Goal: Task Accomplishment & Management: Use online tool/utility

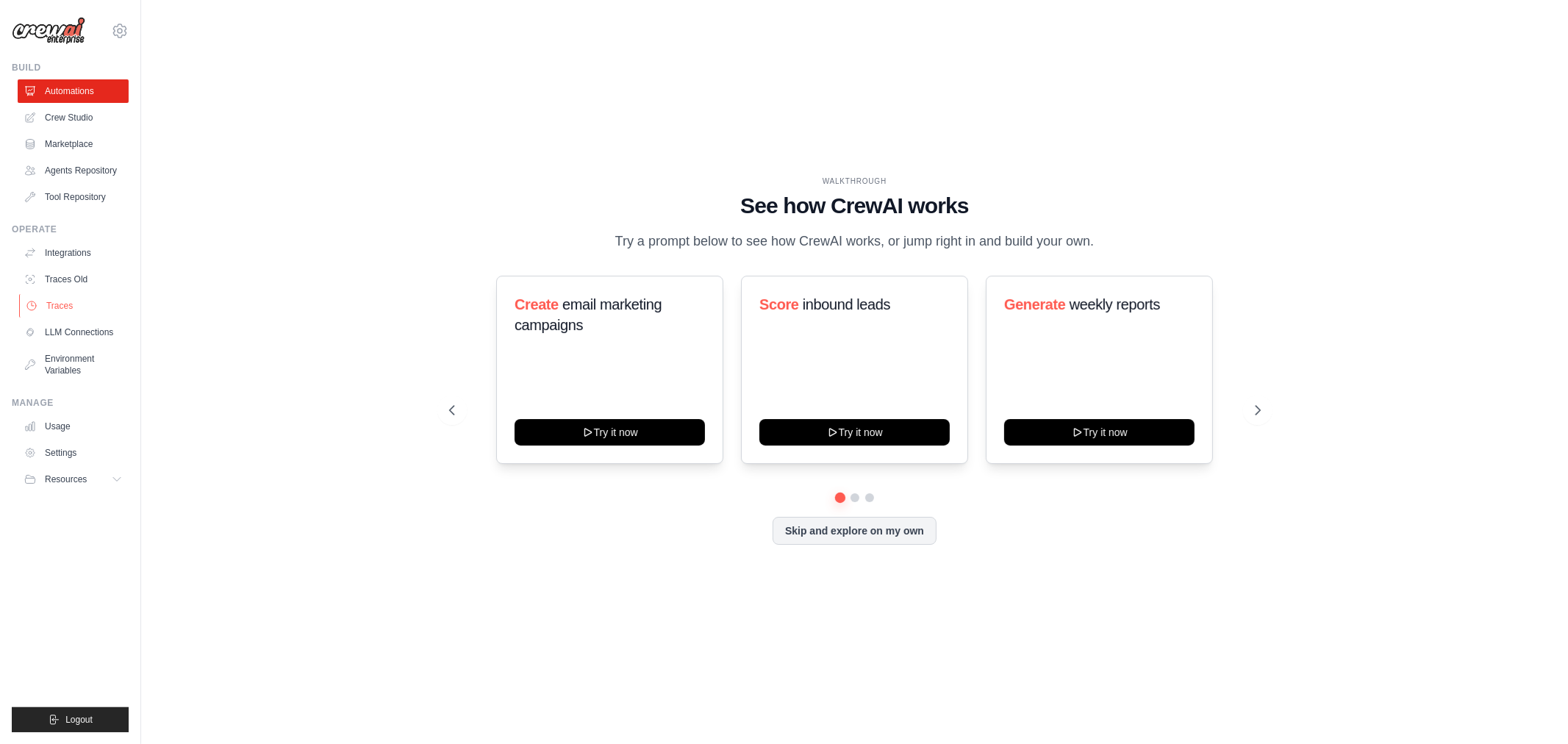
click at [91, 309] on link "Traces" at bounding box center [75, 306] width 111 height 24
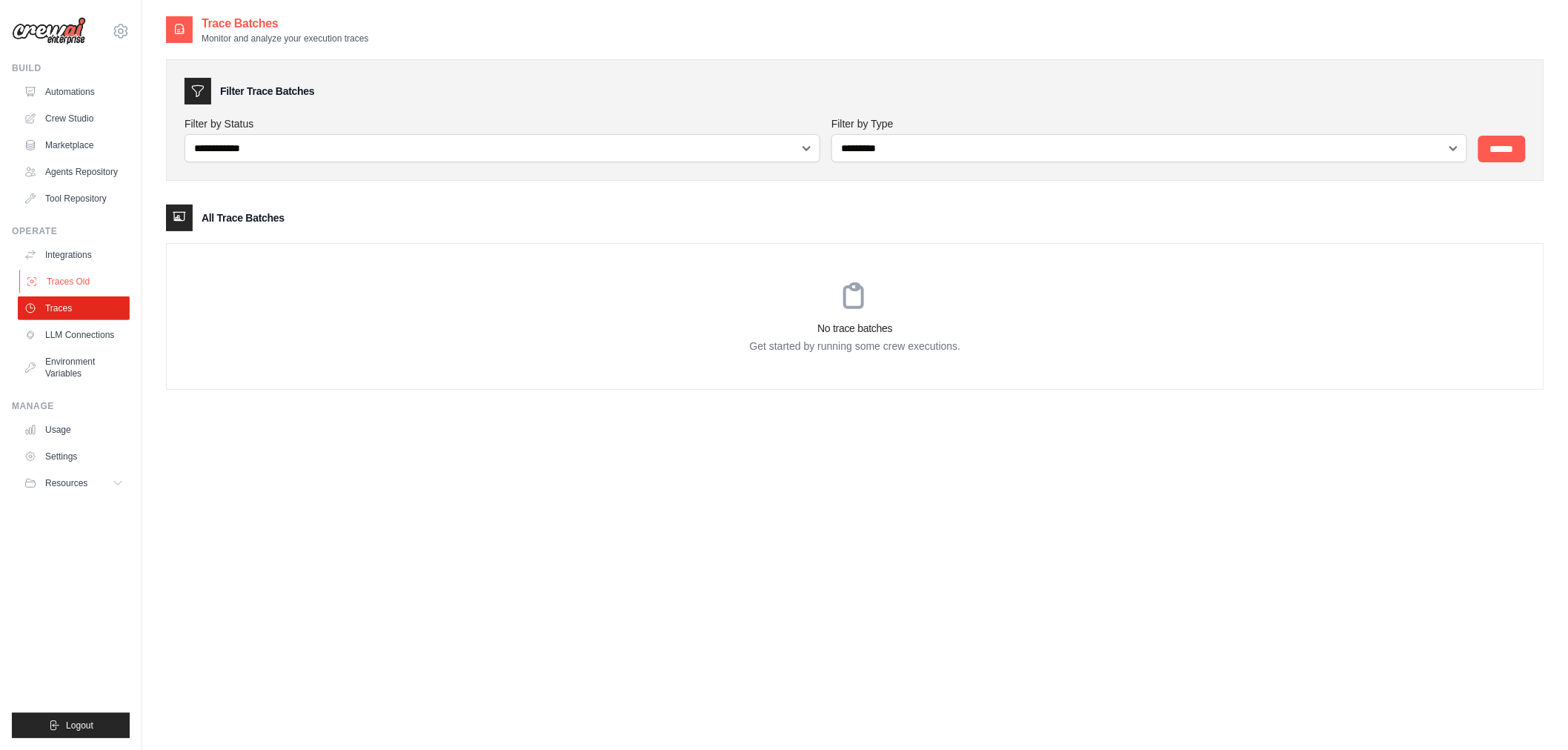
click at [60, 282] on link "Traces Old" at bounding box center [75, 282] width 112 height 24
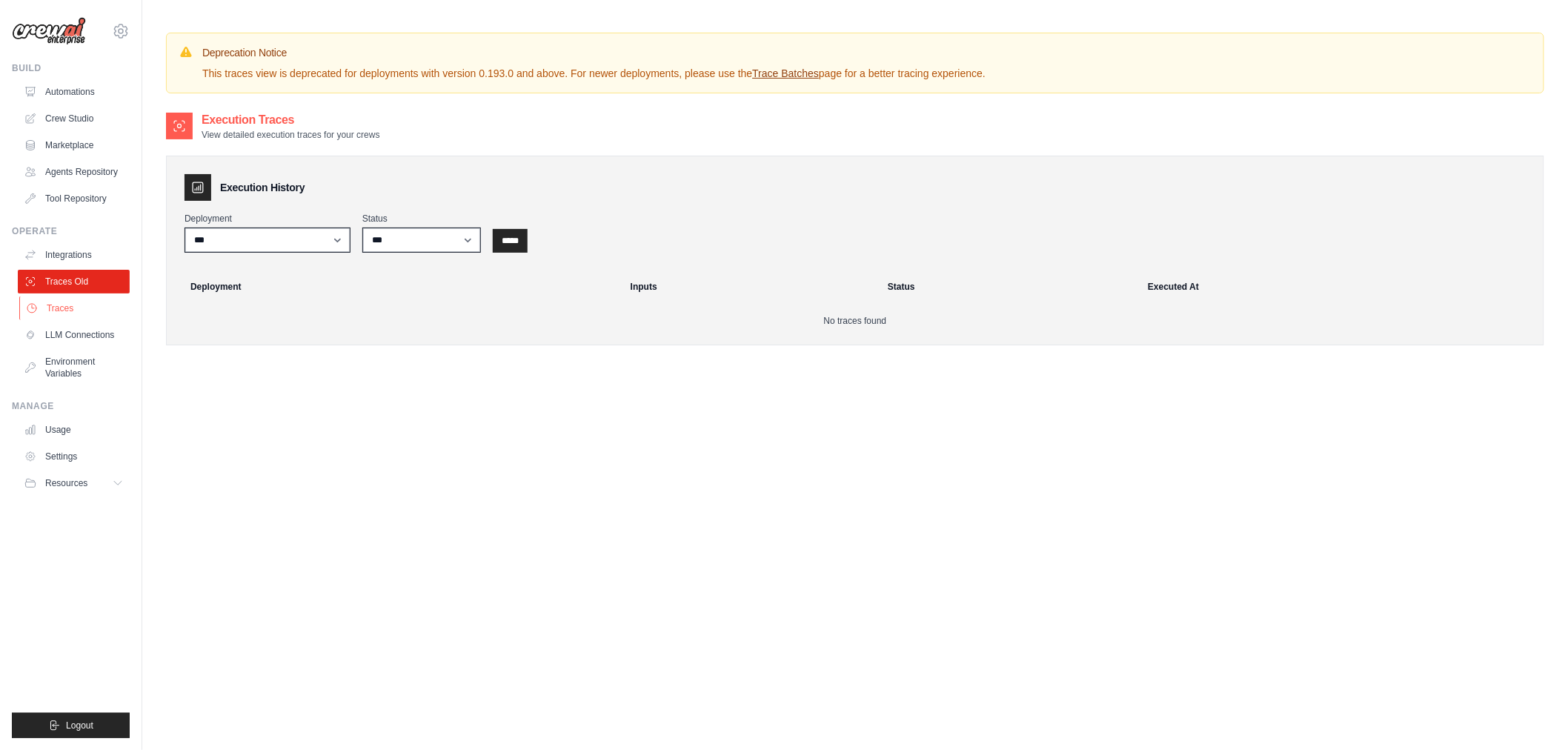
click at [99, 316] on link "Traces" at bounding box center [75, 308] width 112 height 24
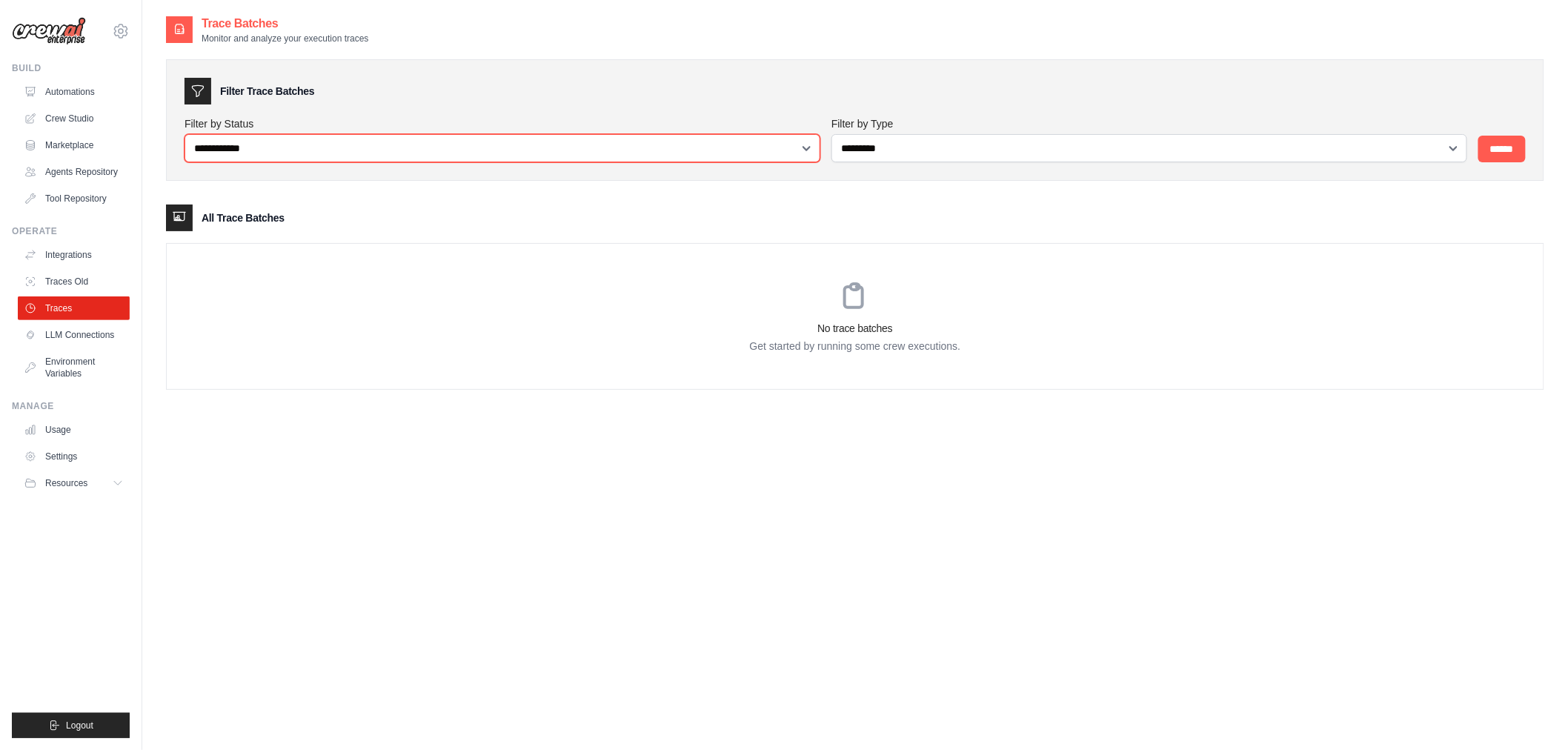
click at [319, 142] on select "**********" at bounding box center [503, 148] width 636 height 28
click at [185, 134] on select "**********" at bounding box center [503, 148] width 636 height 28
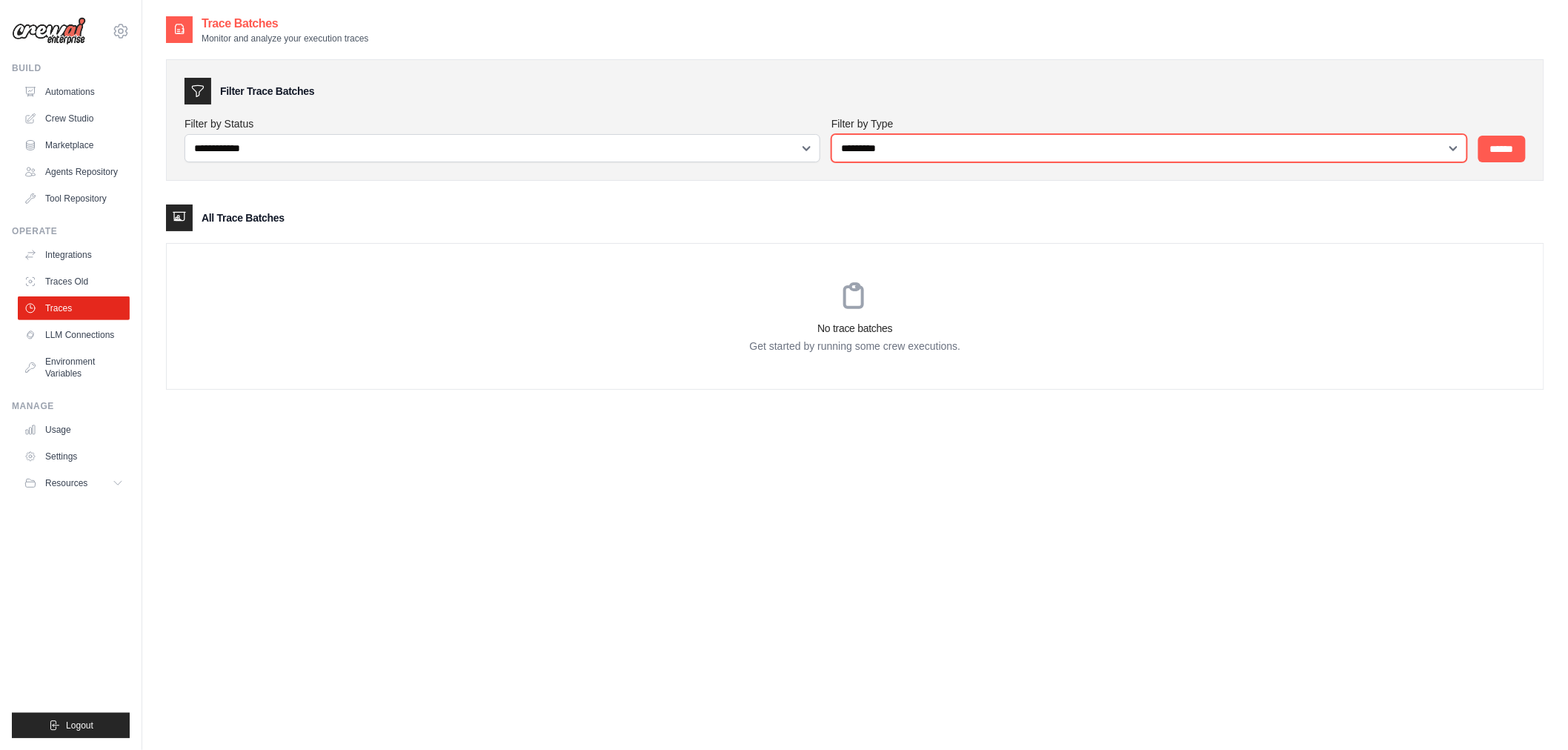
click at [867, 135] on select "**********" at bounding box center [1149, 148] width 636 height 28
select select "********"
click at [832, 134] on select "**********" at bounding box center [1149, 148] width 636 height 28
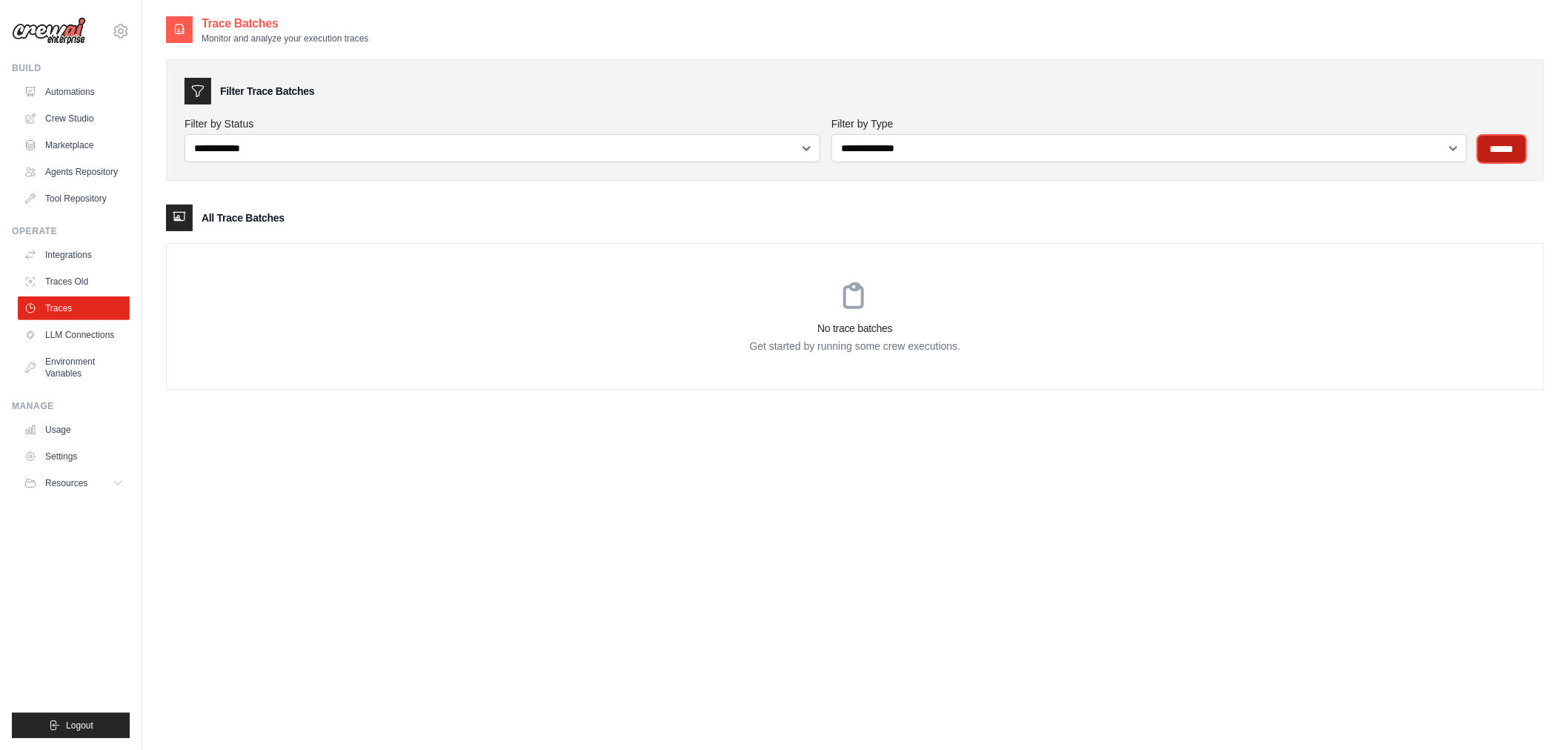
click at [1512, 149] on input "******" at bounding box center [1502, 148] width 47 height 27
click at [69, 334] on link "LLM Connections" at bounding box center [75, 335] width 112 height 24
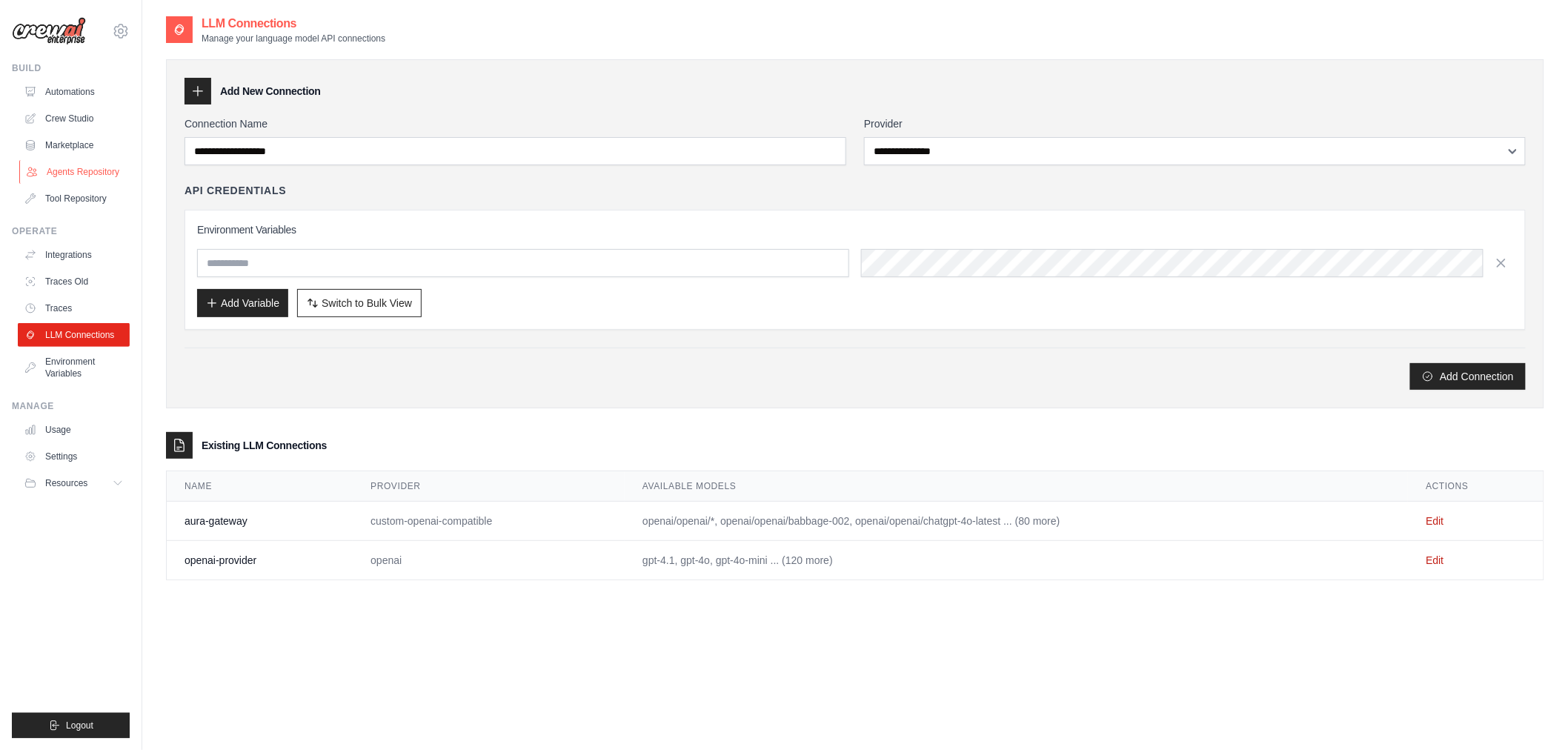
click at [80, 182] on link "Agents Repository" at bounding box center [75, 172] width 112 height 24
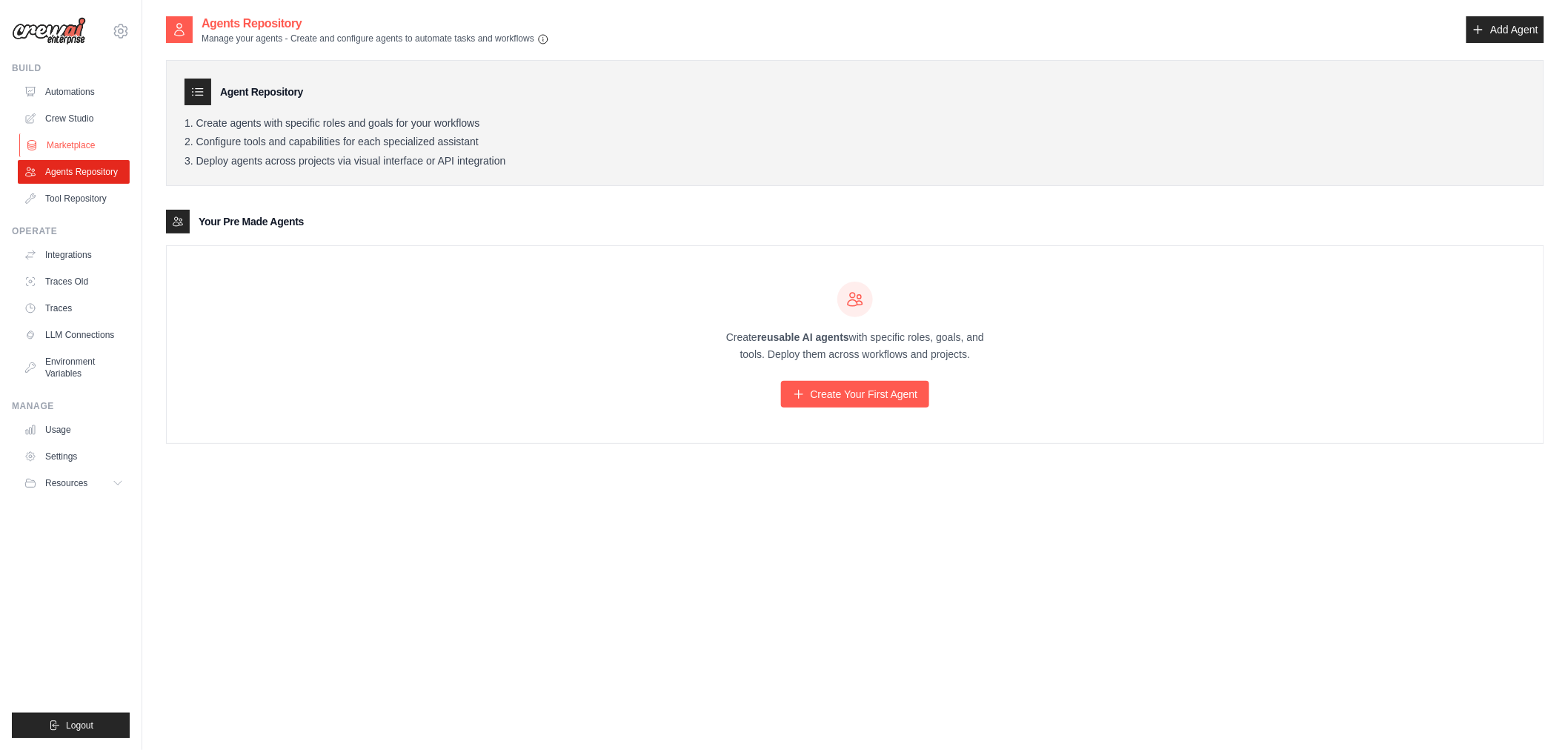
click at [86, 149] on link "Marketplace" at bounding box center [75, 146] width 112 height 24
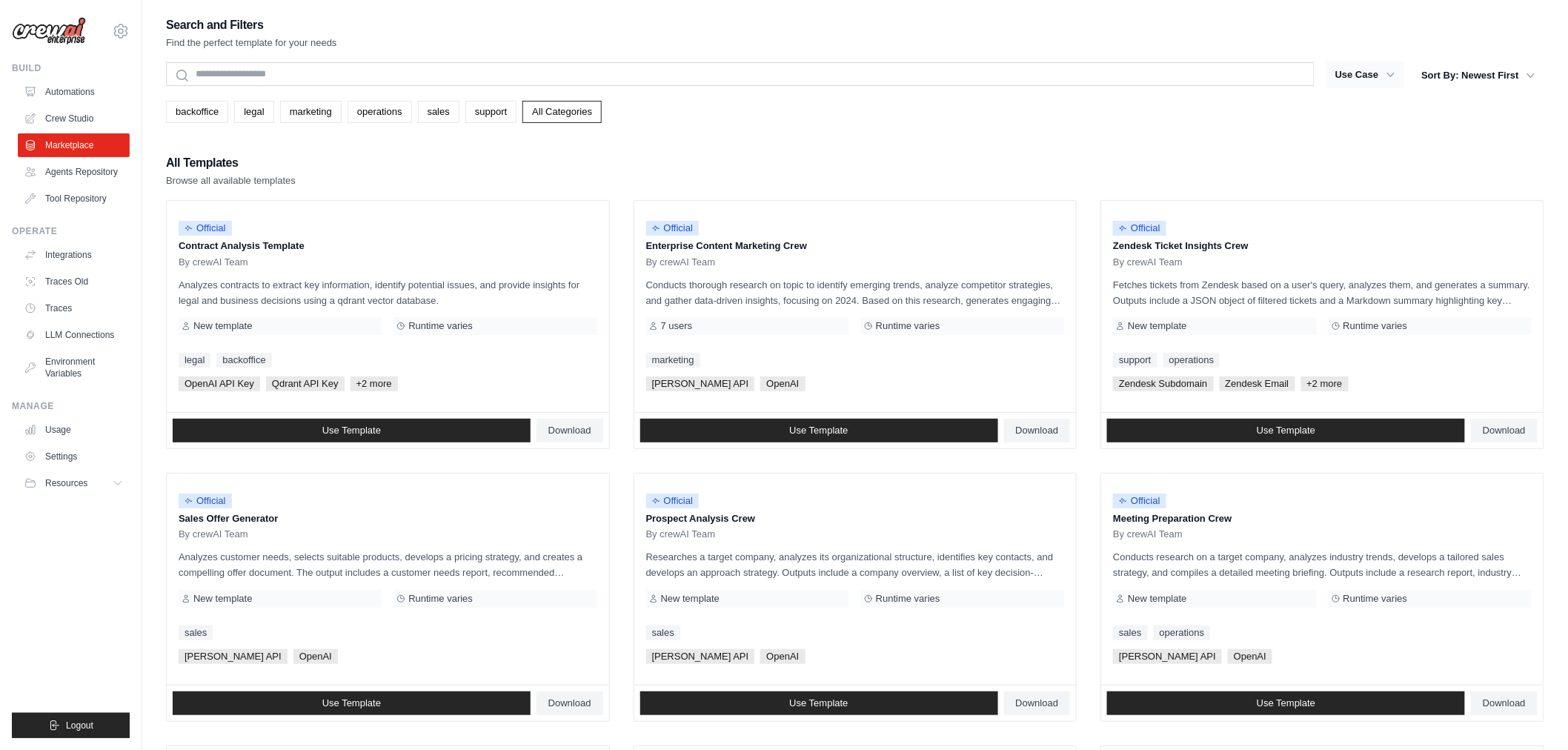
click at [1379, 67] on button "Use Case" at bounding box center [1365, 74] width 78 height 27
click at [69, 116] on link "Crew Studio" at bounding box center [75, 119] width 112 height 24
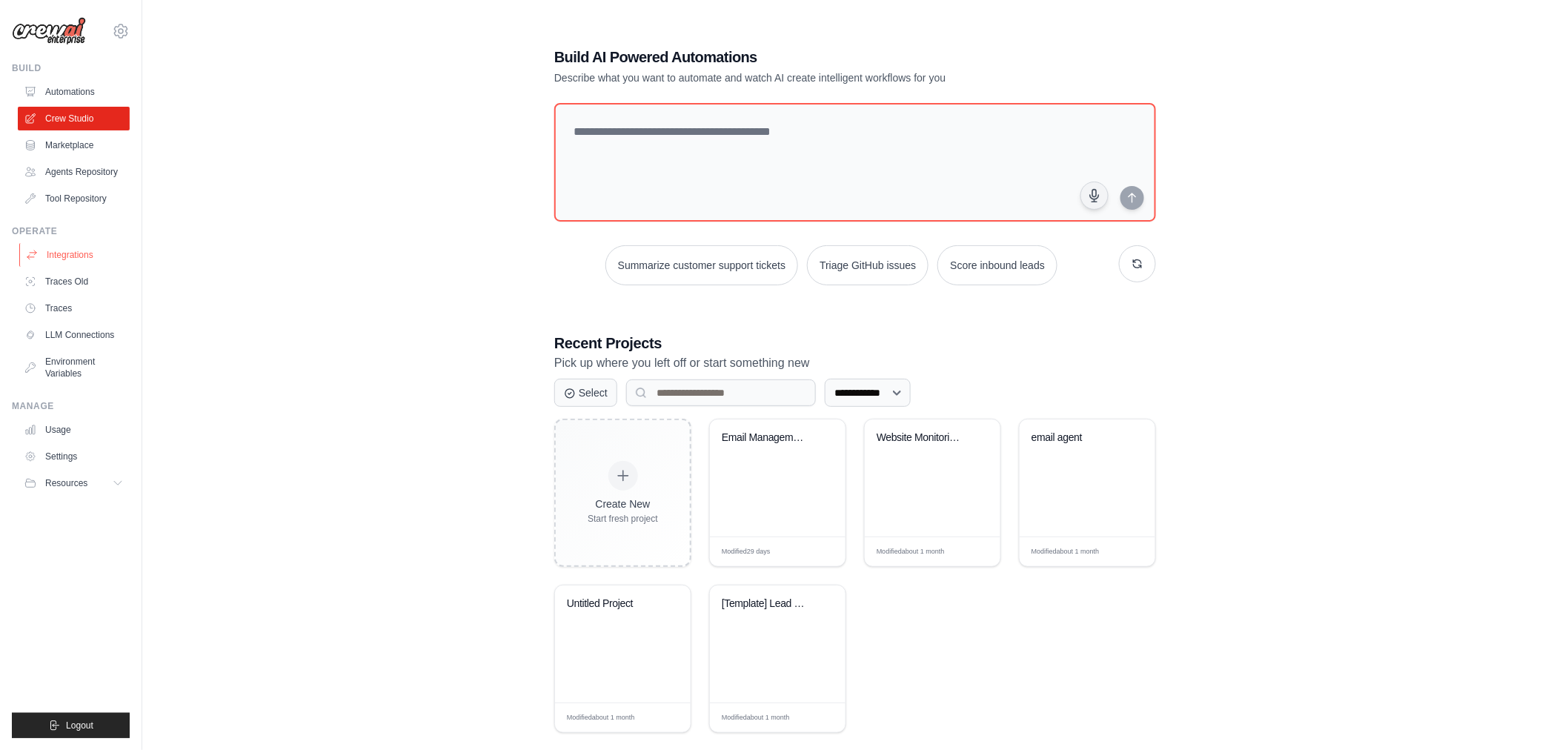
click at [84, 260] on link "Integrations" at bounding box center [75, 255] width 112 height 24
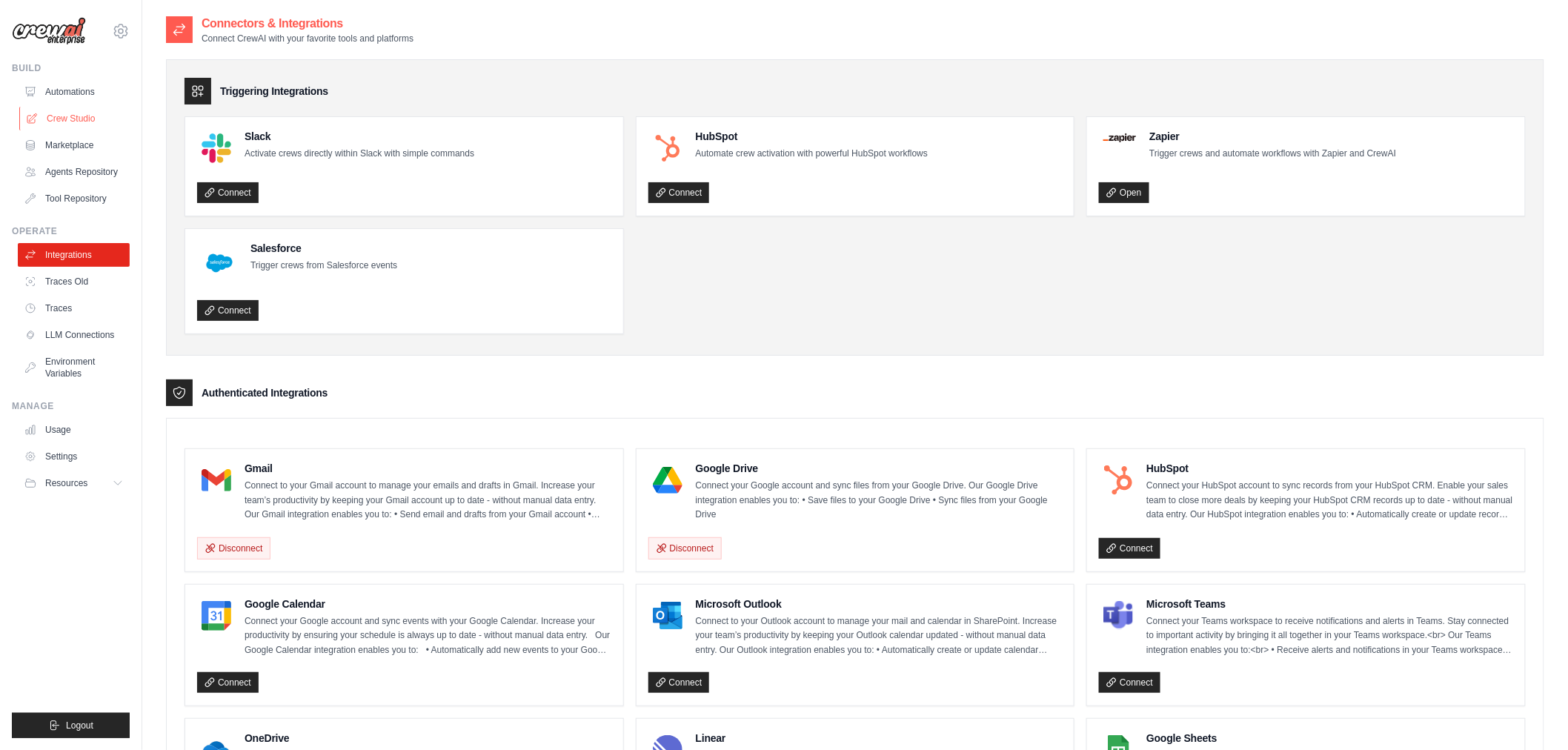
click at [80, 110] on link "Crew Studio" at bounding box center [75, 119] width 112 height 24
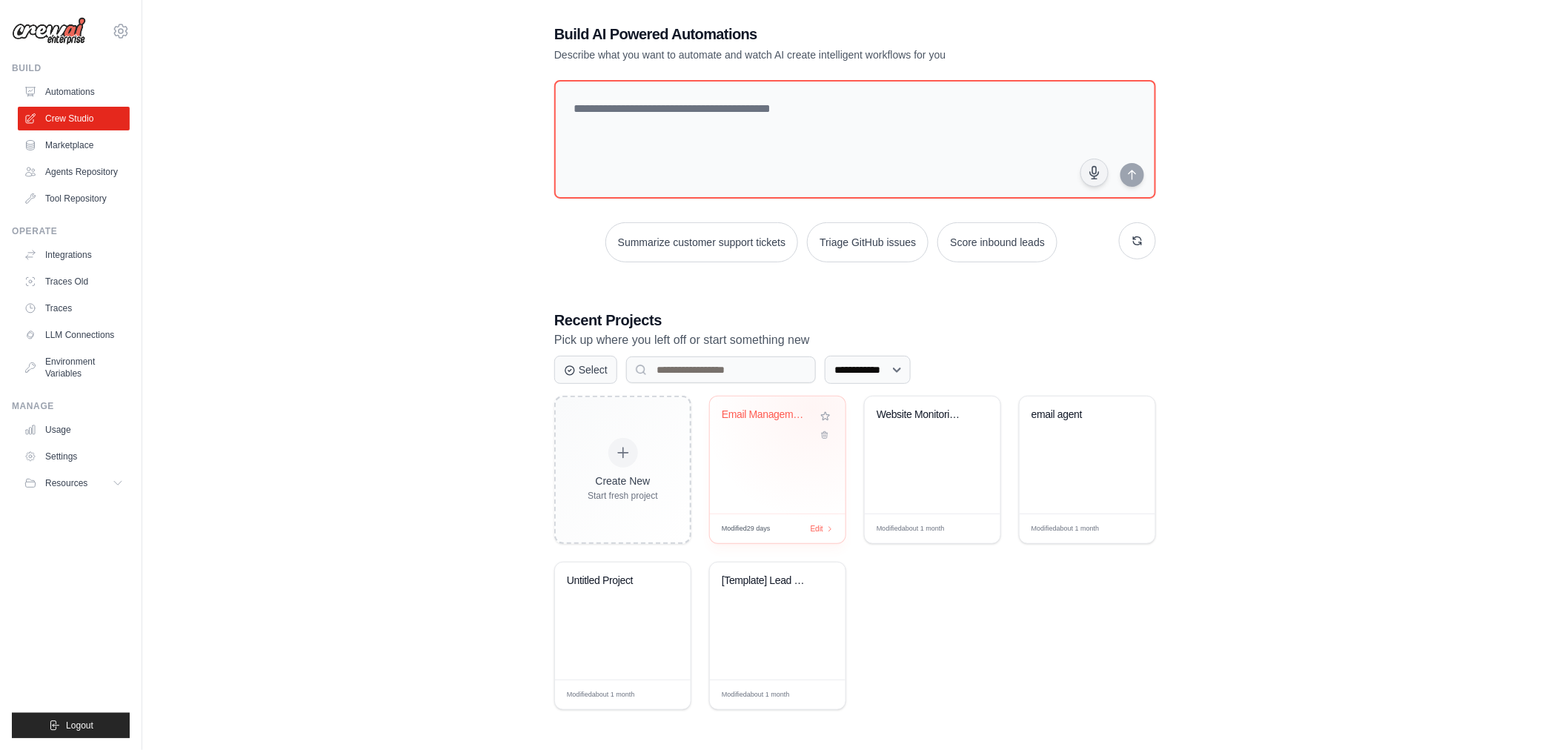
scroll to position [30, 0]
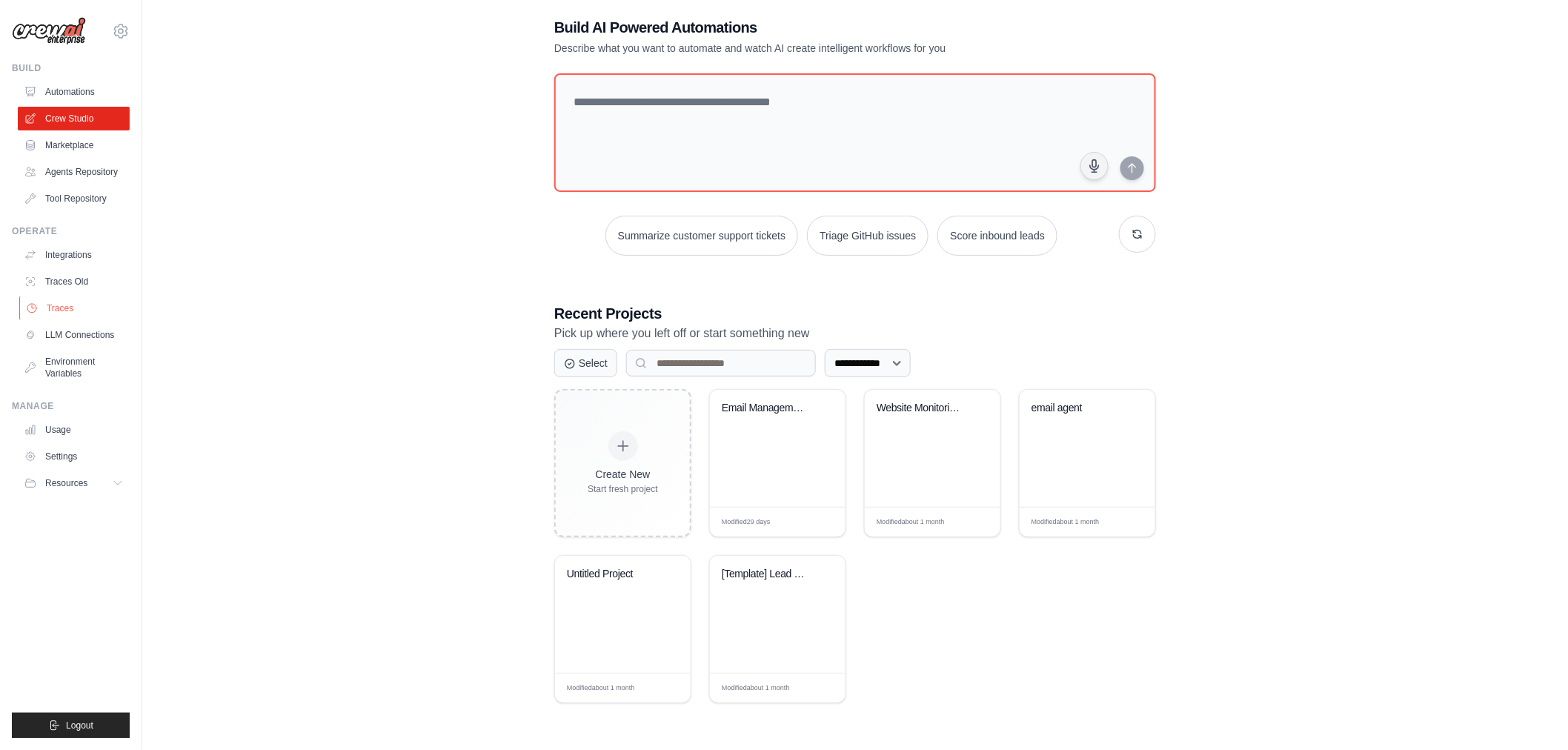
click at [63, 306] on link "Traces" at bounding box center [75, 308] width 112 height 24
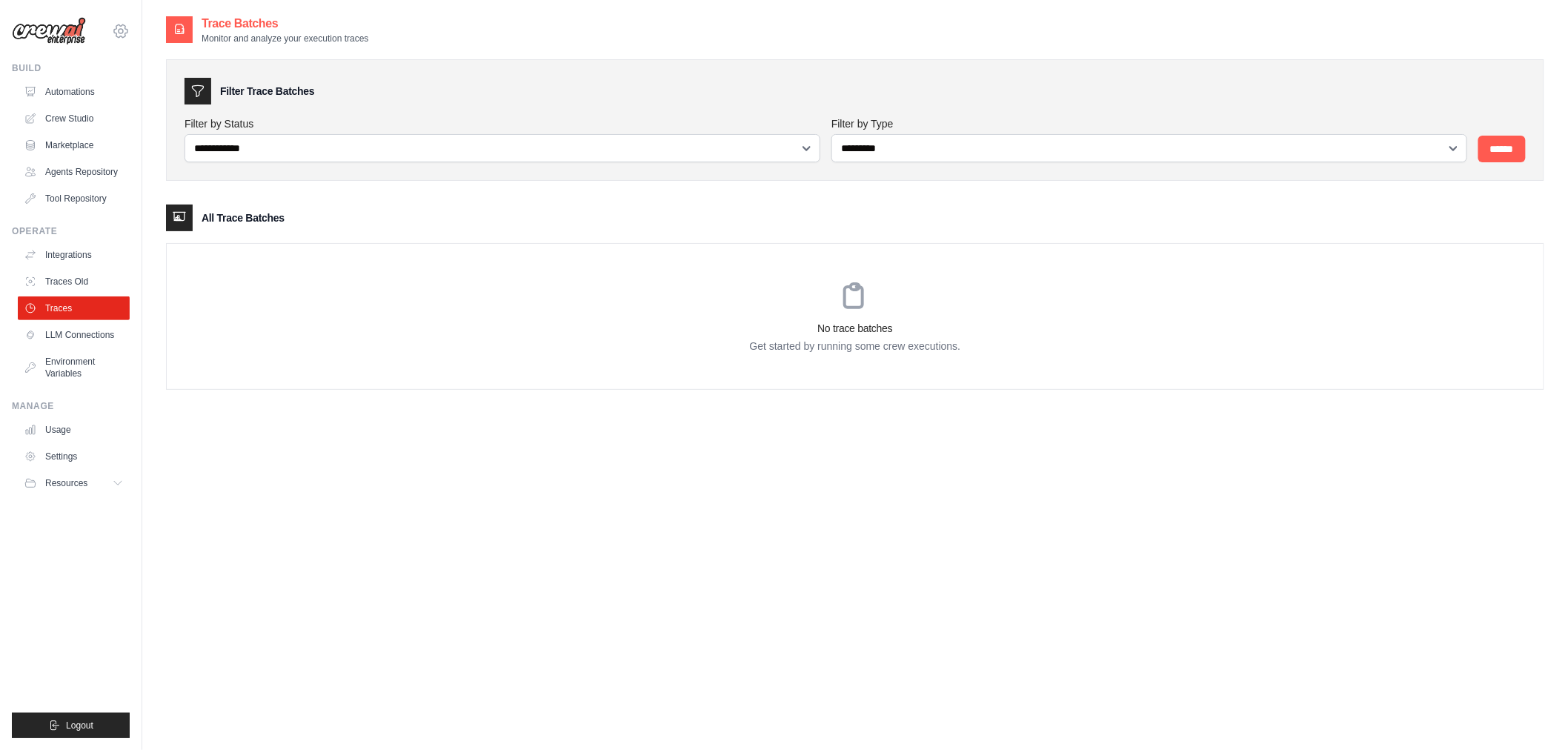
click at [115, 27] on icon at bounding box center [121, 31] width 18 height 18
click at [509, 48] on div "**********" at bounding box center [856, 217] width 1379 height 345
click at [75, 455] on link "Settings" at bounding box center [75, 456] width 112 height 24
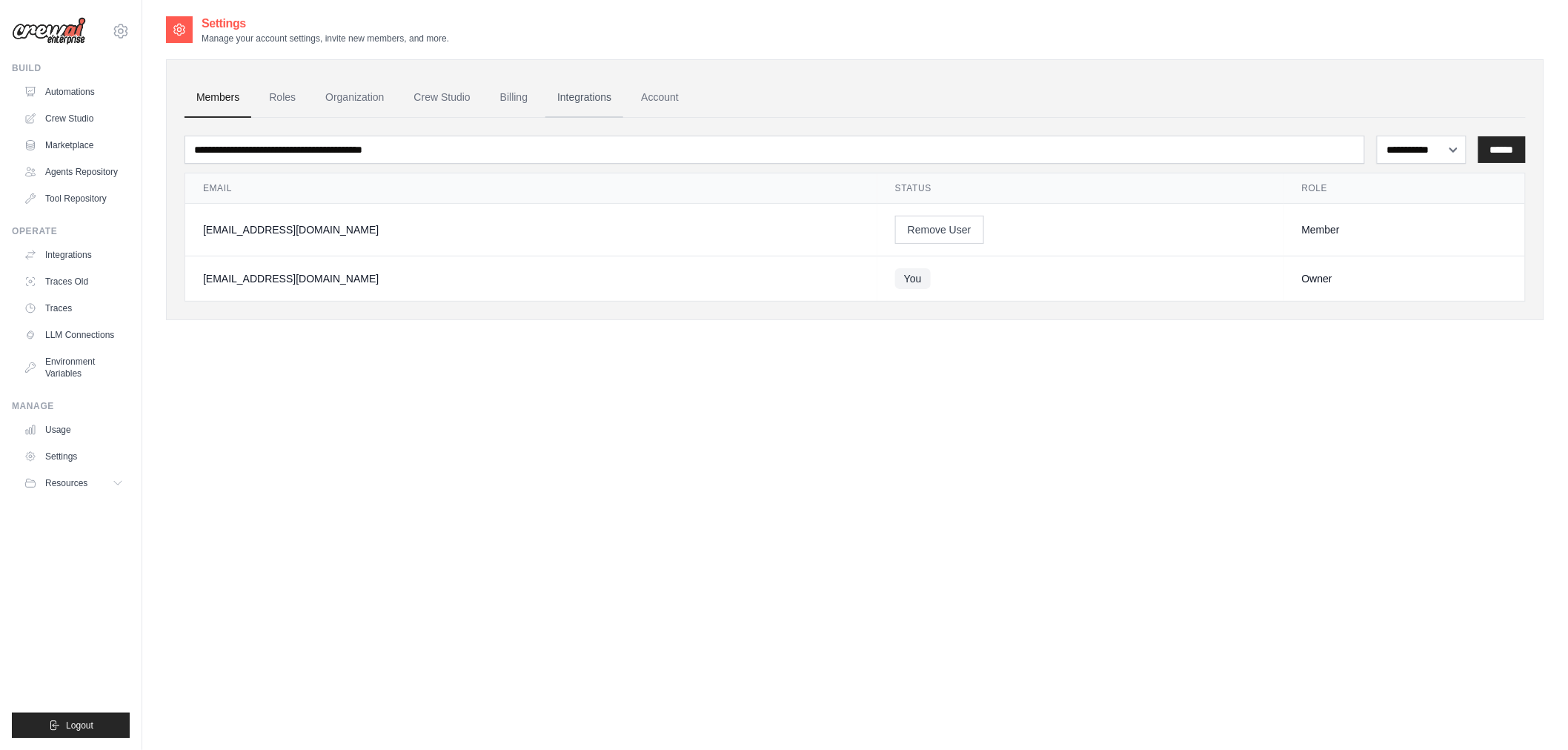
click at [595, 98] on link "Integrations" at bounding box center [584, 98] width 78 height 40
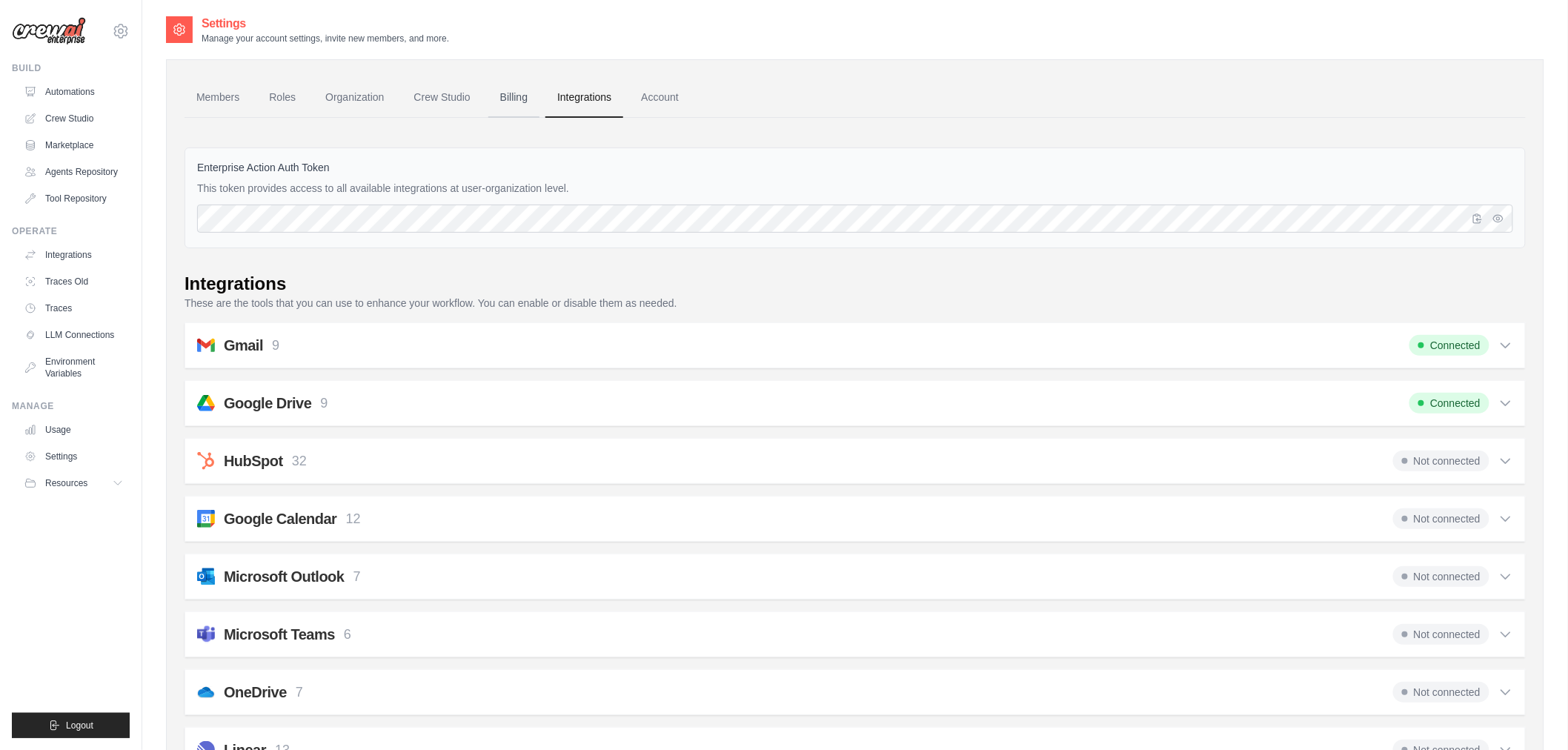
click at [505, 100] on link "Billing" at bounding box center [514, 98] width 51 height 40
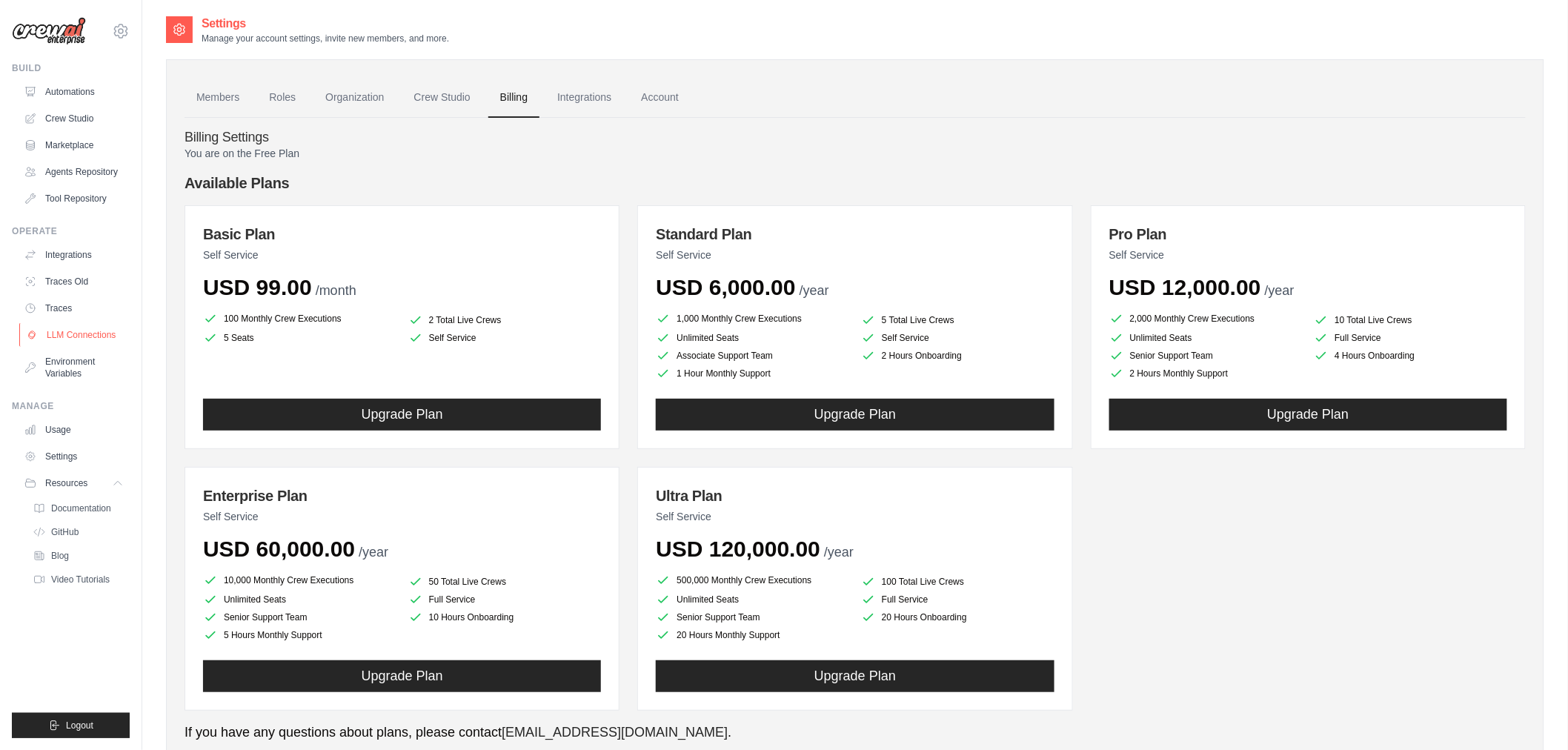
click at [98, 333] on link "LLM Connections" at bounding box center [75, 335] width 112 height 24
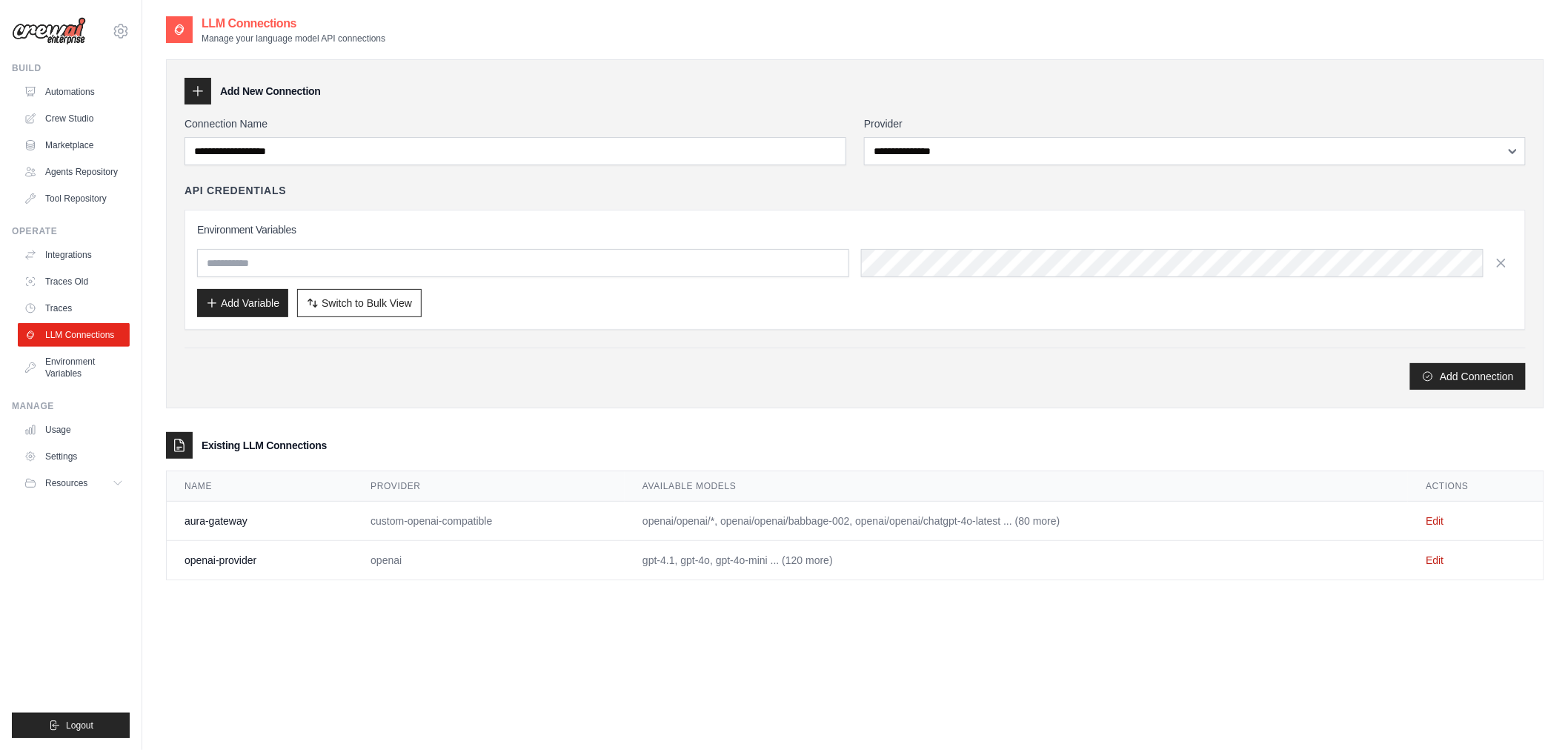
click at [225, 523] on td "aura-gateway" at bounding box center [259, 521] width 186 height 39
click at [230, 524] on td "aura-gateway" at bounding box center [259, 521] width 186 height 39
click at [232, 528] on td "aura-gateway" at bounding box center [259, 521] width 186 height 39
click at [301, 568] on td "openai-provider" at bounding box center [259, 561] width 186 height 39
click at [301, 568] on td "openai-provider" at bounding box center [259, 561] width 186 height 39
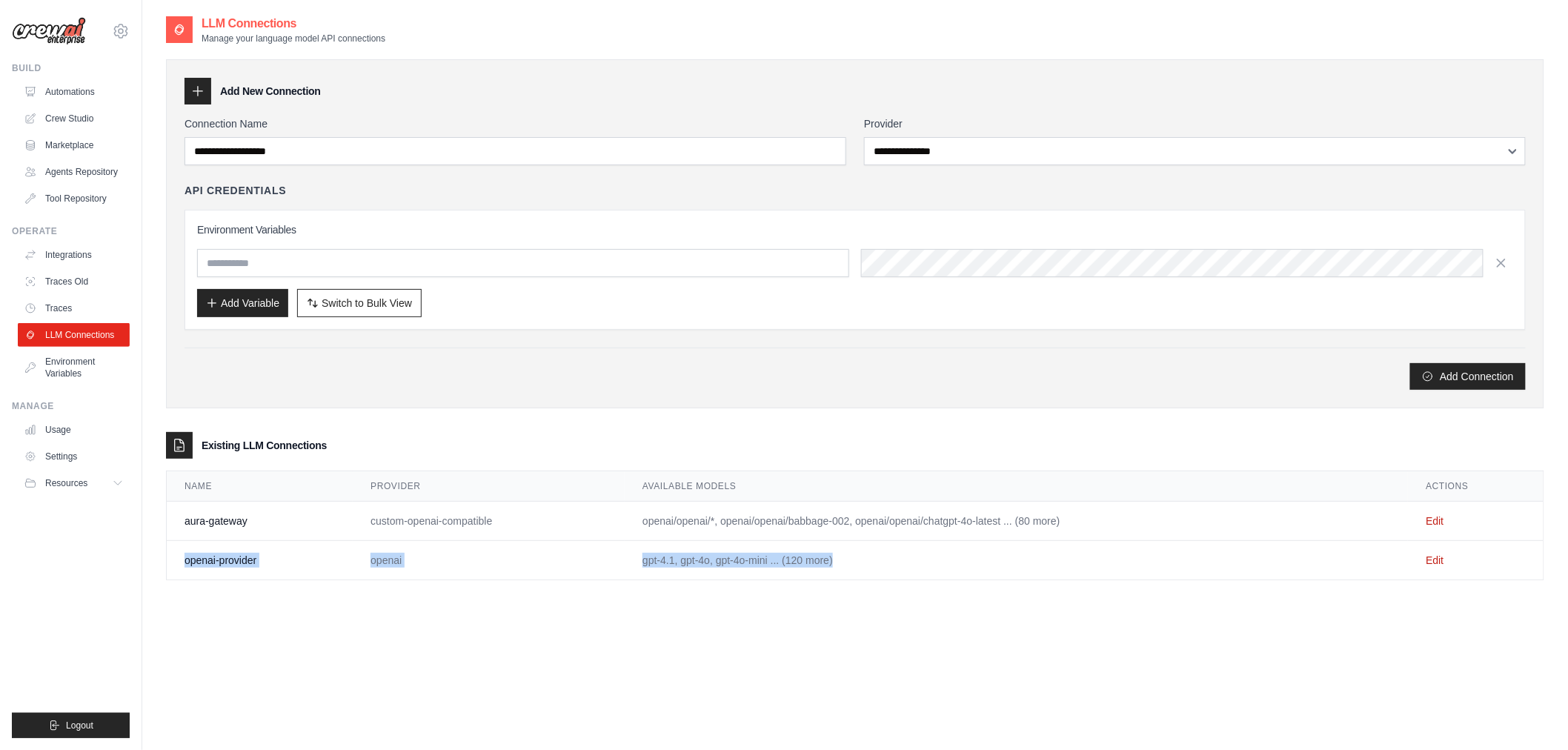
drag, startPoint x: 301, startPoint y: 568, endPoint x: 1182, endPoint y: 575, distance: 881.0
click at [1177, 576] on tr "openai-provider openai gpt-4.1, gpt-4o, gpt-4o-mini ... (120 more) Edit" at bounding box center [856, 561] width 1377 height 39
click at [1194, 570] on td "gpt-4.1, gpt-4o, gpt-4o-mini ... (120 more)" at bounding box center [1017, 561] width 784 height 39
click at [953, 580] on td "gpt-4.1, gpt-4o, gpt-4o-mini ... (120 more)" at bounding box center [1017, 561] width 784 height 39
click at [951, 579] on td "gpt-4.1, gpt-4o, gpt-4o-mini ... (120 more)" at bounding box center [1017, 561] width 784 height 39
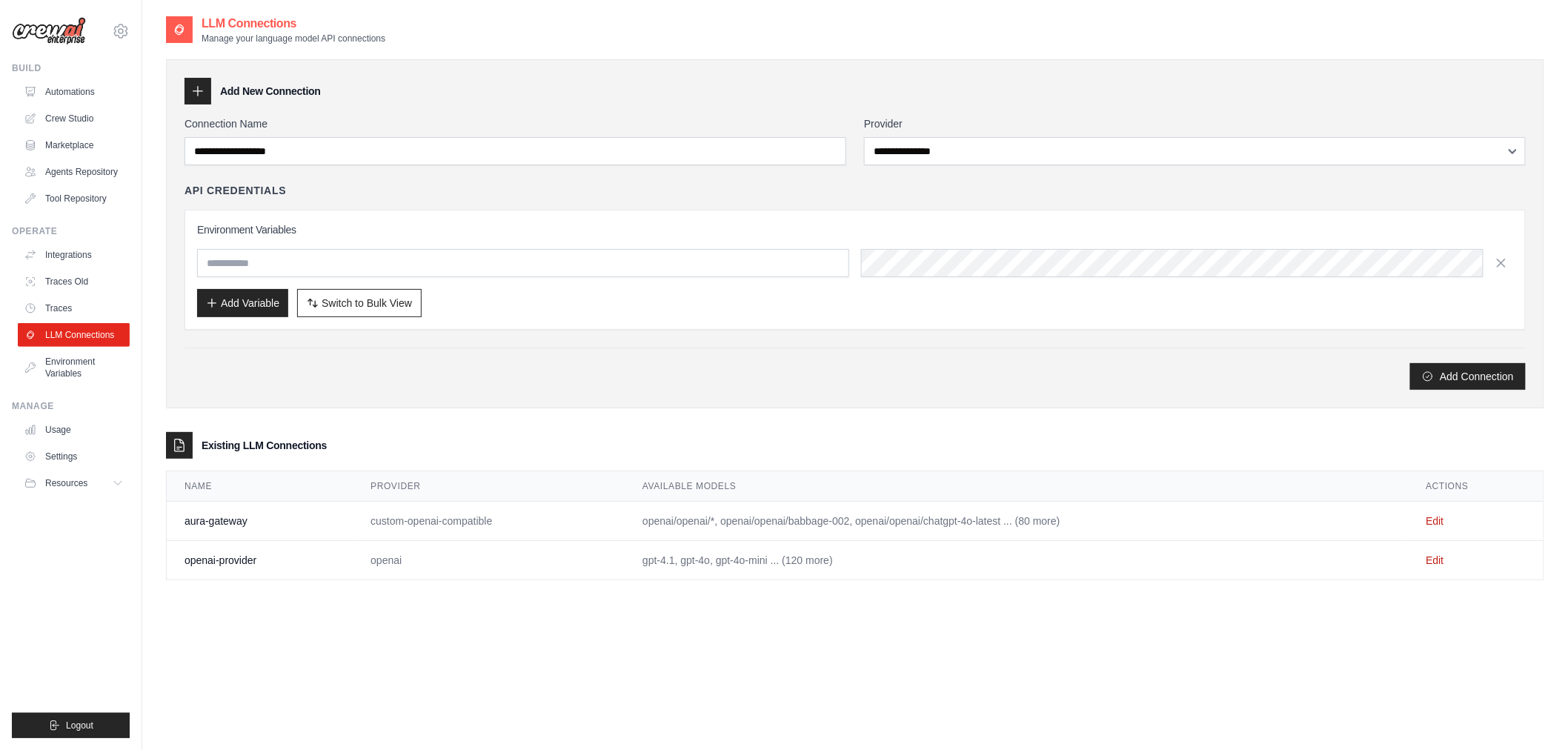
drag, startPoint x: 934, startPoint y: 567, endPoint x: 445, endPoint y: 571, distance: 489.0
click at [448, 570] on tr "openai-provider openai gpt-4.1, gpt-4o, gpt-4o-mini ... (120 more) Edit" at bounding box center [856, 561] width 1377 height 39
click at [444, 571] on td "openai" at bounding box center [489, 561] width 272 height 39
click at [184, 570] on td "openai-provider" at bounding box center [259, 561] width 186 height 39
click at [186, 569] on td "openai-provider" at bounding box center [259, 561] width 186 height 39
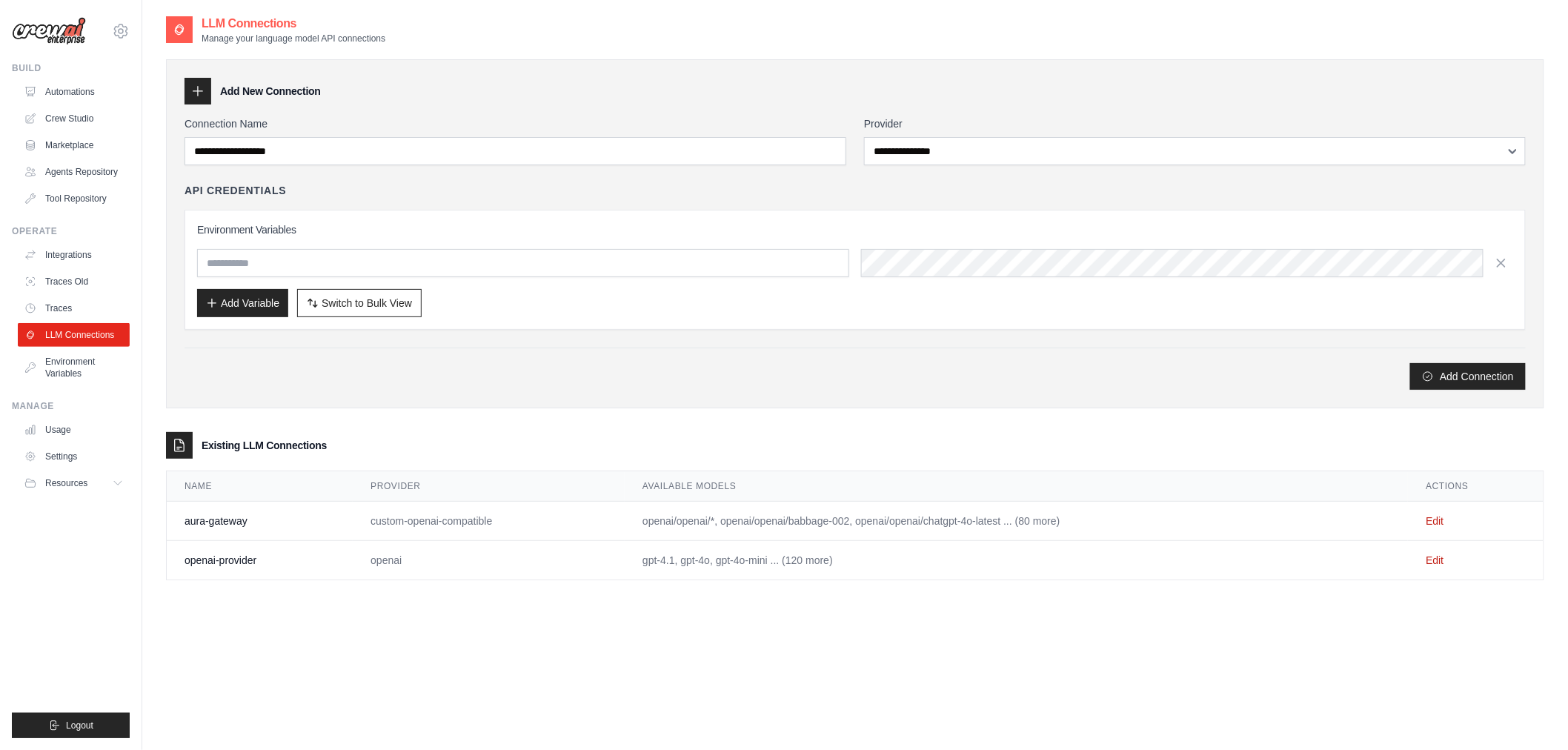
drag, startPoint x: 186, startPoint y: 569, endPoint x: 916, endPoint y: 559, distance: 730.1
click at [879, 548] on tr "openai-provider openai gpt-4.1, gpt-4o, gpt-4o-mini ... (120 more) Edit" at bounding box center [856, 561] width 1377 height 39
click at [820, 567] on td "gpt-4.1, gpt-4o, gpt-4o-mini ... (120 more)" at bounding box center [1017, 561] width 784 height 39
click at [819, 567] on td "gpt-4.1, gpt-4o, gpt-4o-mini ... (120 more)" at bounding box center [1017, 561] width 784 height 39
click at [810, 565] on td "gpt-4.1, gpt-4o, gpt-4o-mini ... (120 more)" at bounding box center [1017, 561] width 784 height 39
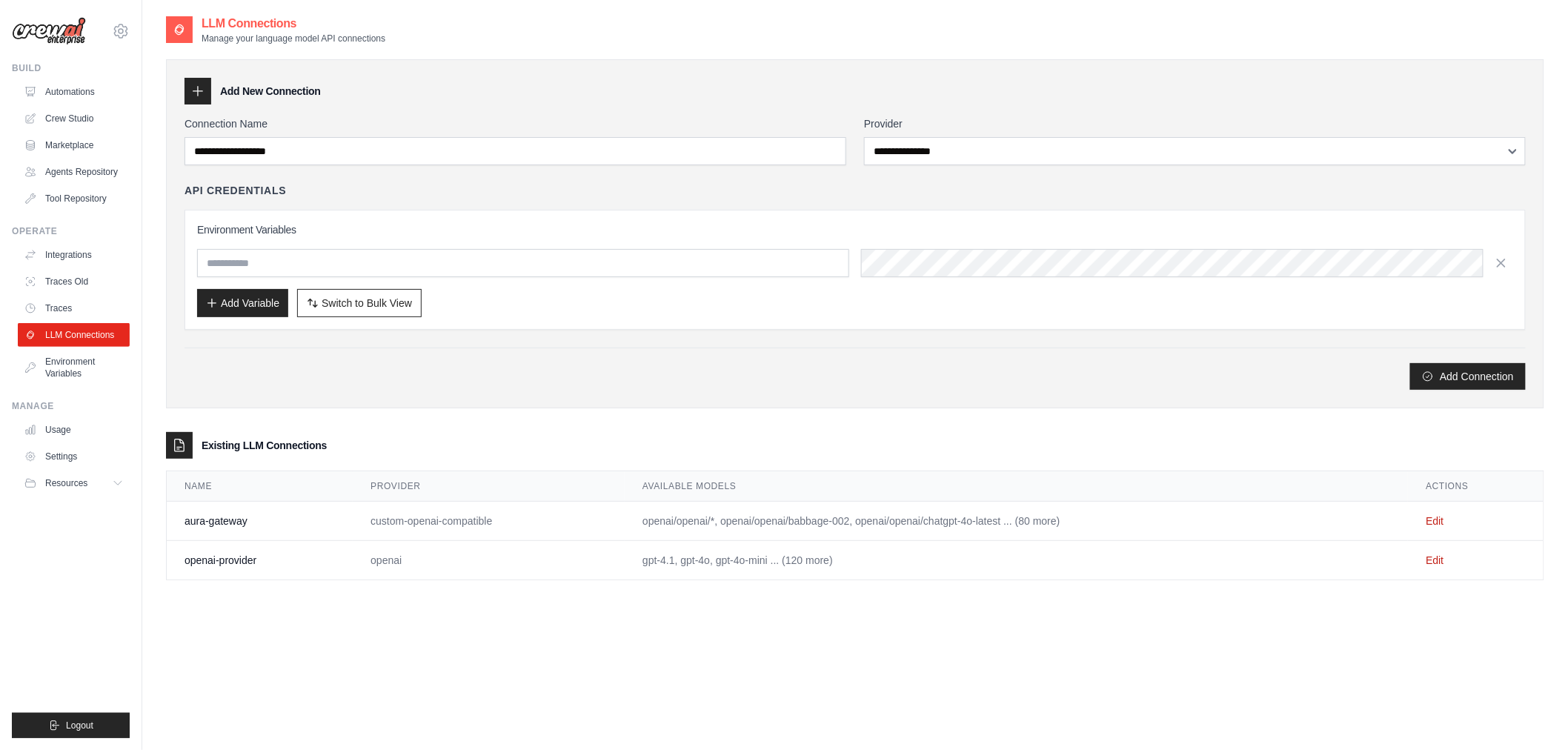
drag, startPoint x: 810, startPoint y: 565, endPoint x: 789, endPoint y: 564, distance: 21.0
click at [789, 564] on td "gpt-4.1, gpt-4o, gpt-4o-mini ... (120 more)" at bounding box center [1017, 561] width 784 height 39
click at [95, 145] on link "Marketplace" at bounding box center [75, 146] width 112 height 24
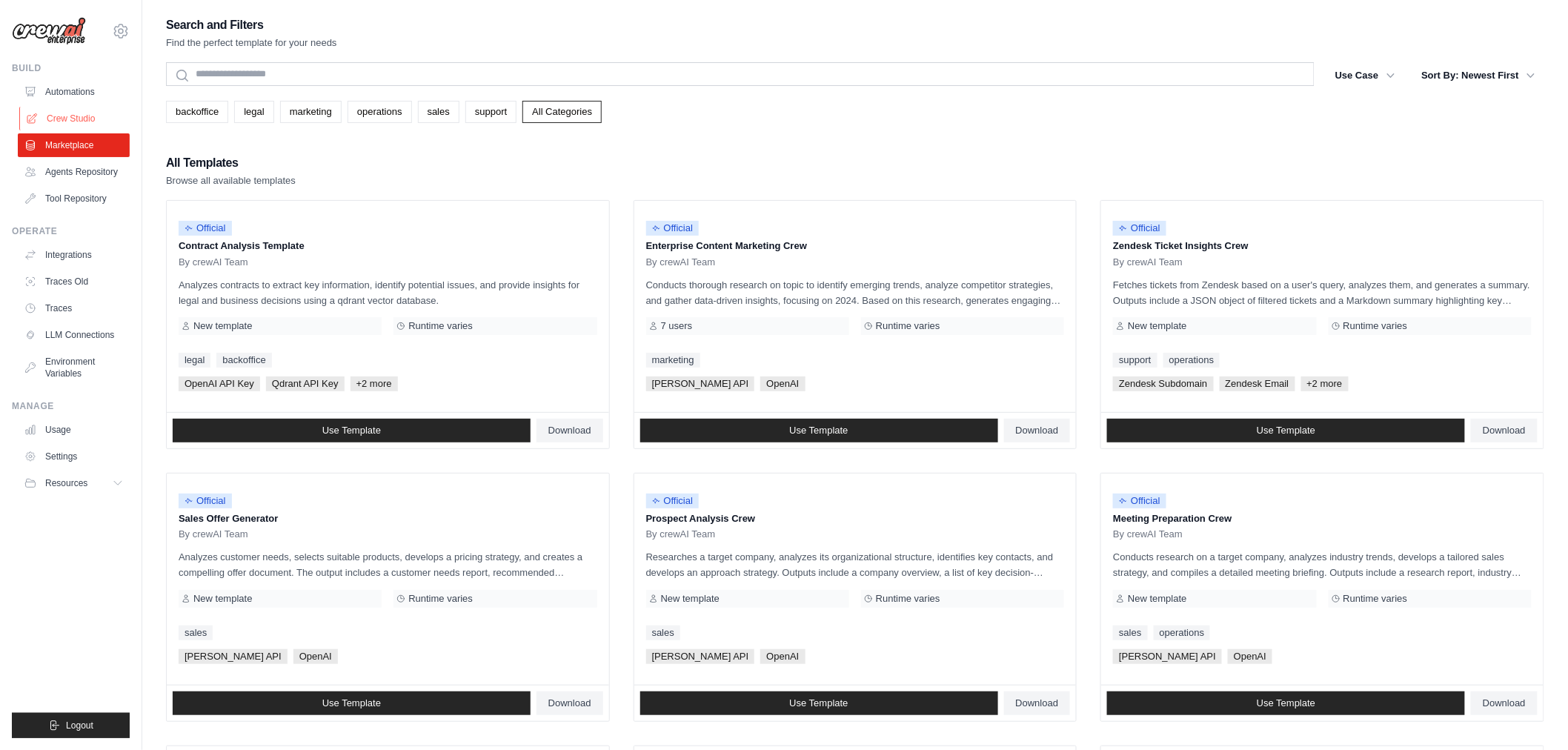
click at [99, 127] on link "Crew Studio" at bounding box center [75, 119] width 112 height 24
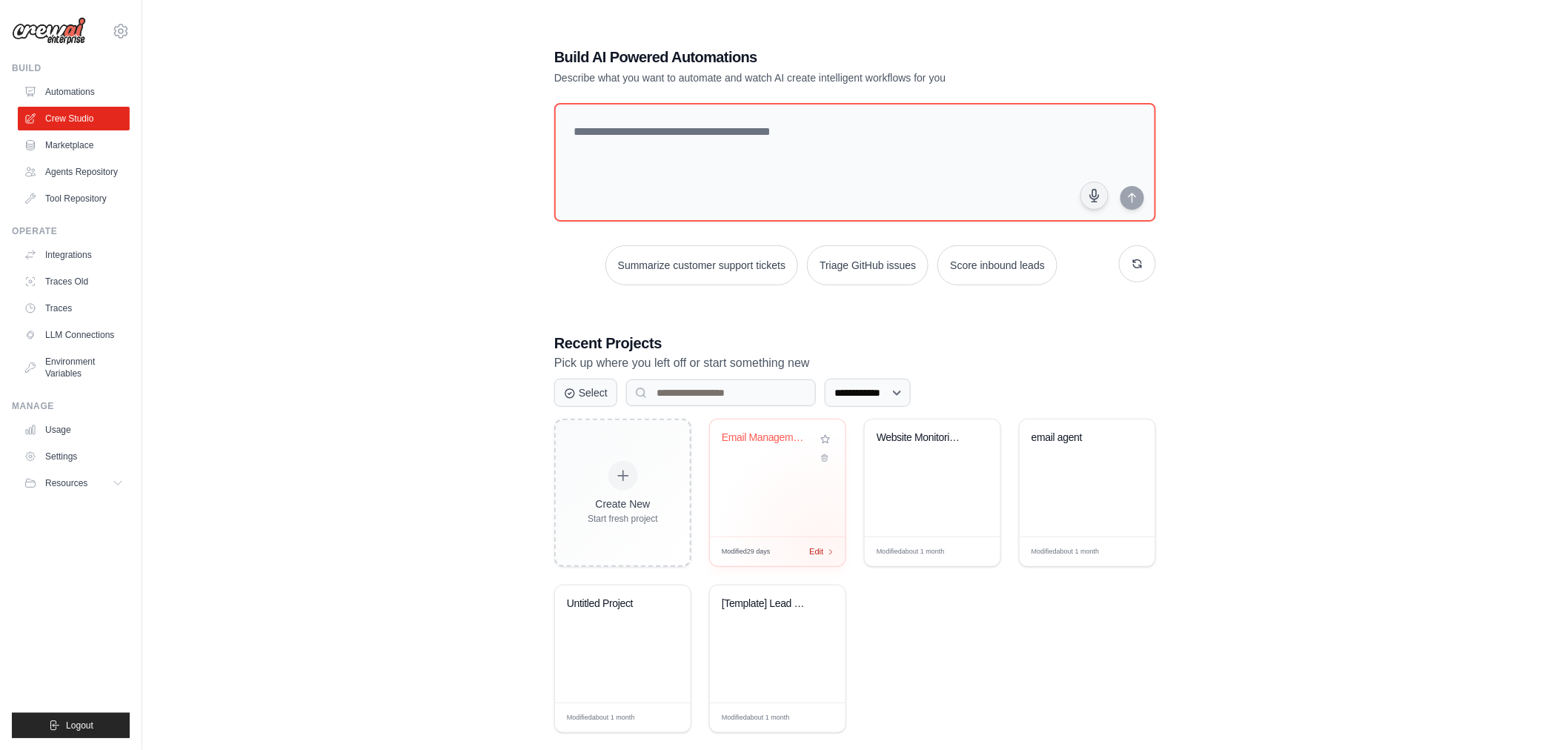
click at [824, 548] on span "Edit" at bounding box center [816, 551] width 14 height 13
click at [75, 422] on link "Usage" at bounding box center [75, 430] width 112 height 24
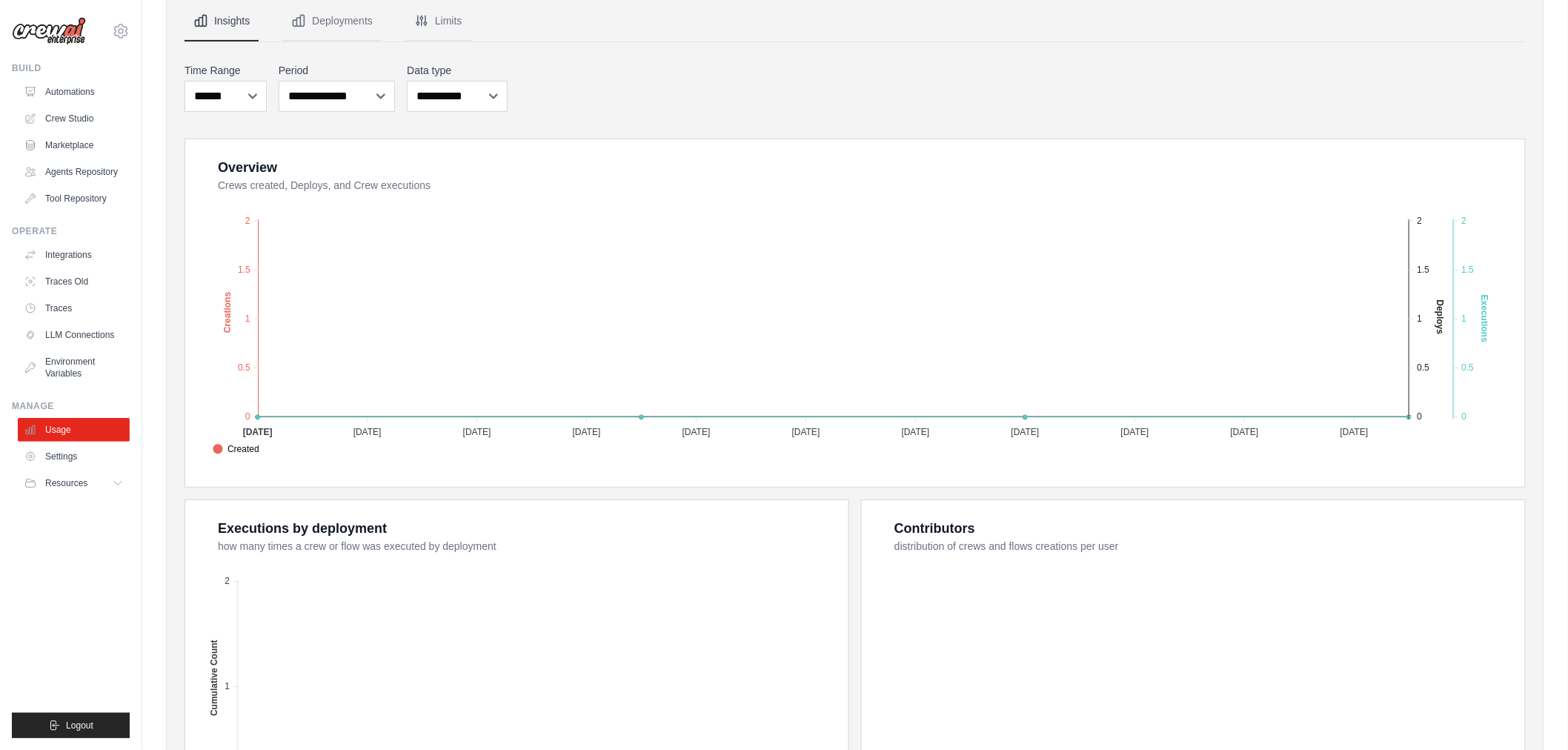
scroll to position [324, 0]
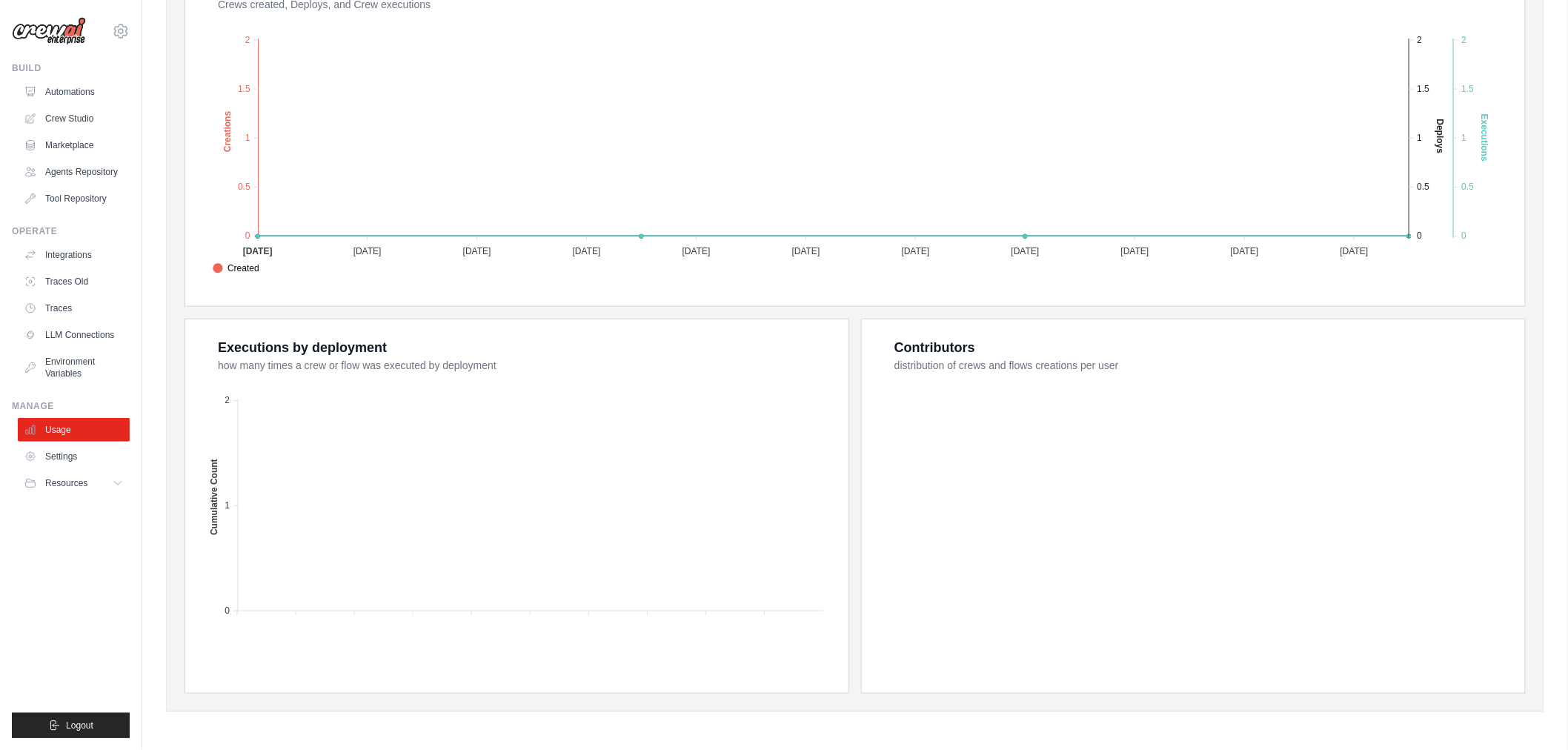
click at [1033, 415] on foreignobject at bounding box center [1195, 508] width 625 height 259
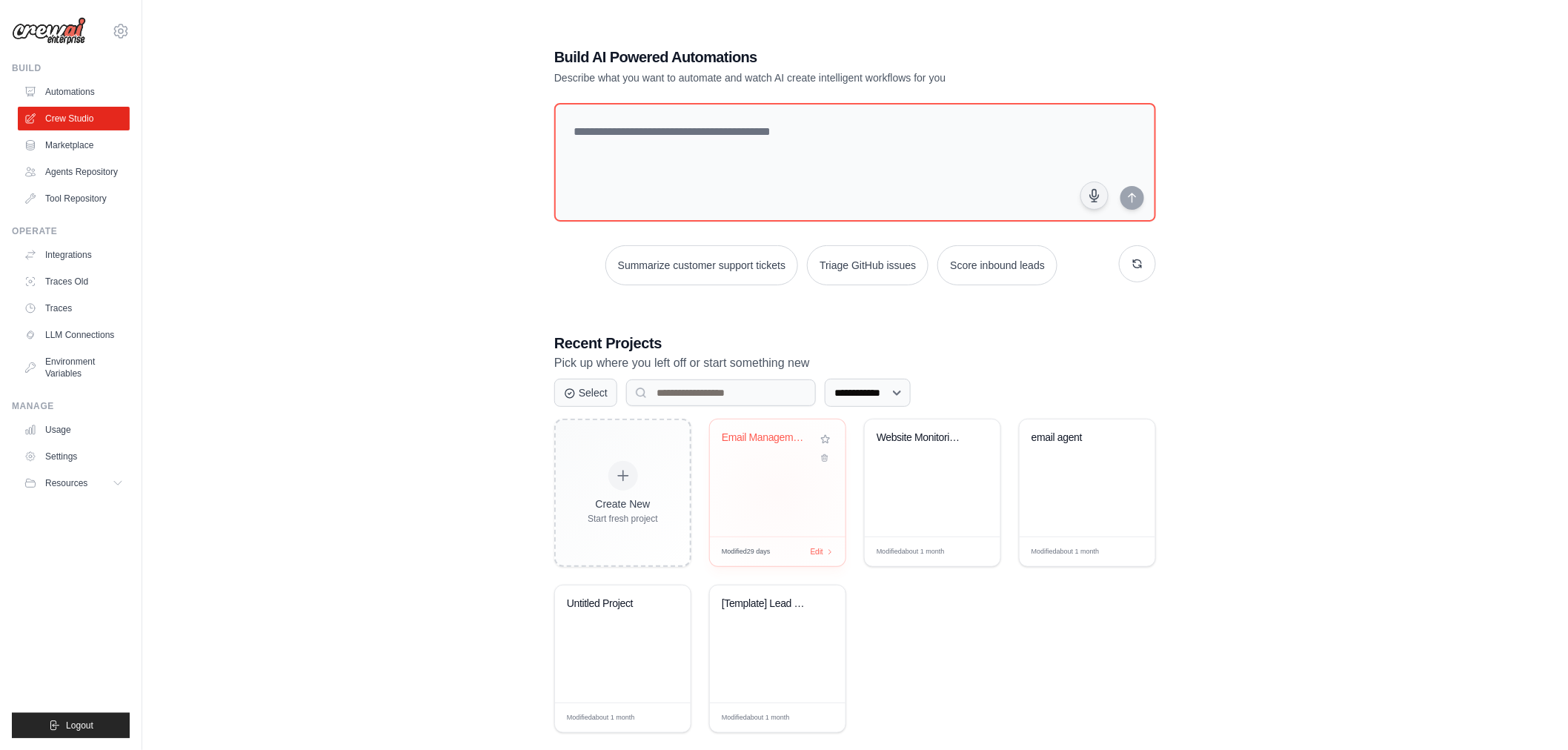
click at [804, 458] on div "Email Management Automation" at bounding box center [778, 449] width 112 height 34
click at [826, 546] on div "Edit" at bounding box center [821, 551] width 25 height 13
click at [818, 550] on span "Edit" at bounding box center [816, 551] width 14 height 13
click at [827, 551] on icon at bounding box center [832, 552] width 9 height 9
click at [759, 432] on div "Email Management Automation" at bounding box center [766, 438] width 90 height 14
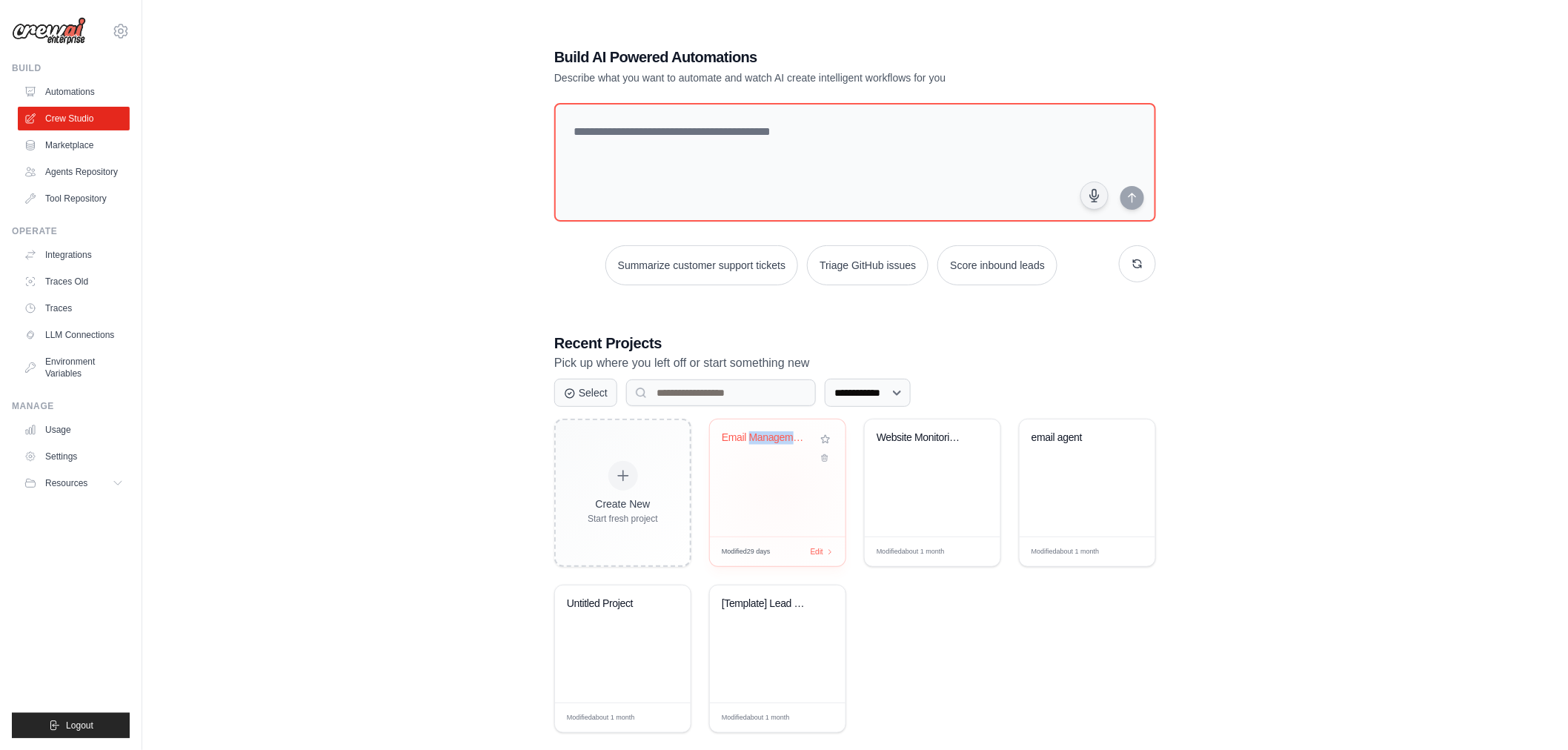
click at [759, 432] on div "Email Management Automation" at bounding box center [766, 438] width 90 height 14
click at [749, 471] on div "Email Management Automation" at bounding box center [778, 478] width 135 height 117
drag, startPoint x: 246, startPoint y: 230, endPoint x: 221, endPoint y: 218, distance: 27.7
click at [245, 226] on div "**********" at bounding box center [856, 390] width 1379 height 750
click at [89, 135] on link "Marketplace" at bounding box center [75, 146] width 112 height 24
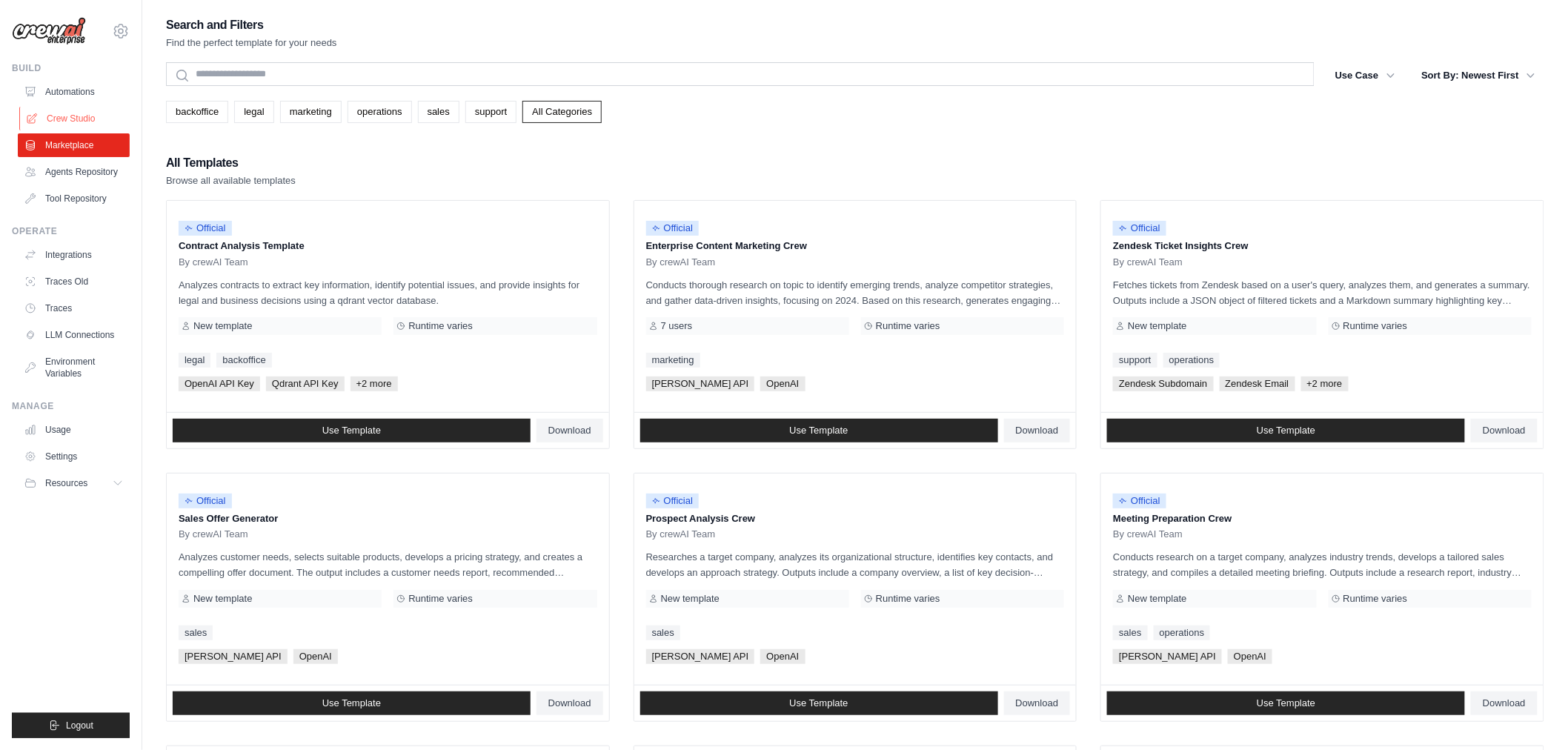
click at [63, 118] on link "Crew Studio" at bounding box center [75, 119] width 112 height 24
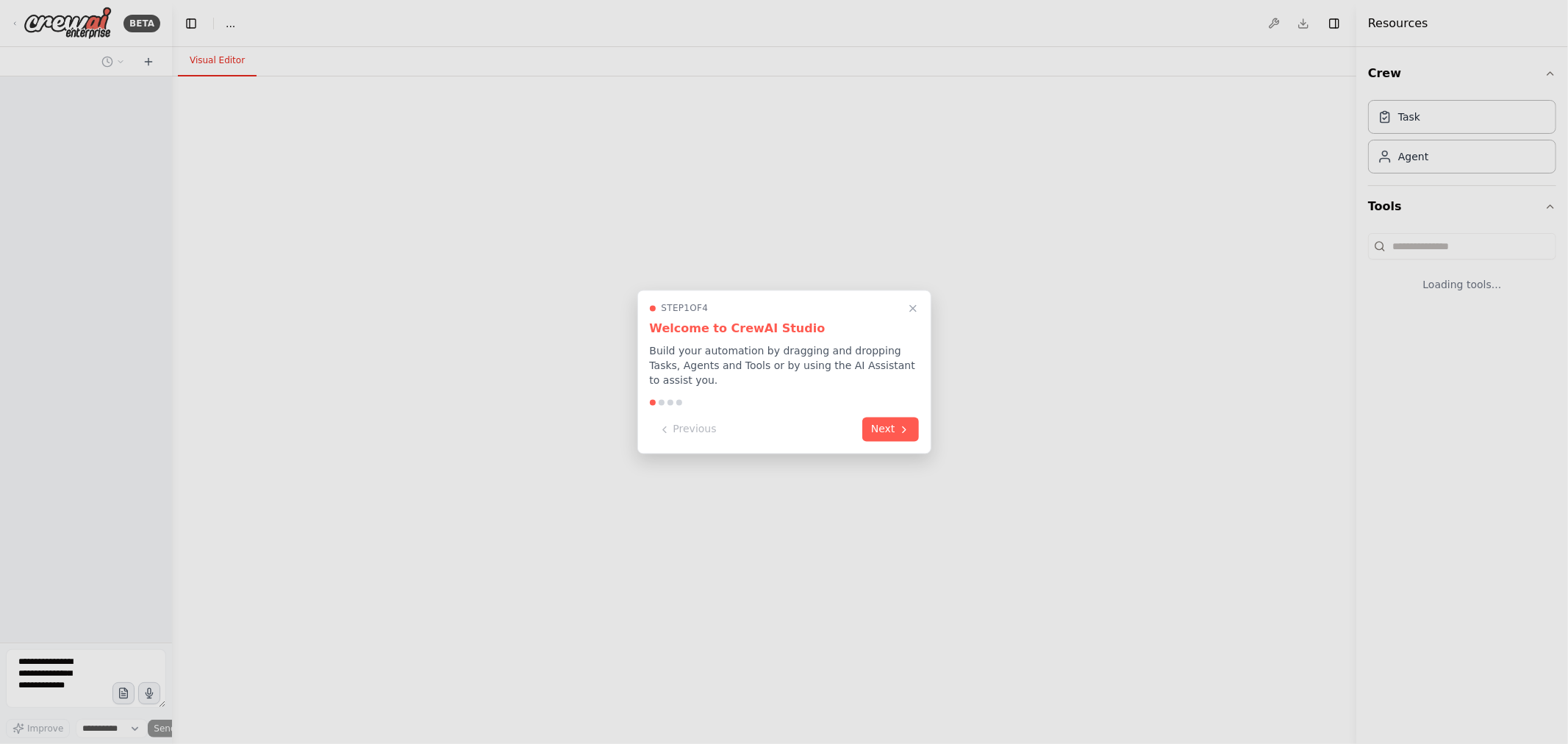
select select "****"
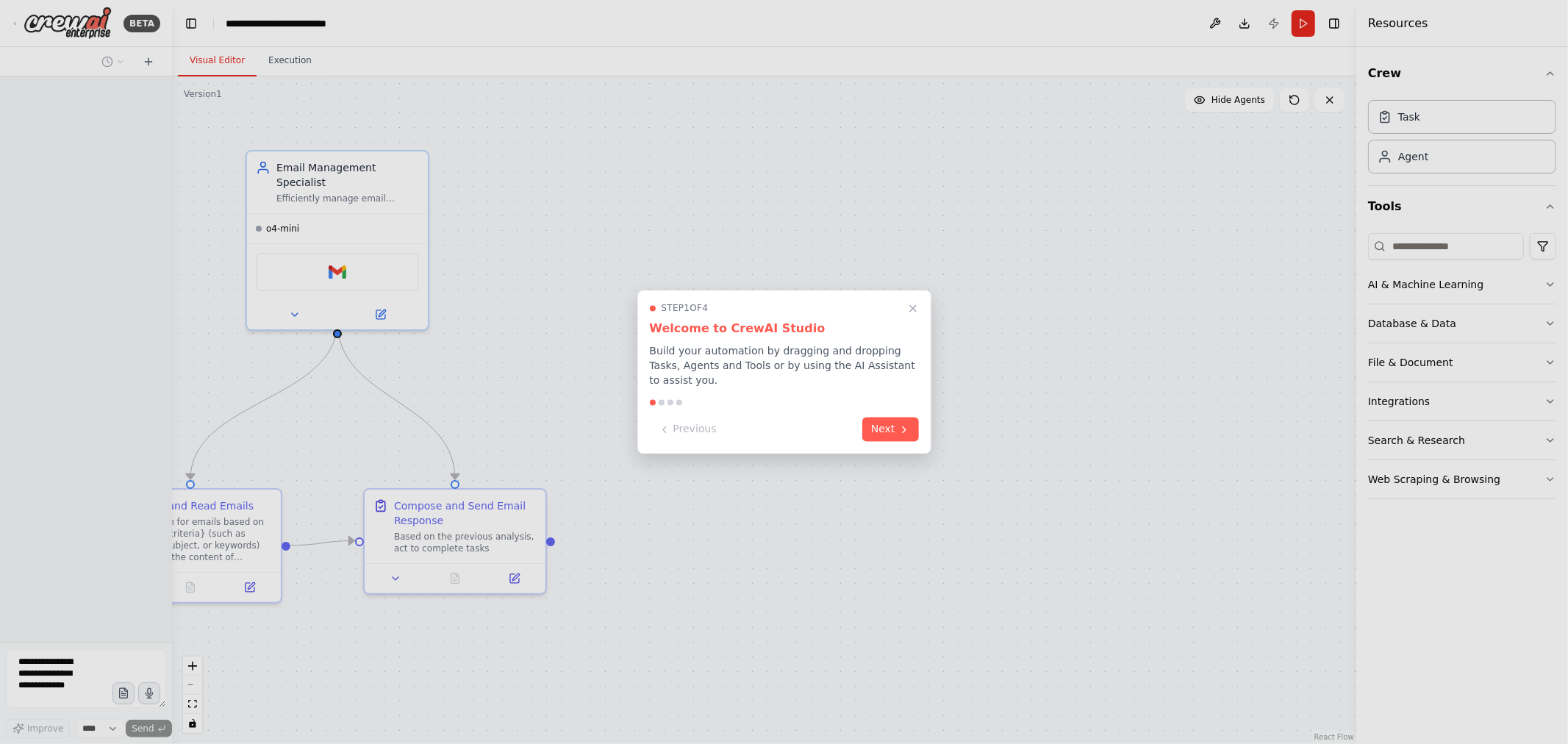
click at [888, 426] on button "Next" at bounding box center [890, 430] width 57 height 25
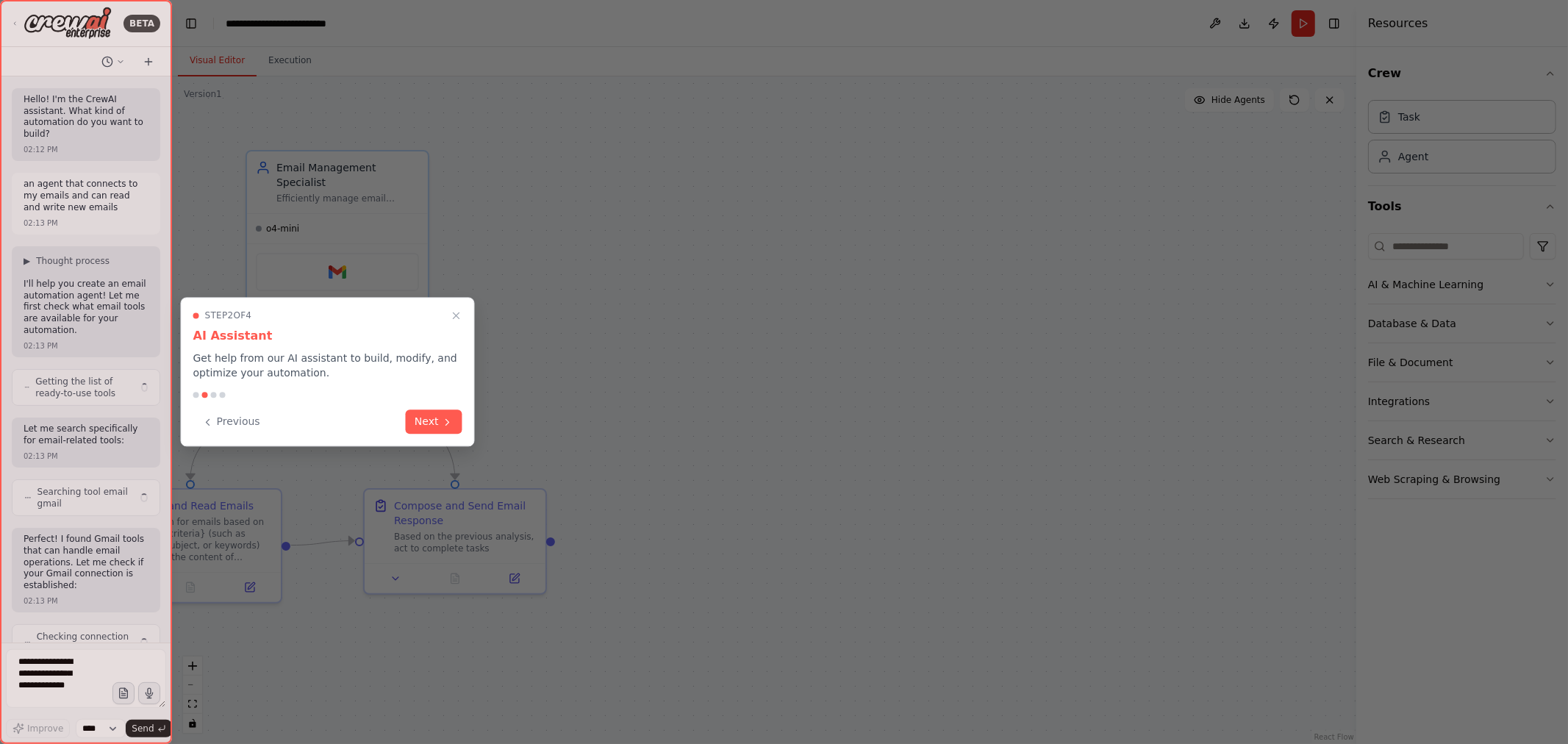
scroll to position [1203, 0]
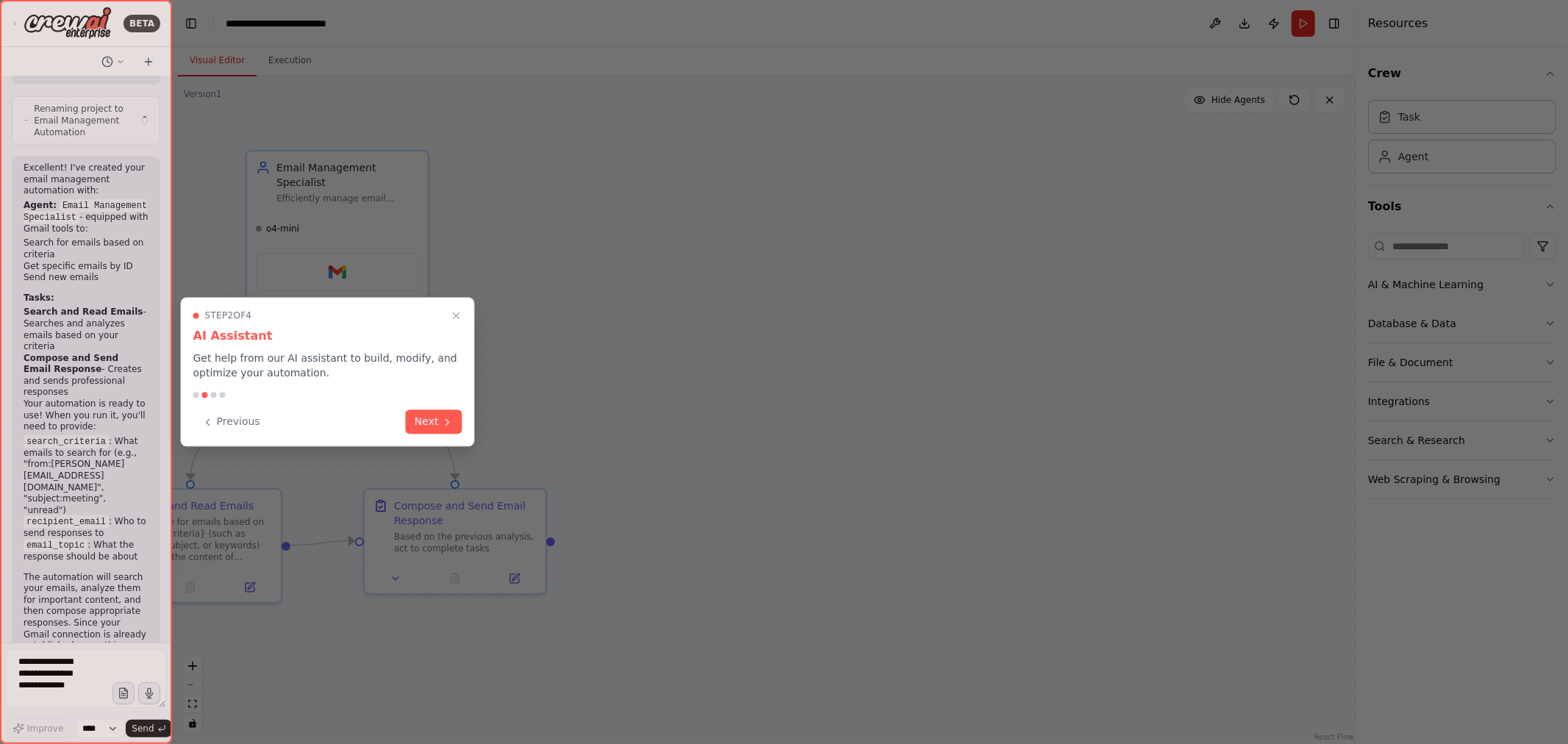
drag, startPoint x: 721, startPoint y: 384, endPoint x: 681, endPoint y: 375, distance: 41.0
click at [688, 377] on div at bounding box center [784, 372] width 1568 height 744
click at [459, 314] on icon "Close walkthrough" at bounding box center [457, 316] width 14 height 14
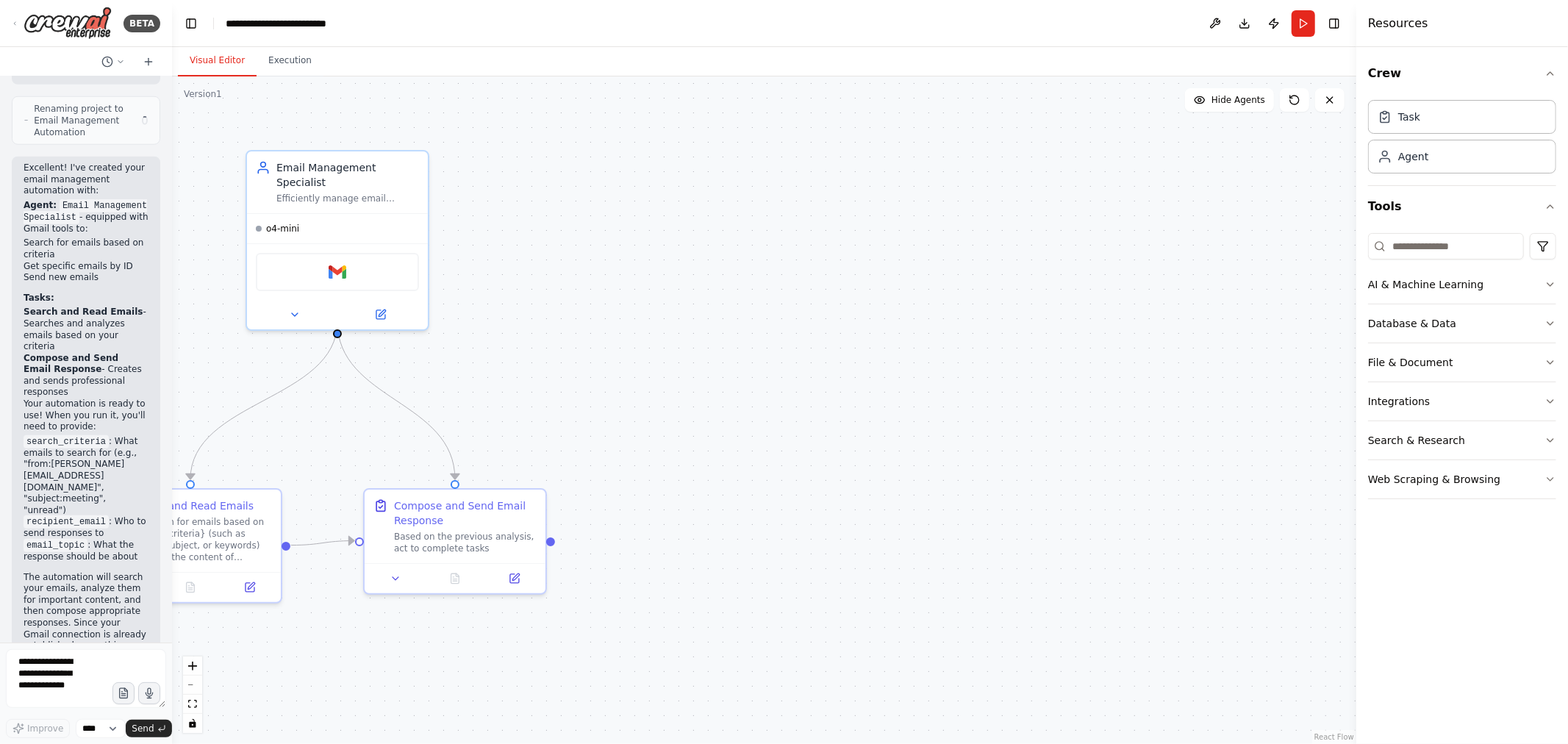
scroll to position [1192, 0]
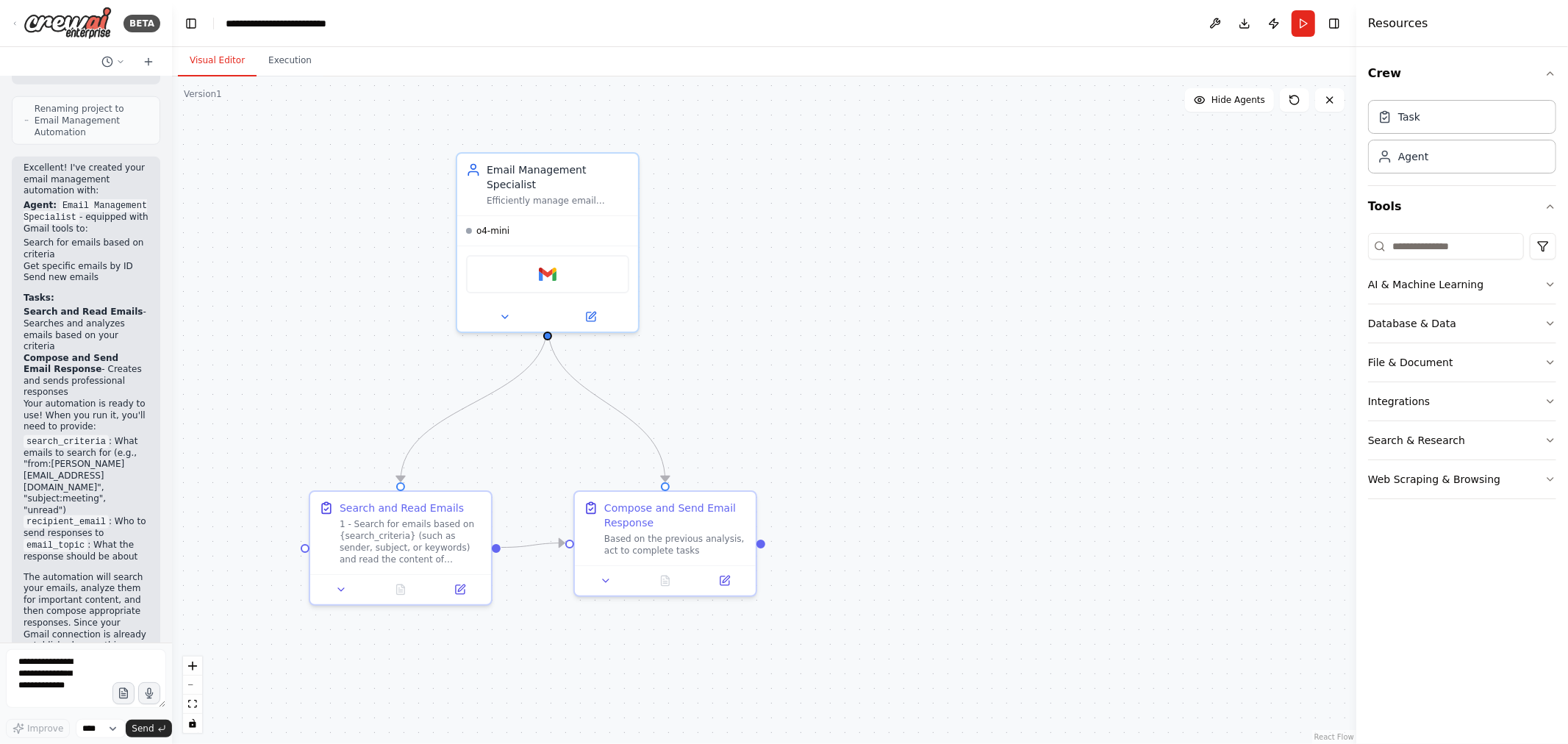
drag, startPoint x: 657, startPoint y: 369, endPoint x: 826, endPoint y: 382, distance: 169.5
click at [821, 369] on div ".deletable-edge-delete-btn { width: 20px; height: 20px; border: 0px solid #ffff…" at bounding box center [764, 410] width 1184 height 668
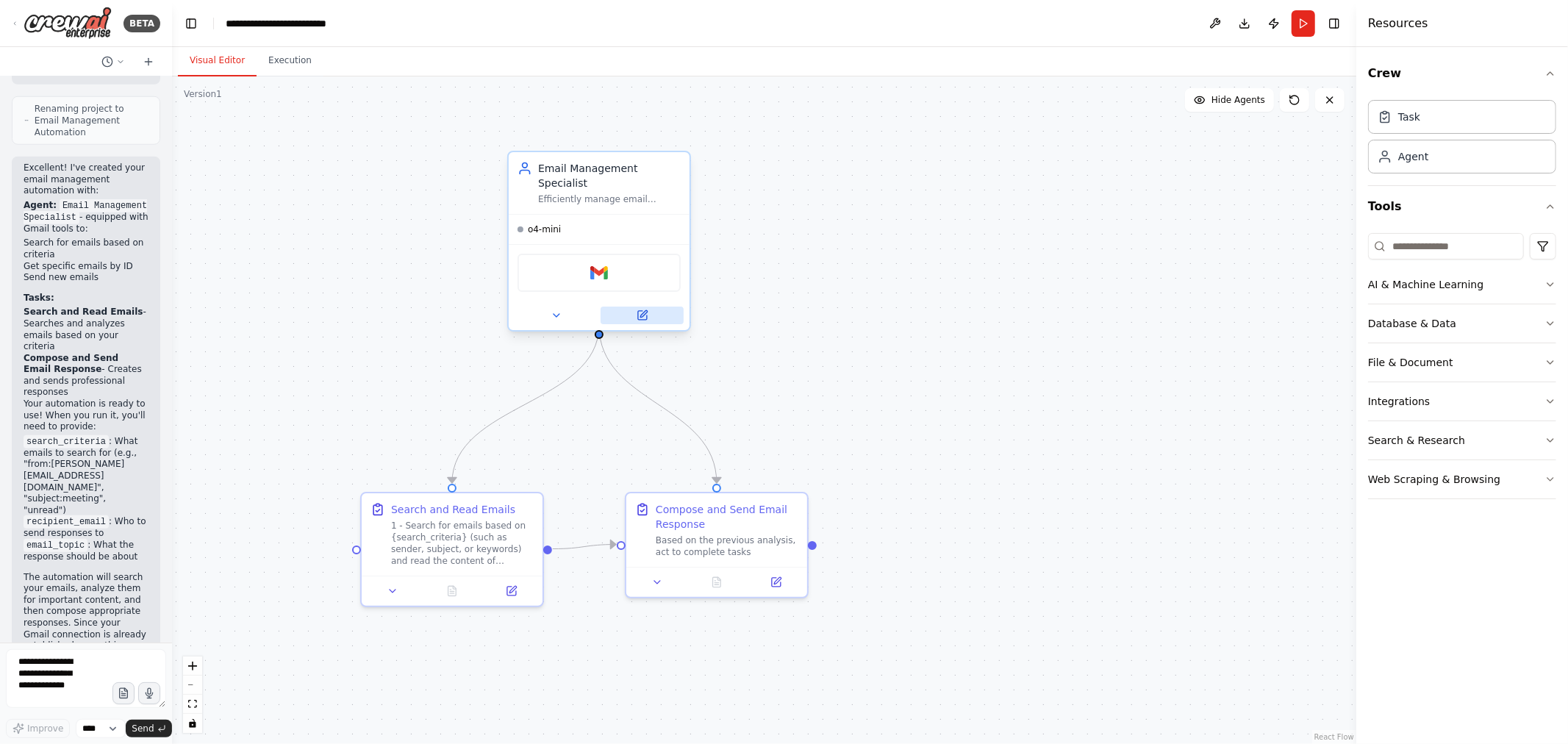
click at [640, 311] on icon at bounding box center [642, 315] width 8 height 8
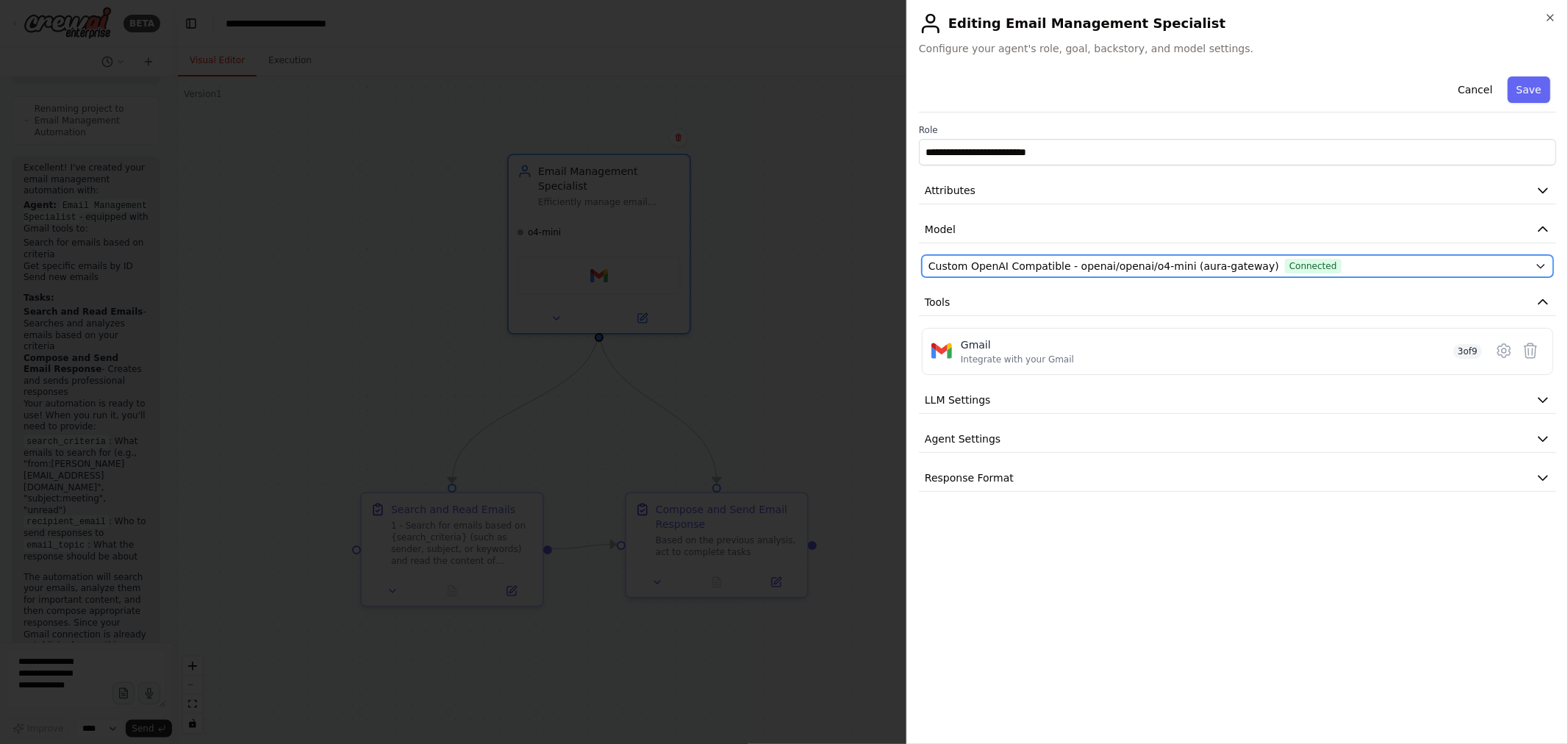
click at [1056, 263] on span "Custom OpenAI Compatible - openai/openai/o4-mini (aura-gateway)" at bounding box center [1103, 266] width 351 height 14
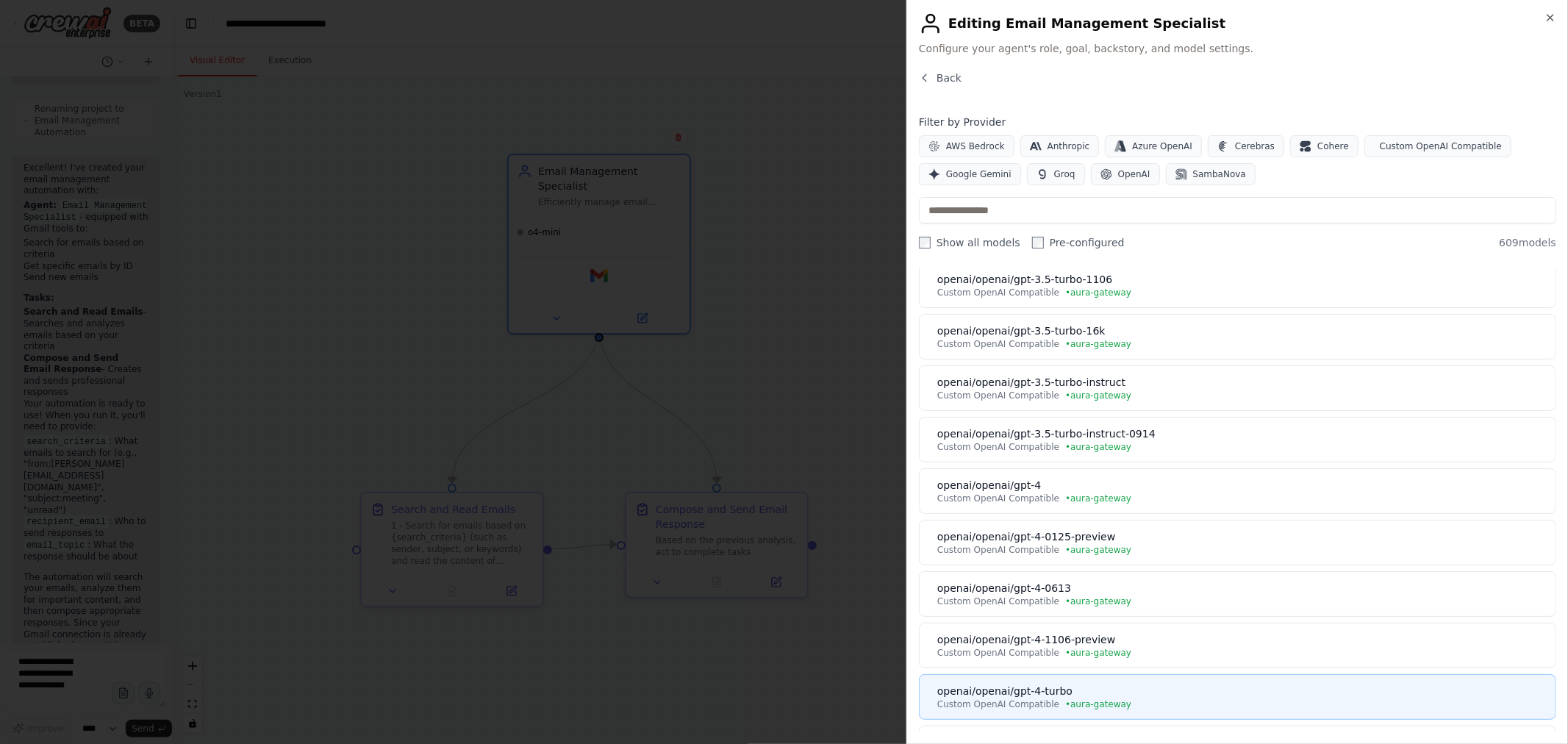
scroll to position [817, 0]
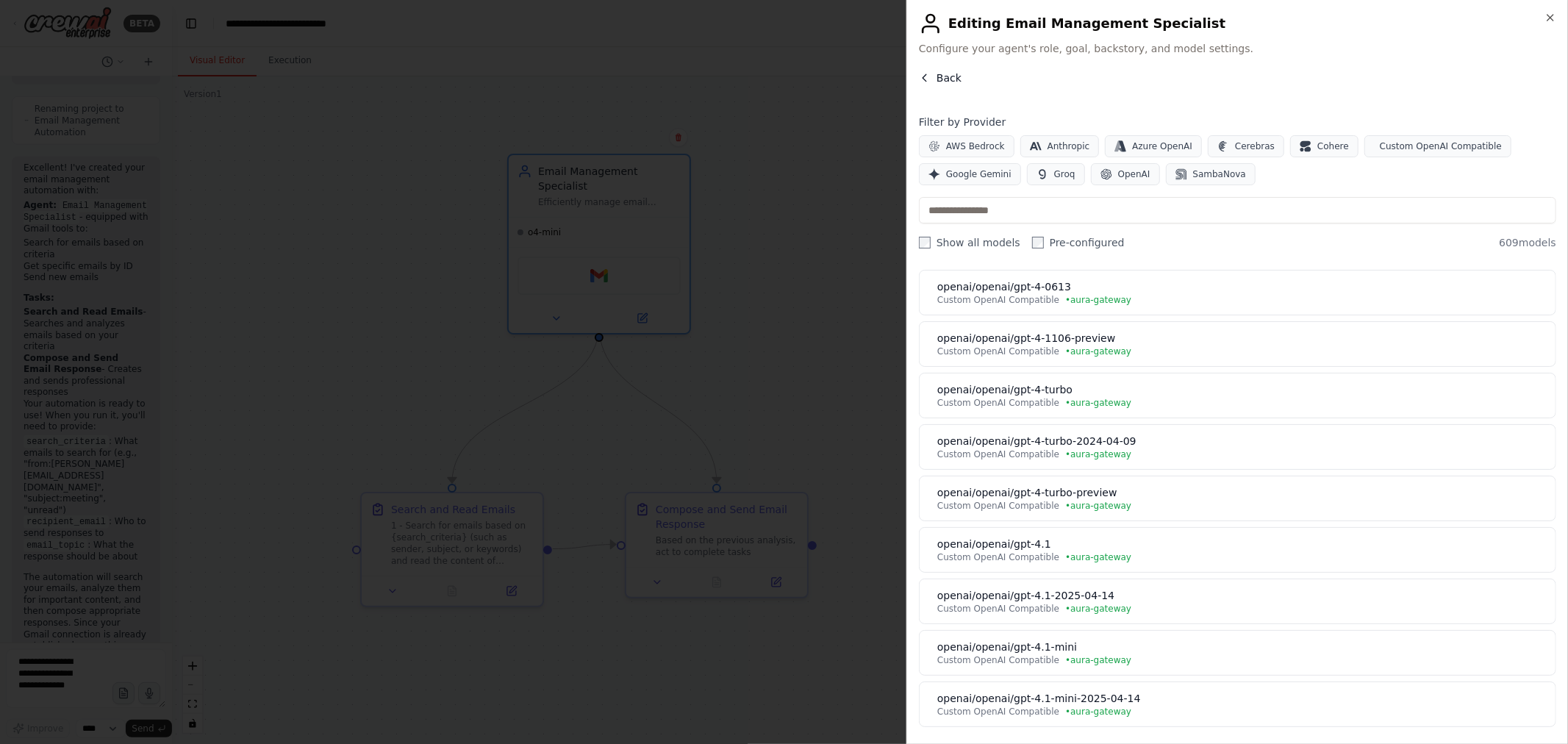
click at [944, 82] on span "Back" at bounding box center [949, 77] width 25 height 14
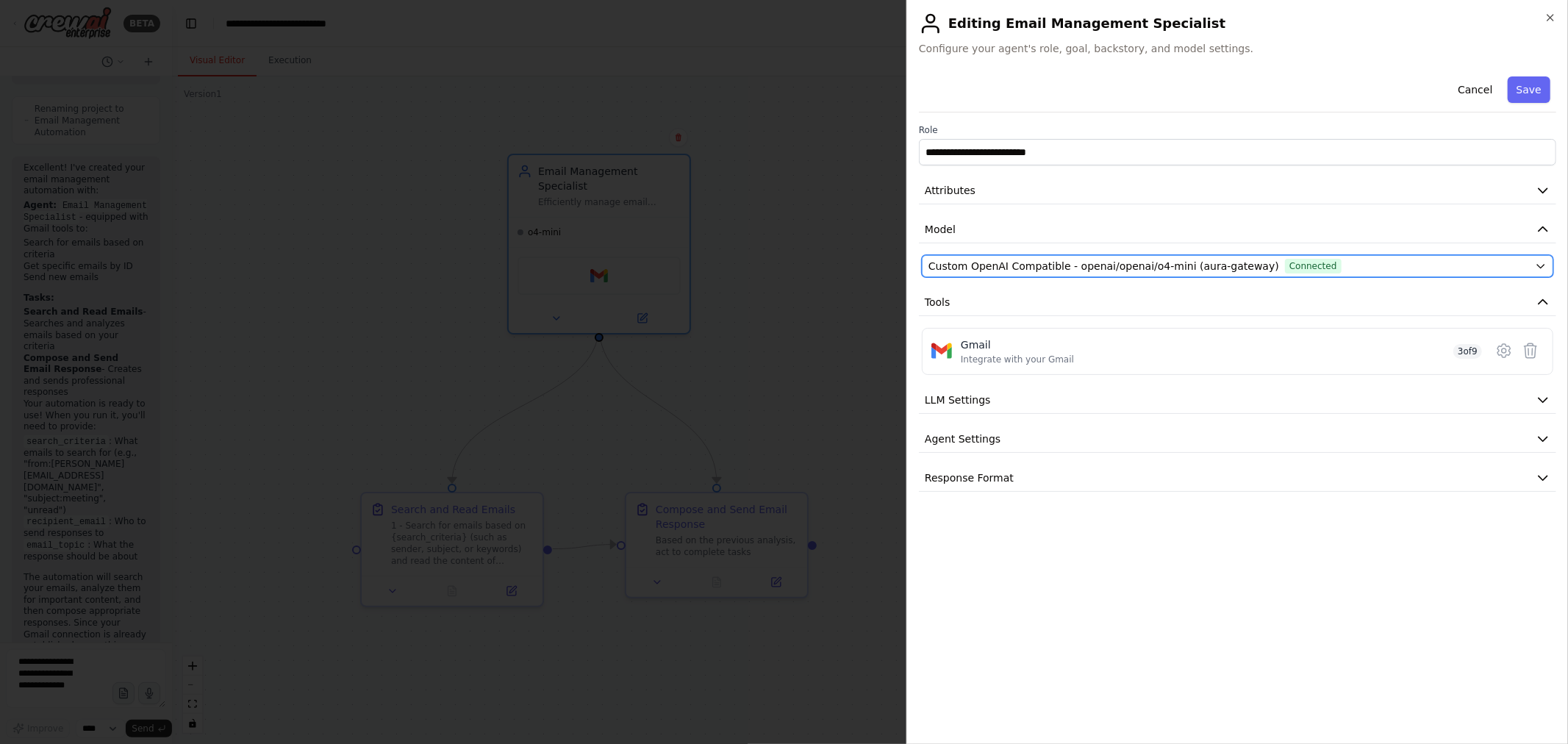
click at [1539, 267] on icon "button" at bounding box center [1541, 267] width 7 height 3
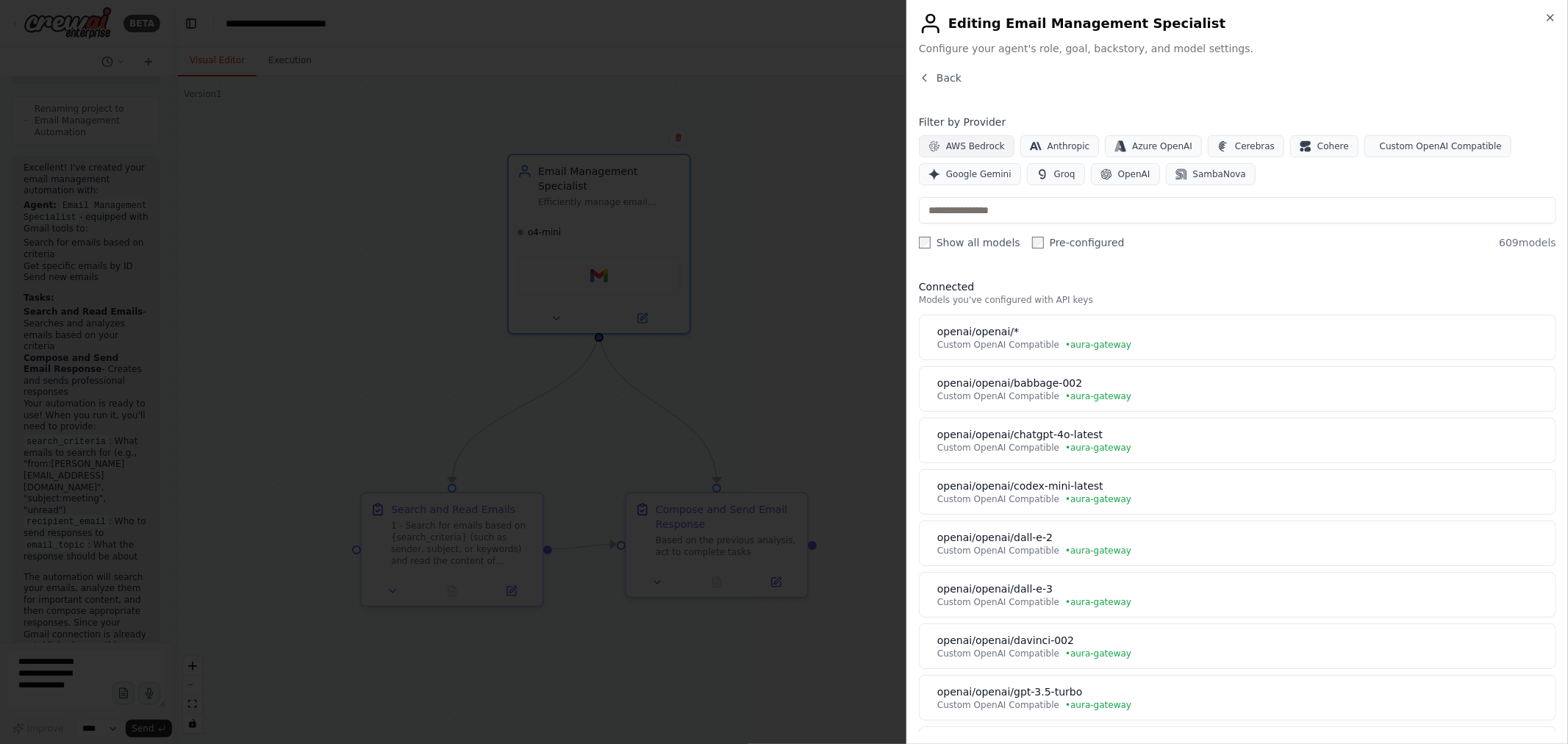
click at [980, 147] on span "AWS Bedrock" at bounding box center [975, 146] width 59 height 12
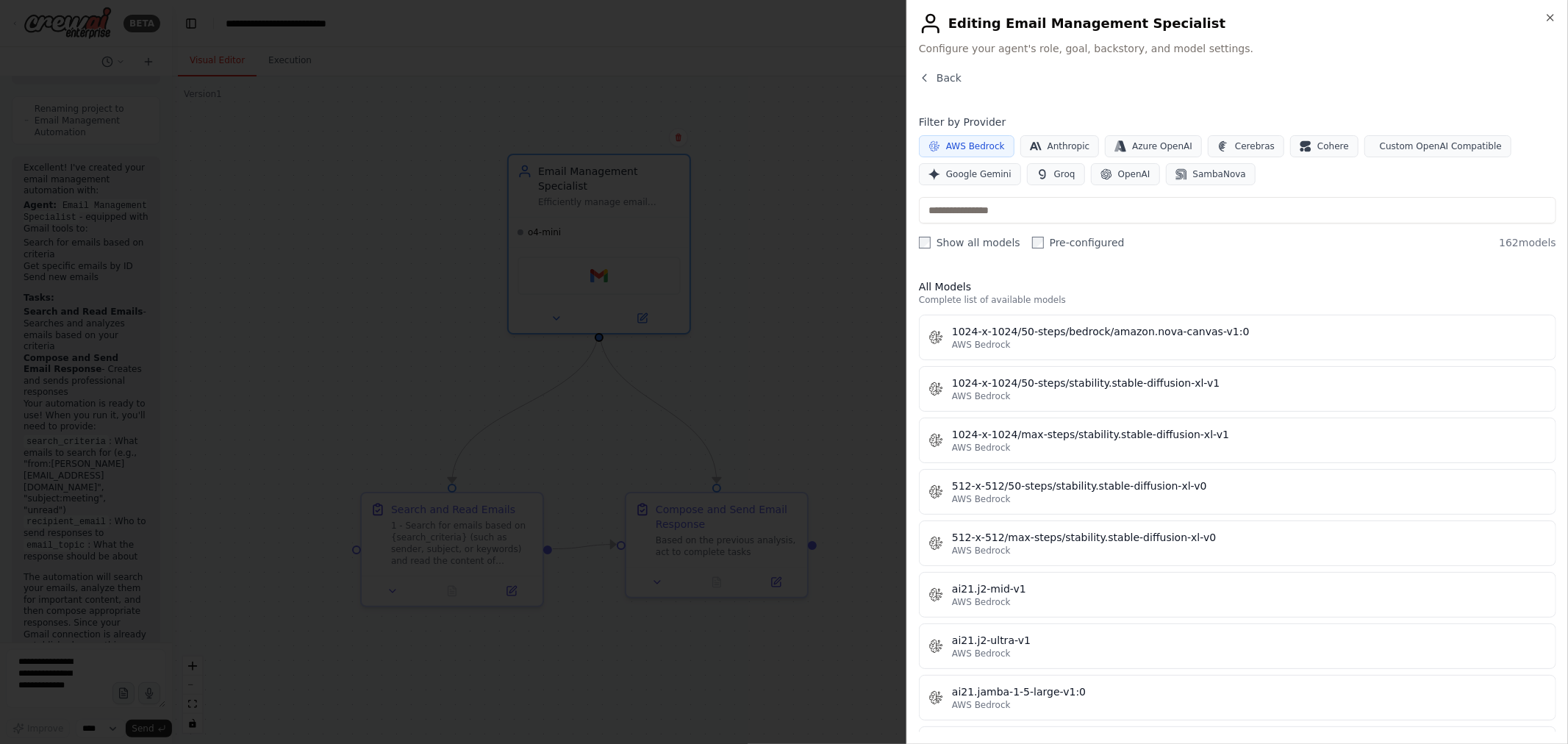
click at [982, 145] on span "AWS Bedrock" at bounding box center [975, 146] width 59 height 12
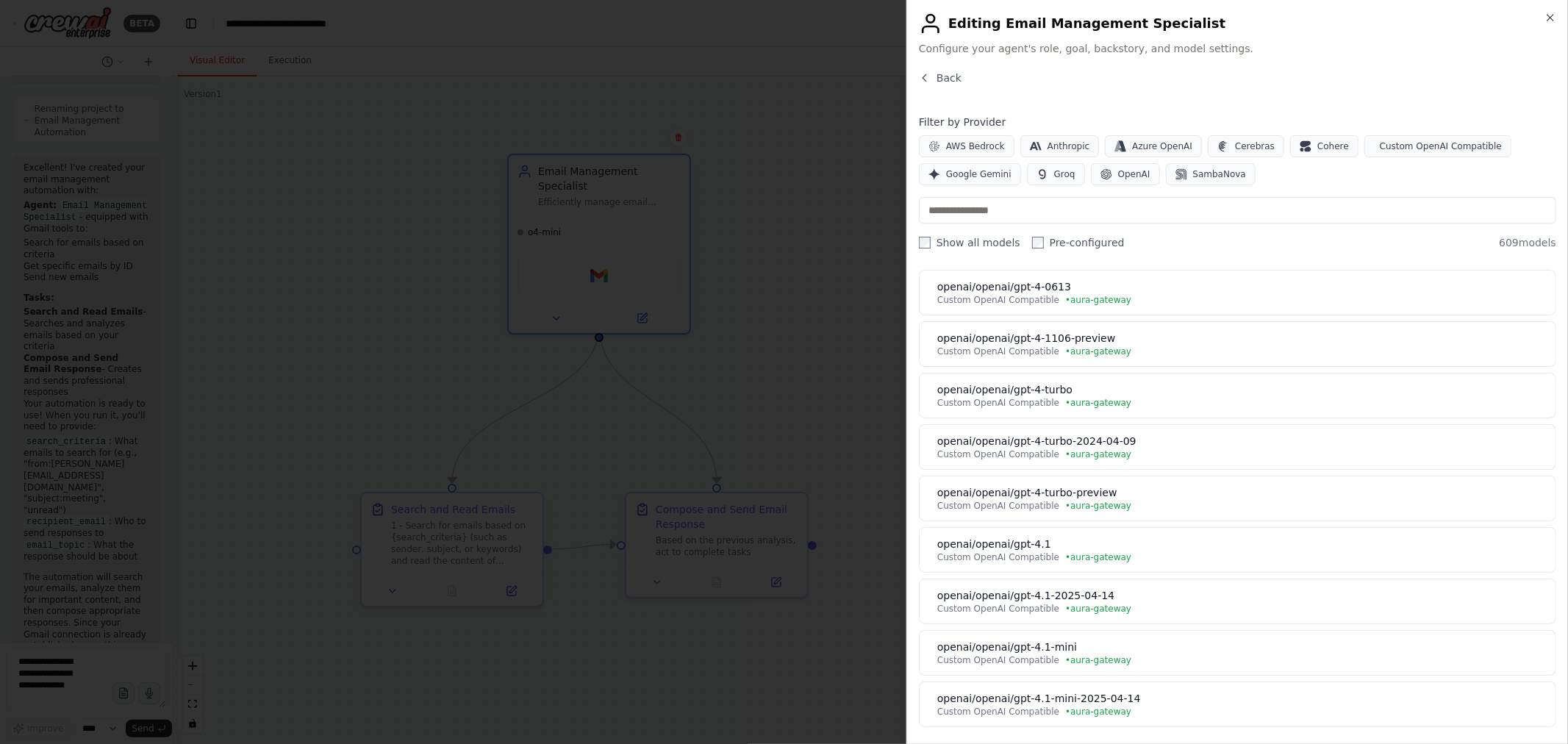
scroll to position [1306, 0]
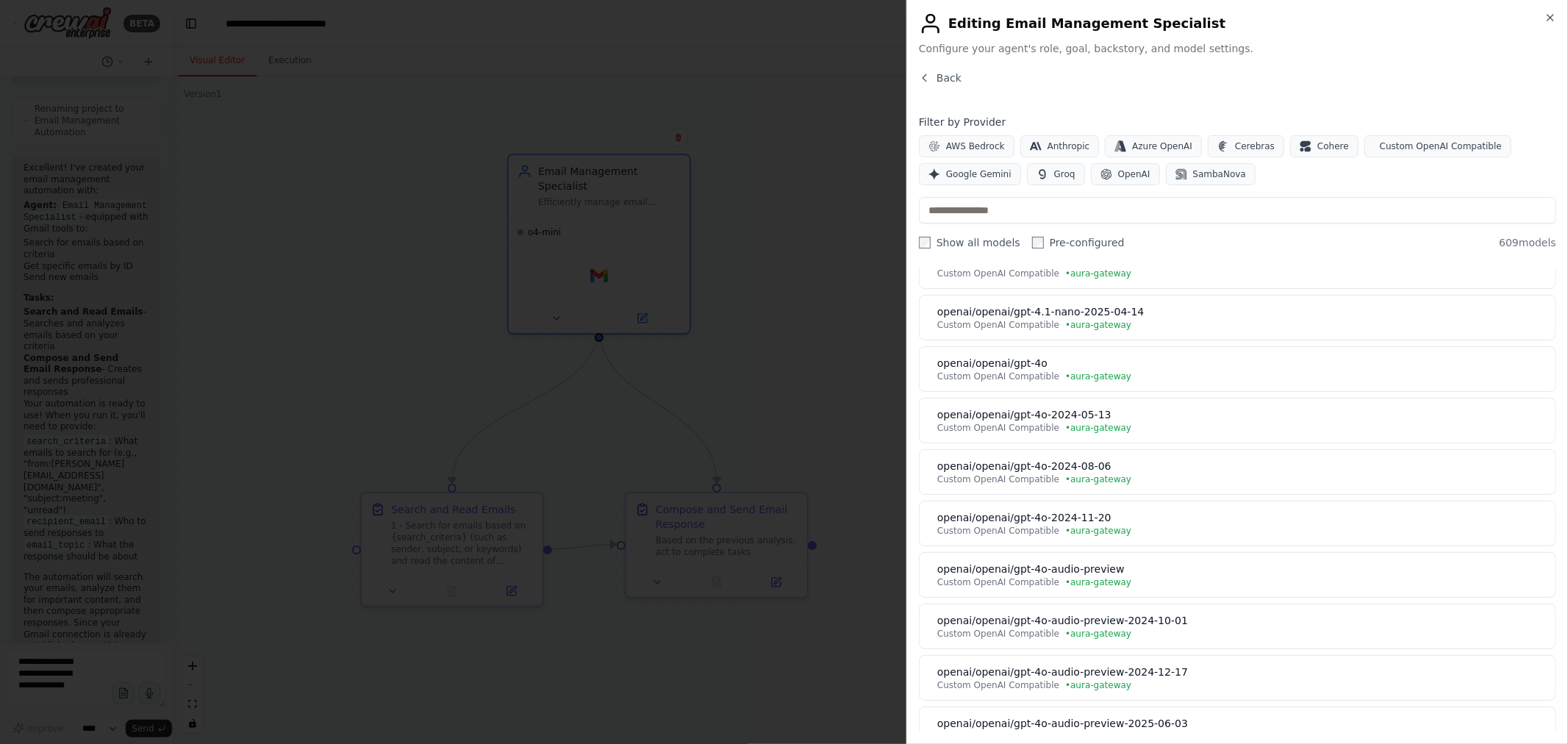
click at [794, 194] on div at bounding box center [784, 372] width 1568 height 744
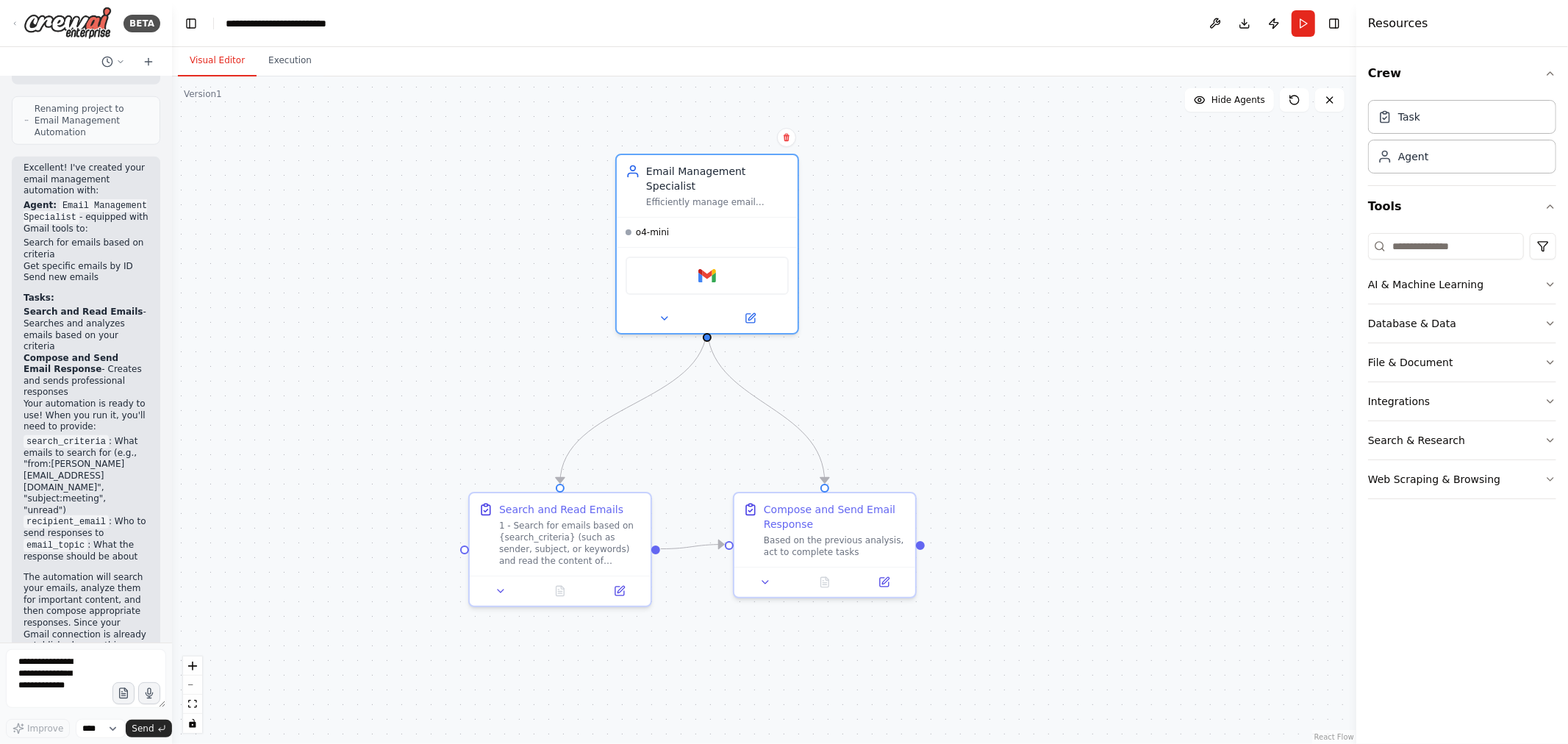
drag, startPoint x: 770, startPoint y: 214, endPoint x: 878, endPoint y: 214, distance: 108.0
click at [878, 214] on div ".deletable-edge-delete-btn { width: 20px; height: 20px; border: 0px solid #ffff…" at bounding box center [764, 410] width 1184 height 668
click at [12, 23] on icon at bounding box center [14, 22] width 12 height 6
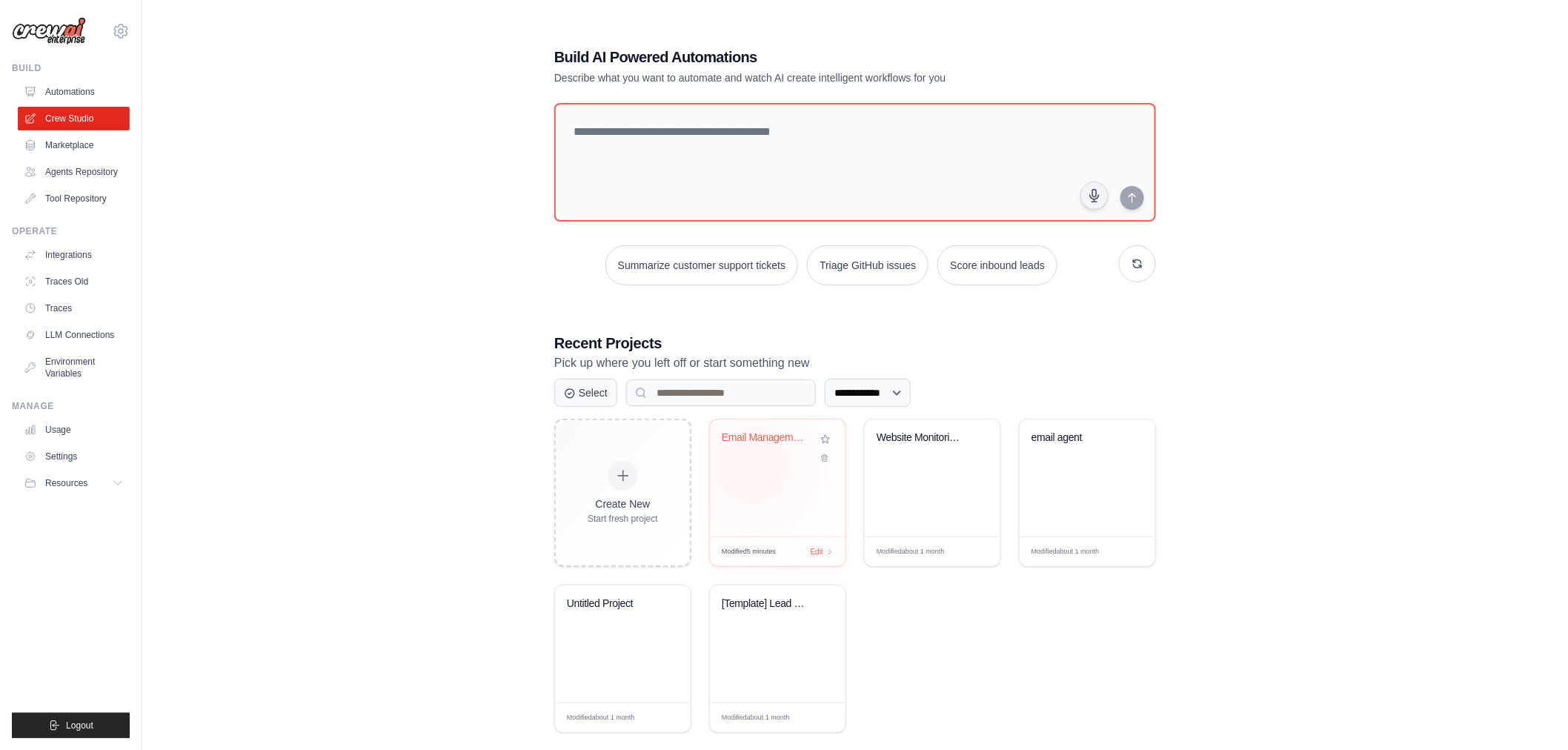
click at [757, 449] on div "Email Management Automation" at bounding box center [778, 449] width 112 height 34
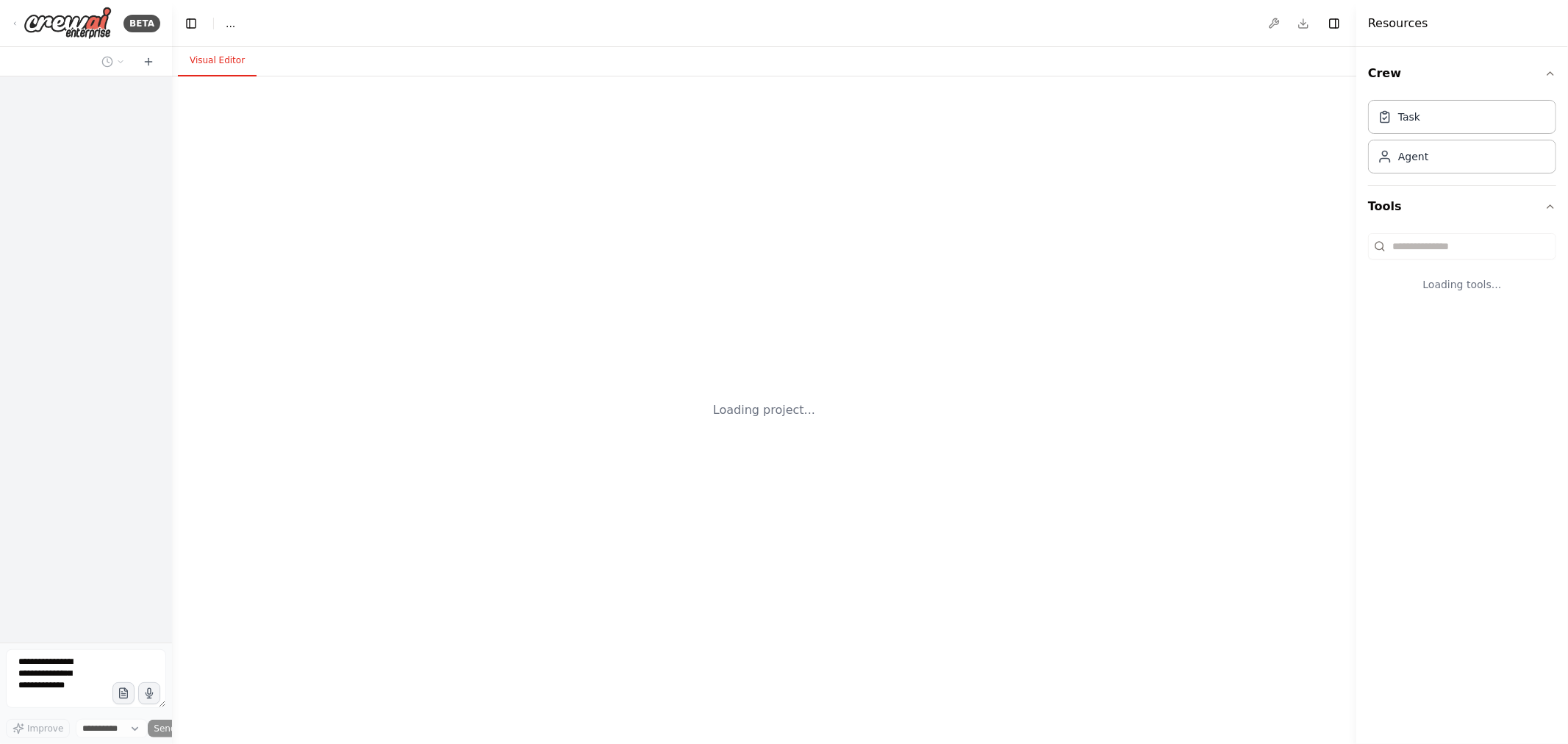
select select "****"
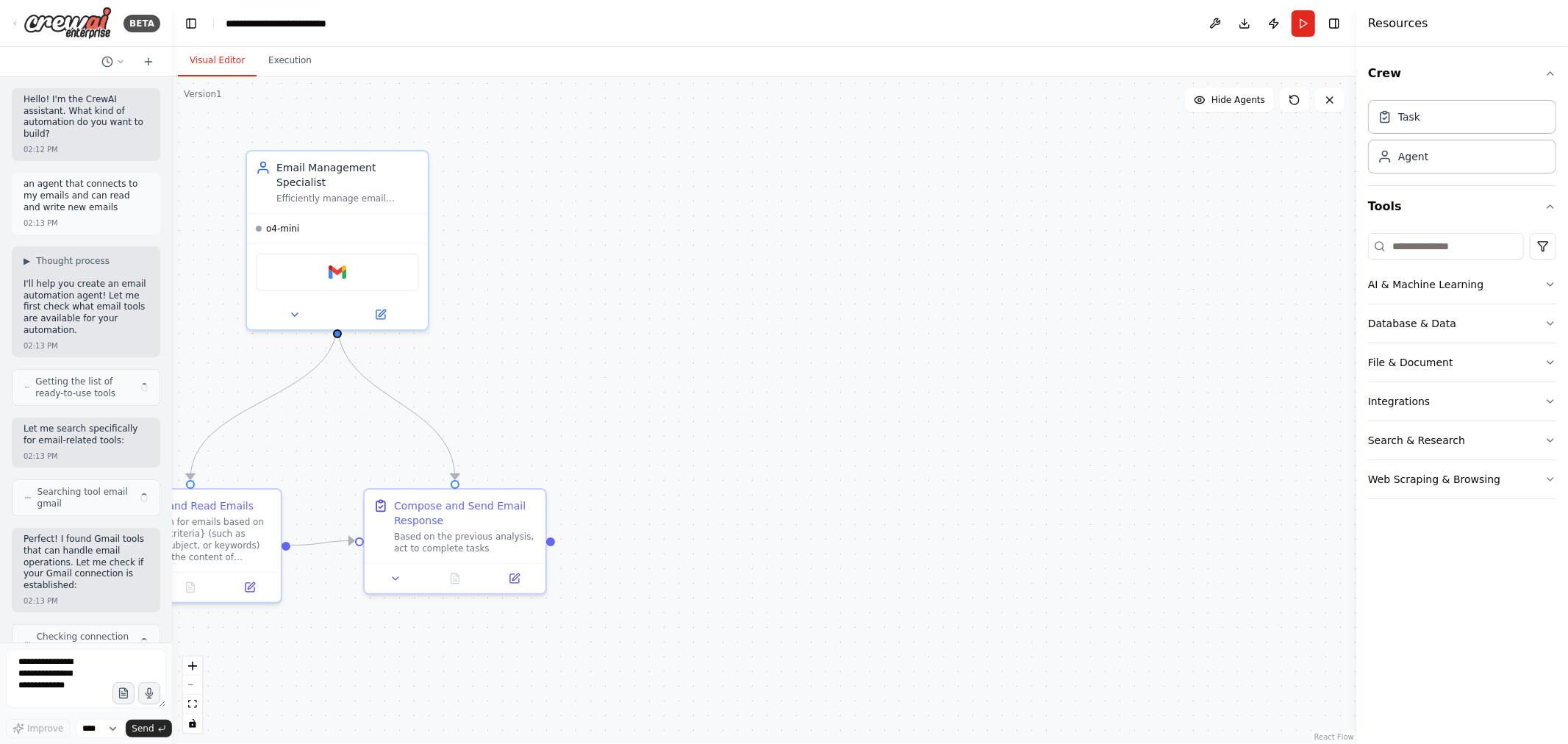
scroll to position [1203, 0]
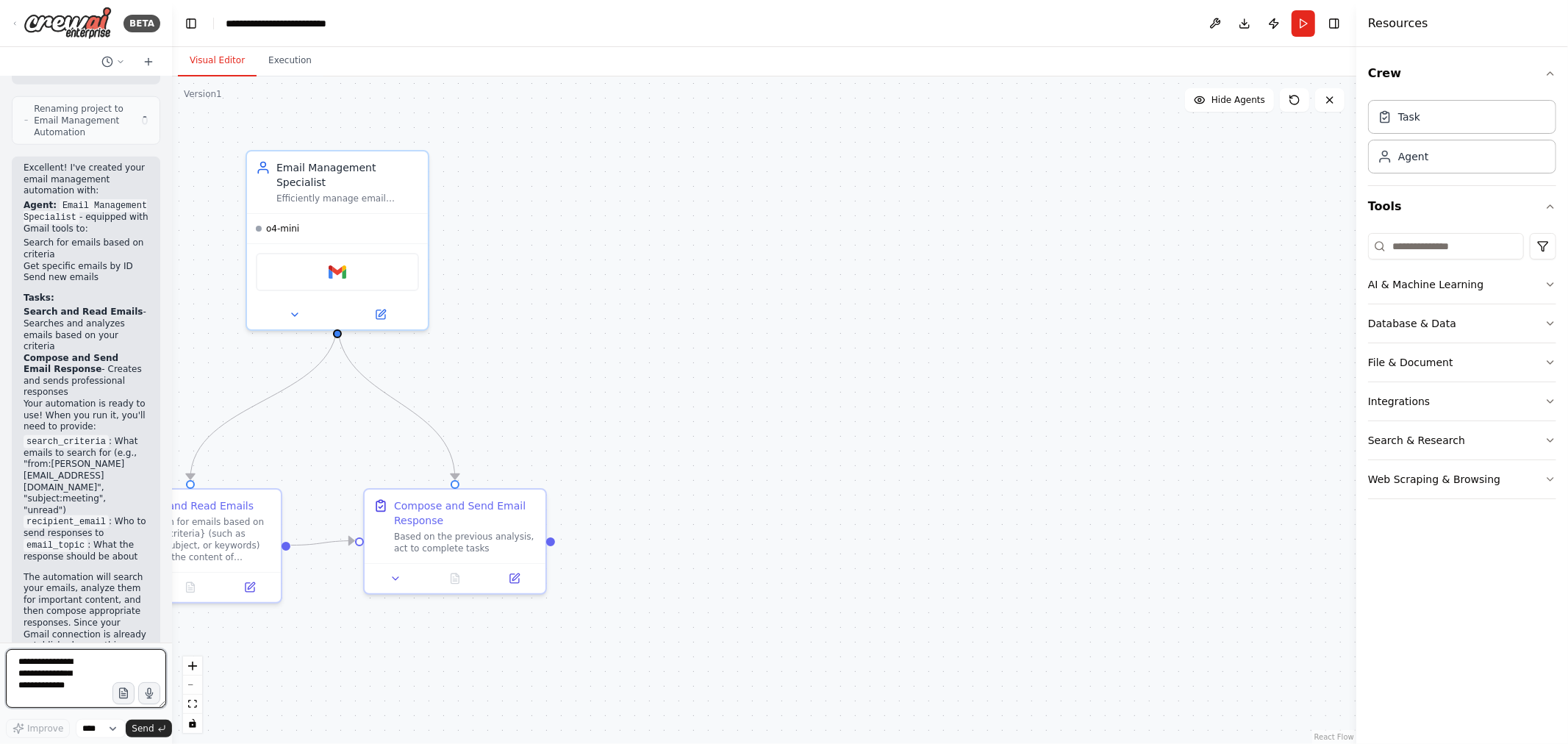
click at [82, 668] on textarea at bounding box center [86, 678] width 161 height 59
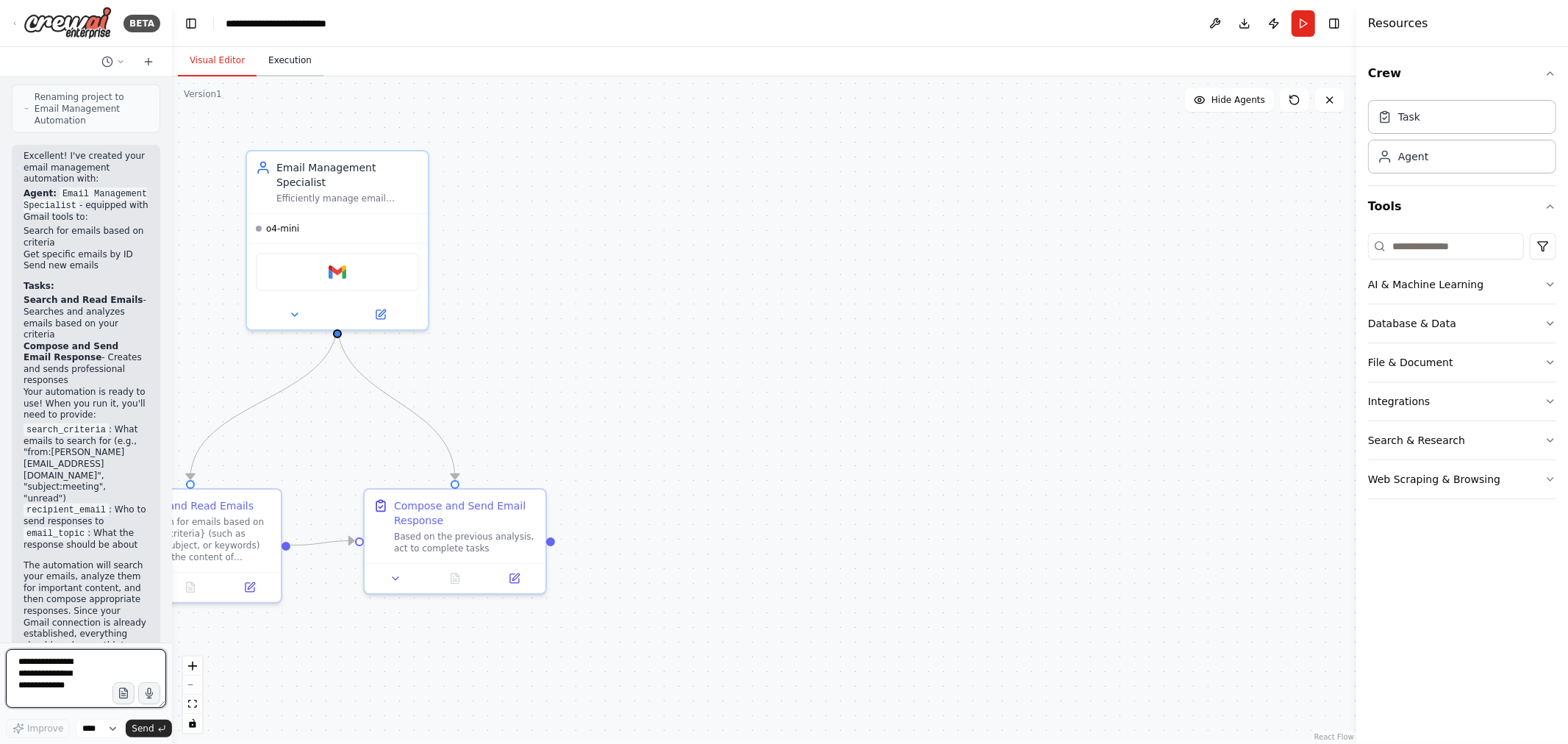
scroll to position [1192, 0]
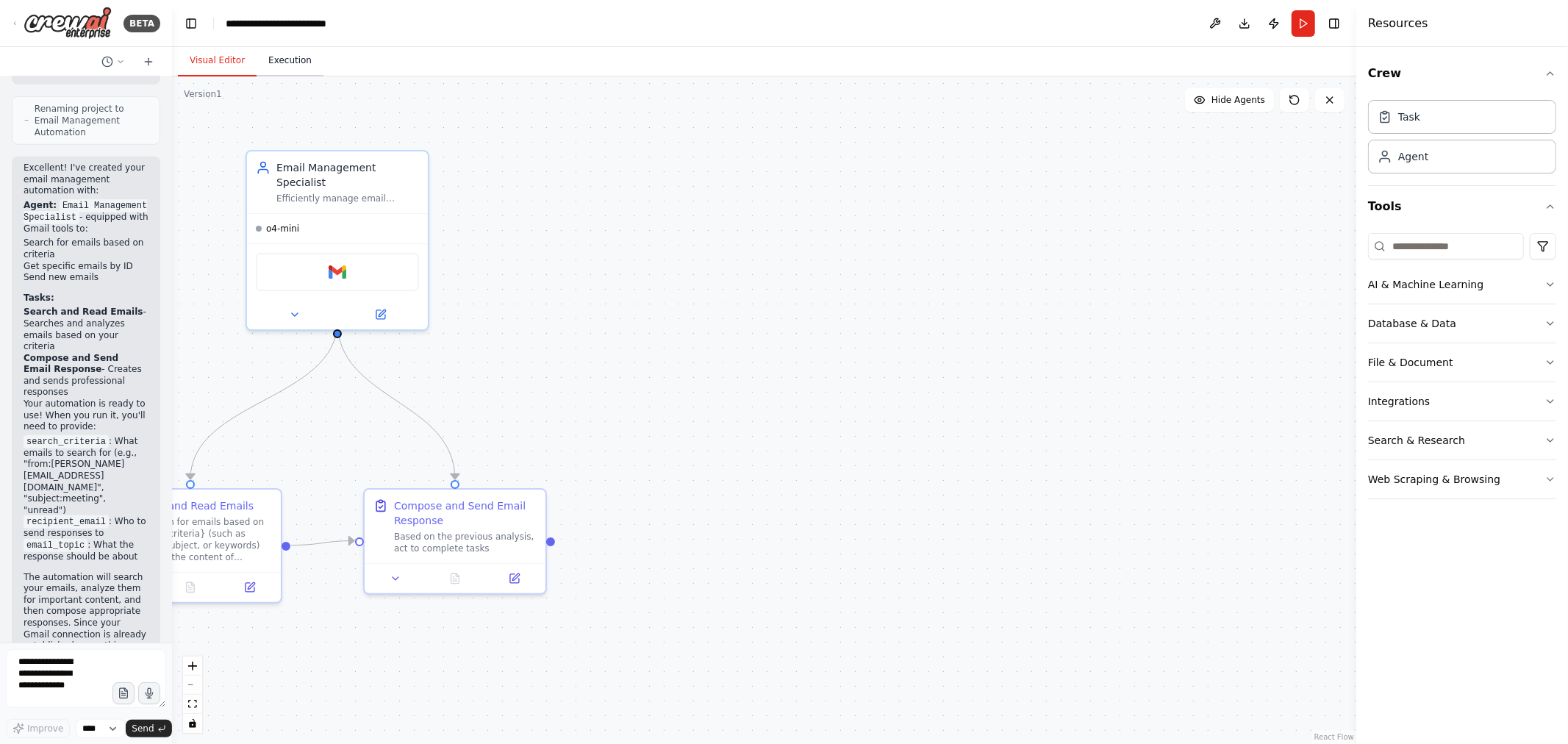
click at [299, 58] on button "Execution" at bounding box center [290, 61] width 67 height 31
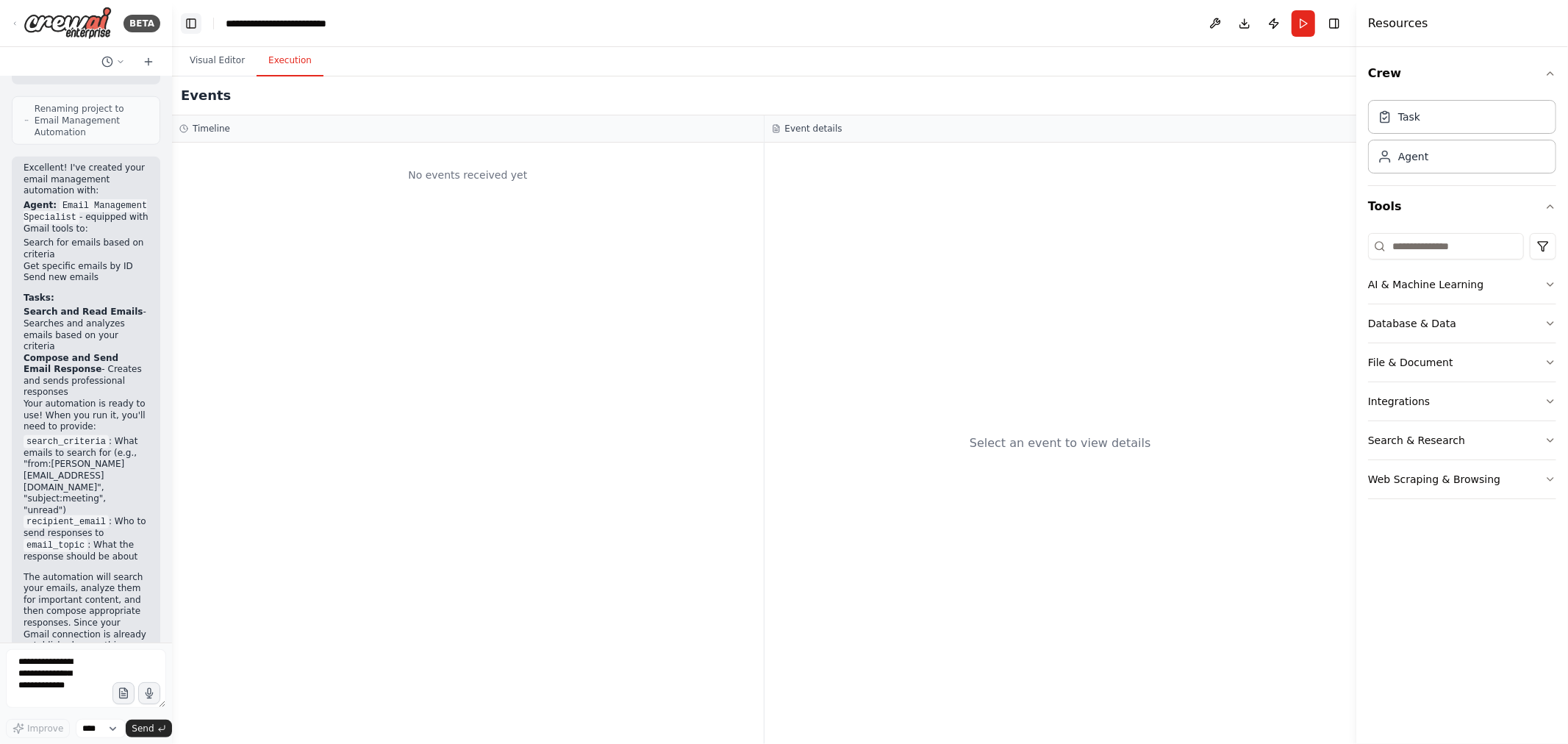
click at [194, 20] on button "Toggle Left Sidebar" at bounding box center [191, 24] width 20 height 20
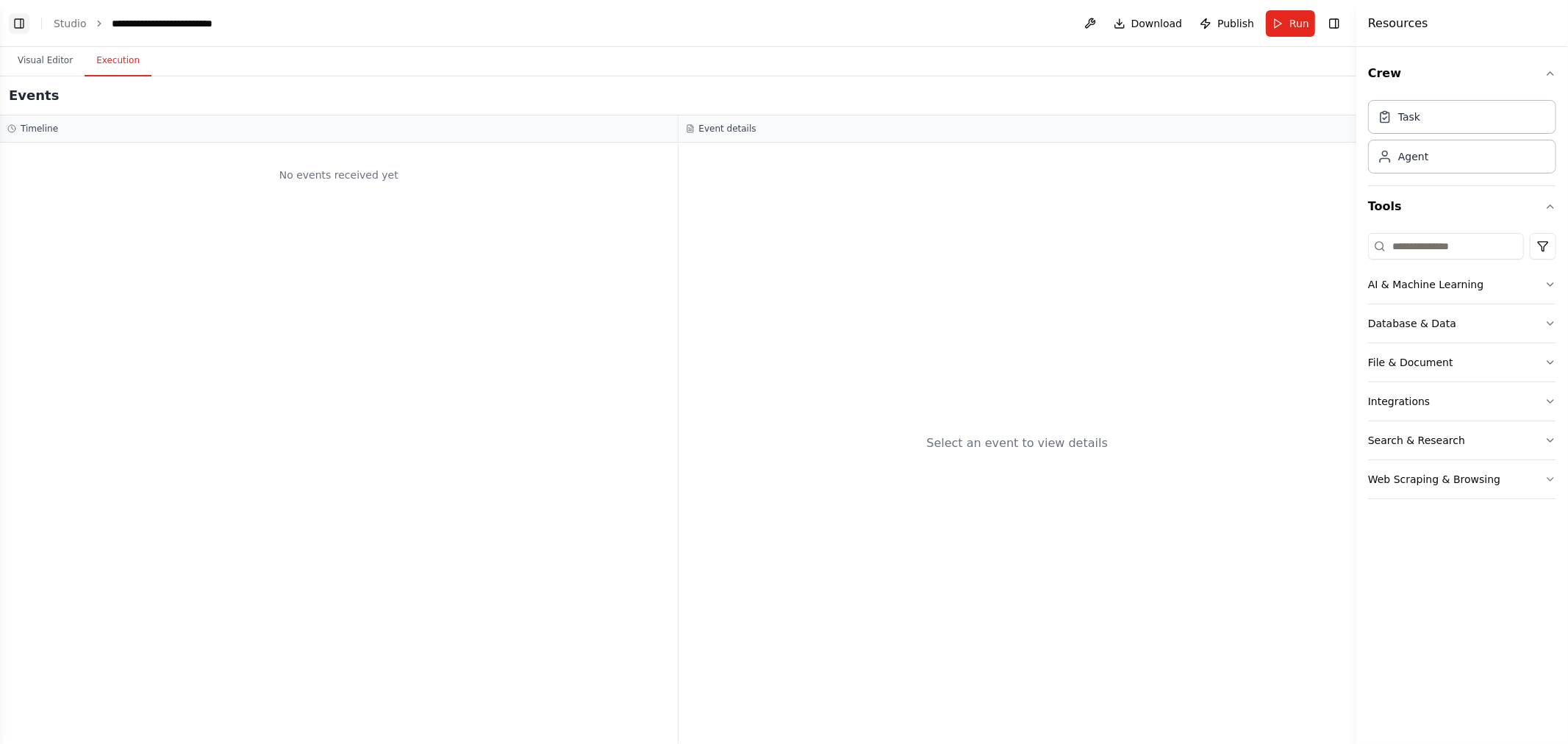
click at [24, 25] on button "Toggle Left Sidebar" at bounding box center [19, 24] width 20 height 20
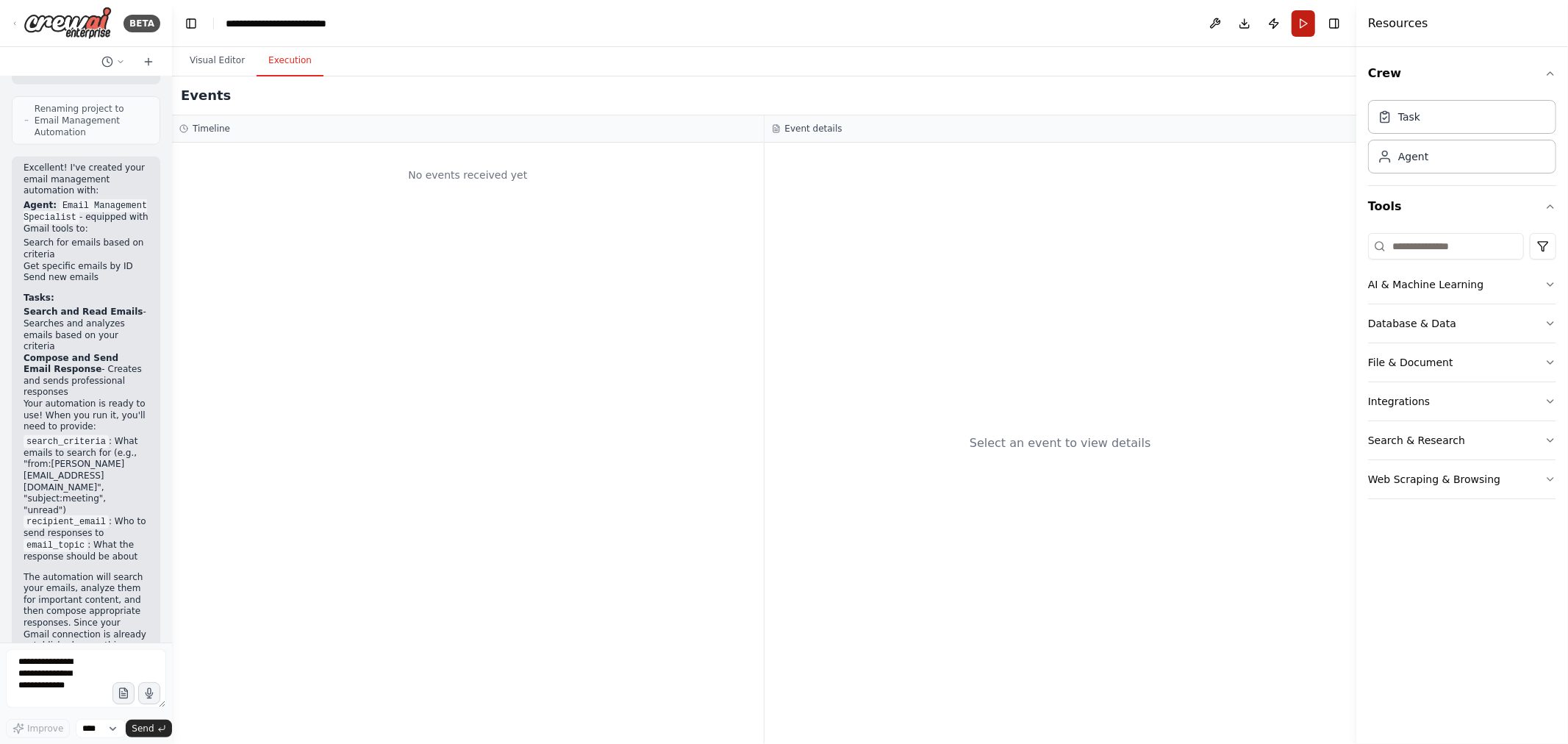
click at [1313, 25] on button "Run" at bounding box center [1304, 23] width 24 height 26
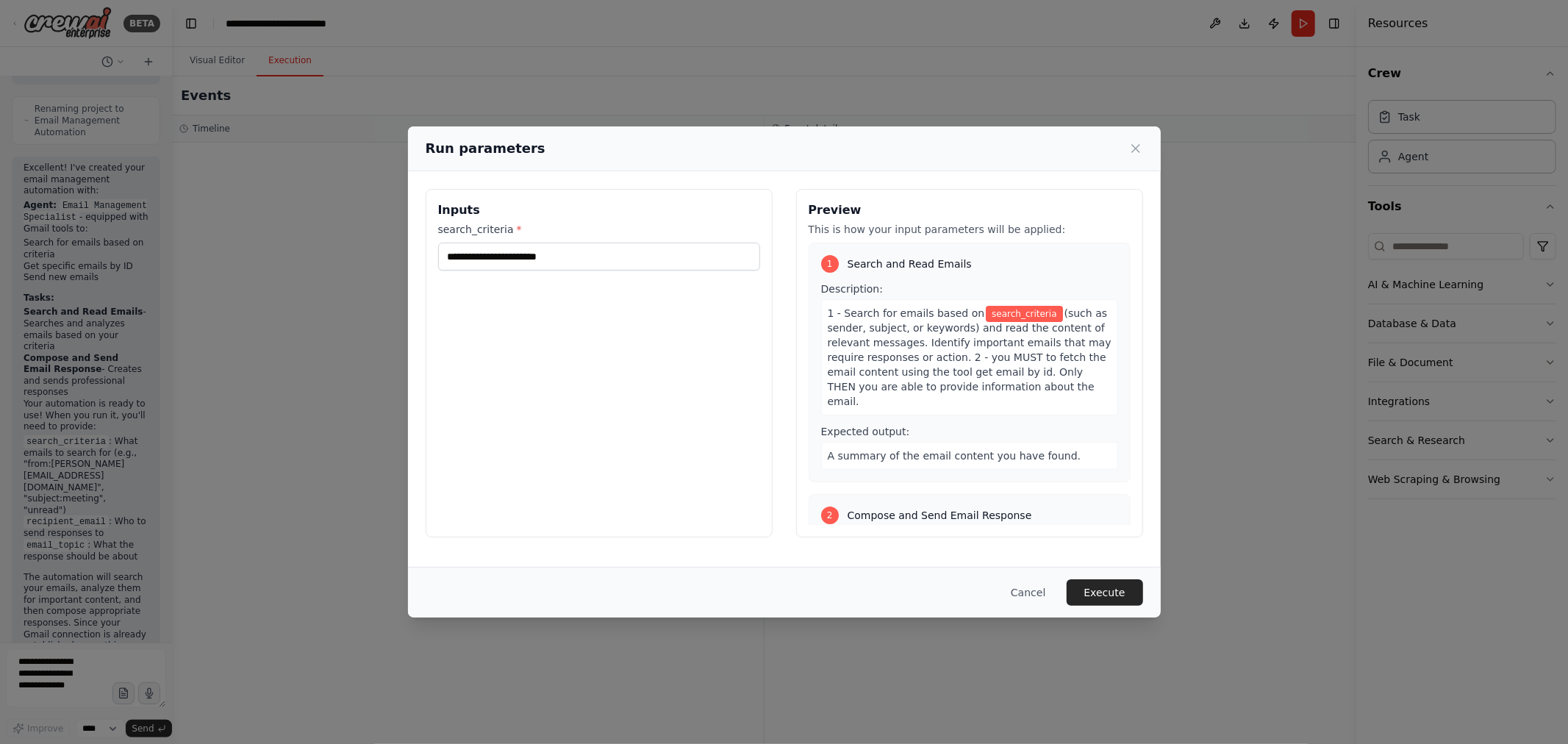
click at [326, 90] on div "Run parameters Inputs search_criteria * Preview This is how your input paramete…" at bounding box center [784, 372] width 1568 height 744
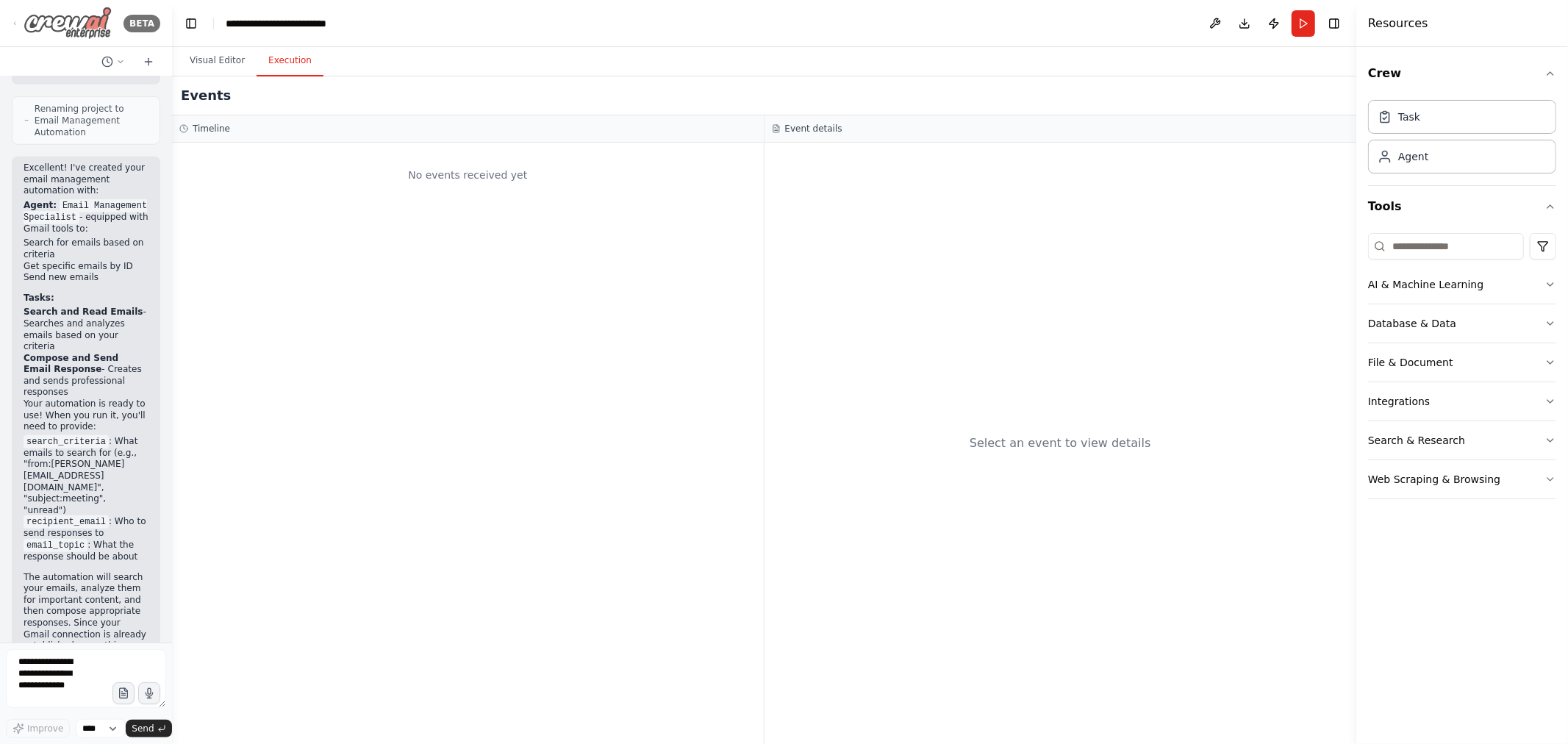
click at [24, 24] on div "BETA" at bounding box center [86, 23] width 149 height 33
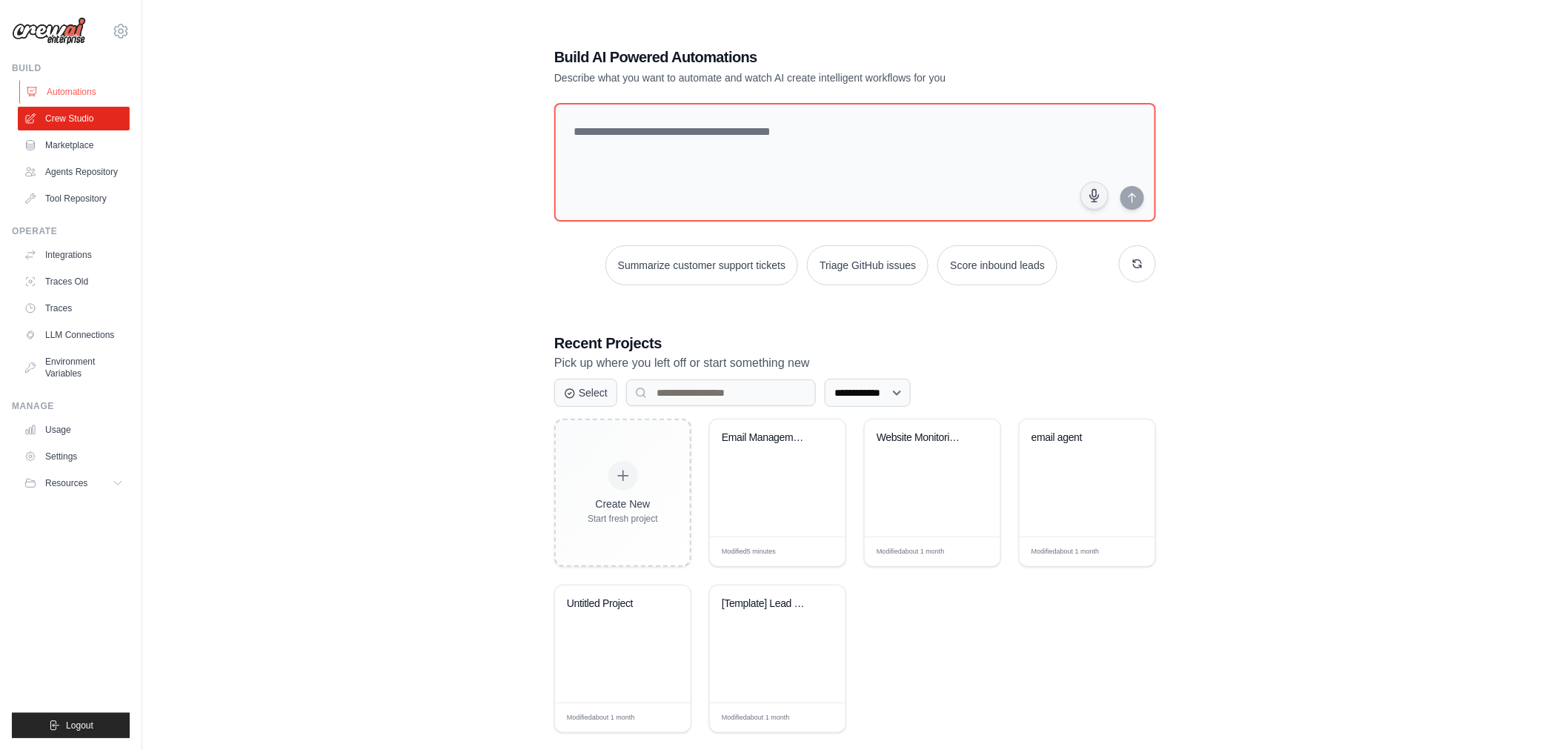
click at [98, 93] on link "Automations" at bounding box center [75, 92] width 112 height 24
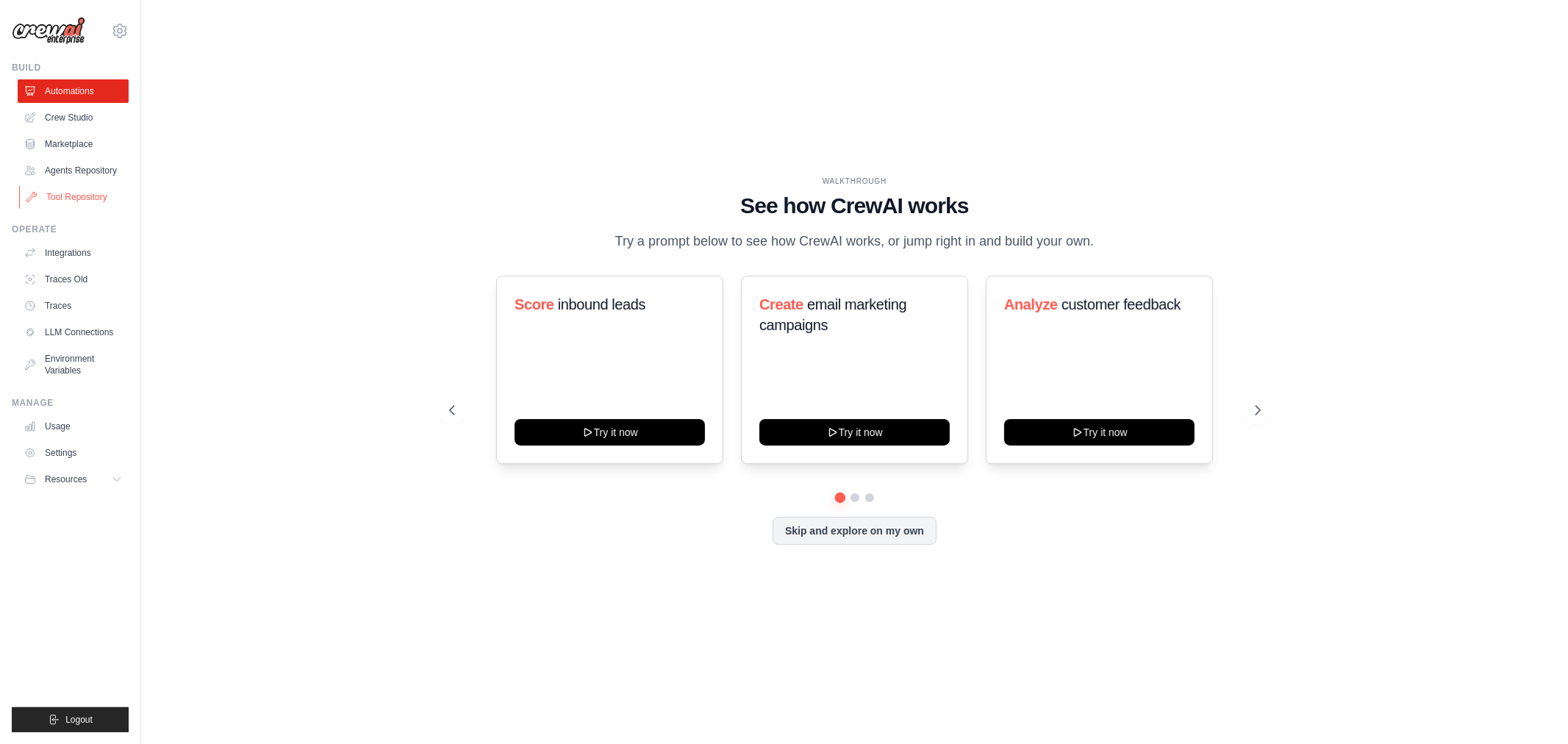
click at [68, 193] on link "Tool Repository" at bounding box center [75, 197] width 111 height 24
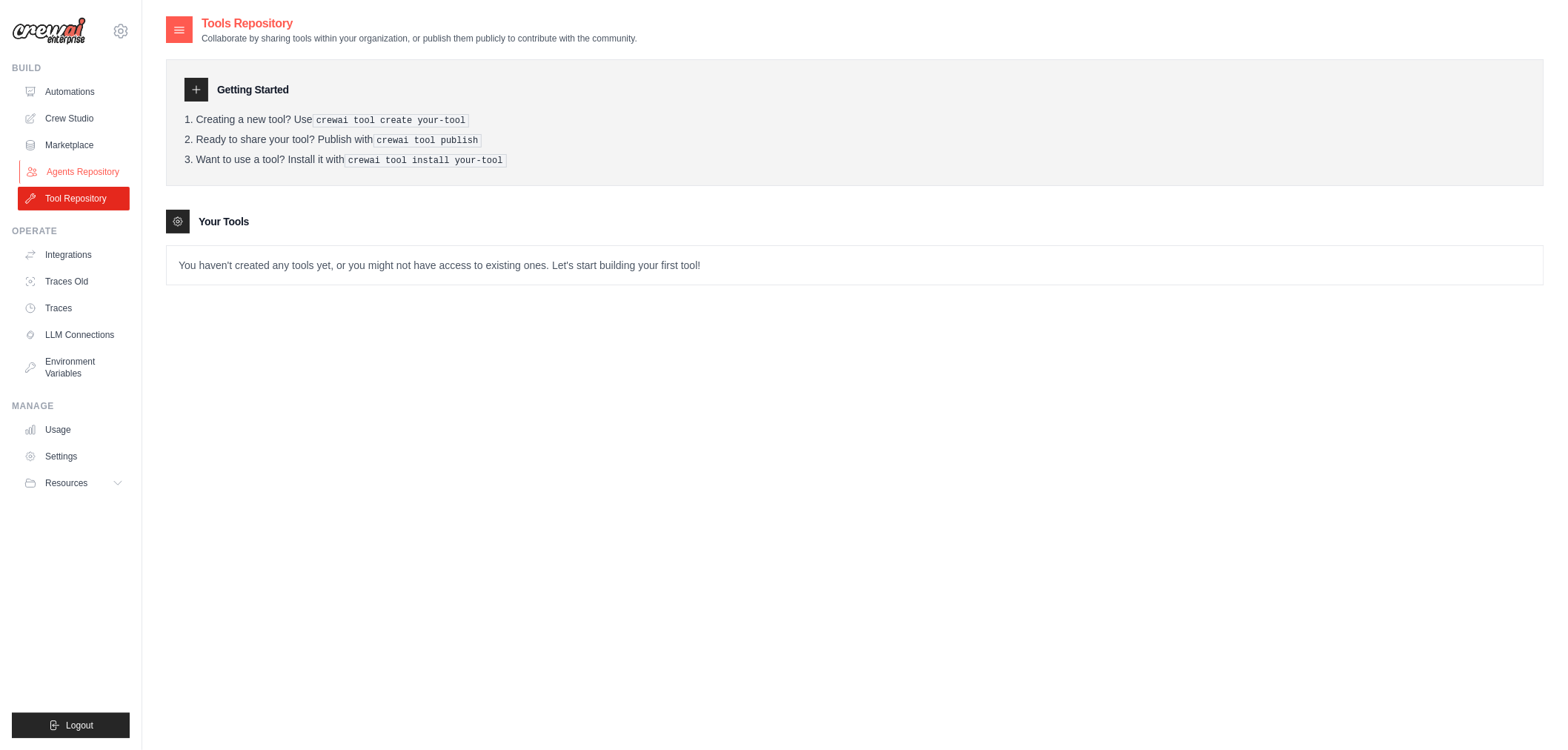
click at [99, 163] on link "Agents Repository" at bounding box center [75, 172] width 112 height 24
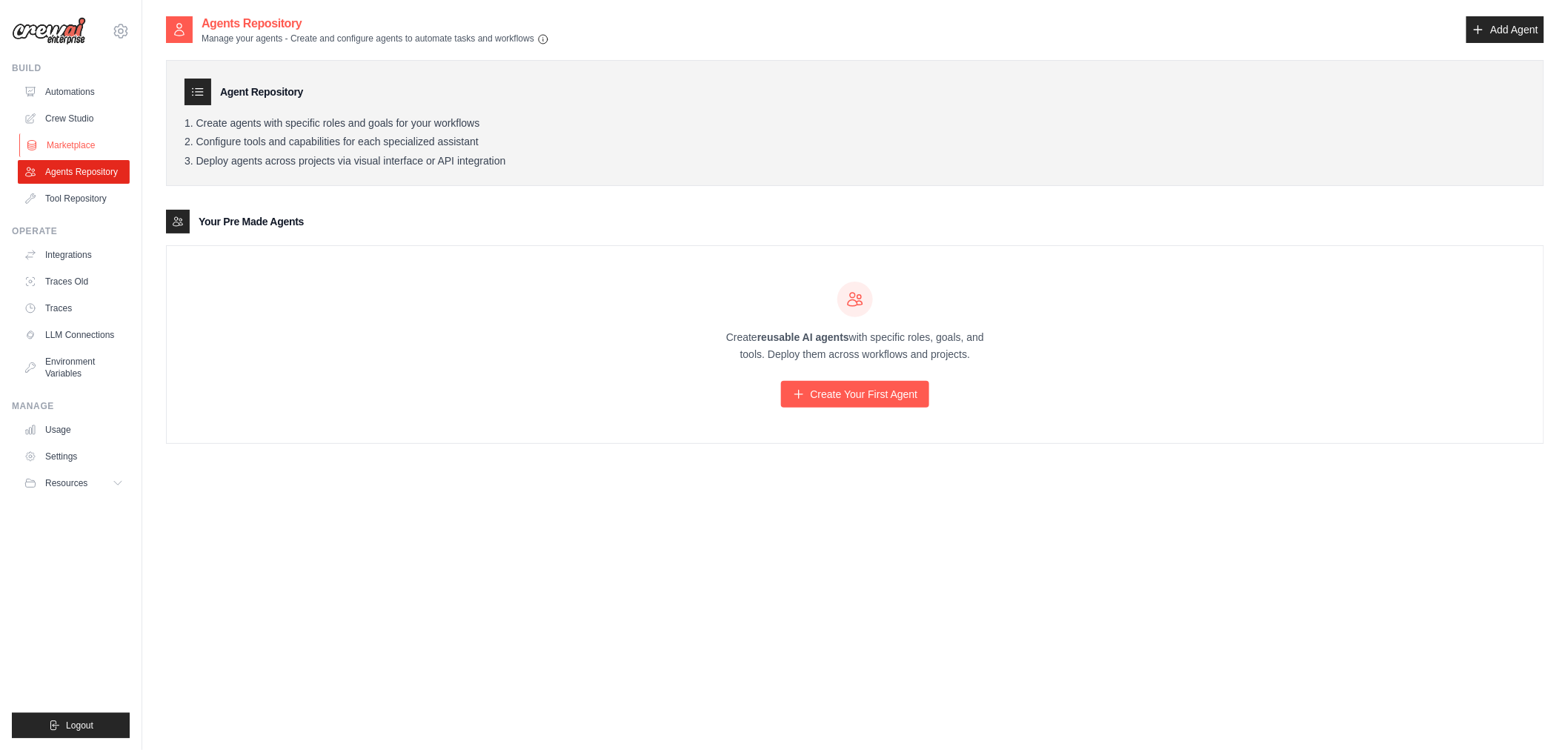
click at [90, 145] on link "Marketplace" at bounding box center [75, 146] width 112 height 24
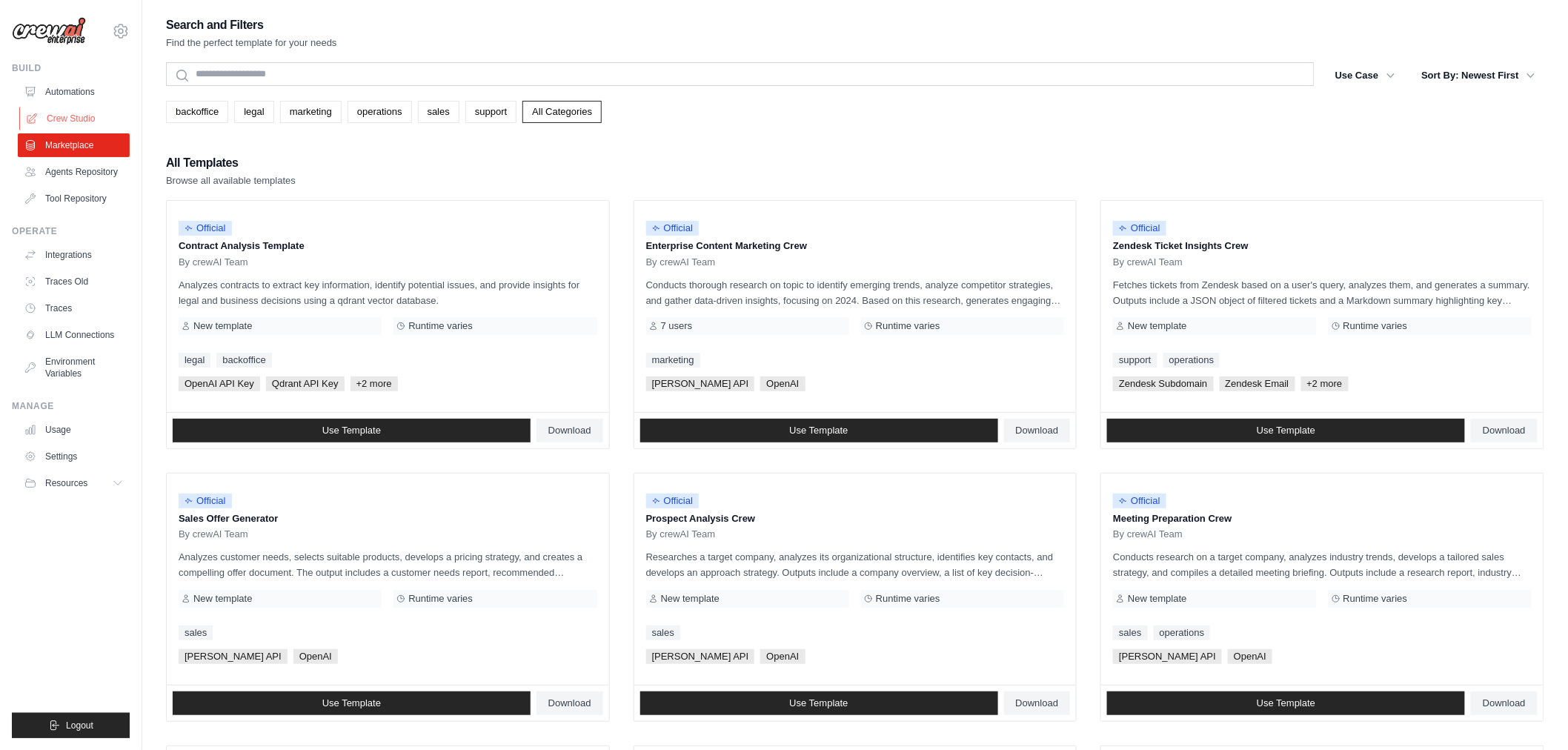
click at [89, 128] on link "Crew Studio" at bounding box center [75, 119] width 112 height 24
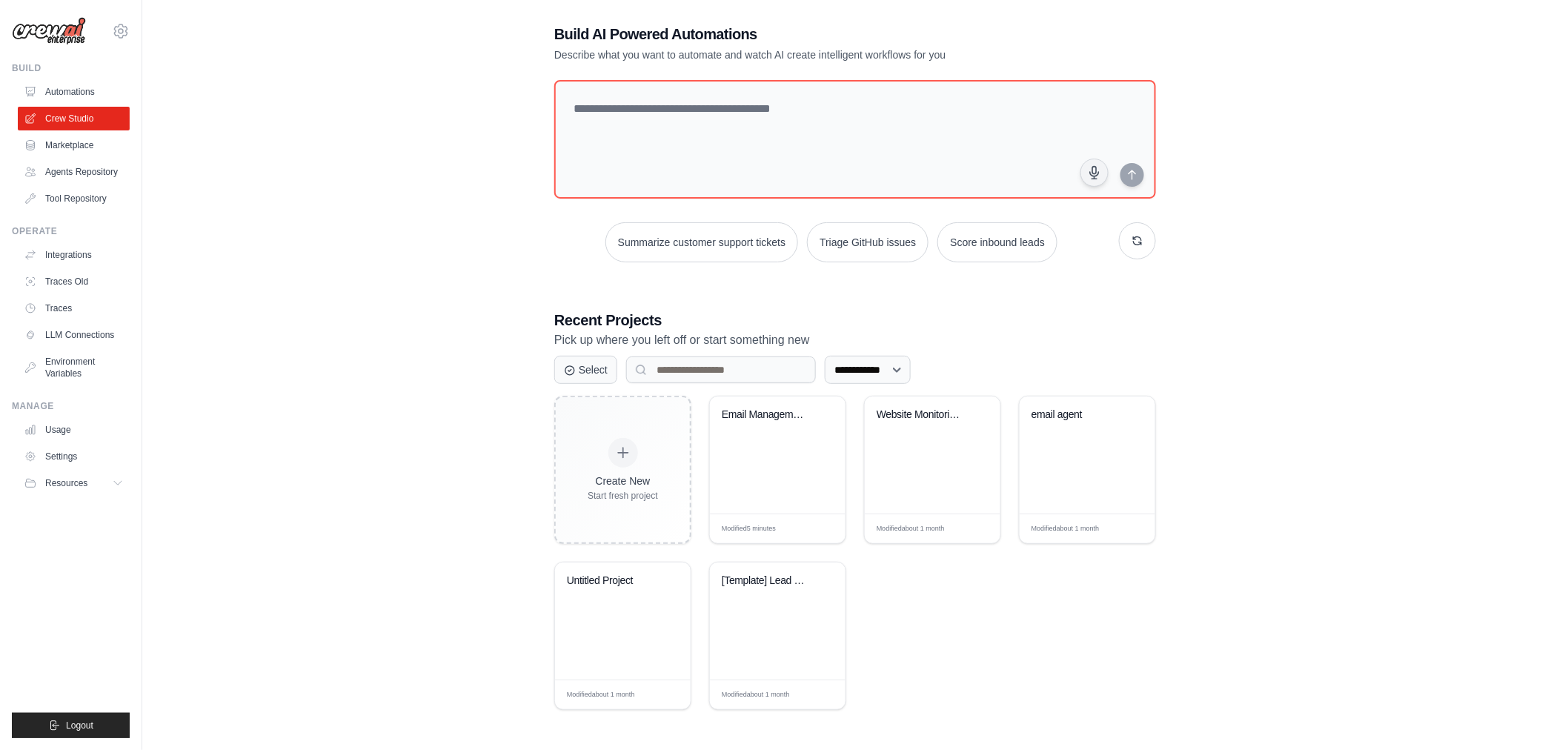
scroll to position [30, 0]
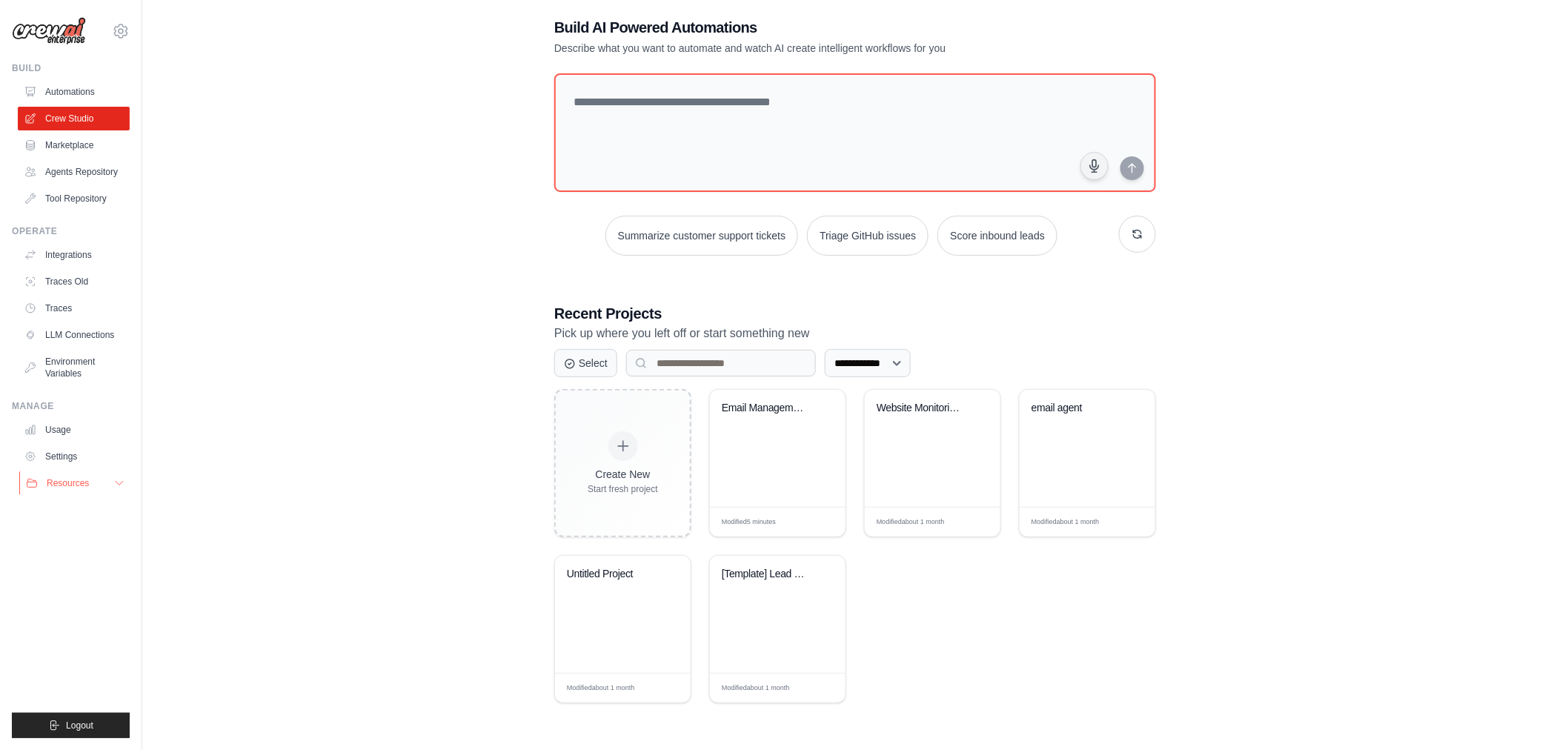
click at [122, 485] on icon at bounding box center [119, 483] width 12 height 12
drag, startPoint x: 775, startPoint y: 432, endPoint x: 786, endPoint y: 431, distance: 11.0
click at [784, 505] on div "Email Management Automation Modified 5 minutes Edit" at bounding box center [778, 462] width 137 height 148
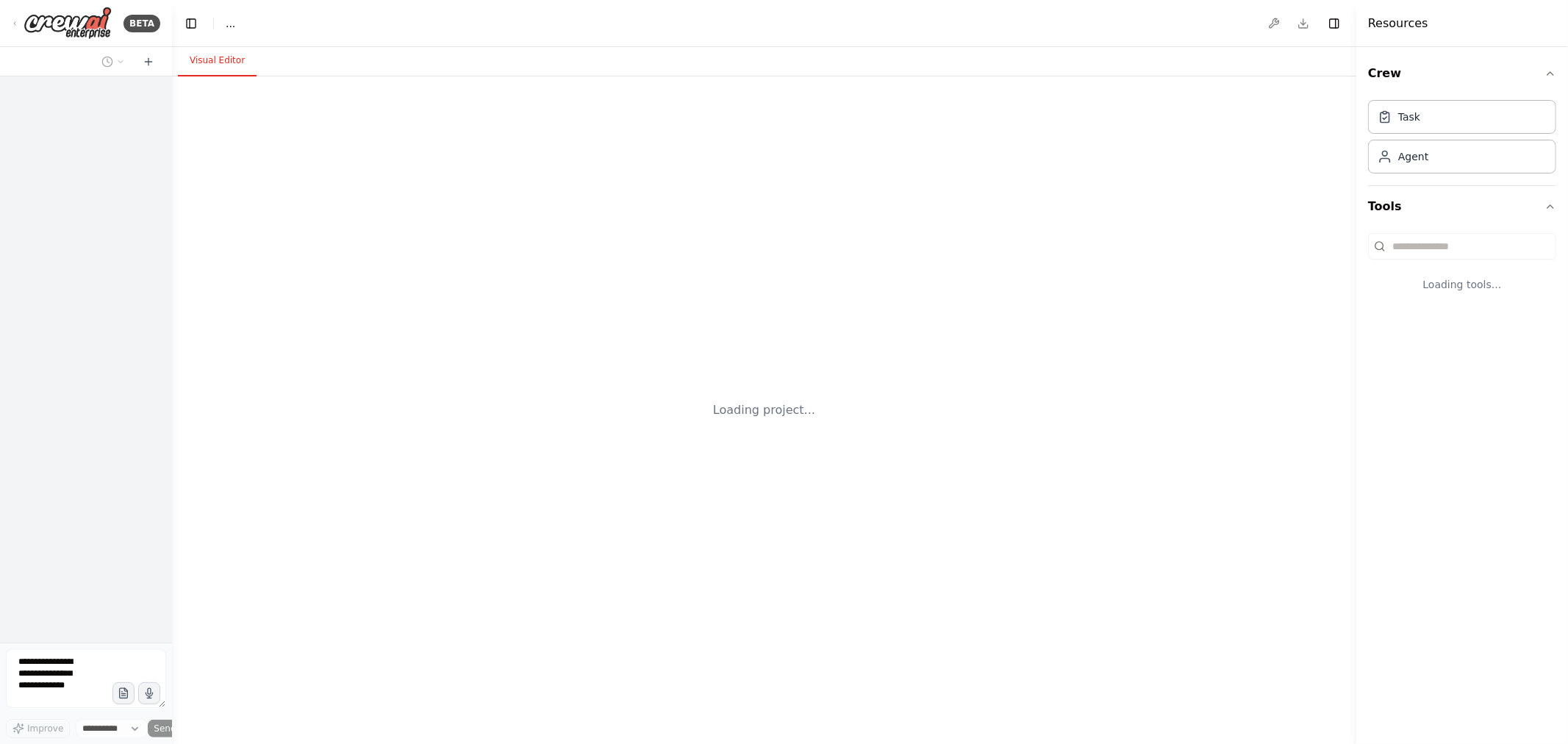
select select "****"
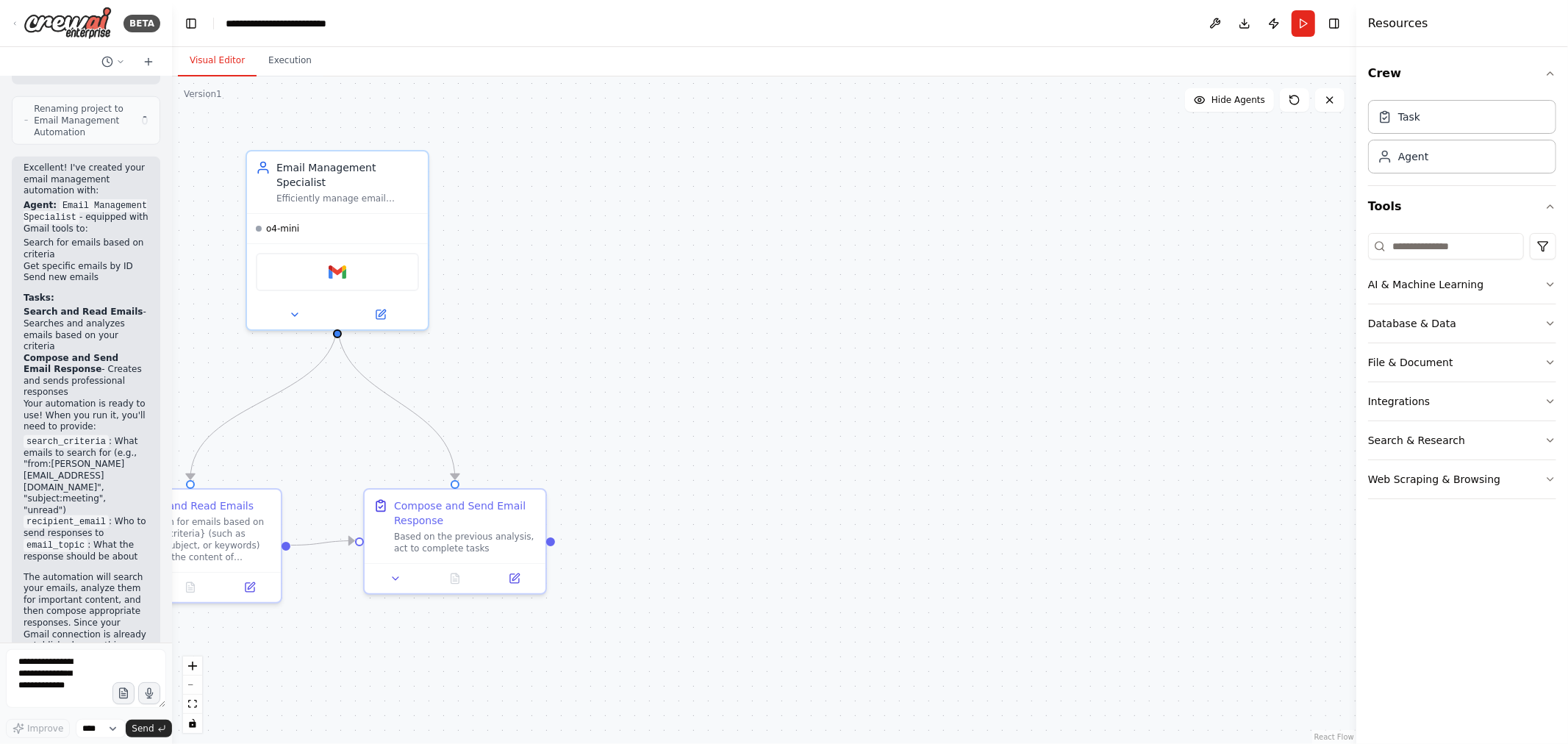
scroll to position [1192, 0]
drag, startPoint x: 663, startPoint y: 638, endPoint x: 773, endPoint y: 628, distance: 110.5
click at [762, 633] on div ".deletable-edge-delete-btn { width: 20px; height: 20px; border: 0px solid #ffff…" at bounding box center [764, 410] width 1184 height 668
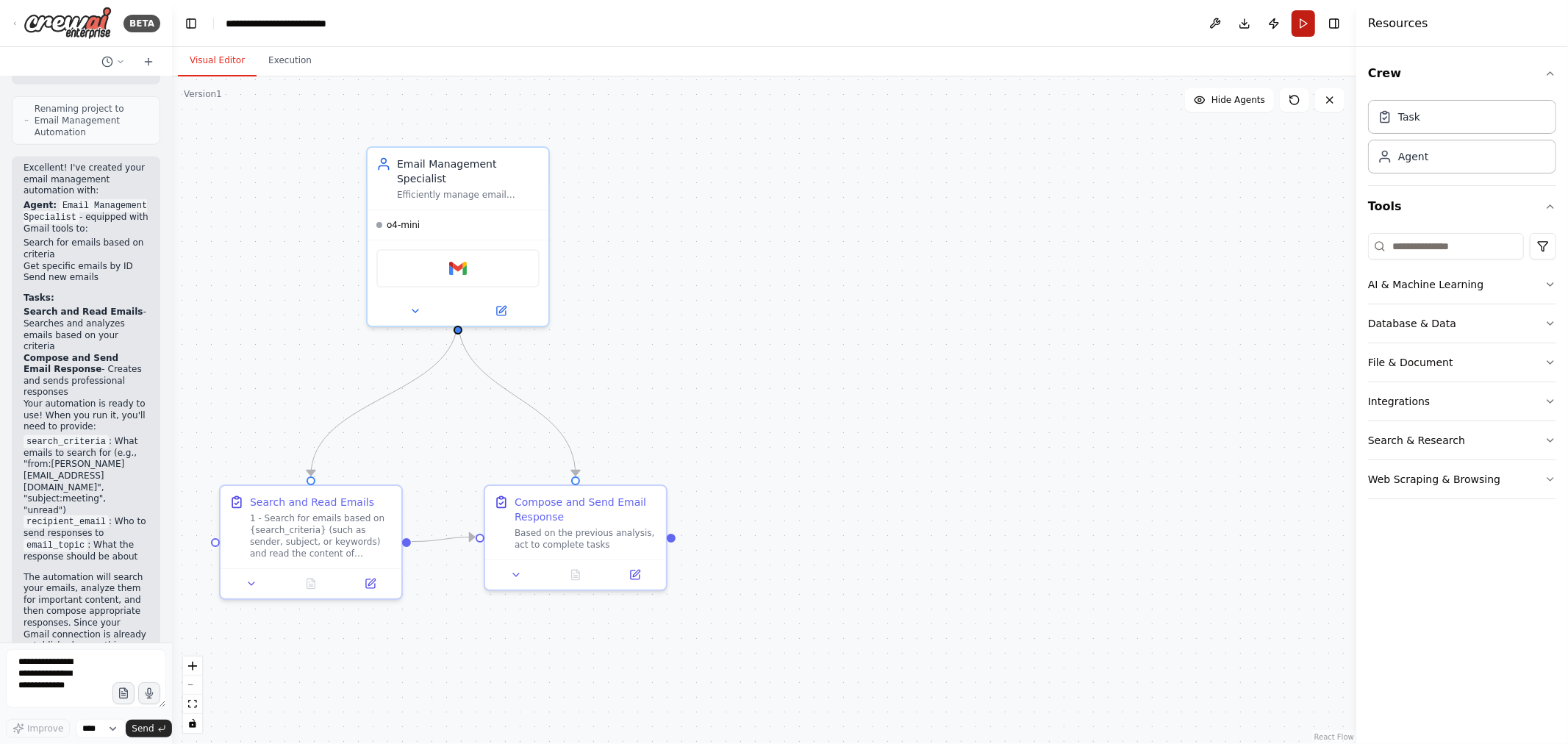
click at [1303, 25] on button "Run" at bounding box center [1304, 23] width 24 height 26
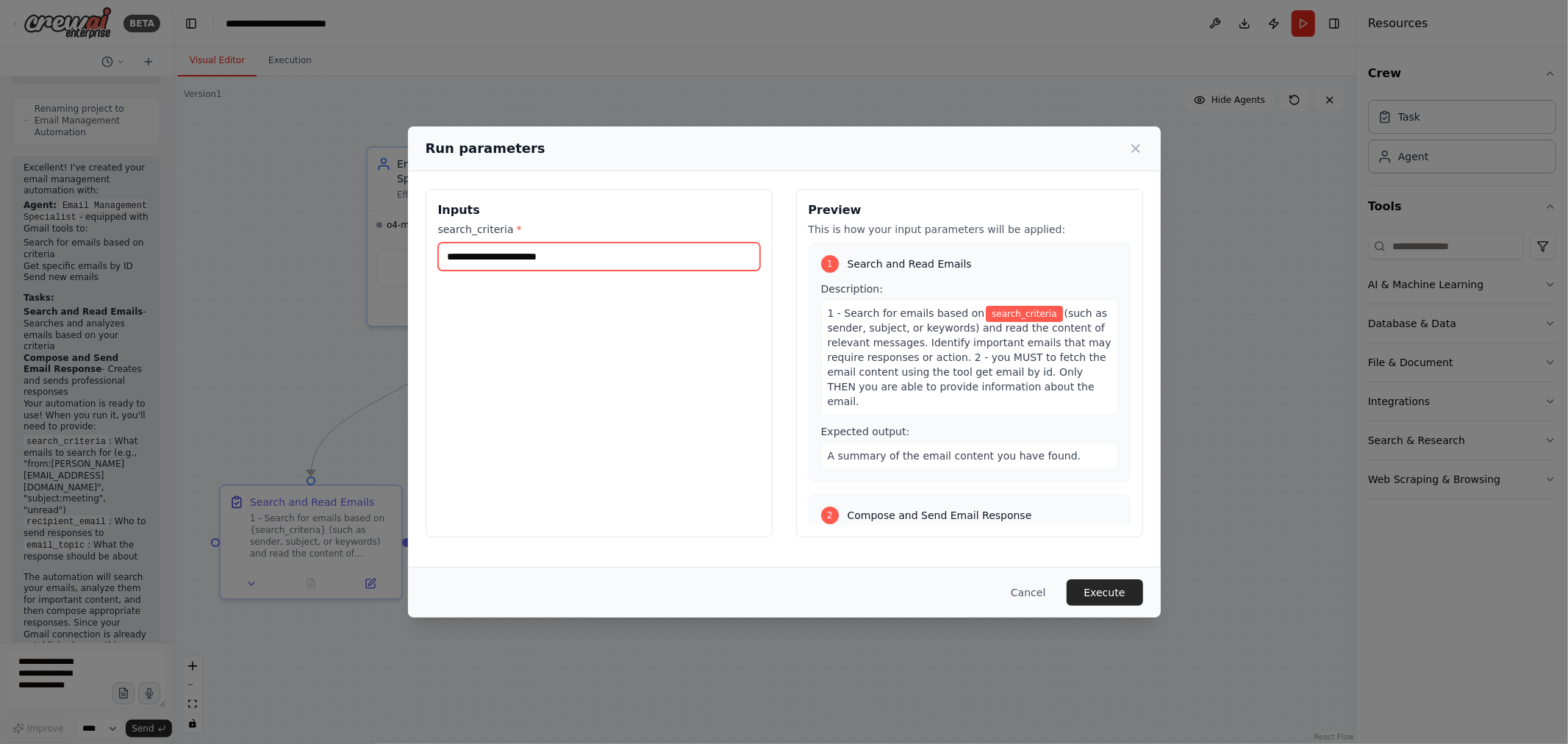
click at [561, 260] on input "search_criteria *" at bounding box center [599, 256] width 322 height 28
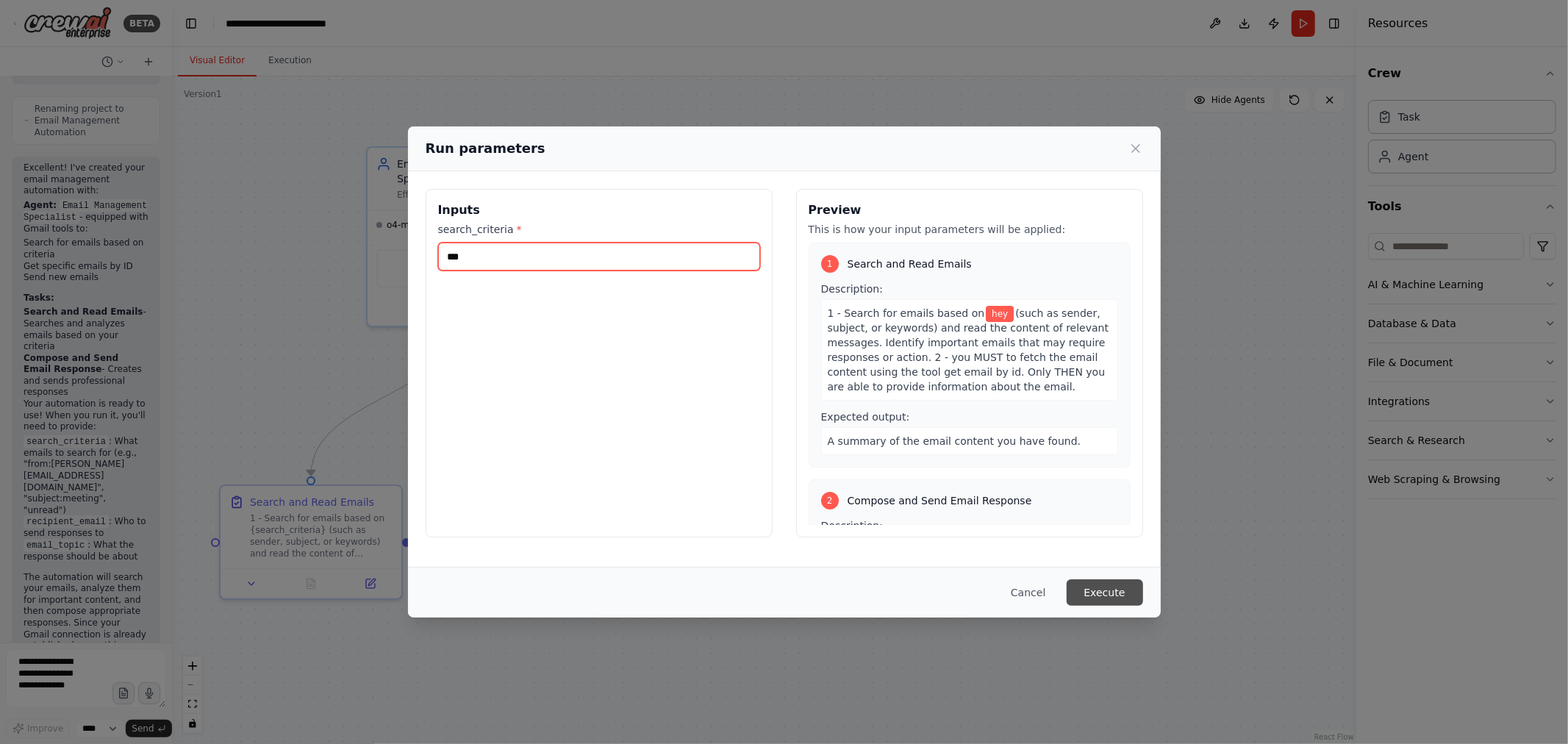
type input "***"
click at [1125, 594] on button "Execute" at bounding box center [1105, 592] width 76 height 26
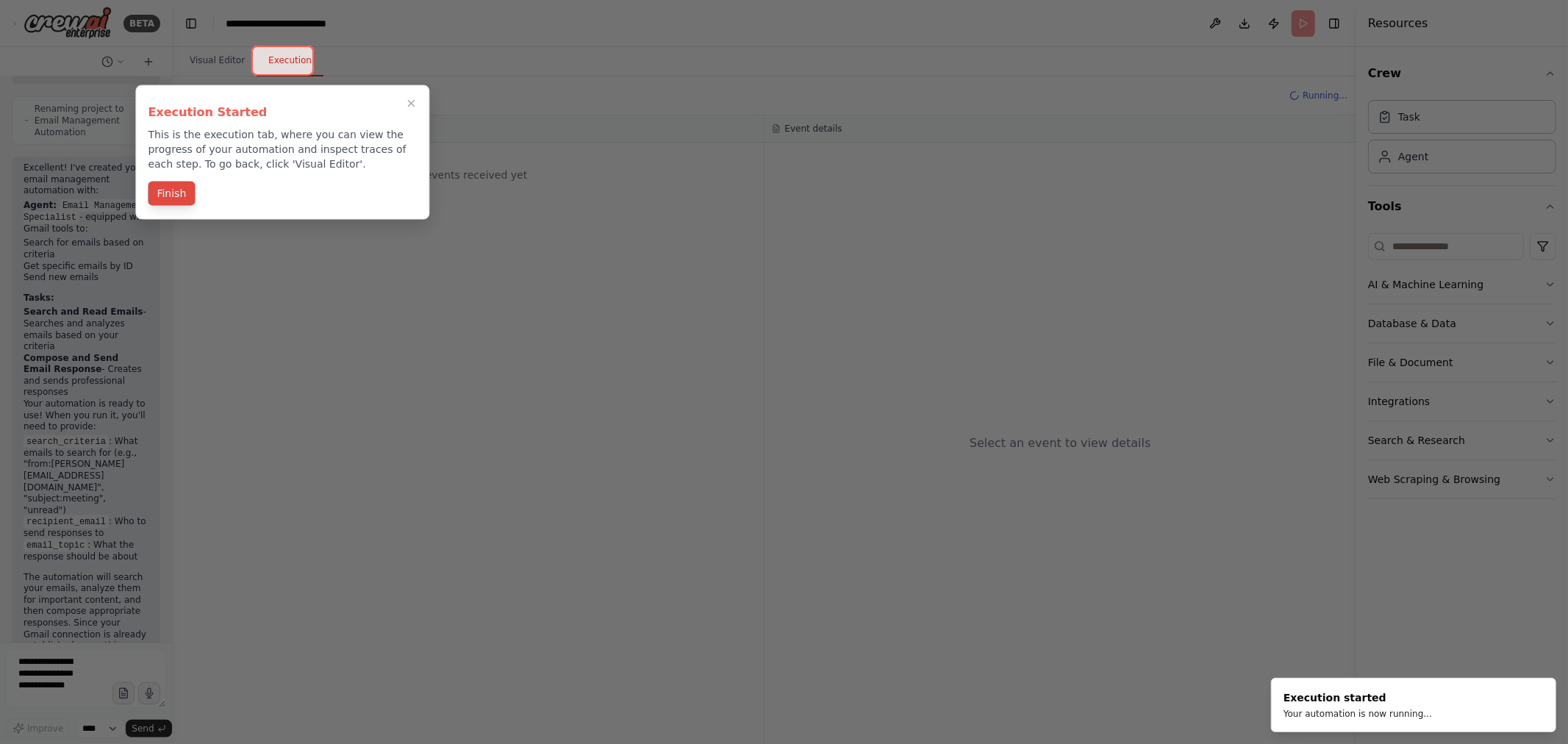
click at [172, 189] on button "Finish" at bounding box center [171, 194] width 47 height 25
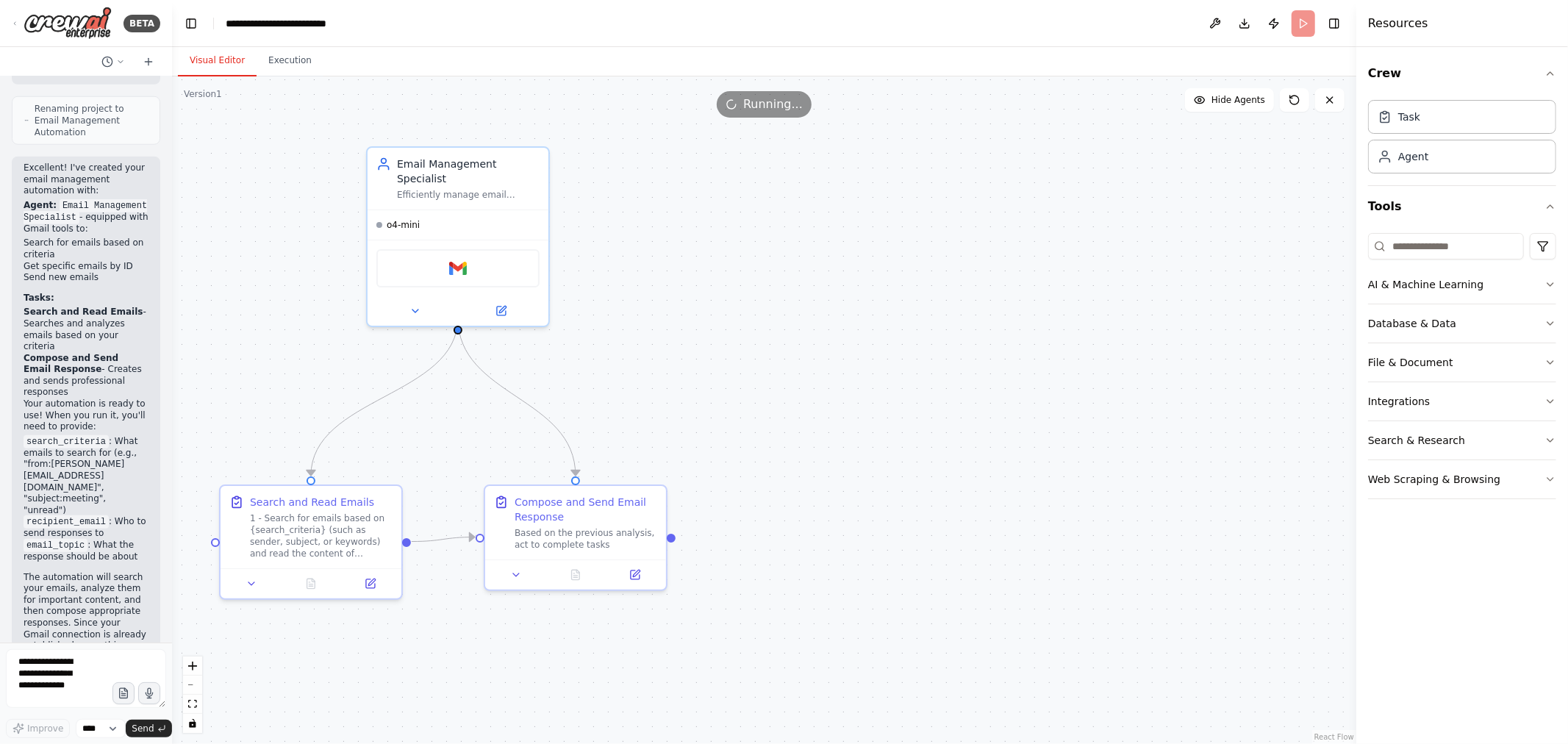
click at [203, 62] on button "Visual Editor" at bounding box center [217, 61] width 79 height 31
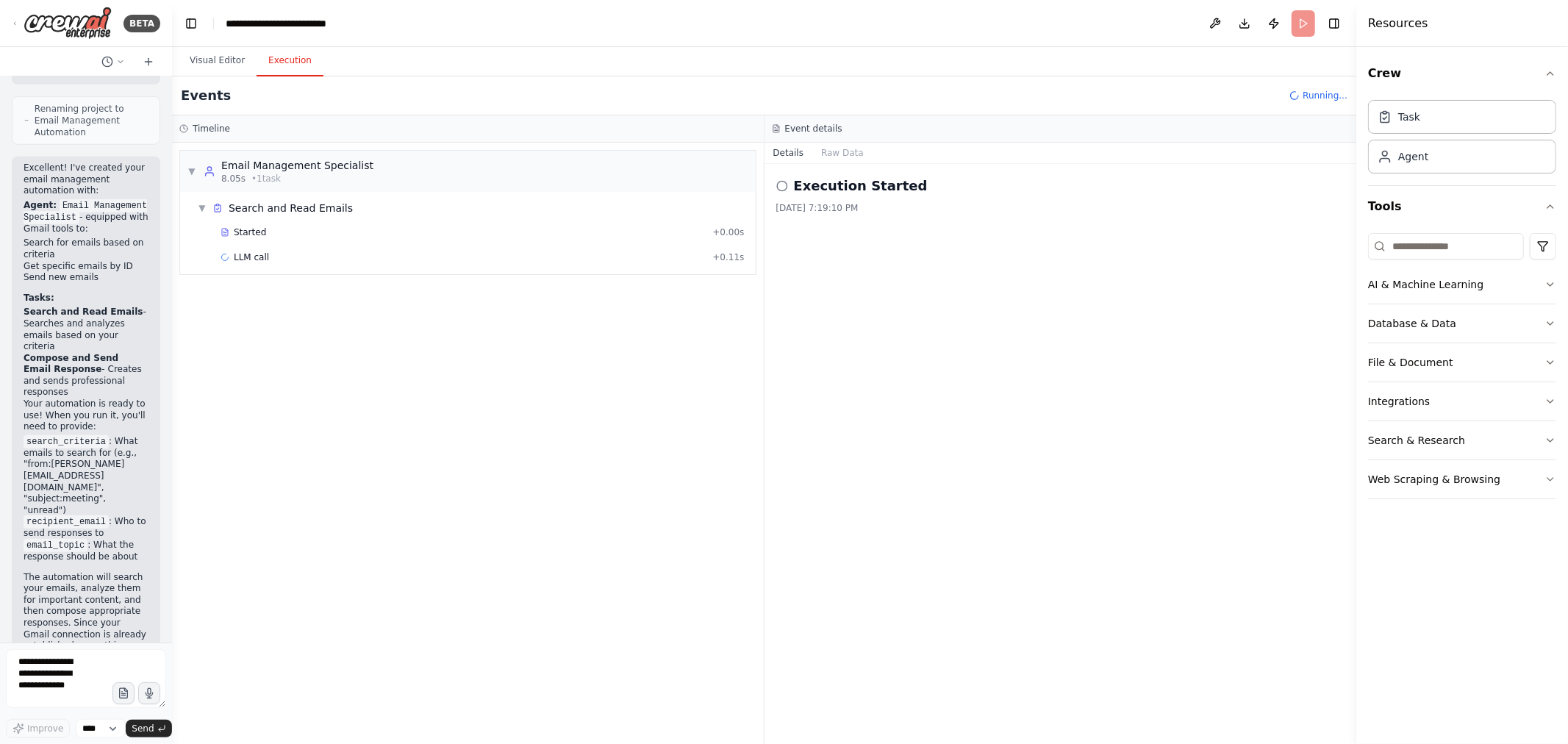
click at [279, 60] on button "Execution" at bounding box center [290, 61] width 67 height 31
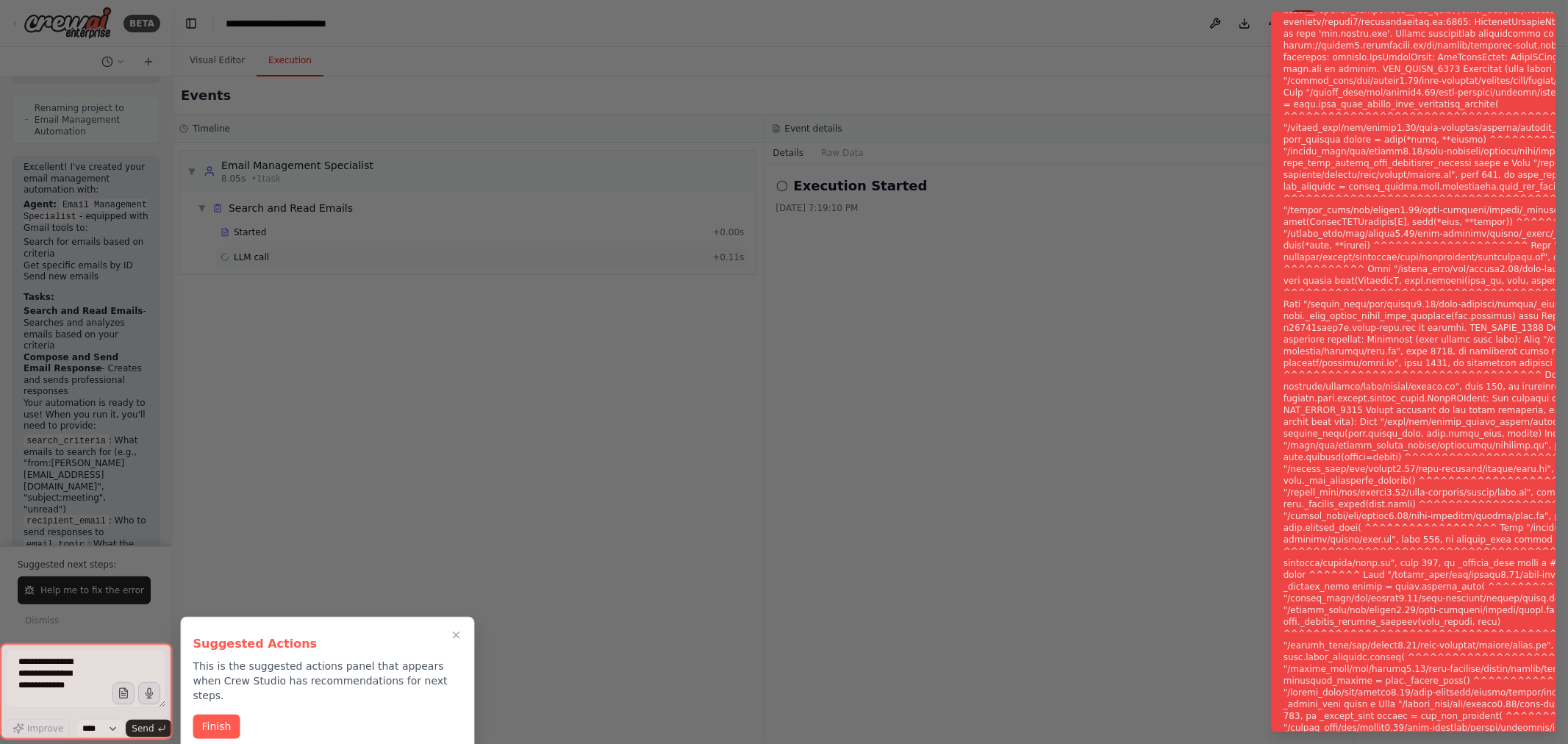
click at [294, 251] on div at bounding box center [784, 372] width 1568 height 744
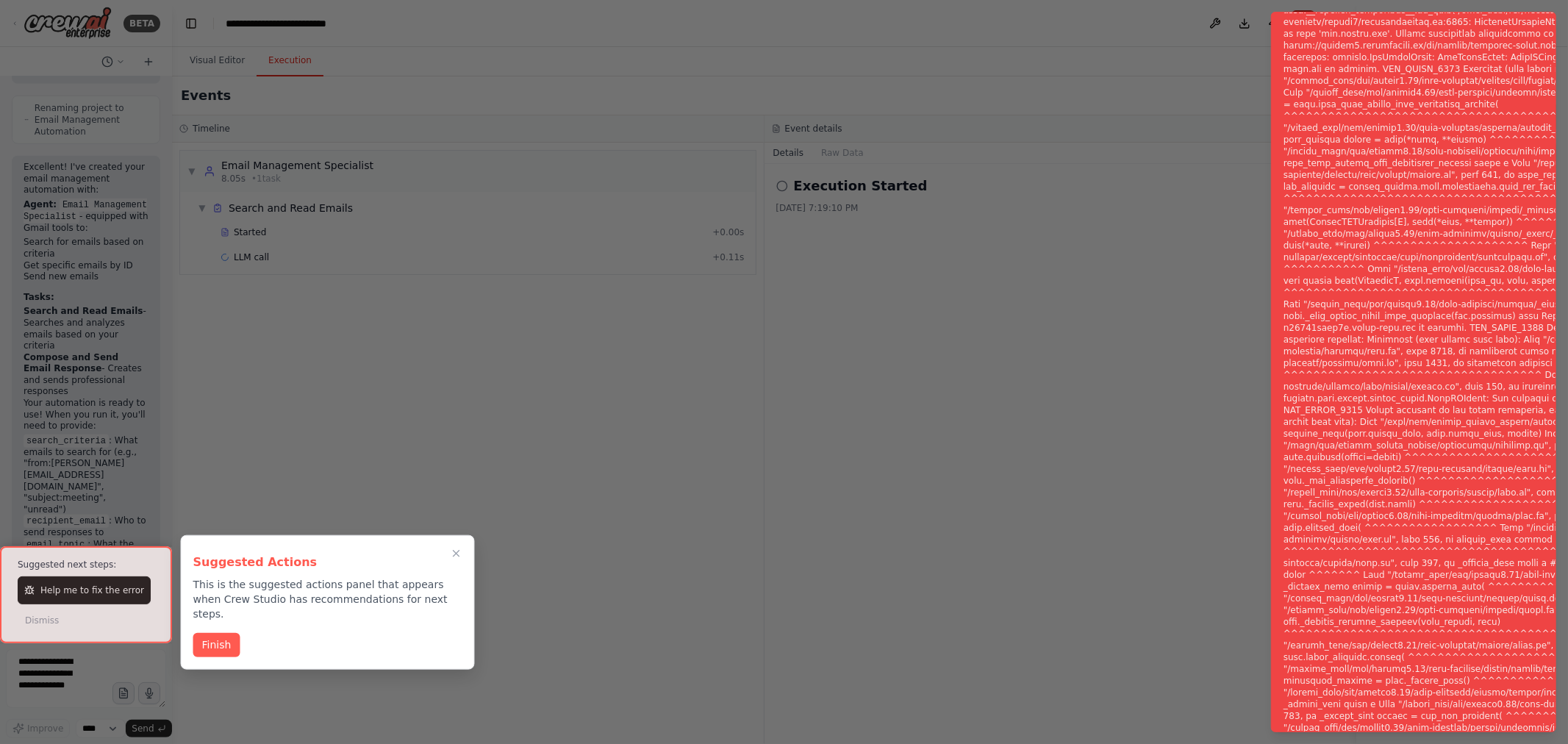
click at [1238, 425] on div at bounding box center [784, 372] width 1568 height 744
click at [476, 550] on div at bounding box center [784, 372] width 1568 height 744
click at [456, 555] on icon "Close walkthrough" at bounding box center [456, 553] width 7 height 7
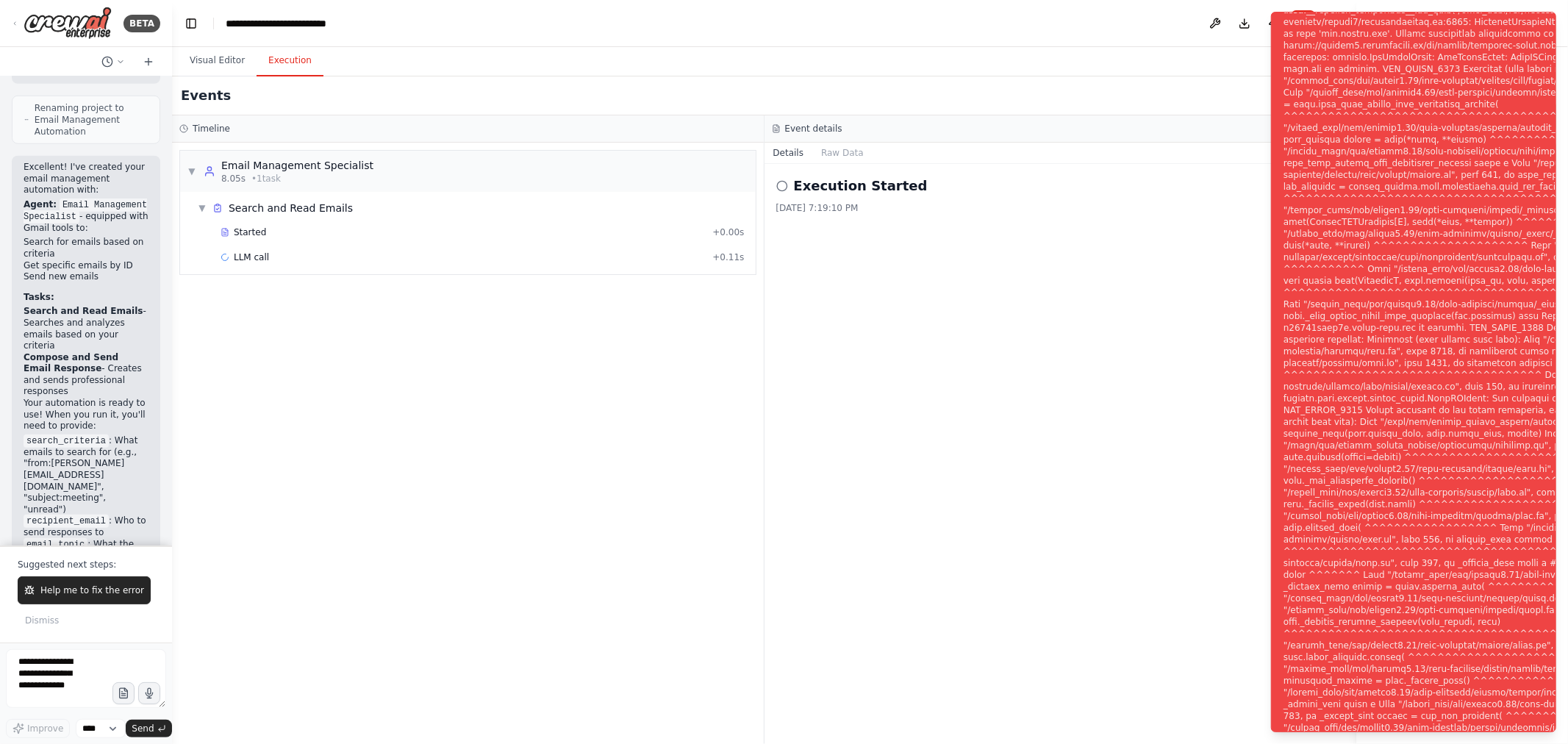
drag, startPoint x: 340, startPoint y: 347, endPoint x: 297, endPoint y: 272, distance: 86.5
click at [340, 344] on div "▼ Email Management Specialist 8.05s • 1 task ▼ Search and Read Emails Started +…" at bounding box center [468, 443] width 592 height 601
click at [216, 69] on button "Visual Editor" at bounding box center [217, 61] width 79 height 31
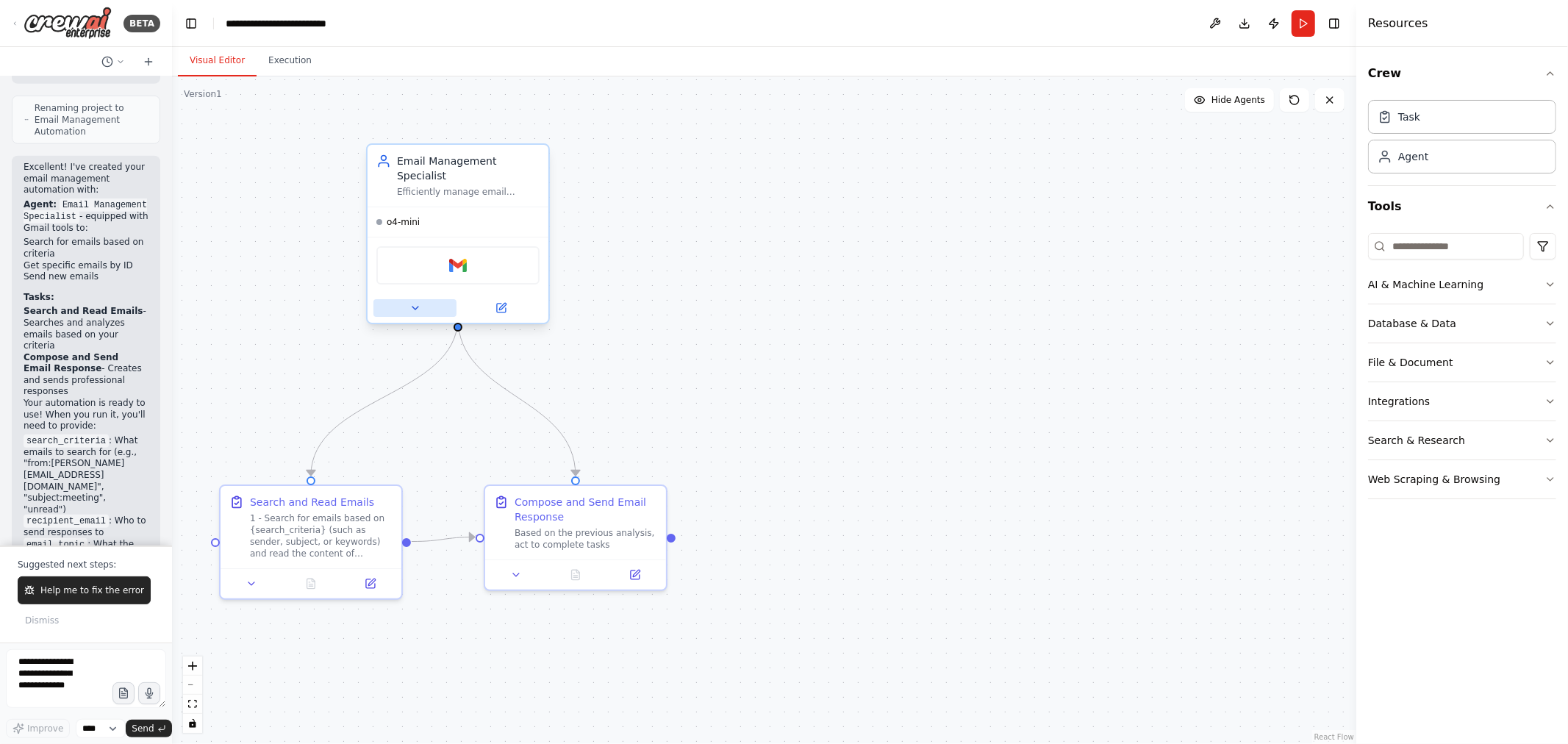
click at [419, 299] on button at bounding box center [415, 307] width 83 height 18
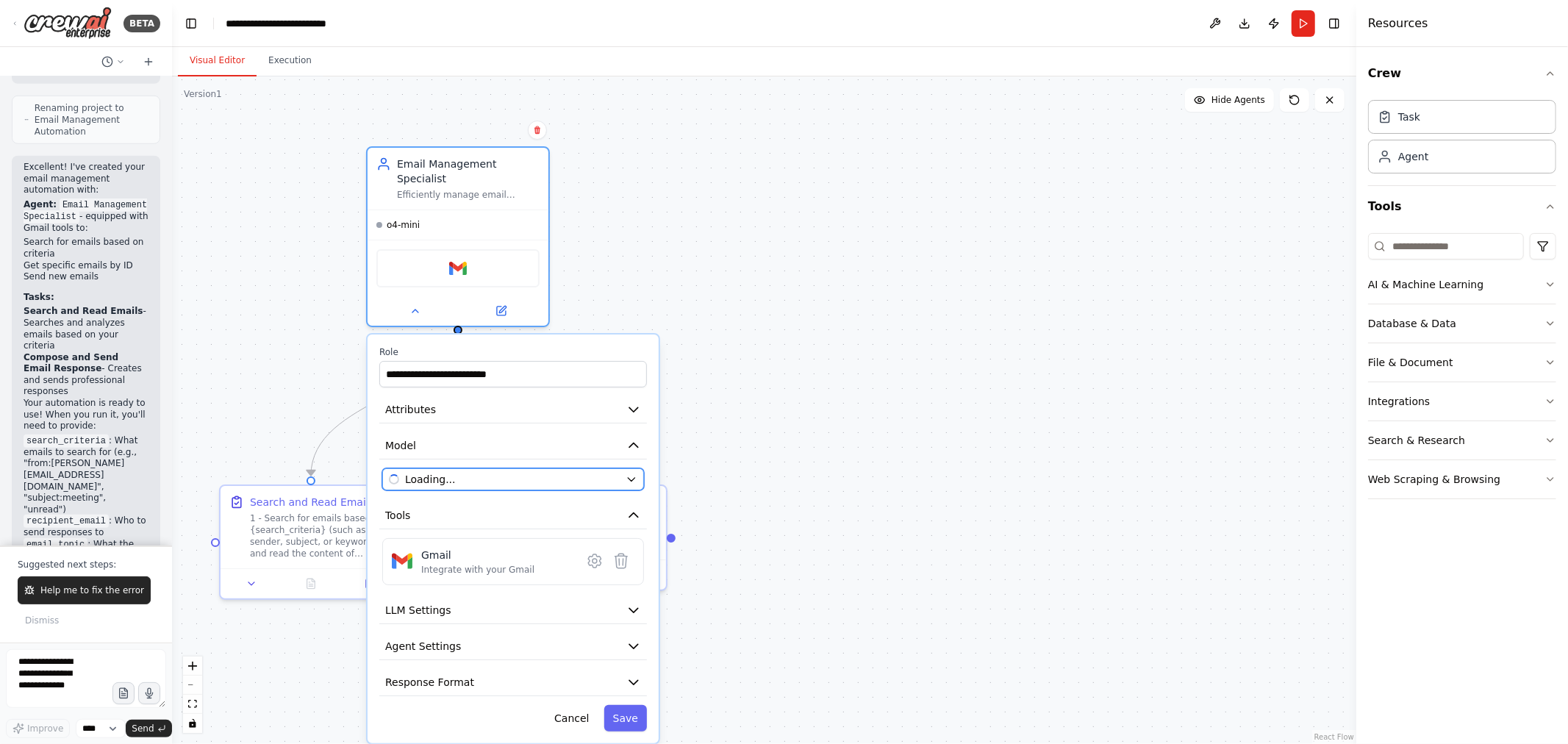
click at [456, 472] on span "Loading..." at bounding box center [431, 479] width 51 height 14
click at [638, 468] on button "Custom OpenAI Compatible - openai/openai/o4-mini (aura-gateway) Connected" at bounding box center [513, 479] width 262 height 22
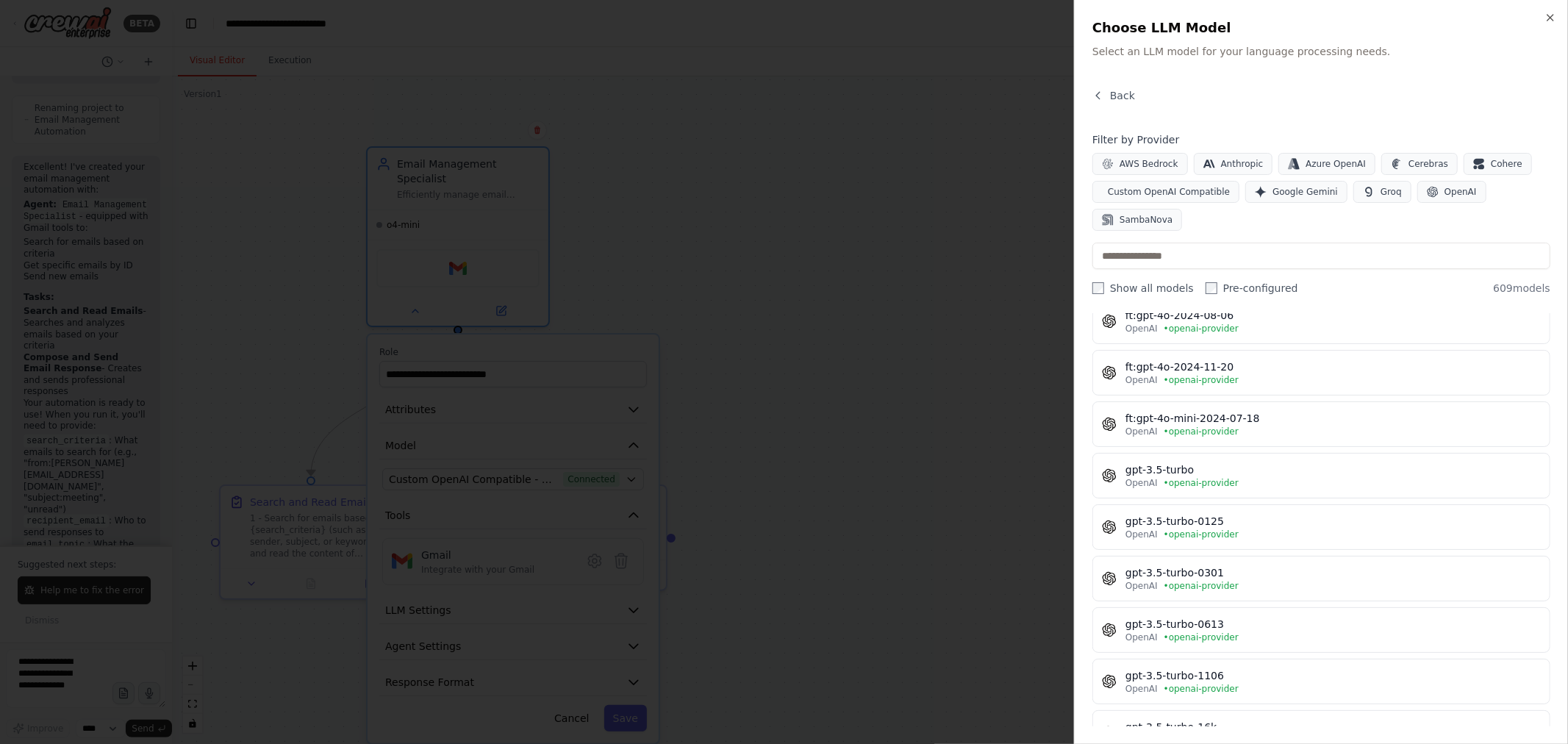
scroll to position [5145, 0]
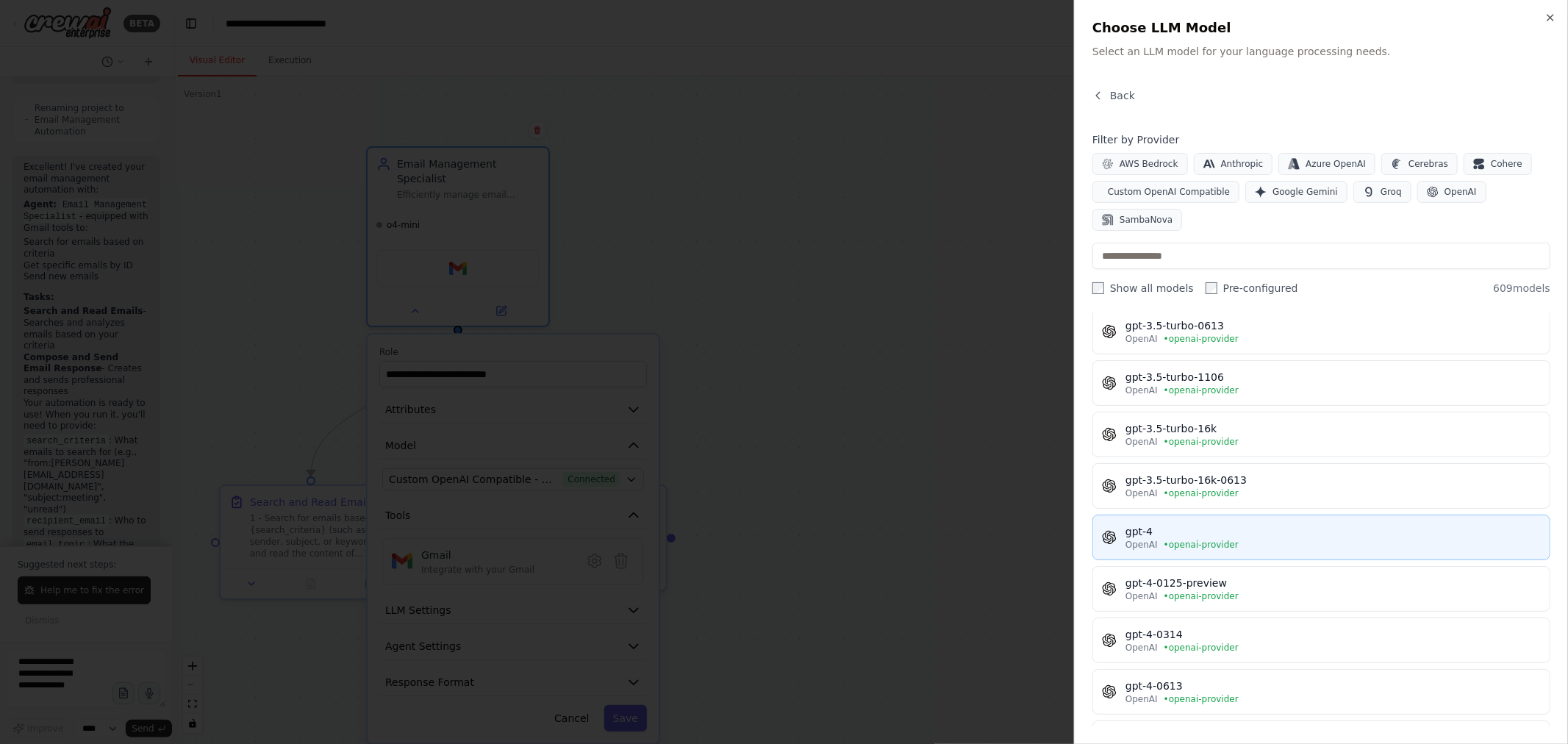
click at [1231, 538] on div "gpt-4" at bounding box center [1333, 531] width 415 height 14
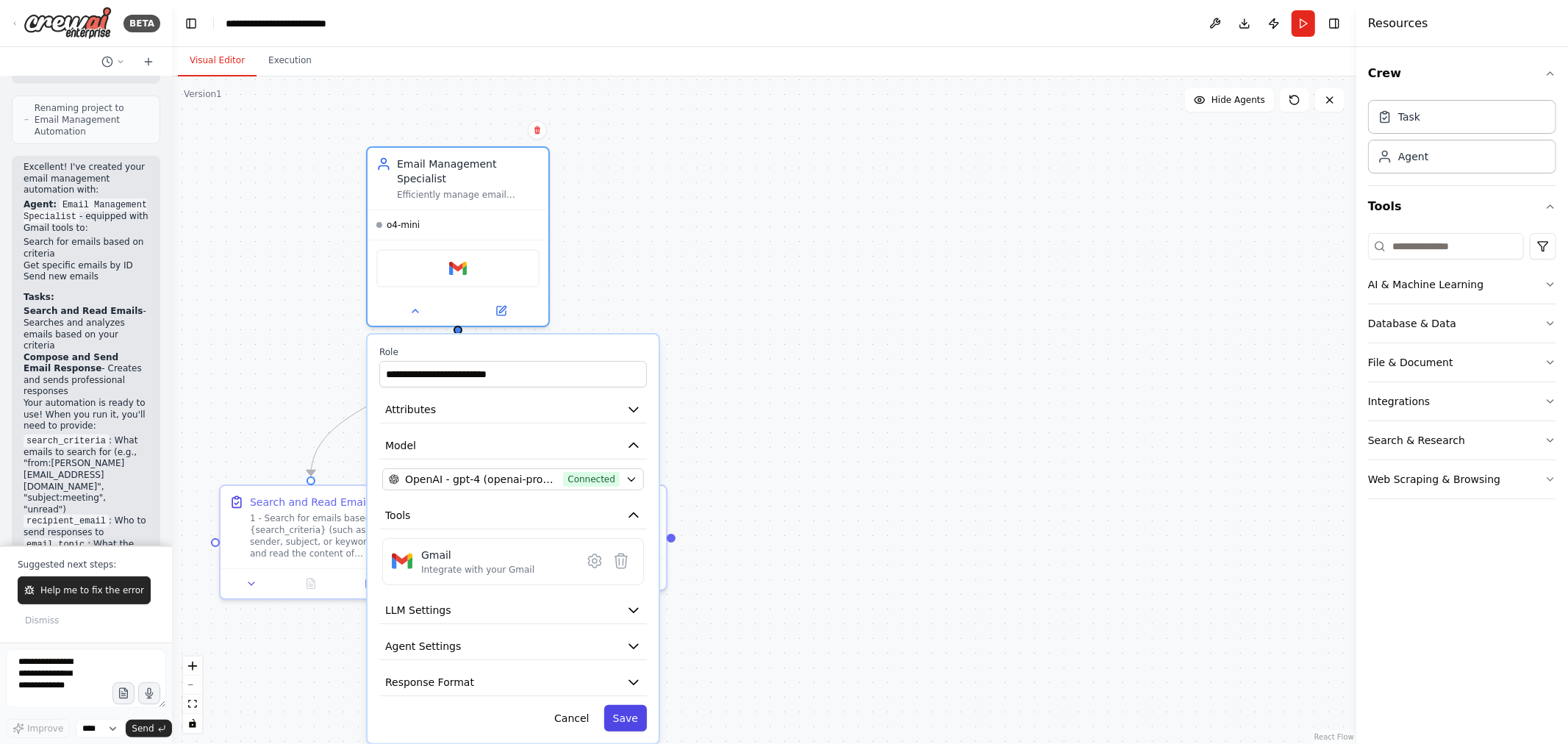
click at [640, 706] on button "Save" at bounding box center [625, 718] width 42 height 26
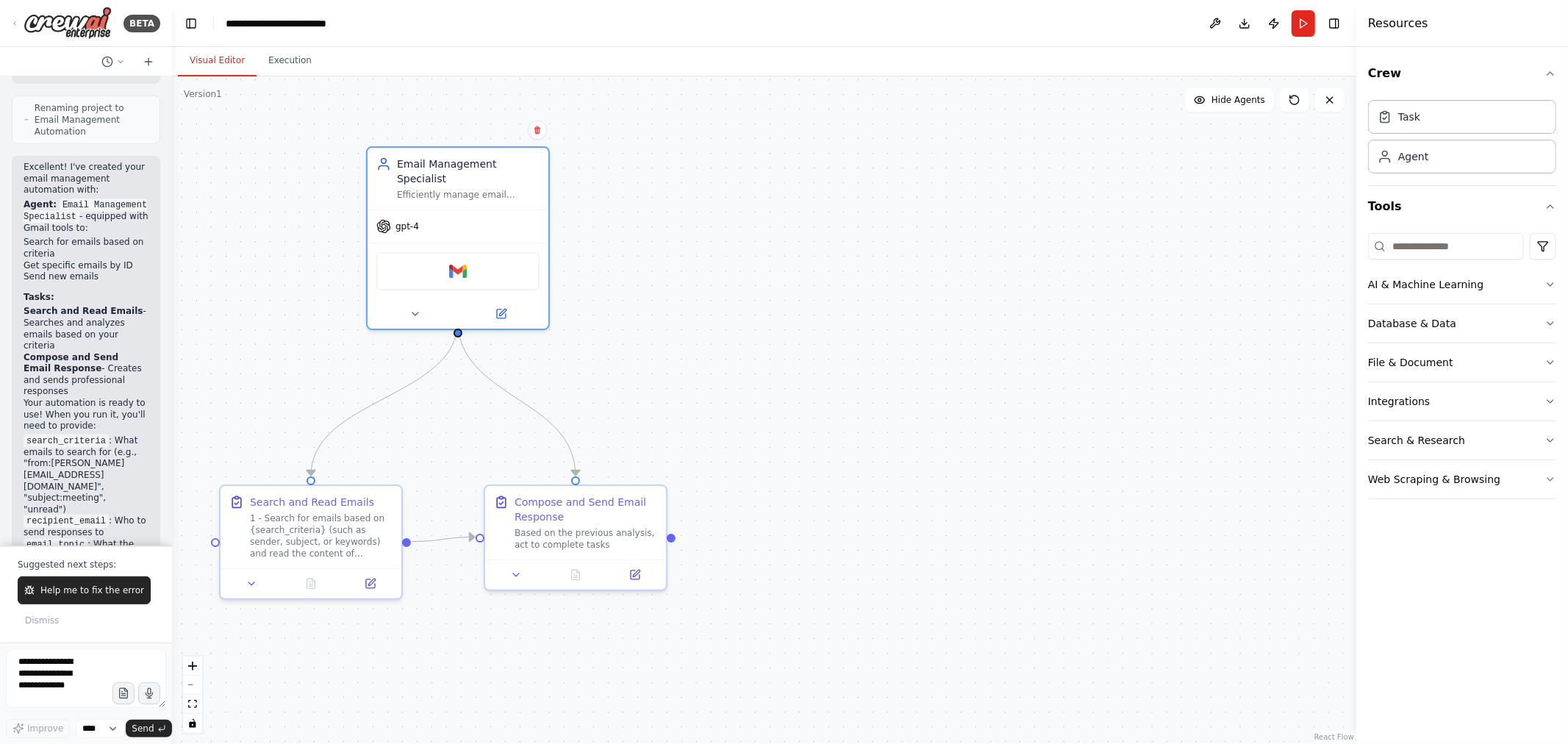
click at [893, 319] on div ".deletable-edge-delete-btn { width: 20px; height: 20px; border: 0px solid #ffff…" at bounding box center [764, 410] width 1184 height 668
click at [1307, 27] on button "Run" at bounding box center [1304, 23] width 24 height 26
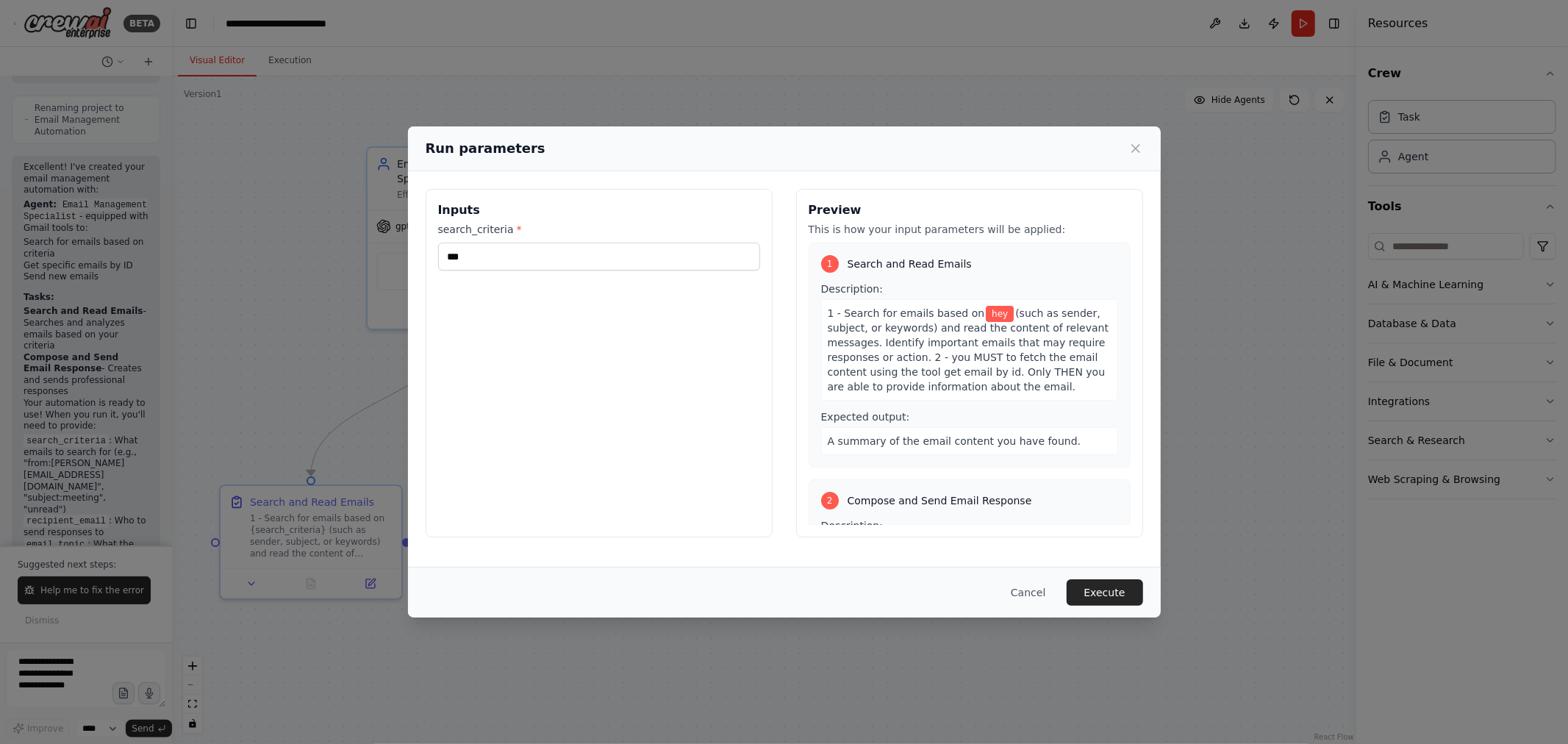
click at [1116, 603] on button "Execute" at bounding box center [1105, 592] width 76 height 26
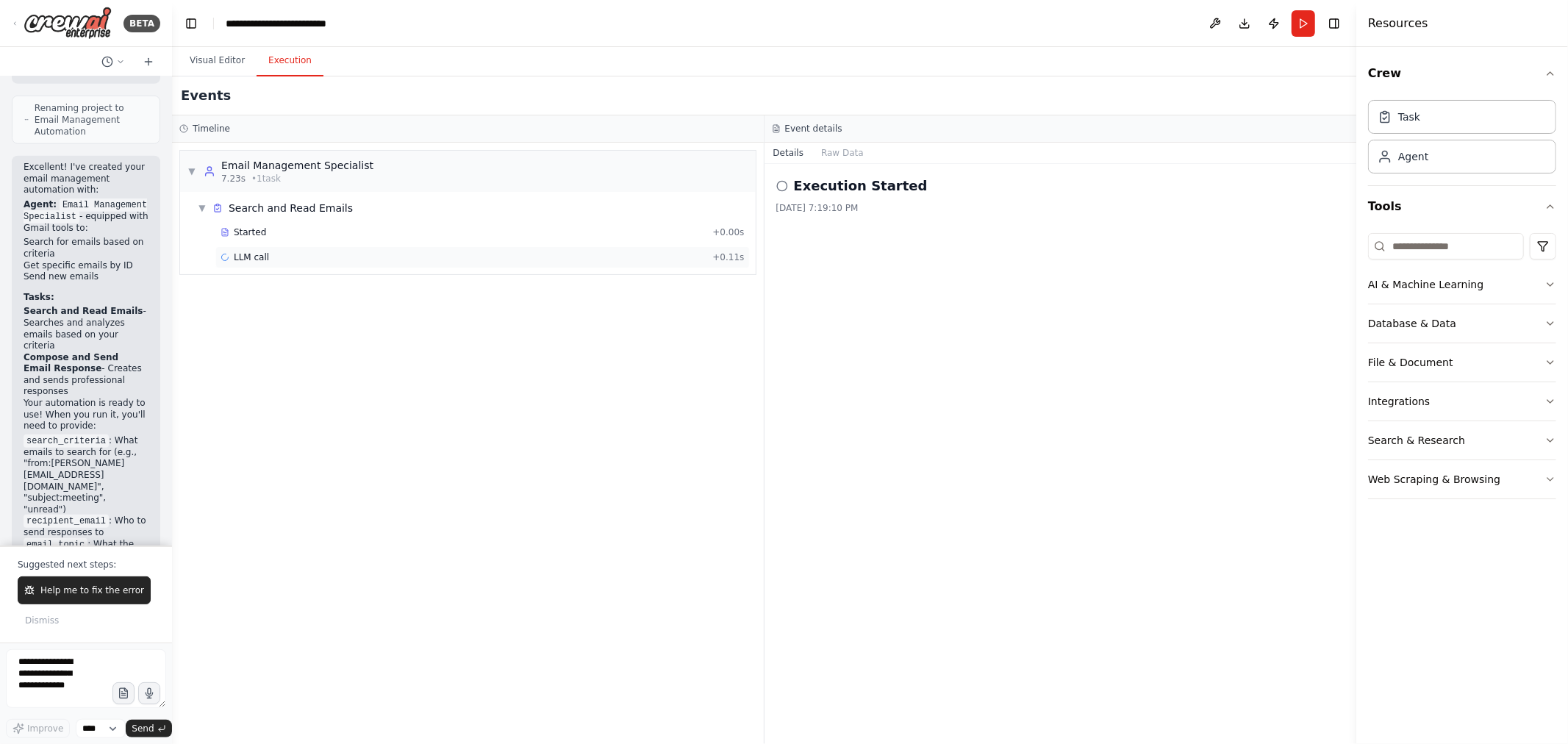
click at [302, 266] on div "LLM call + 0.11s" at bounding box center [482, 257] width 534 height 22
click at [101, 20] on img at bounding box center [68, 23] width 88 height 33
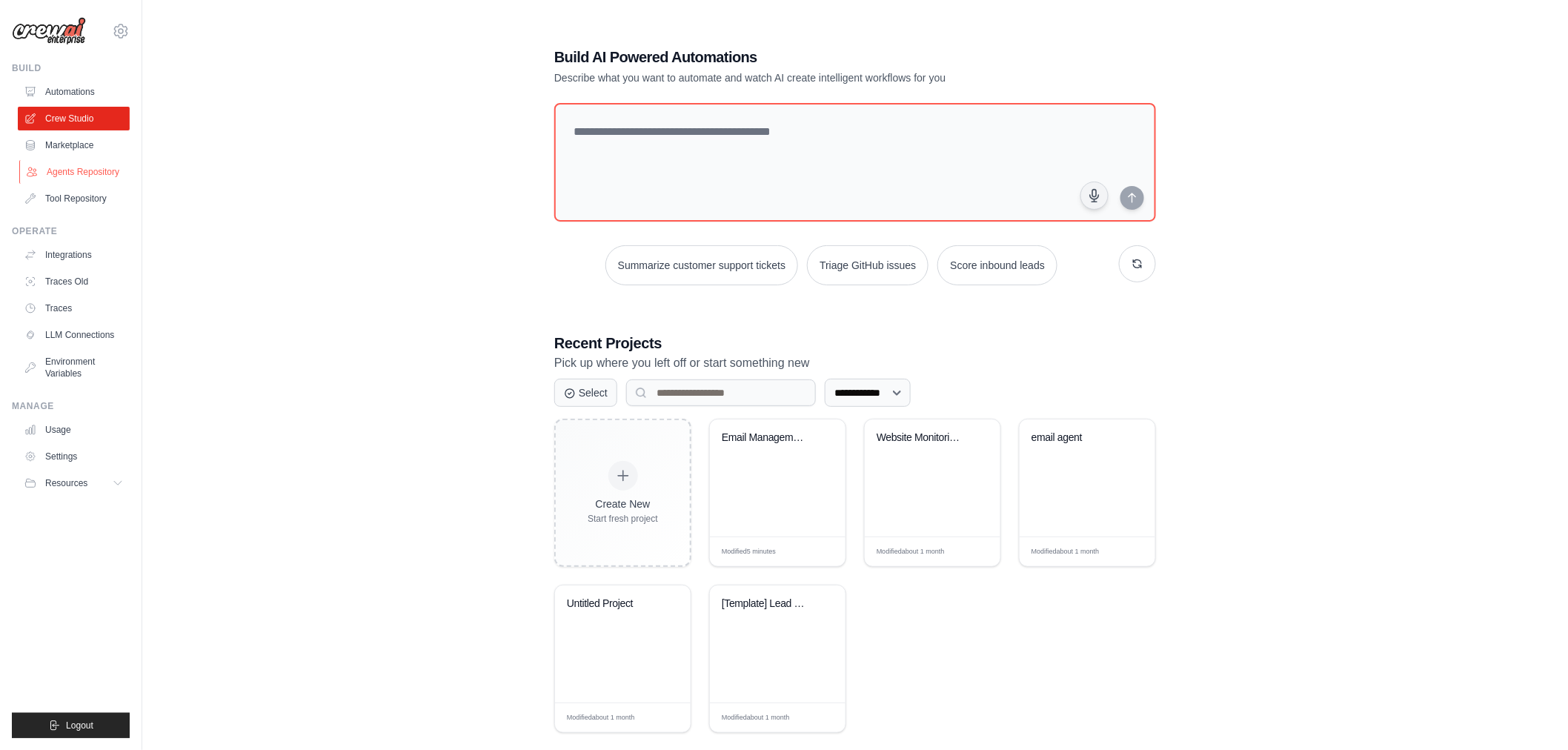
click at [106, 167] on link "Agents Repository" at bounding box center [75, 172] width 112 height 24
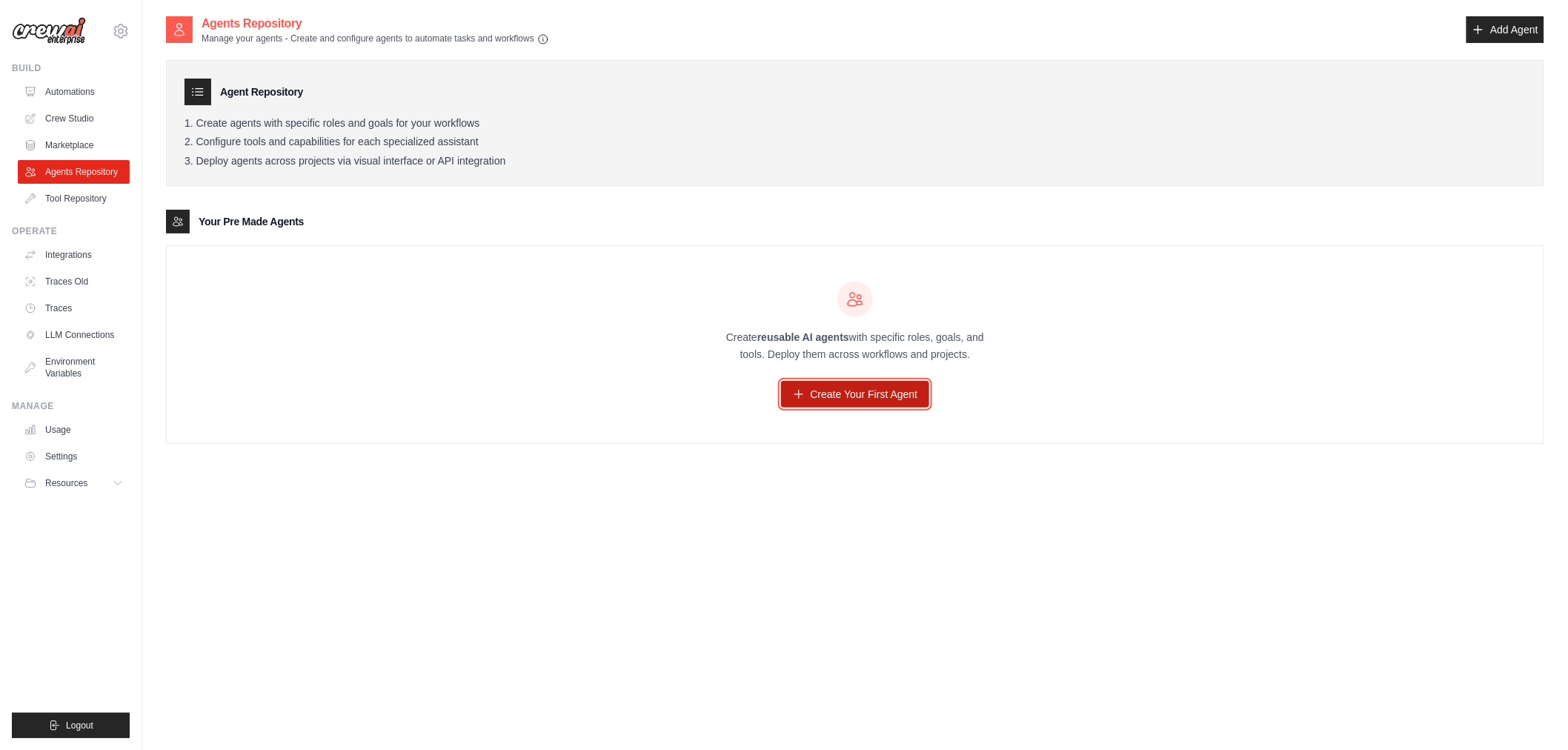
click at [856, 390] on link "Create Your First Agent" at bounding box center [856, 394] width 149 height 27
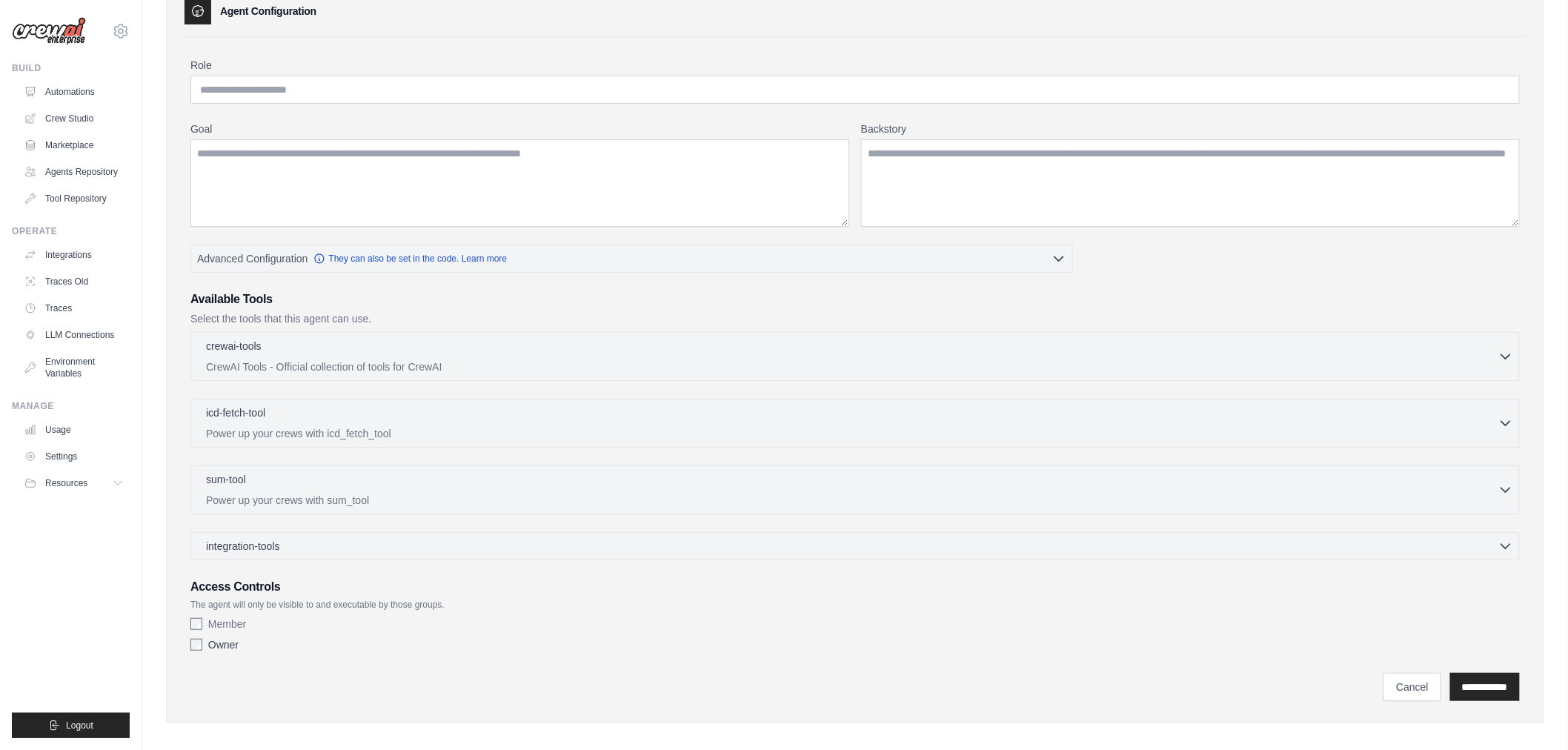
scroll to position [92, 0]
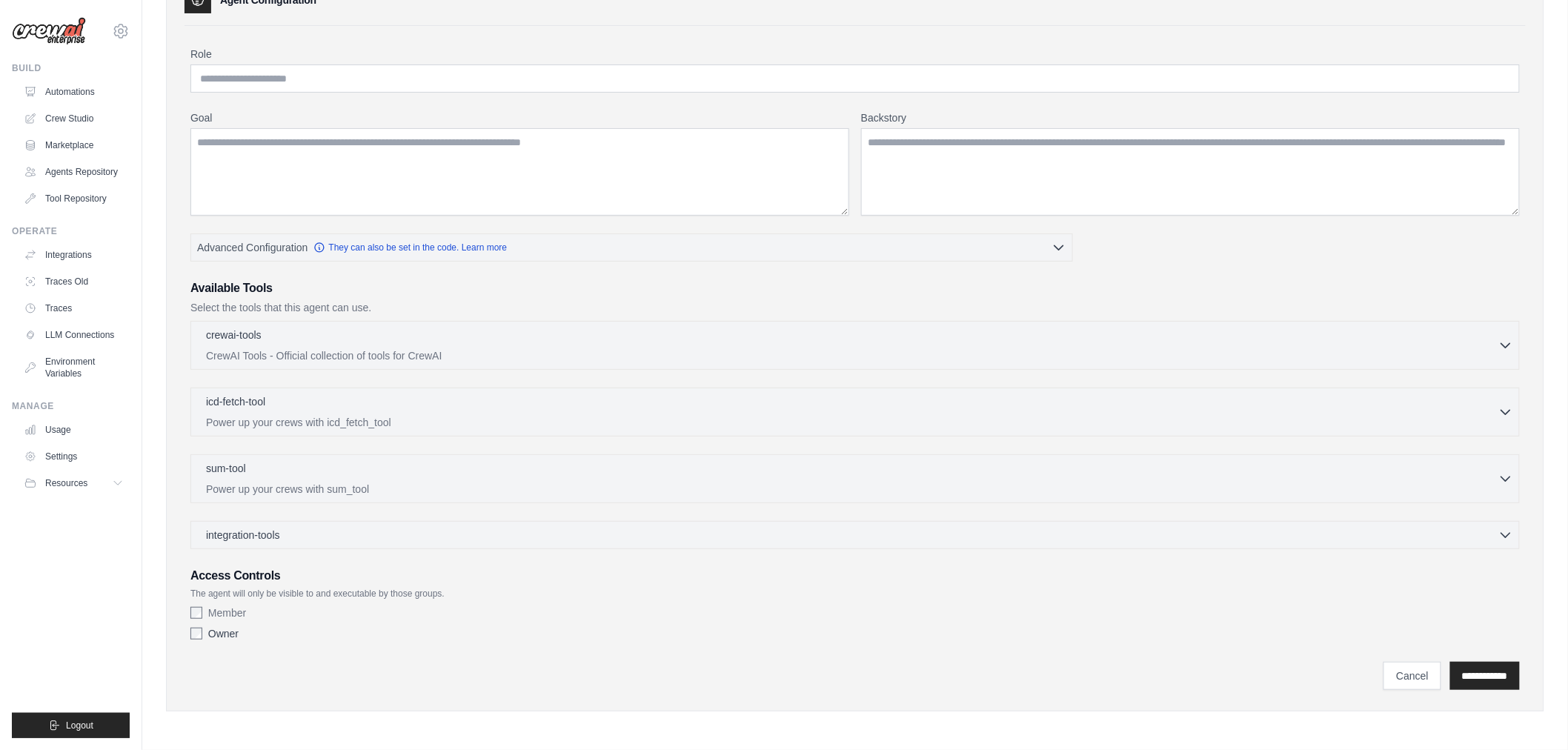
click at [94, 294] on ul "Integrations Traces Old Traces LLM Connections Environment Variables" at bounding box center [74, 314] width 112 height 142
click at [94, 308] on link "Traces" at bounding box center [75, 308] width 112 height 24
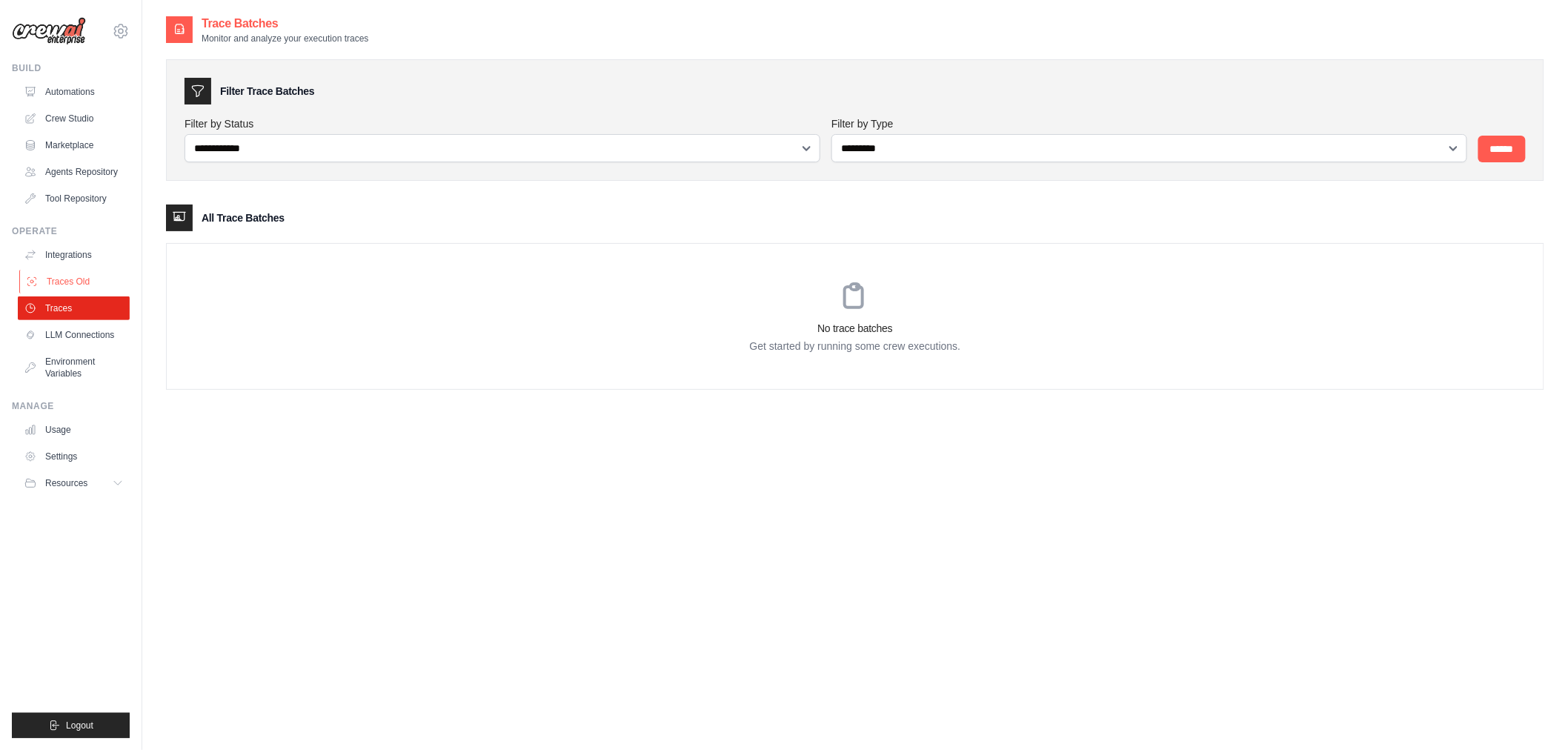
click at [95, 276] on link "Traces Old" at bounding box center [75, 282] width 112 height 24
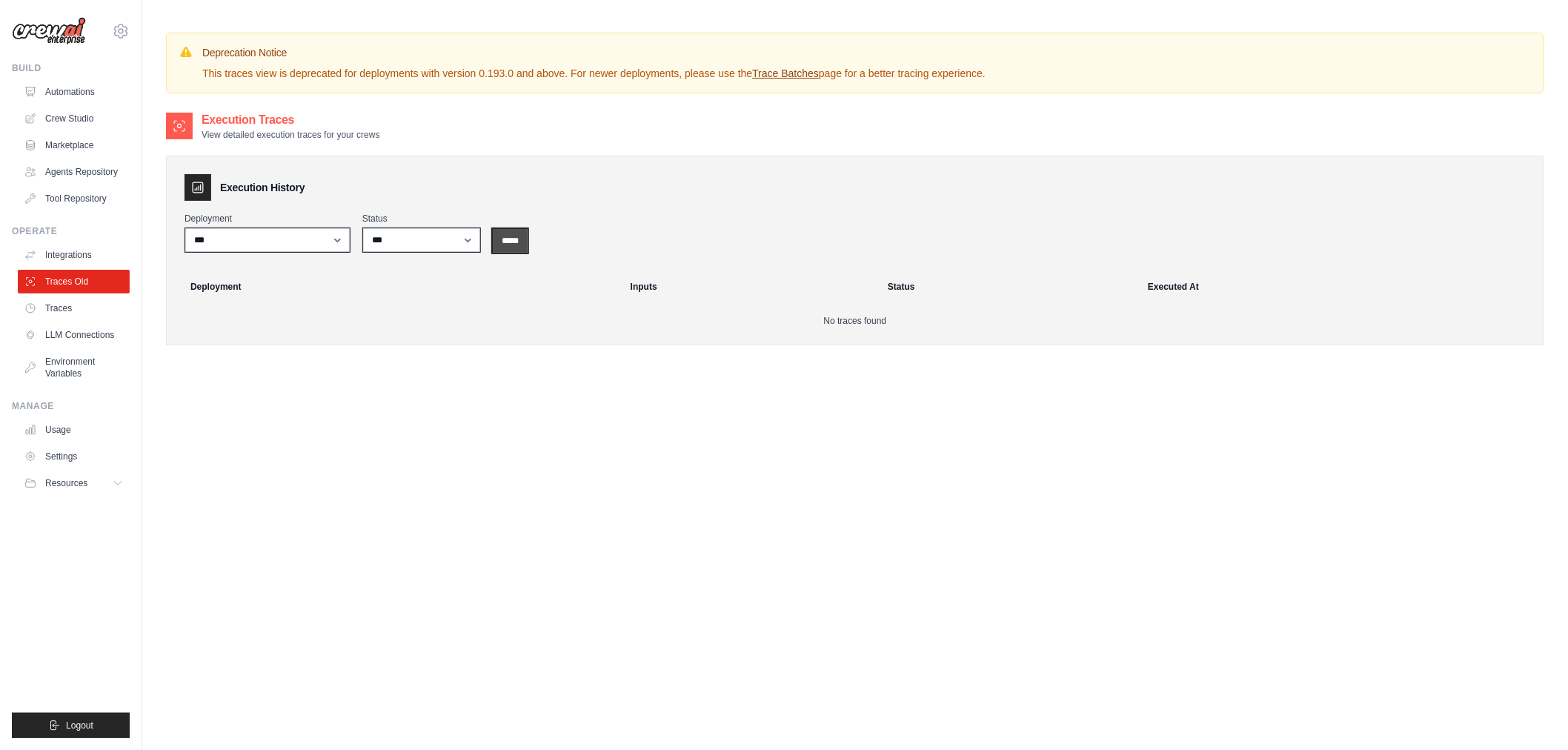
click at [528, 246] on input "*****" at bounding box center [510, 241] width 35 height 24
click at [510, 245] on input "*****" at bounding box center [510, 241] width 35 height 24
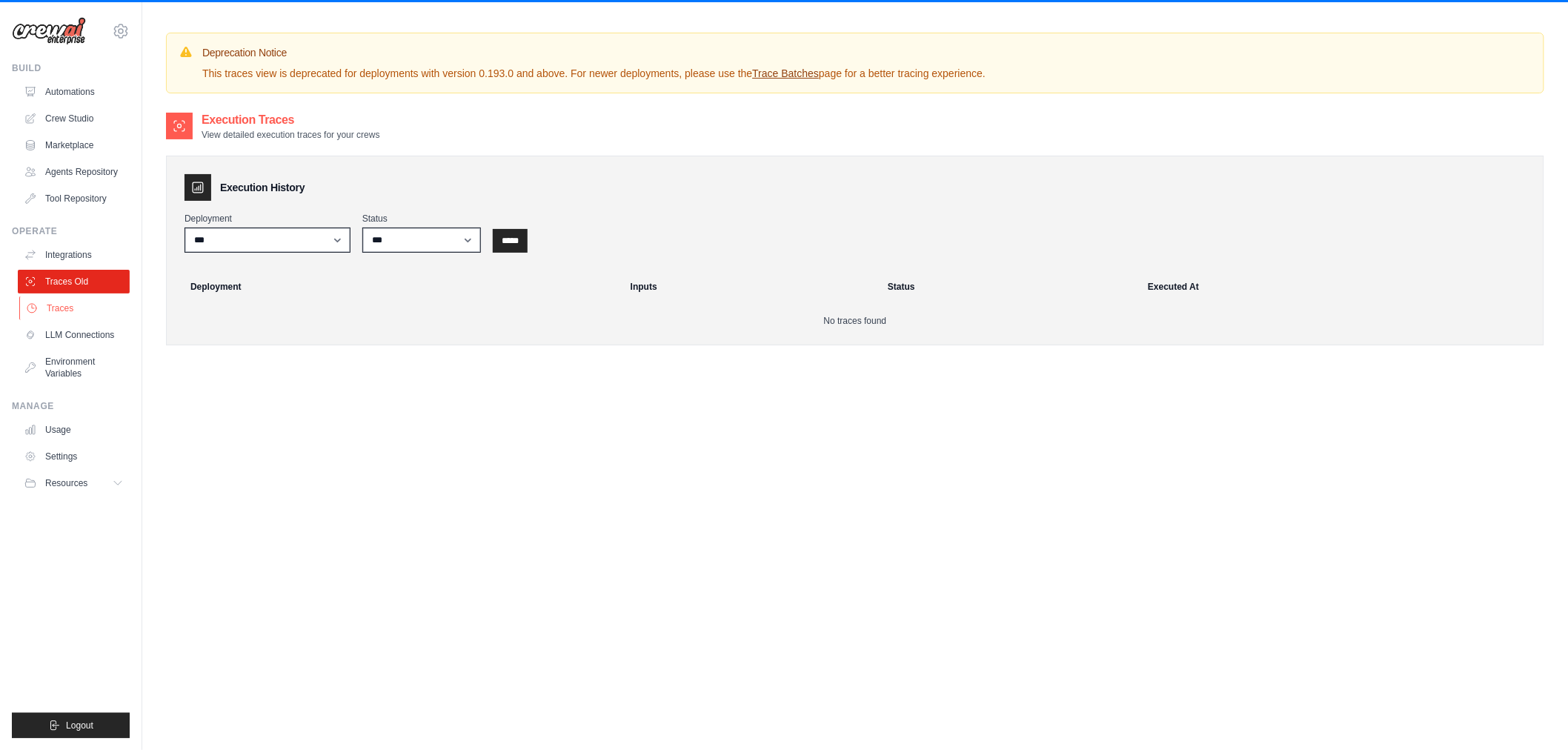
click at [89, 312] on link "Traces" at bounding box center [75, 308] width 112 height 24
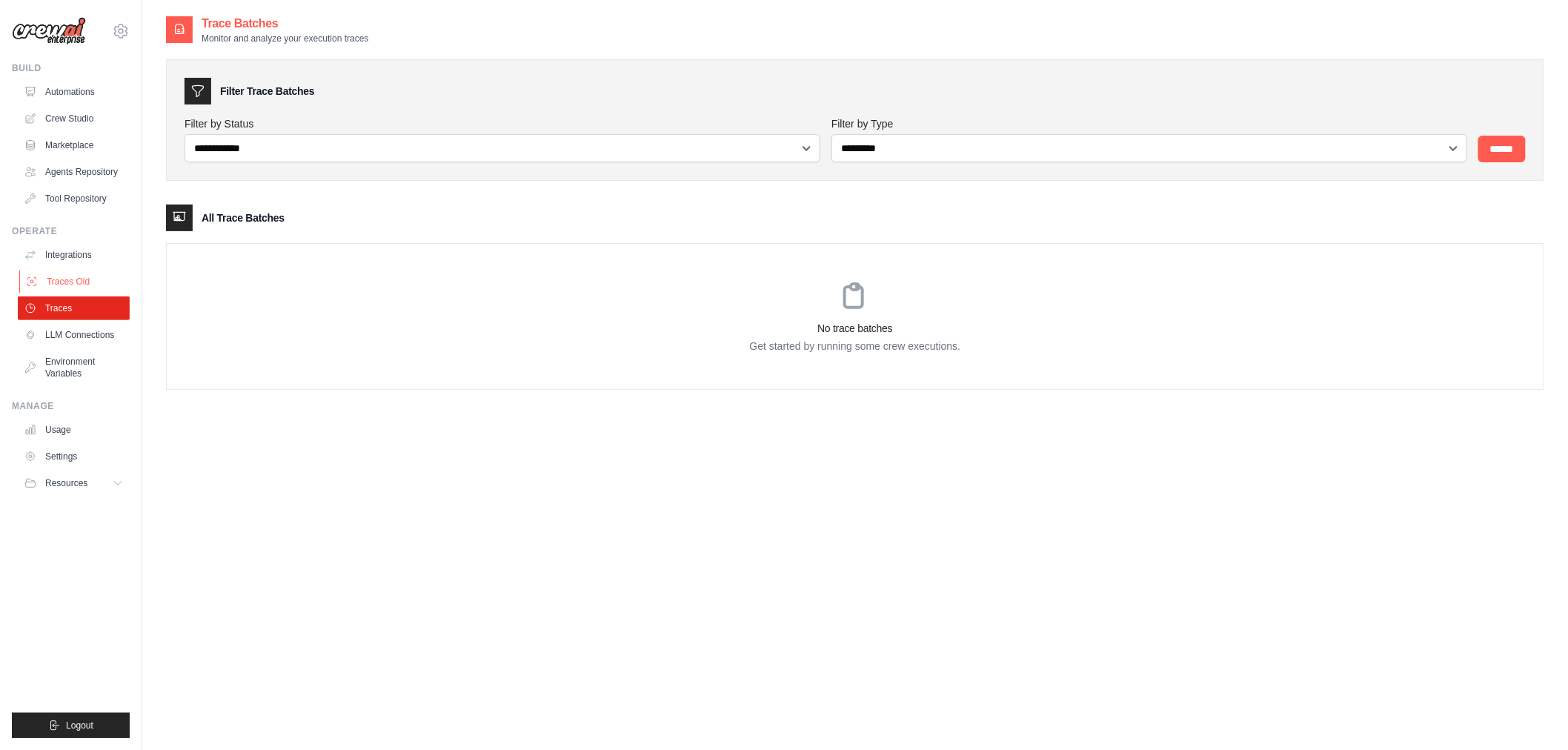
click at [72, 280] on link "Traces Old" at bounding box center [75, 282] width 112 height 24
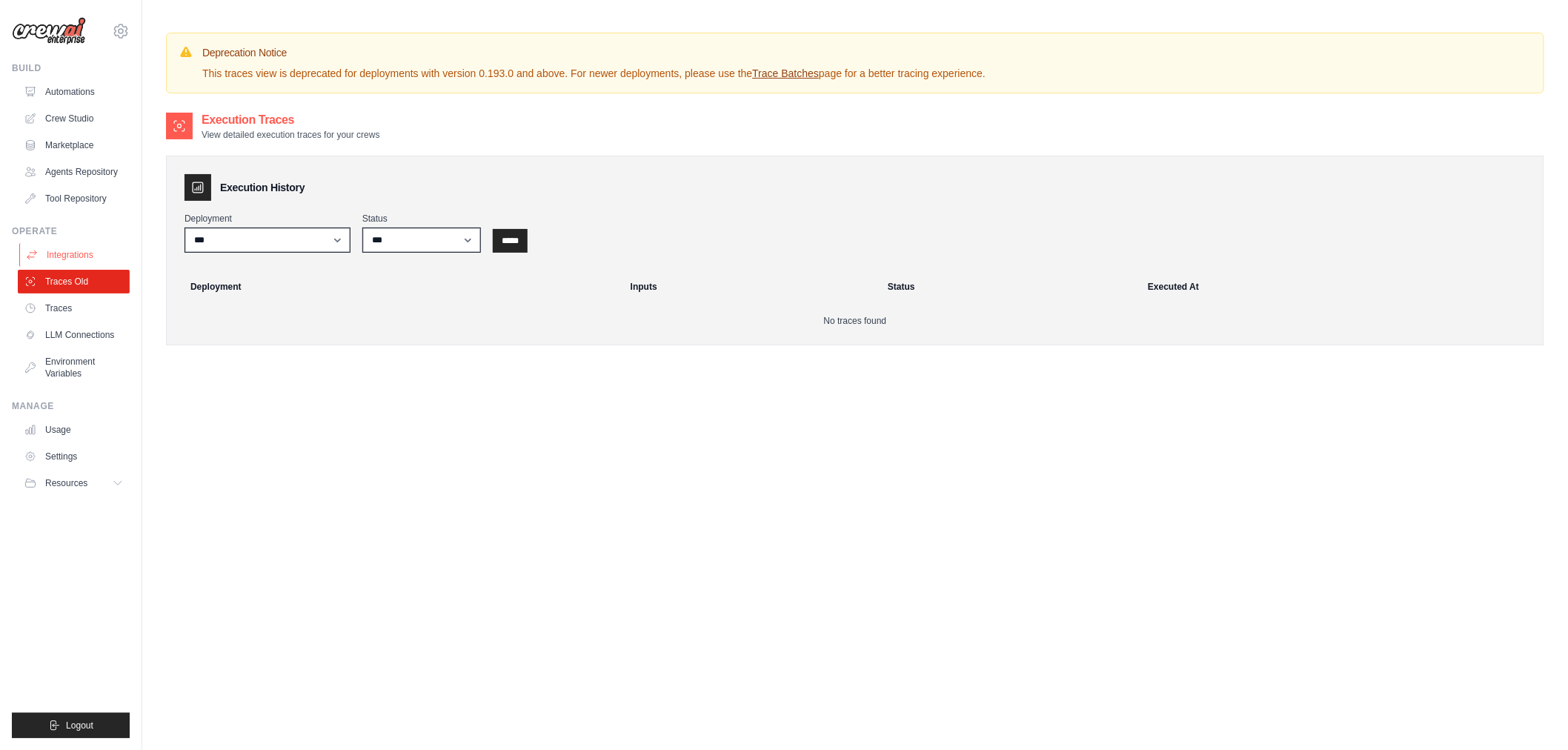
click at [81, 251] on link "Integrations" at bounding box center [75, 255] width 112 height 24
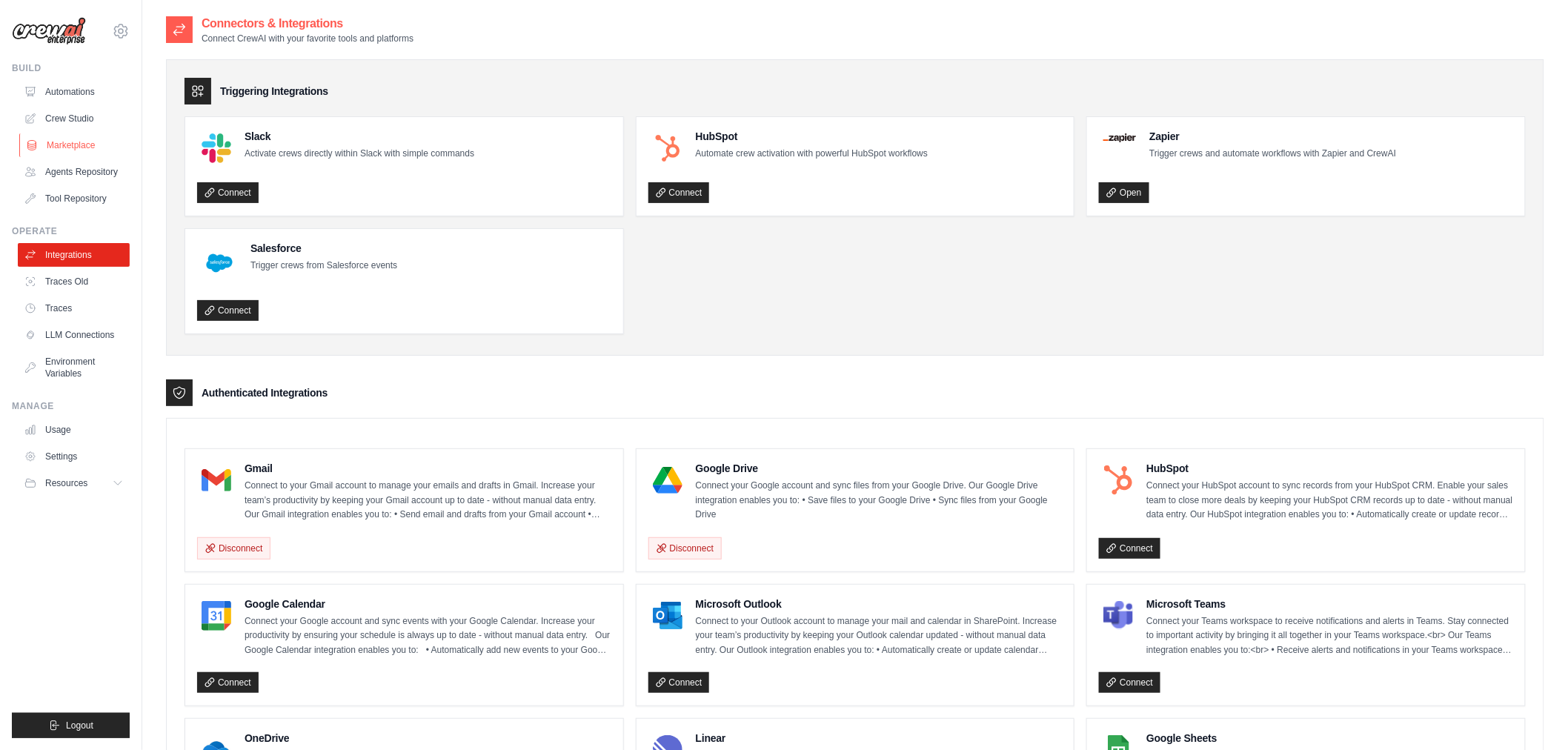
click at [75, 143] on link "Marketplace" at bounding box center [75, 146] width 112 height 24
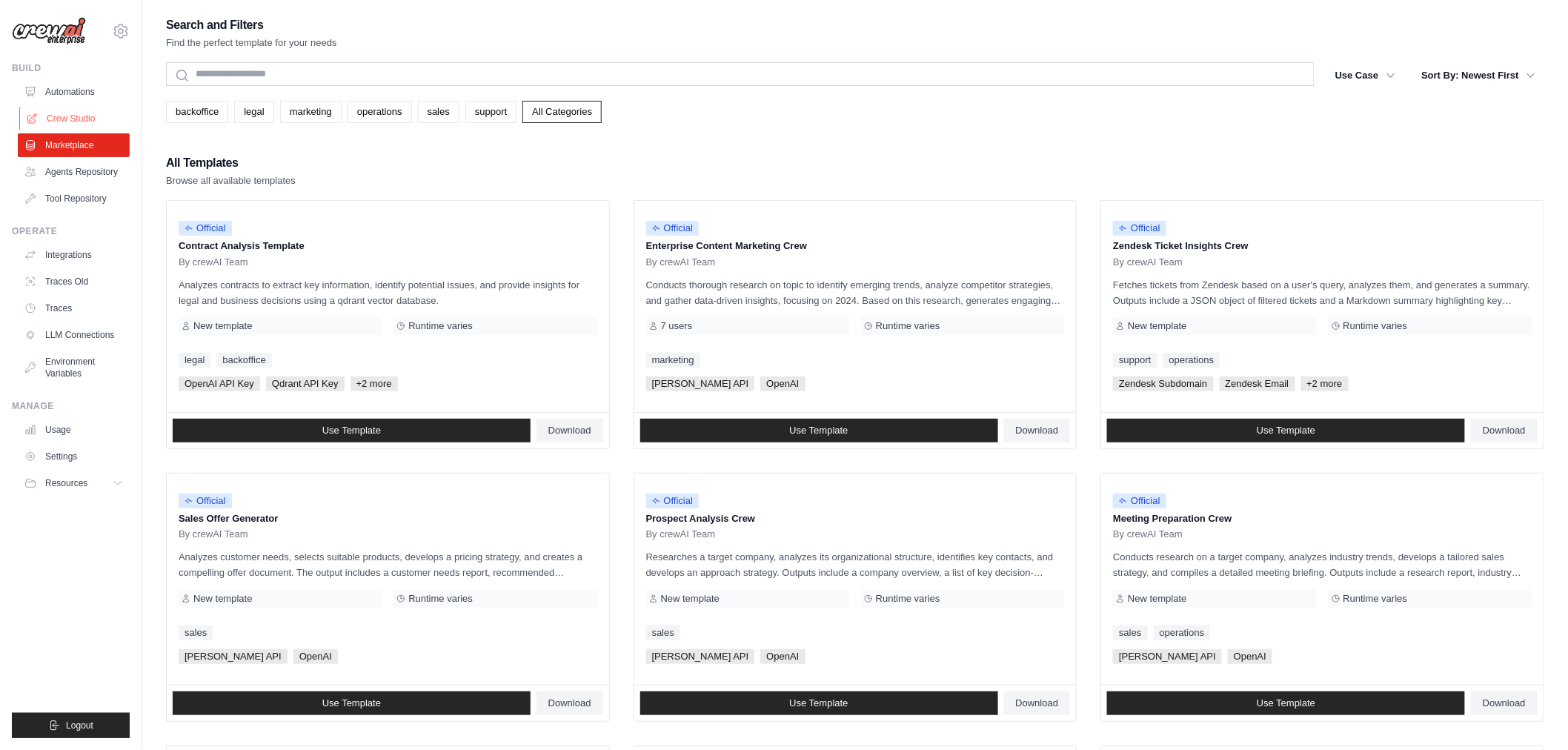
click at [84, 113] on link "Crew Studio" at bounding box center [75, 119] width 112 height 24
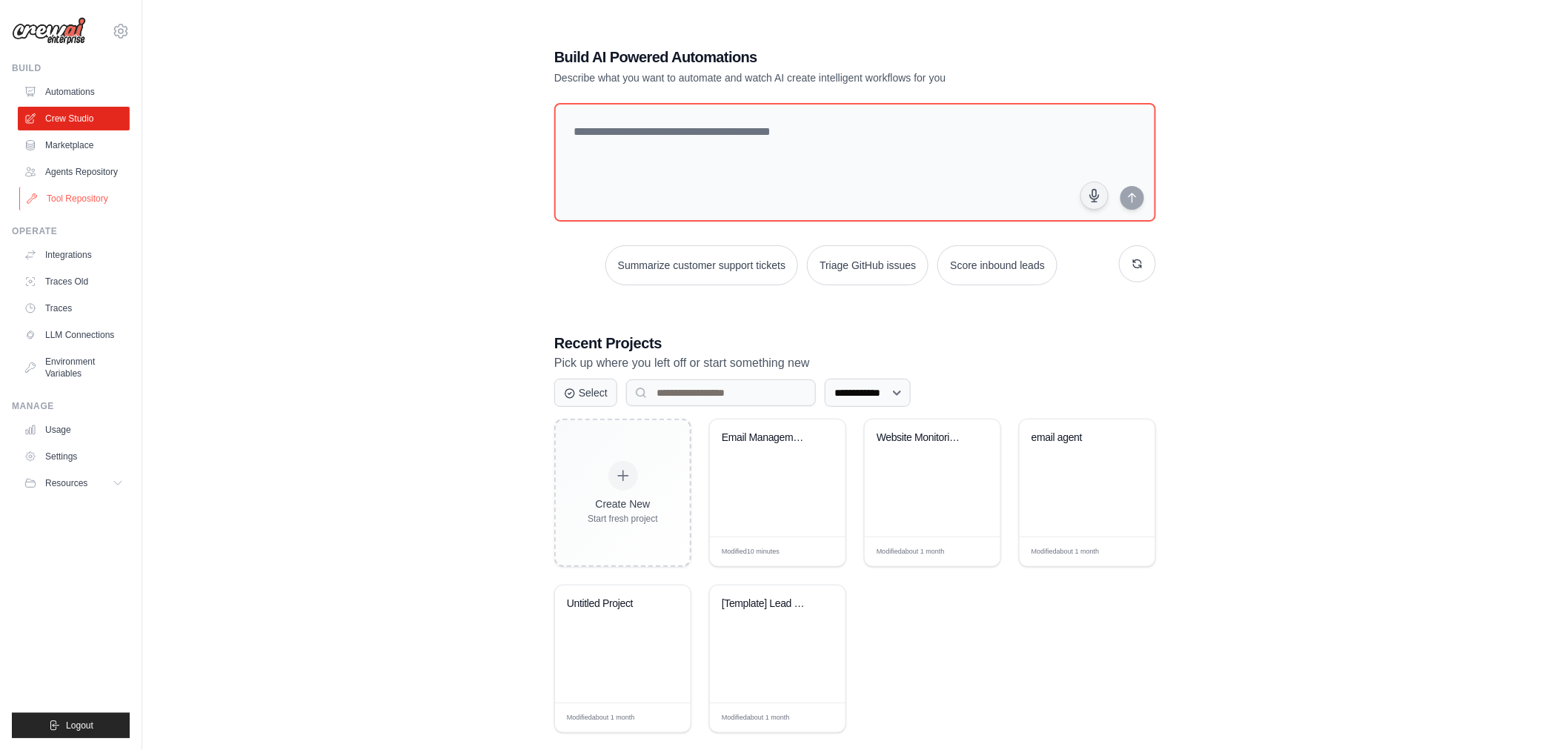
click at [113, 201] on link "Tool Repository" at bounding box center [75, 199] width 112 height 24
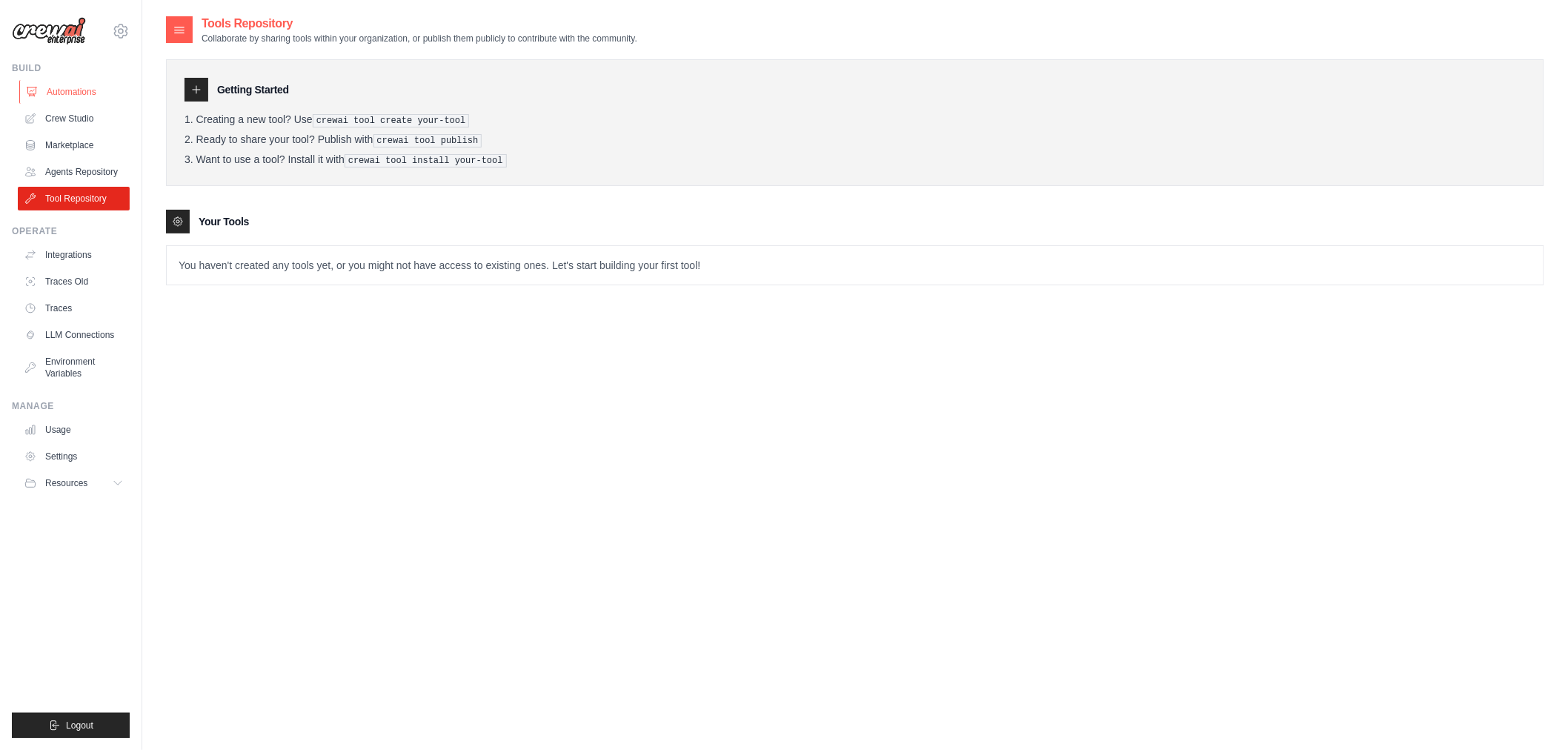
click at [75, 92] on link "Automations" at bounding box center [75, 92] width 112 height 24
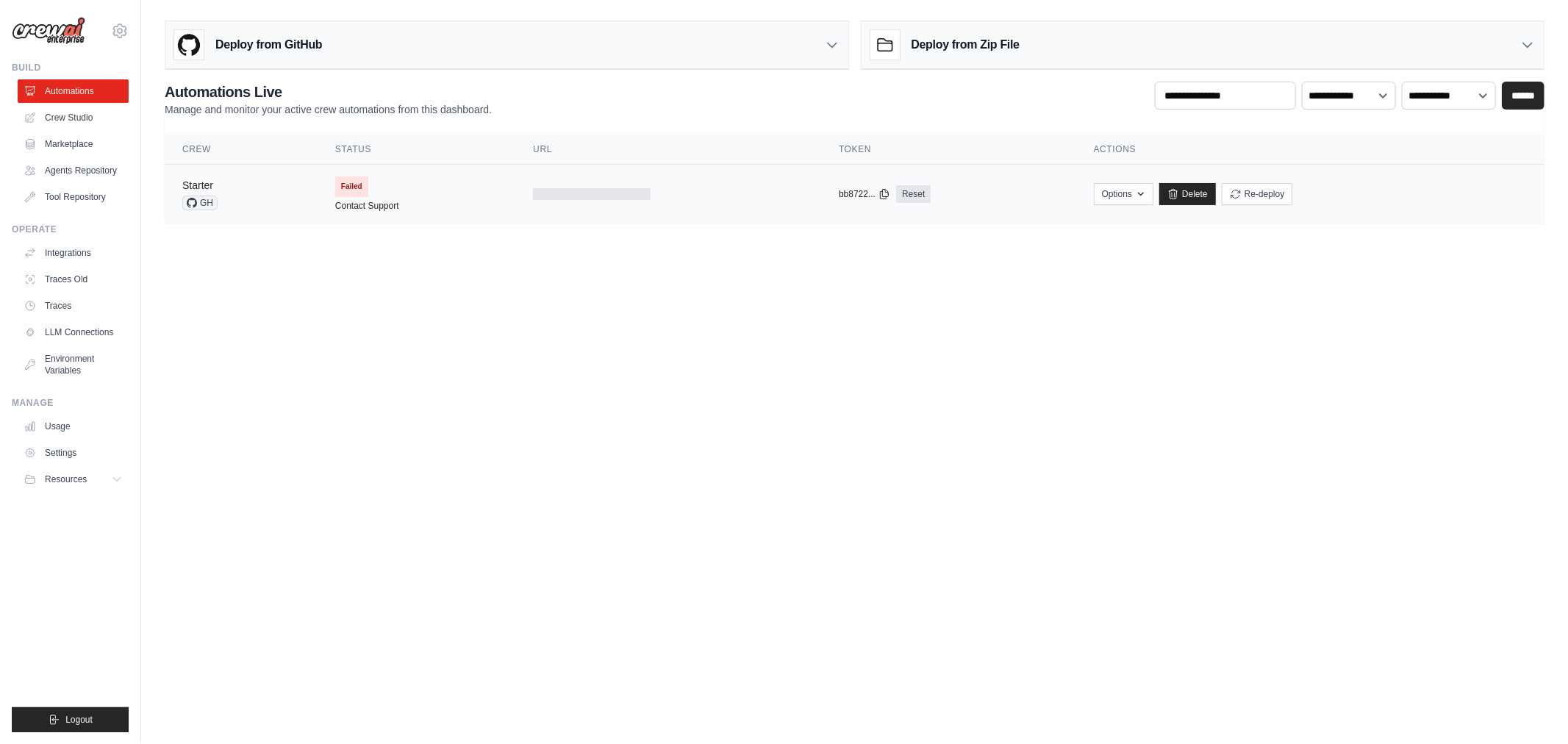
click at [199, 184] on link "Starter" at bounding box center [198, 185] width 31 height 12
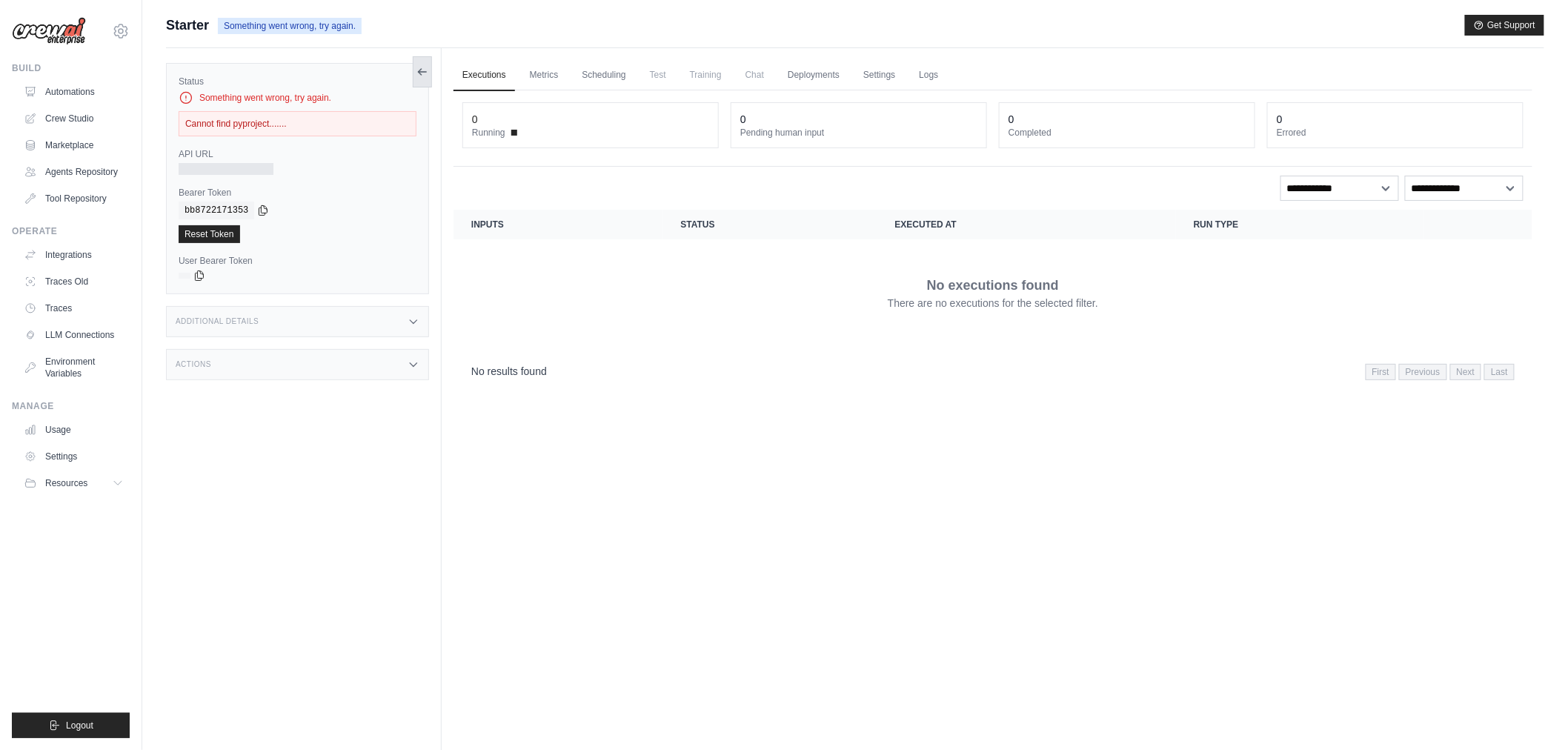
click at [420, 75] on icon at bounding box center [422, 72] width 12 height 12
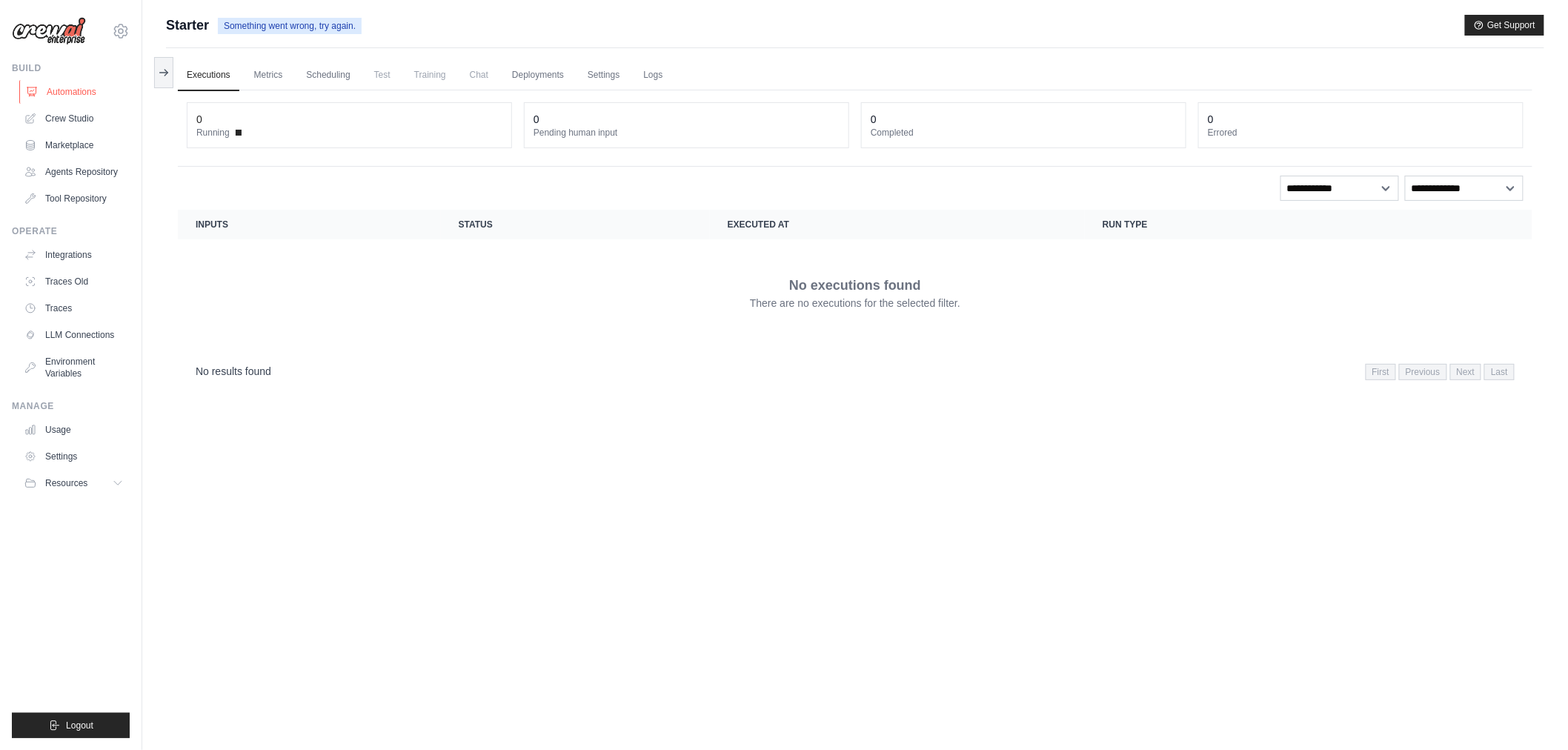
click at [86, 91] on link "Automations" at bounding box center [75, 92] width 112 height 24
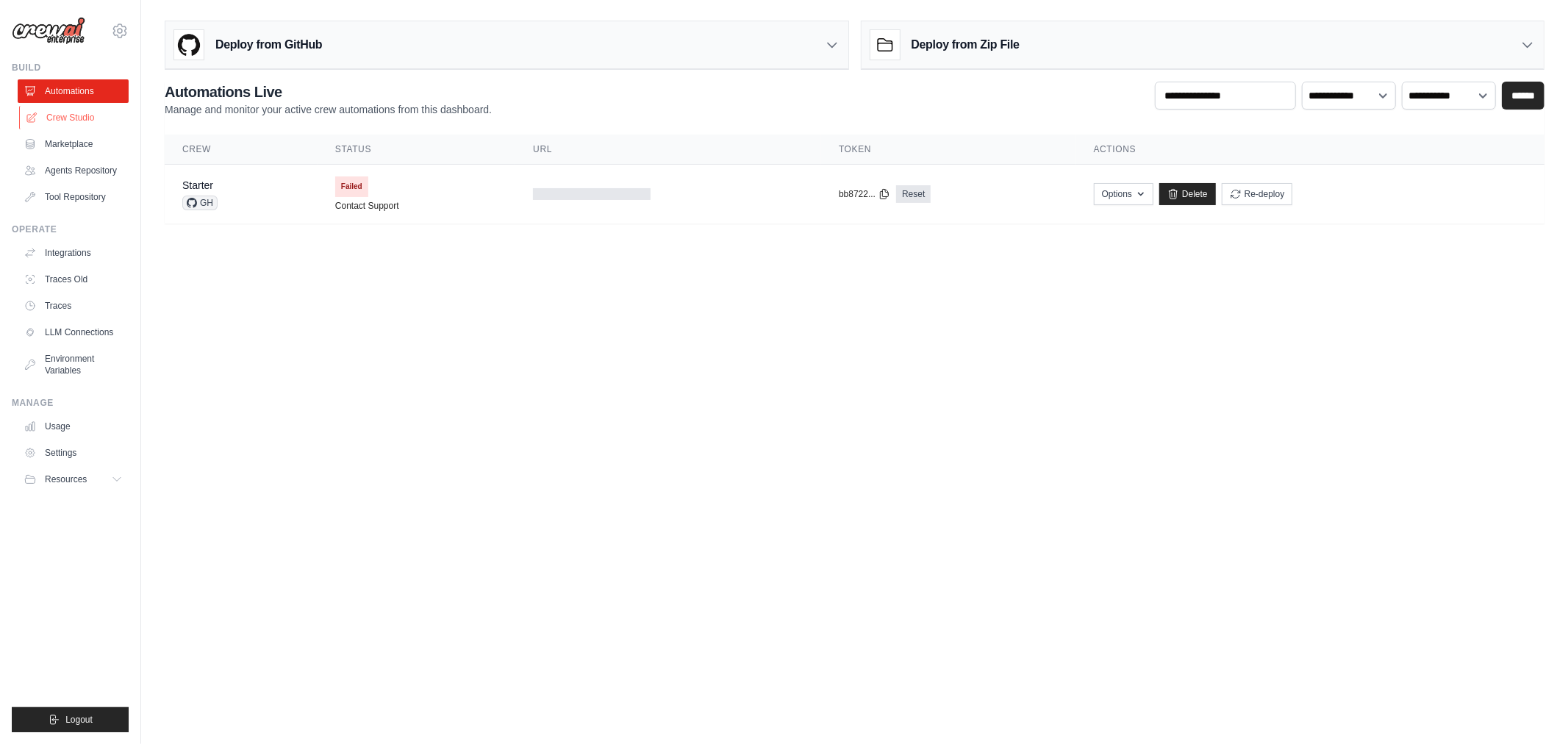
click at [86, 116] on link "Crew Studio" at bounding box center [75, 118] width 111 height 24
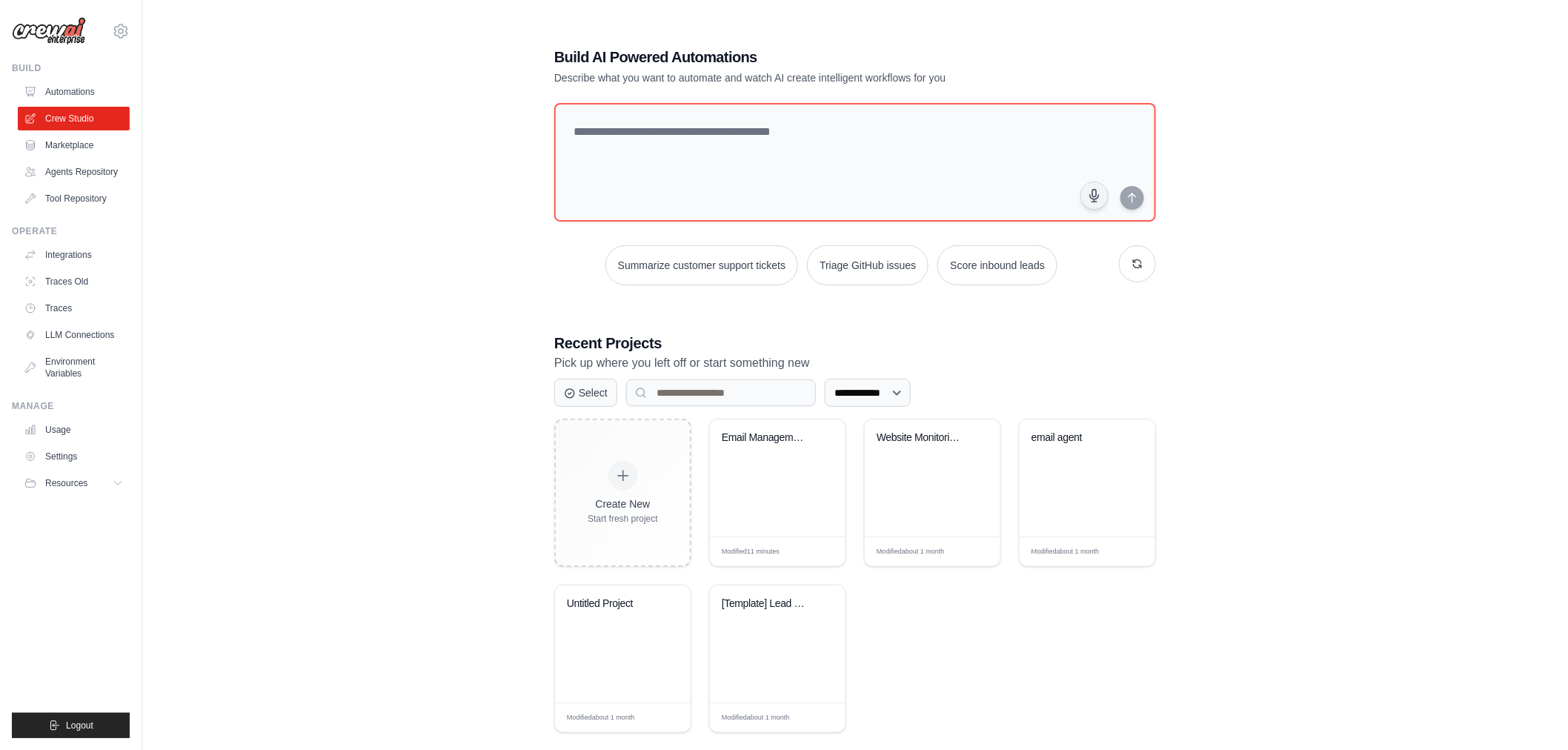
click at [862, 478] on div "Create New Start fresh project Email Management Automation Modified 11 minutes …" at bounding box center [855, 575] width 602 height 314
click at [834, 477] on div "Email Management Automation" at bounding box center [778, 478] width 135 height 117
click at [91, 94] on link "Automations" at bounding box center [75, 92] width 112 height 24
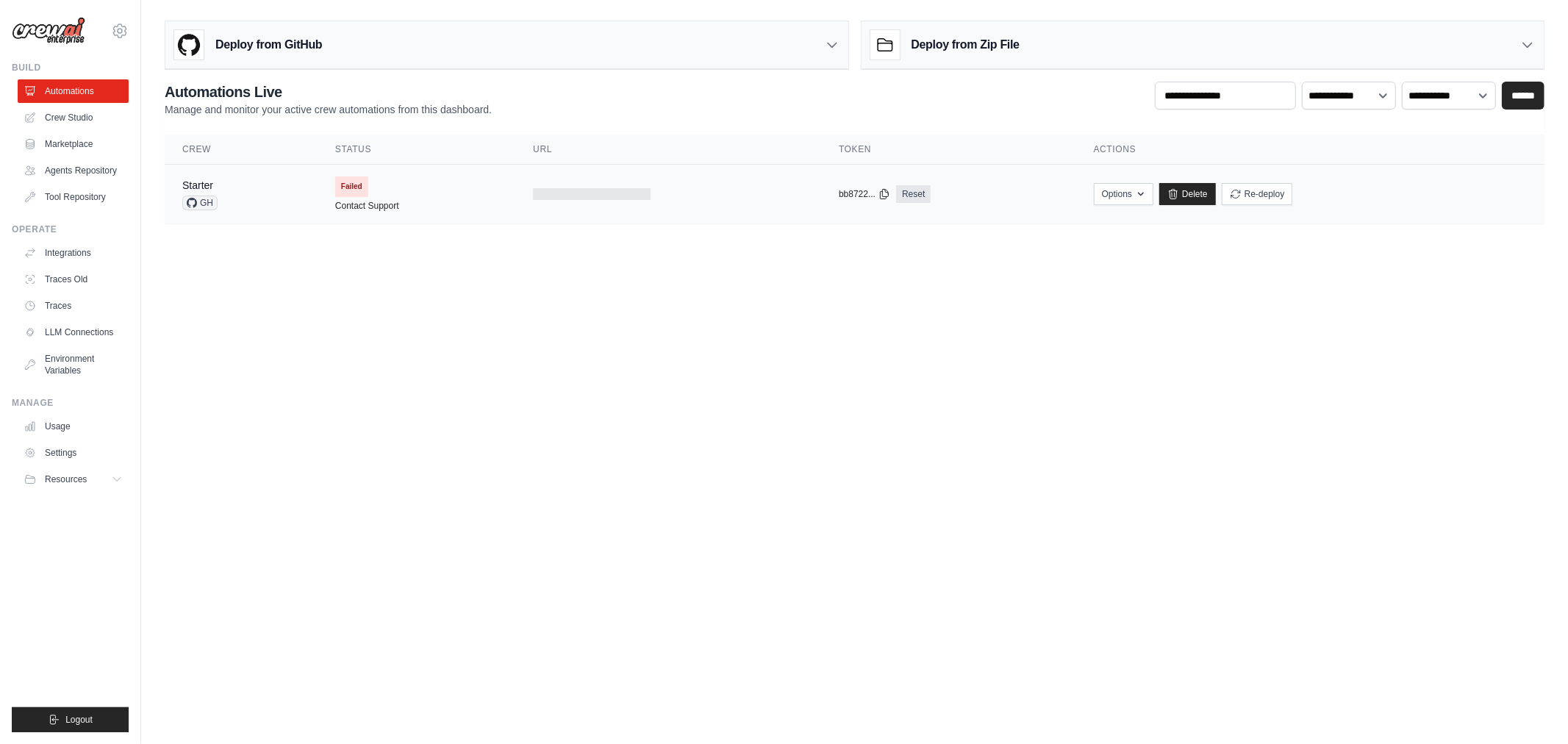
click at [358, 183] on span "Failed" at bounding box center [352, 187] width 33 height 20
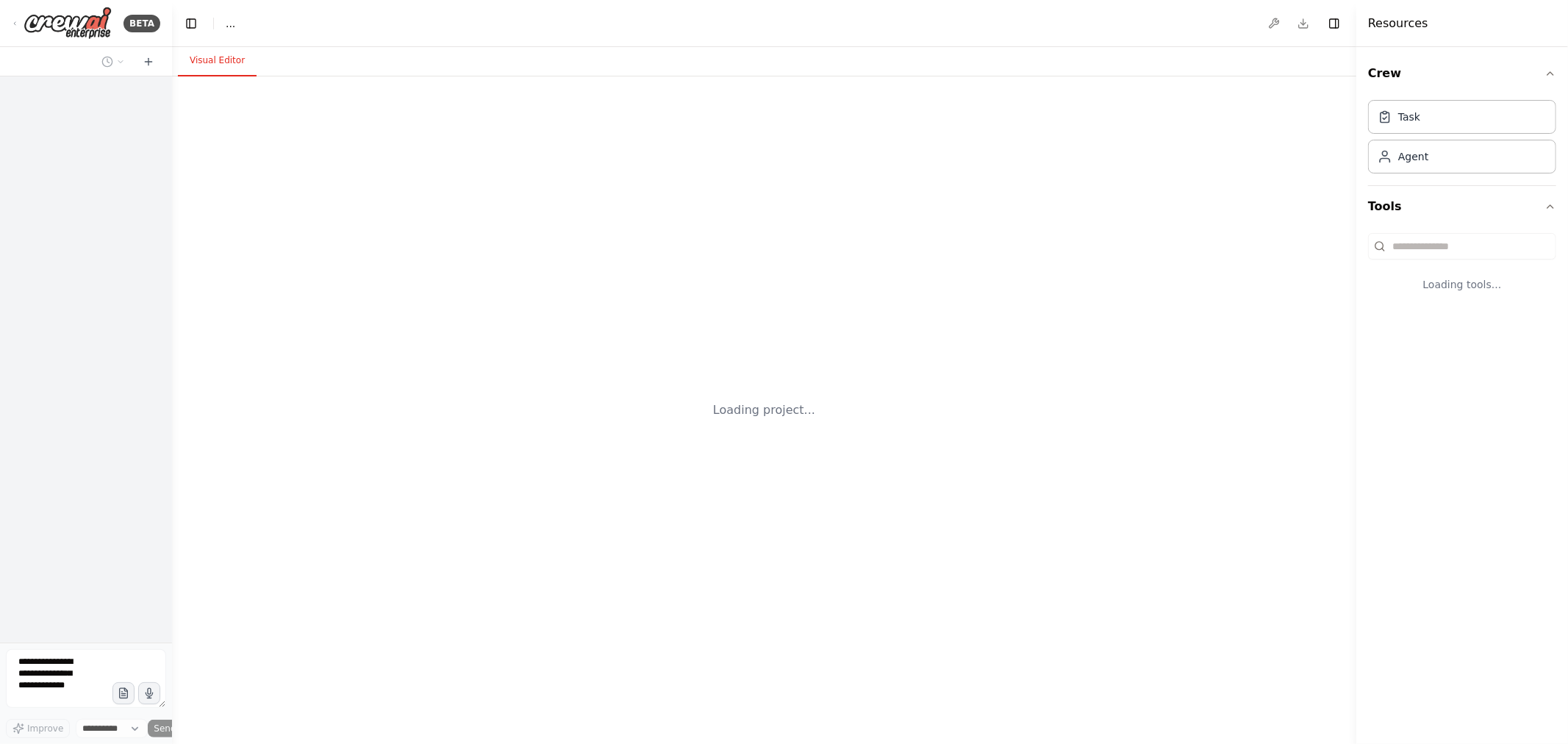
select select "****"
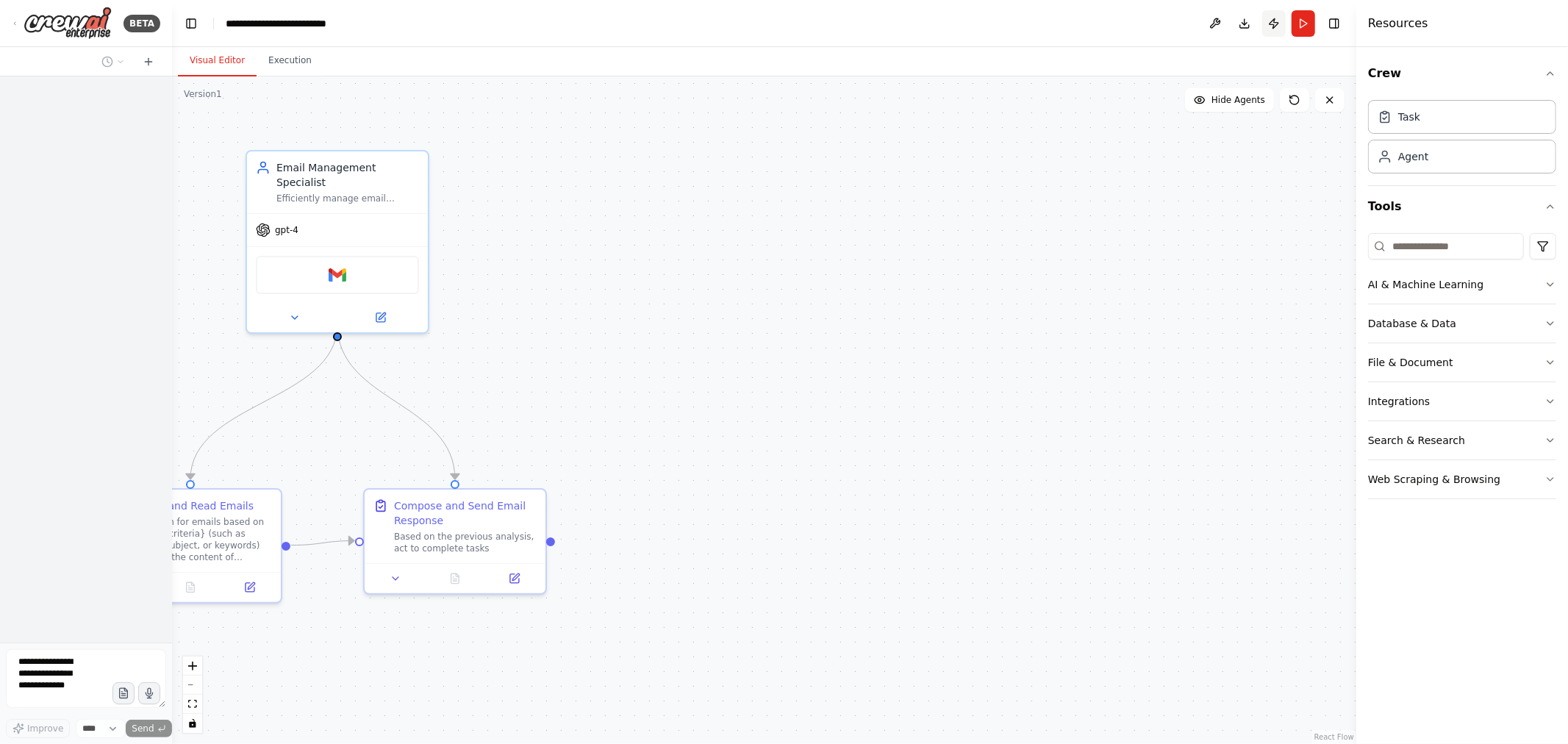
click at [1272, 25] on button "Publish" at bounding box center [1274, 23] width 24 height 26
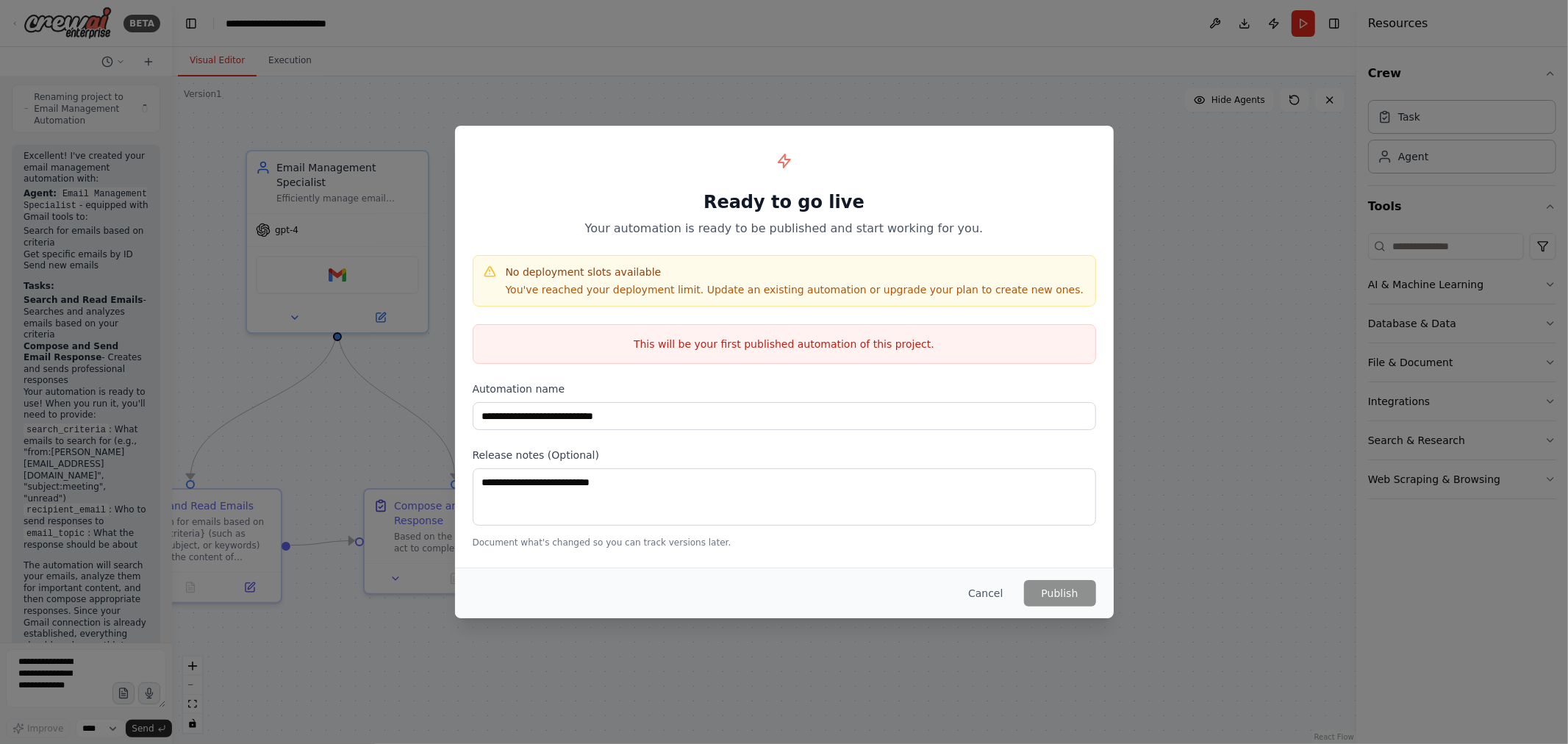
scroll to position [1192, 0]
click at [991, 586] on button "Cancel" at bounding box center [985, 593] width 58 height 26
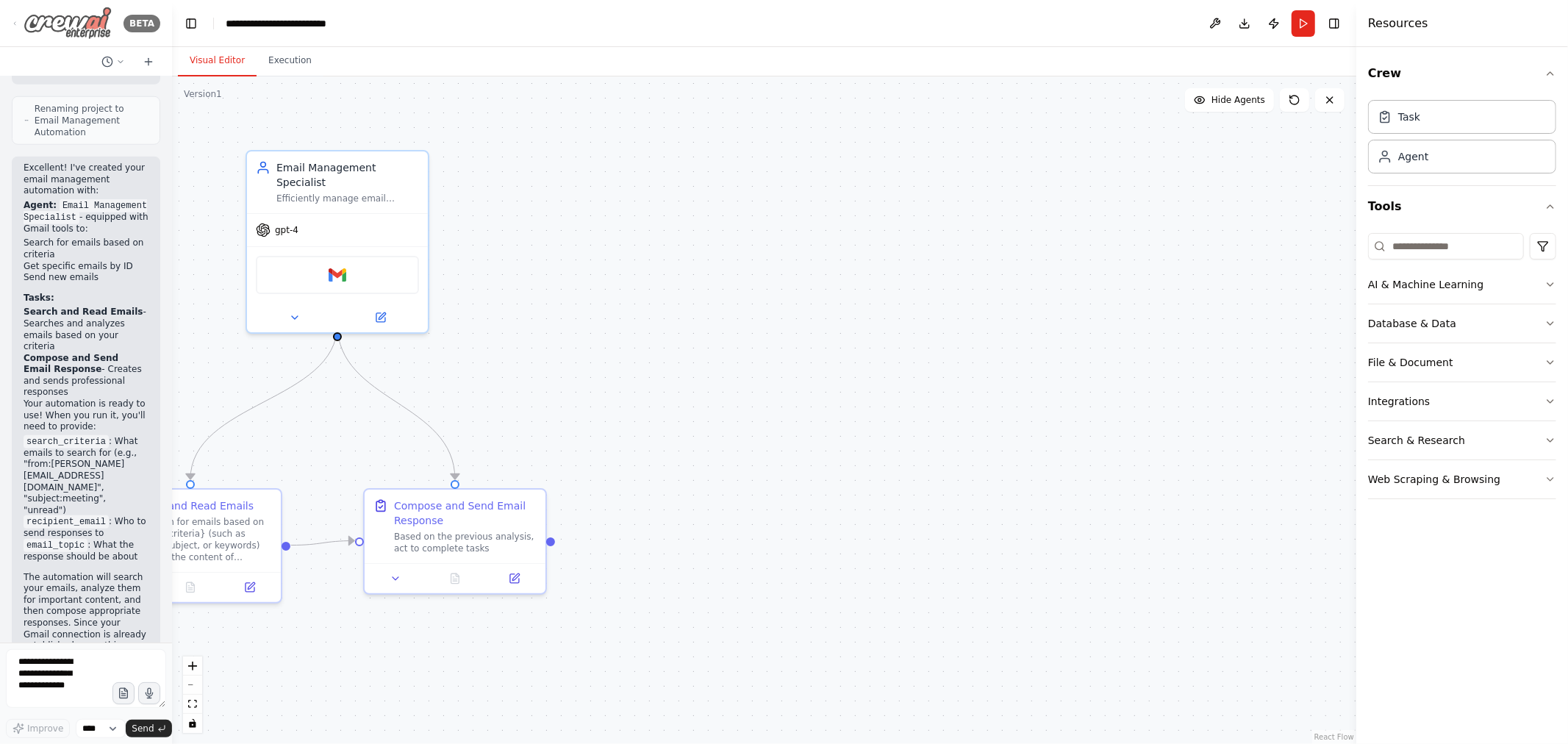
click at [20, 20] on icon at bounding box center [14, 22] width 12 height 6
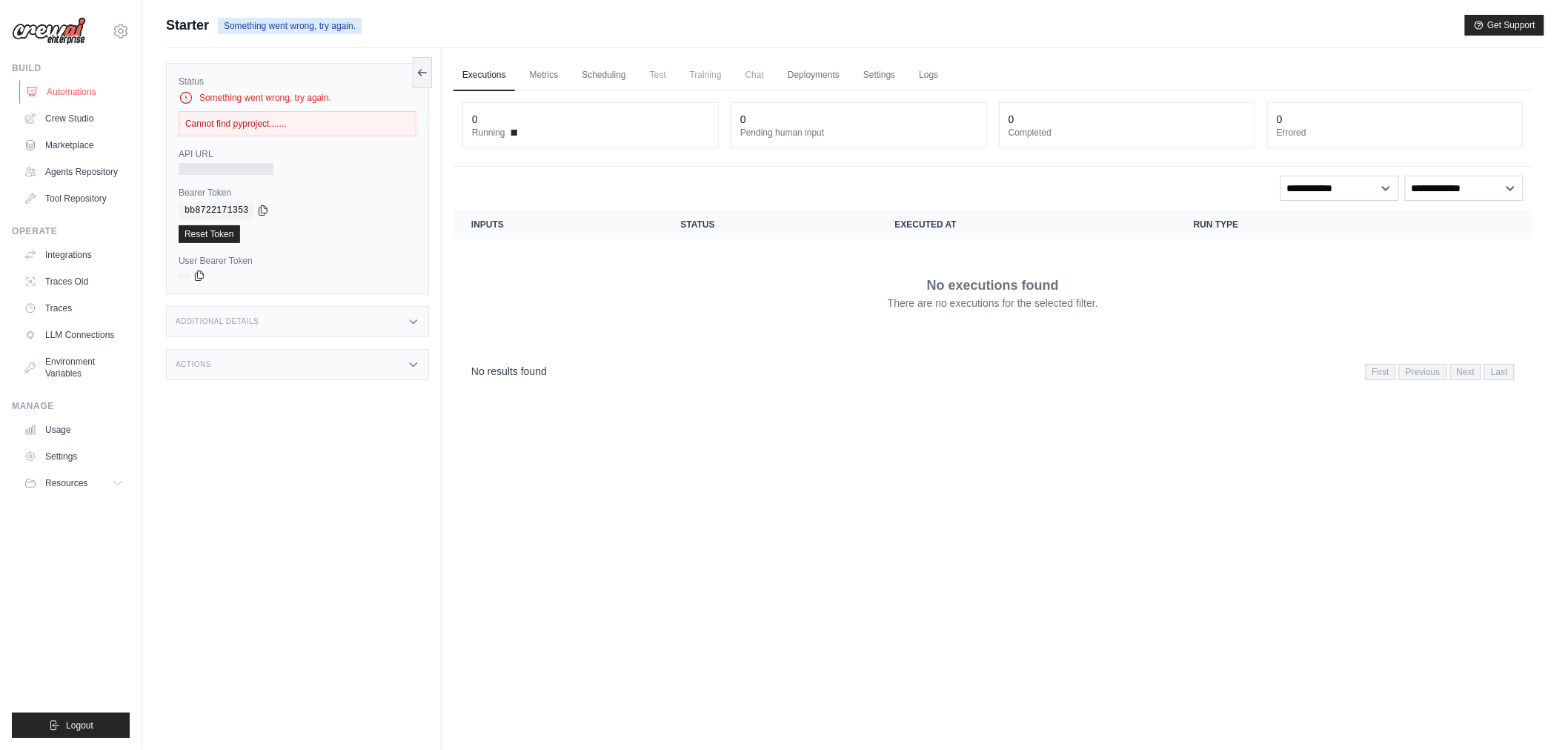
click at [92, 92] on link "Automations" at bounding box center [75, 92] width 112 height 24
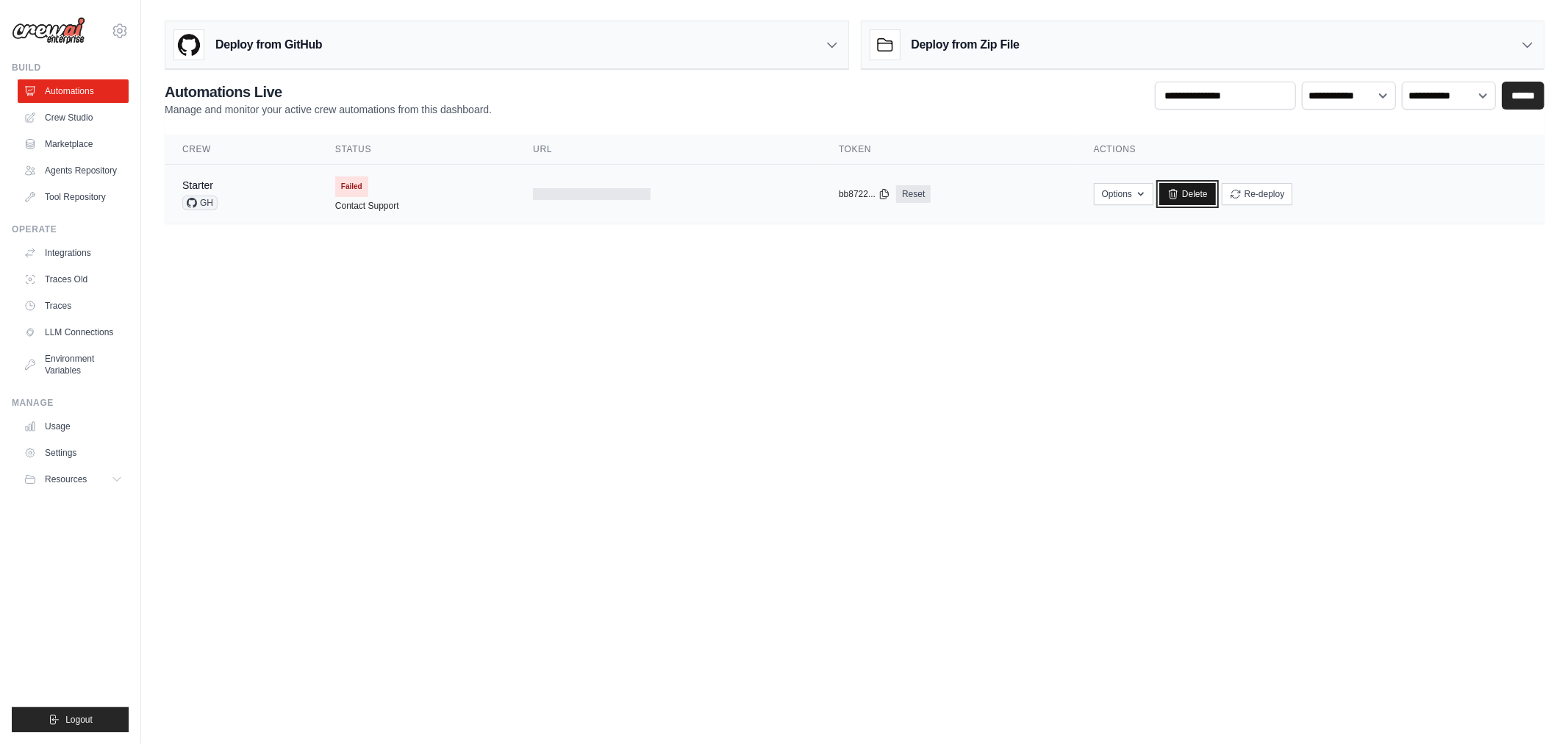
click at [1180, 195] on link "Delete" at bounding box center [1187, 194] width 57 height 22
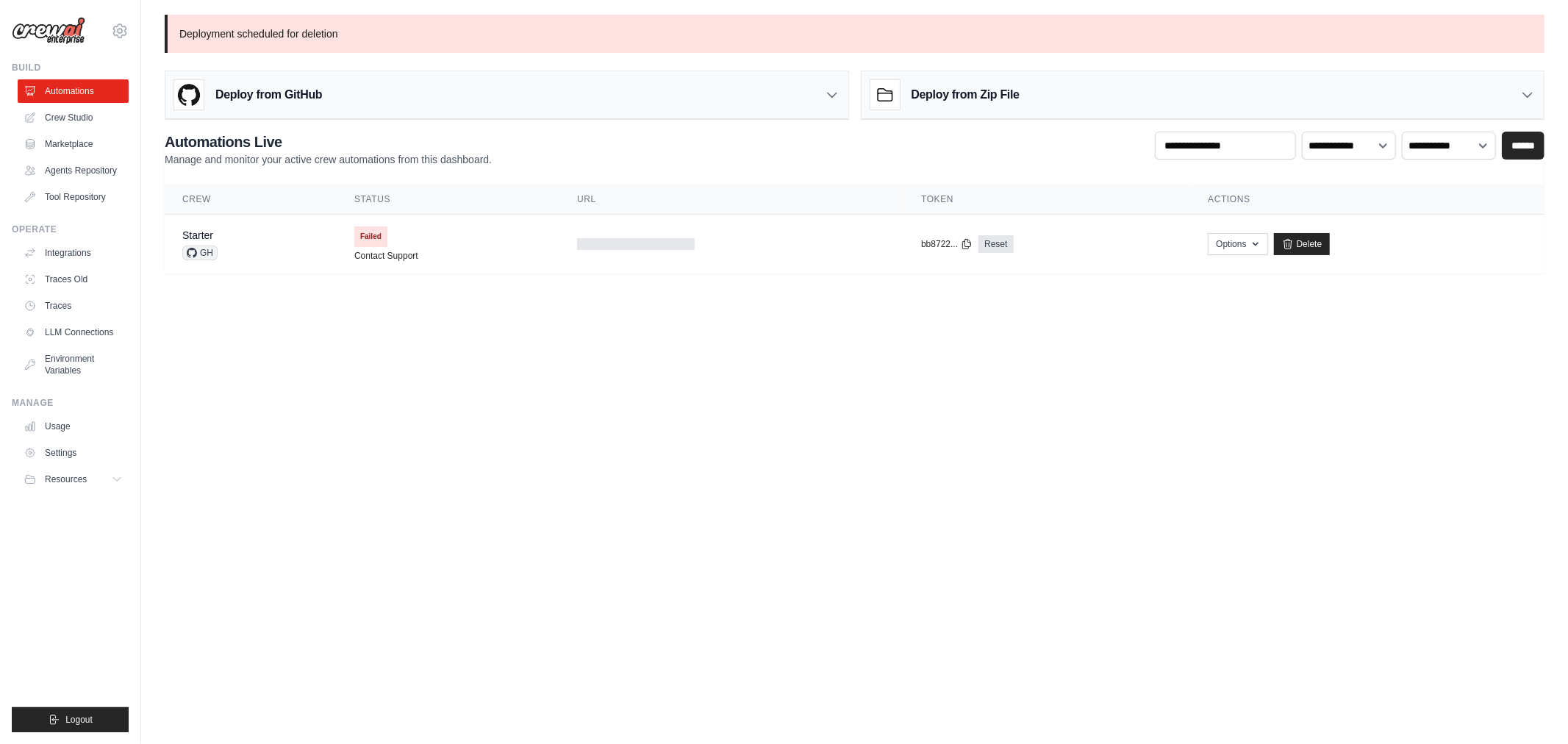
click at [885, 364] on body "[EMAIL_ADDRESS][DOMAIN_NAME] Settings Build Automations" at bounding box center [784, 372] width 1568 height 744
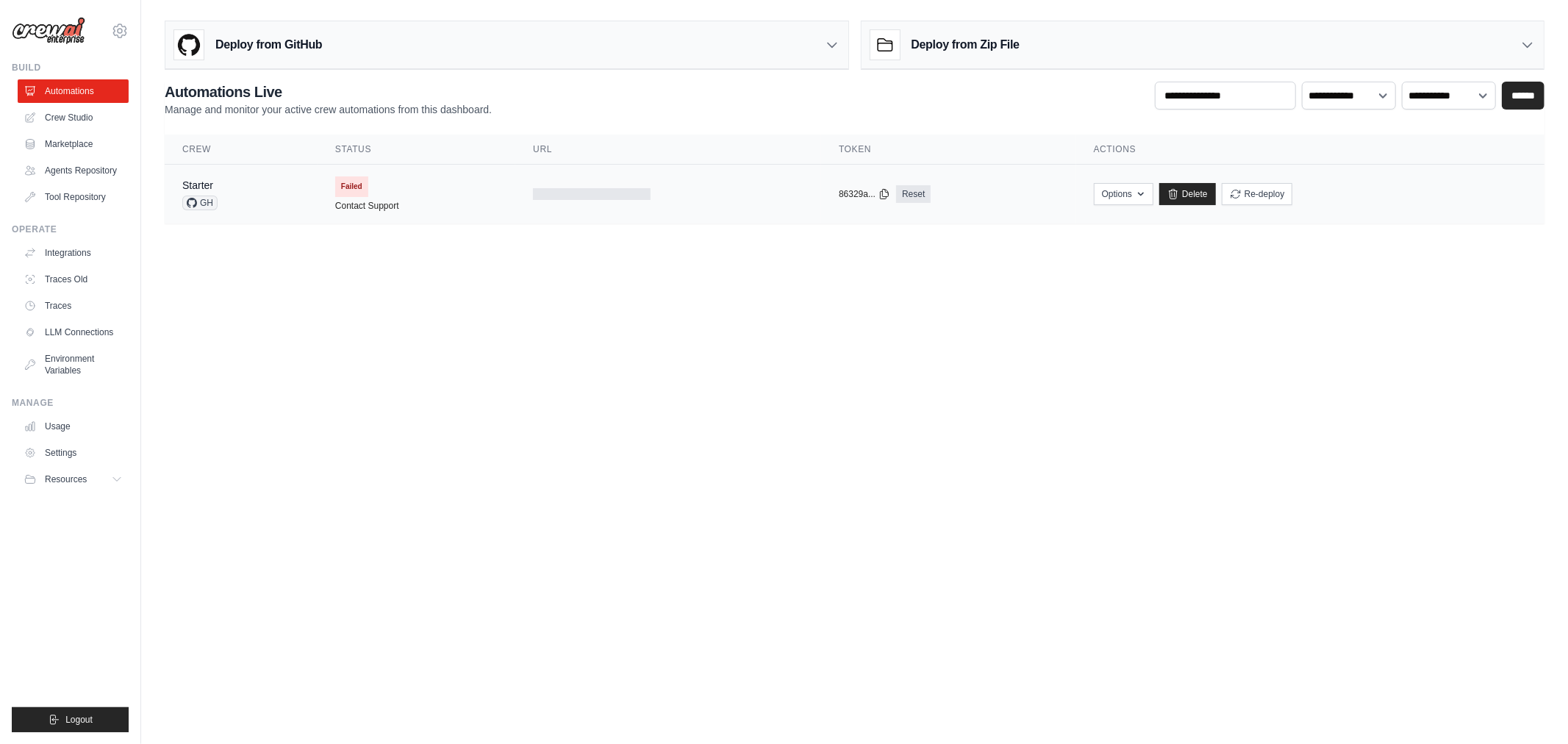
click at [355, 185] on span "Failed" at bounding box center [352, 187] width 33 height 20
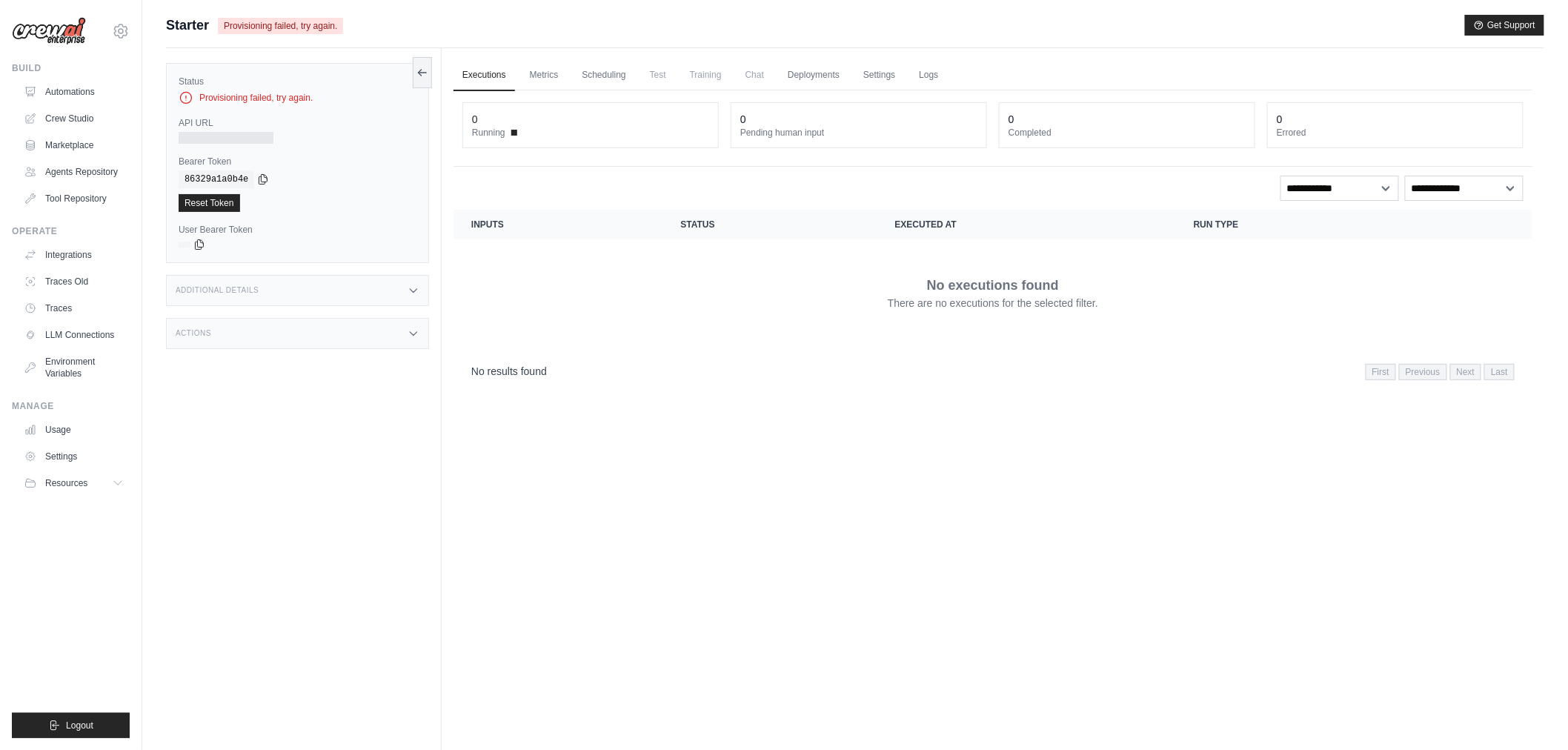
click at [213, 98] on div "Provisioning failed, try again." at bounding box center [298, 98] width 238 height 15
click at [548, 74] on link "Metrics" at bounding box center [544, 75] width 47 height 31
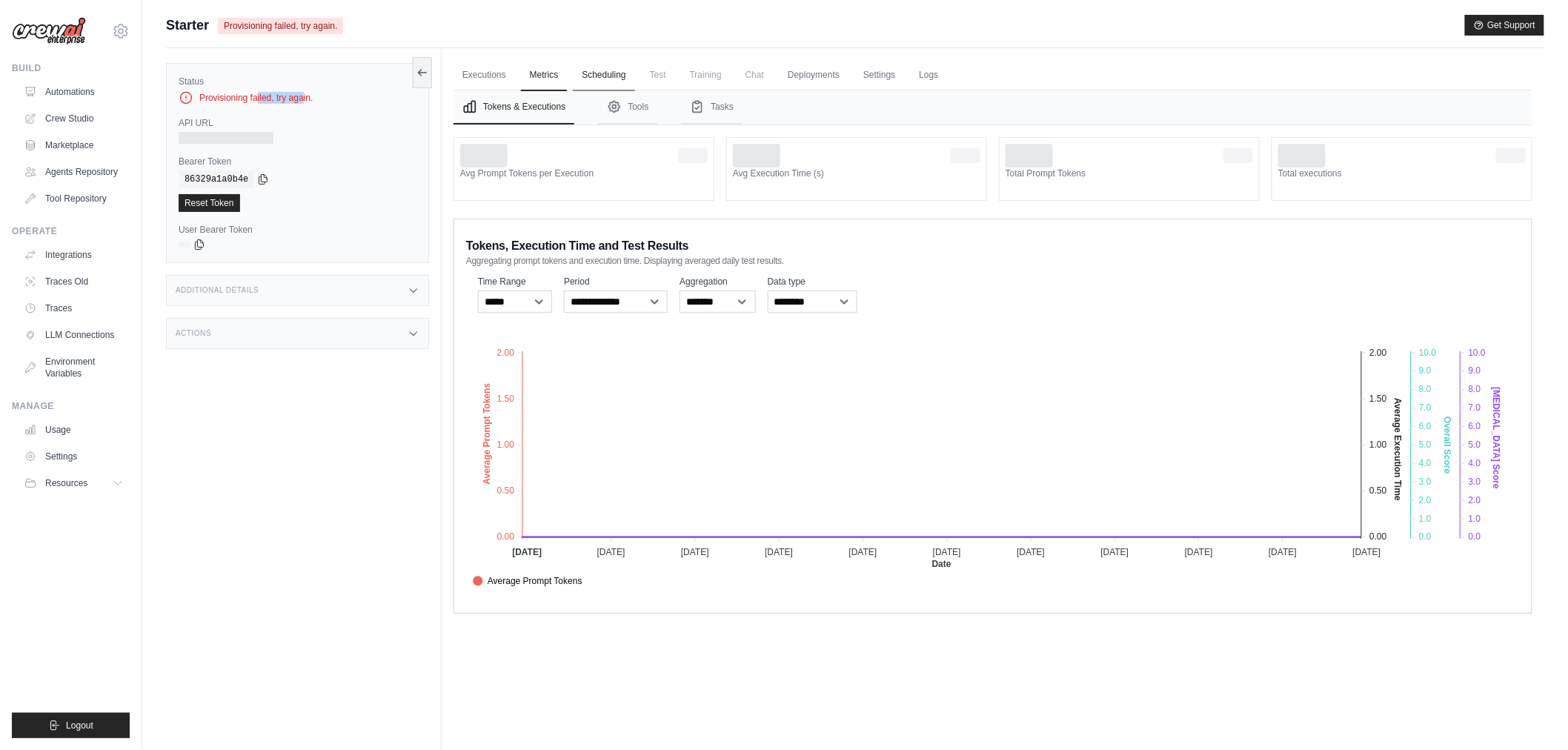
click at [603, 85] on link "Scheduling" at bounding box center [604, 75] width 62 height 31
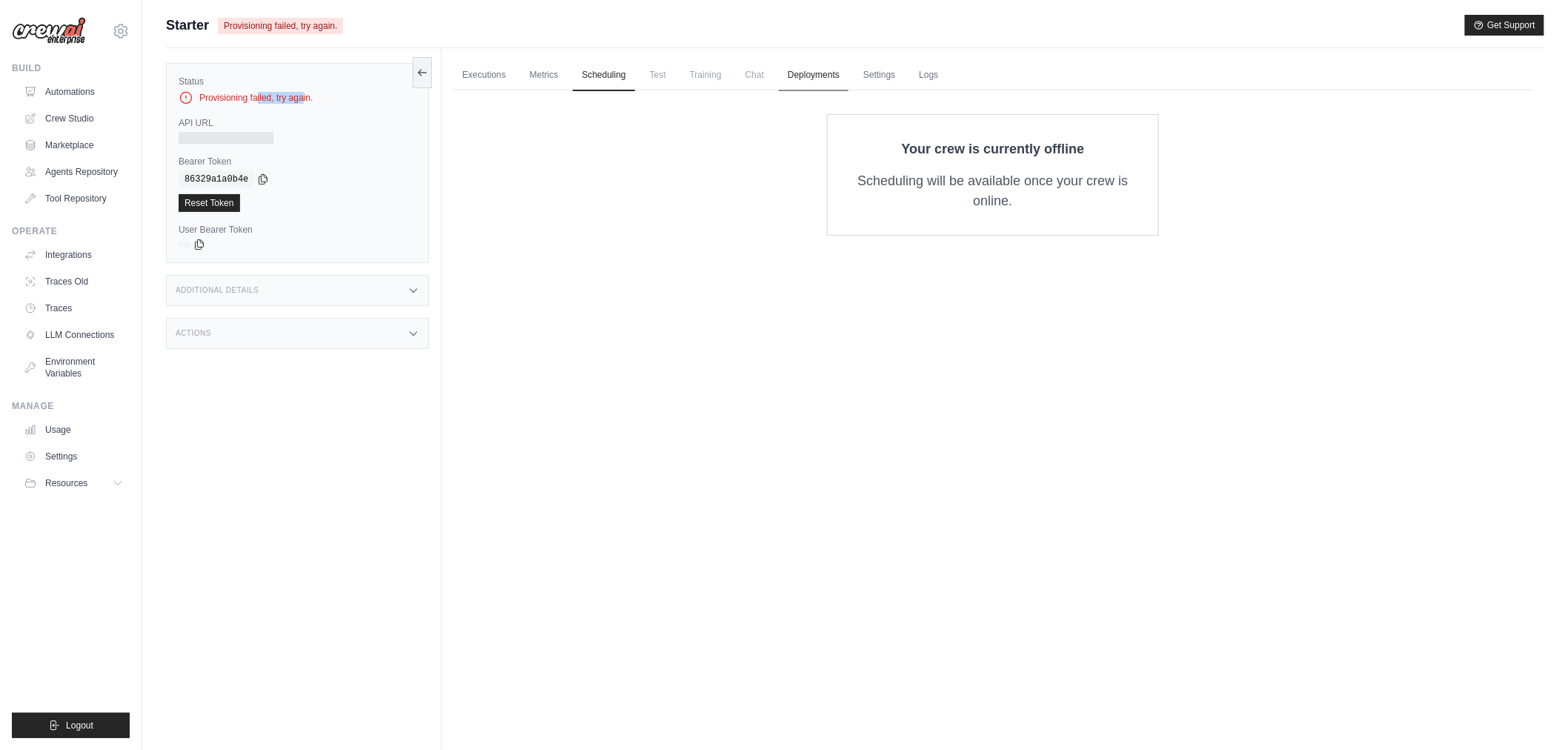
click at [799, 69] on link "Deployments" at bounding box center [814, 75] width 69 height 31
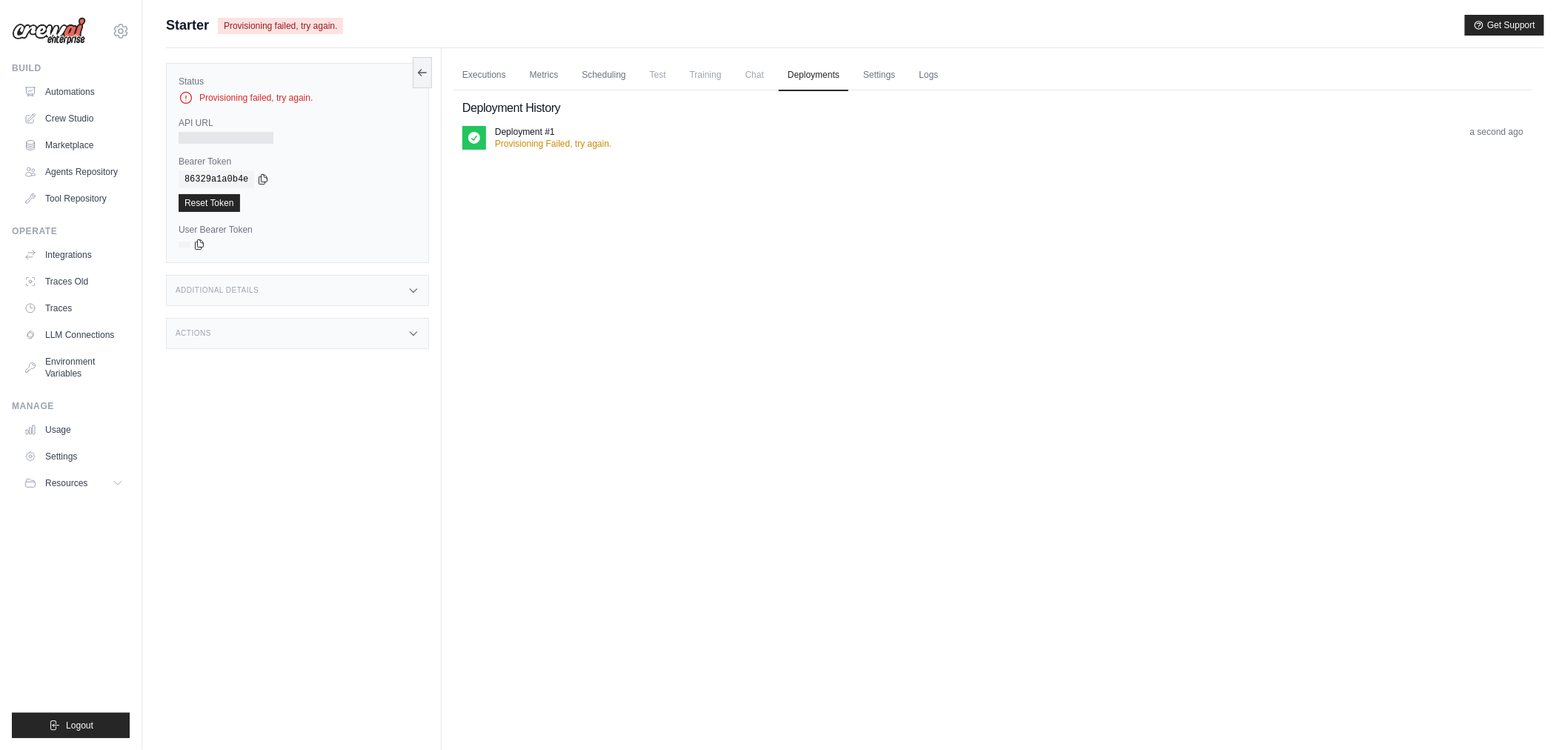
click at [523, 142] on p "Provisioning Failed, try again." at bounding box center [553, 144] width 116 height 12
click at [934, 68] on link "Logs" at bounding box center [928, 75] width 37 height 31
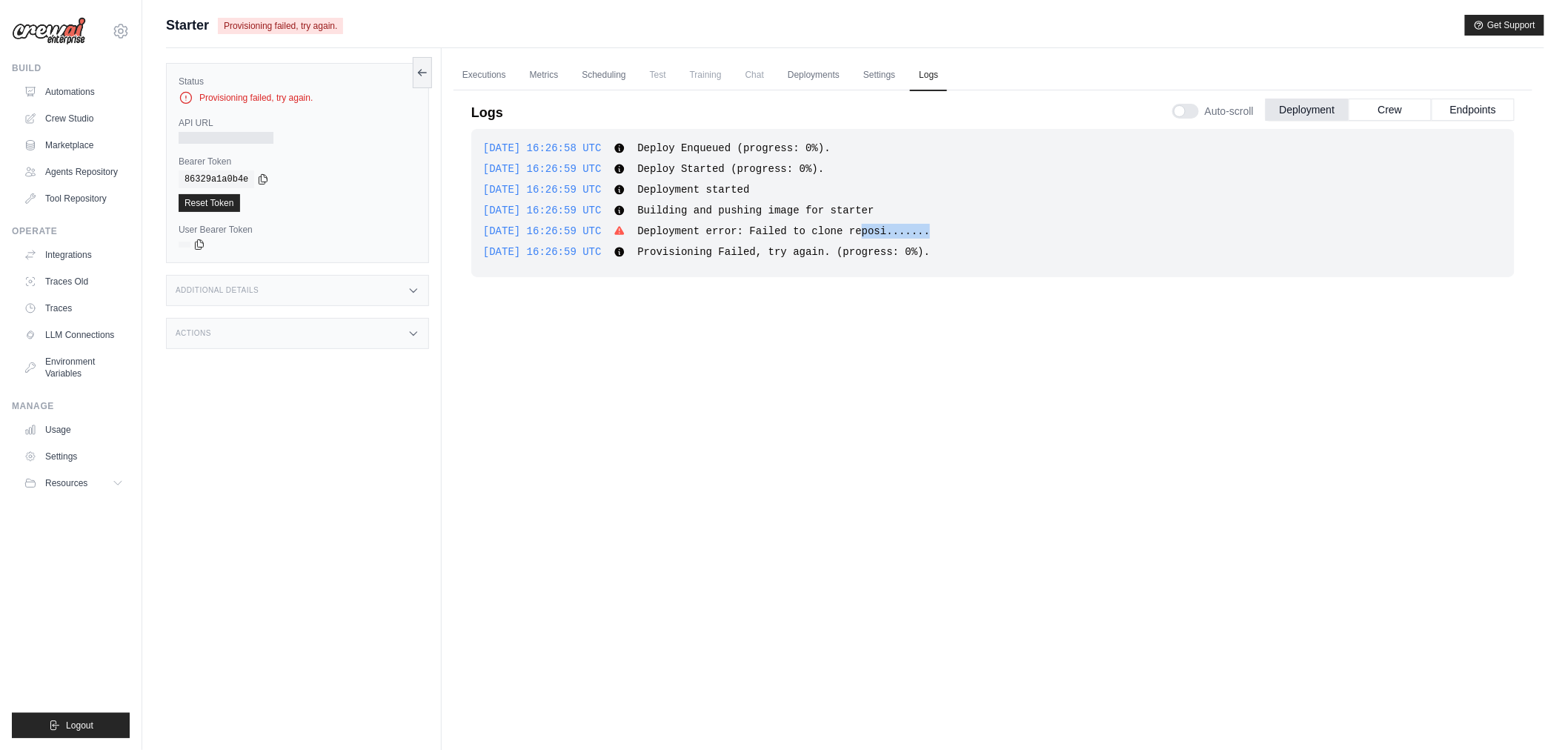
drag, startPoint x: 856, startPoint y: 231, endPoint x: 976, endPoint y: 220, distance: 120.5
click at [969, 223] on div "2025-09-21 16:26:59 UTC Deployment error: Failed to clone reposi....... Show mo…" at bounding box center [993, 230] width 1020 height 15
click at [980, 219] on div "2025-09-21 16:26:58 UTC Deploy Enqueued (progress: 0%). Show more Show less 202…" at bounding box center [993, 203] width 1044 height 148
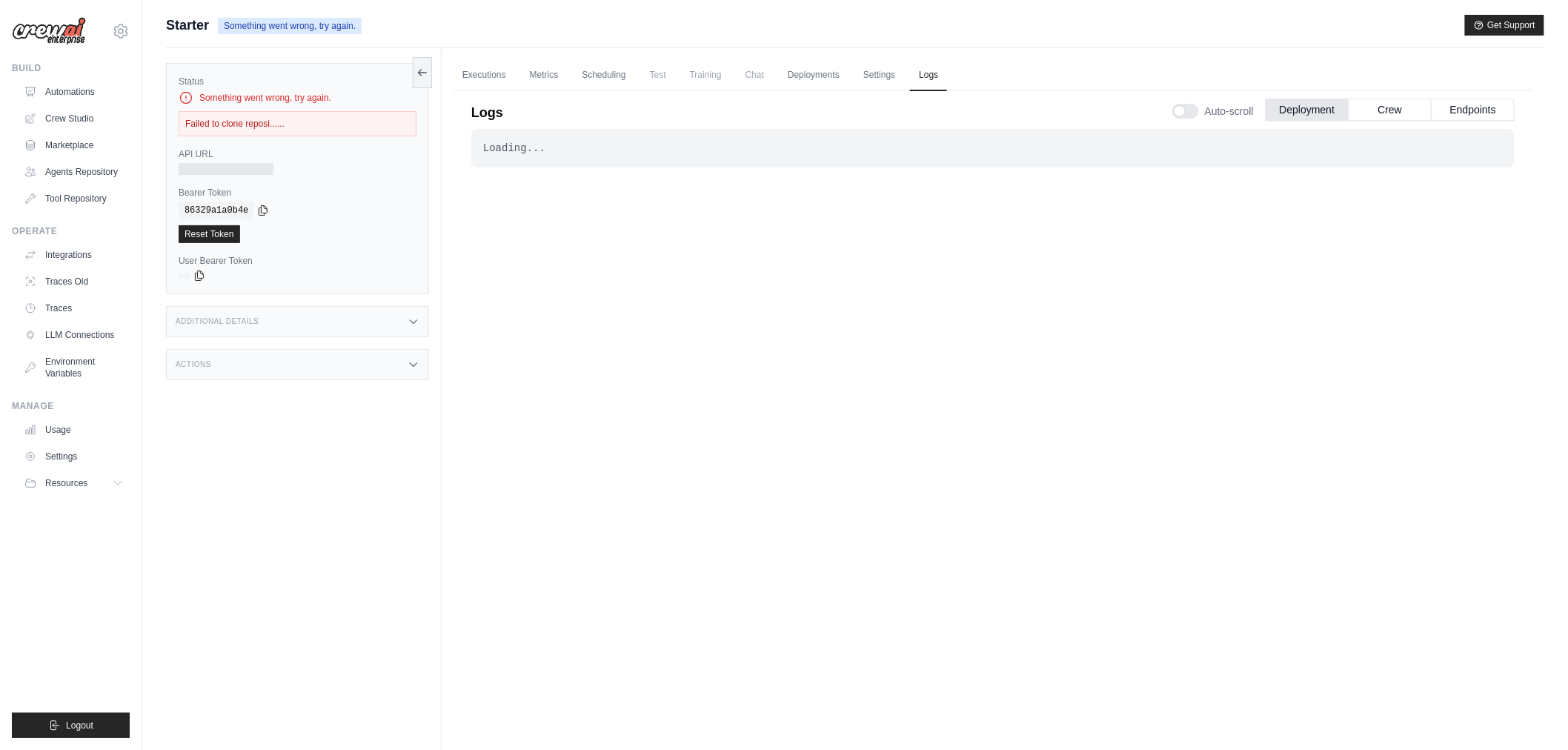
click at [930, 173] on div "Loading... . . . Failed" at bounding box center [993, 421] width 1044 height 584
drag, startPoint x: 921, startPoint y: 372, endPoint x: 898, endPoint y: 319, distance: 57.8
click at [904, 355] on div "Loading... . . . Failed" at bounding box center [993, 421] width 1044 height 584
click at [283, 116] on div "Failed to clone reposi......" at bounding box center [298, 123] width 238 height 25
click at [511, 60] on link "Executions" at bounding box center [485, 75] width 62 height 31
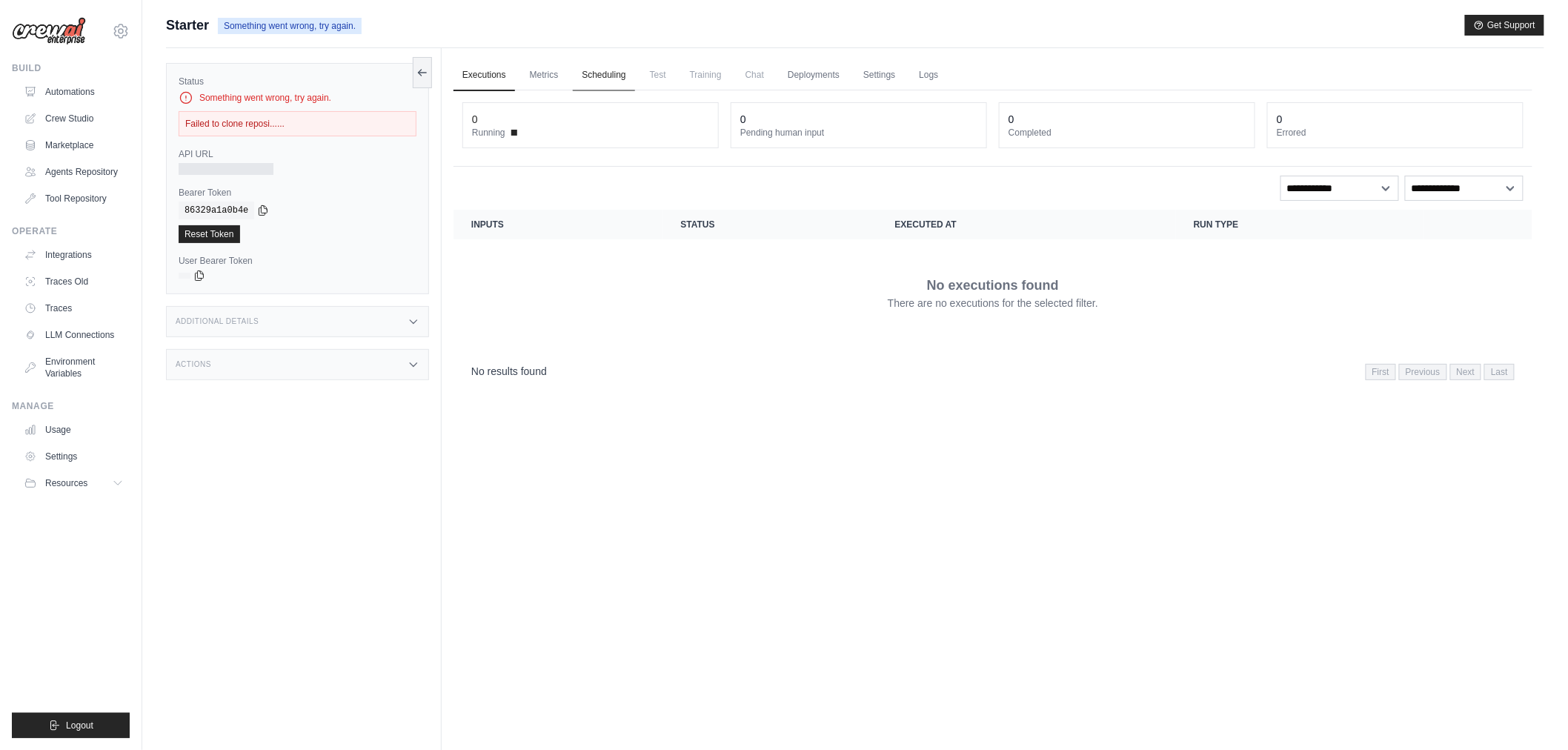
click at [581, 76] on link "Scheduling" at bounding box center [604, 75] width 62 height 31
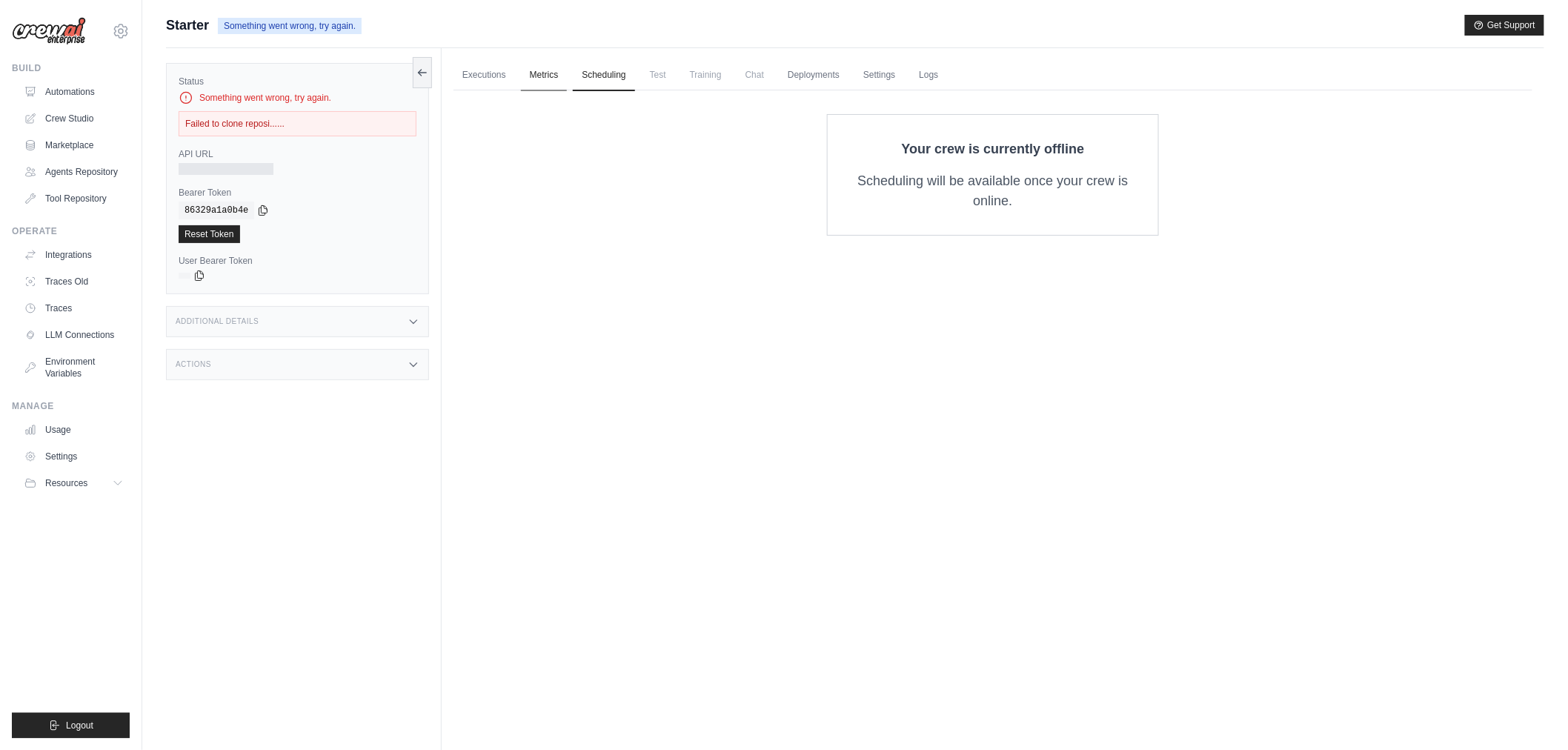
click at [536, 80] on link "Metrics" at bounding box center [544, 75] width 47 height 31
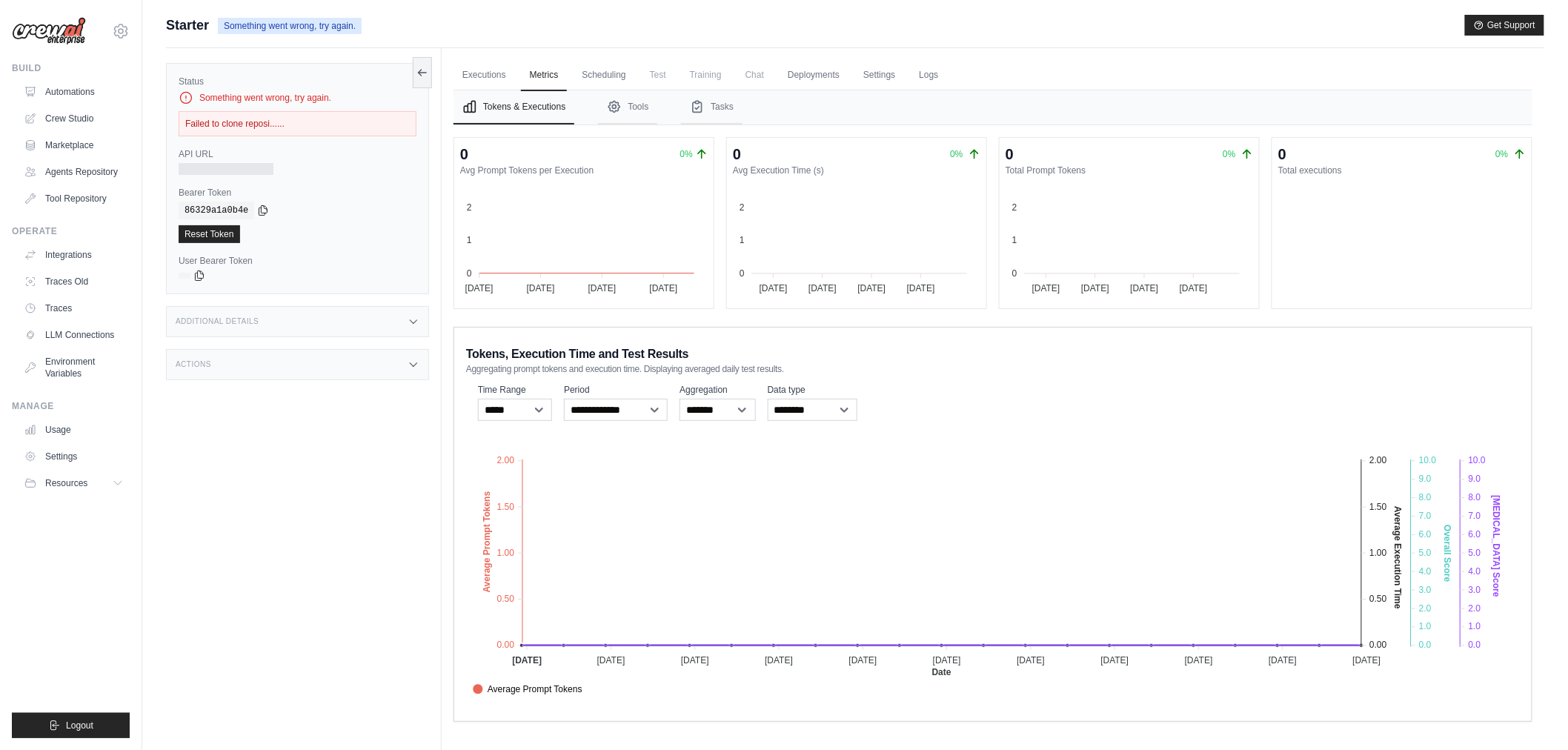
scroll to position [63, 0]
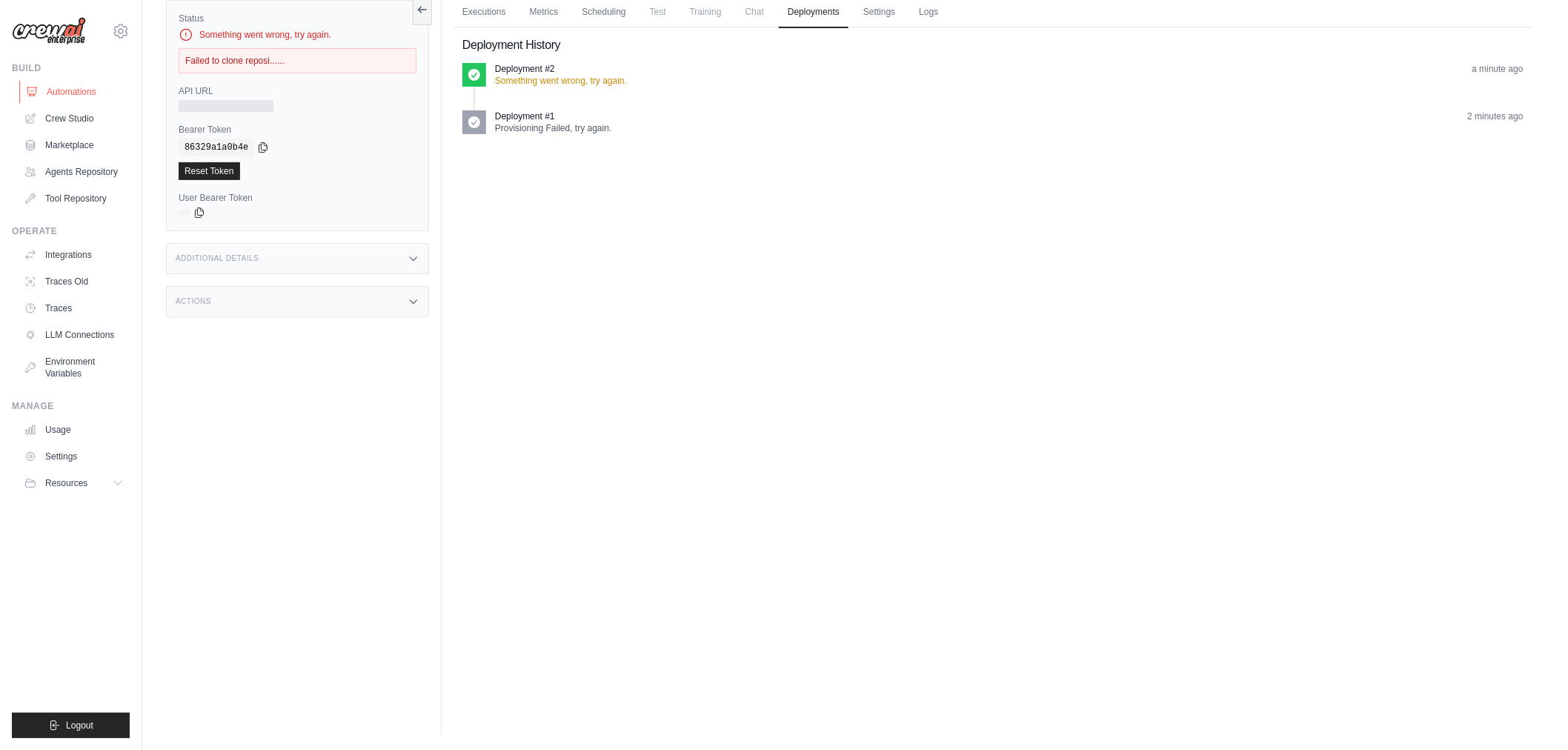
click at [70, 86] on link "Automations" at bounding box center [75, 92] width 112 height 24
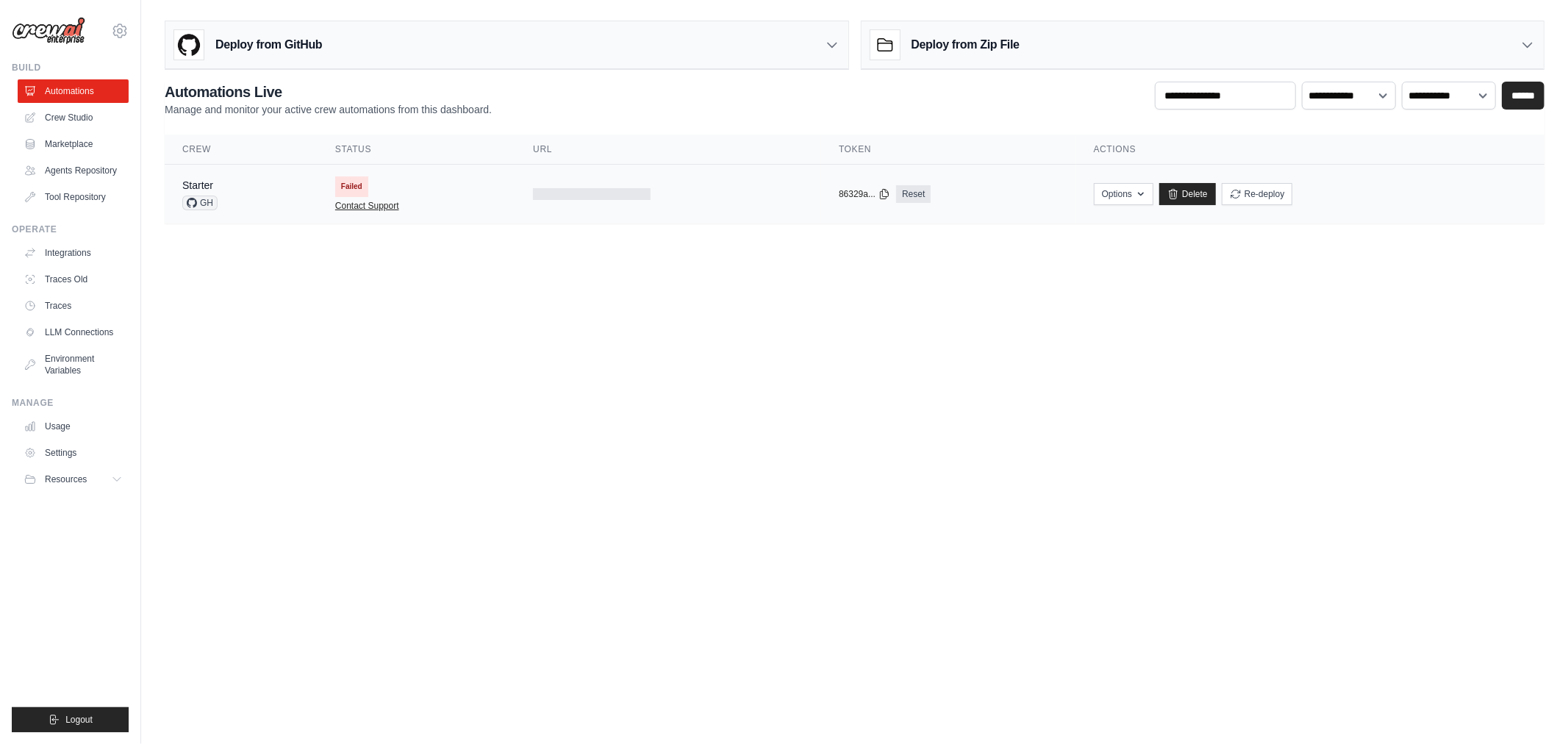
click at [358, 206] on link "Contact Support" at bounding box center [367, 206] width 64 height 12
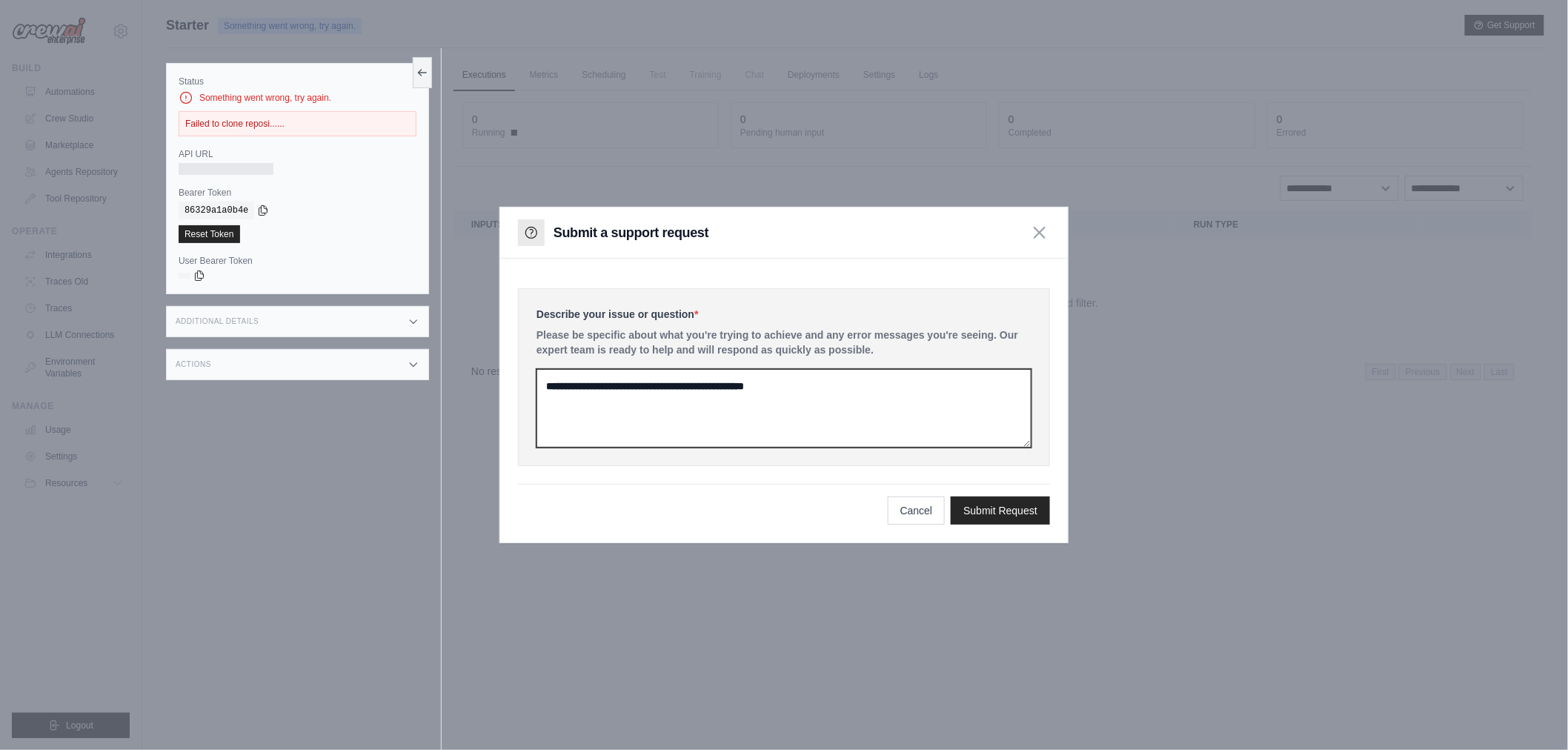
drag, startPoint x: 759, startPoint y: 404, endPoint x: 758, endPoint y: 396, distance: 8.1
click at [758, 403] on textarea at bounding box center [784, 408] width 495 height 79
type textarea "***"
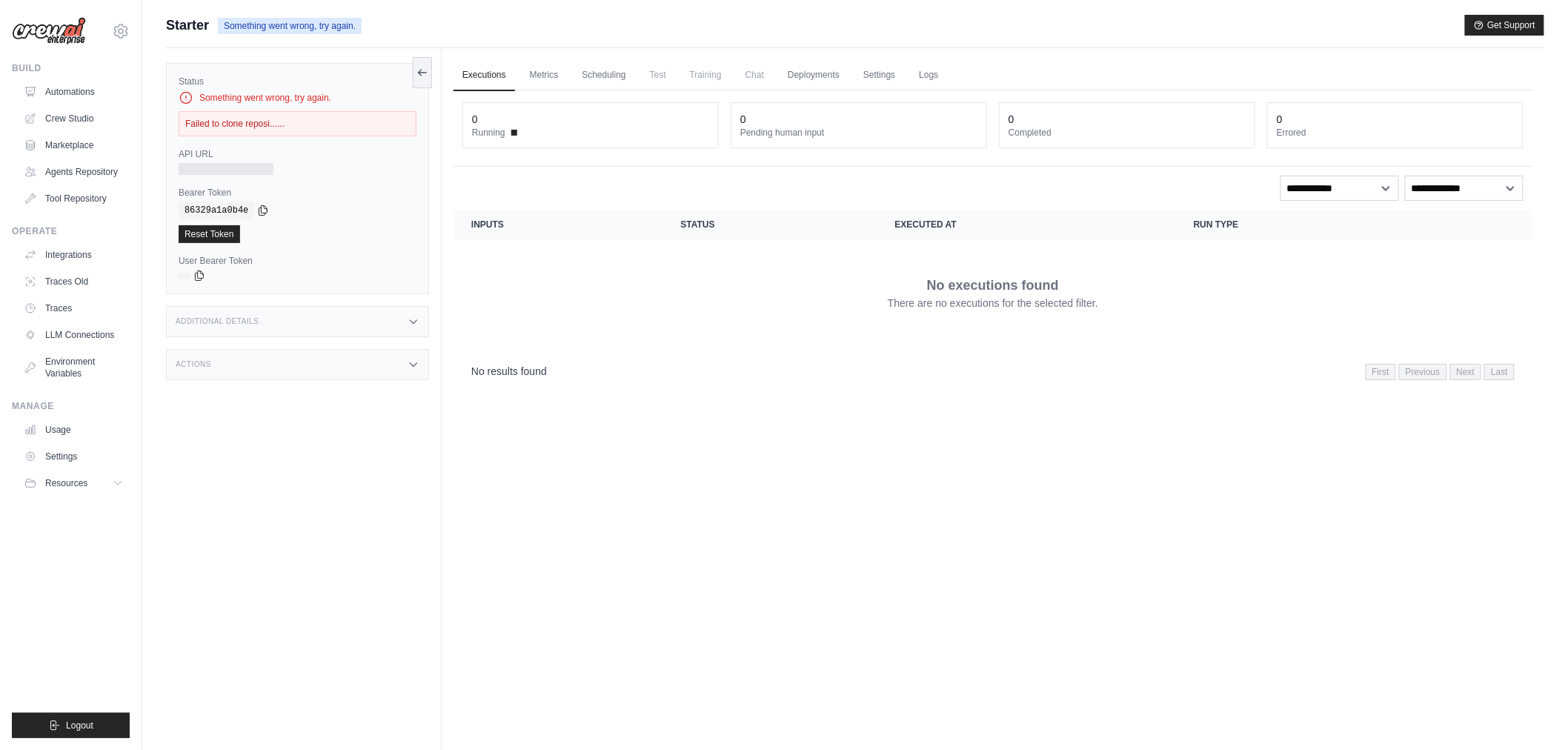
click at [263, 123] on div "Failed to clone reposi......" at bounding box center [298, 123] width 238 height 25
click at [679, 601] on div "Executions Metrics Scheduling Test Training Chat Deployments Settings Logs 0 Ru…" at bounding box center [993, 423] width 1103 height 750
click at [1166, 455] on div "Executions Metrics Scheduling Test Training Chat Deployments Settings Logs 0 Ru…" at bounding box center [993, 423] width 1103 height 750
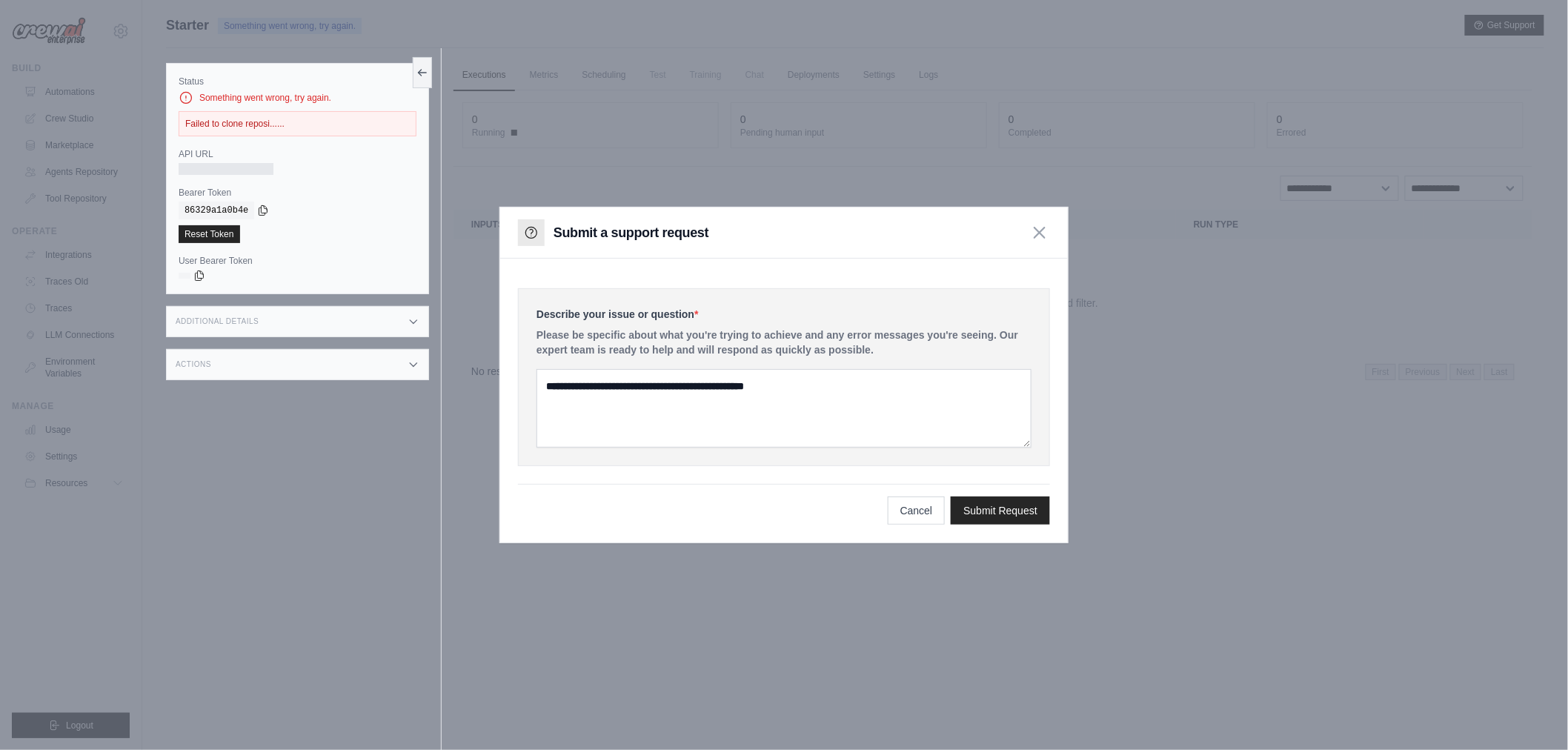
click at [1140, 194] on div at bounding box center [784, 375] width 1568 height 750
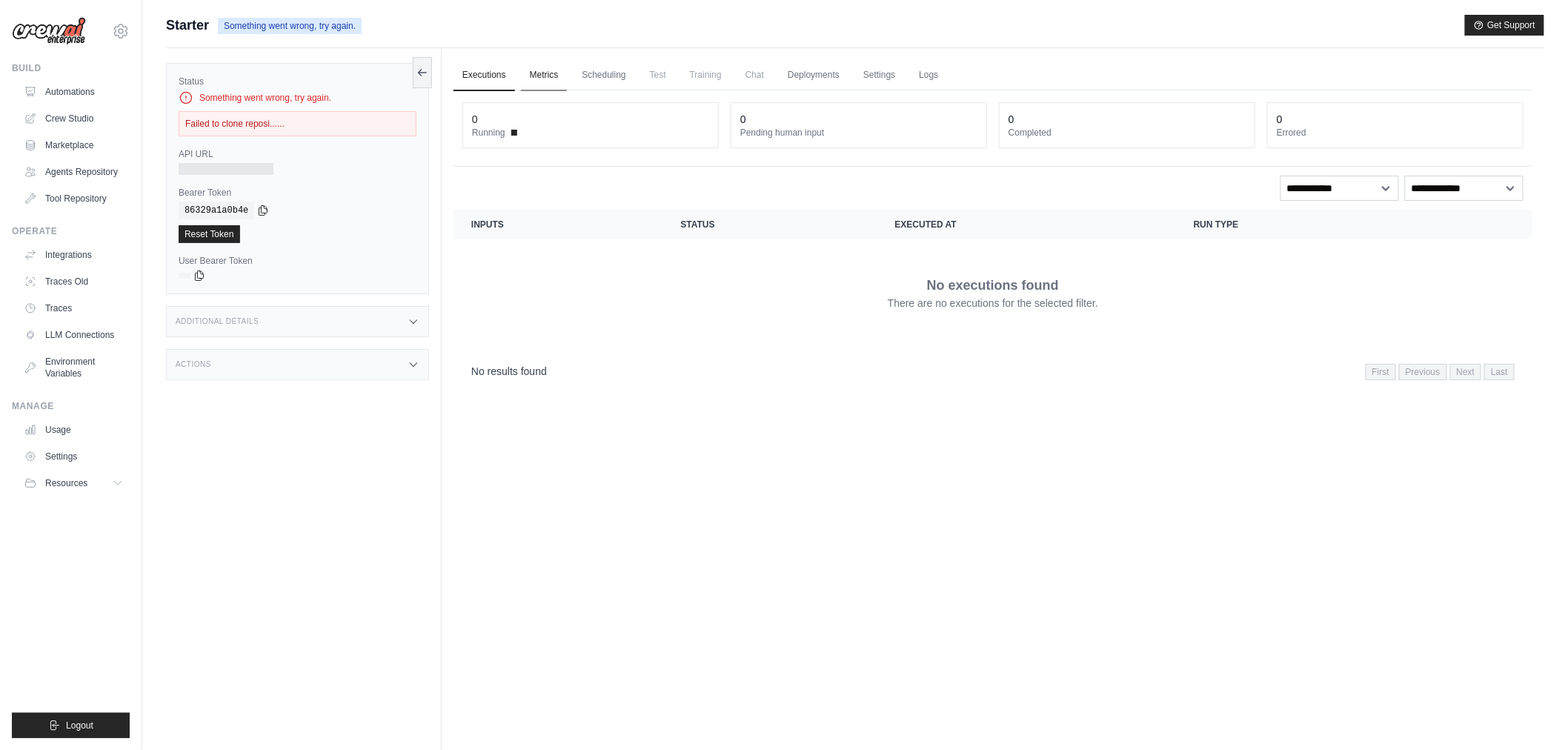
click at [546, 75] on link "Metrics" at bounding box center [544, 75] width 47 height 31
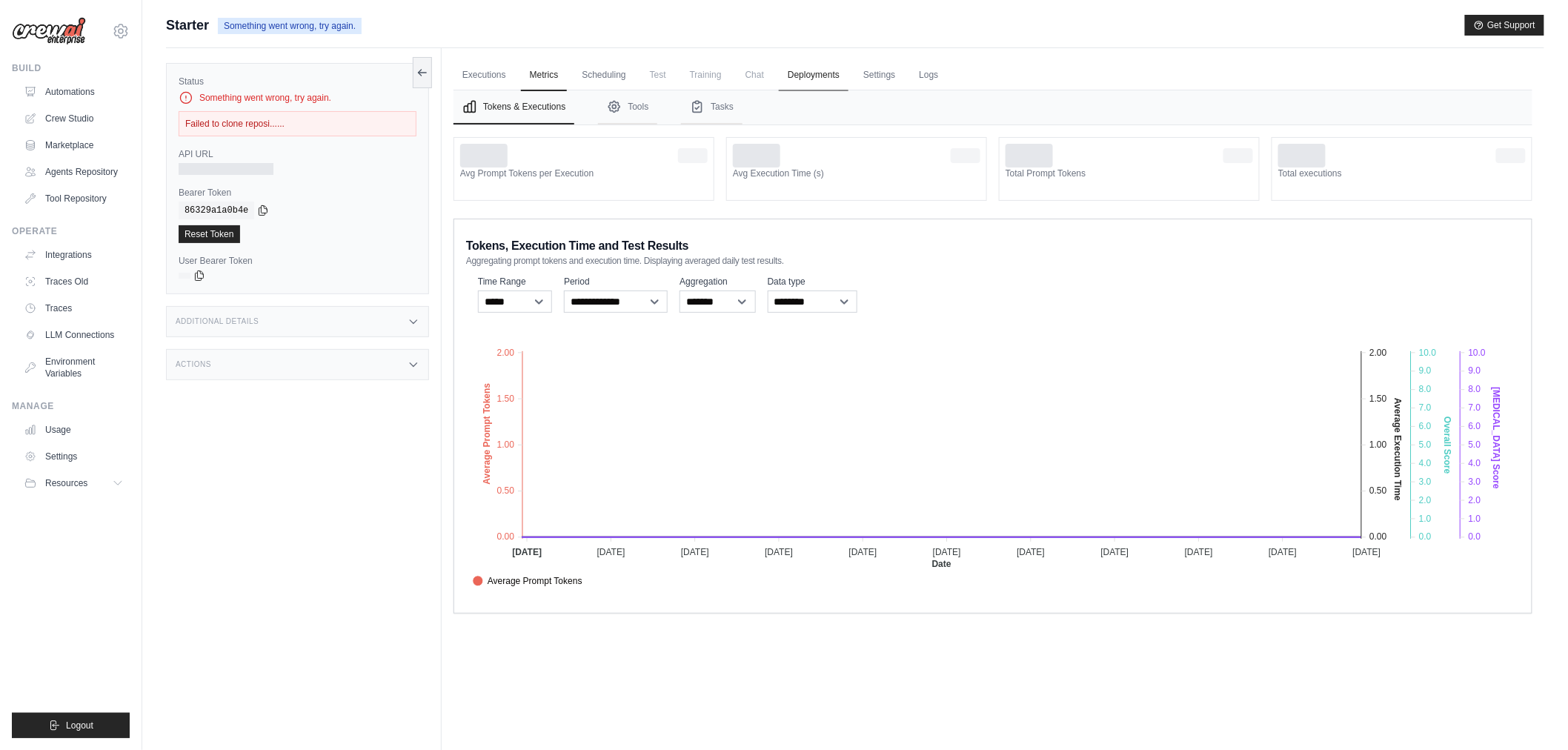
click at [816, 80] on link "Deployments" at bounding box center [814, 75] width 69 height 31
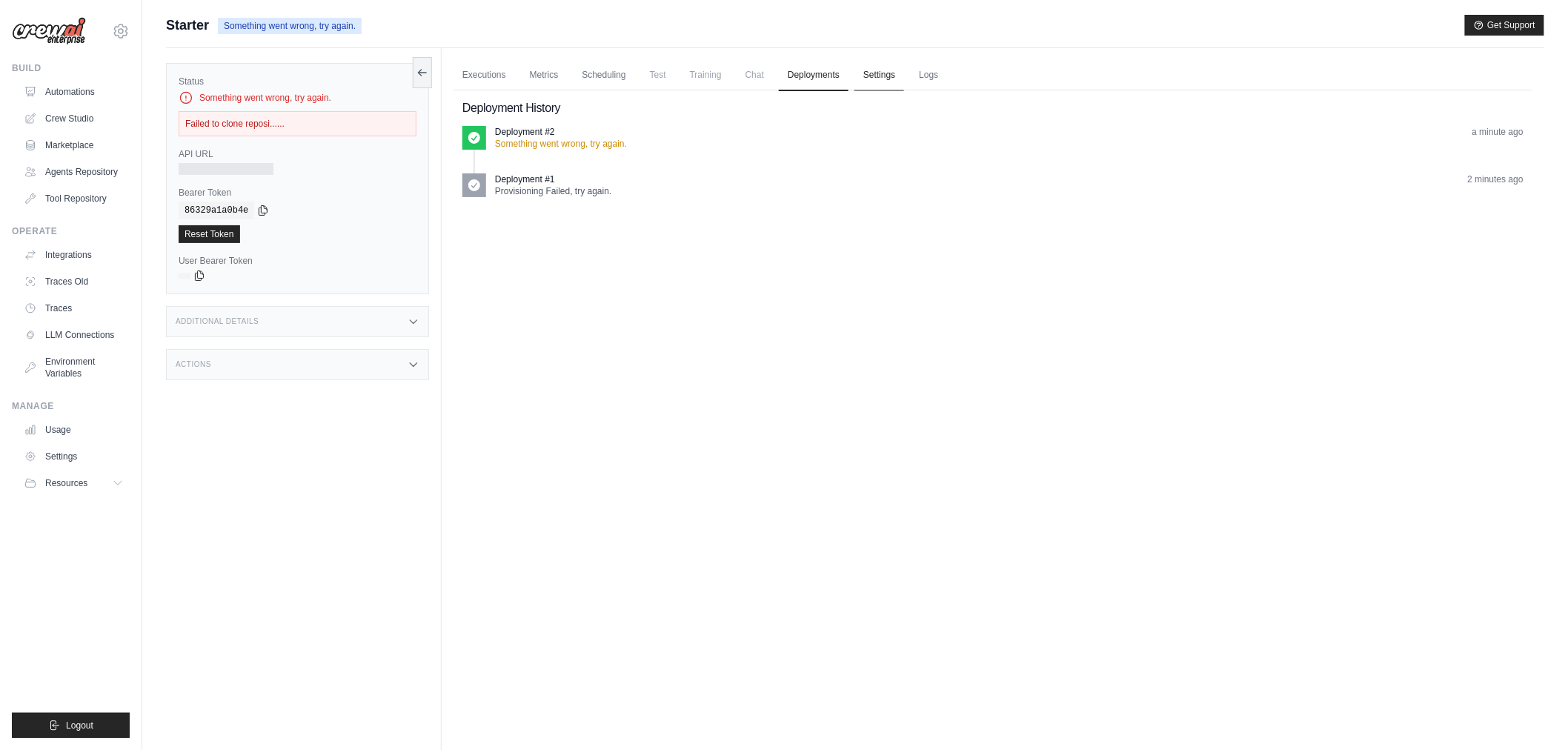
click at [884, 78] on link "Settings" at bounding box center [879, 75] width 50 height 31
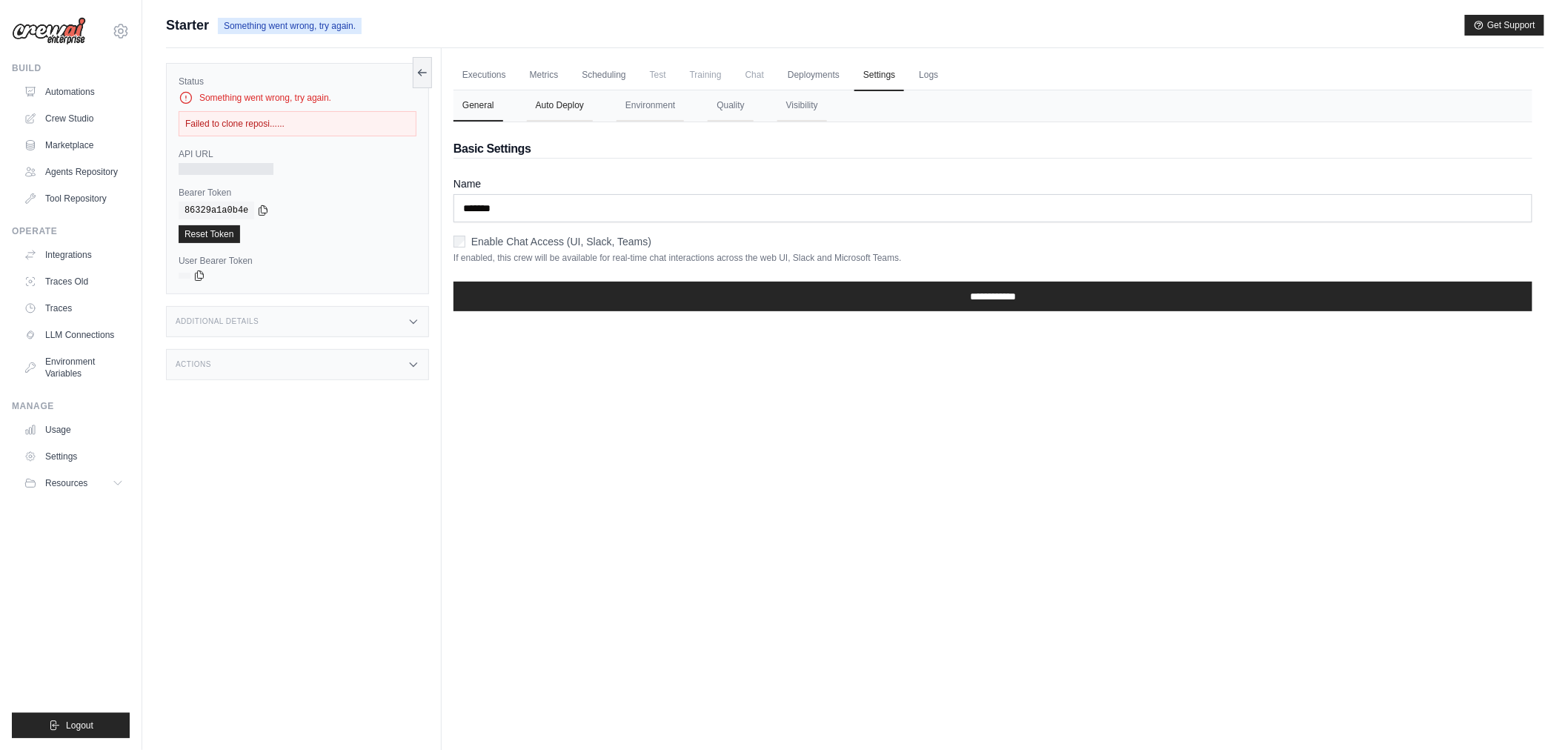
click at [572, 109] on button "Auto Deploy" at bounding box center [559, 106] width 66 height 31
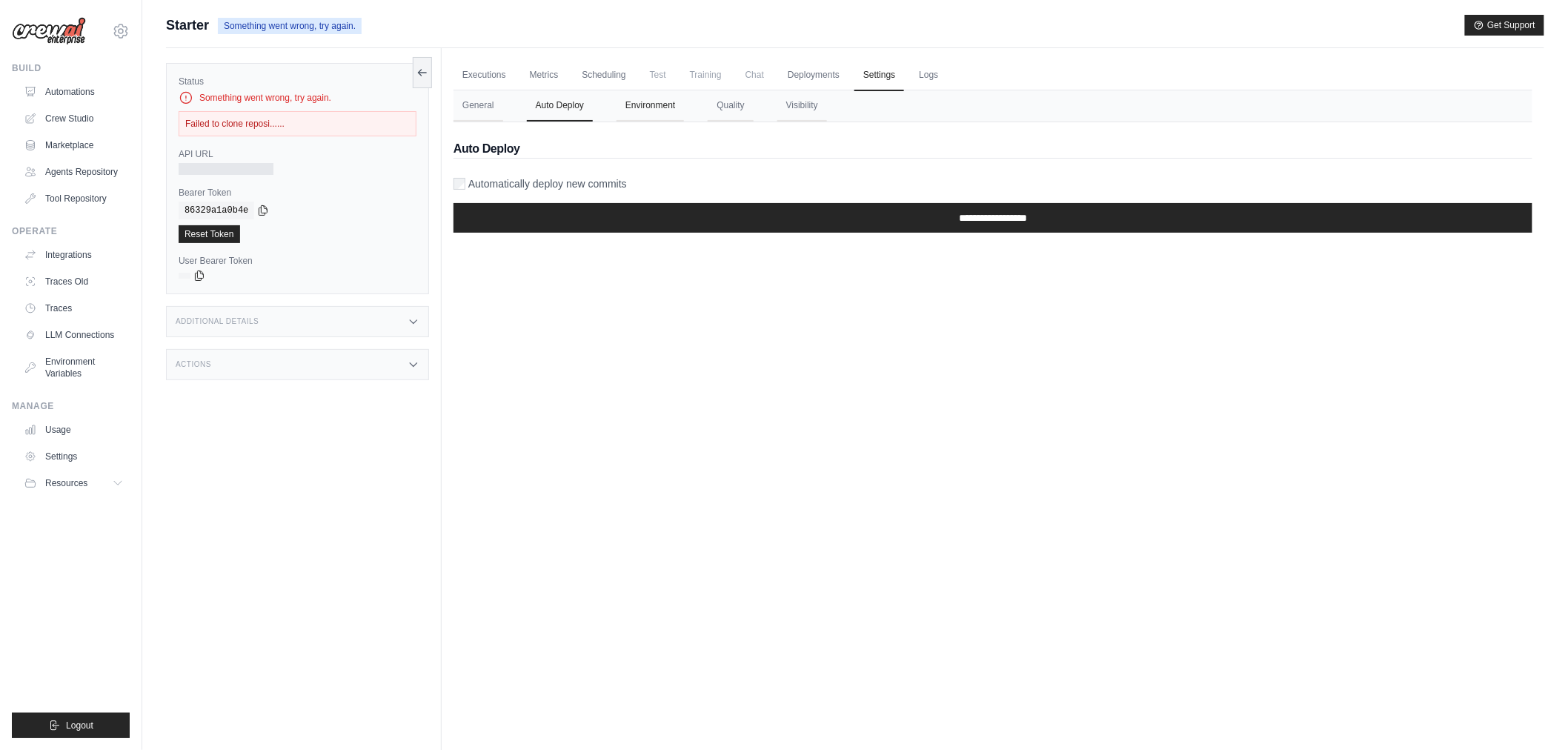
click at [660, 110] on button "Environment" at bounding box center [650, 106] width 68 height 31
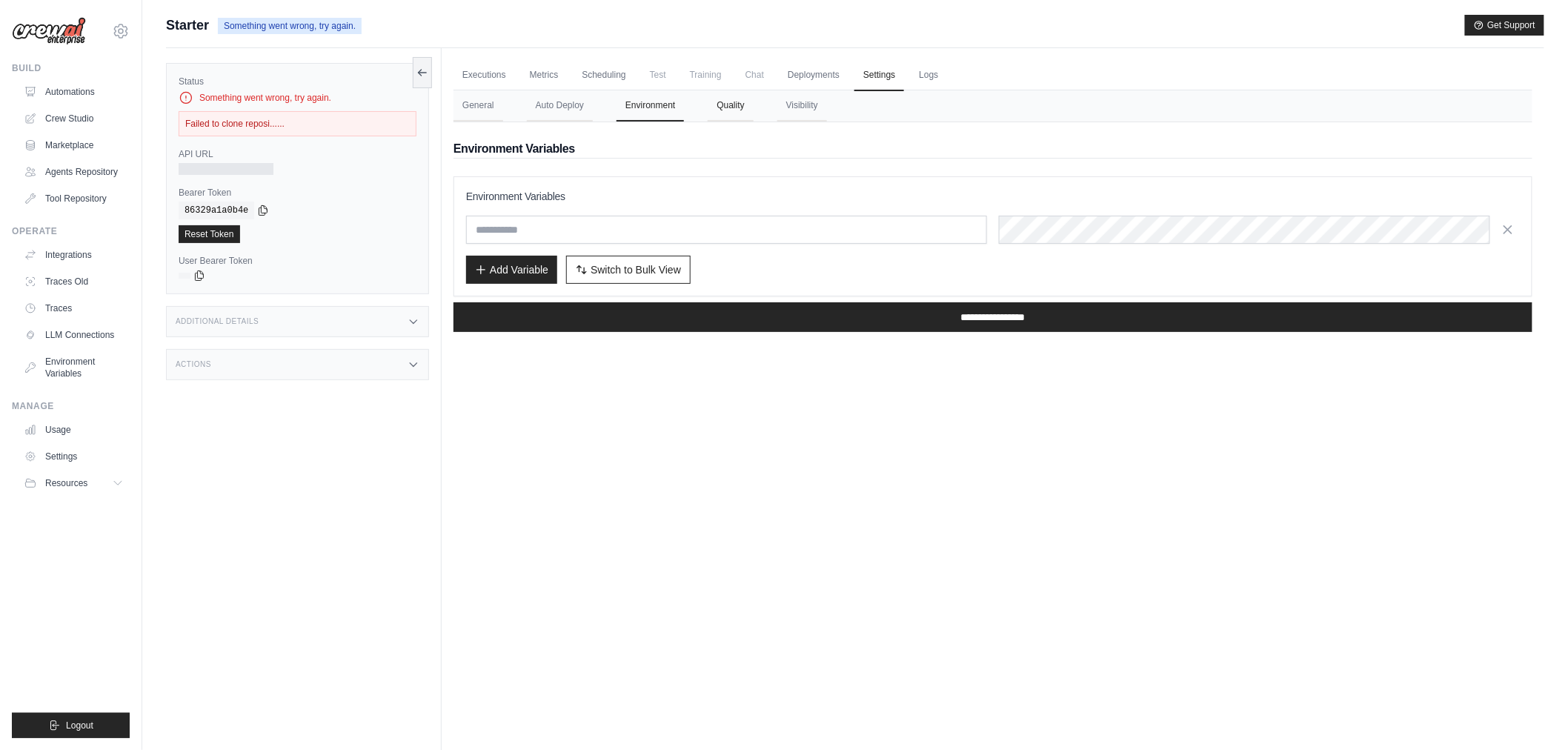
click at [724, 110] on button "Quality" at bounding box center [730, 106] width 45 height 31
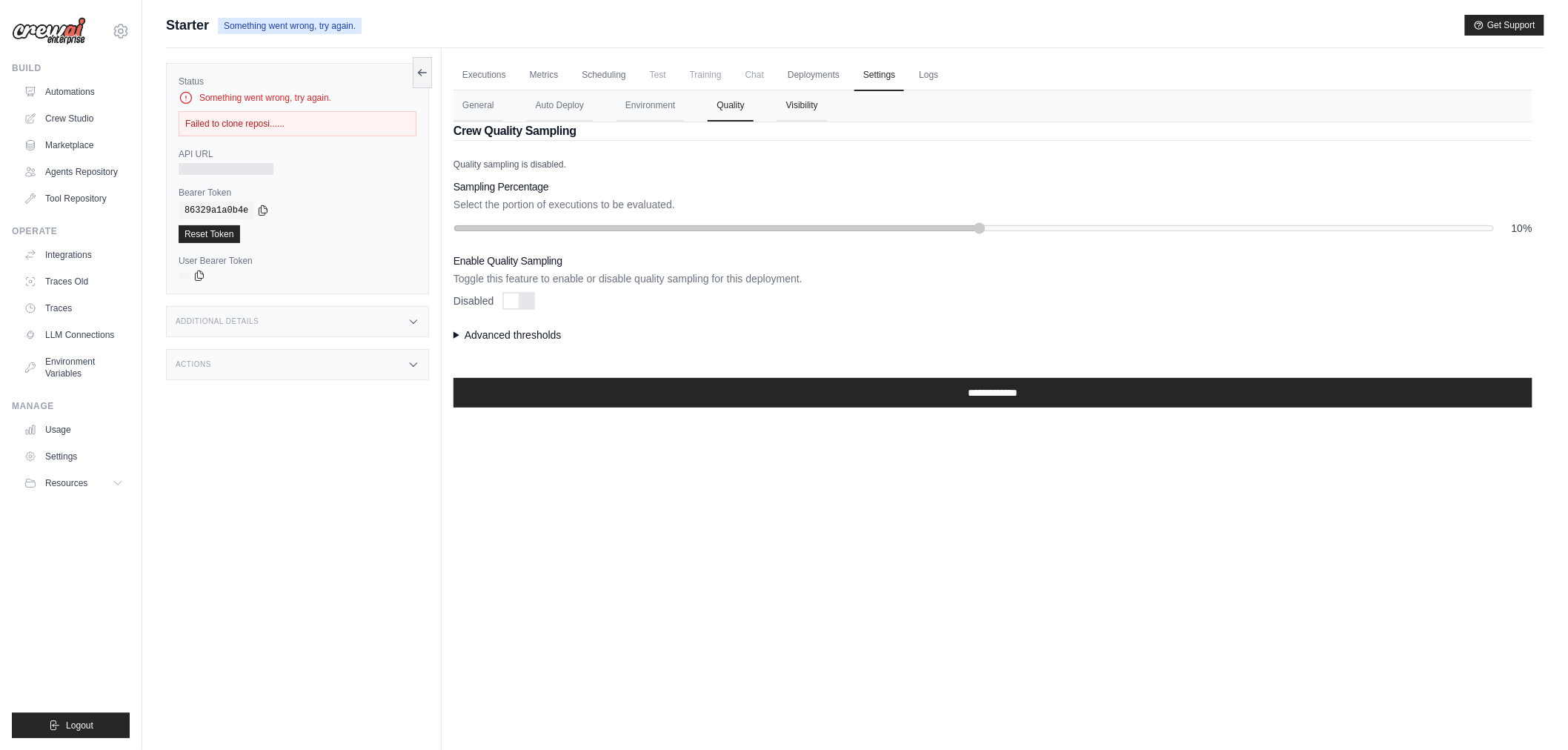
click at [805, 104] on button "Visibility" at bounding box center [802, 106] width 50 height 31
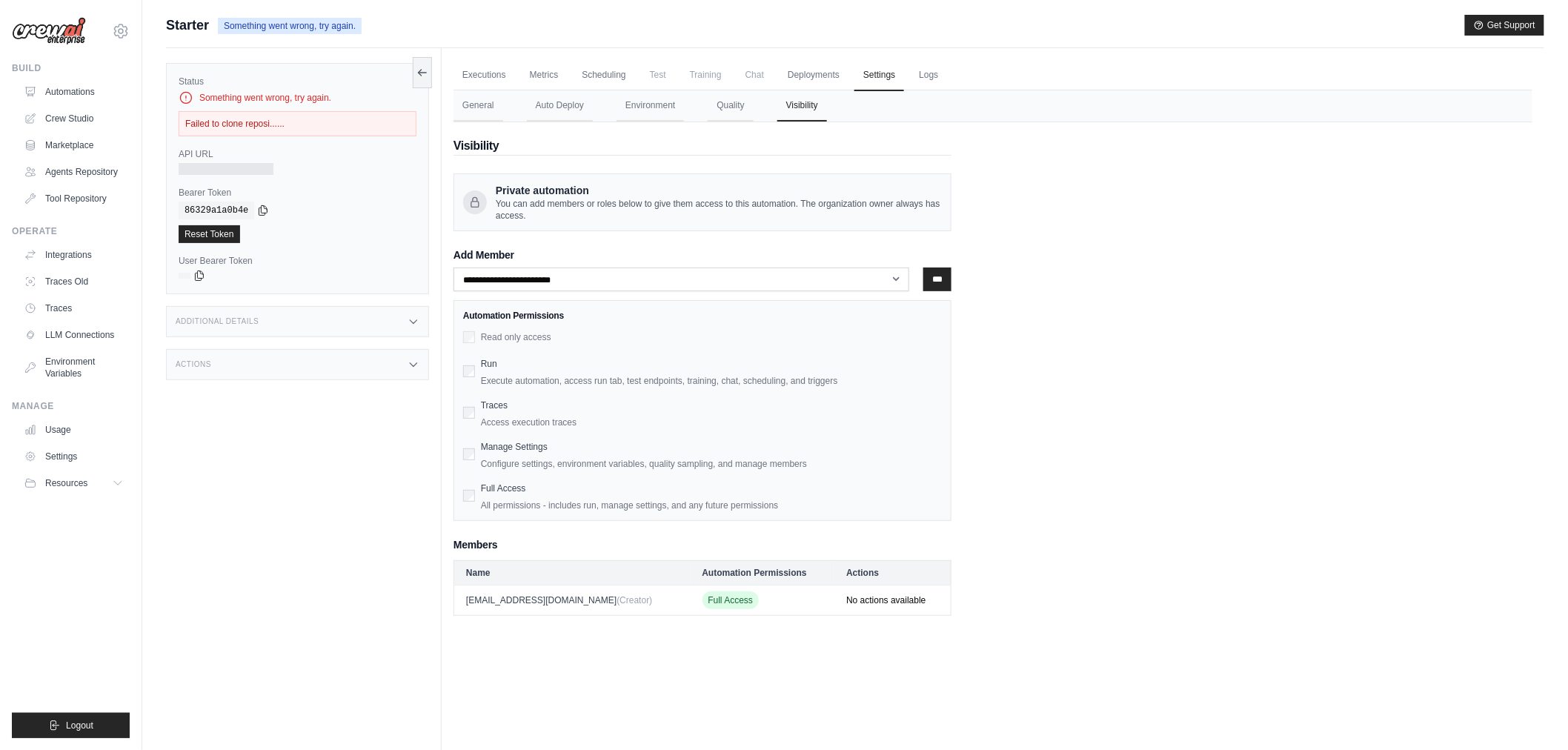
click at [212, 124] on div "Failed to clone reposi......" at bounding box center [298, 123] width 238 height 25
drag, startPoint x: 212, startPoint y: 123, endPoint x: 250, endPoint y: 116, distance: 38.6
click at [212, 122] on div "Failed to clone reposi......" at bounding box center [298, 123] width 238 height 25
click at [283, 112] on div "Failed to clone reposi......" at bounding box center [298, 123] width 238 height 25
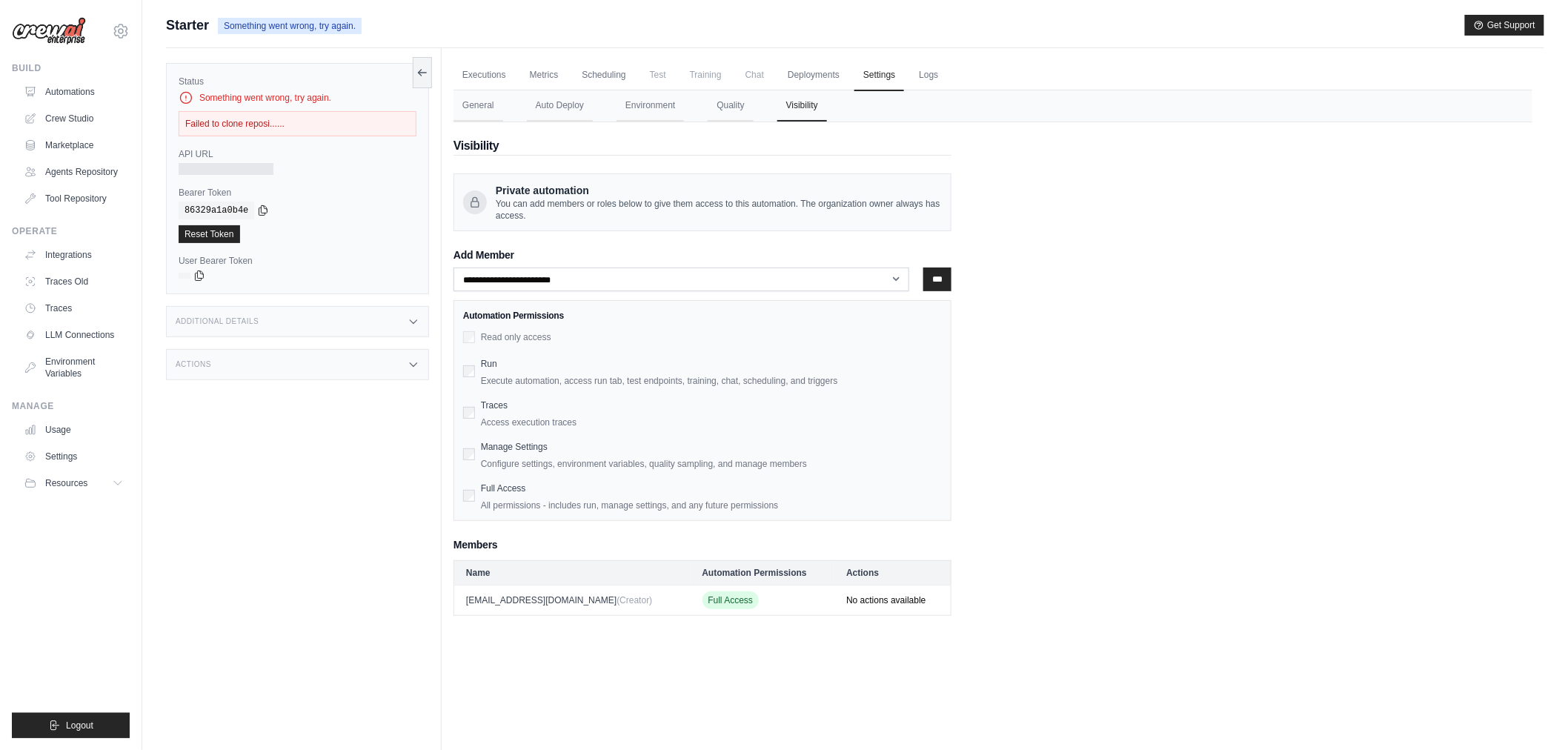
click at [188, 127] on div "Failed to clone reposi......" at bounding box center [298, 123] width 238 height 25
drag, startPoint x: 189, startPoint y: 126, endPoint x: 270, endPoint y: 116, distance: 81.6
click at [241, 116] on div "Failed to clone reposi......" at bounding box center [298, 123] width 238 height 25
drag, startPoint x: 289, startPoint y: 122, endPoint x: 886, endPoint y: 108, distance: 597.2
click at [832, 106] on div "Status Something went wrong, try again. Failed to clone reposi...... API URL Be…" at bounding box center [856, 423] width 1379 height 750
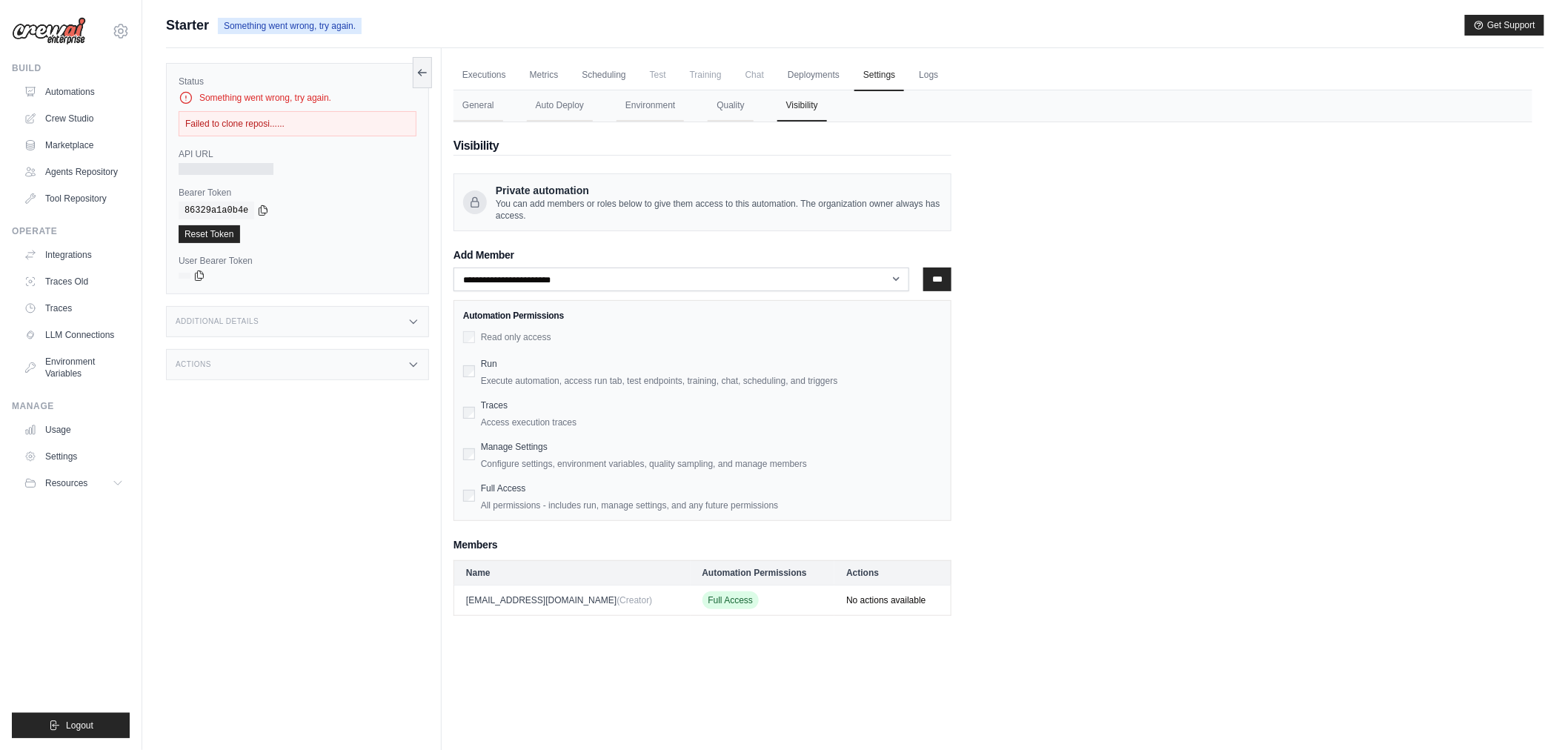
click at [1044, 124] on div "**********" at bounding box center [993, 369] width 1079 height 493
drag, startPoint x: 260, startPoint y: 126, endPoint x: 450, endPoint y: 128, distance: 190.0
click at [432, 127] on div "Status Something went wrong, try again. Failed to clone reposi...... API URL Be…" at bounding box center [304, 423] width 276 height 750
click at [399, 256] on label "User Bearer Token" at bounding box center [298, 261] width 238 height 12
click at [322, 322] on div "Additional Details" at bounding box center [297, 321] width 263 height 31
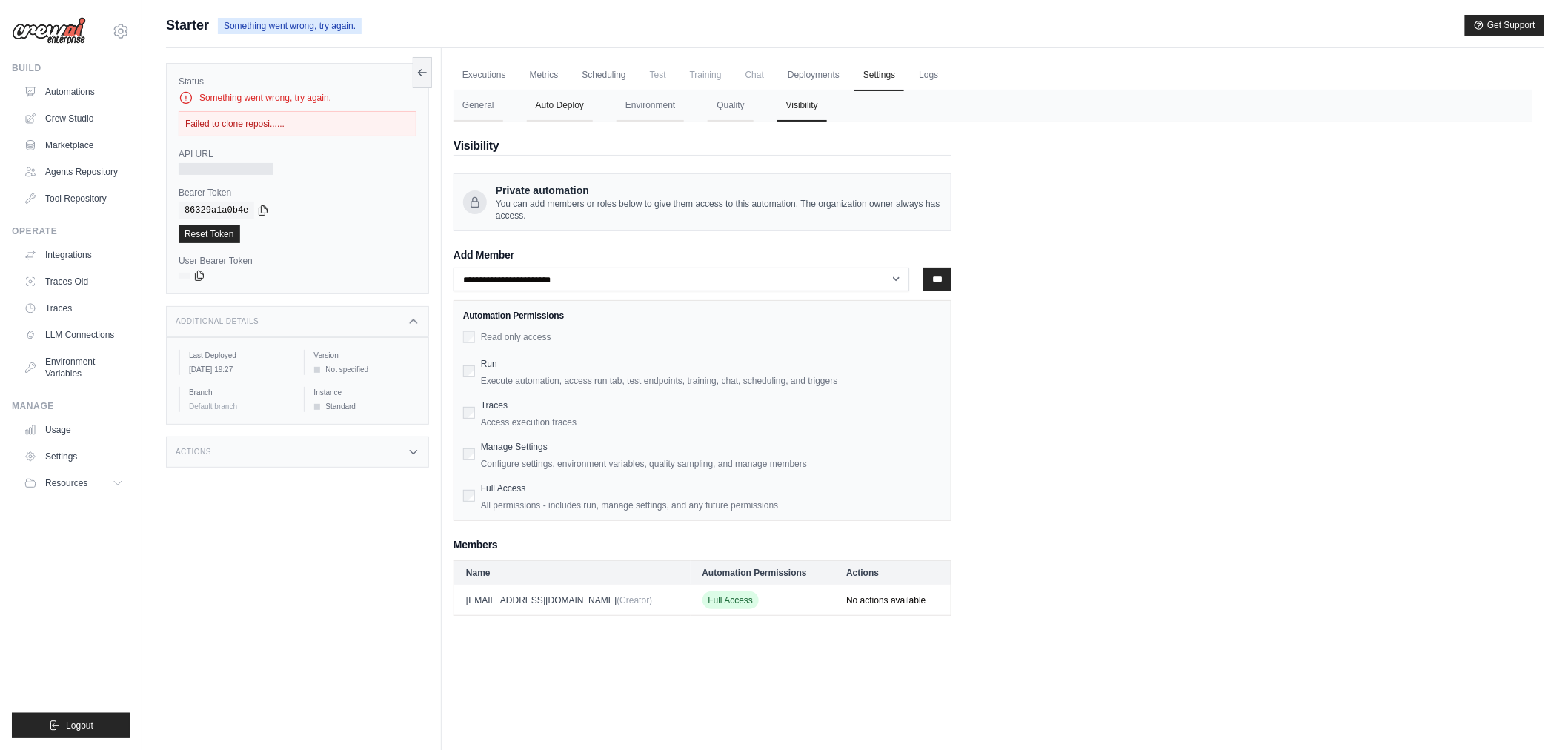
click at [554, 107] on button "Auto Deploy" at bounding box center [559, 106] width 66 height 31
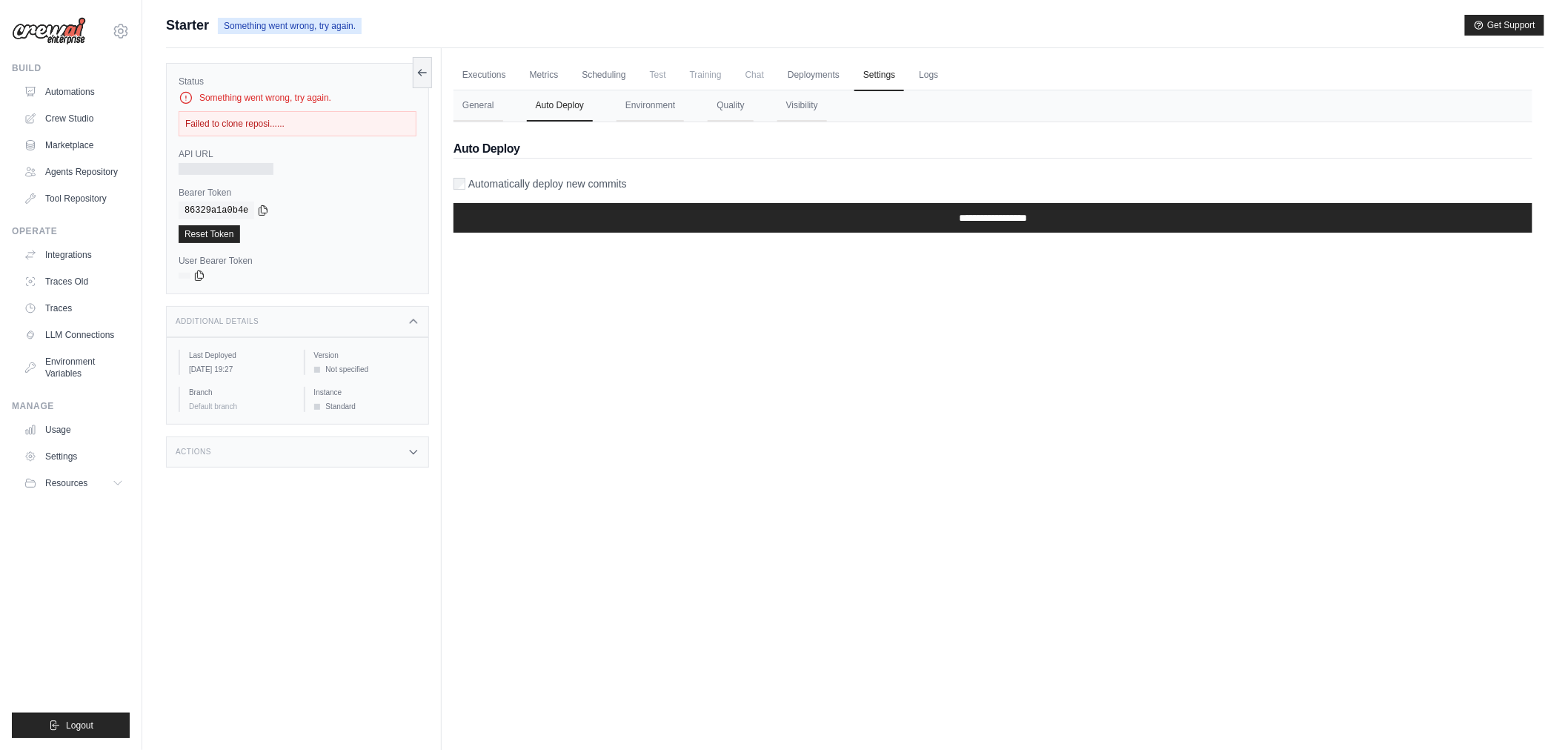
click at [489, 124] on div "**********" at bounding box center [993, 183] width 1079 height 122
click at [484, 100] on button "General" at bounding box center [479, 106] width 50 height 31
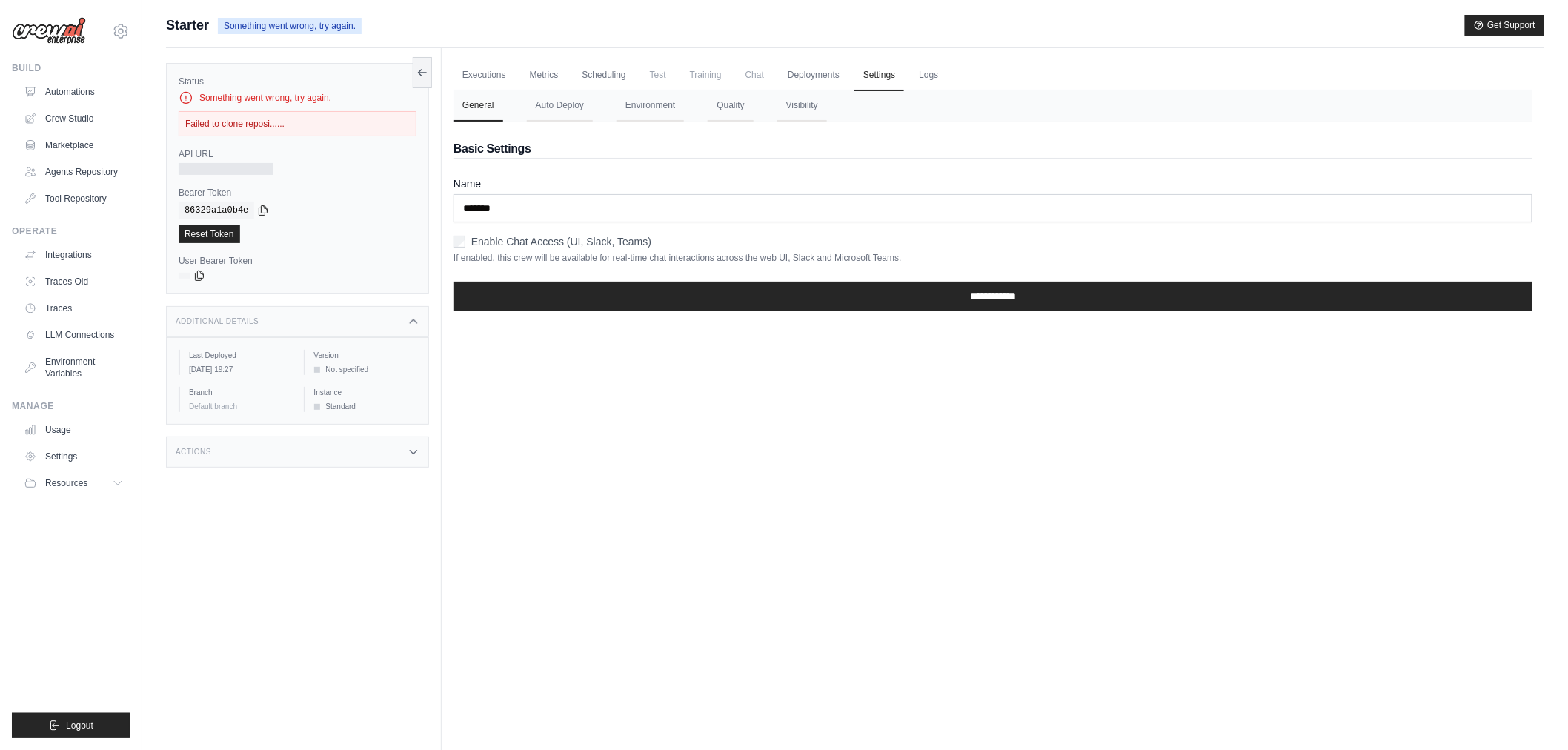
click at [491, 105] on button "General" at bounding box center [479, 106] width 50 height 31
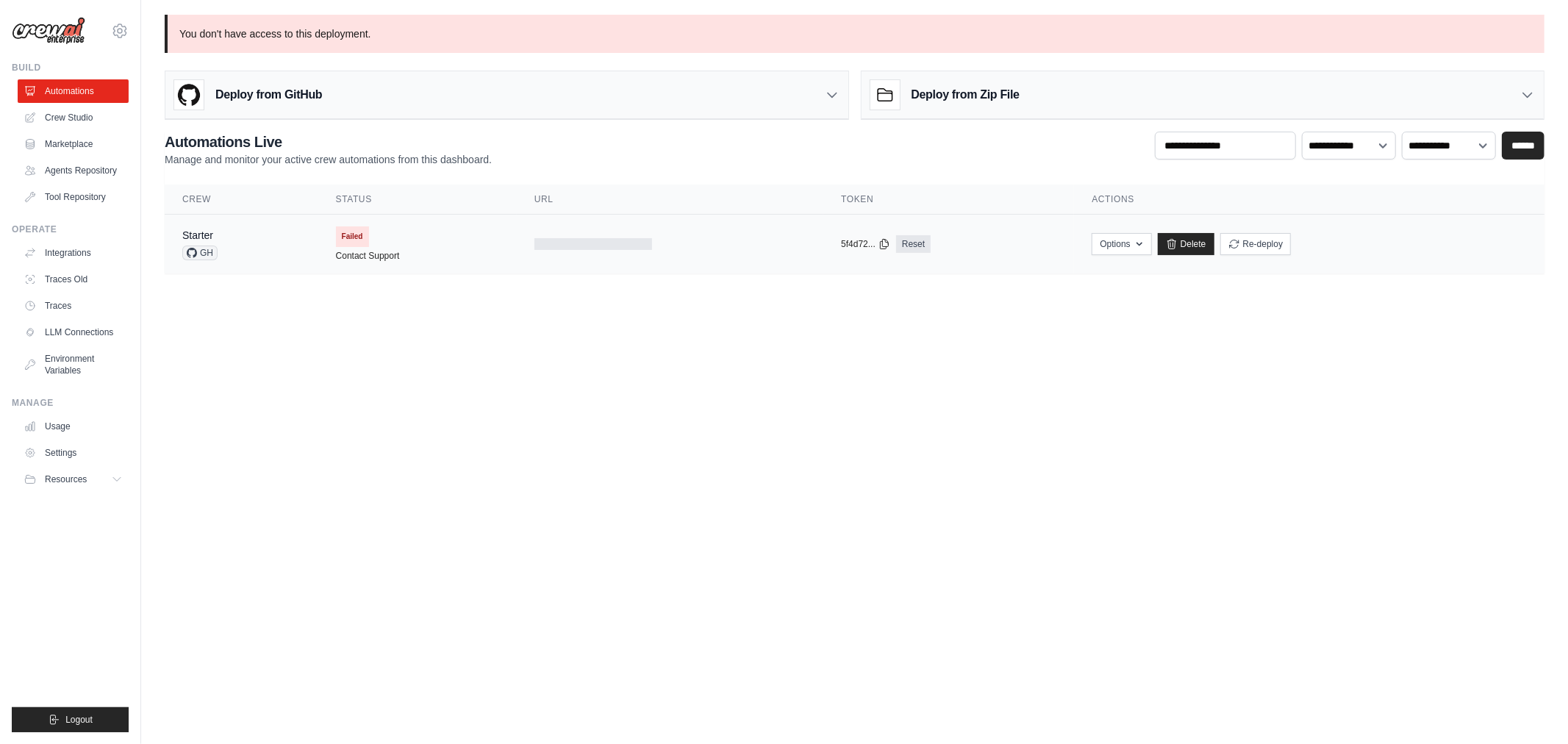
click at [314, 240] on td "Starter GH" at bounding box center [241, 245] width 154 height 59
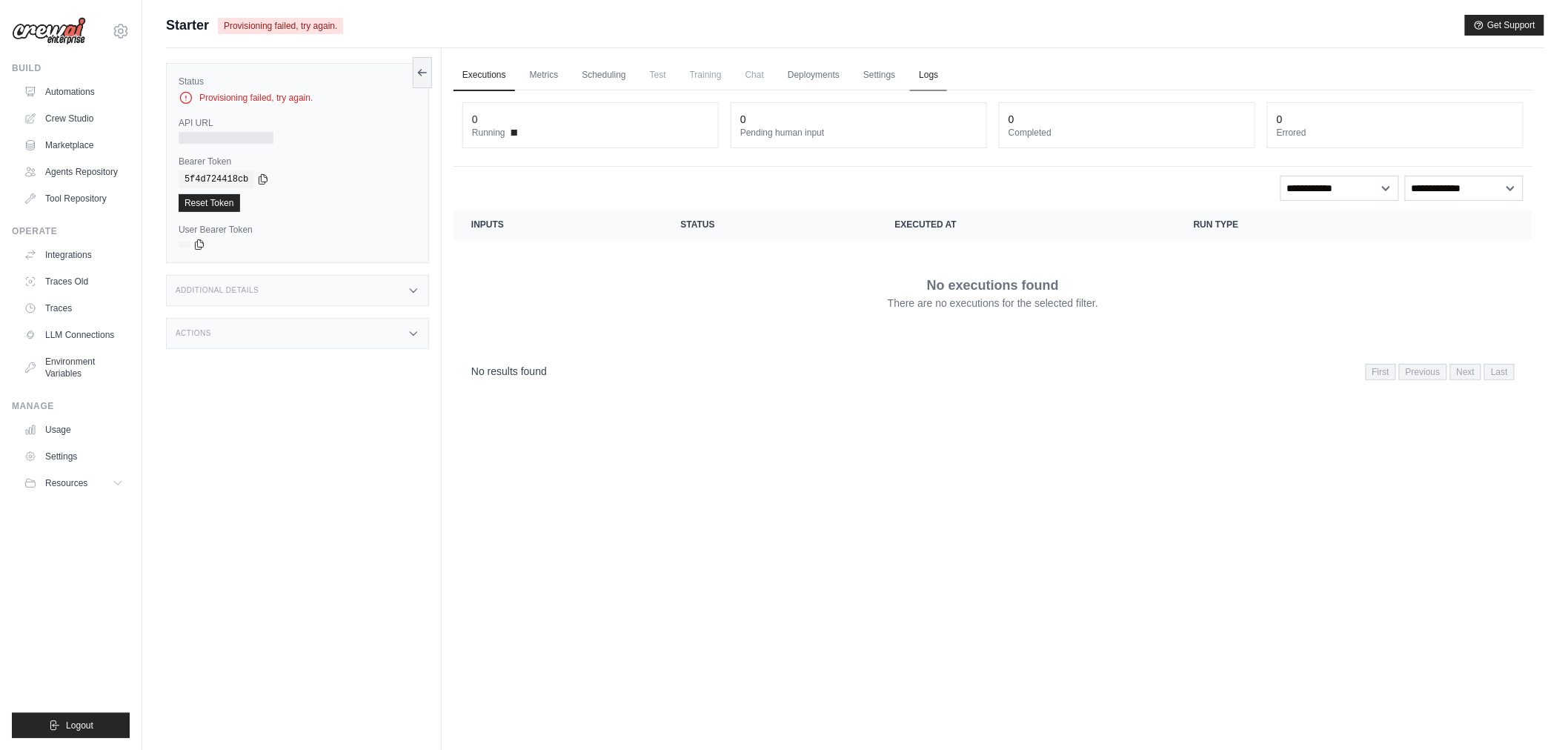
click at [910, 74] on link "Logs" at bounding box center [928, 75] width 37 height 31
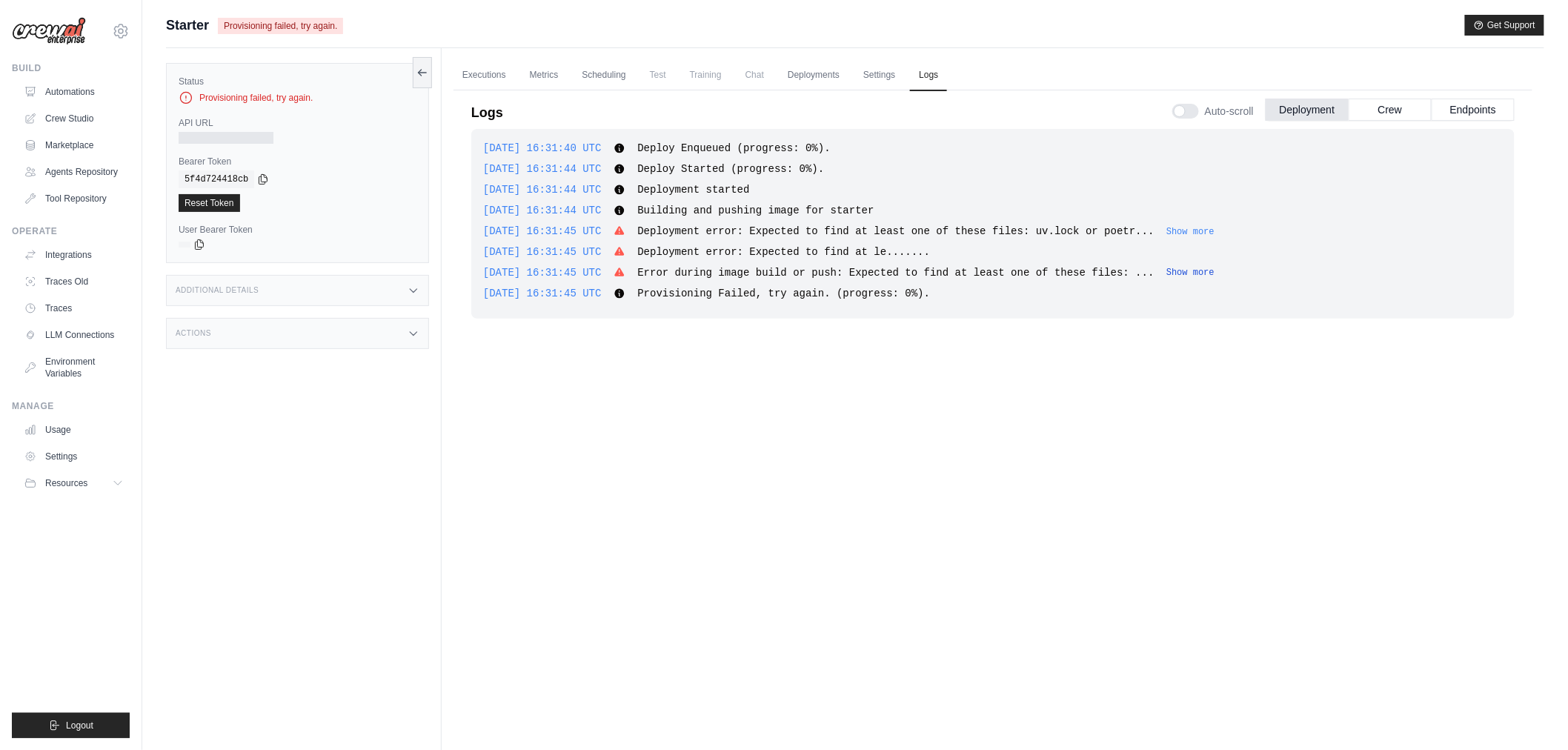
click at [1166, 271] on button "Show more" at bounding box center [1190, 273] width 48 height 12
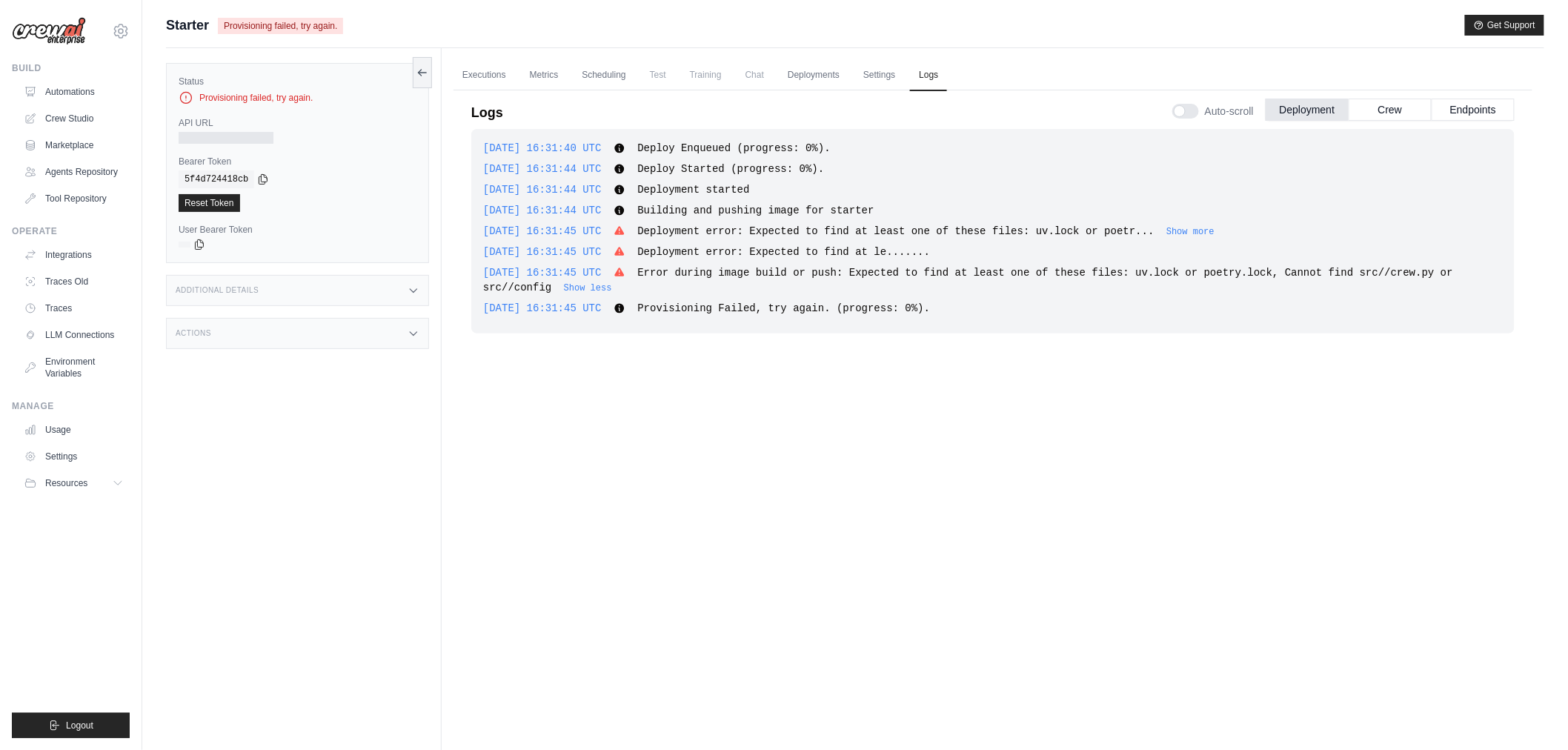
click at [1160, 225] on span "Deployment error: Expected to find at least one of these files: uv.lock or poet…" at bounding box center [926, 231] width 577 height 12
click at [1166, 231] on button "Show more" at bounding box center [1190, 231] width 48 height 12
click at [862, 235] on span "Deployment error: Expected to find at least one of these files: uv.lock or poet…" at bounding box center [1035, 231] width 796 height 12
click at [922, 280] on div "[DATE] 16:31:45 UTC Error during image build or push: Expected to find at least…" at bounding box center [993, 280] width 1020 height 30
click at [921, 280] on div "[DATE] 16:31:45 UTC Error during image build or push: Expected to find at least…" at bounding box center [993, 280] width 1020 height 30
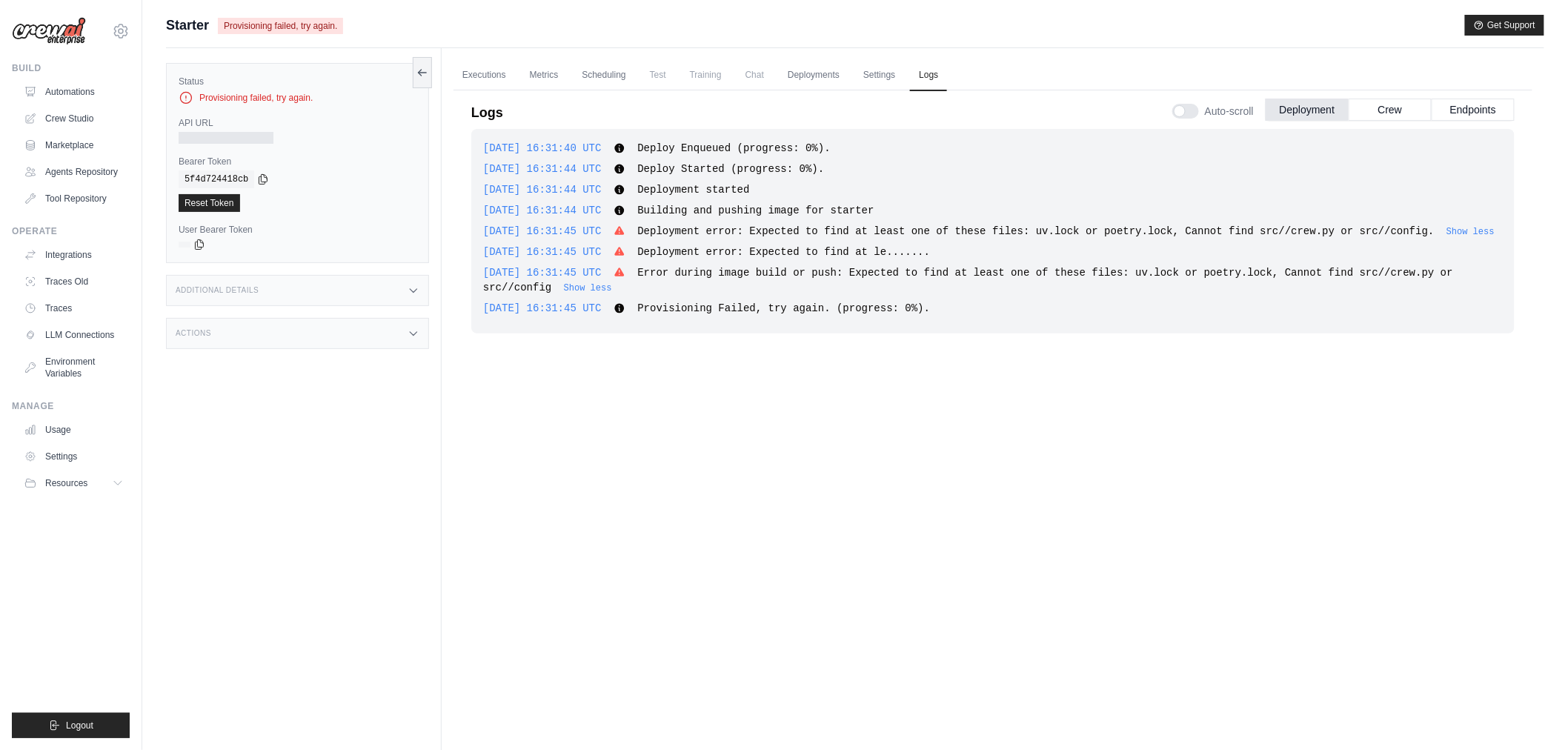
click at [920, 280] on div "2025-09-21 16:31:45 UTC Error during image build or push: Expected to find at l…" at bounding box center [993, 280] width 1020 height 30
click at [1214, 277] on span "Error during image build or push: Expected to find at least one of these files:…" at bounding box center [968, 280] width 970 height 27
drag, startPoint x: 1217, startPoint y: 277, endPoint x: 1394, endPoint y: 278, distance: 177.0
click at [1391, 279] on div "2025-09-21 16:31:45 UTC Error during image build or push: Expected to find at l…" at bounding box center [993, 280] width 1020 height 30
click at [1394, 278] on div "2025-09-21 16:31:45 UTC Error during image build or push: Expected to find at l…" at bounding box center [993, 280] width 1020 height 30
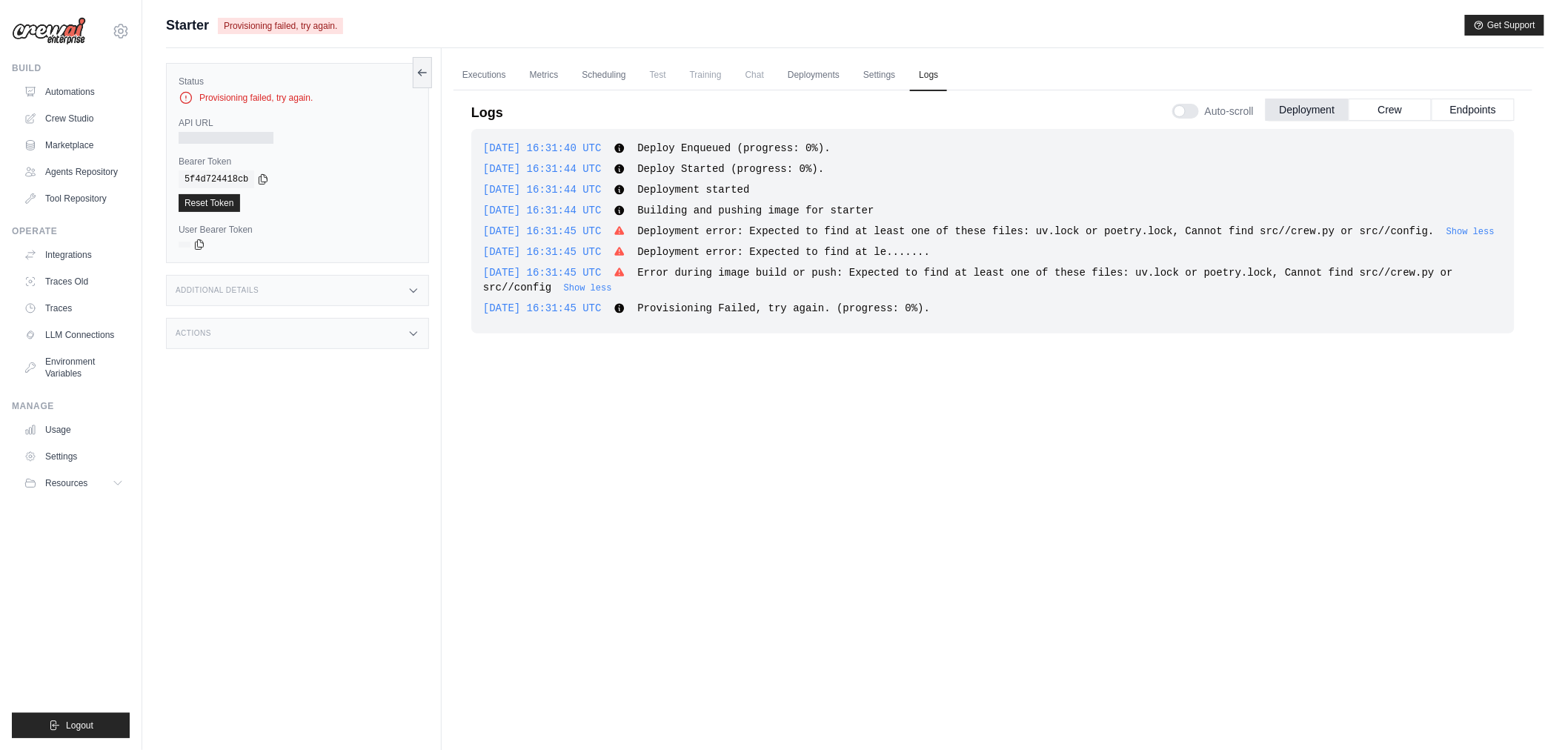
click at [1342, 270] on span "Error during image build or push: Expected to find at least one of these files:…" at bounding box center [968, 280] width 970 height 27
click at [1343, 271] on span "Error during image build or push: Expected to find at least one of these files:…" at bounding box center [968, 280] width 970 height 27
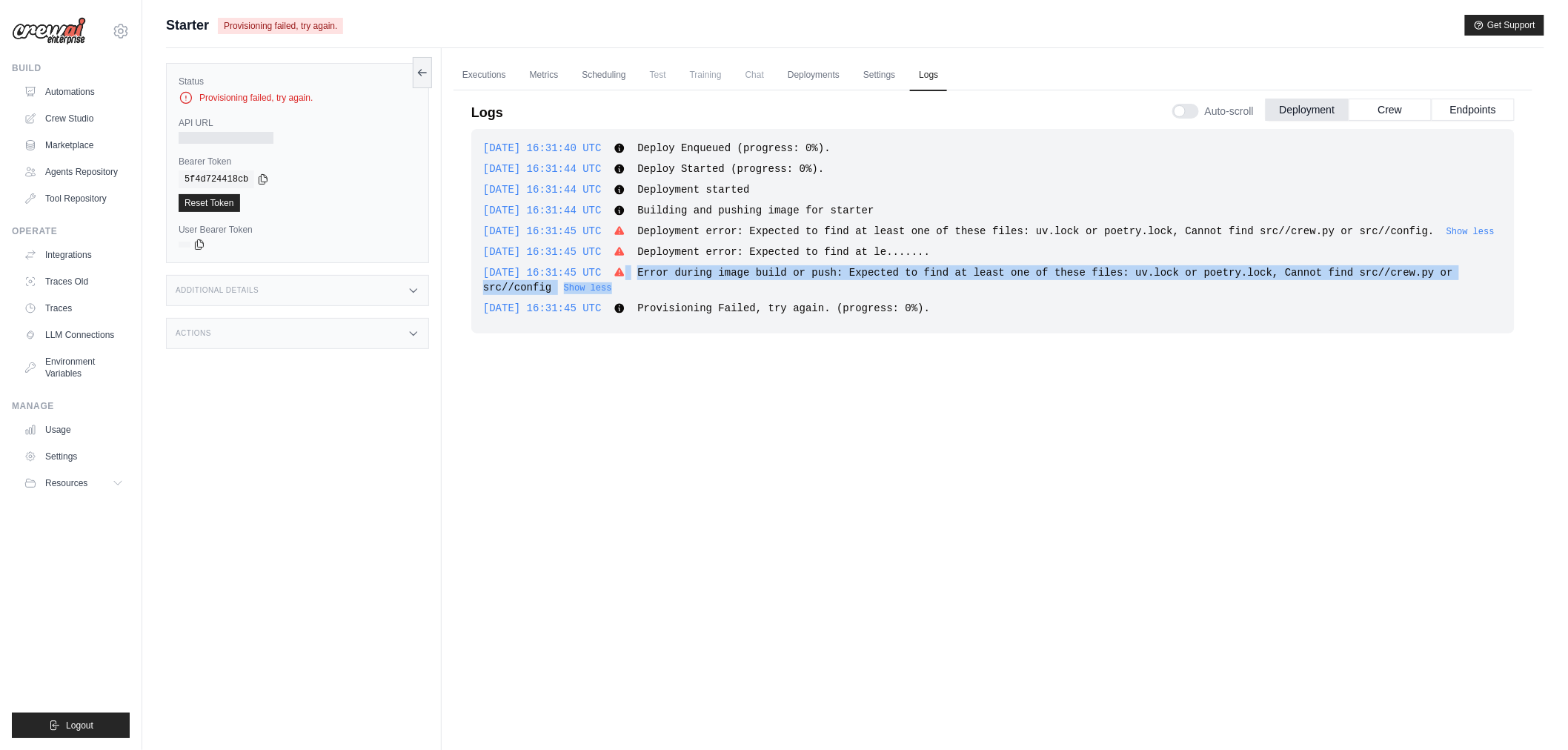
drag, startPoint x: 1343, startPoint y: 271, endPoint x: 1317, endPoint y: 272, distance: 26.0
click at [1342, 272] on span "Error during image build or push: Expected to find at least one of these files:…" at bounding box center [968, 280] width 970 height 27
click at [1152, 274] on span "Error during image build or push: Expected to find at least one of these files:…" at bounding box center [968, 280] width 970 height 27
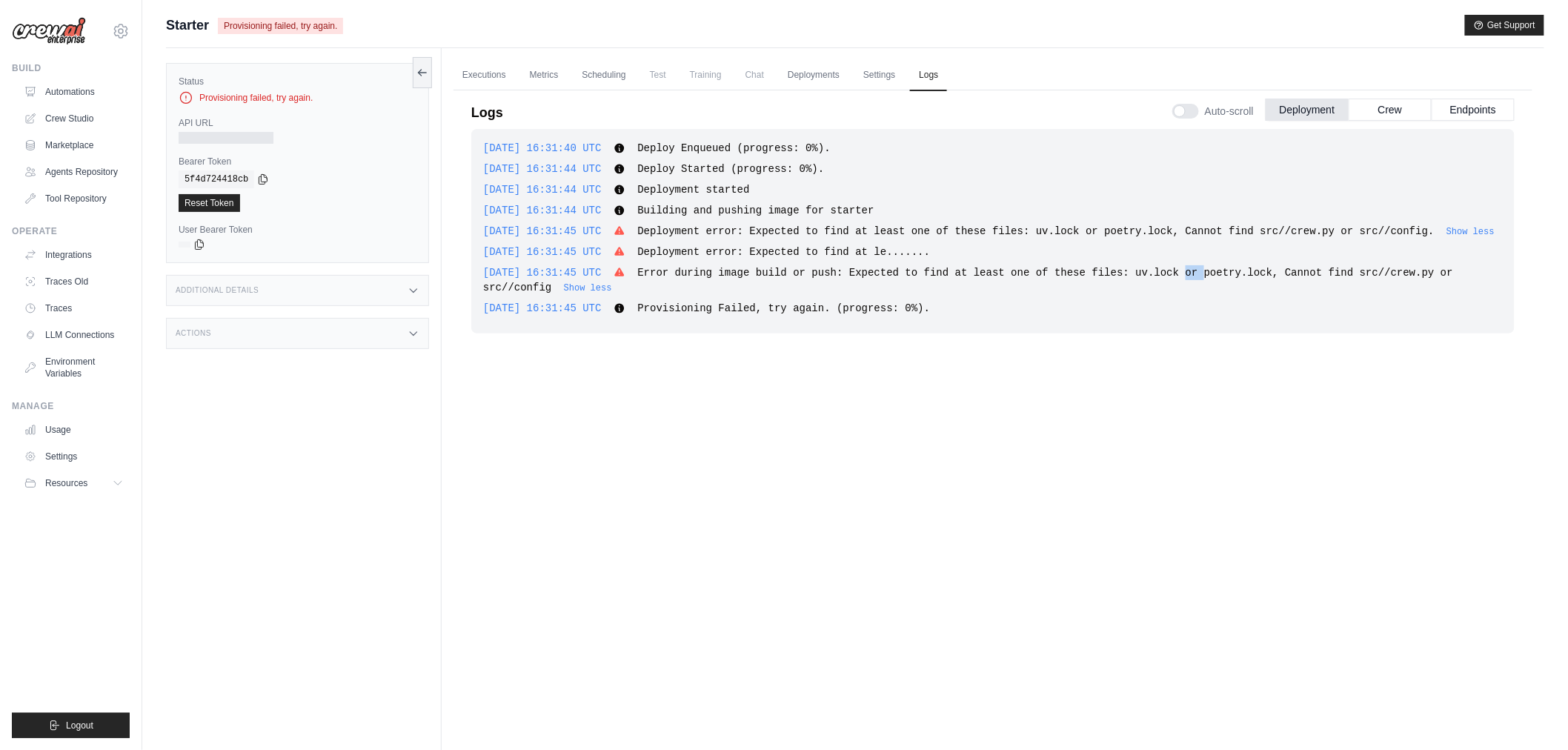
click at [1152, 274] on span "Error during image build or push: Expected to find at least one of these files:…" at bounding box center [968, 280] width 970 height 27
click at [1199, 271] on span "Error during image build or push: Expected to find at least one of these files:…" at bounding box center [968, 280] width 970 height 27
click at [493, 68] on link "Executions" at bounding box center [485, 75] width 62 height 31
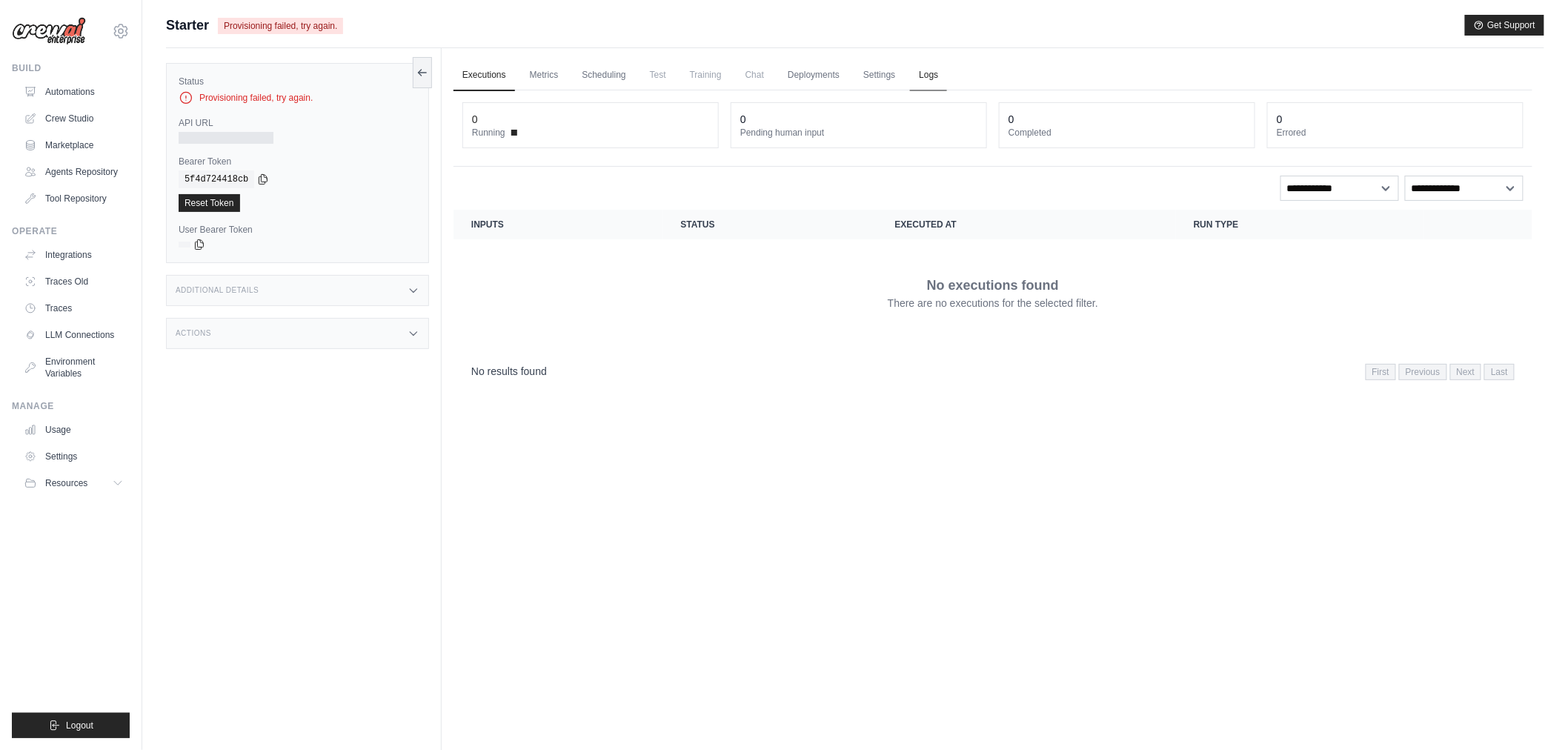
click at [942, 68] on link "Logs" at bounding box center [928, 75] width 37 height 31
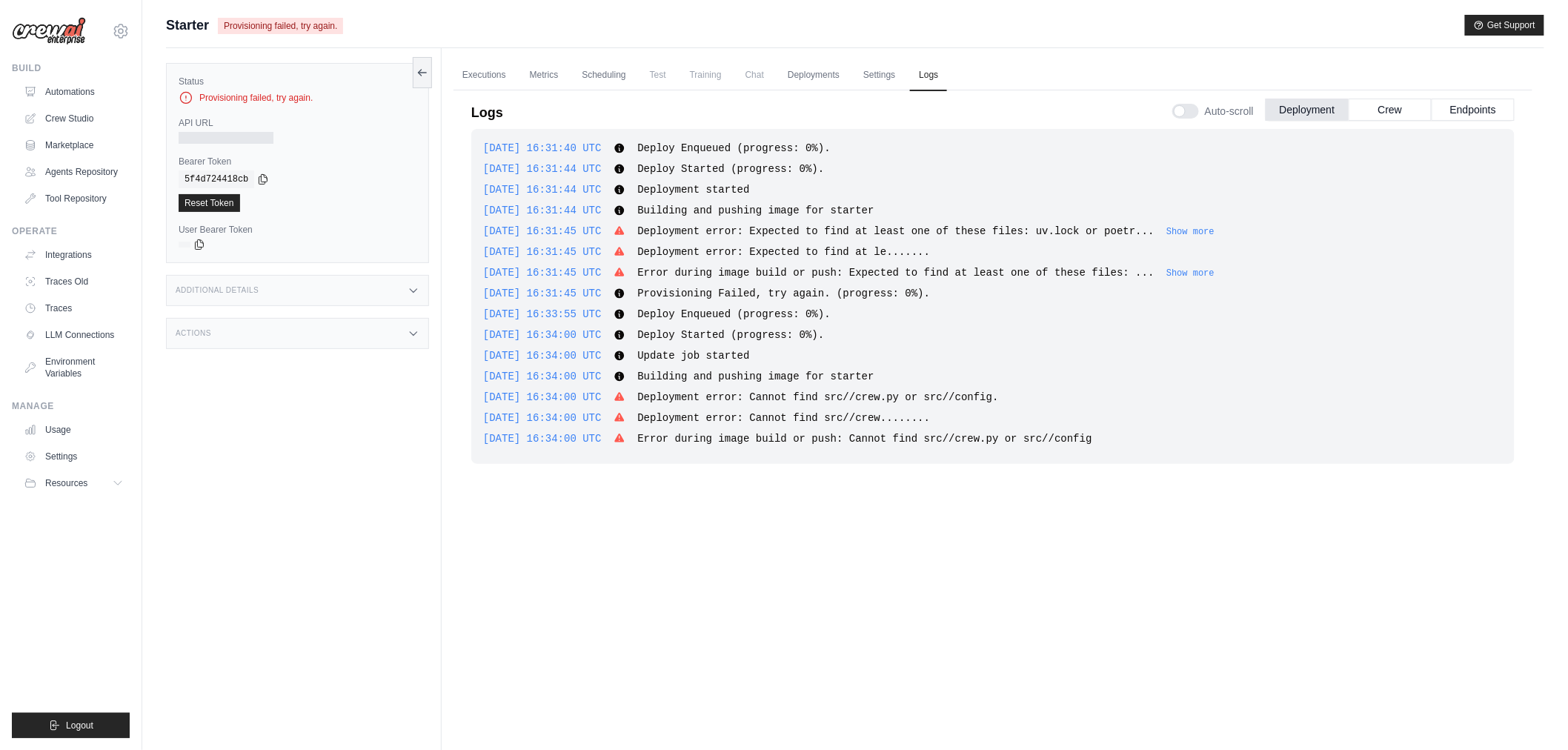
click at [908, 439] on span "Error during image build or push: Cannot find src//crew.py or src//config" at bounding box center [864, 438] width 455 height 12
drag, startPoint x: 908, startPoint y: 439, endPoint x: 916, endPoint y: 439, distance: 8.0
click at [909, 440] on span "Error during image build or push: Cannot find src//crew.py or src//config" at bounding box center [864, 438] width 455 height 12
click at [927, 438] on span "Error during image build or push: Cannot find src//crew.py or src//config" at bounding box center [864, 438] width 455 height 12
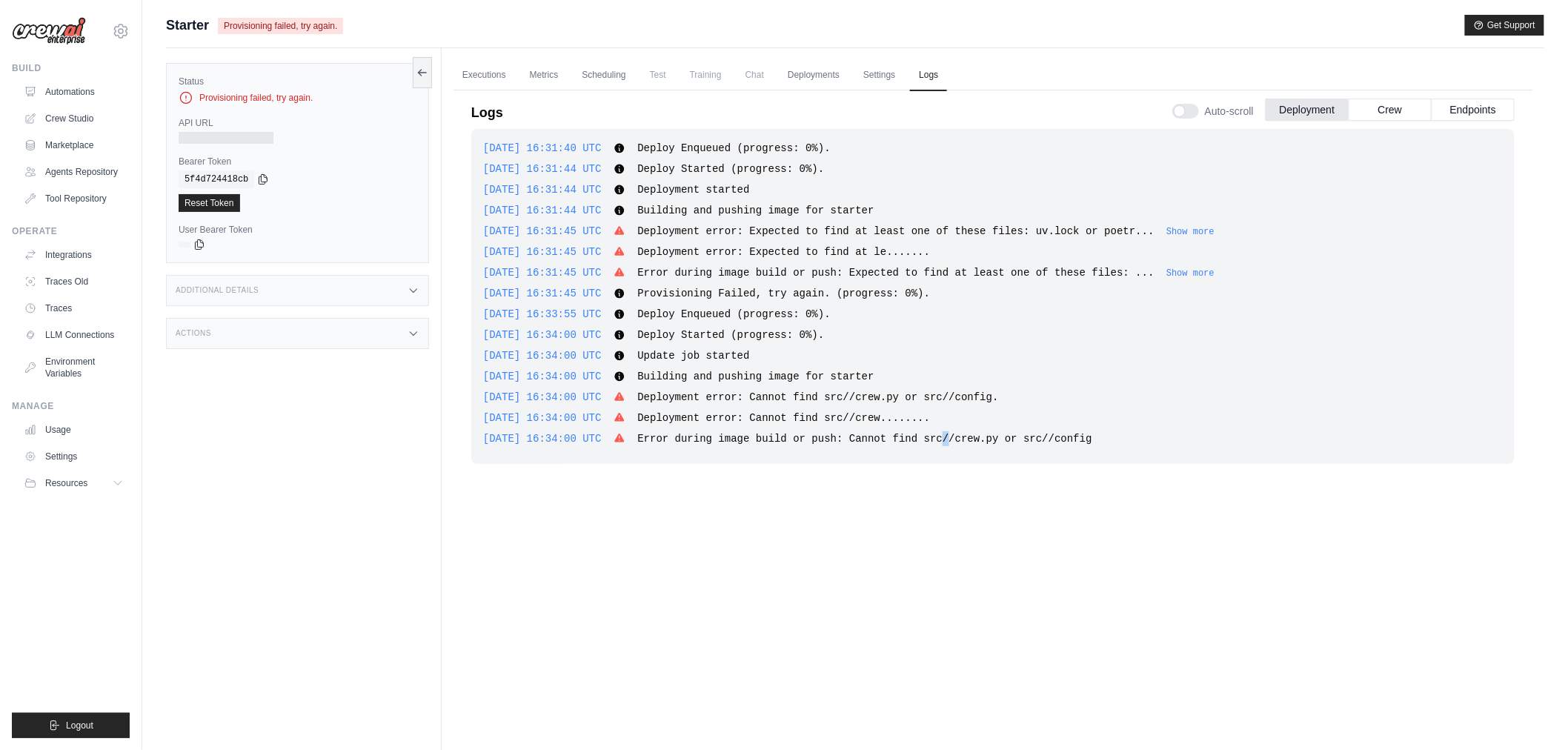
drag, startPoint x: 927, startPoint y: 438, endPoint x: 850, endPoint y: 438, distance: 77.0
click at [925, 436] on span "Error during image build or push: Cannot find src//crew.py or src//config" at bounding box center [864, 438] width 455 height 12
click at [835, 438] on span "Error during image build or push: Cannot find src//crew.py or src//config" at bounding box center [864, 438] width 455 height 12
drag, startPoint x: 923, startPoint y: 438, endPoint x: 1118, endPoint y: 432, distance: 195.1
click at [1118, 432] on div "2025-09-21 16:34:00 UTC Error during image build or push: Cannot find src//crew…" at bounding box center [993, 438] width 1020 height 15
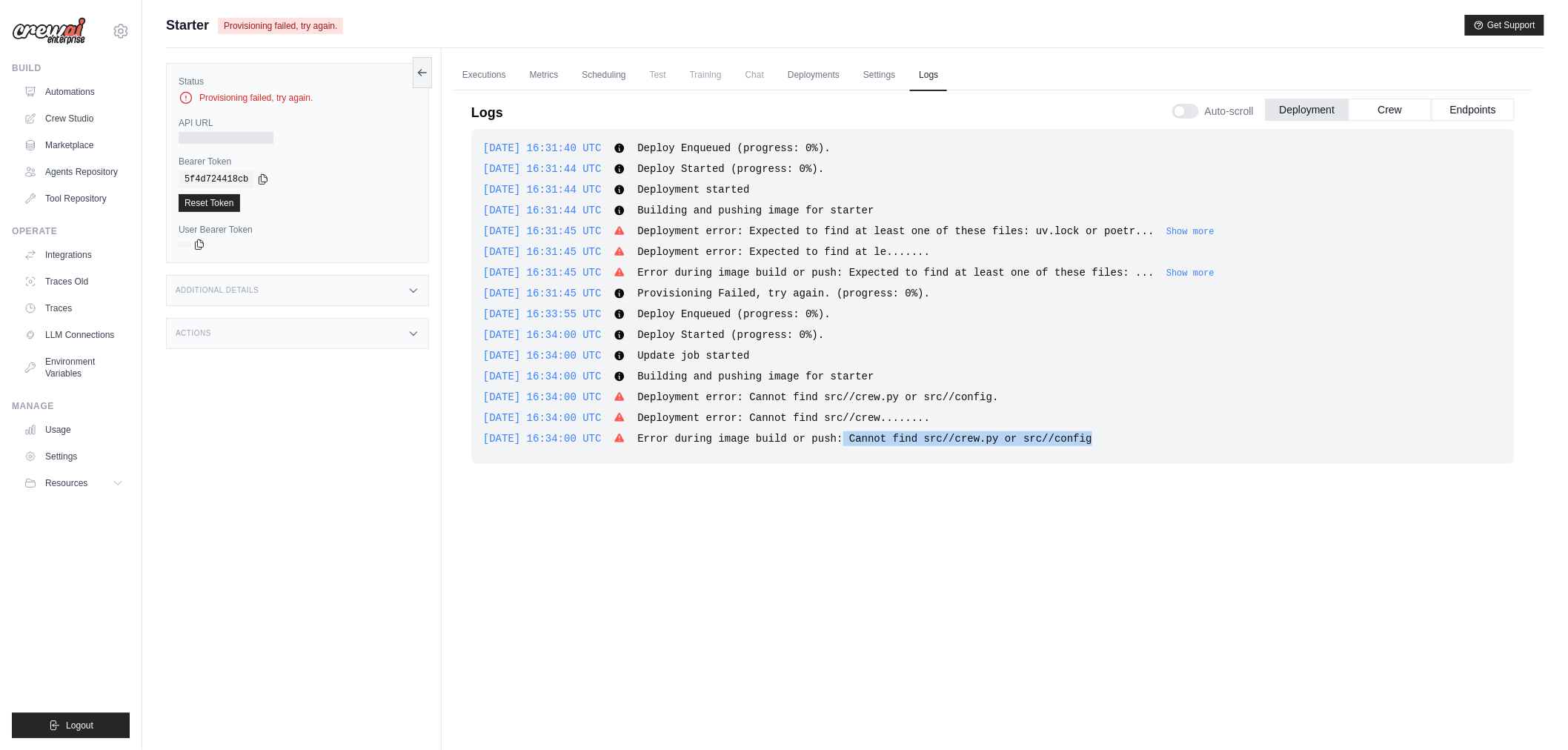
copy span "Cannot find src//crew.py or src//config"
click at [101, 91] on link "Automations" at bounding box center [75, 92] width 112 height 24
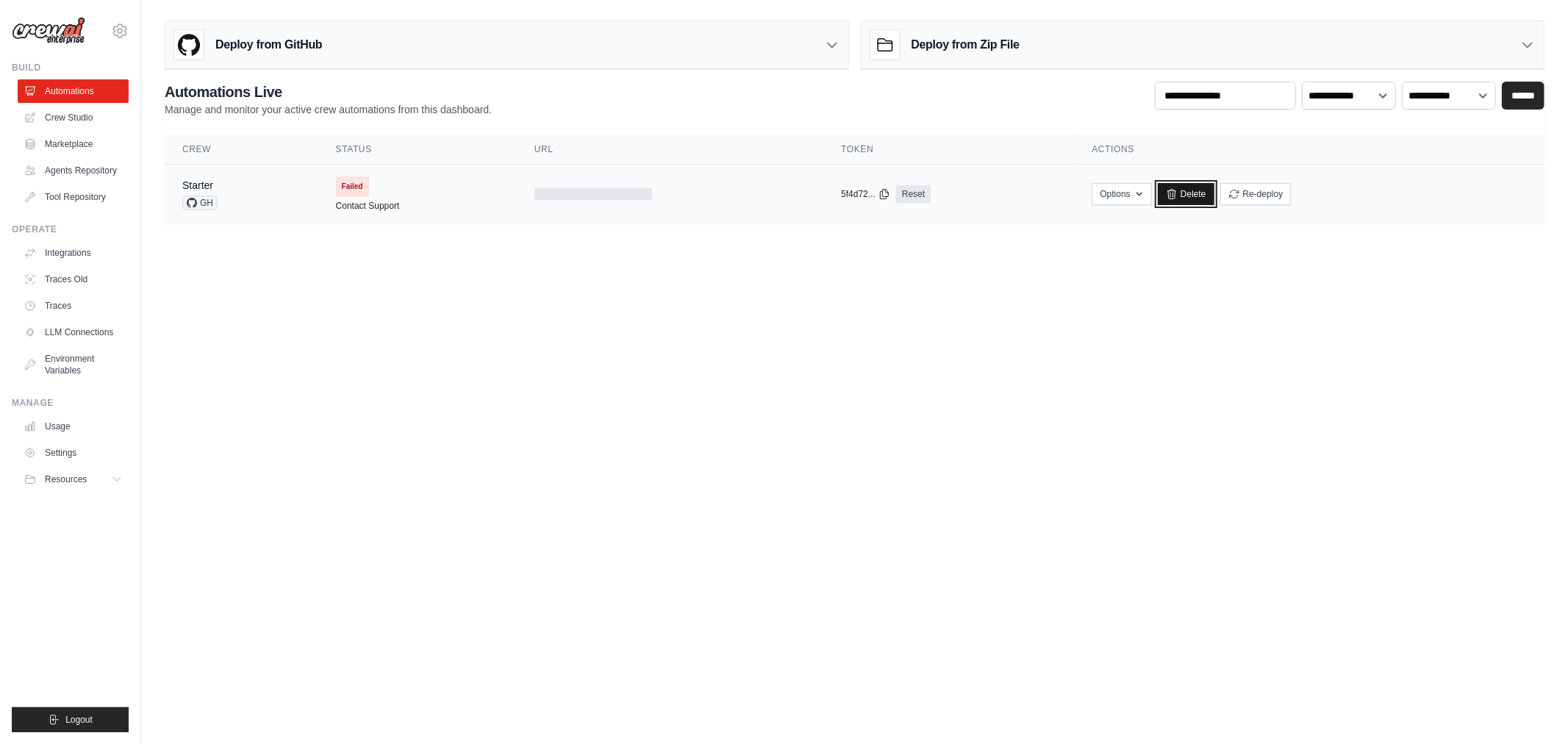
click at [1192, 194] on link "Delete" at bounding box center [1186, 194] width 57 height 22
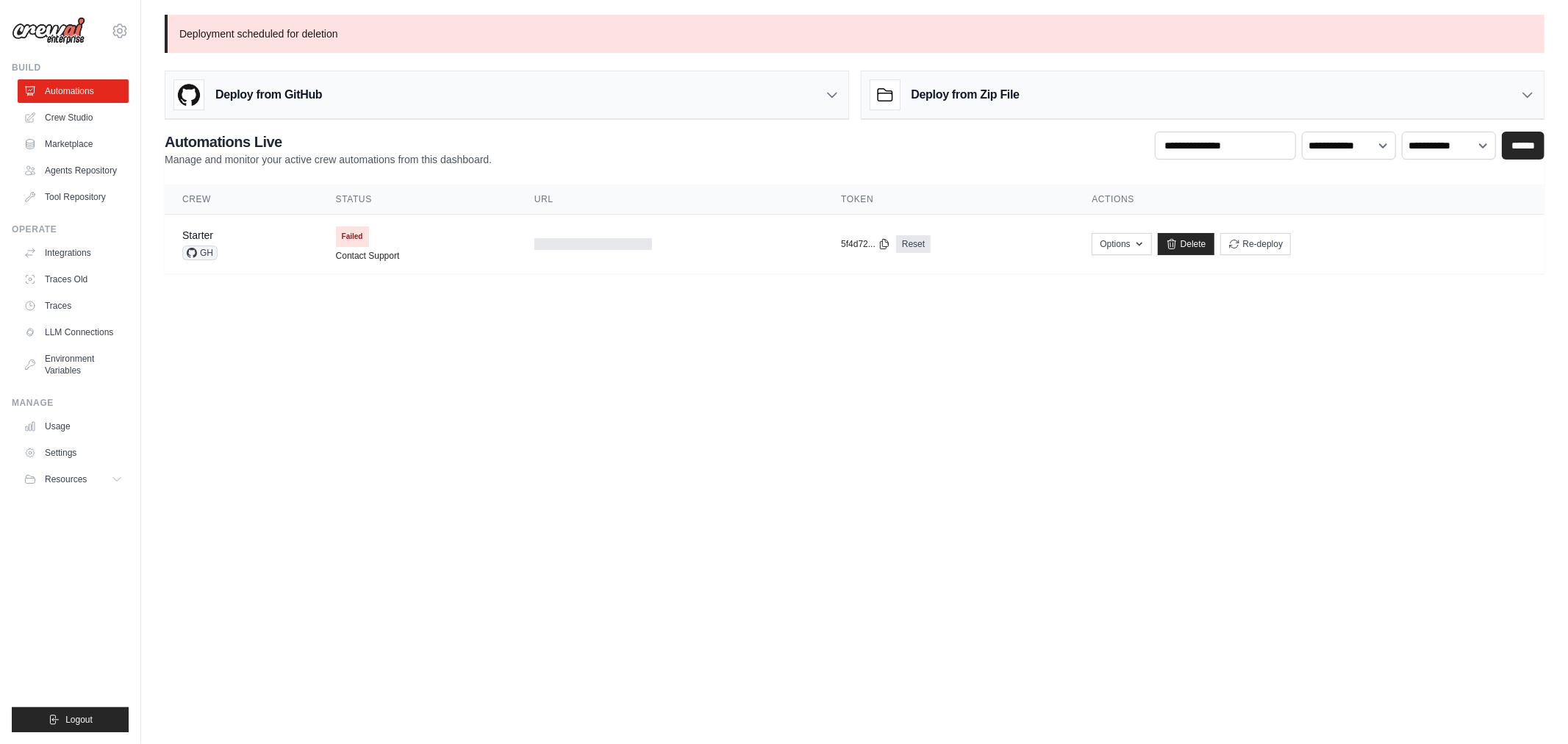
click at [1041, 392] on body "[EMAIL_ADDRESS][DOMAIN_NAME] Settings Build Automations" at bounding box center [784, 372] width 1568 height 744
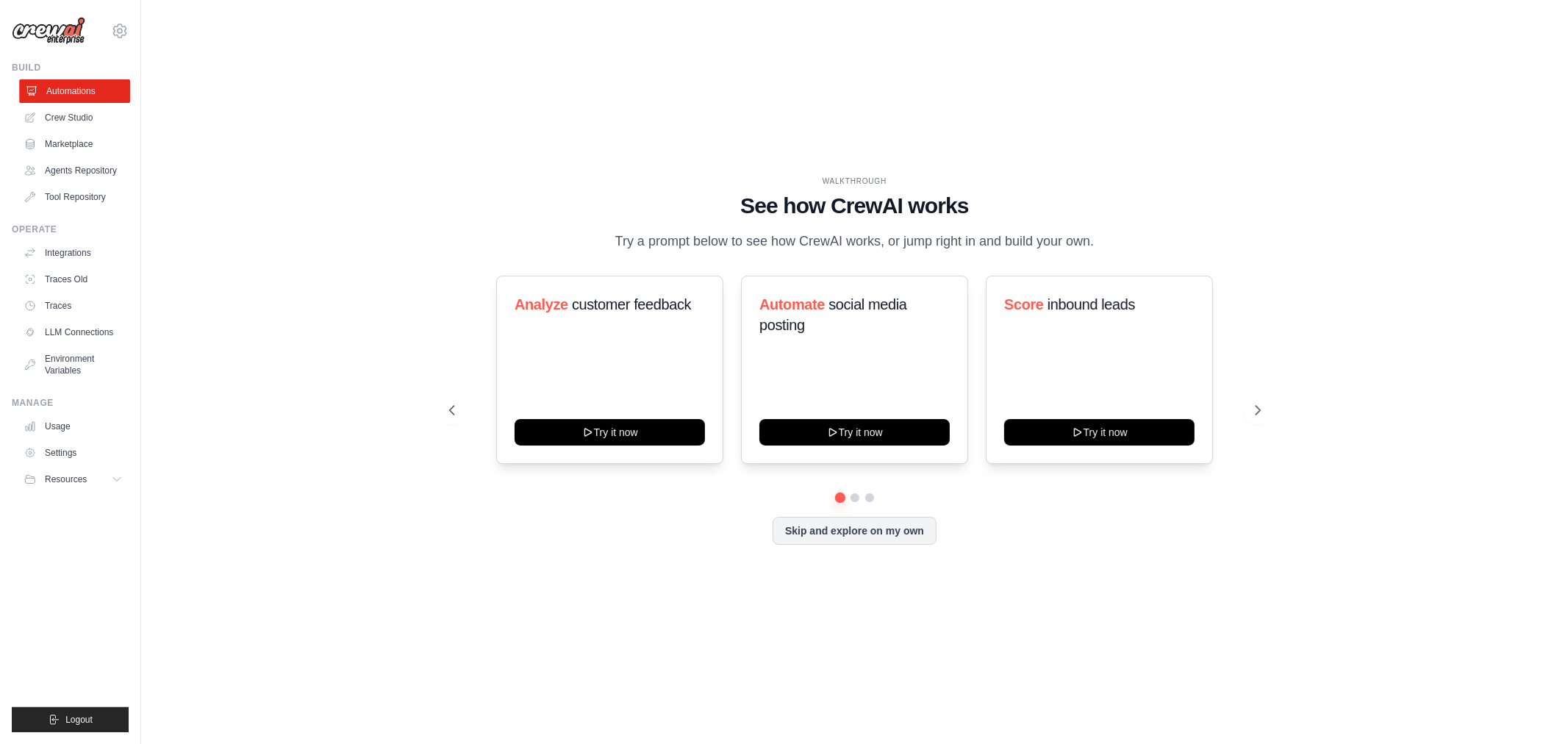
click at [65, 91] on link "Automations" at bounding box center [75, 91] width 111 height 24
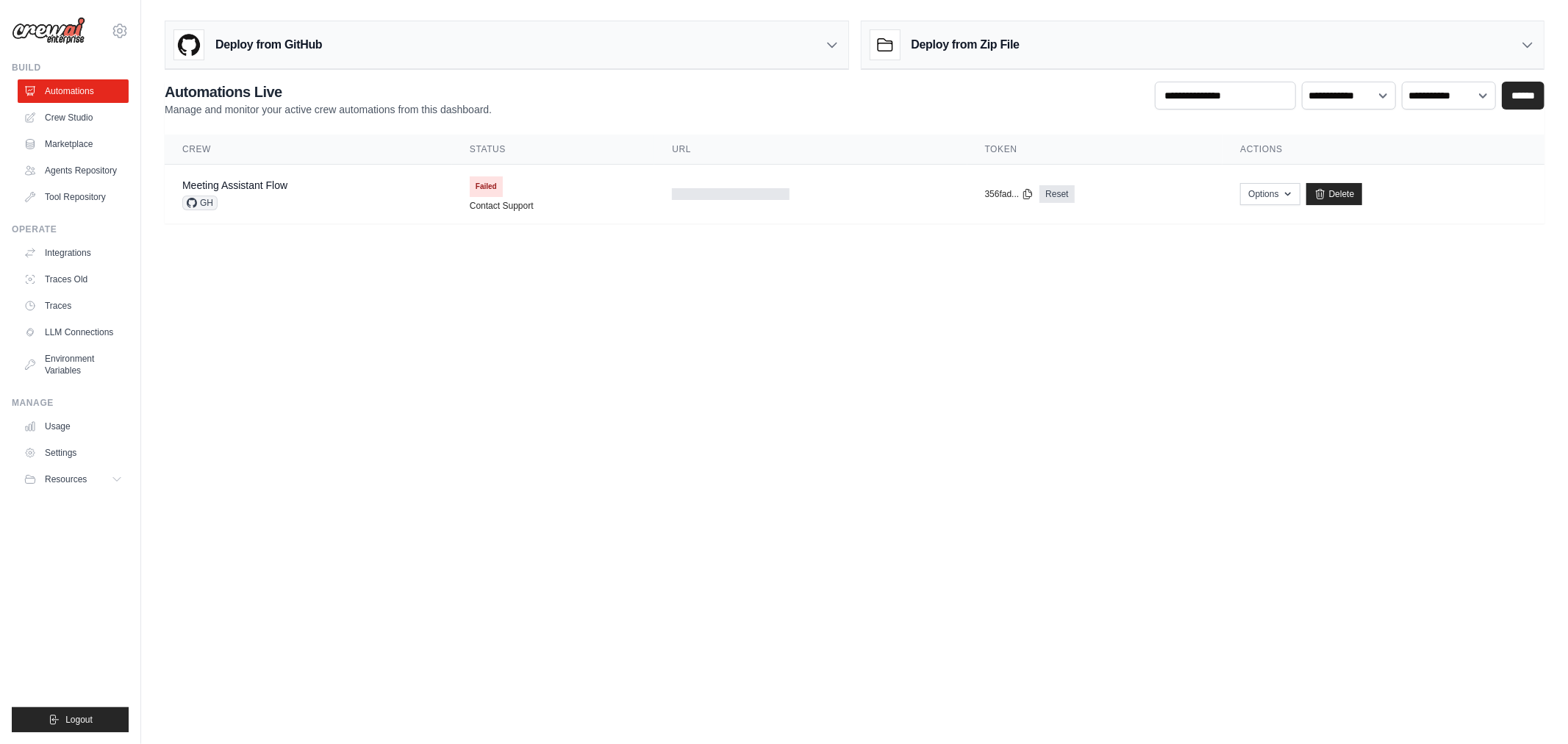
click at [66, 91] on link "Automations" at bounding box center [73, 91] width 111 height 24
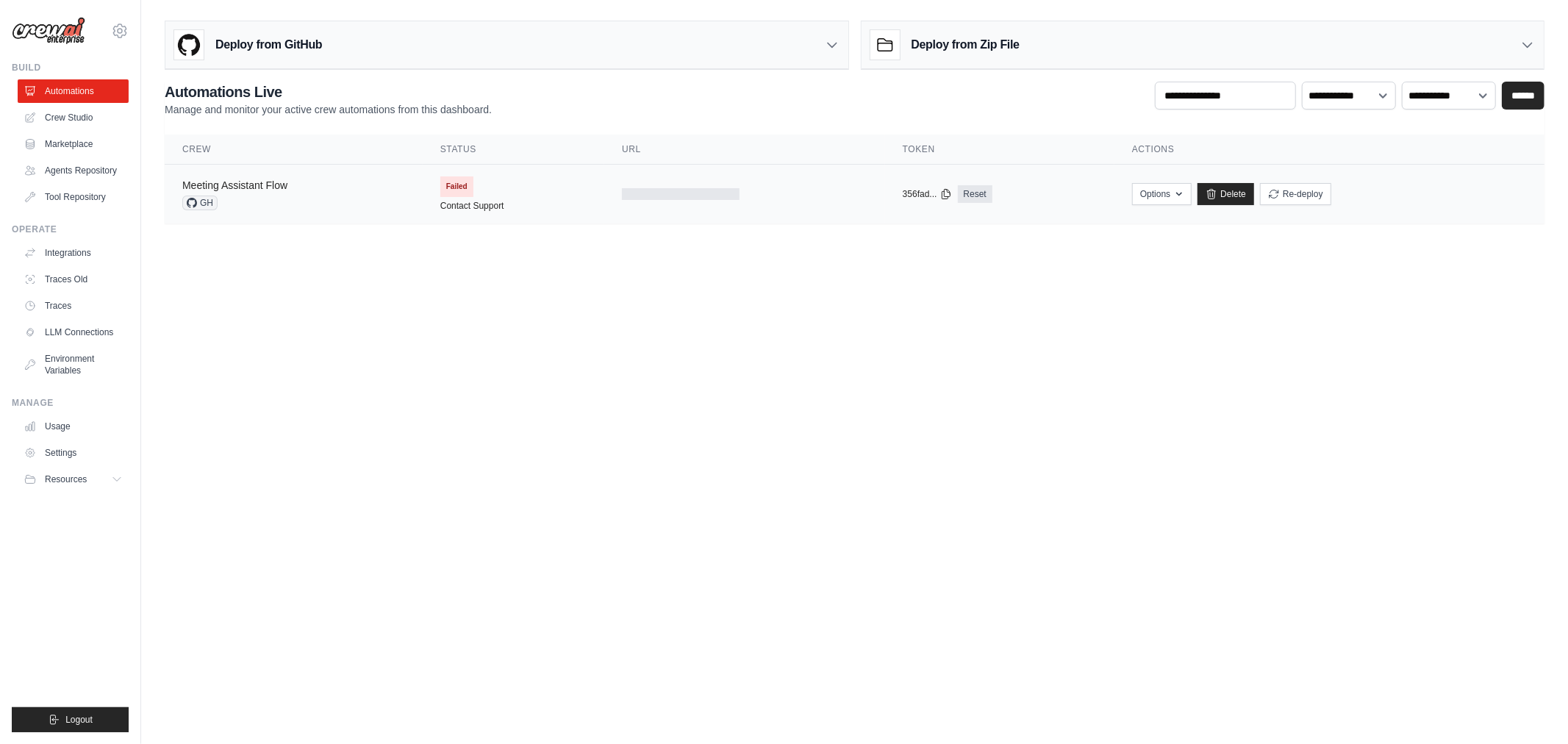
click at [262, 189] on link "Meeting Assistant Flow" at bounding box center [235, 185] width 105 height 12
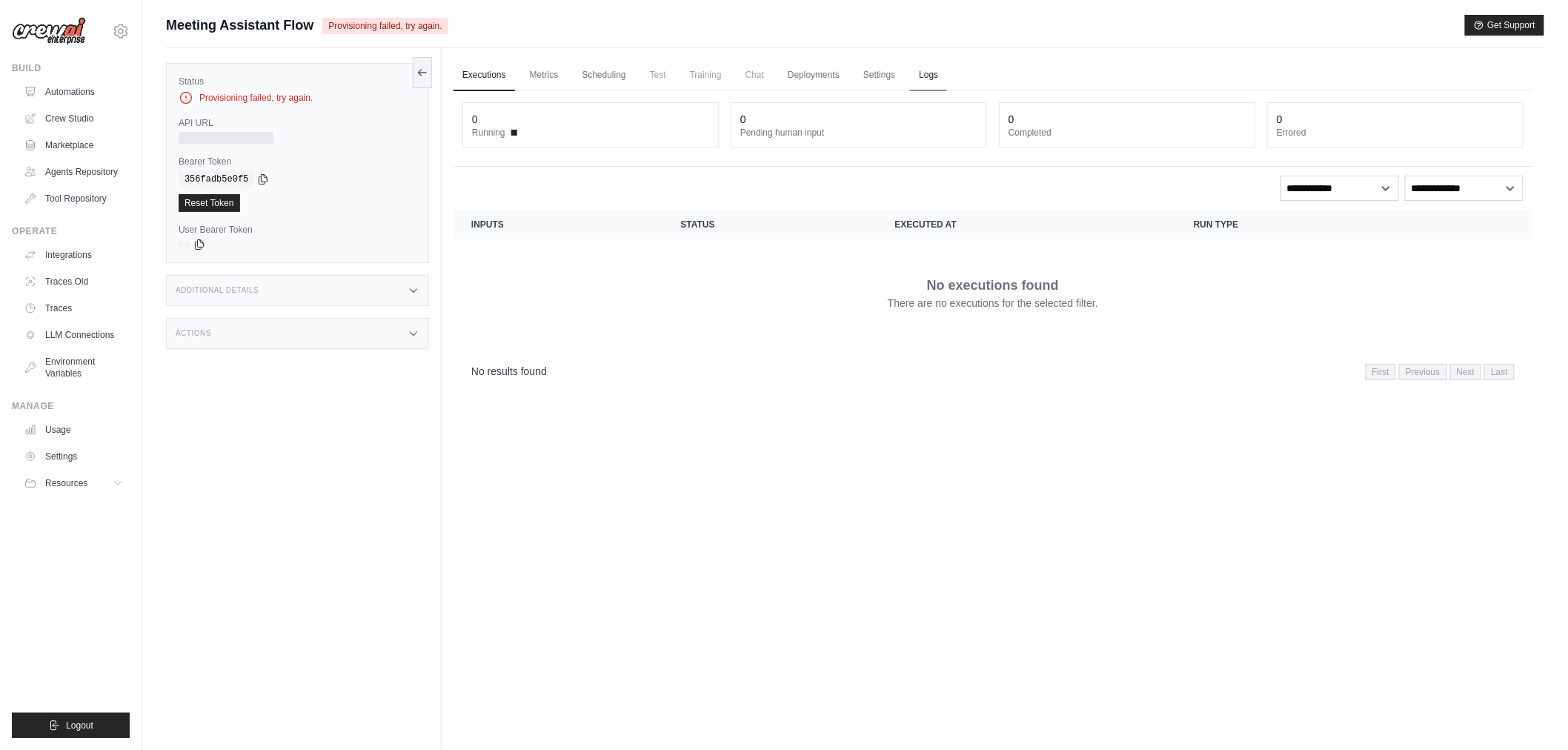
click at [925, 75] on link "Logs" at bounding box center [928, 75] width 37 height 31
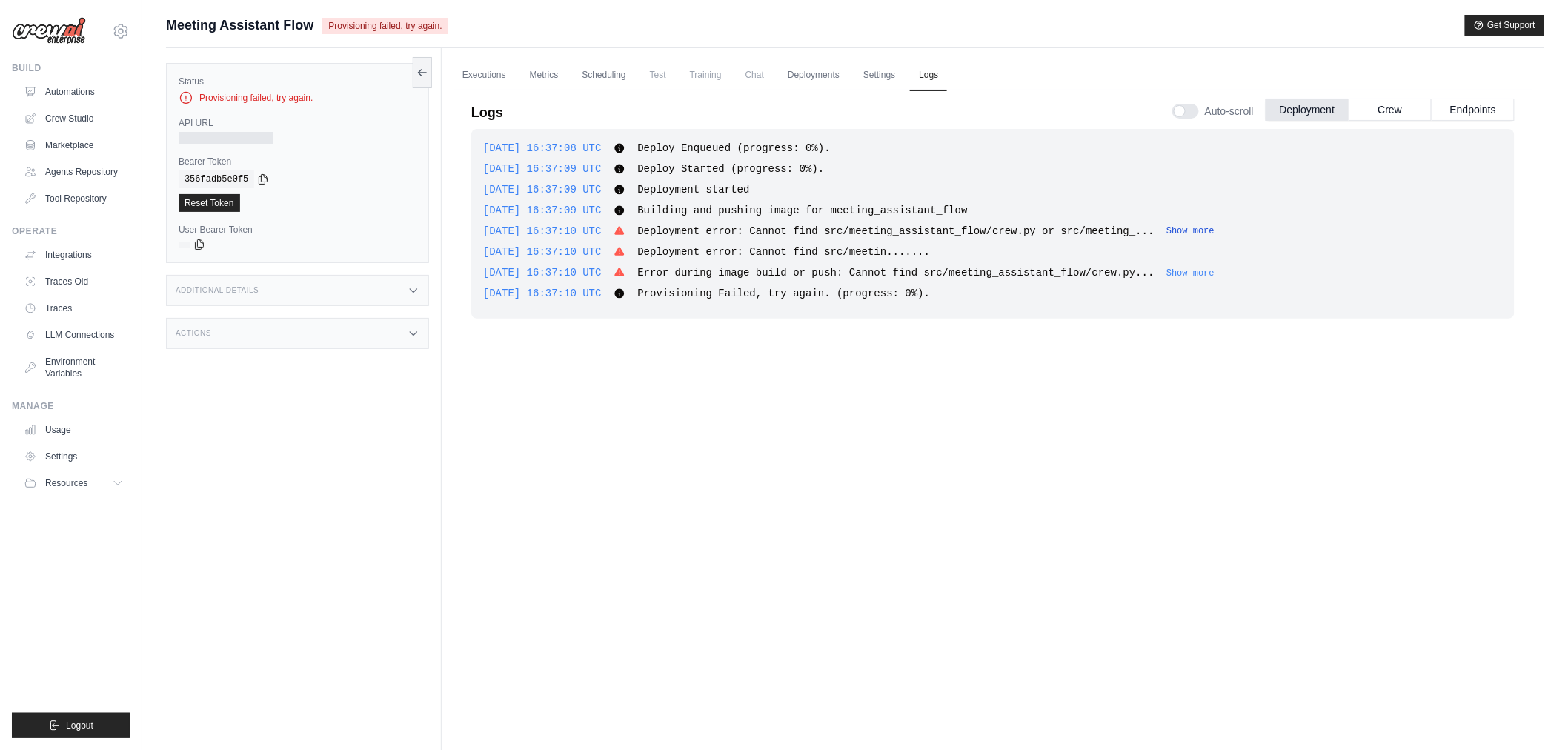
click at [1166, 229] on button "Show more" at bounding box center [1190, 231] width 48 height 12
click at [1167, 272] on button "Show more" at bounding box center [1190, 273] width 48 height 12
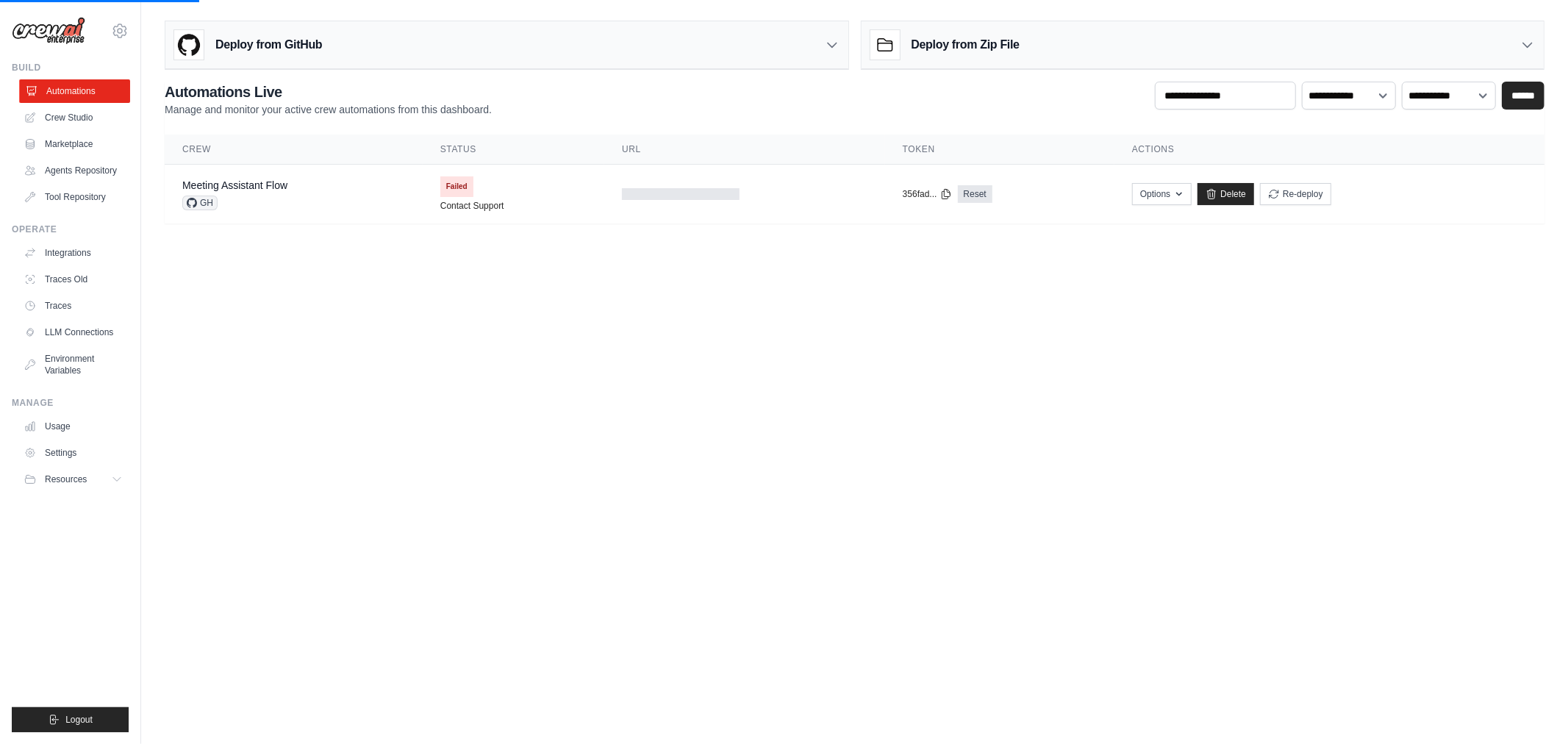
click at [76, 92] on link "Automations" at bounding box center [75, 91] width 111 height 24
click at [76, 92] on link "Automations" at bounding box center [73, 91] width 111 height 24
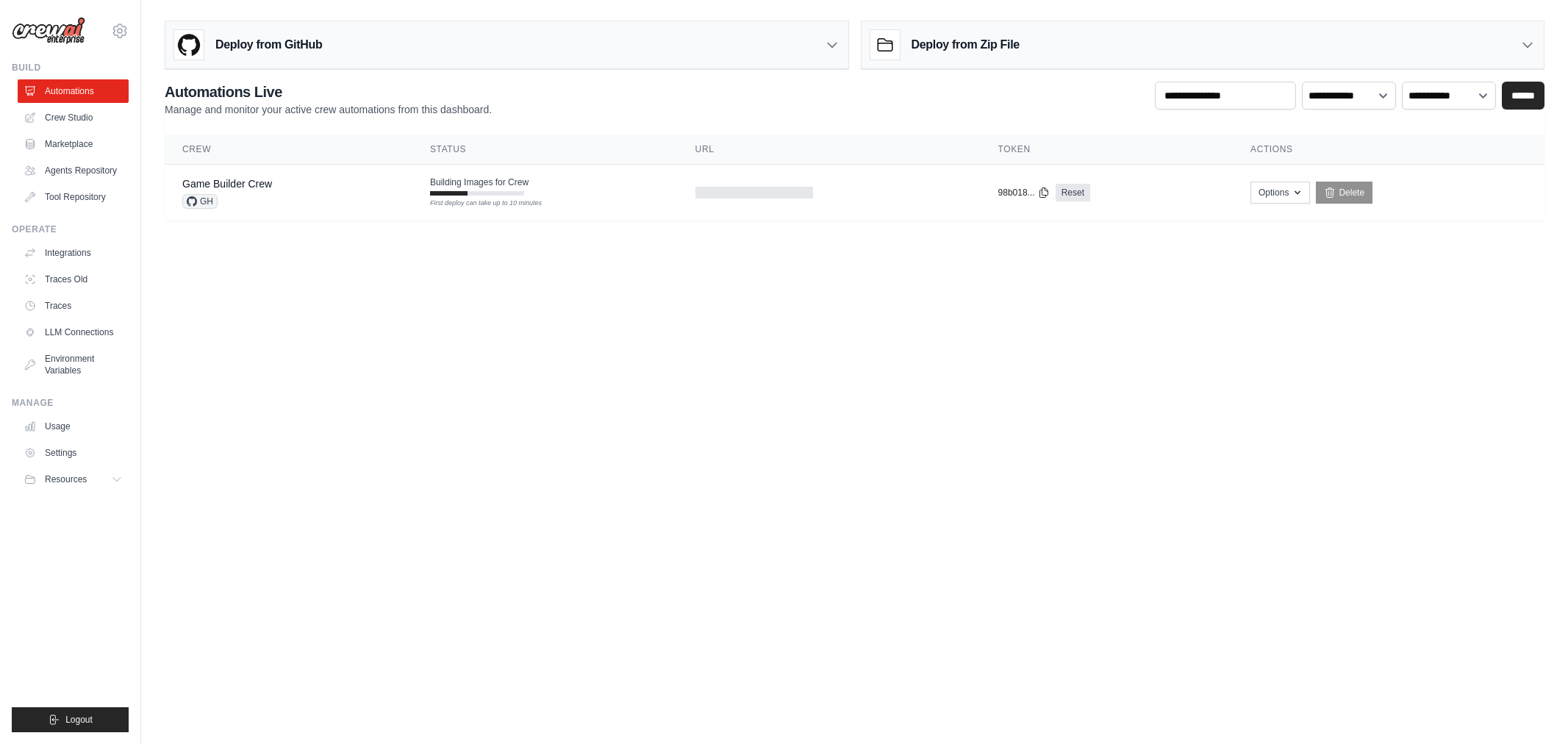
click at [660, 370] on body "[EMAIL_ADDRESS][DOMAIN_NAME] Settings Build Automations" at bounding box center [784, 372] width 1568 height 744
click at [267, 189] on div "Game Builder Crew" at bounding box center [228, 183] width 90 height 14
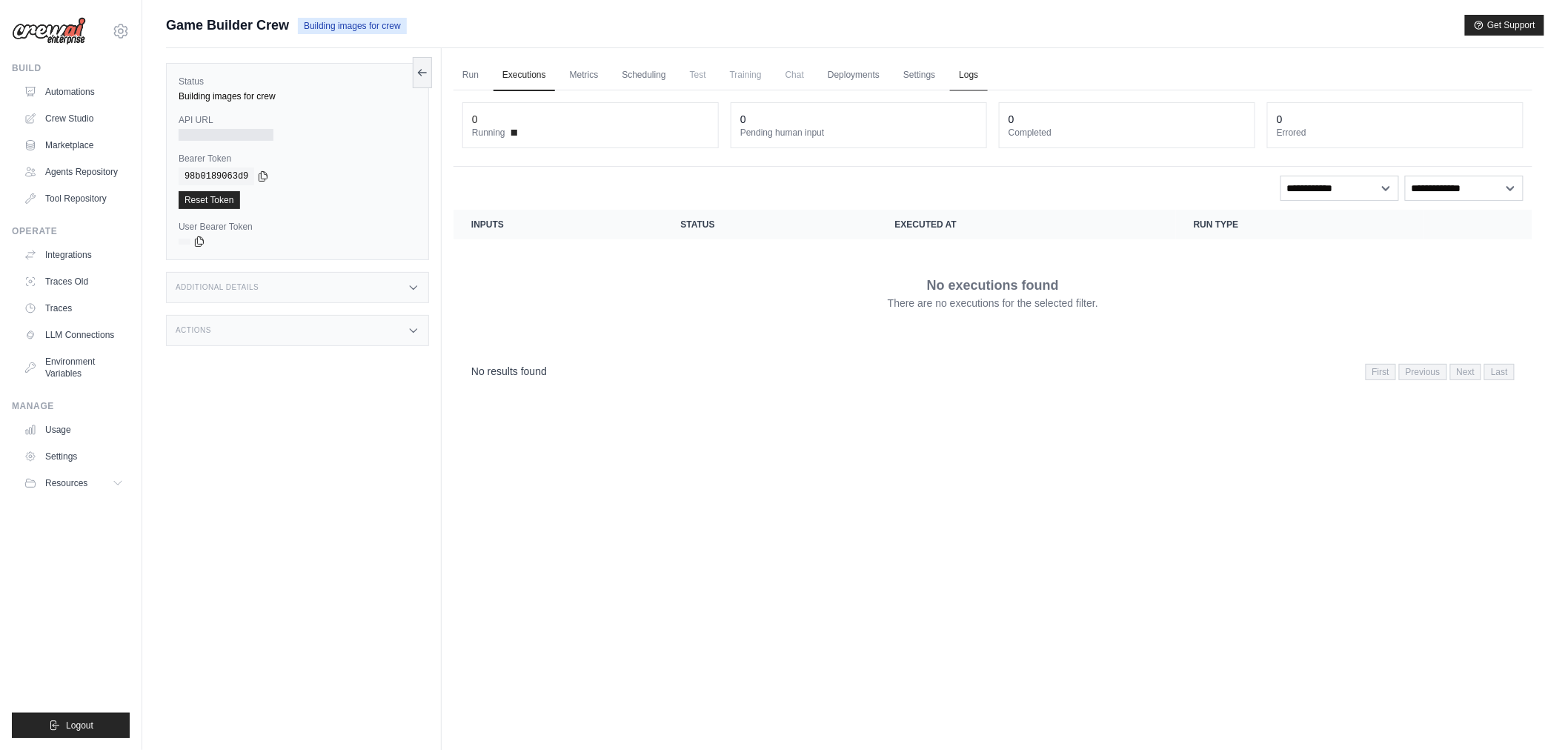
click at [973, 82] on link "Logs" at bounding box center [969, 75] width 37 height 31
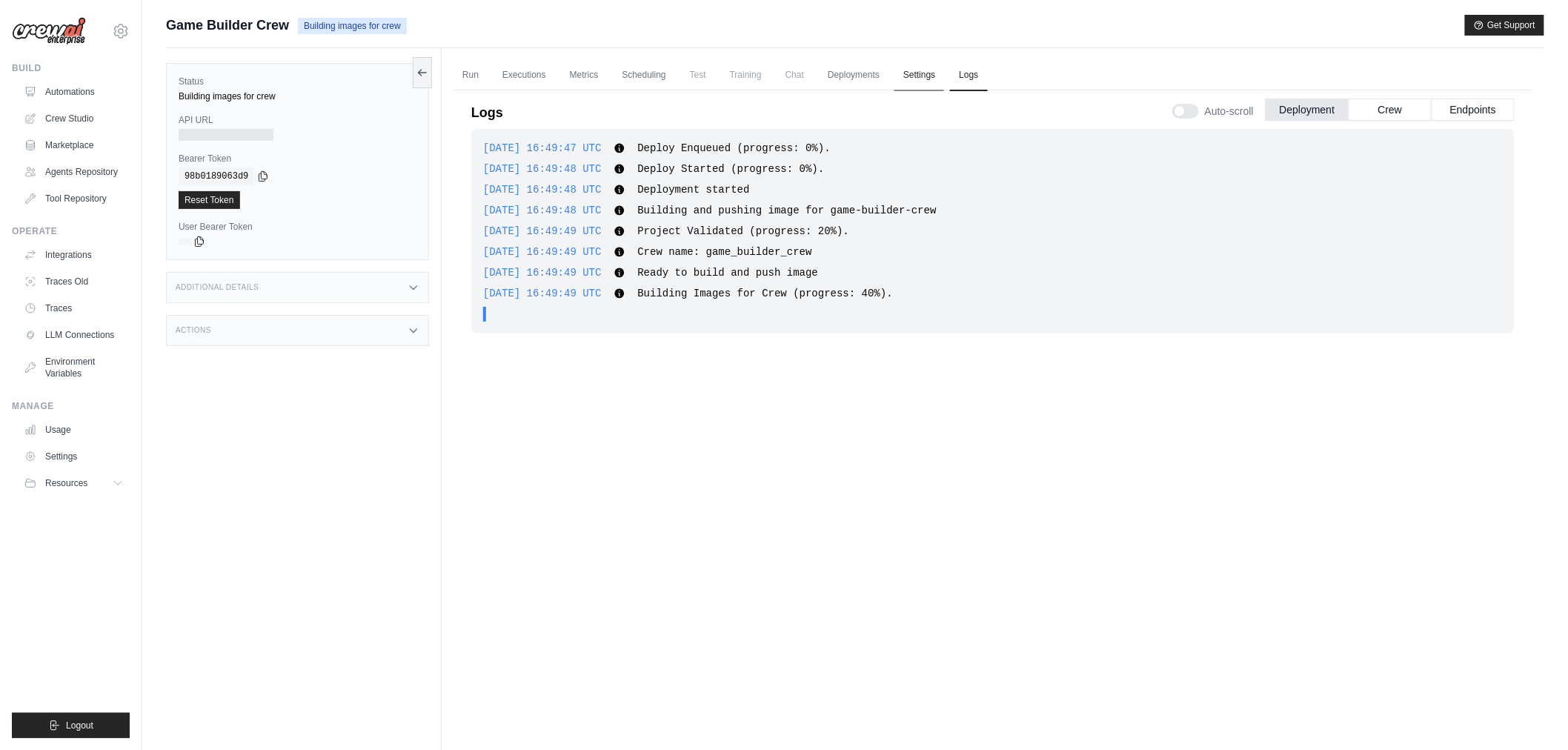
click at [920, 76] on link "Settings" at bounding box center [920, 75] width 50 height 31
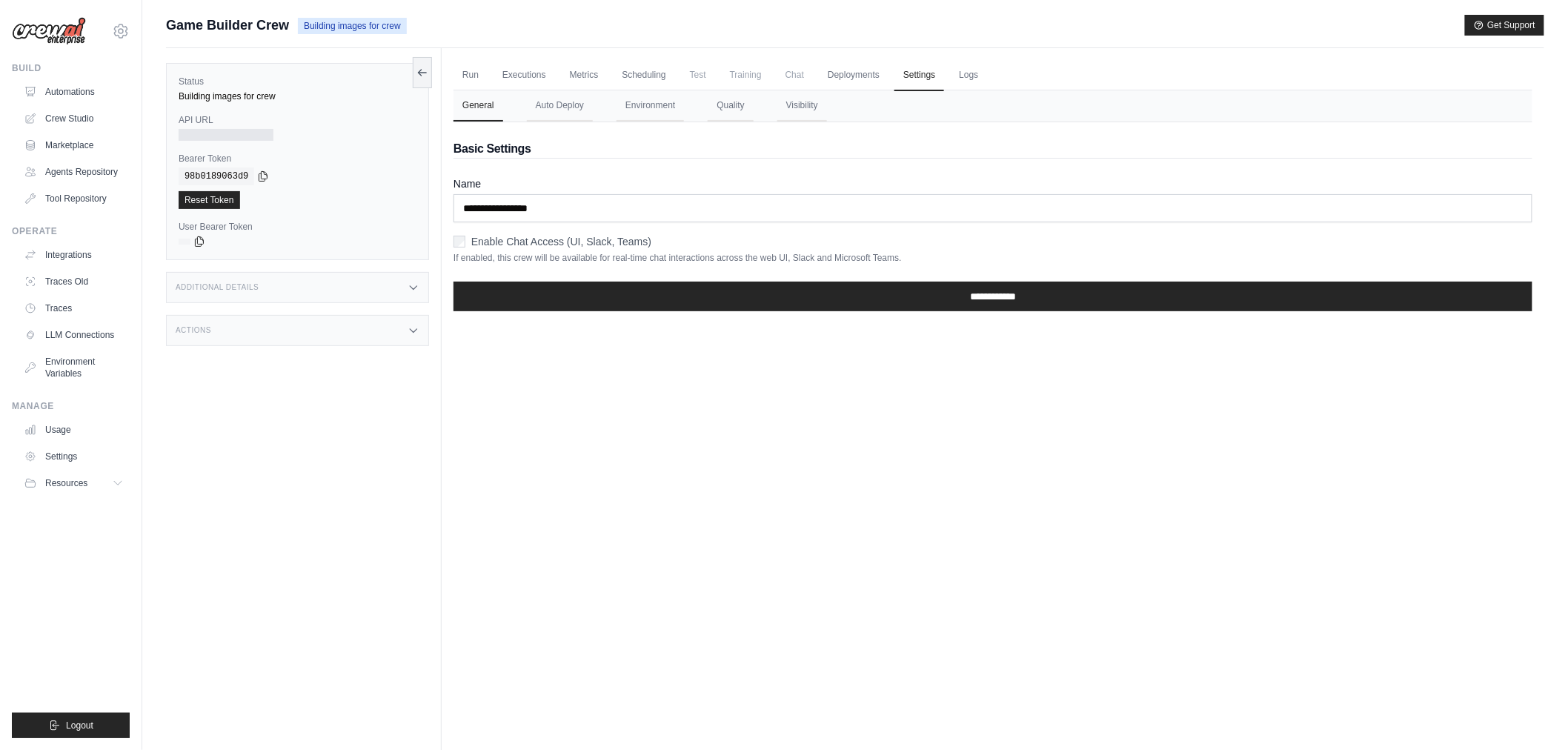
drag, startPoint x: 567, startPoint y: 112, endPoint x: 664, endPoint y: 146, distance: 102.8
click at [664, 150] on div "**********" at bounding box center [993, 207] width 1079 height 233
click at [661, 104] on button "Environment" at bounding box center [650, 106] width 68 height 31
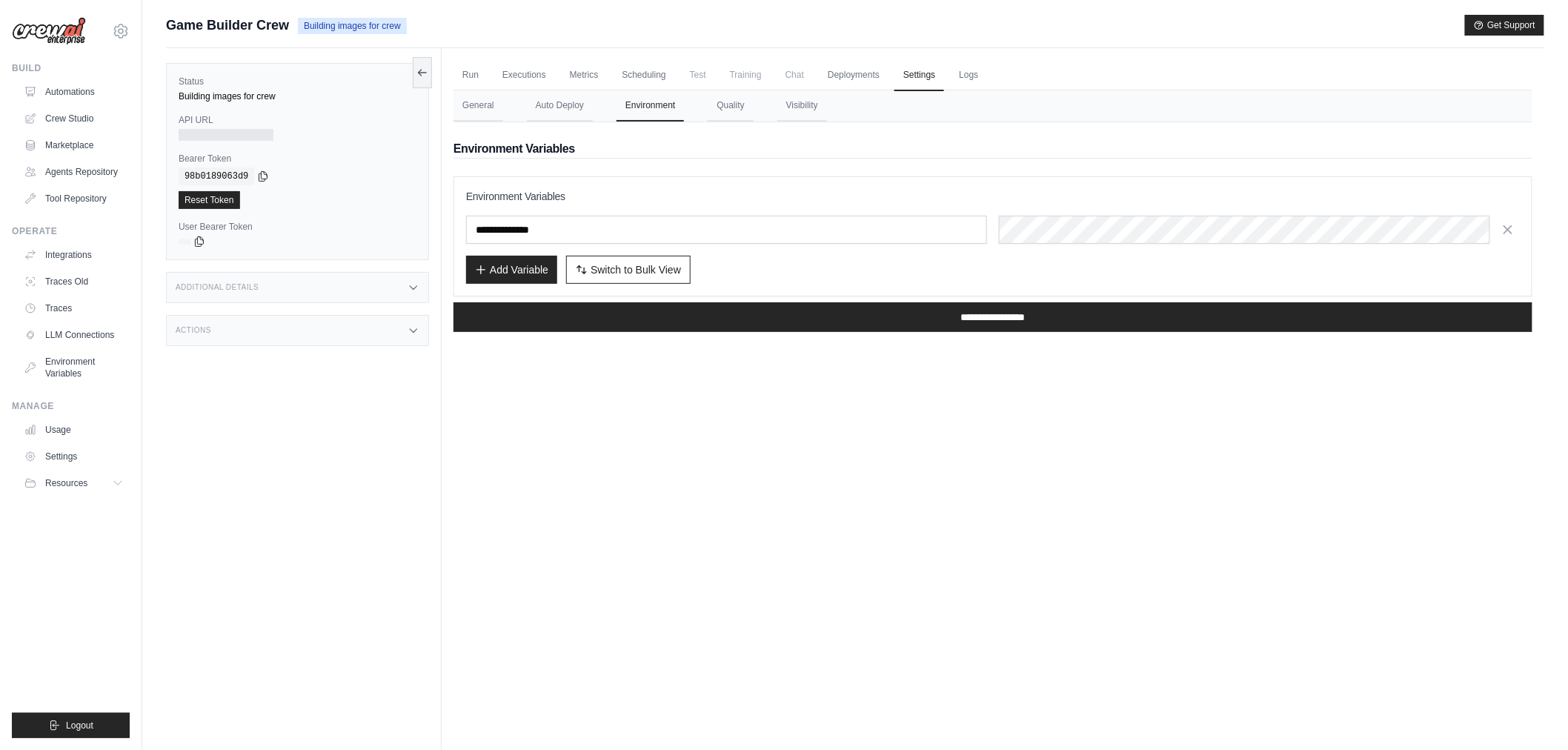
click at [1093, 178] on div "**********" at bounding box center [993, 236] width 1079 height 120
click at [486, 99] on button "General" at bounding box center [479, 106] width 50 height 31
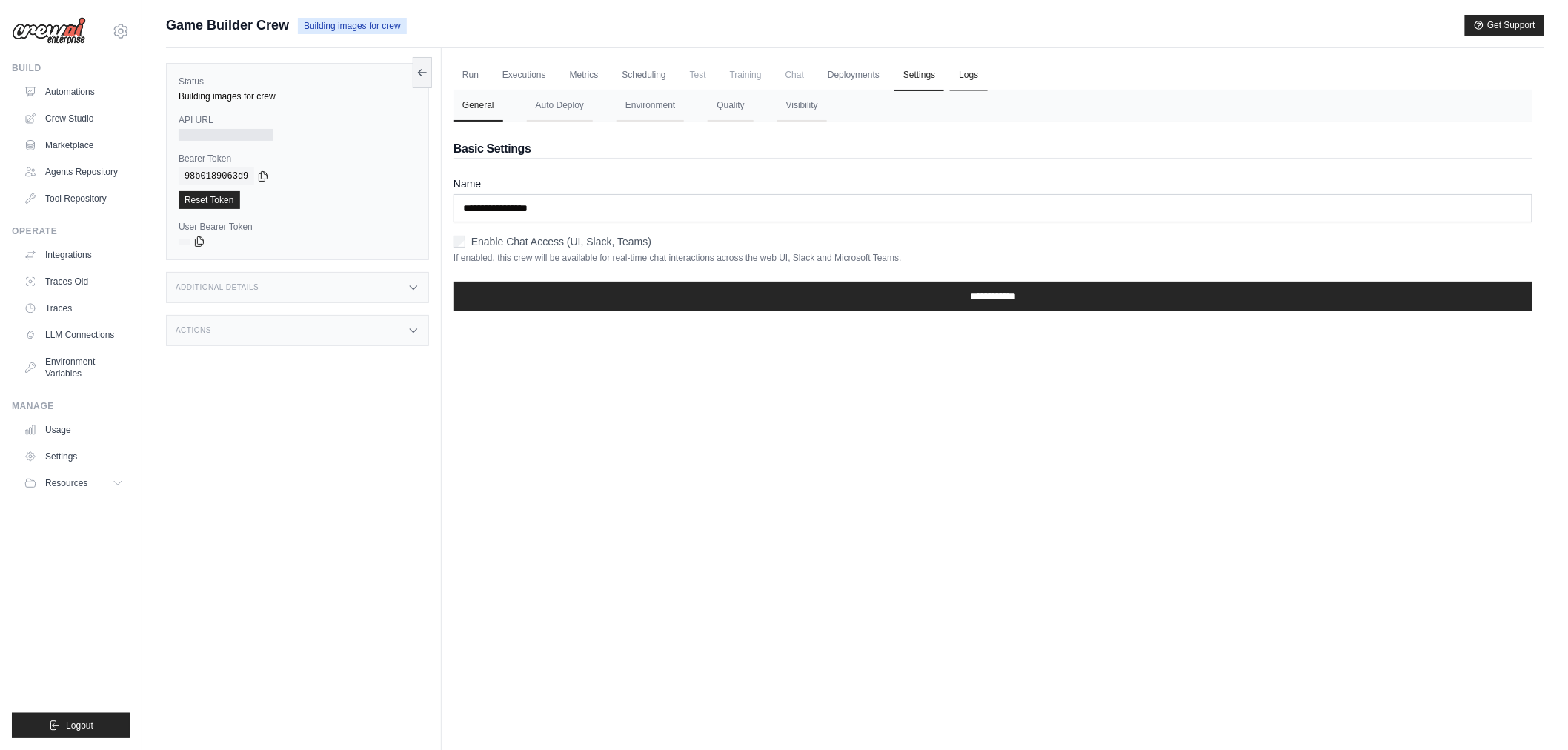
click at [976, 80] on link "Logs" at bounding box center [969, 75] width 37 height 31
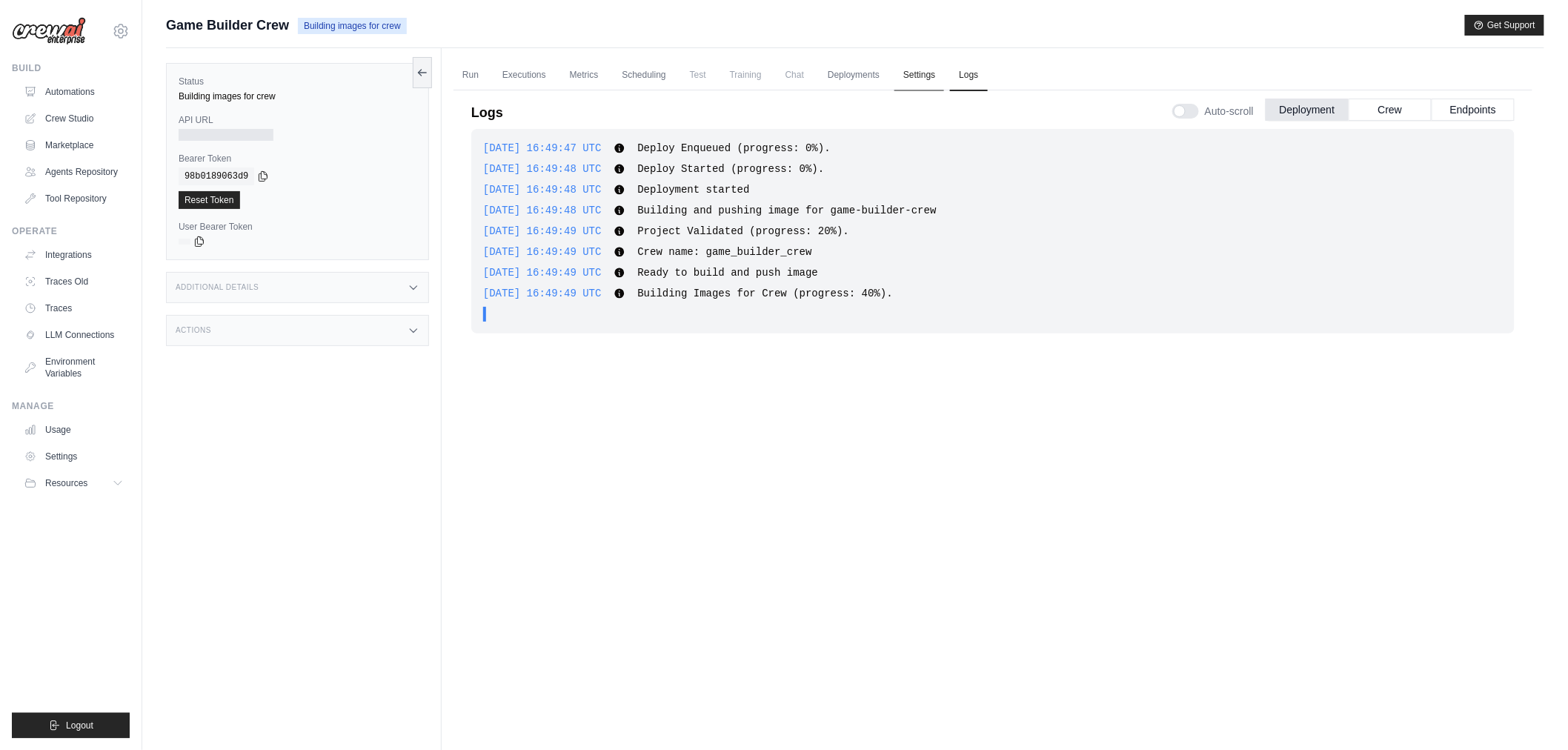
click at [915, 76] on link "Settings" at bounding box center [920, 75] width 50 height 31
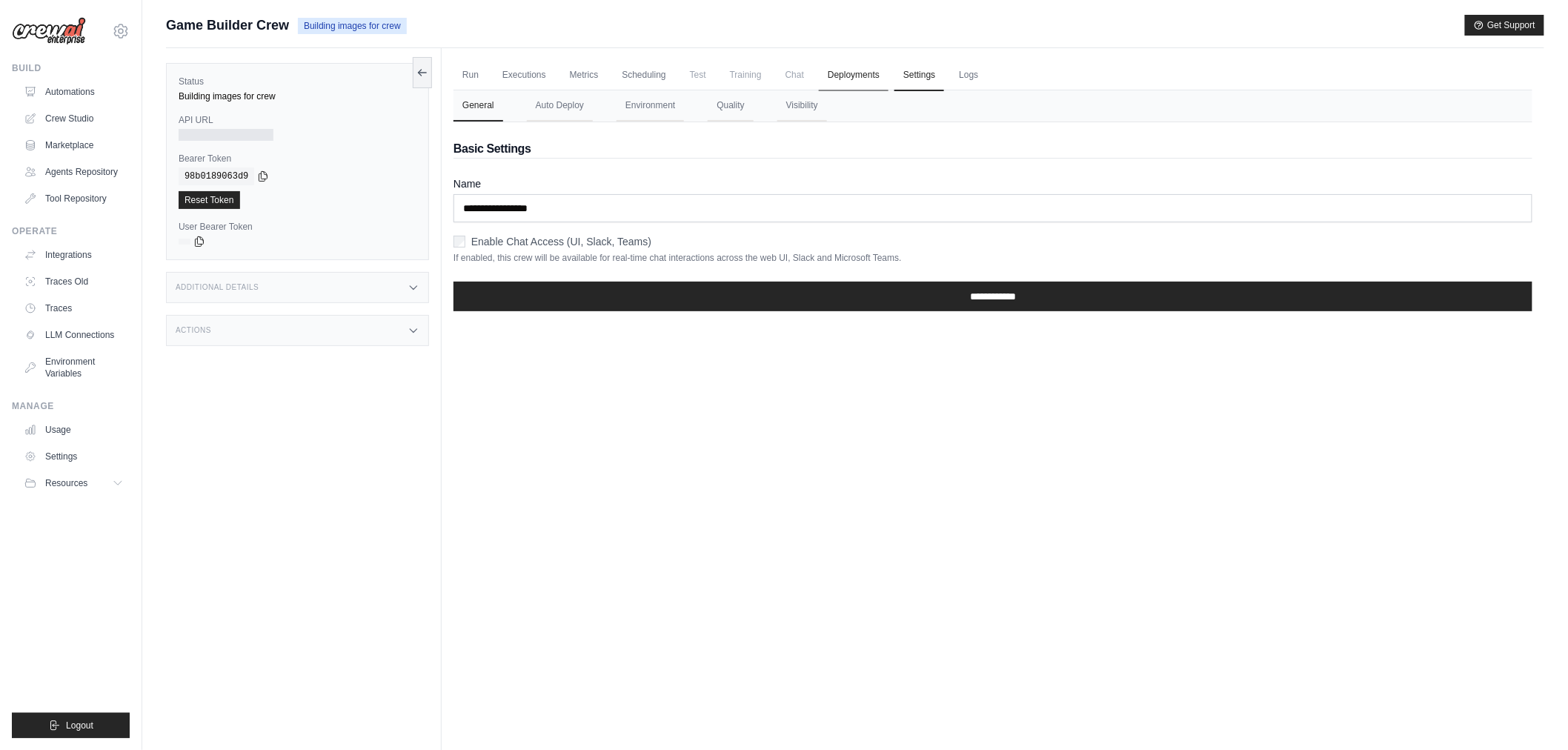
click at [873, 74] on link "Deployments" at bounding box center [853, 75] width 69 height 31
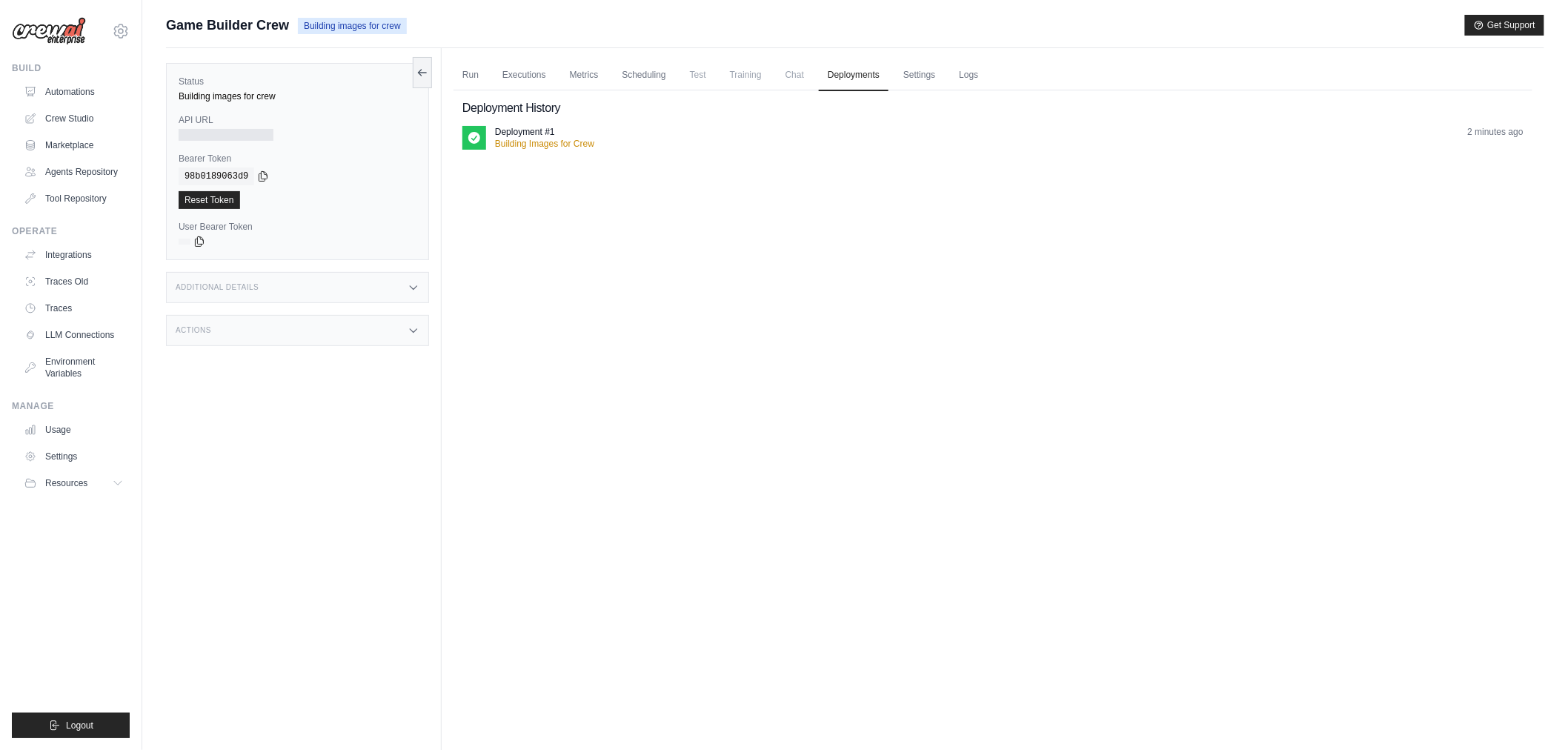
click at [779, 78] on span "Chat" at bounding box center [795, 74] width 36 height 30
click at [718, 72] on ul "Run Executions Metrics Scheduling Test Training Chat Deployments Settings Logs" at bounding box center [993, 74] width 1079 height 30
click at [692, 72] on span "Test" at bounding box center [698, 74] width 34 height 30
click at [653, 72] on link "Scheduling" at bounding box center [644, 75] width 62 height 31
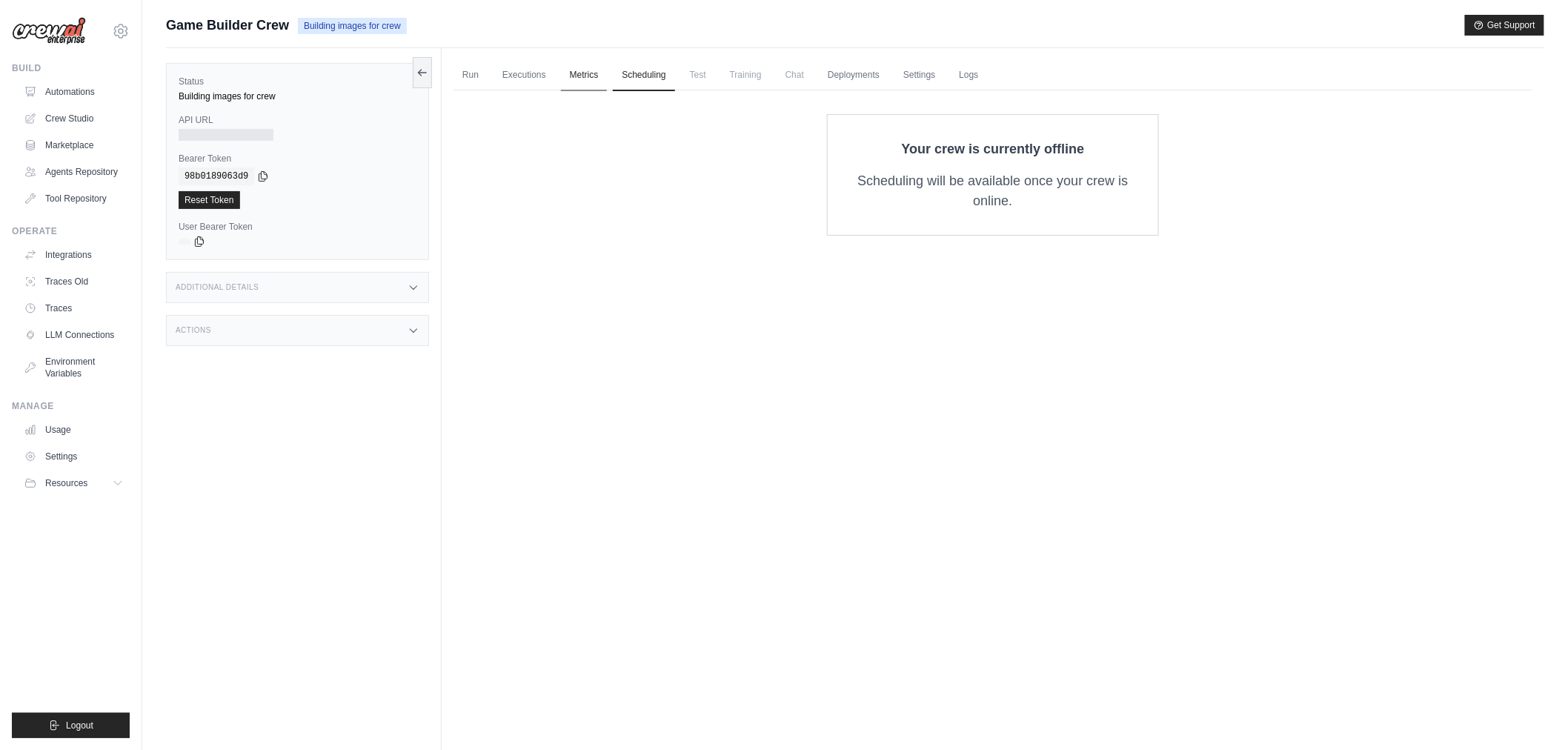
click at [579, 74] on link "Metrics" at bounding box center [584, 75] width 47 height 31
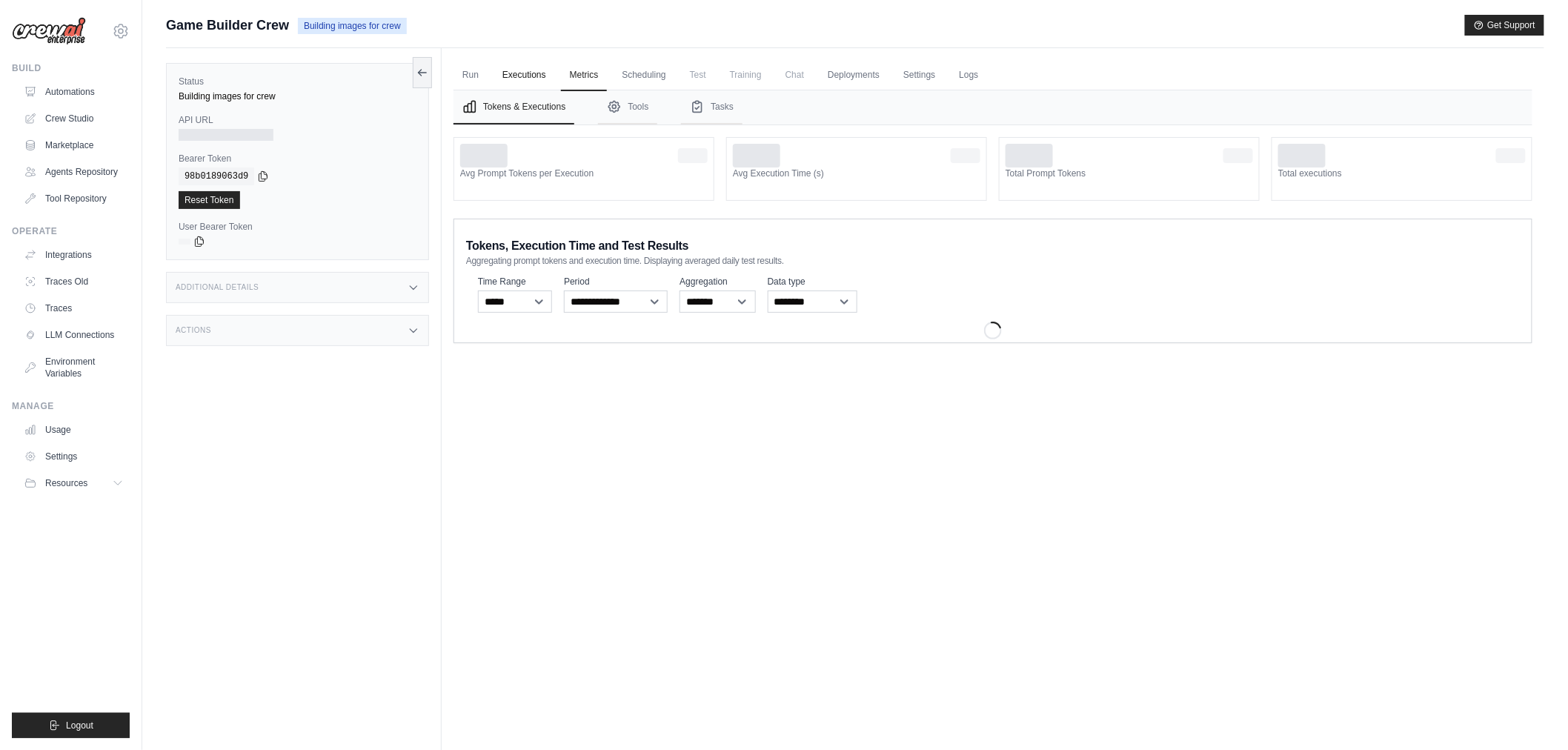
click at [517, 74] on link "Executions" at bounding box center [524, 75] width 62 height 31
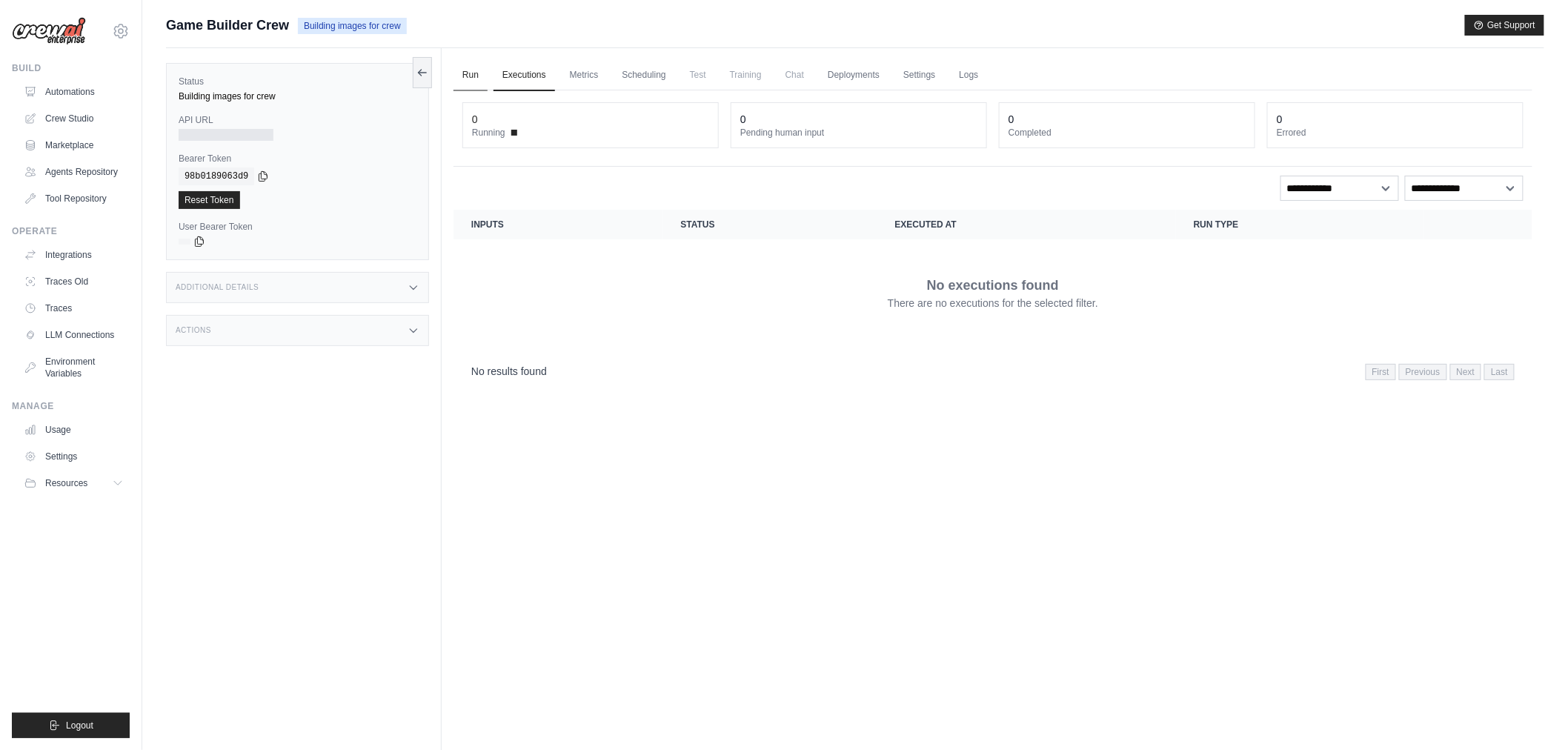
click at [471, 74] on link "Run" at bounding box center [471, 75] width 34 height 31
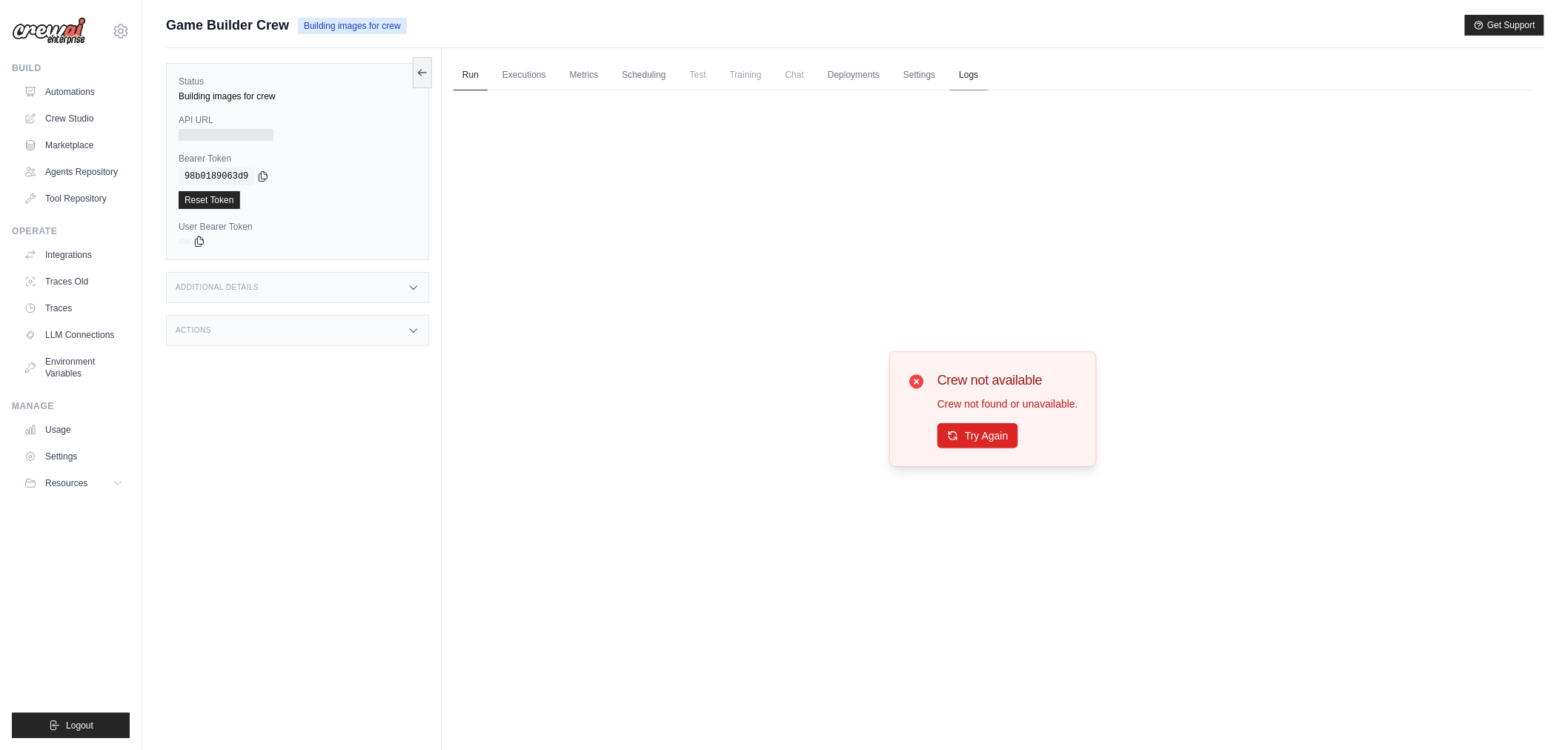
click at [951, 71] on link "Logs" at bounding box center [969, 75] width 37 height 31
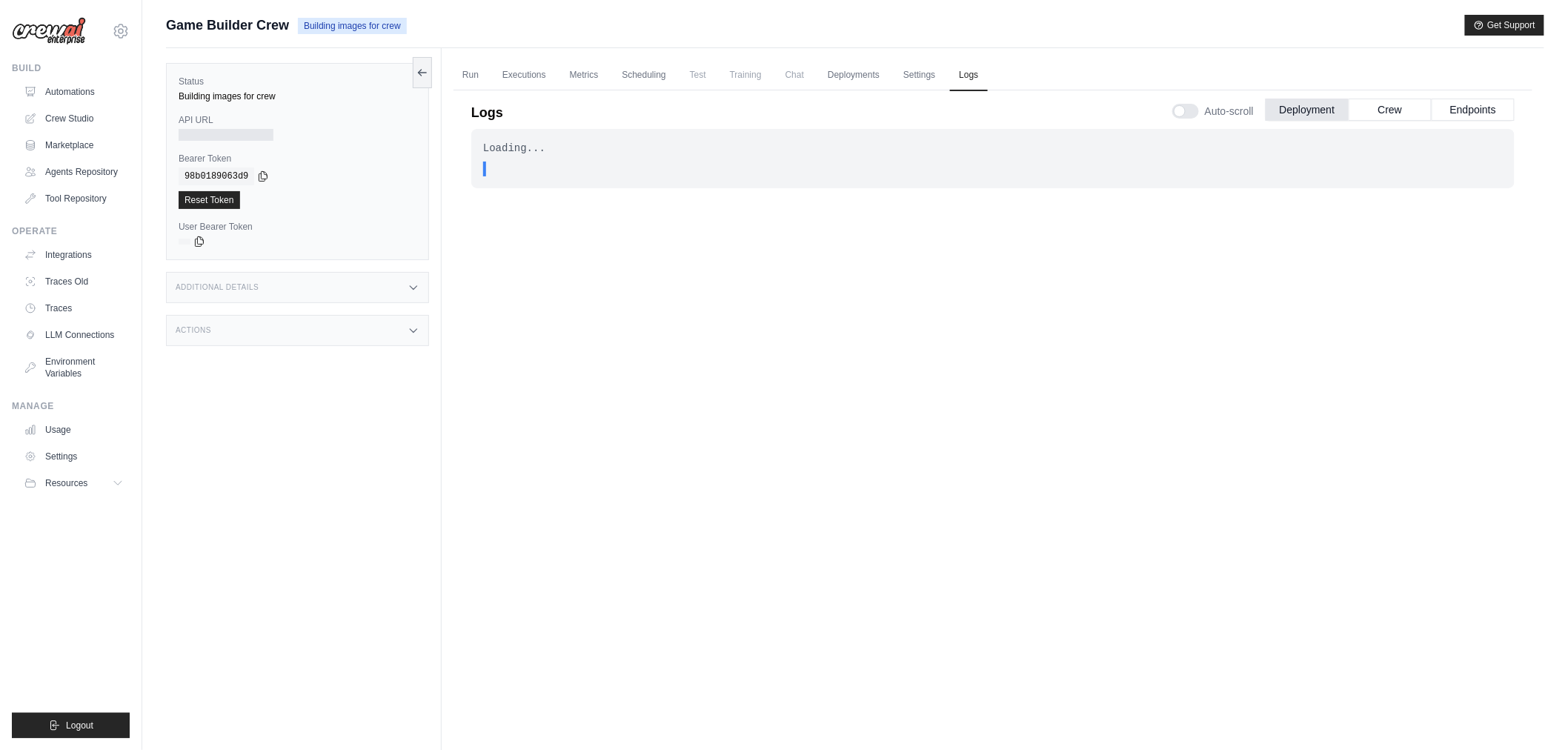
click at [267, 322] on div "Actions" at bounding box center [297, 330] width 263 height 31
click at [291, 284] on div "Additional Details" at bounding box center [297, 288] width 263 height 31
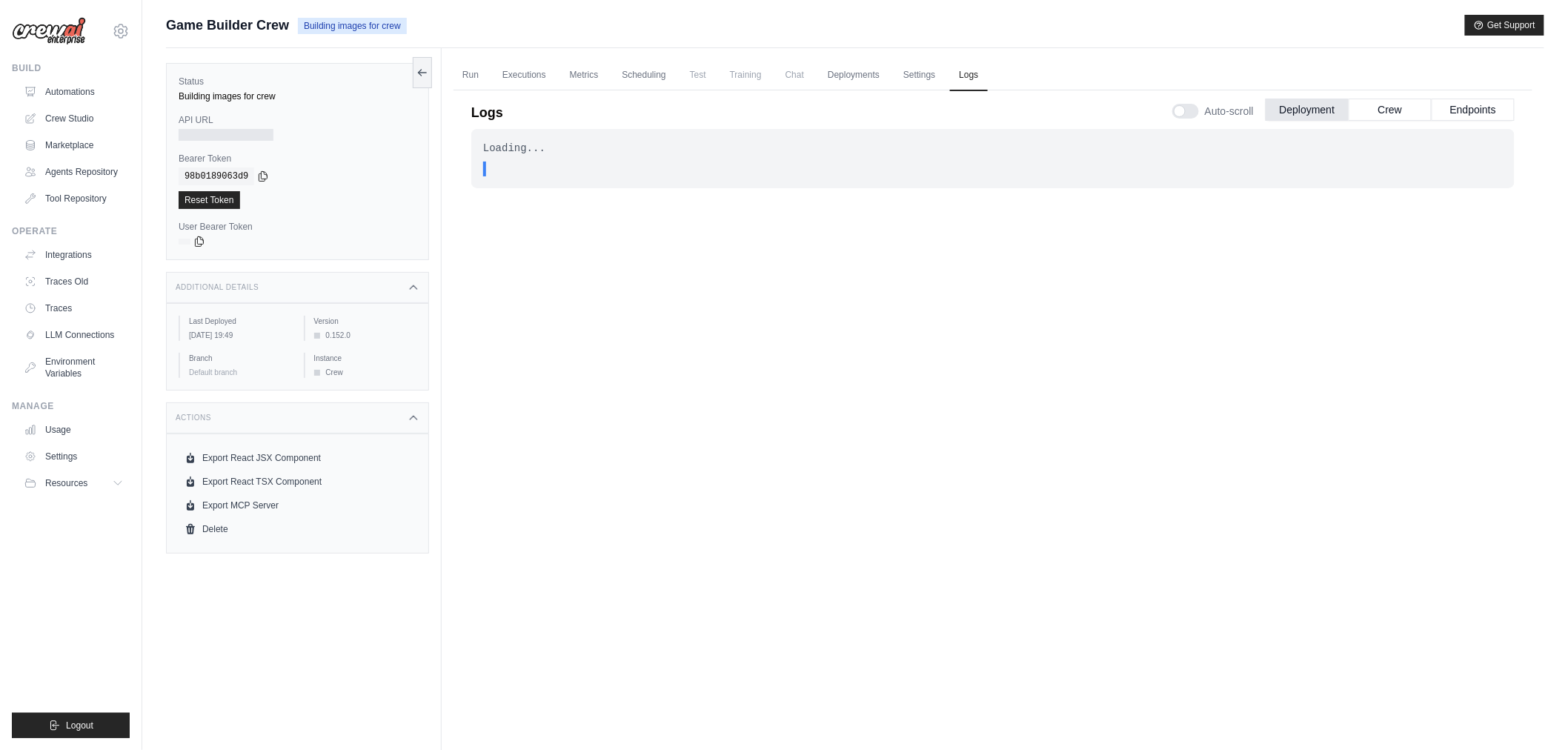
click at [291, 283] on div "Additional Details" at bounding box center [297, 288] width 263 height 31
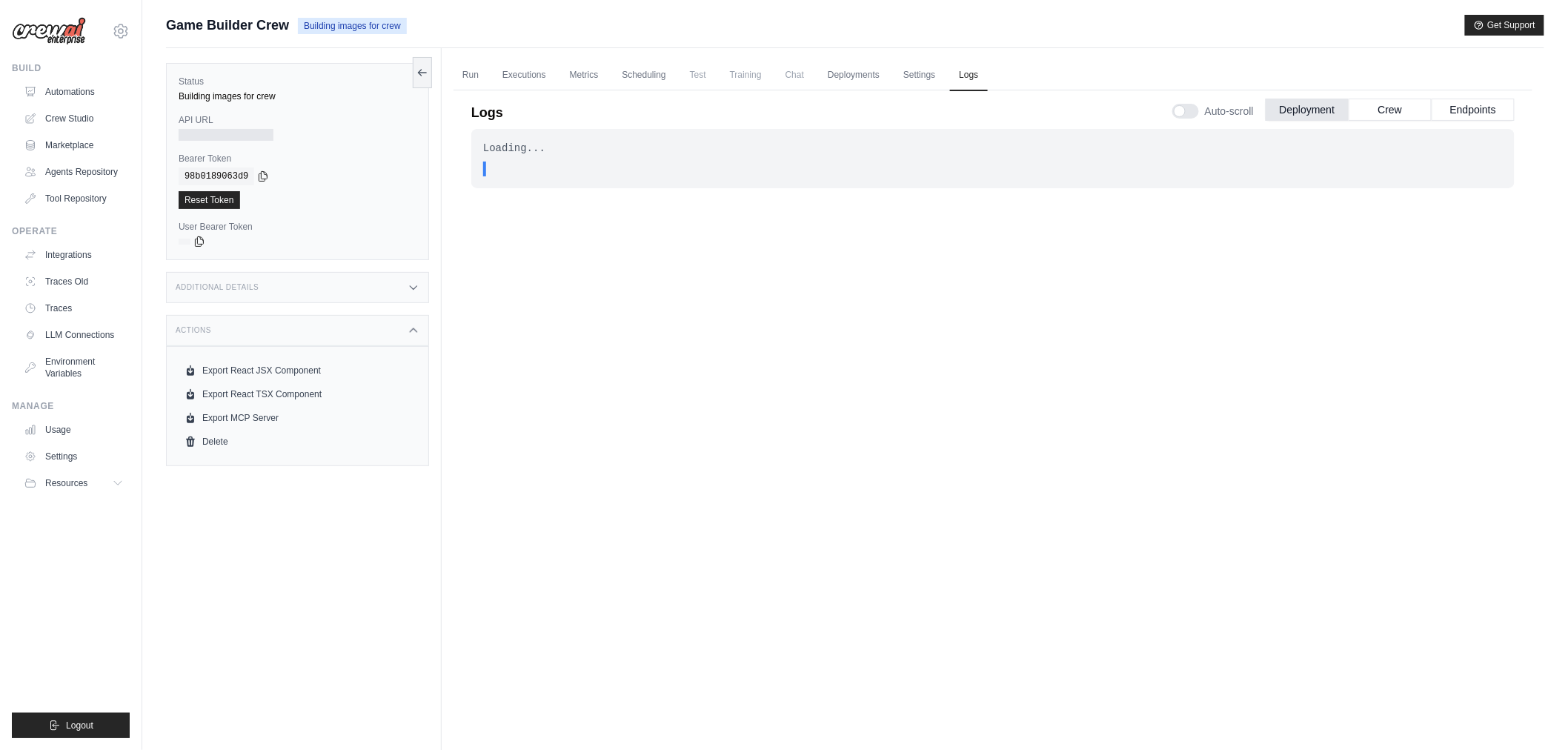
click at [286, 324] on div "Actions" at bounding box center [297, 330] width 263 height 31
click at [524, 156] on div "Loading... . . . In Progress" at bounding box center [993, 158] width 1044 height 59
click at [1148, 113] on div "Logs Auto-scroll Deployment Crew Endpoints" at bounding box center [993, 108] width 1044 height 41
click at [935, 79] on link "Settings" at bounding box center [920, 75] width 50 height 31
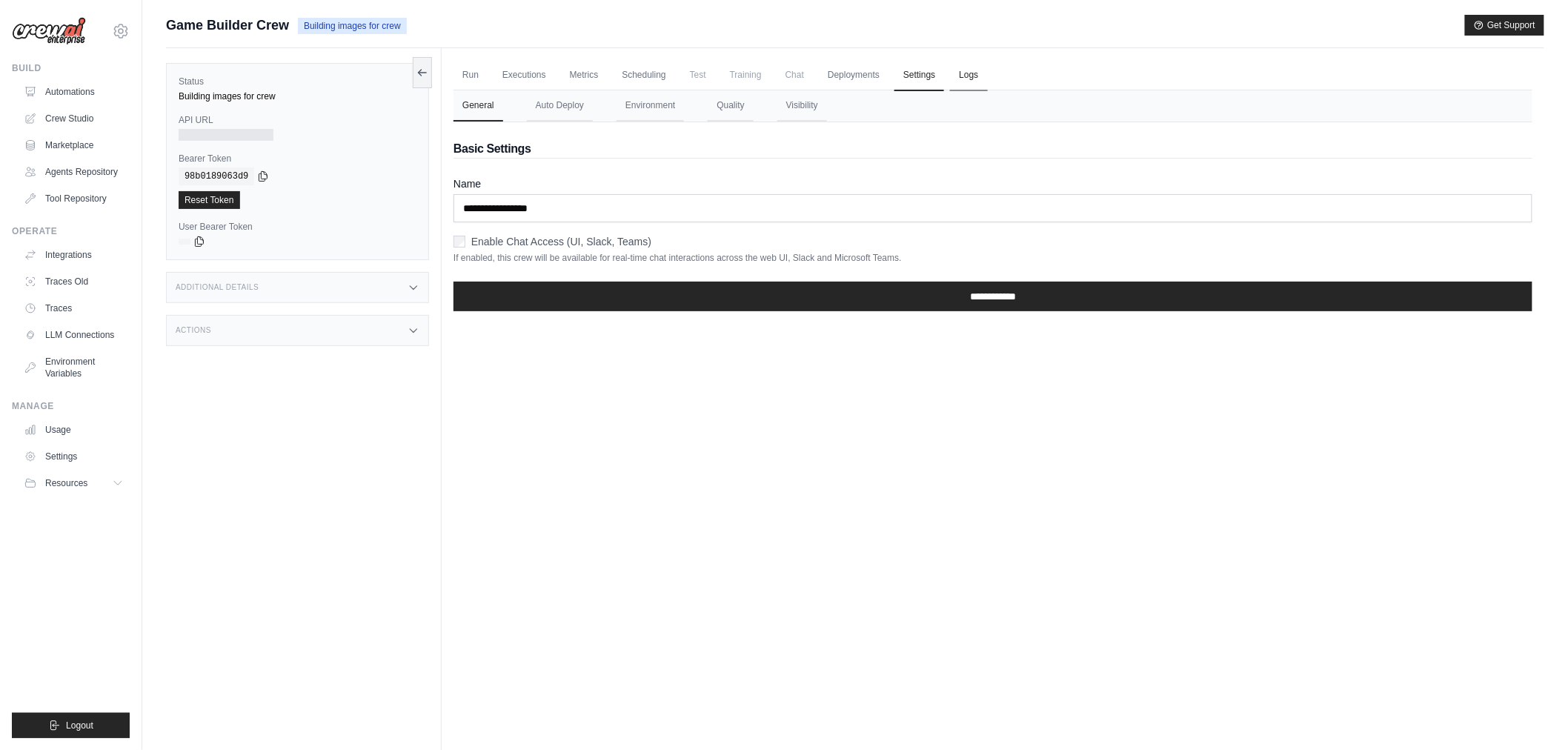
click at [962, 74] on link "Logs" at bounding box center [969, 75] width 37 height 31
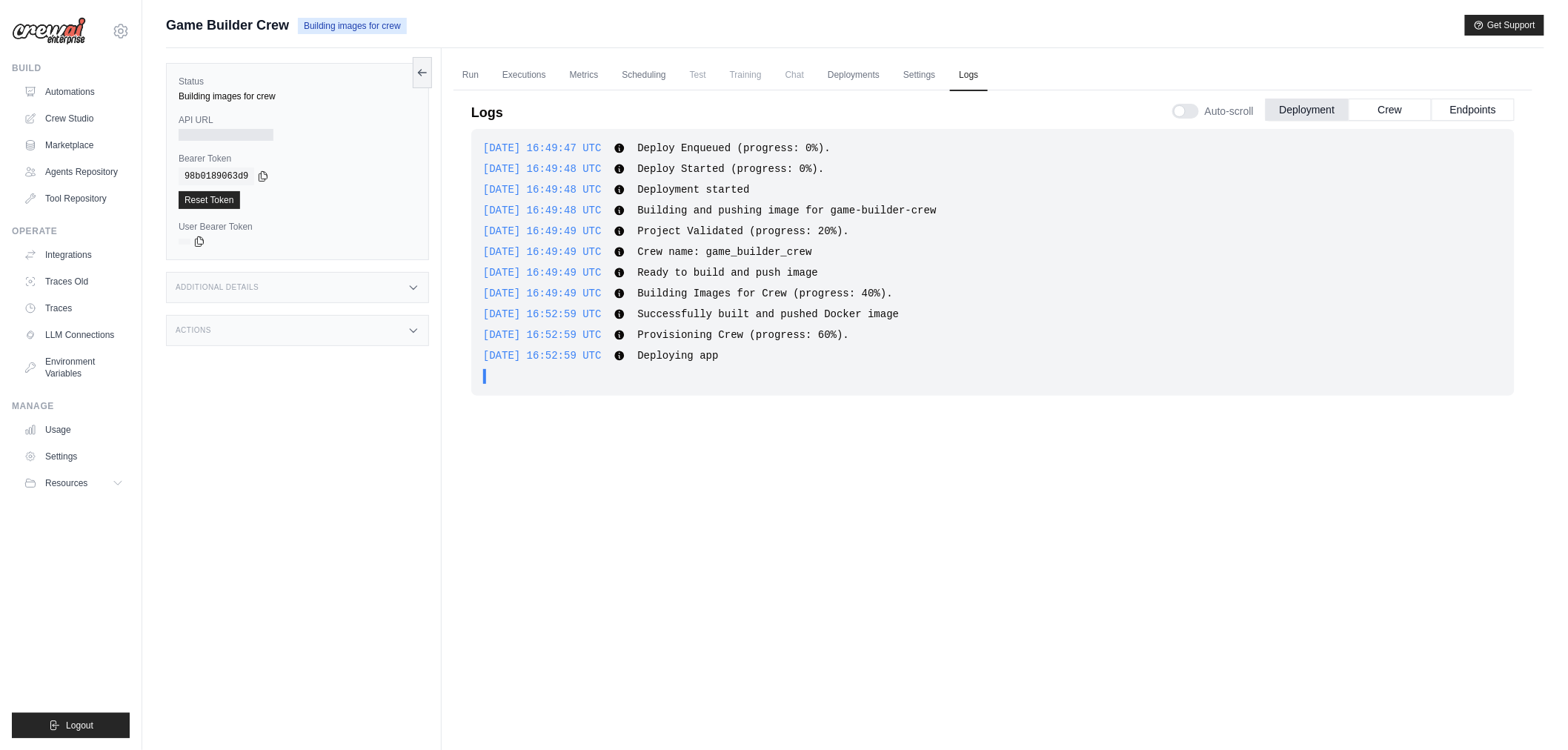
drag, startPoint x: 923, startPoint y: 655, endPoint x: 930, endPoint y: 645, distance: 12.2
click at [928, 652] on div "2025-09-21 16:49:47 UTC Deploy Enqueued (progress: 0%). Show more Show less 202…" at bounding box center [993, 421] width 1044 height 584
click at [975, 71] on link "Logs" at bounding box center [969, 75] width 37 height 31
click at [1188, 106] on div at bounding box center [1185, 110] width 27 height 15
click at [1189, 108] on div at bounding box center [1185, 110] width 27 height 15
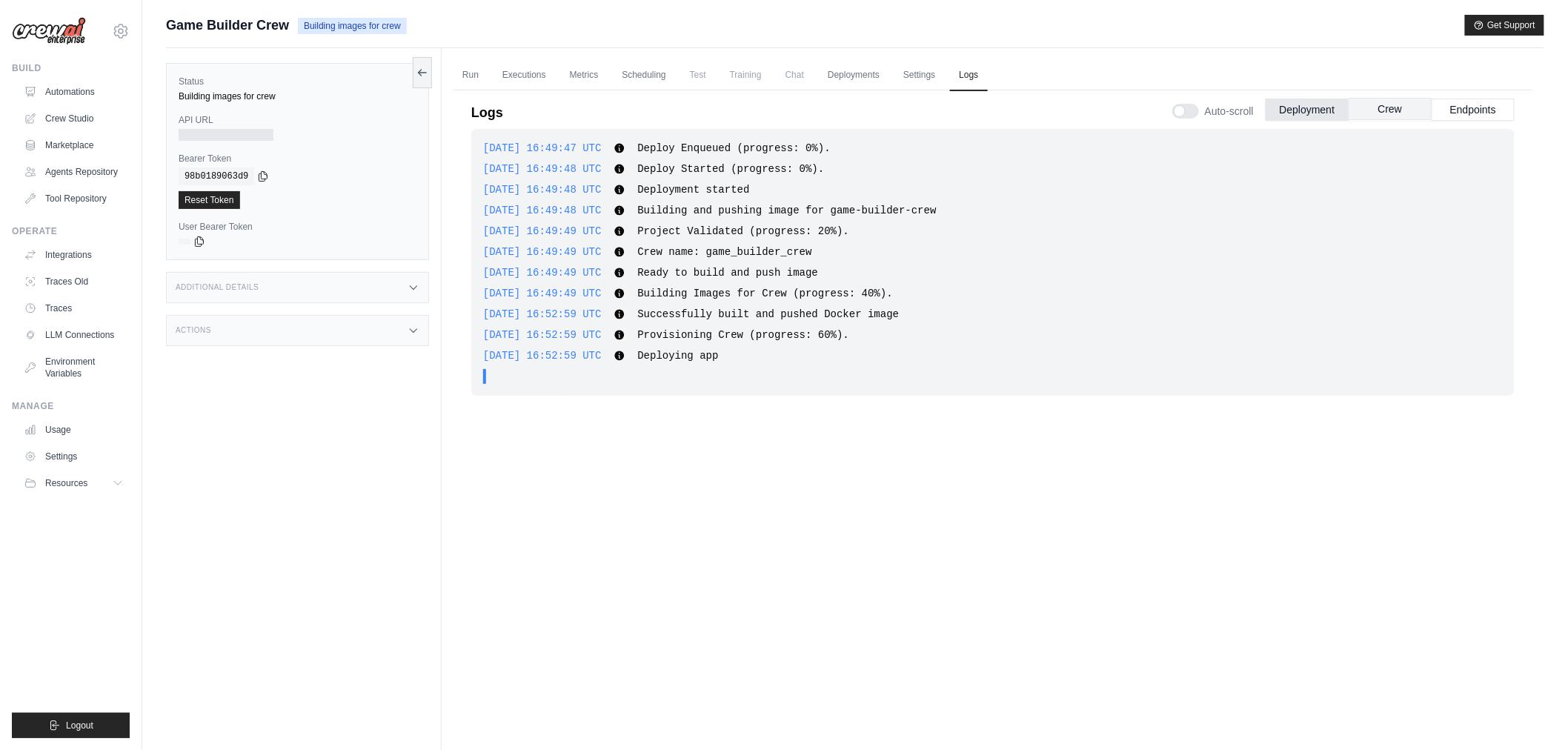
click at [1389, 110] on button "Crew" at bounding box center [1390, 109] width 83 height 22
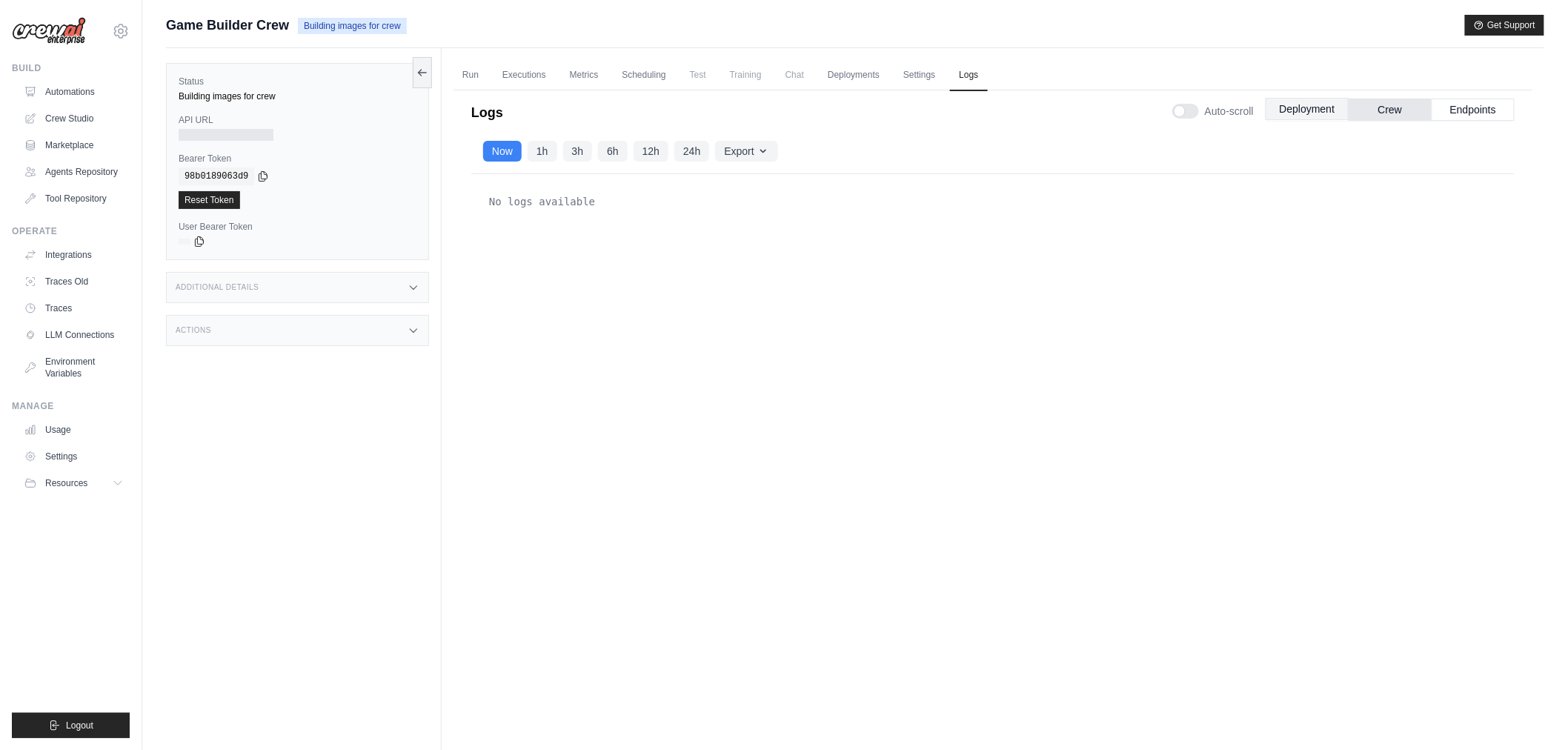
click at [1303, 109] on button "Deployment" at bounding box center [1307, 109] width 83 height 22
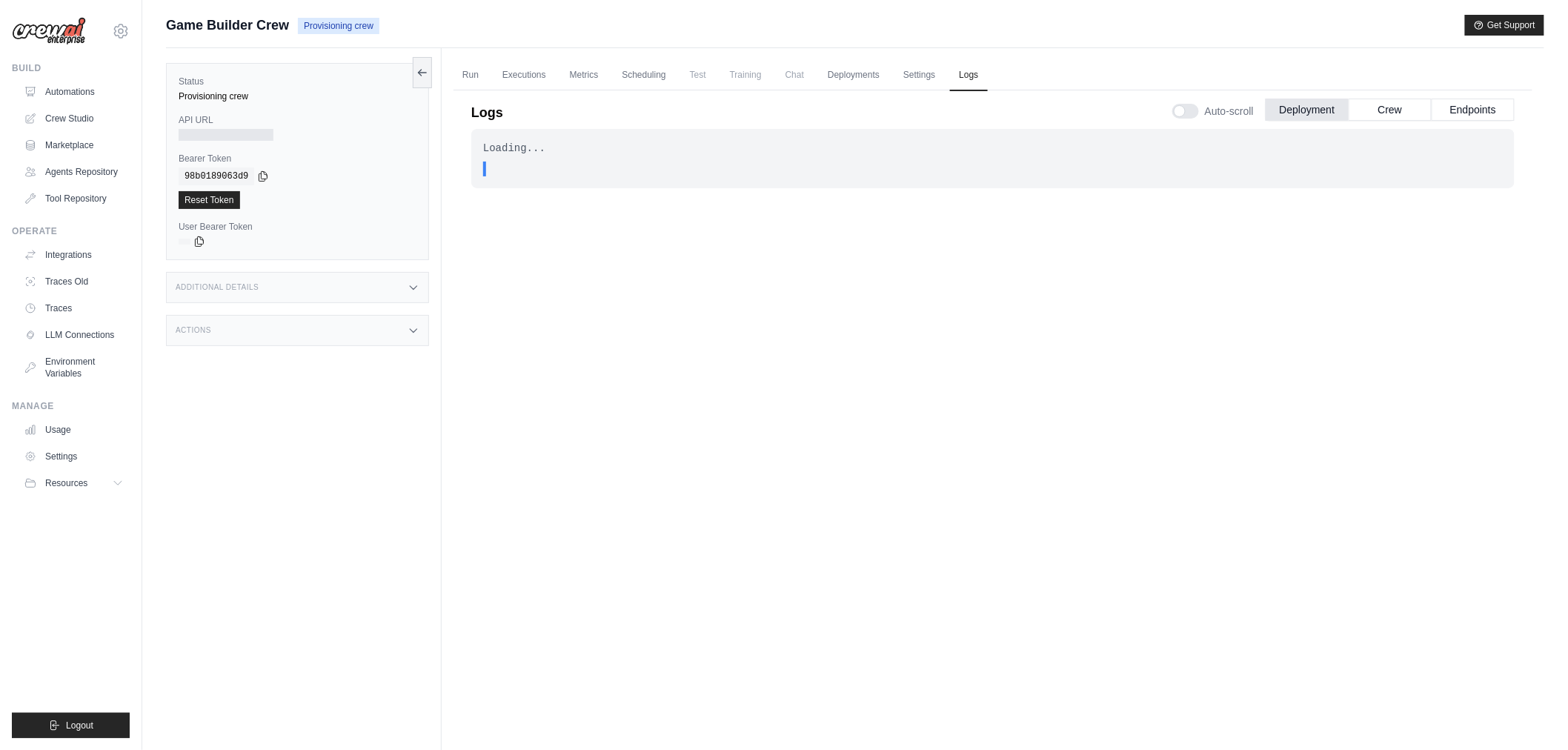
click at [449, 247] on div "Run Executions Metrics Scheduling Test Training Chat Deployments Settings Logs …" at bounding box center [993, 423] width 1103 height 750
click at [463, 80] on link "Run" at bounding box center [471, 75] width 34 height 31
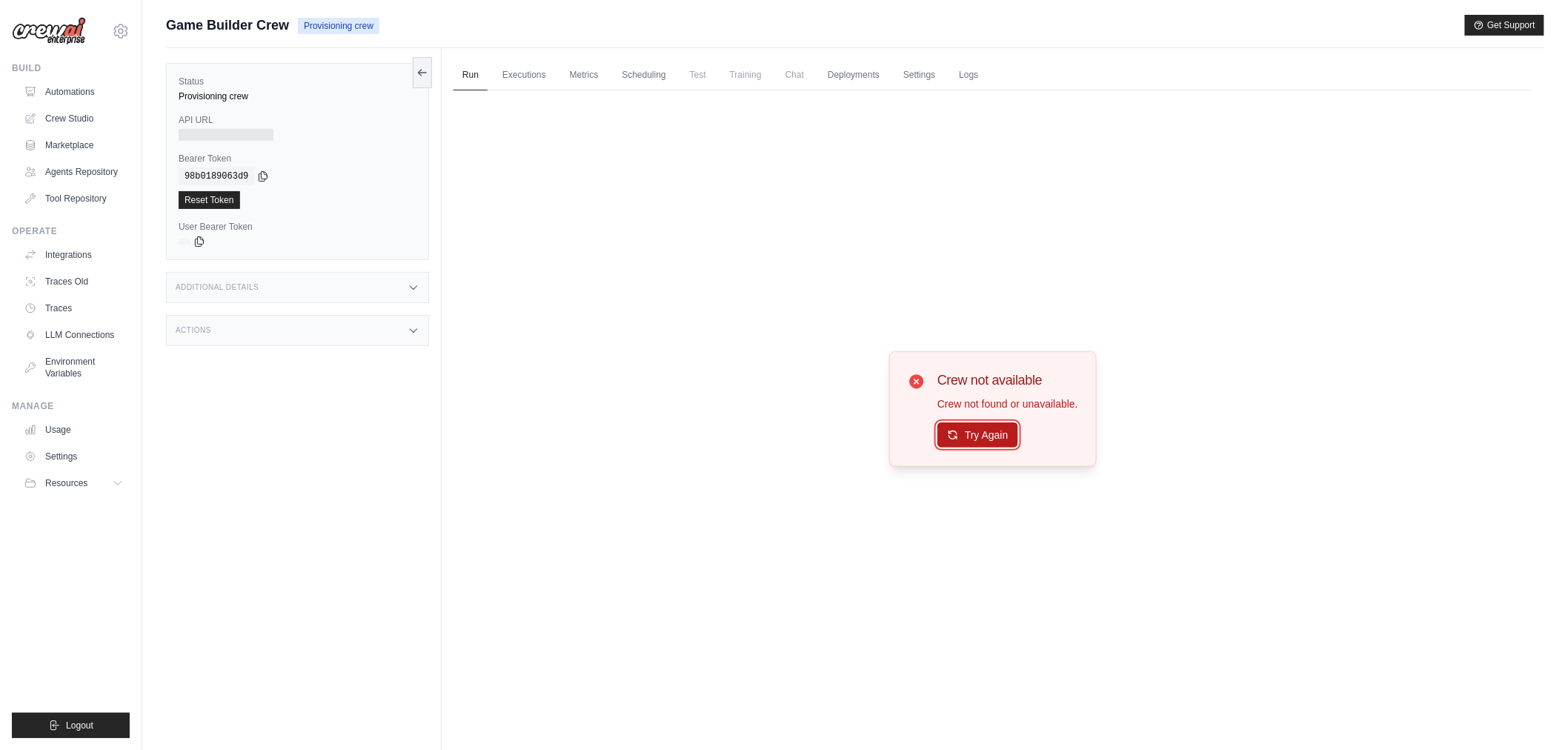
click at [992, 427] on button "Try Again" at bounding box center [978, 434] width 80 height 25
click at [964, 76] on link "Logs" at bounding box center [969, 75] width 37 height 31
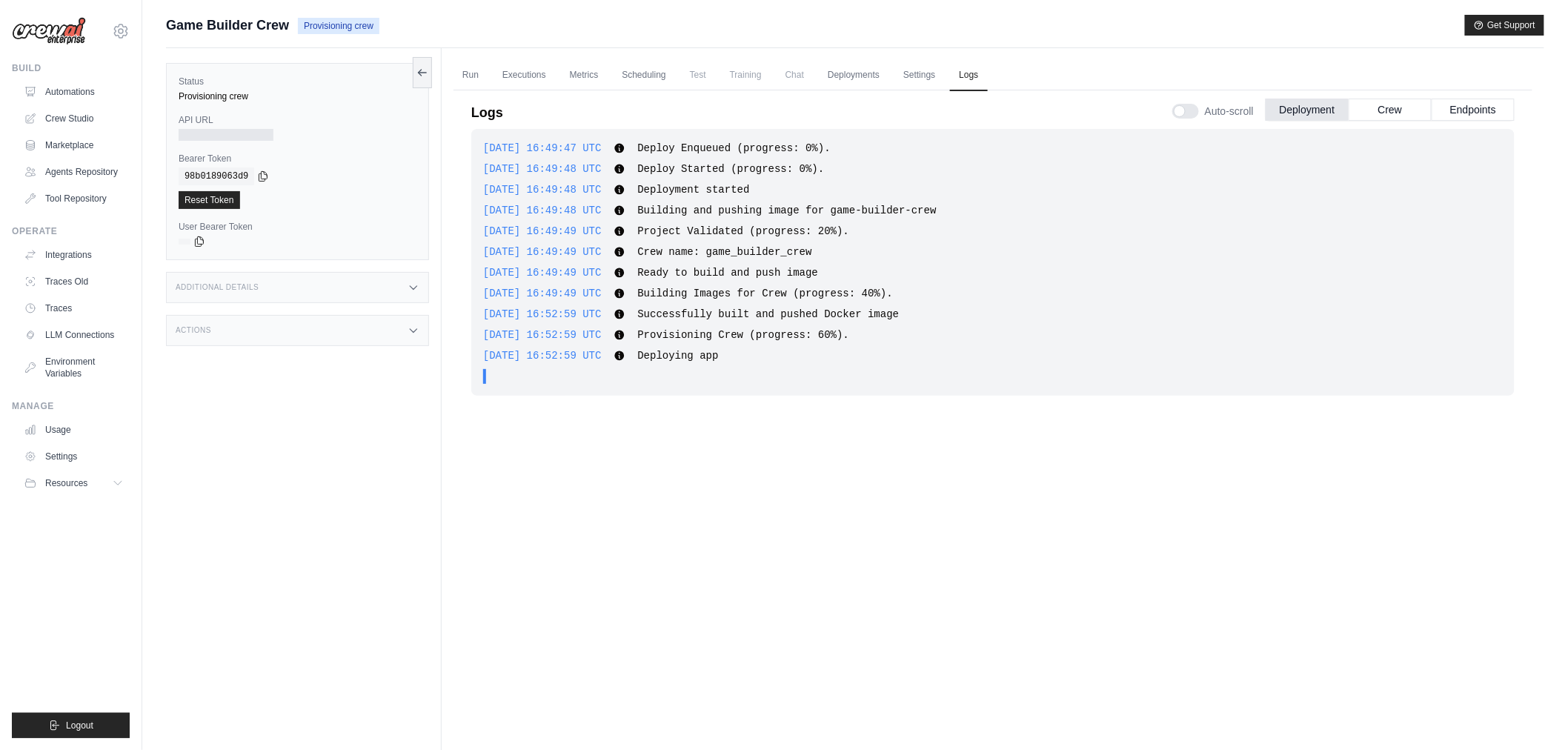
click at [218, 295] on div "Additional Details" at bounding box center [297, 288] width 263 height 31
click at [249, 421] on div "Actions" at bounding box center [297, 418] width 263 height 31
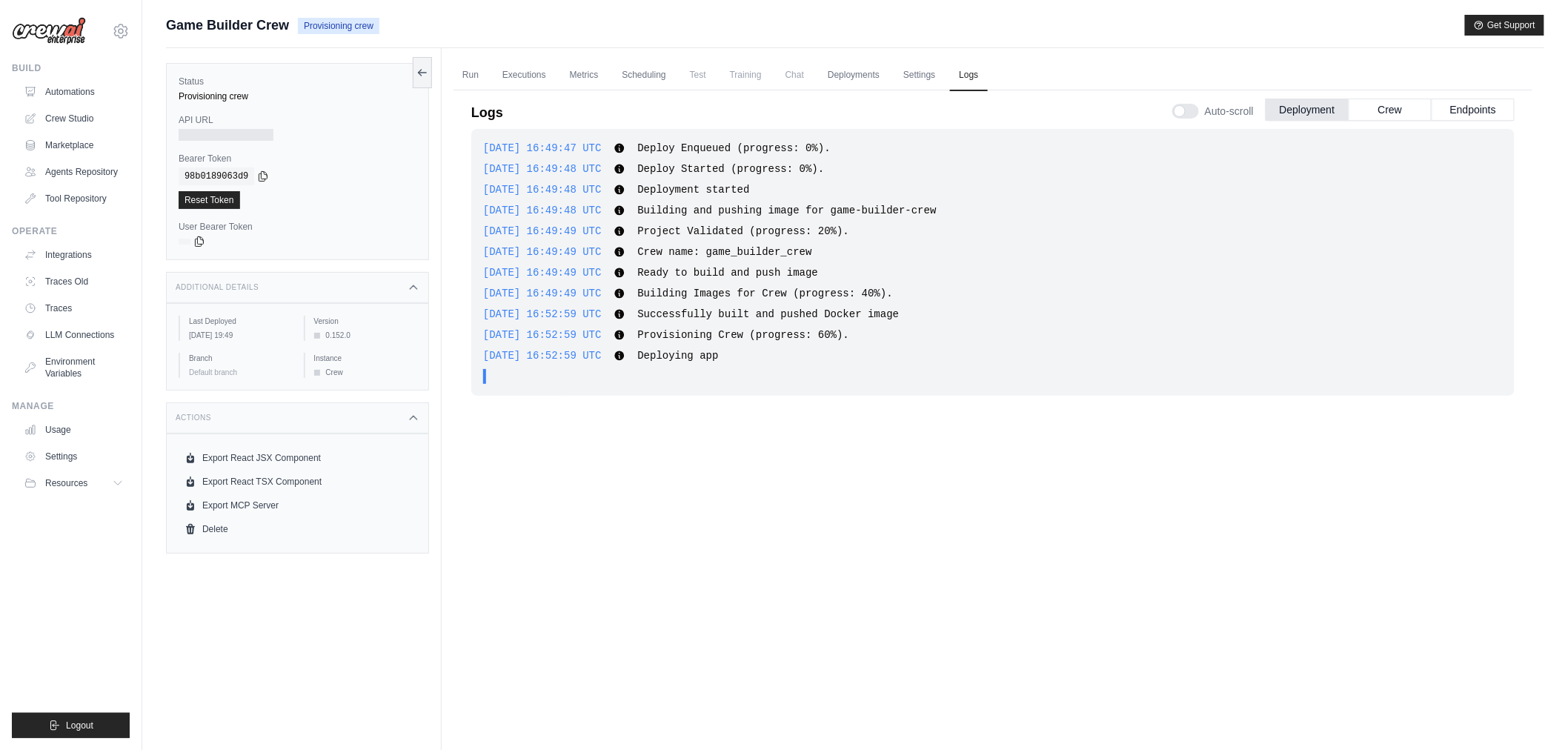
click at [265, 430] on div "Actions" at bounding box center [297, 418] width 263 height 31
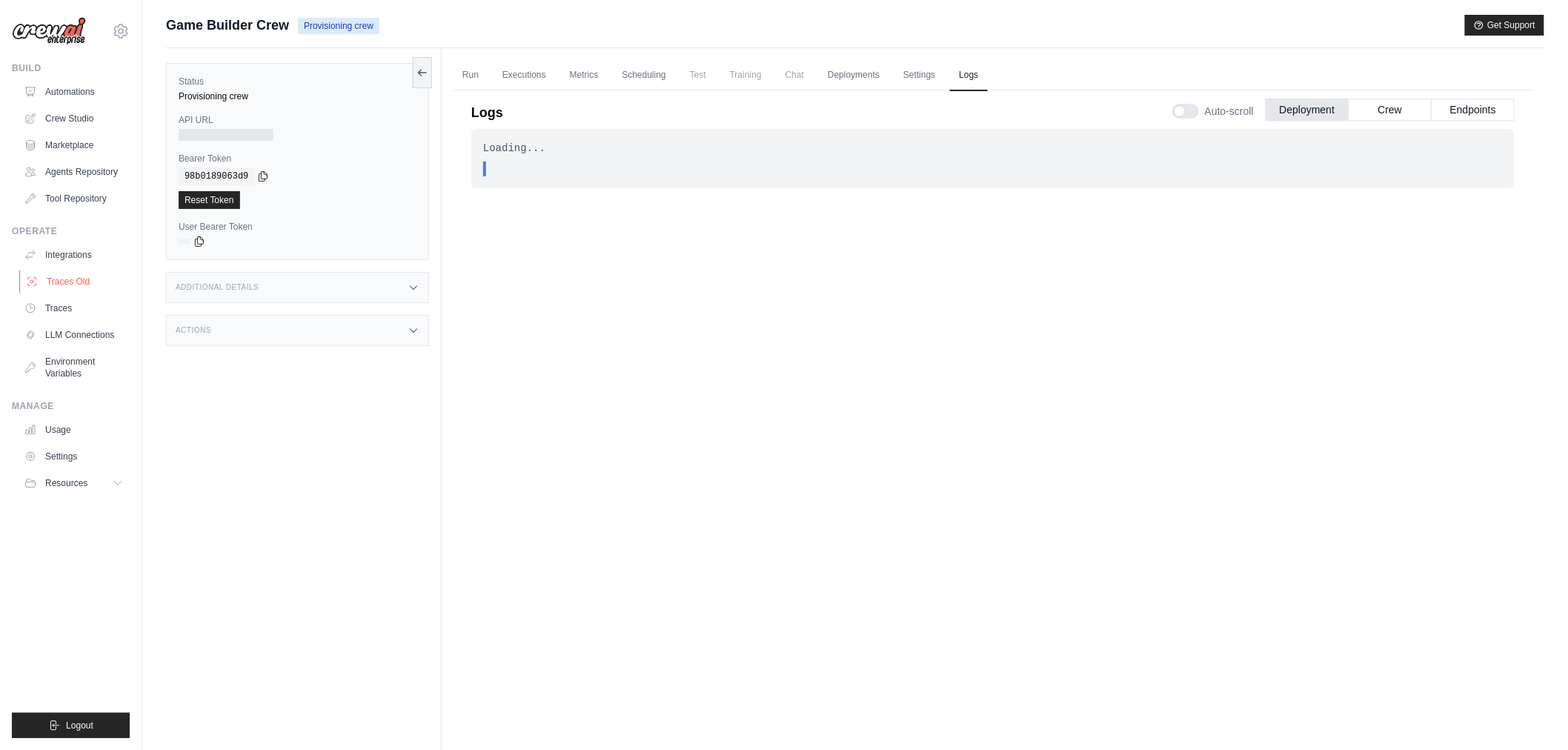
click at [54, 290] on link "Traces Old" at bounding box center [75, 282] width 112 height 24
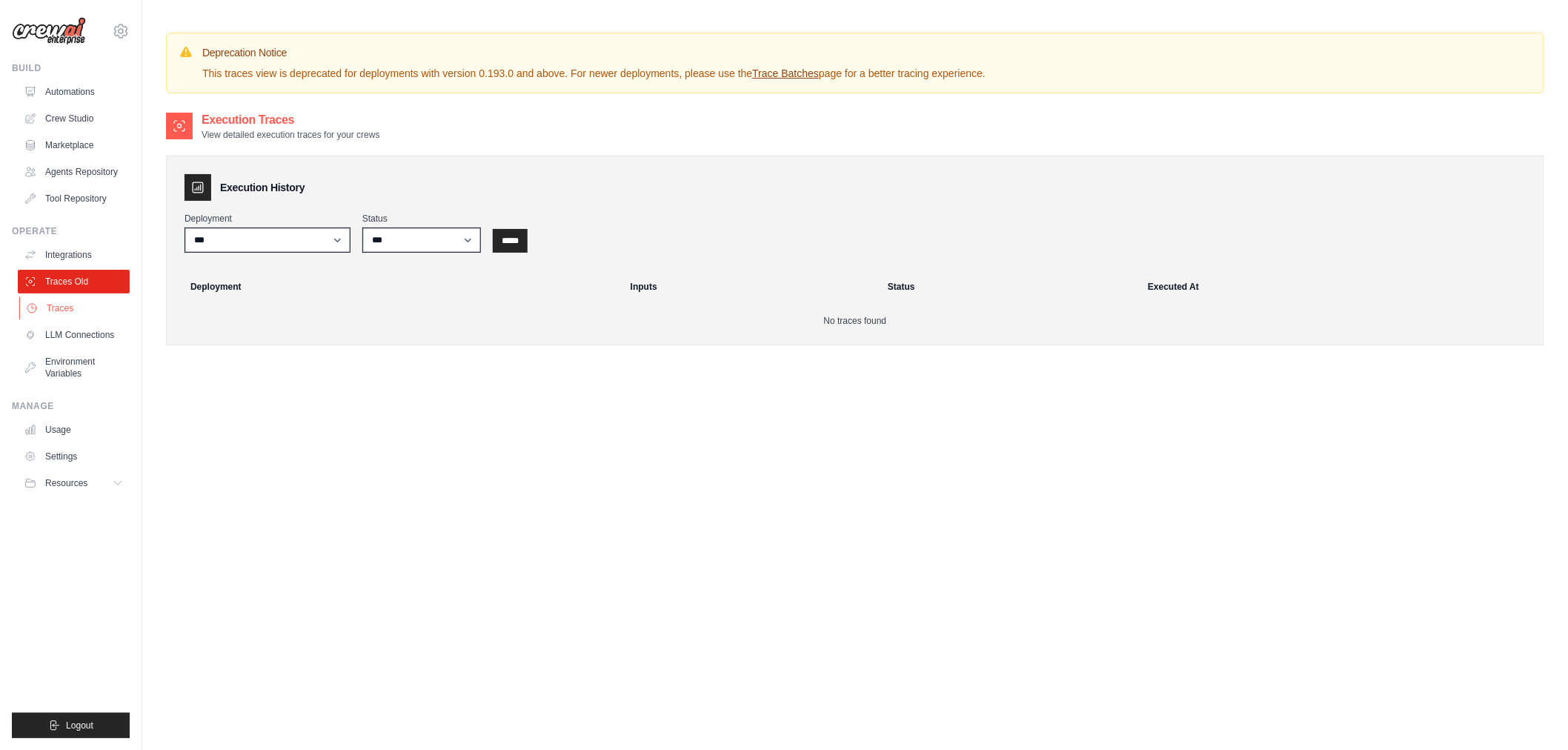
click at [54, 307] on link "Traces" at bounding box center [75, 308] width 112 height 24
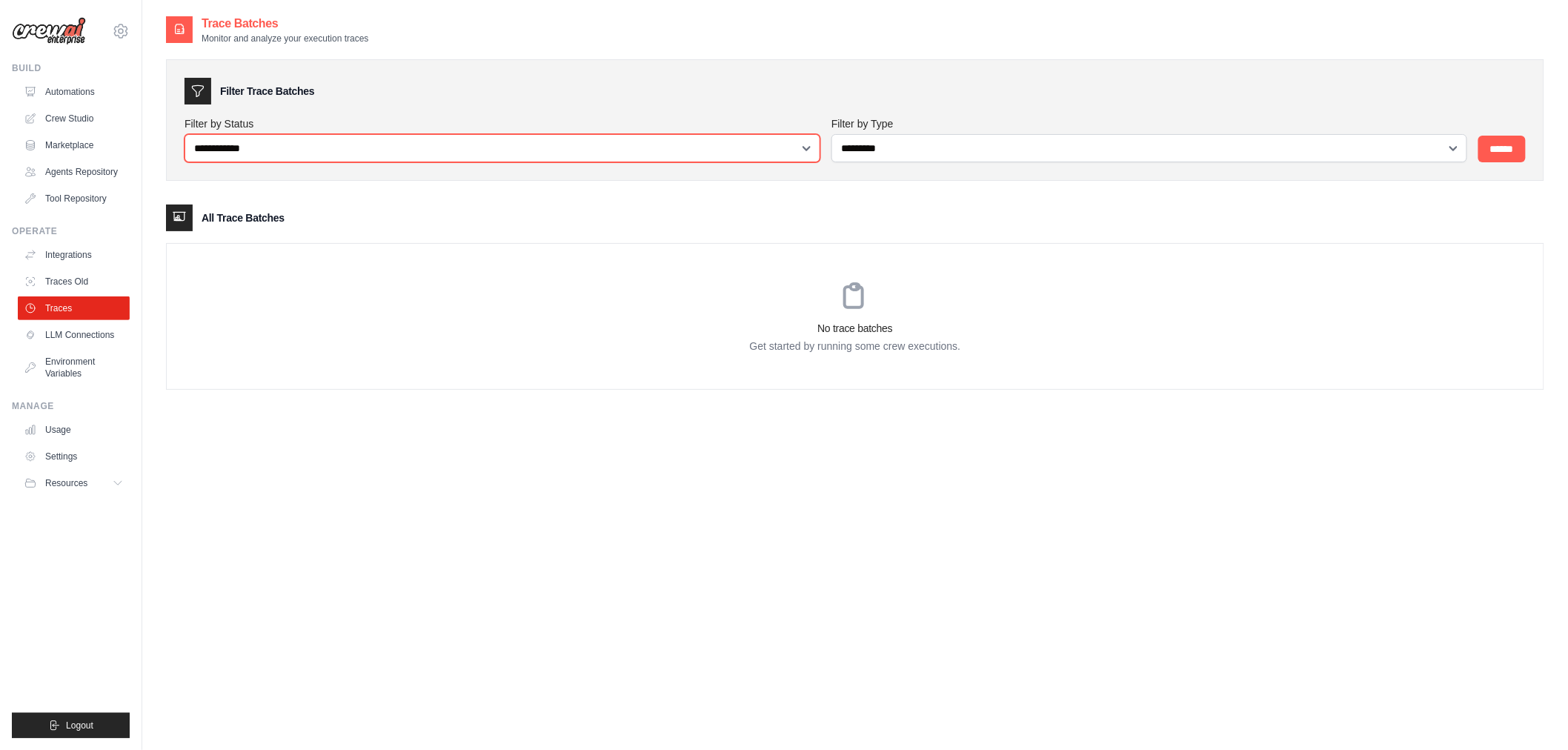
click at [537, 135] on select "**********" at bounding box center [503, 148] width 636 height 28
drag, startPoint x: 537, startPoint y: 139, endPoint x: 679, endPoint y: 139, distance: 142.0
click at [539, 140] on select "**********" at bounding box center [503, 148] width 636 height 28
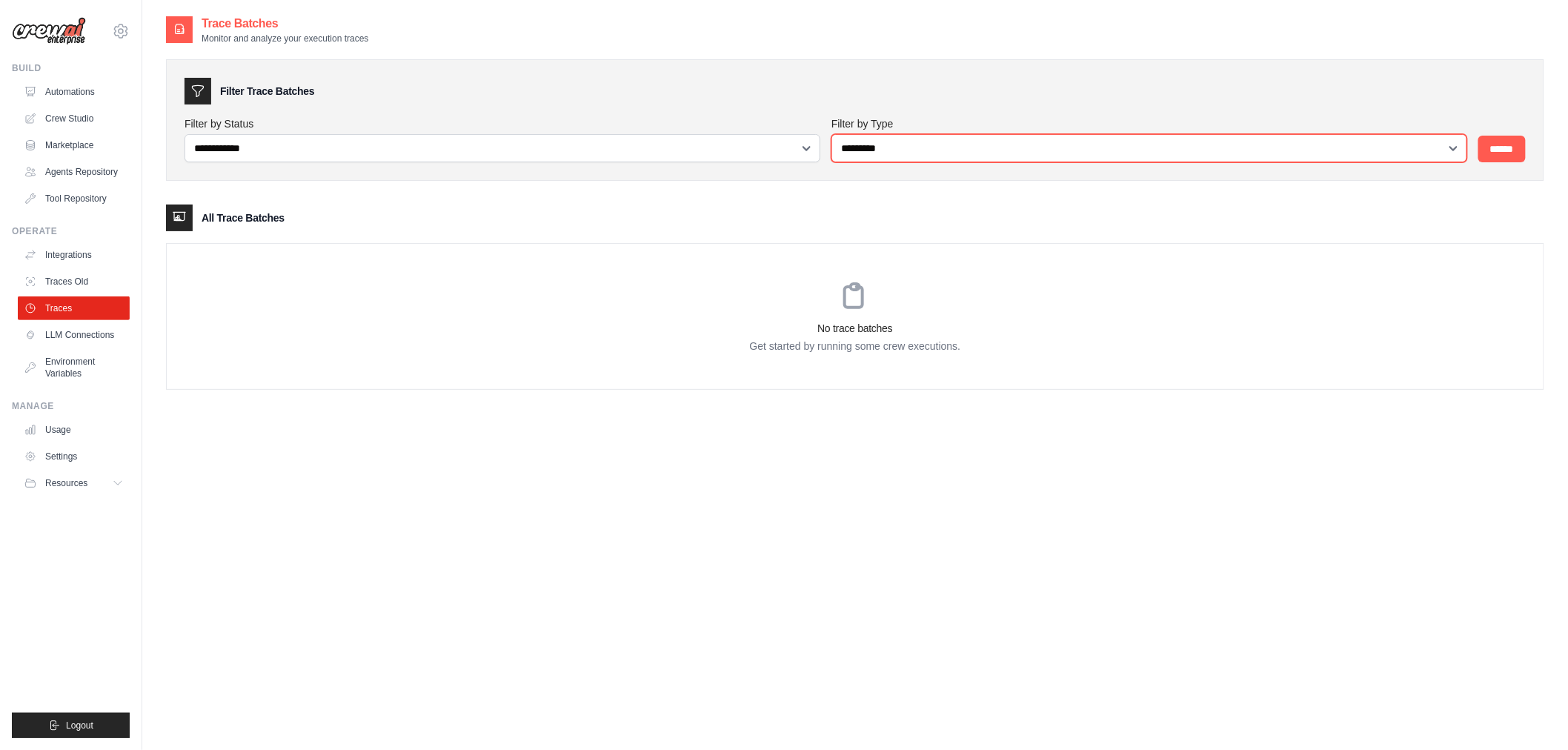
click at [885, 141] on select "**********" at bounding box center [1149, 148] width 636 height 28
click at [913, 140] on select "**********" at bounding box center [1149, 148] width 636 height 28
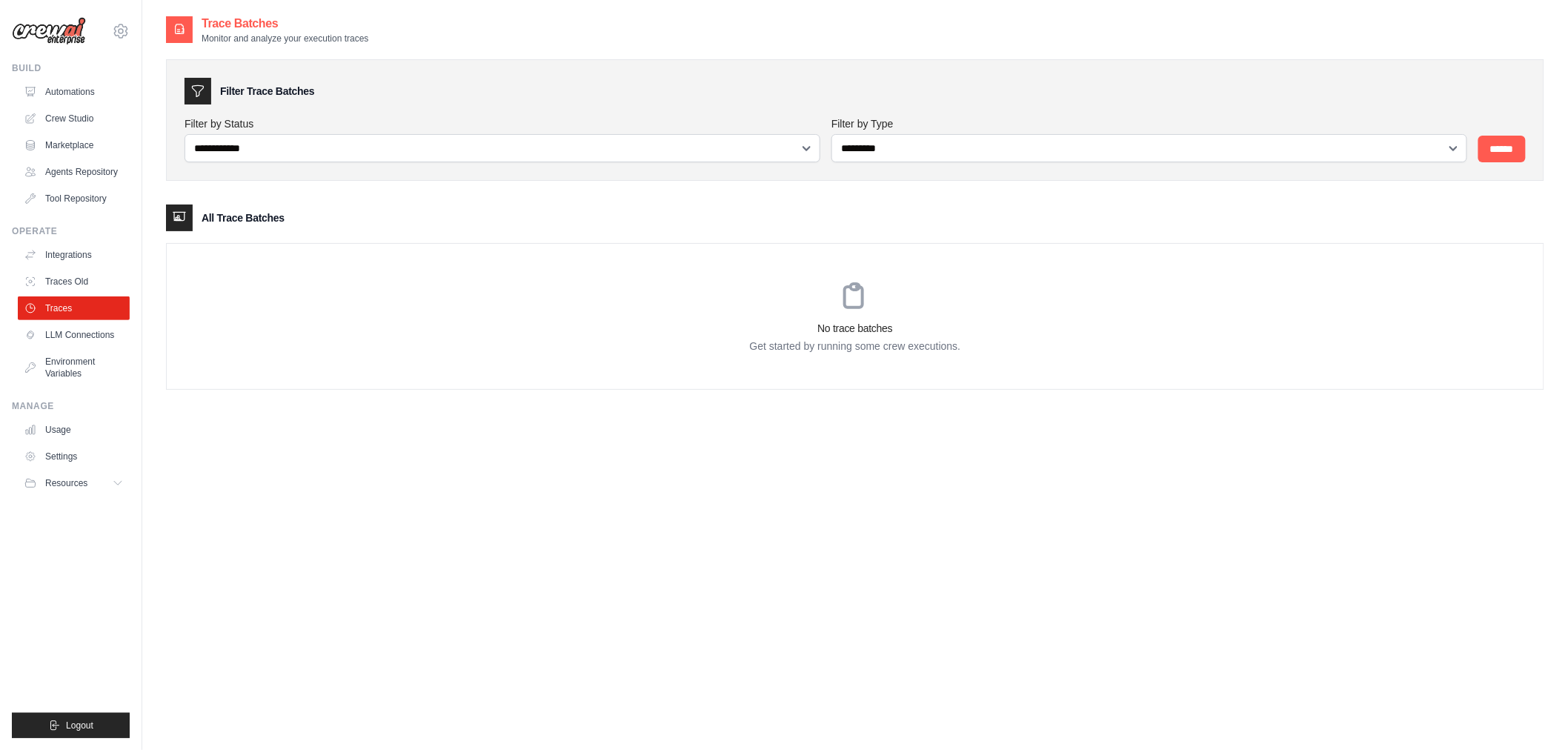
drag, startPoint x: 932, startPoint y: 131, endPoint x: 1011, endPoint y: 123, distance: 79.4
click at [933, 130] on div "**********" at bounding box center [1149, 140] width 635 height 46
click at [1506, 156] on input "******" at bounding box center [1502, 148] width 47 height 27
click at [80, 122] on link "Crew Studio" at bounding box center [75, 119] width 112 height 24
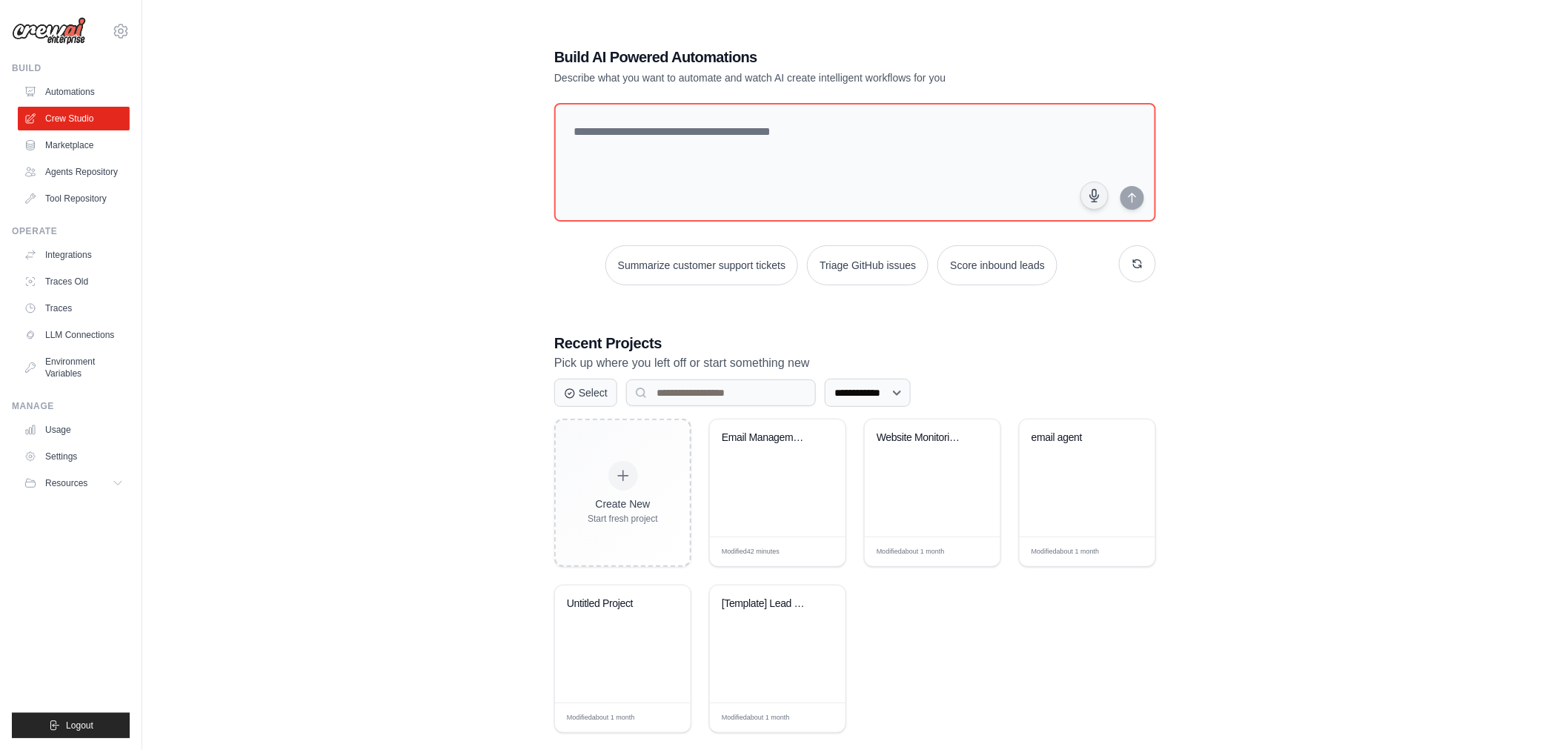
click at [82, 92] on link "Automations" at bounding box center [74, 92] width 112 height 24
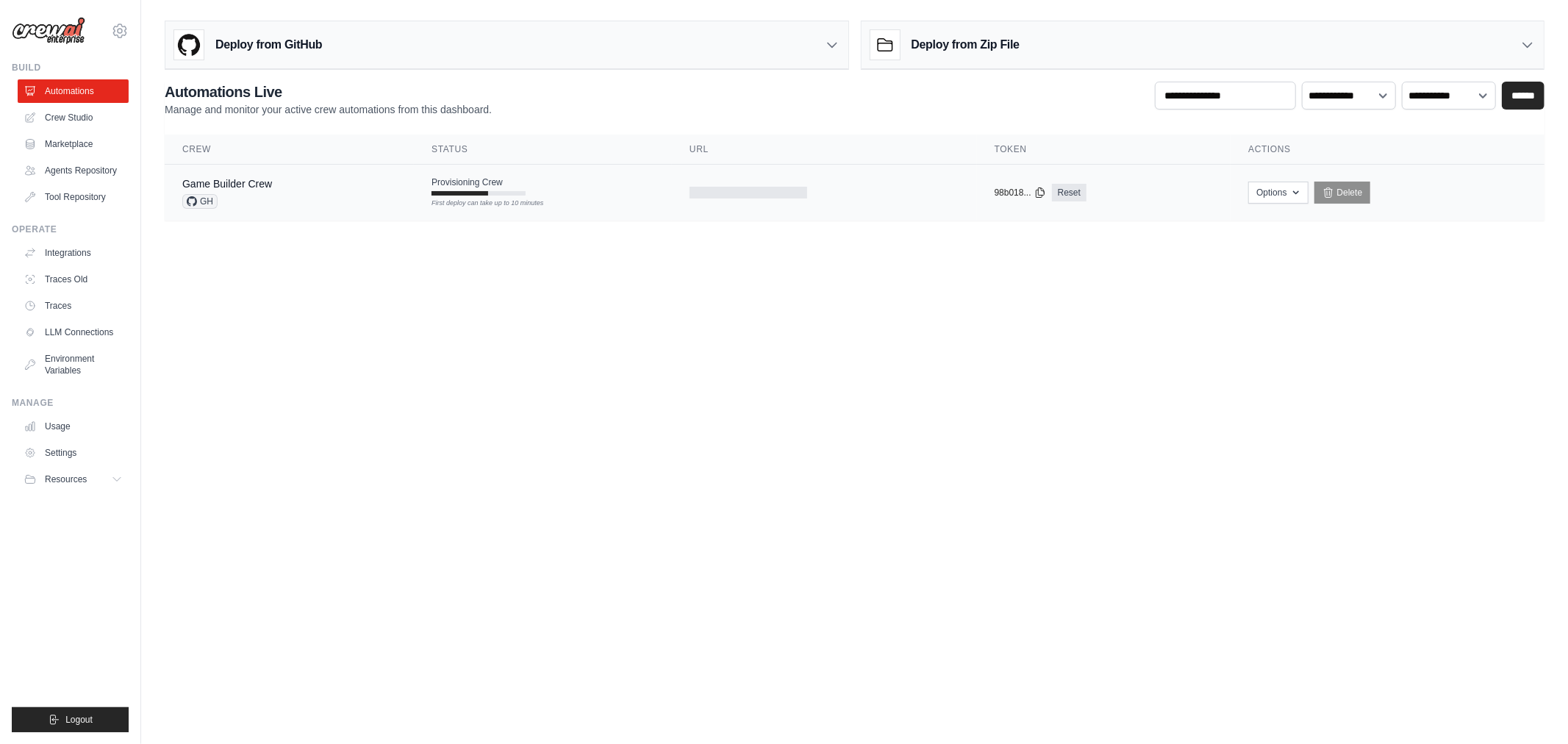
click at [196, 201] on icon at bounding box center [192, 201] width 10 height 10
click at [970, 202] on td at bounding box center [824, 193] width 305 height 57
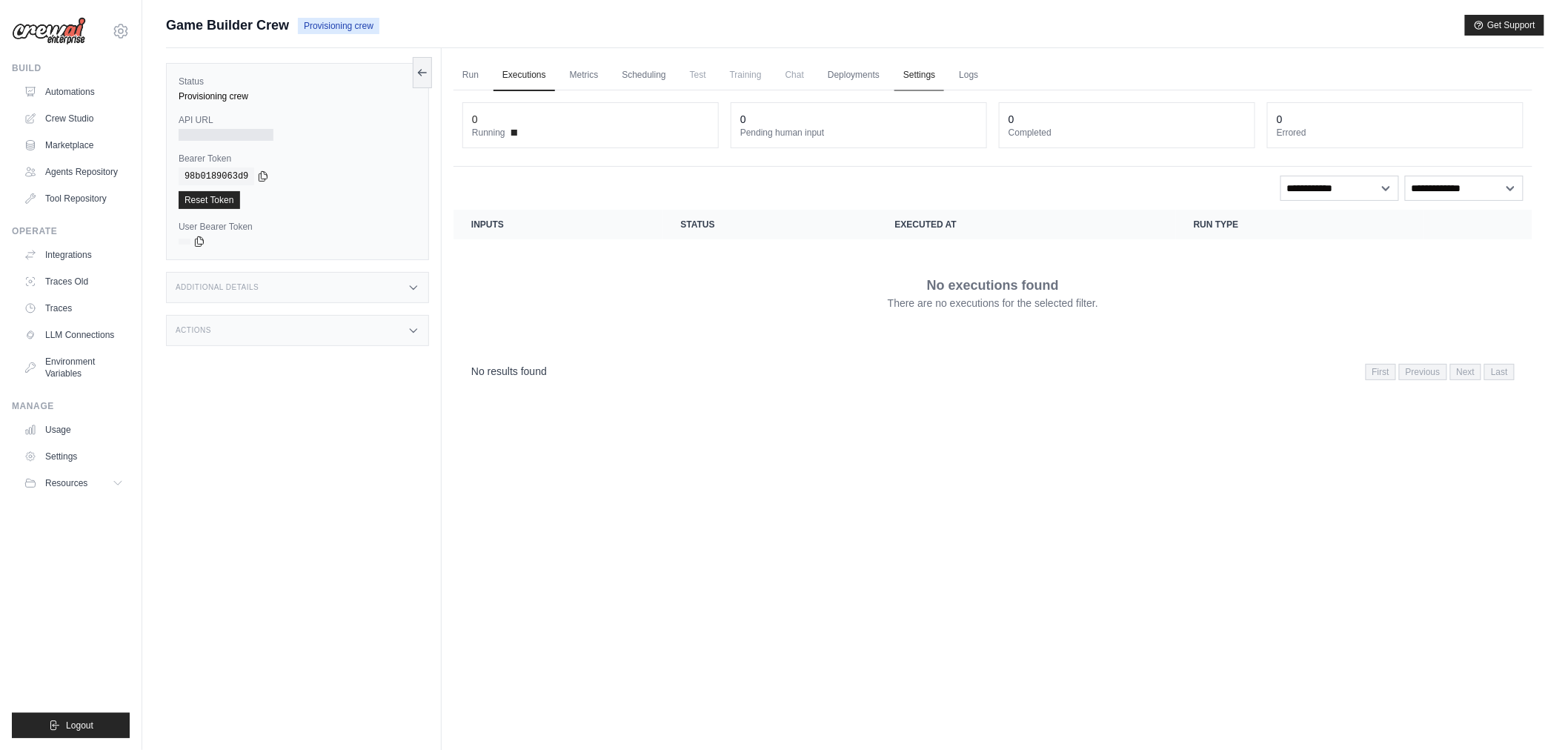
click at [923, 79] on link "Settings" at bounding box center [920, 75] width 50 height 31
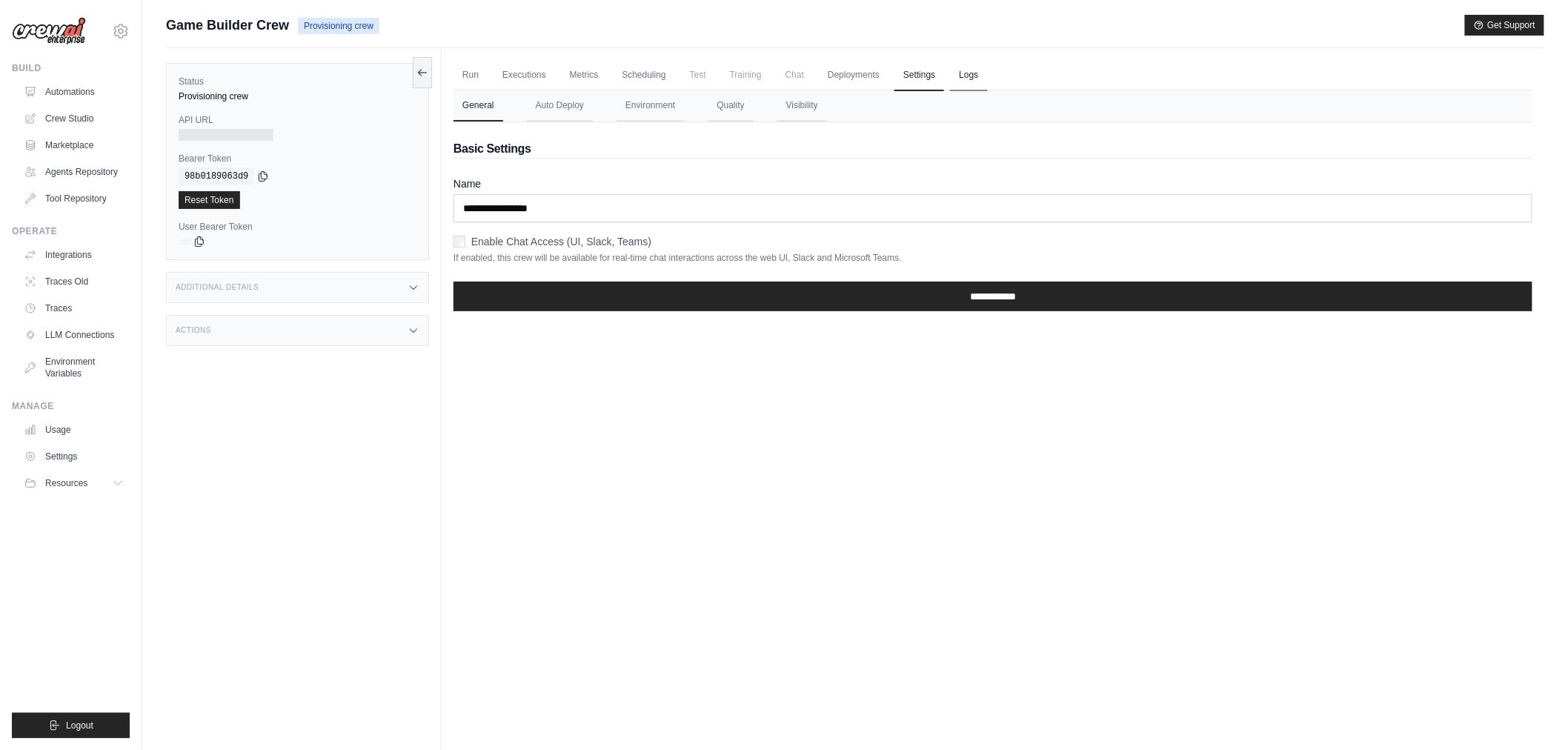
click at [979, 76] on link "Logs" at bounding box center [969, 75] width 37 height 31
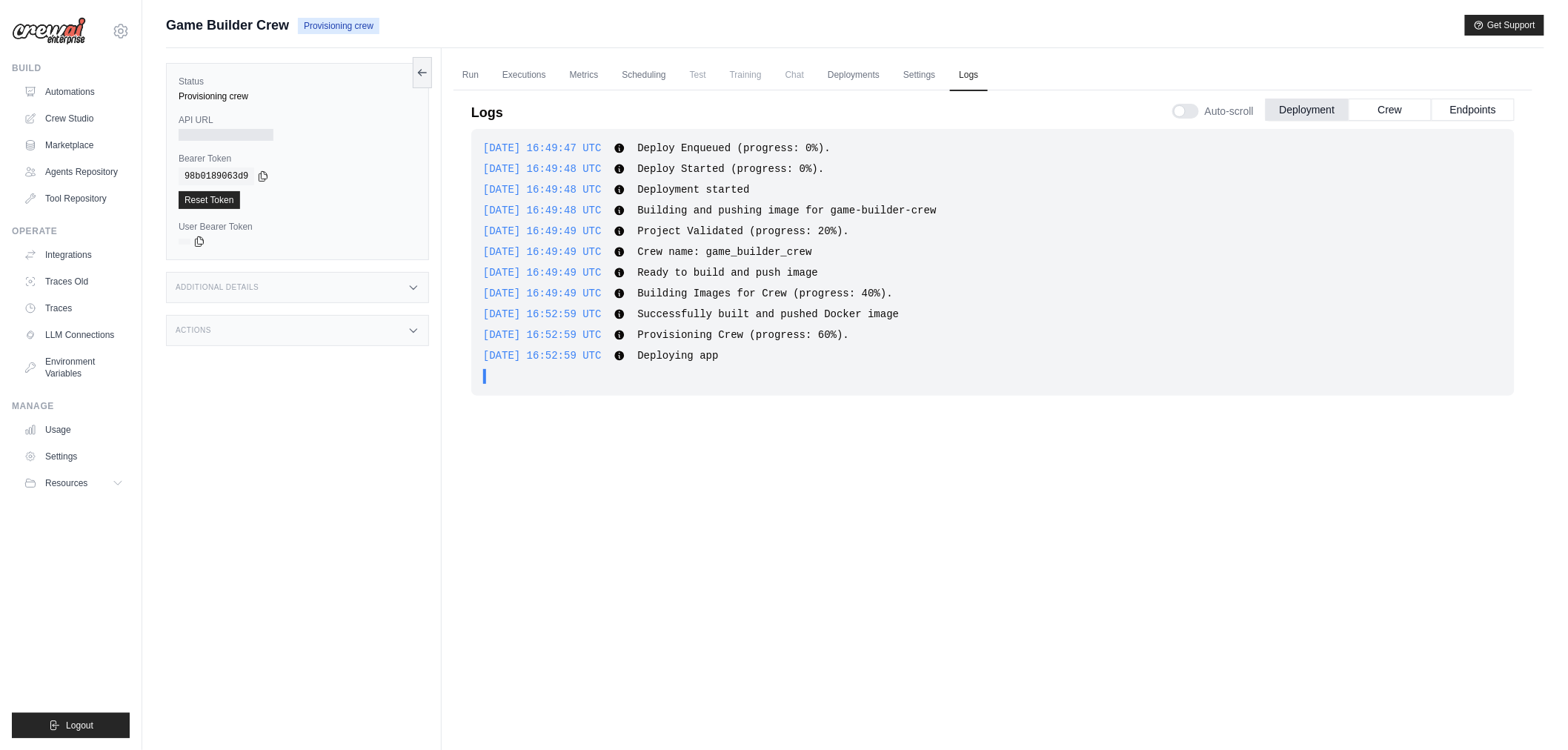
click at [957, 455] on div "2025-09-21 16:49:47 UTC Deploy Enqueued (progress: 0%). Show more Show less 202…" at bounding box center [993, 421] width 1044 height 584
click at [465, 75] on link "Run" at bounding box center [471, 75] width 34 height 31
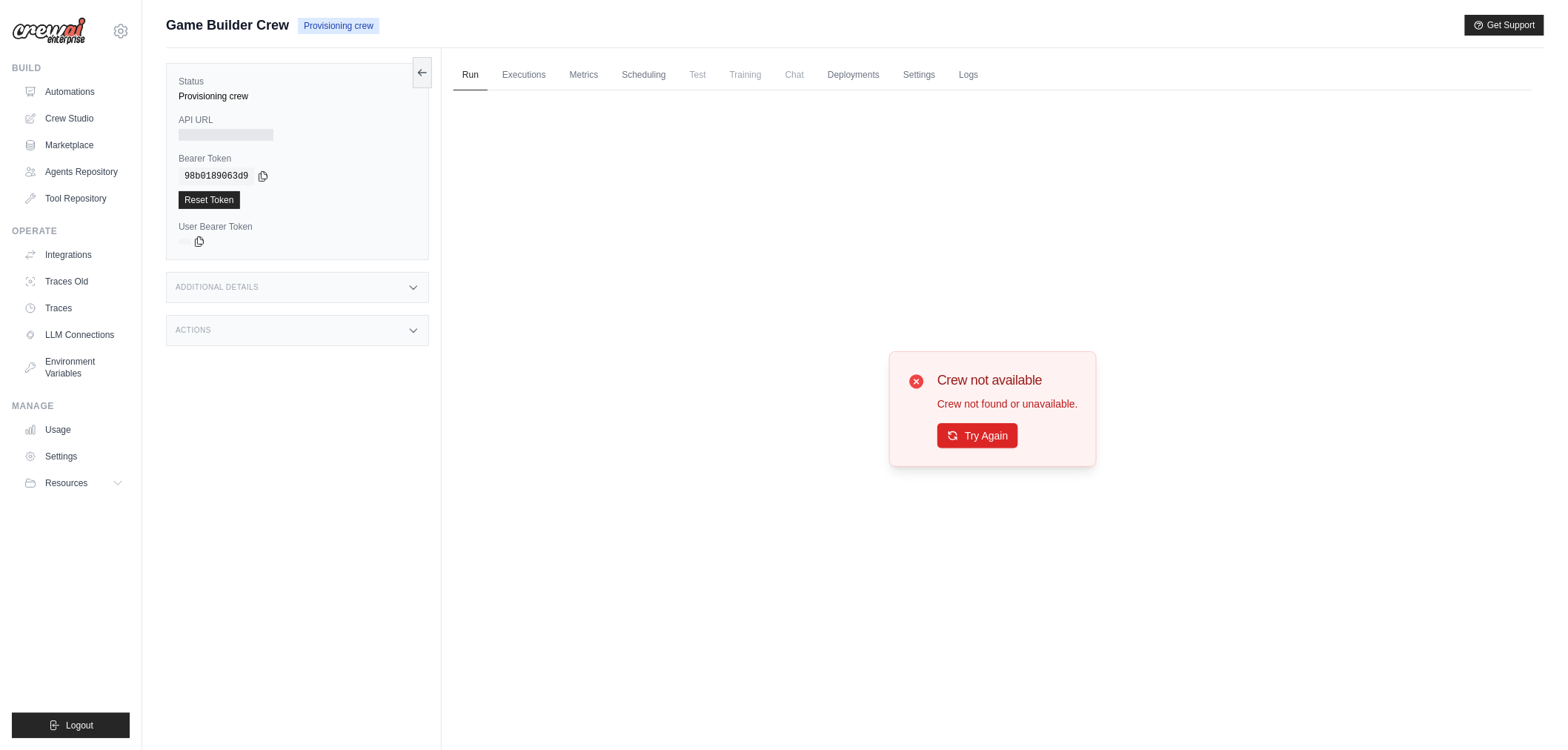
click at [656, 91] on div "Crew not available Crew not found or unavailable. Try Again" at bounding box center [993, 409] width 1079 height 637
click at [831, 79] on link "Deployments" at bounding box center [853, 75] width 69 height 31
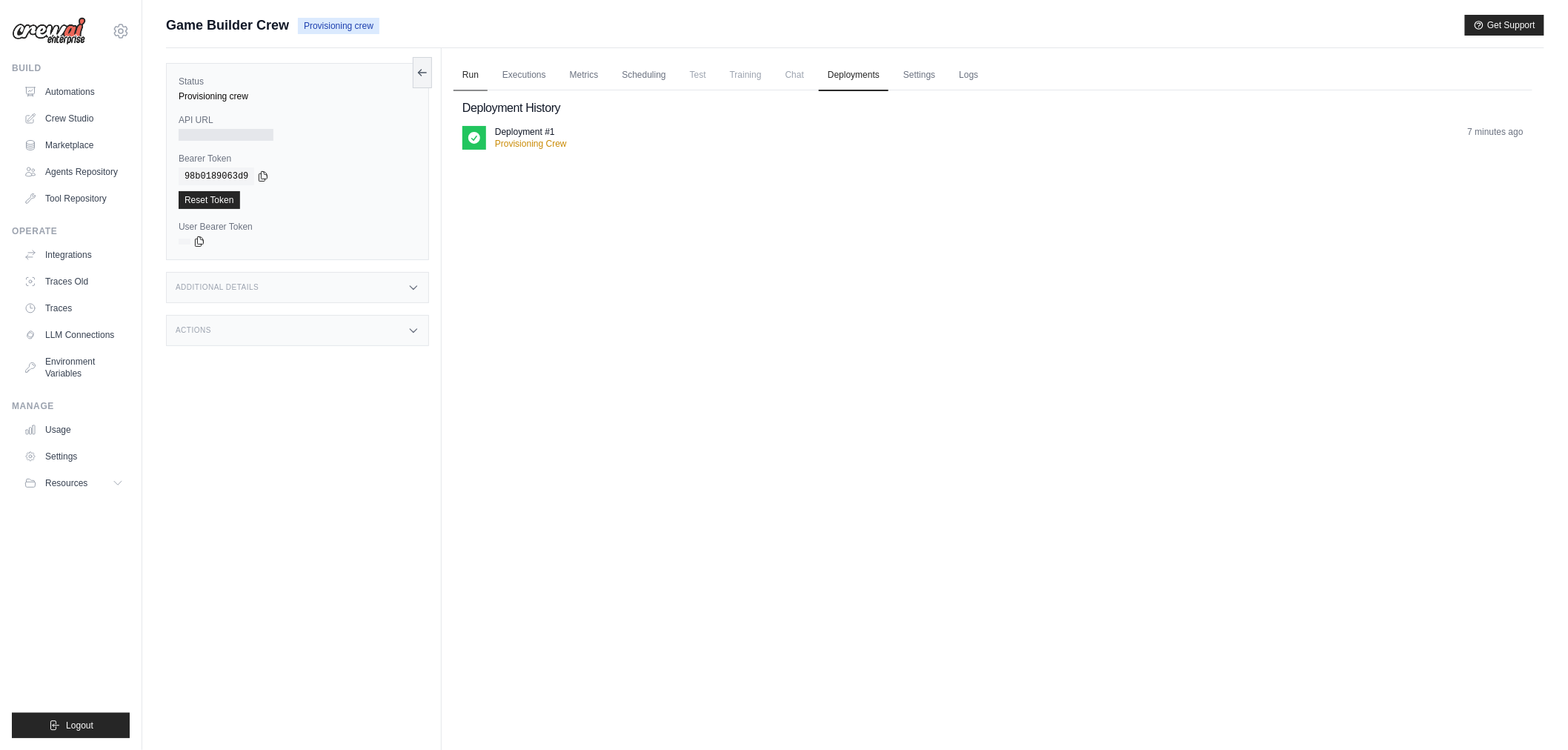
click at [482, 73] on link "Run" at bounding box center [471, 75] width 34 height 31
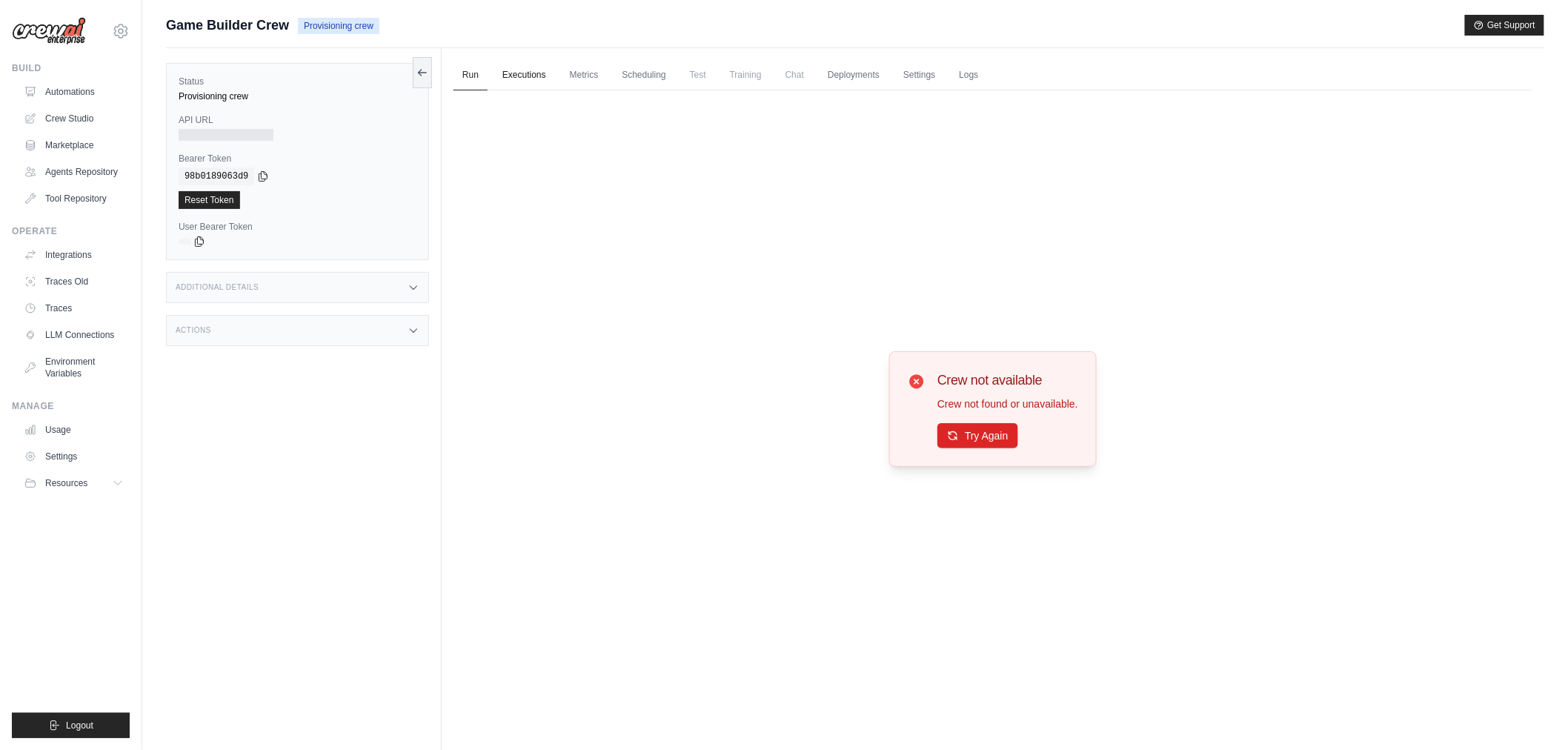
click at [498, 73] on link "Executions" at bounding box center [524, 75] width 62 height 31
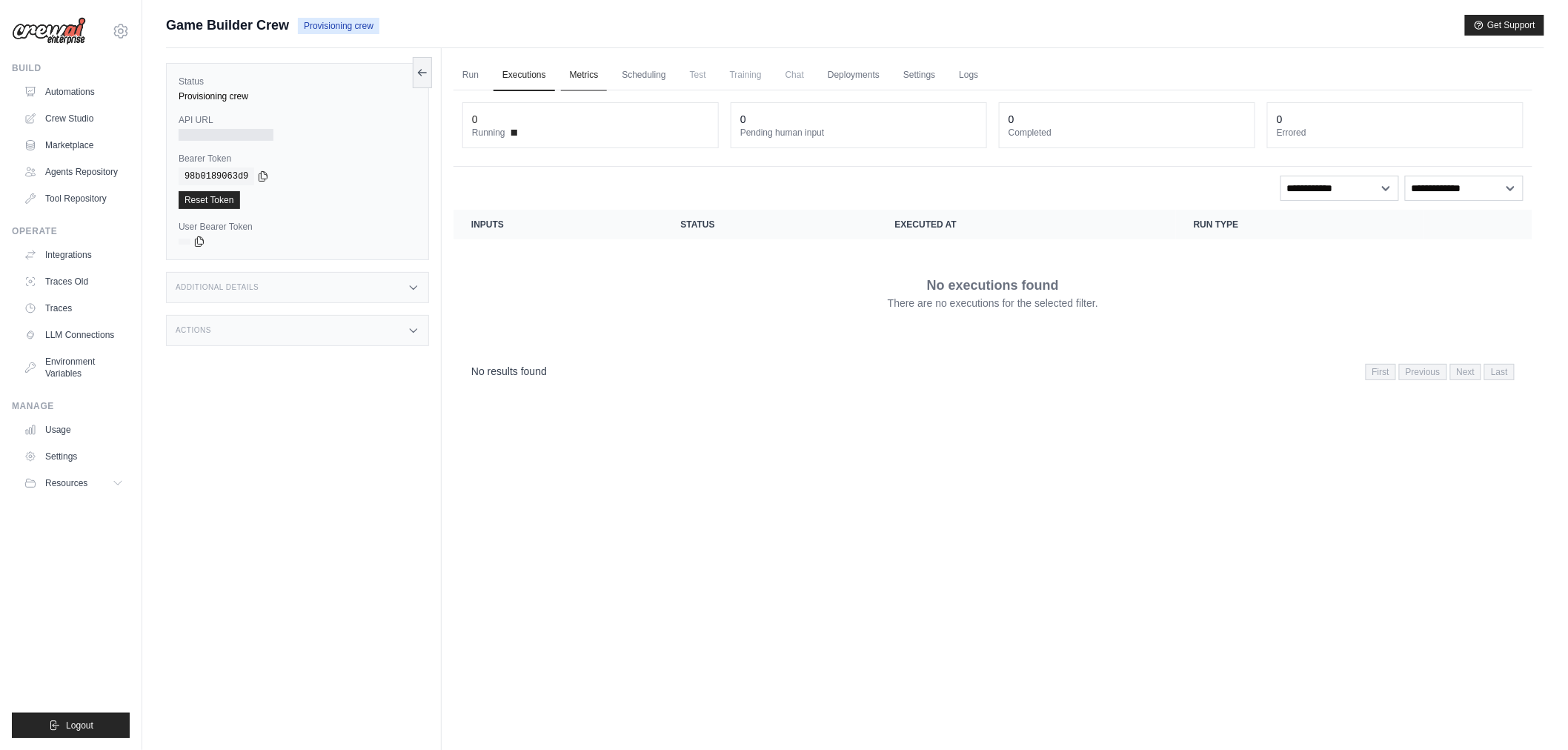
click at [579, 79] on link "Metrics" at bounding box center [584, 75] width 47 height 31
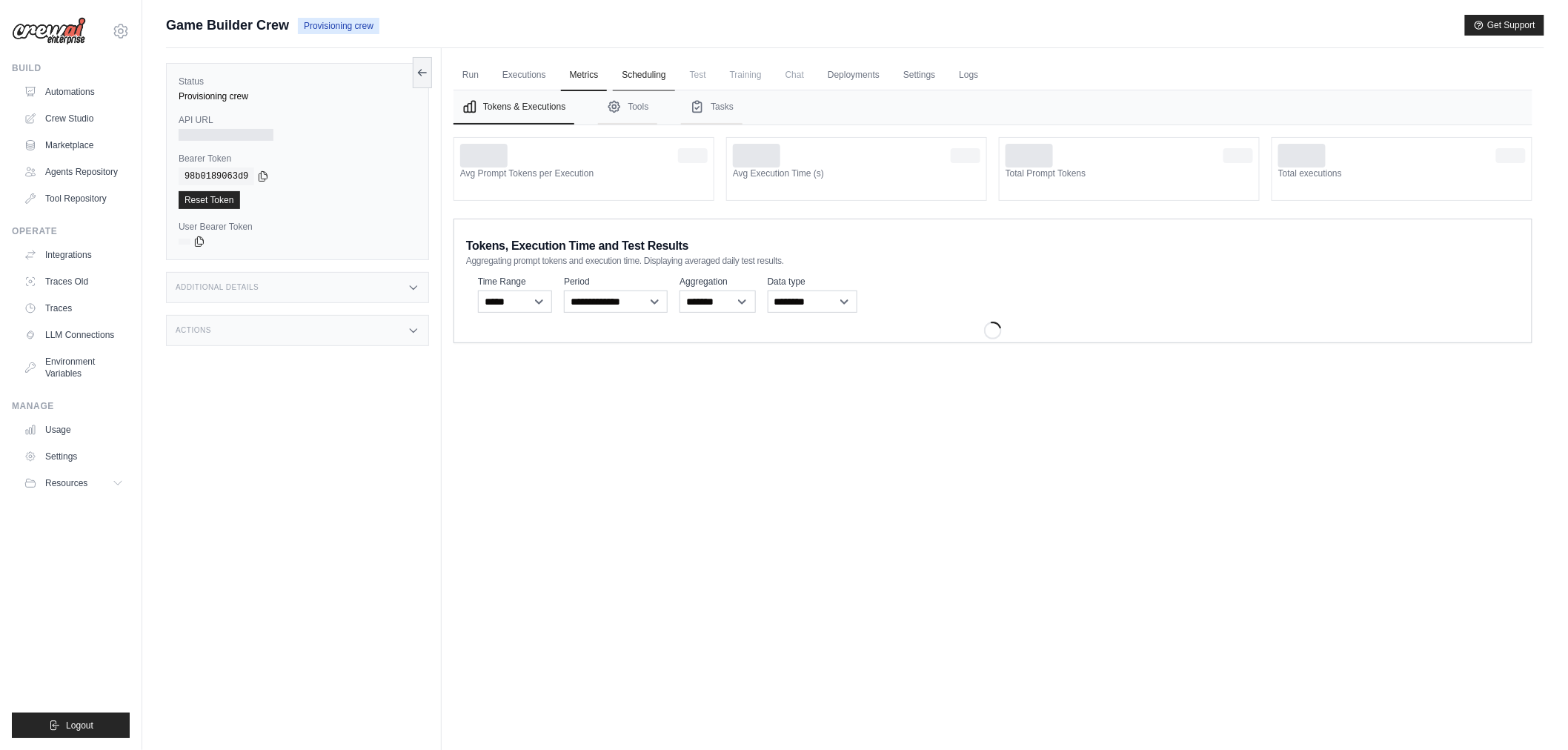
click at [632, 78] on link "Scheduling" at bounding box center [644, 75] width 62 height 31
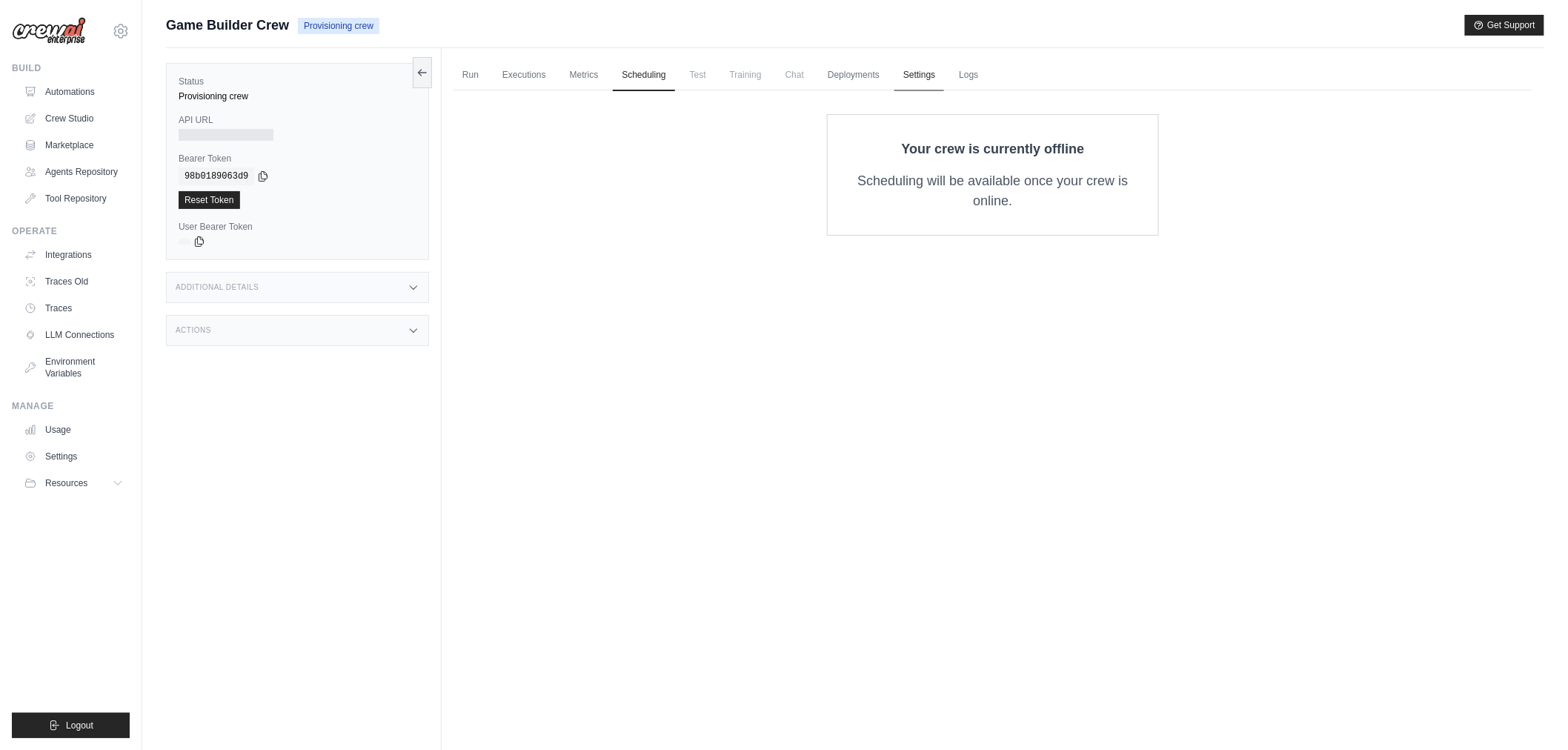
click at [931, 69] on link "Settings" at bounding box center [920, 75] width 50 height 31
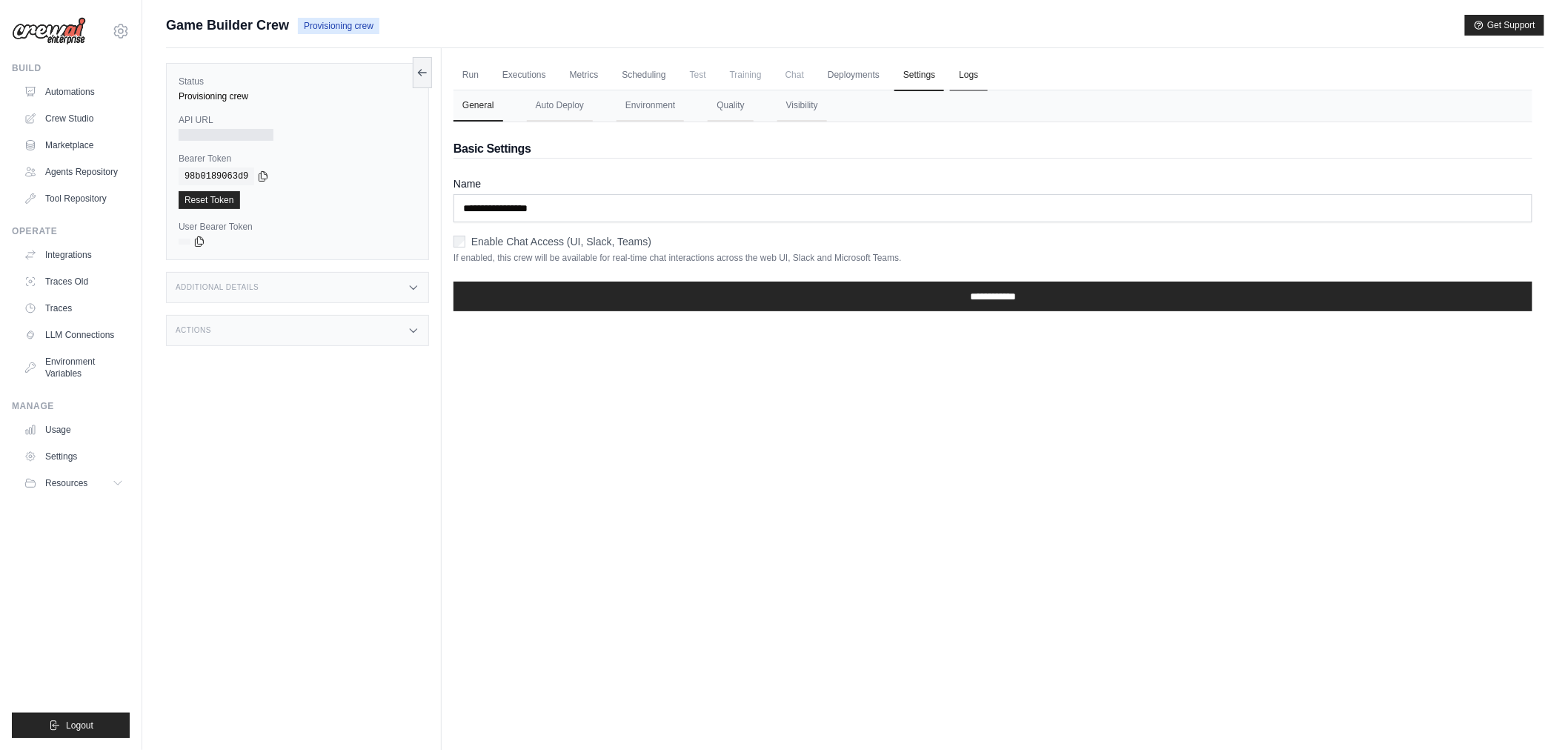
click at [975, 80] on link "Logs" at bounding box center [969, 75] width 37 height 31
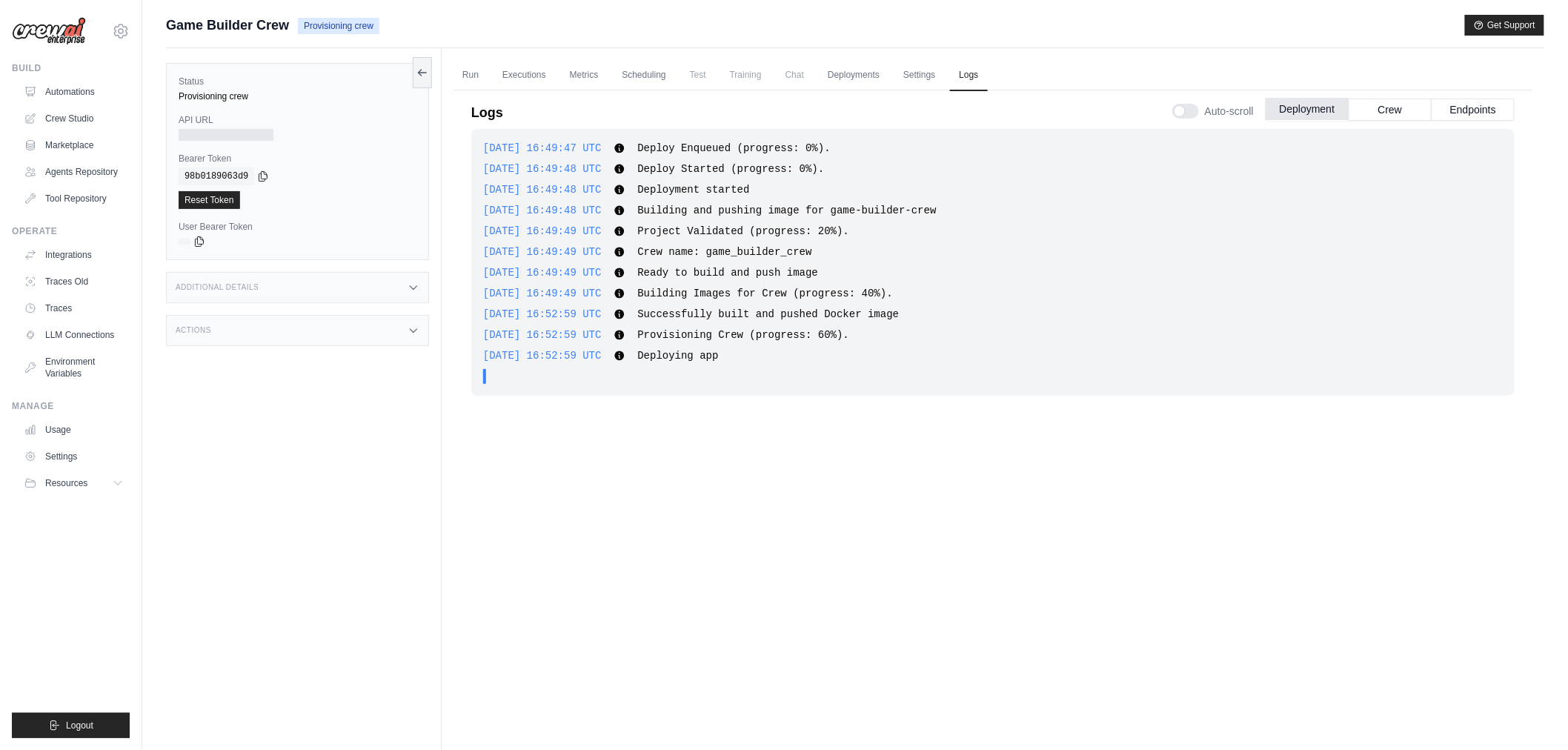
click at [1325, 109] on button "Deployment" at bounding box center [1307, 109] width 83 height 22
click at [1358, 109] on button "Crew" at bounding box center [1390, 109] width 83 height 22
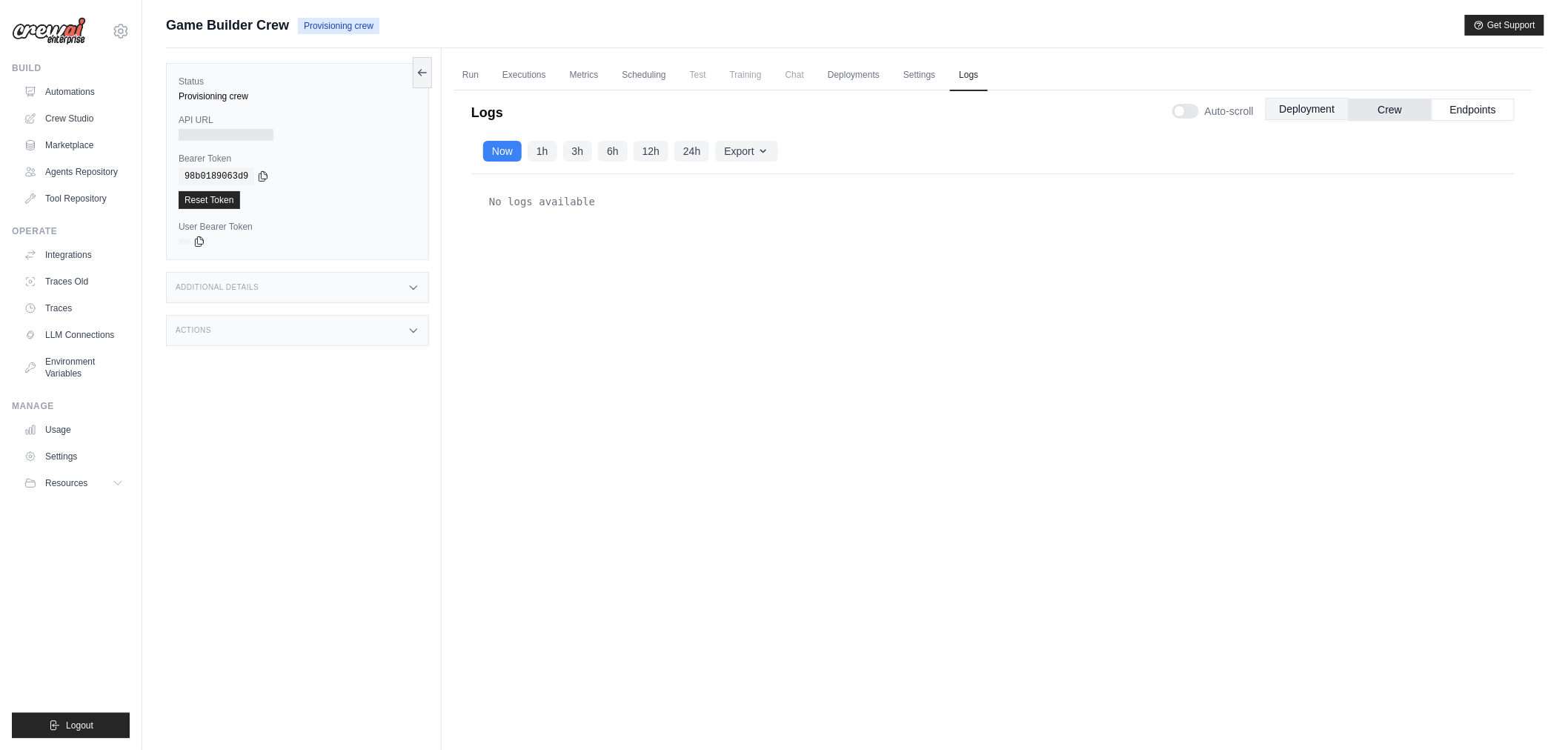
click at [1309, 118] on button "Deployment" at bounding box center [1307, 109] width 83 height 22
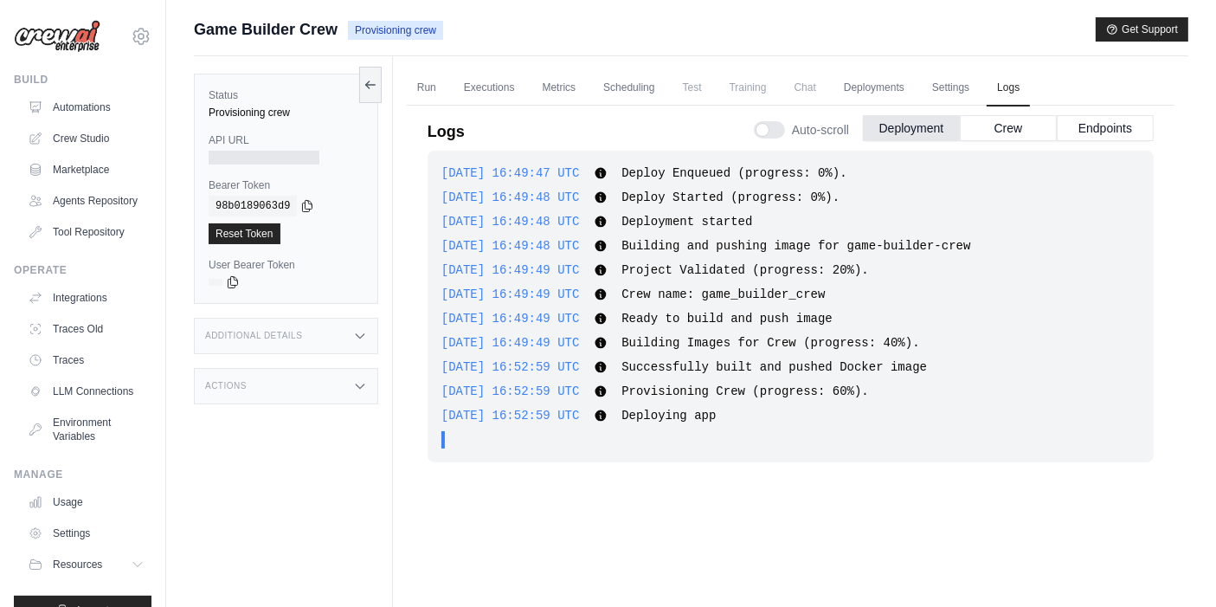
click at [537, 505] on div "2025-09-21 16:49:47 UTC Deploy Enqueued (progress: 0%). Show more Show less 202…" at bounding box center [791, 378] width 726 height 454
click at [865, 445] on div ". . ." at bounding box center [796, 439] width 688 height 17
click at [981, 130] on button "Crew" at bounding box center [1008, 127] width 97 height 26
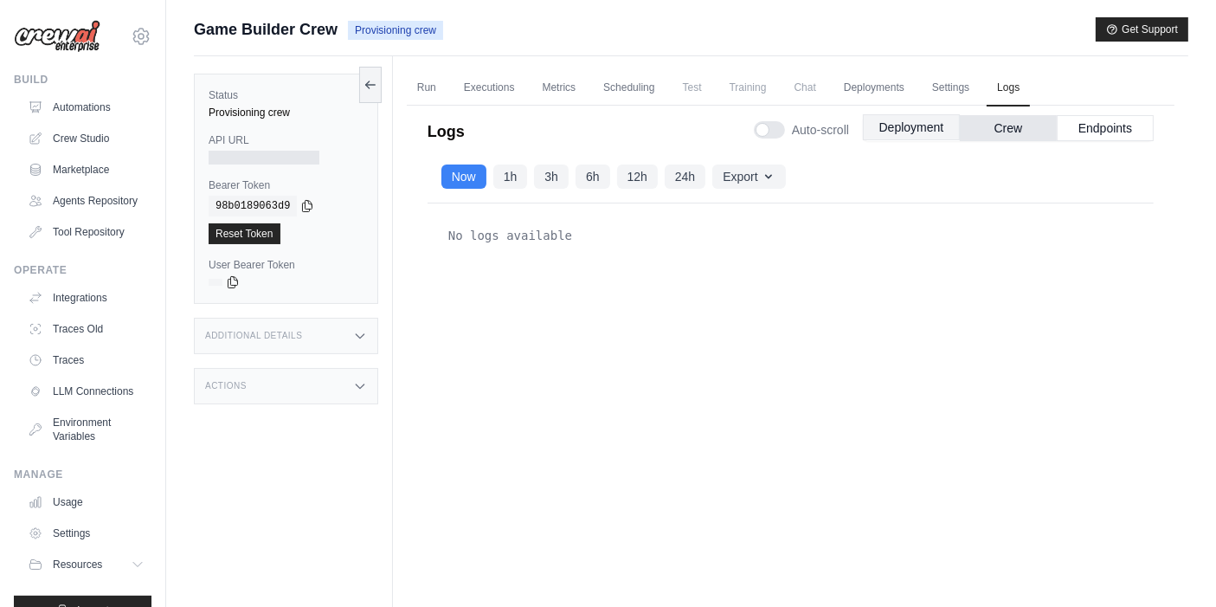
click at [916, 134] on button "Deployment" at bounding box center [911, 127] width 97 height 26
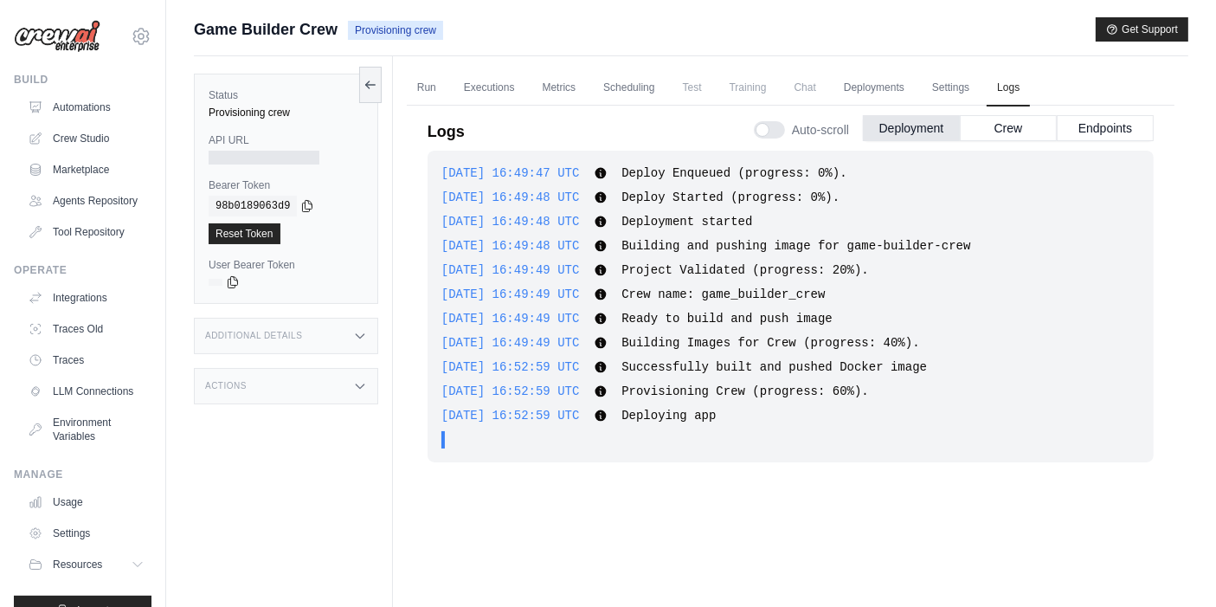
click at [947, 446] on div ". . ." at bounding box center [796, 439] width 688 height 17
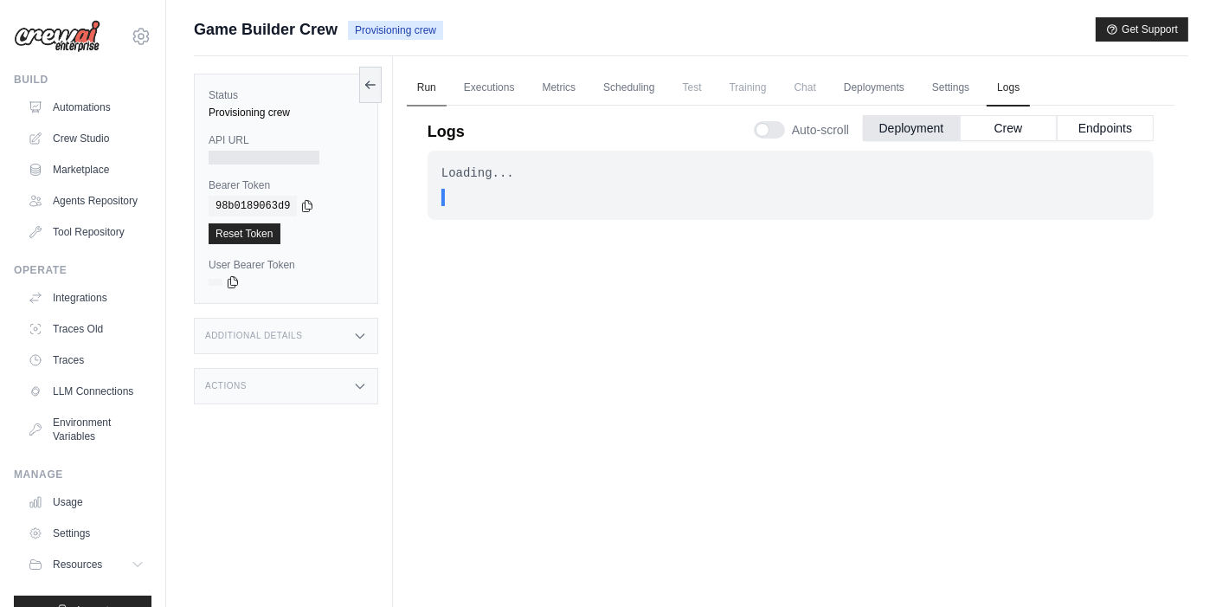
click at [433, 99] on link "Run" at bounding box center [427, 88] width 40 height 36
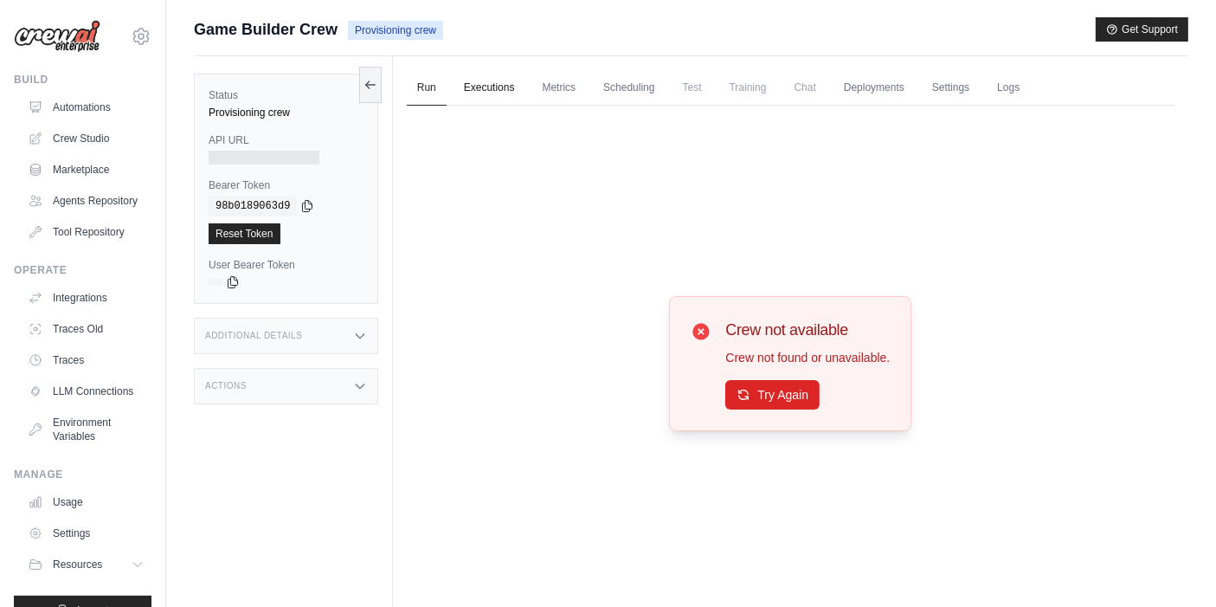
click at [518, 86] on link "Executions" at bounding box center [490, 88] width 72 height 36
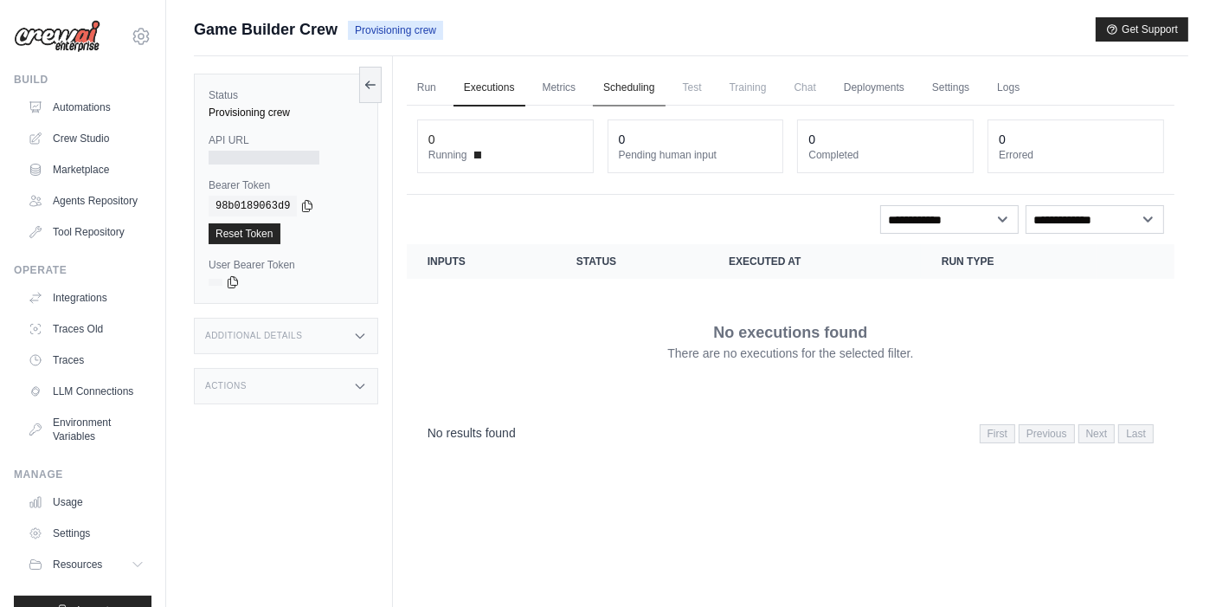
click at [606, 104] on link "Scheduling" at bounding box center [629, 88] width 72 height 36
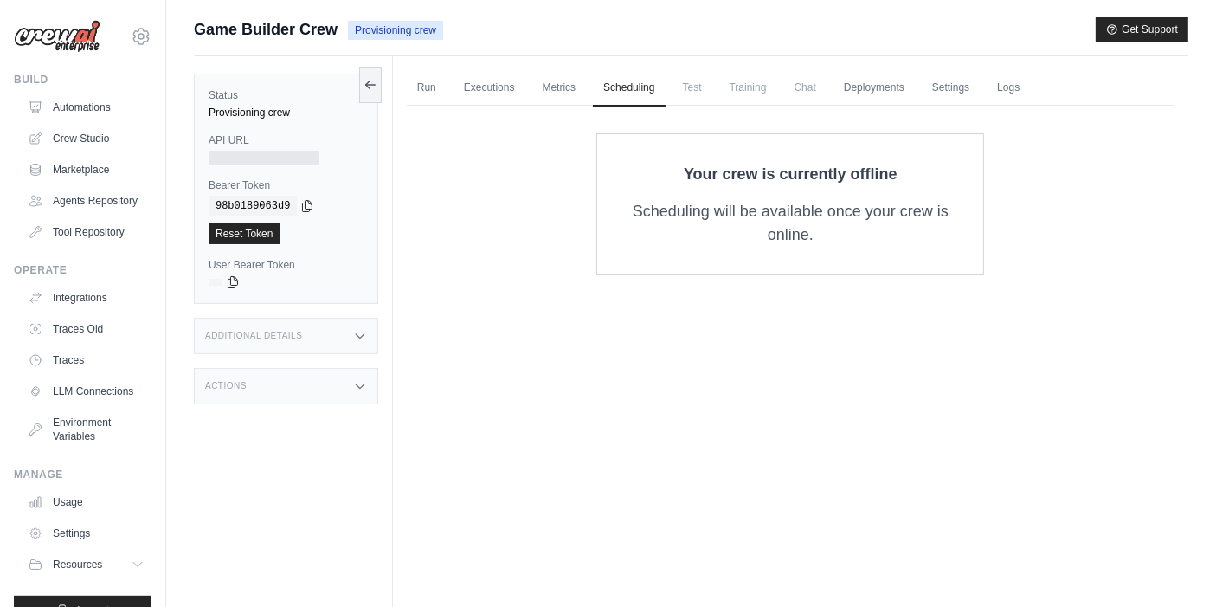
click at [791, 94] on span "Chat" at bounding box center [805, 87] width 42 height 35
click at [857, 89] on link "Deployments" at bounding box center [873, 88] width 81 height 36
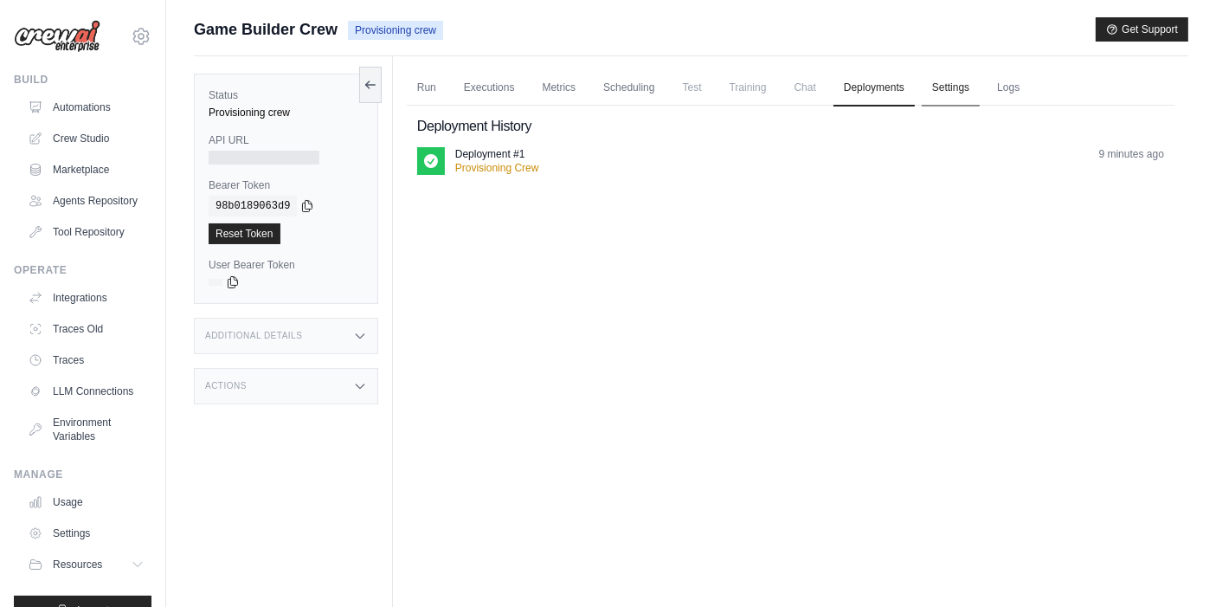
click at [966, 104] on link "Settings" at bounding box center [951, 88] width 58 height 36
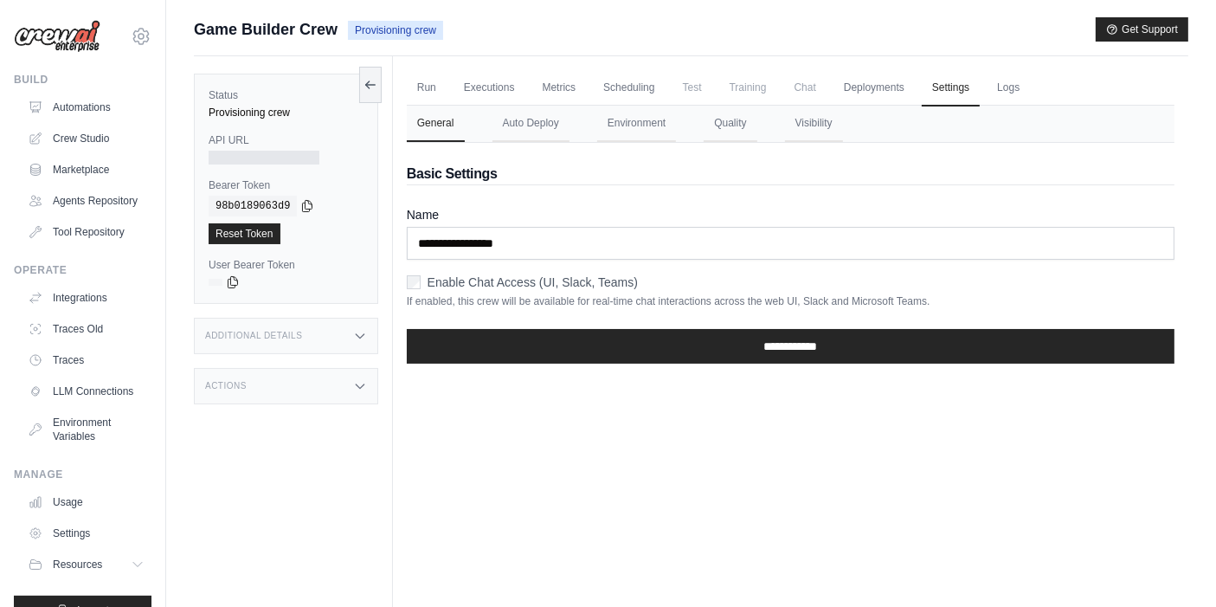
click at [1030, 106] on nav "General Auto Deploy Environment Quality Visibility" at bounding box center [791, 124] width 768 height 36
click at [1004, 95] on link "Logs" at bounding box center [1008, 88] width 43 height 36
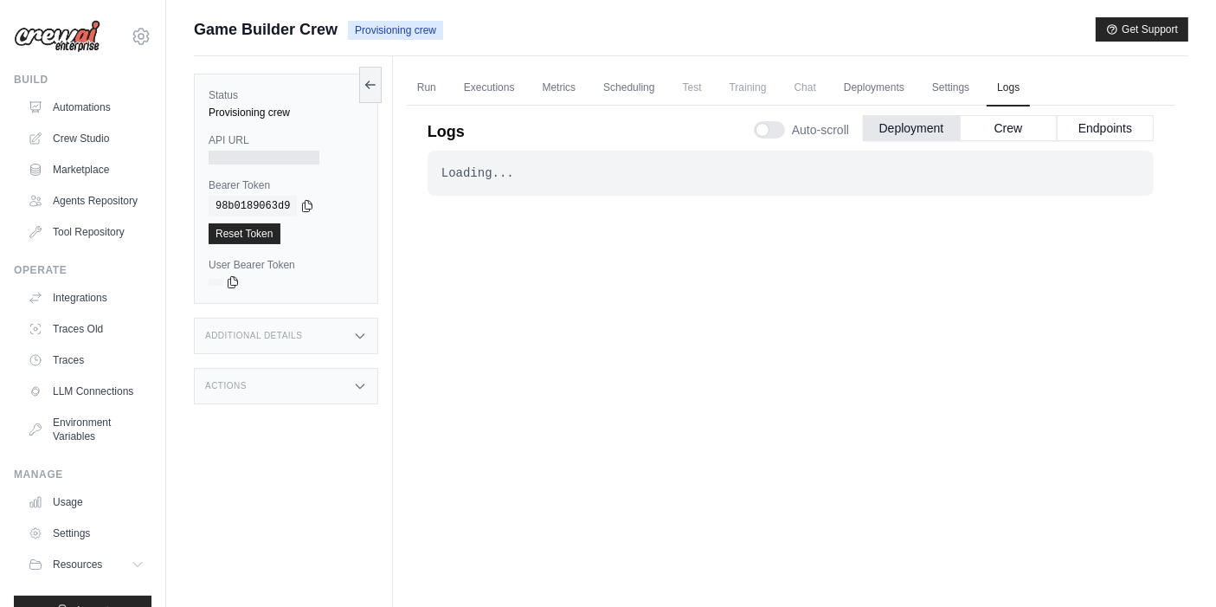
click at [465, 0] on div "Loading... . . . In Progress" at bounding box center [791, 378] width 726 height 454
click at [465, 0] on link "Settings" at bounding box center [951, 88] width 58 height 36
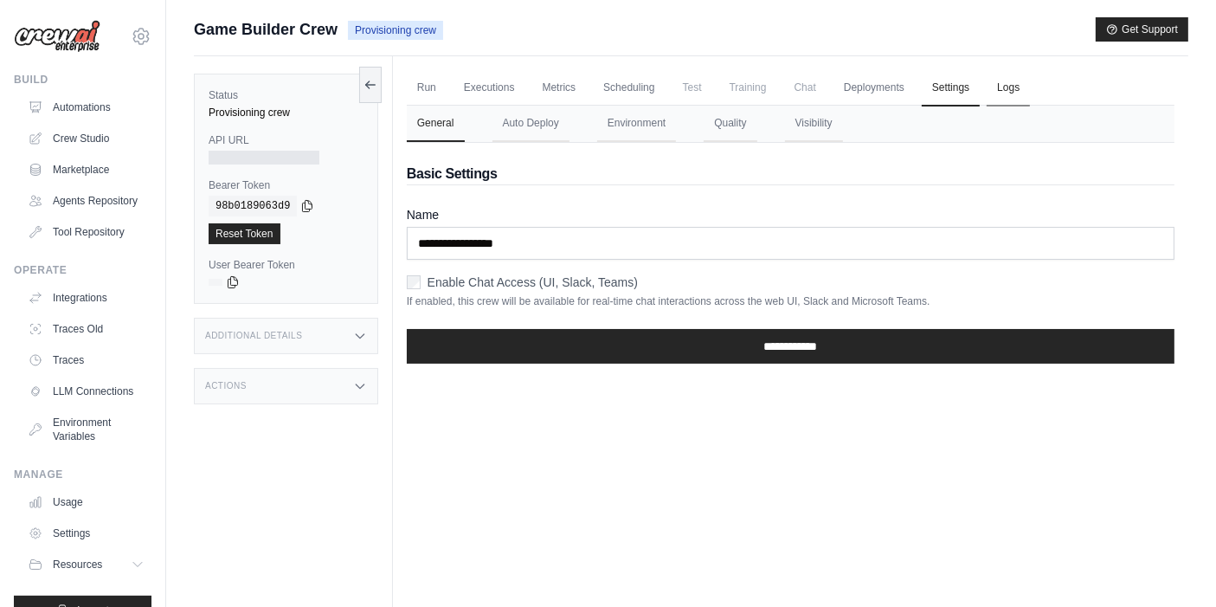
click at [465, 0] on link "Logs" at bounding box center [1008, 88] width 43 height 36
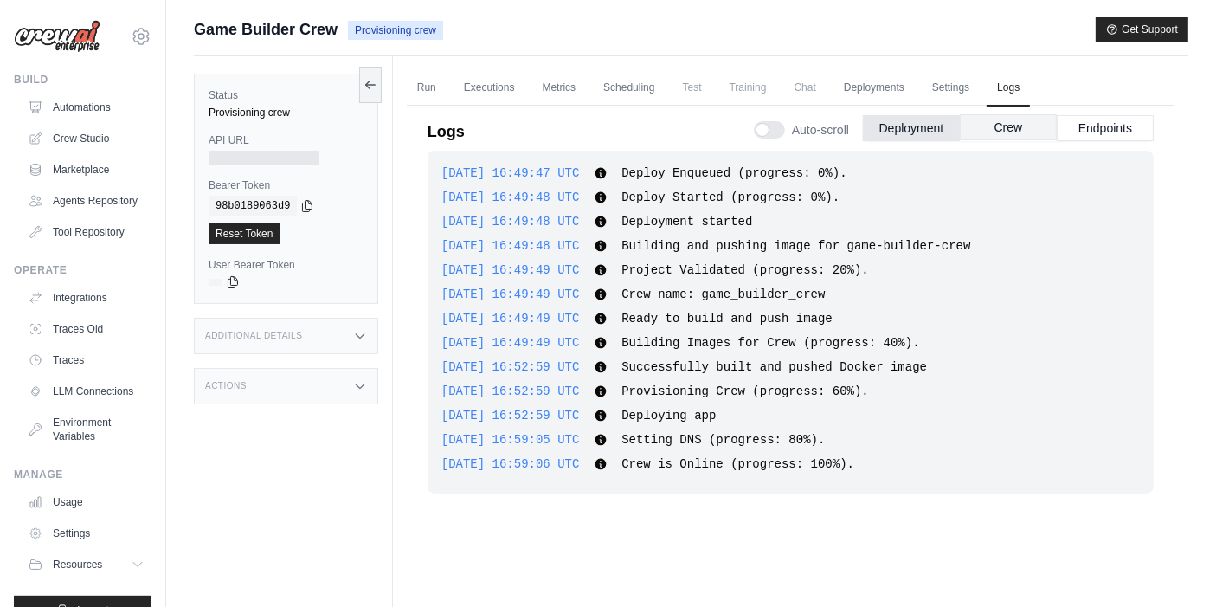
click at [465, 0] on button "Crew" at bounding box center [1008, 127] width 97 height 26
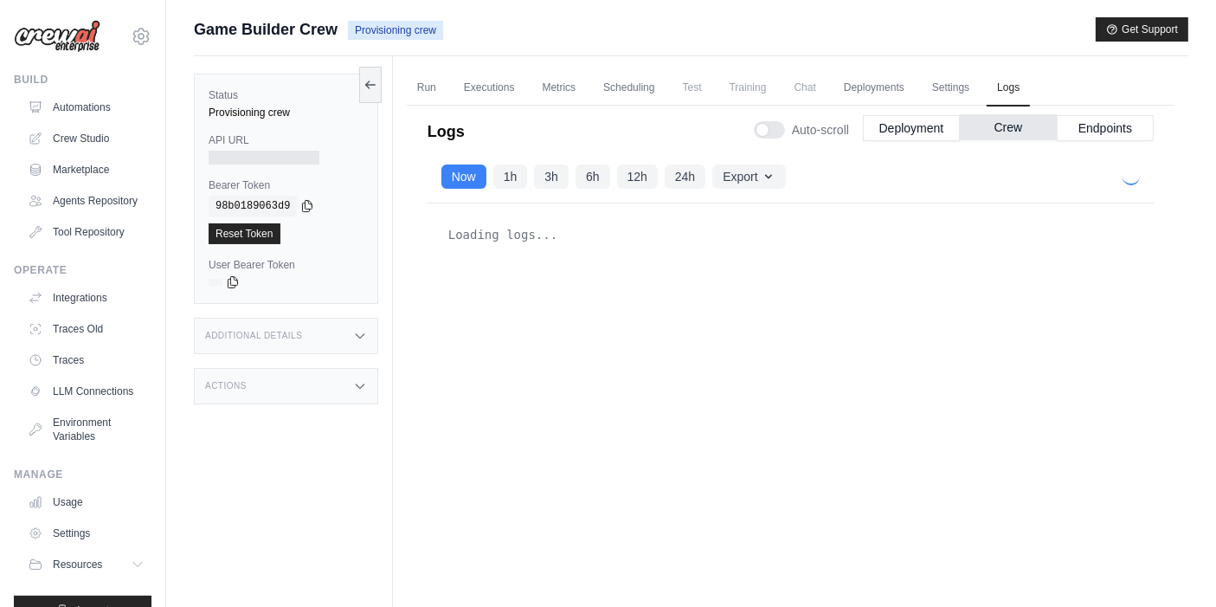
click at [465, 0] on button "Deployment" at bounding box center [911, 128] width 97 height 26
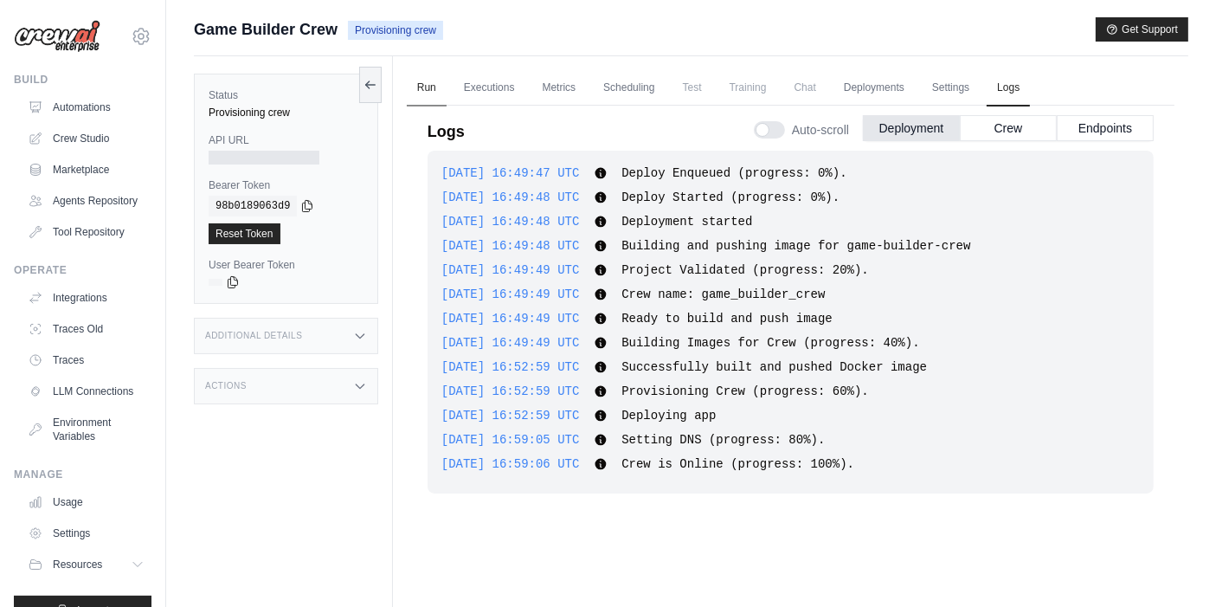
click at [440, 0] on link "Run" at bounding box center [427, 88] width 40 height 36
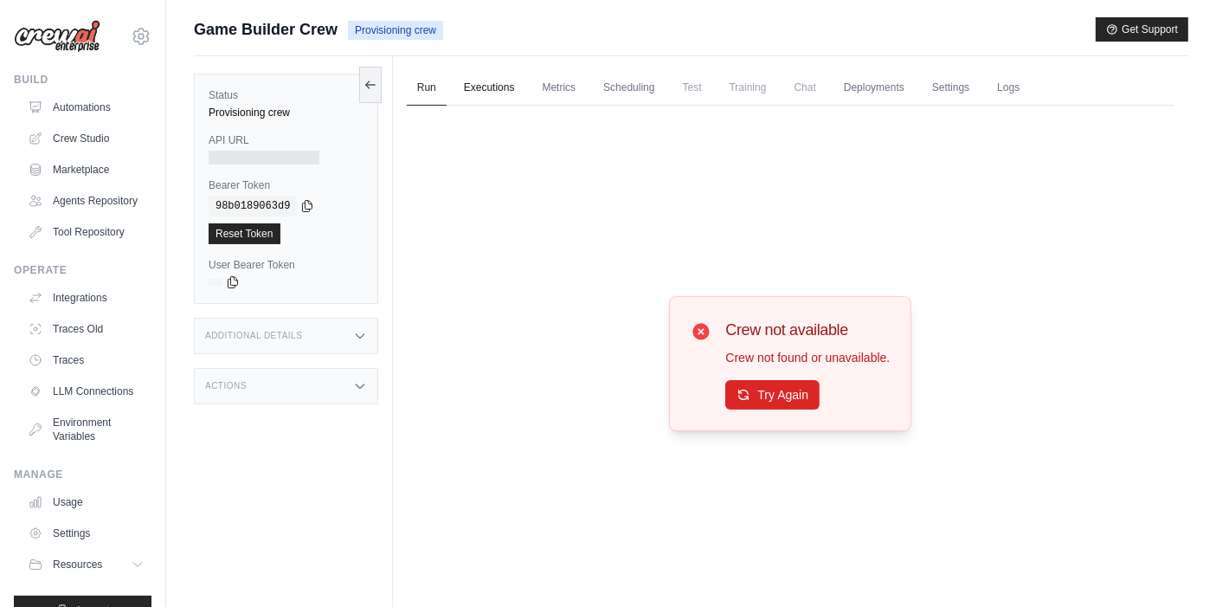
click at [465, 0] on link "Executions" at bounding box center [490, 88] width 72 height 36
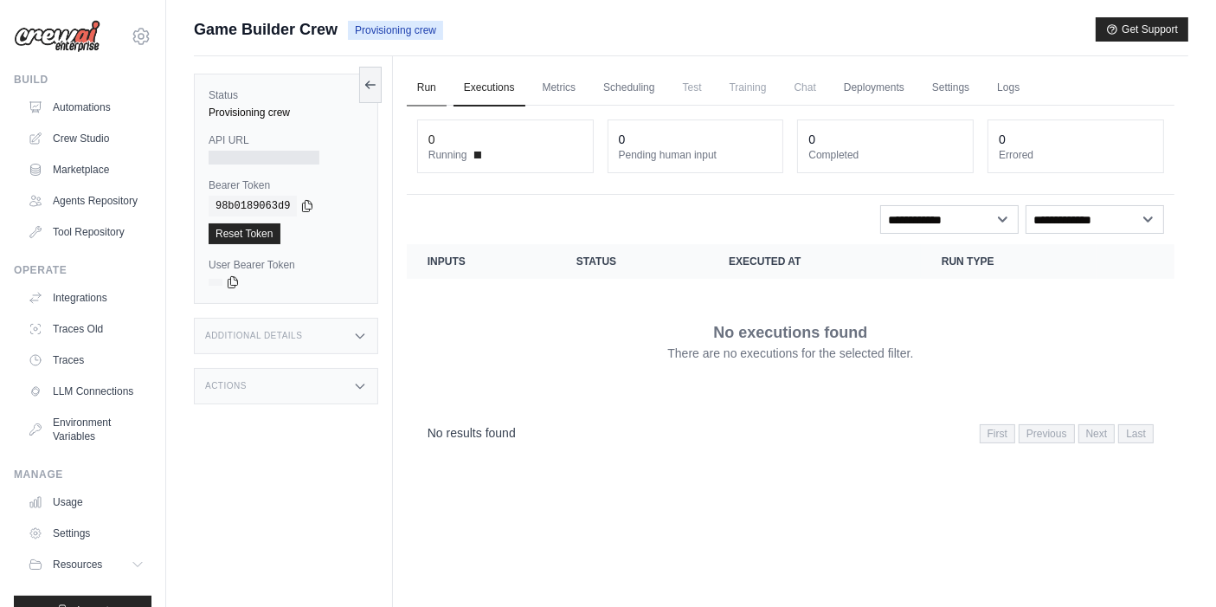
click at [435, 0] on link "Run" at bounding box center [427, 88] width 40 height 36
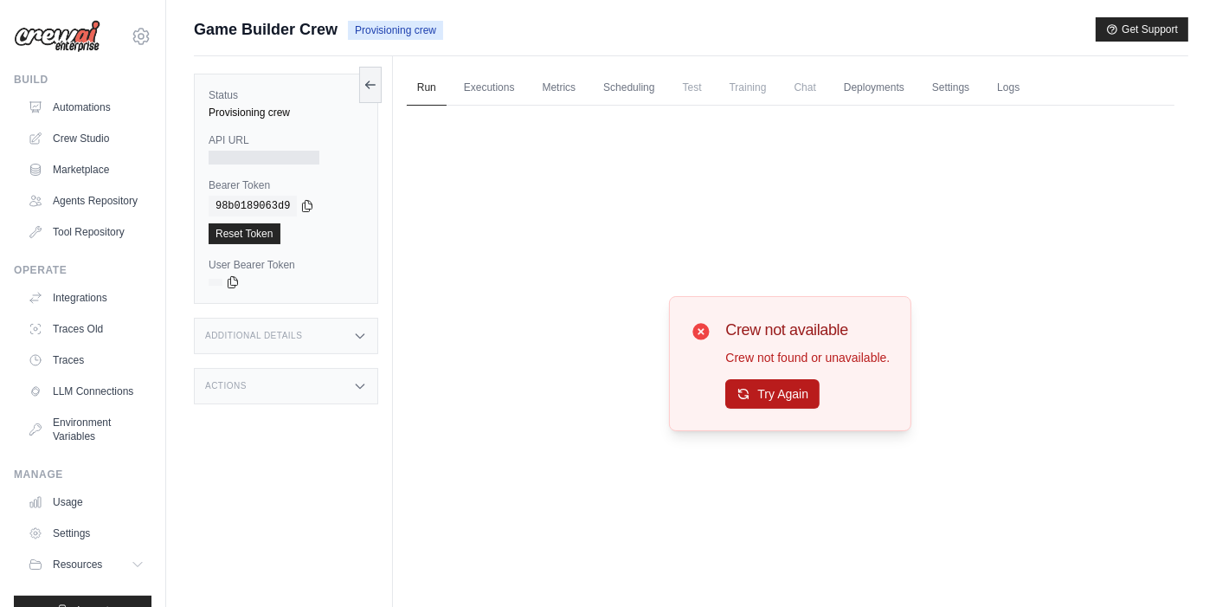
drag, startPoint x: 776, startPoint y: 373, endPoint x: 781, endPoint y: 398, distance: 25.5
click at [465, 0] on div "Crew not available Crew not found or unavailable. Try Again" at bounding box center [807, 364] width 164 height 92
click at [465, 0] on button "Try Again" at bounding box center [772, 393] width 94 height 29
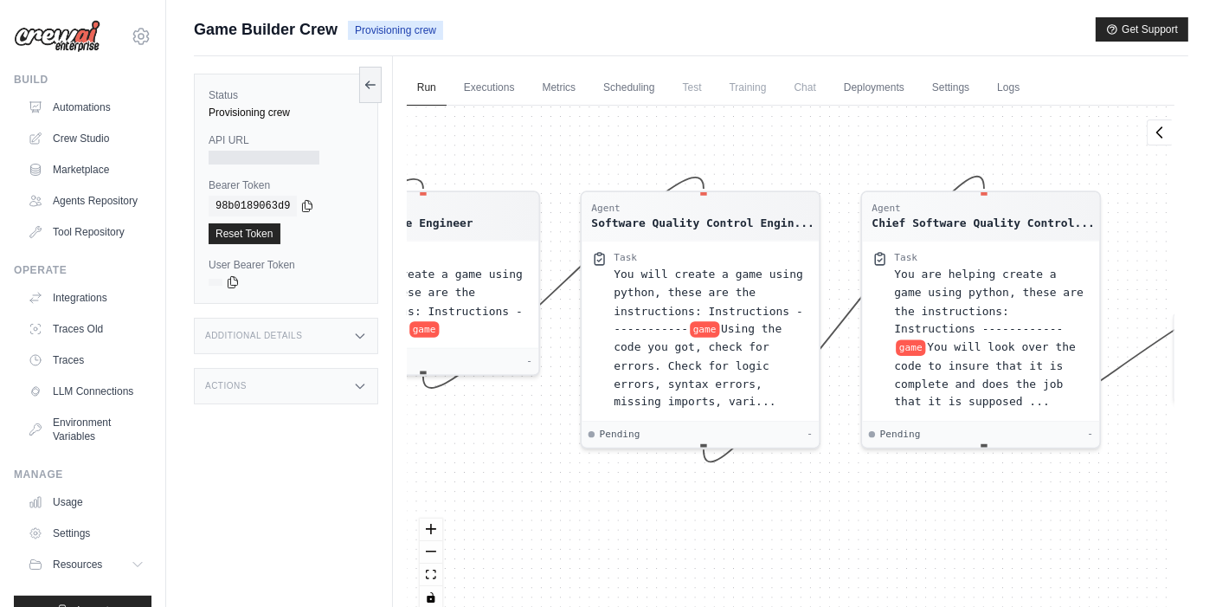
drag, startPoint x: 807, startPoint y: 450, endPoint x: 511, endPoint y: 460, distance: 296.1
click at [465, 0] on div "Agent Senior Software Engineer Task You will create a game using python, these …" at bounding box center [791, 364] width 768 height 516
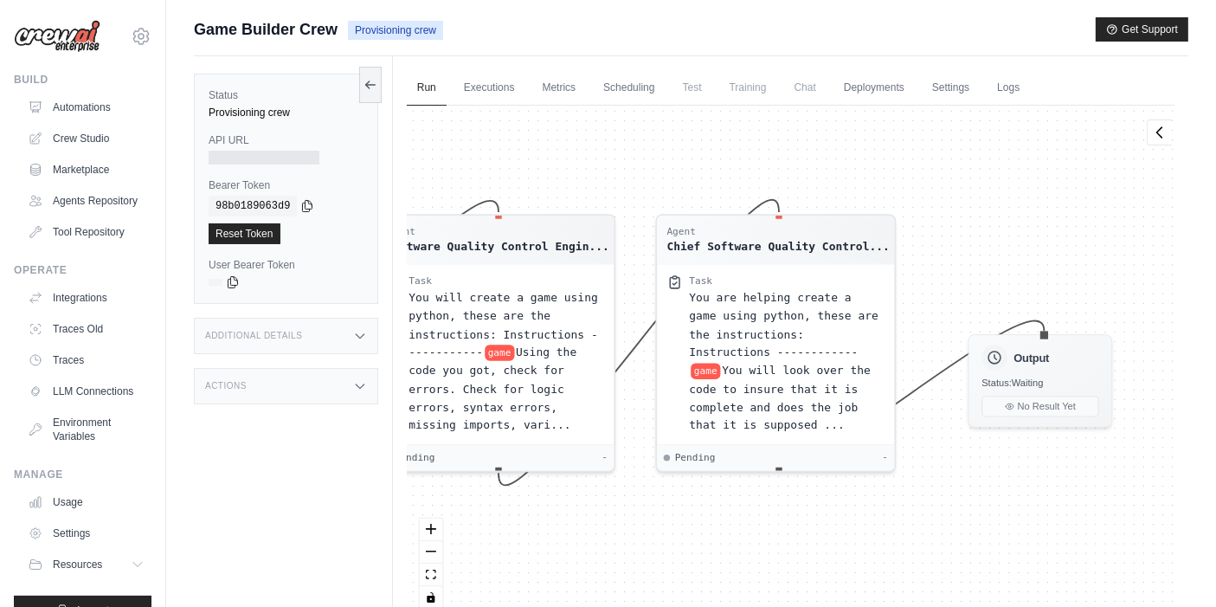
drag, startPoint x: 1008, startPoint y: 511, endPoint x: 640, endPoint y: 536, distance: 368.7
click at [465, 0] on div "Agent Senior Software Engineer Task You will create a game using python, these …" at bounding box center [791, 364] width 768 height 516
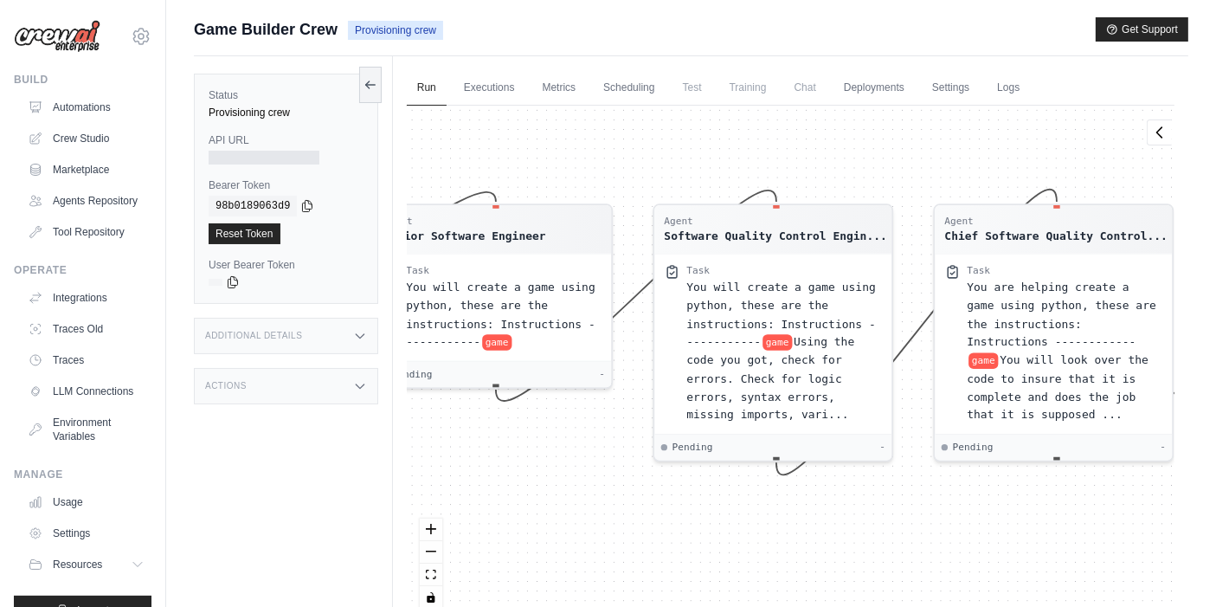
drag, startPoint x: 781, startPoint y: 520, endPoint x: 1251, endPoint y: 506, distance: 471.0
click at [465, 0] on html "amit@aura.security Settings Build Automations" at bounding box center [608, 340] width 1216 height 680
click at [465, 0] on span "Chat" at bounding box center [805, 87] width 42 height 35
click at [375, 0] on icon at bounding box center [370, 84] width 10 height 0
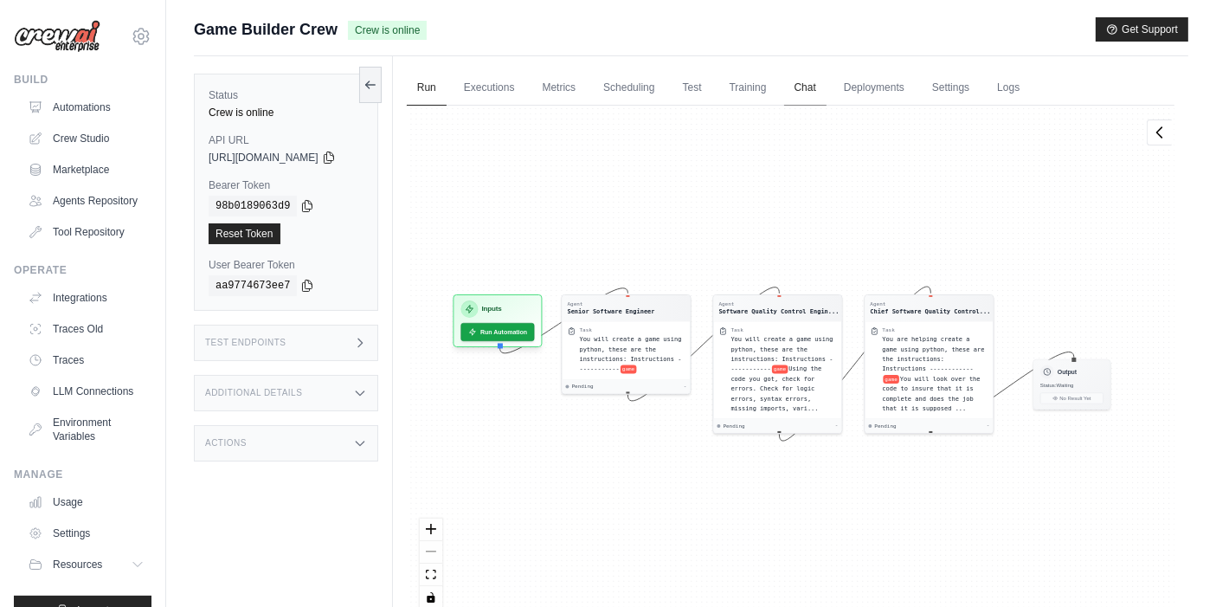
click at [827, 87] on link "Chat" at bounding box center [805, 88] width 42 height 36
click at [78, 361] on link "Traces" at bounding box center [88, 360] width 131 height 28
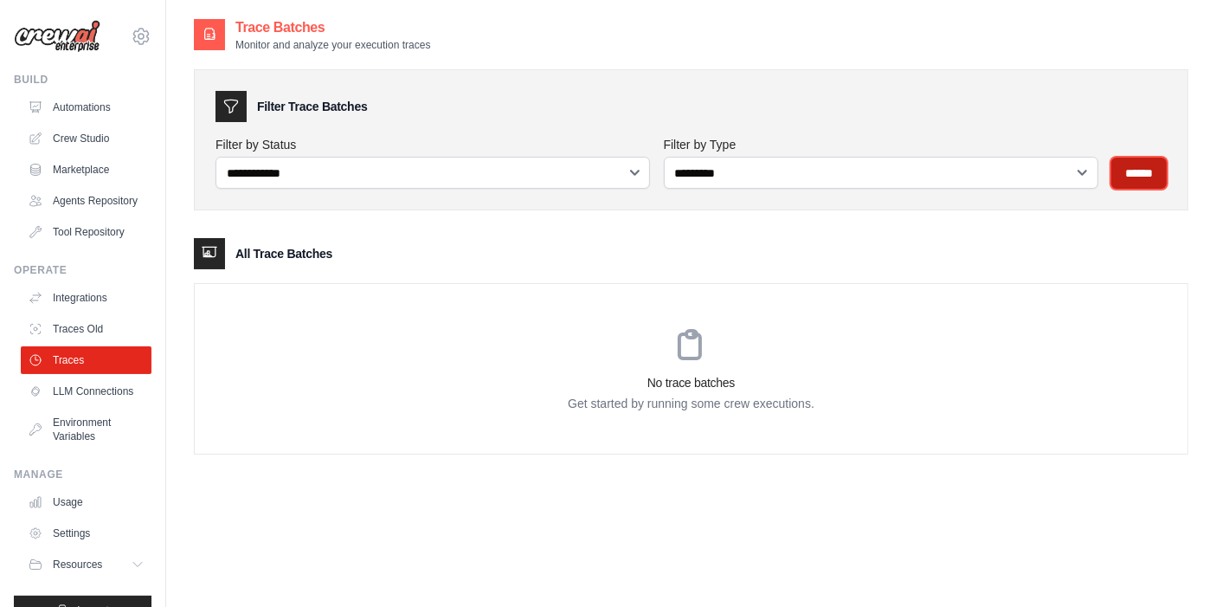
click at [1149, 158] on input "******" at bounding box center [1138, 173] width 55 height 31
click at [1148, 170] on input "******" at bounding box center [1138, 173] width 55 height 31
click at [1152, 167] on input "******" at bounding box center [1138, 173] width 55 height 31
click at [1140, 182] on input "******" at bounding box center [1138, 173] width 55 height 31
click at [762, 387] on h3 "No trace batches" at bounding box center [691, 382] width 993 height 17
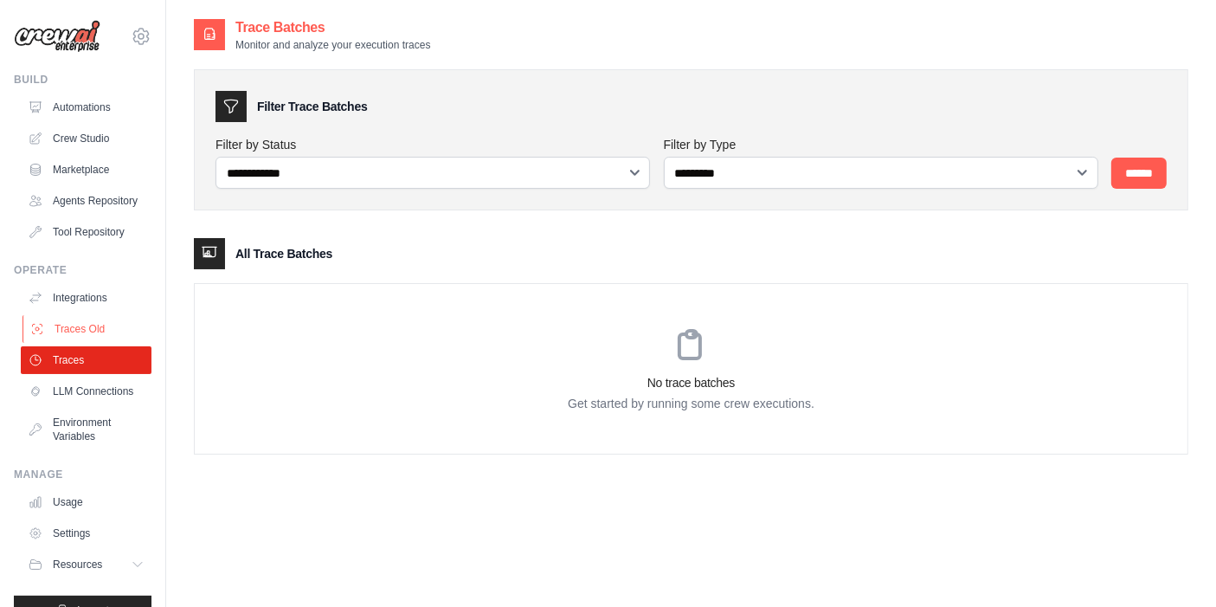
click at [49, 343] on link "Traces Old" at bounding box center [88, 329] width 131 height 28
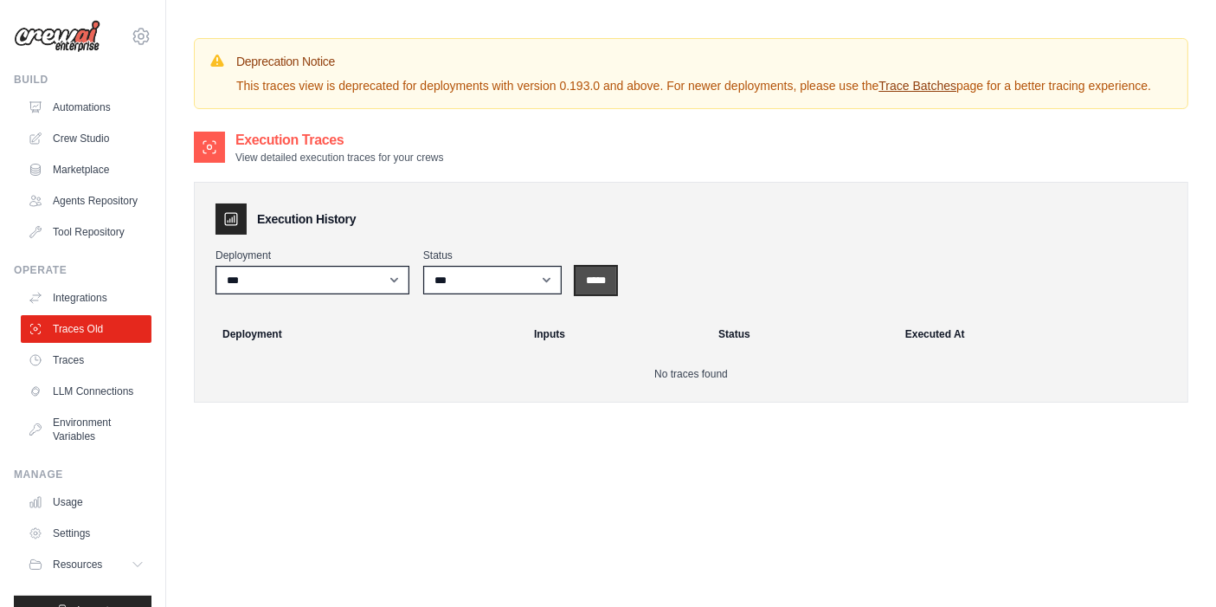
click at [602, 286] on input "*****" at bounding box center [596, 281] width 41 height 28
click at [612, 287] on input "*****" at bounding box center [596, 281] width 41 height 28
click at [613, 288] on input "*****" at bounding box center [596, 281] width 41 height 28
click at [86, 374] on link "Traces" at bounding box center [88, 360] width 131 height 28
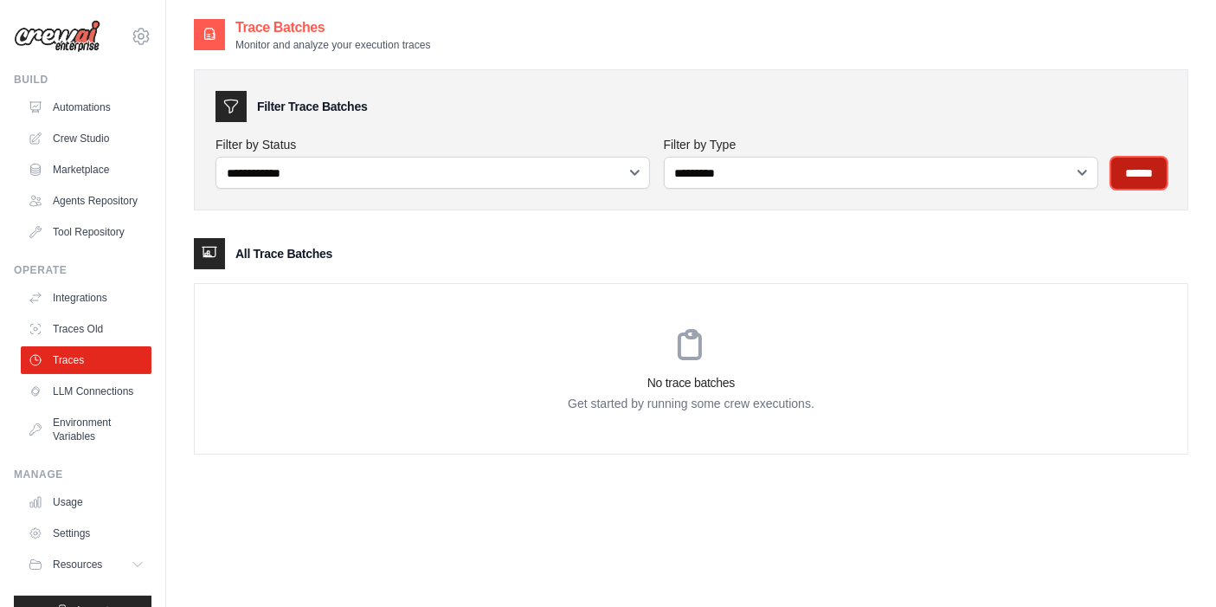
click at [1135, 158] on input "******" at bounding box center [1138, 173] width 55 height 31
click at [776, 173] on select "**********" at bounding box center [881, 173] width 434 height 32
click at [664, 157] on select "**********" at bounding box center [881, 173] width 434 height 32
click at [764, 168] on select "**********" at bounding box center [881, 173] width 434 height 32
select select "********"
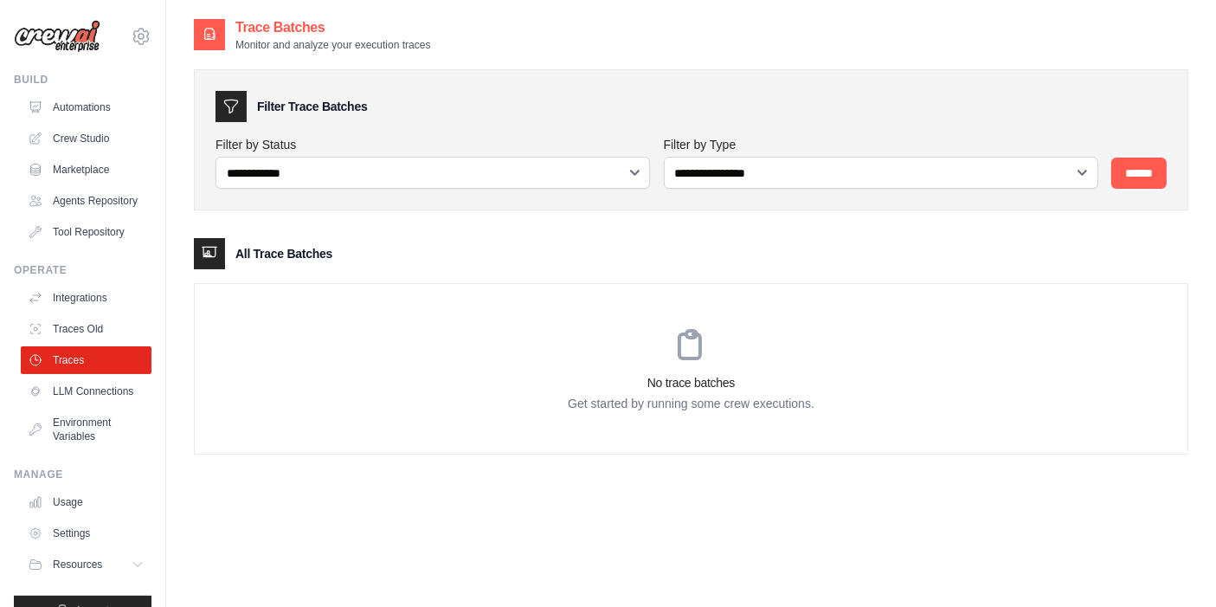
click at [664, 157] on select "**********" at bounding box center [881, 173] width 434 height 32
click at [1124, 168] on input "******" at bounding box center [1138, 173] width 55 height 31
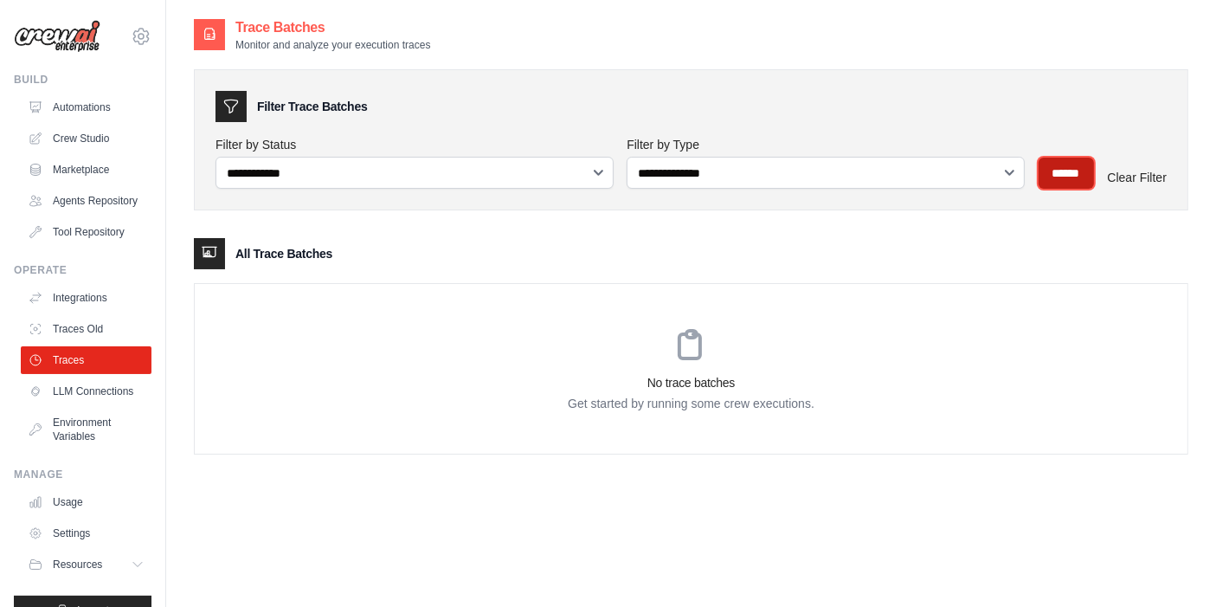
click at [1071, 183] on input "******" at bounding box center [1066, 173] width 55 height 31
click at [388, 154] on div "**********" at bounding box center [414, 162] width 397 height 53
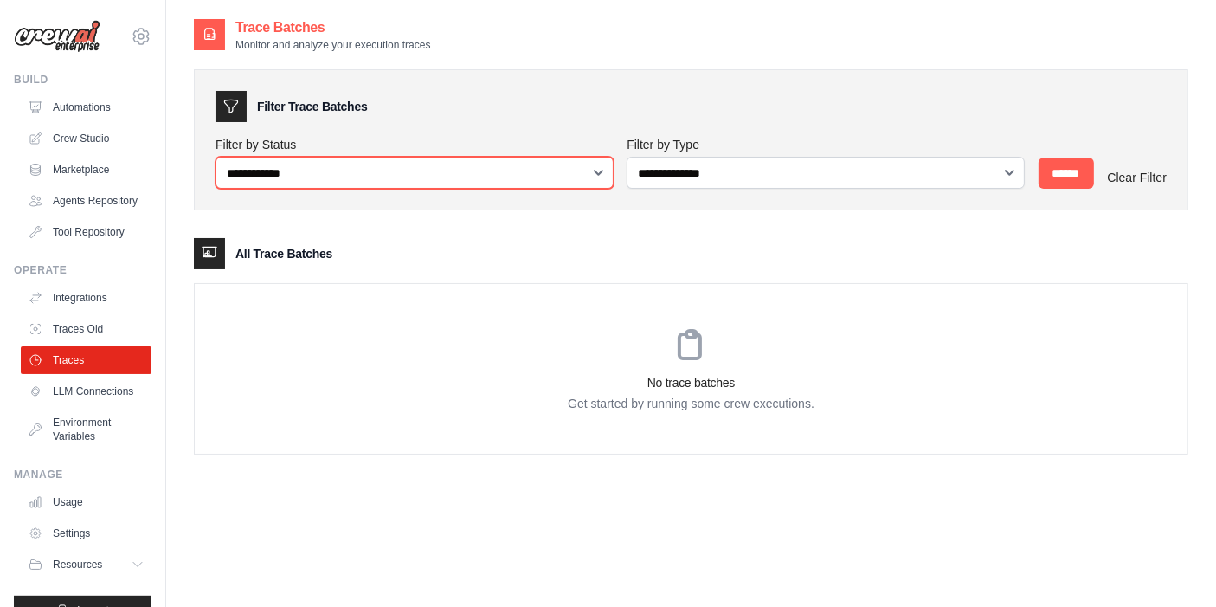
click at [388, 171] on select "**********" at bounding box center [415, 173] width 398 height 32
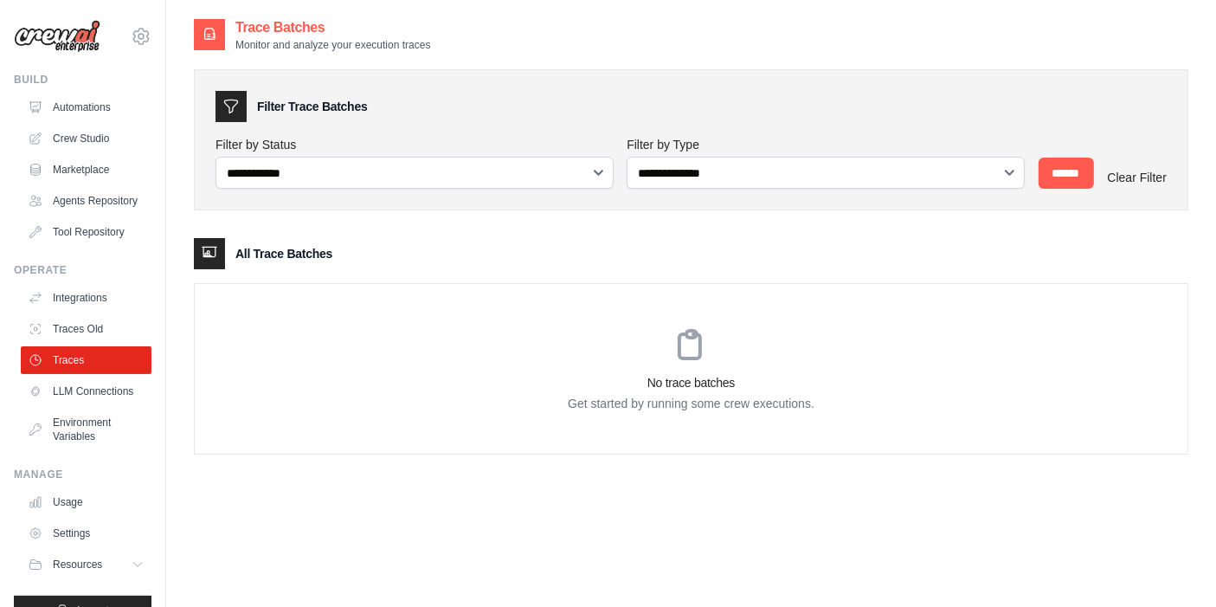
click at [876, 203] on div "**********" at bounding box center [691, 253] width 994 height 402
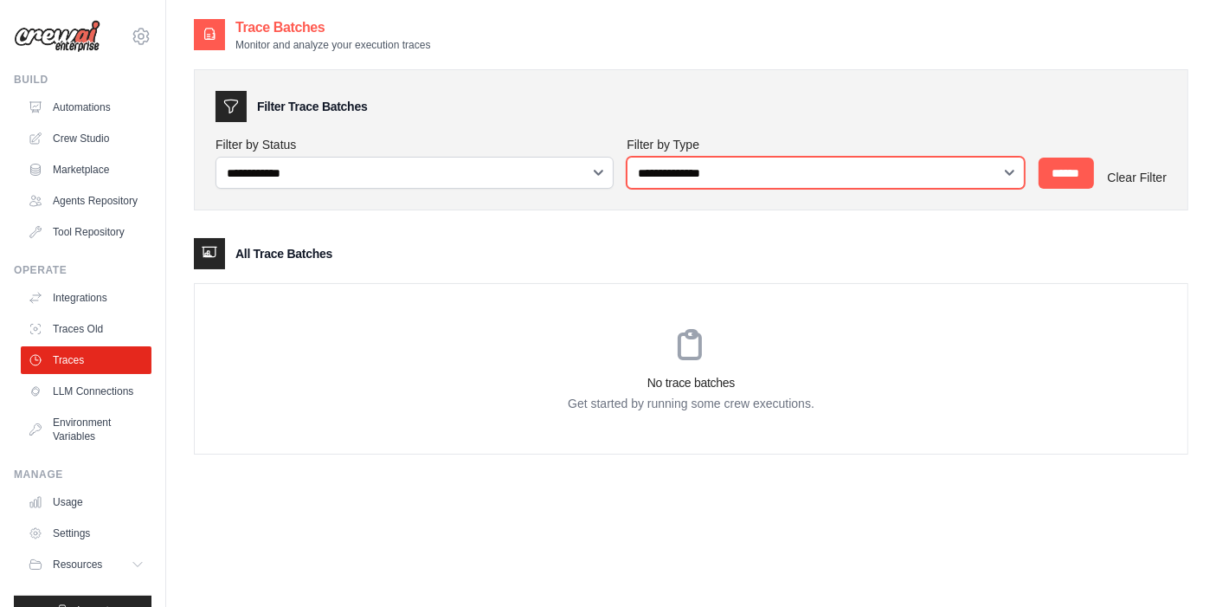
click at [870, 171] on select "**********" at bounding box center [826, 173] width 398 height 32
select select
click at [627, 157] on select "**********" at bounding box center [826, 173] width 398 height 32
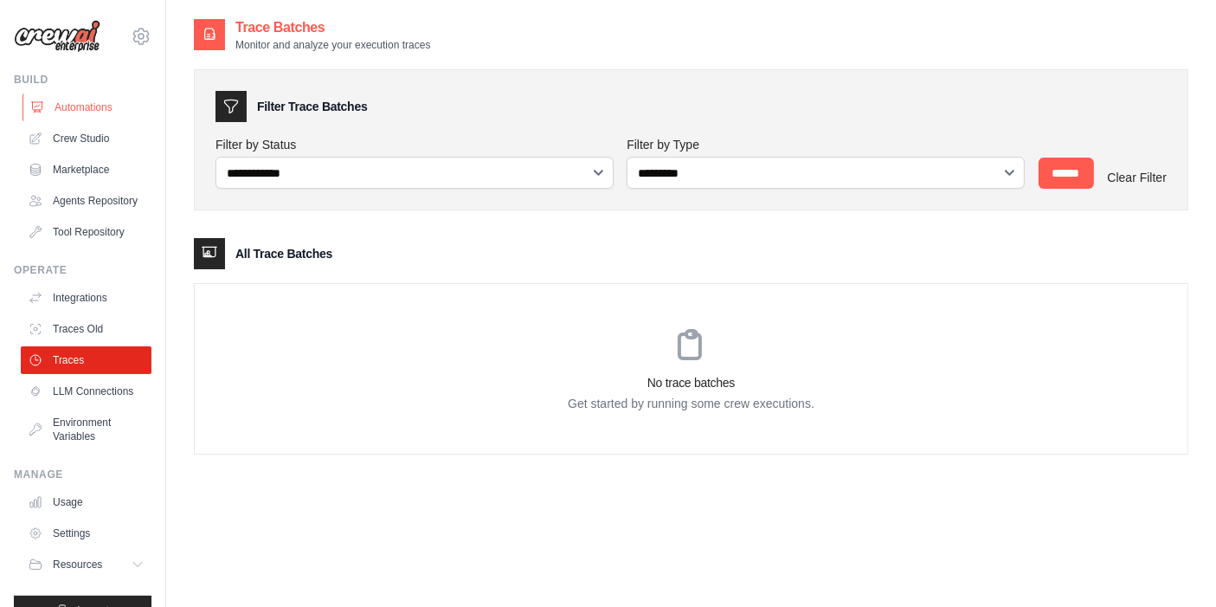
click at [91, 118] on link "Automations" at bounding box center [88, 107] width 131 height 28
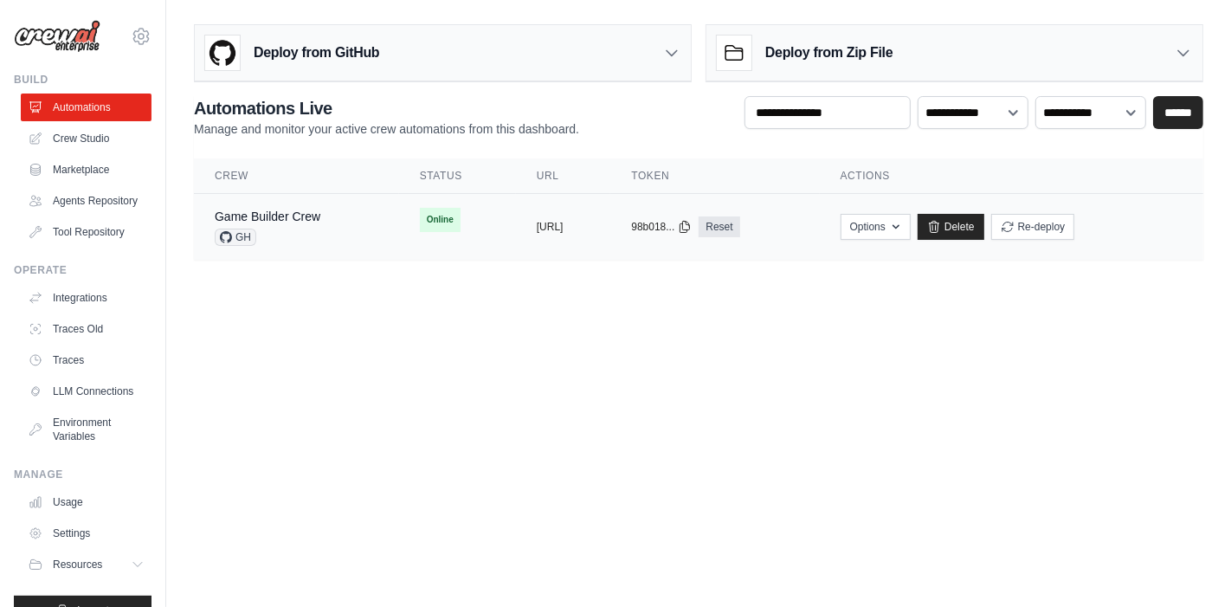
click at [516, 243] on td "copied https://game-builder-crew-fe490b73-" at bounding box center [563, 227] width 94 height 67
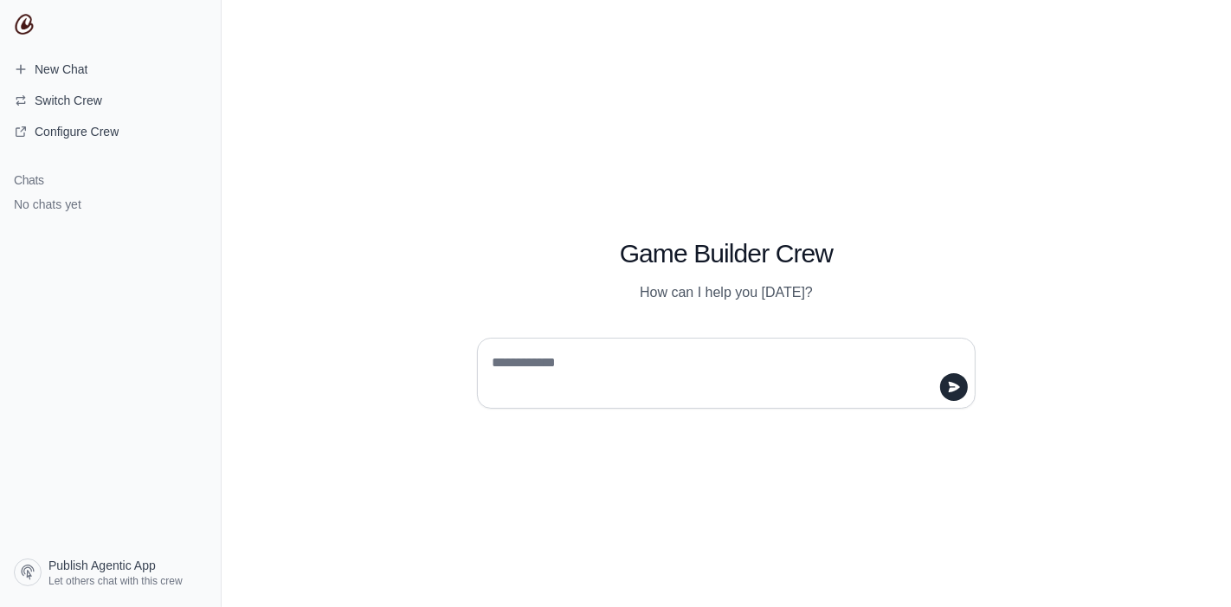
click at [639, 362] on textarea at bounding box center [721, 373] width 466 height 48
type textarea "**********"
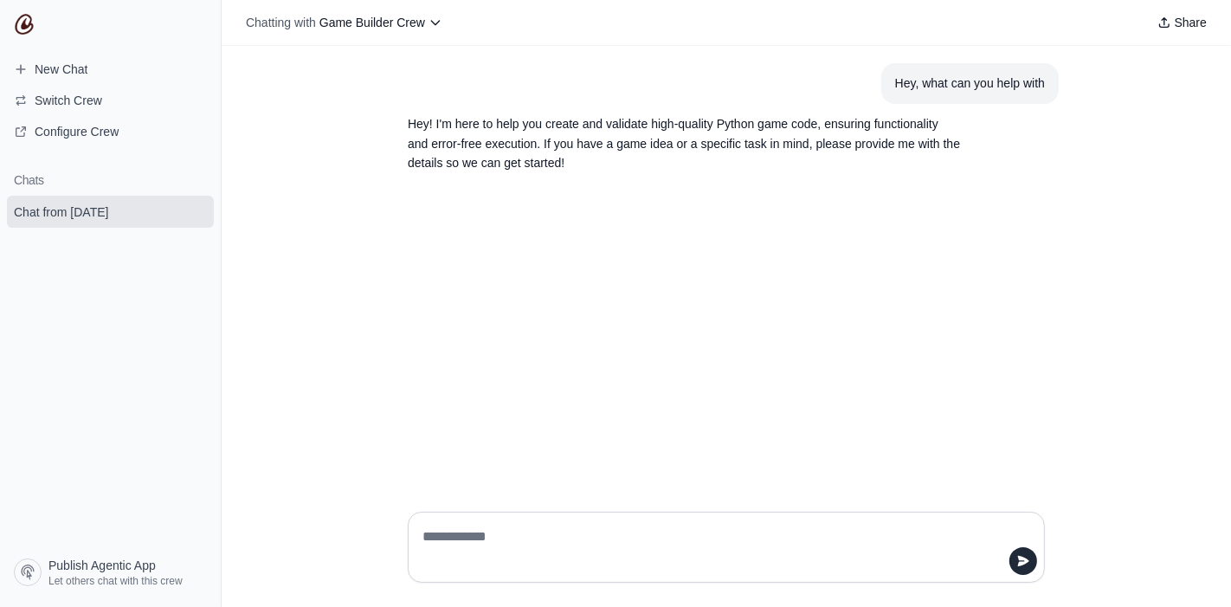
click at [796, 505] on div at bounding box center [726, 547] width 665 height 99
click at [806, 545] on textarea at bounding box center [721, 547] width 604 height 48
type textarea "**********"
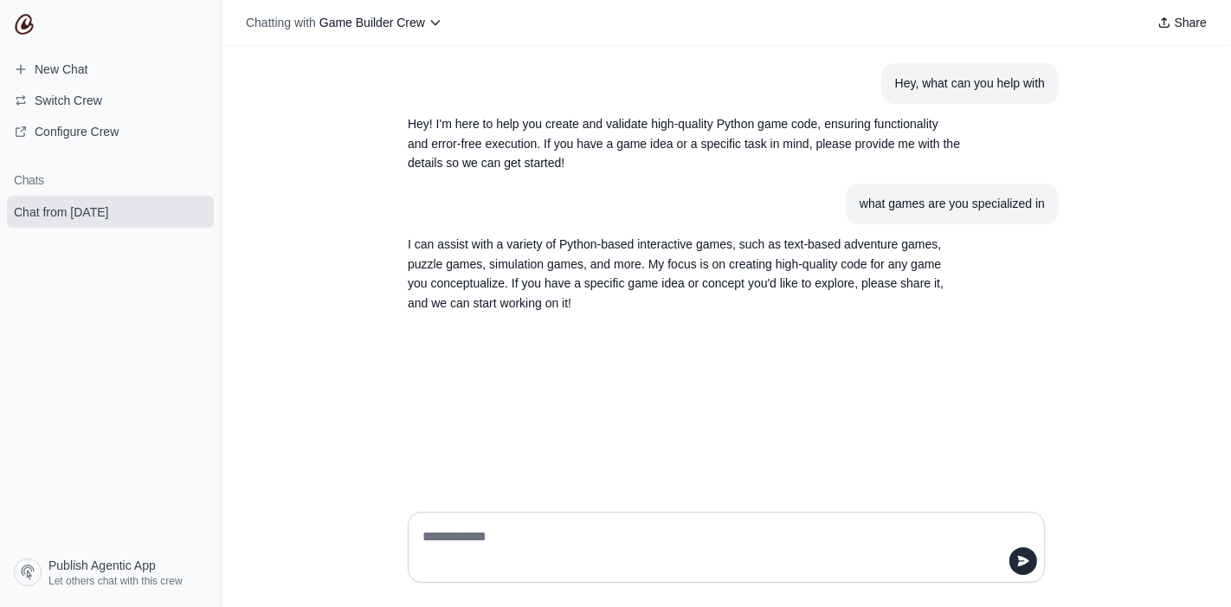
click at [639, 523] on textarea at bounding box center [721, 547] width 604 height 48
drag, startPoint x: 572, startPoint y: 511, endPoint x: 607, endPoint y: 553, distance: 54.7
click at [581, 520] on div at bounding box center [726, 547] width 665 height 99
click at [609, 554] on textarea at bounding box center [721, 547] width 604 height 48
click at [679, 562] on textarea at bounding box center [721, 547] width 604 height 48
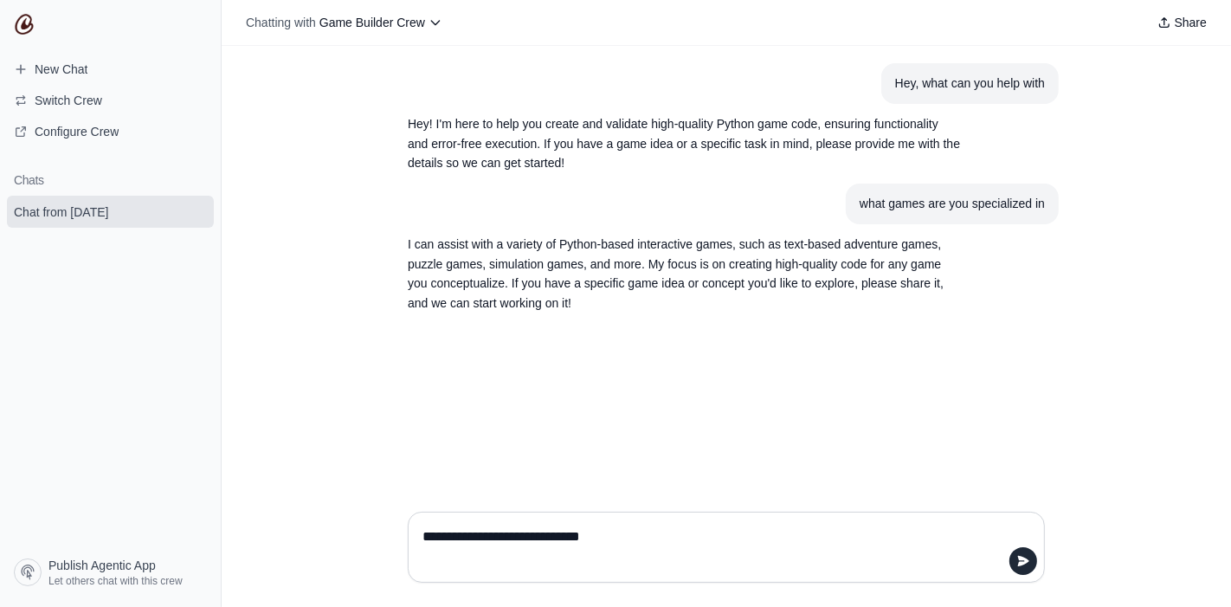
type textarea "**********"
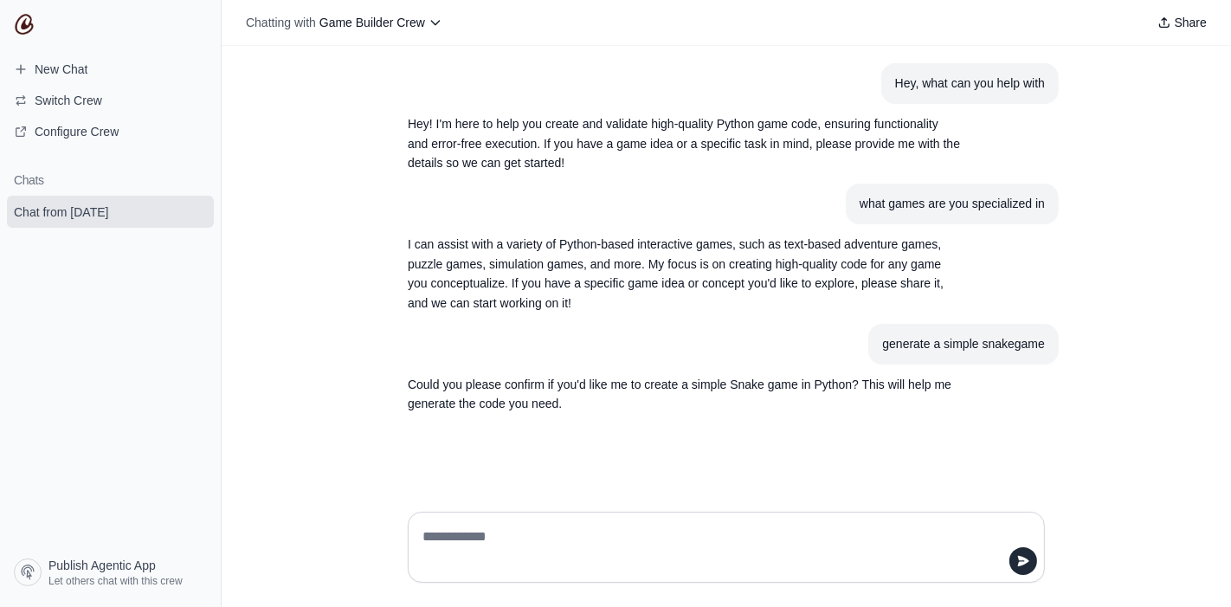
click at [665, 559] on textarea at bounding box center [721, 547] width 604 height 48
type textarea "********"
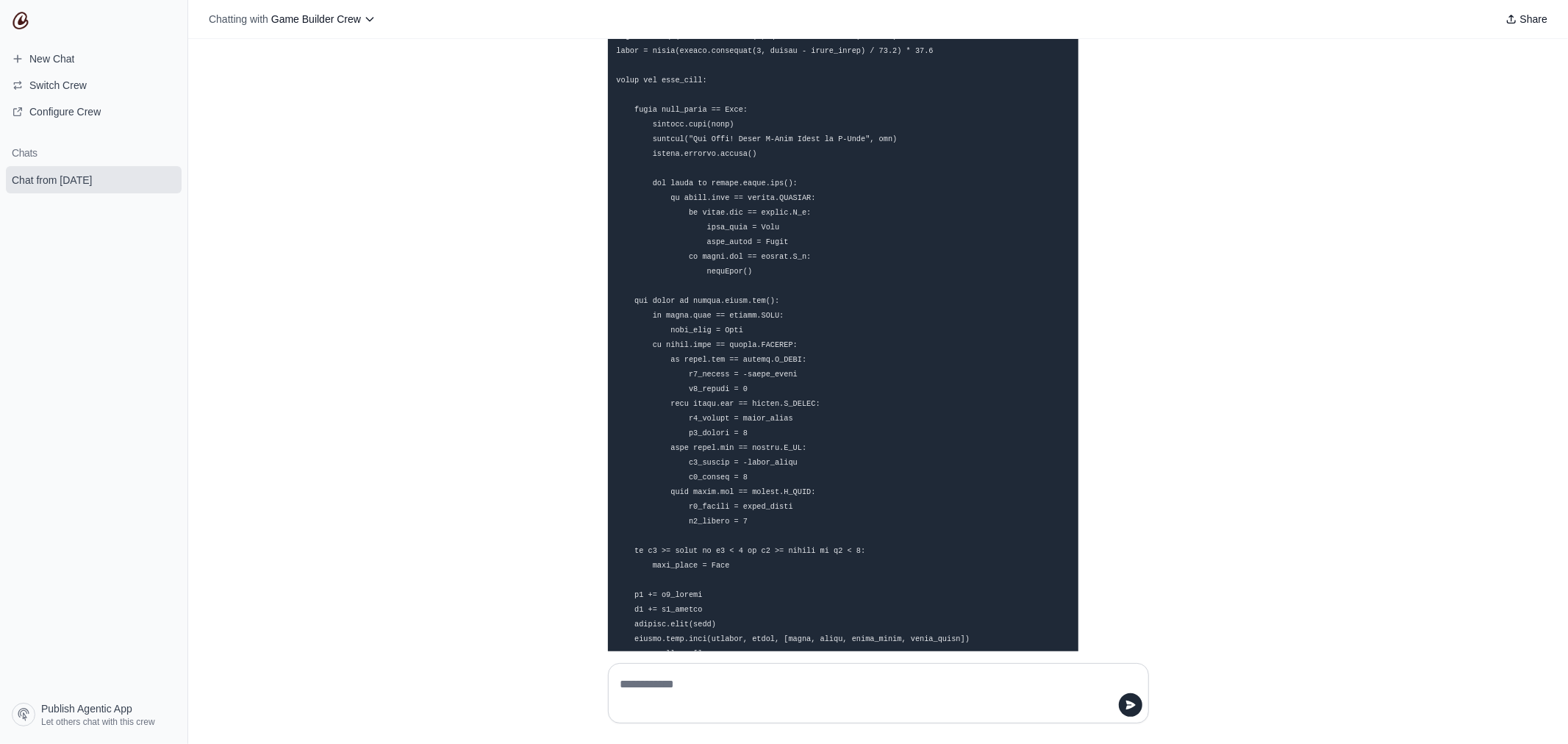
scroll to position [1181, 0]
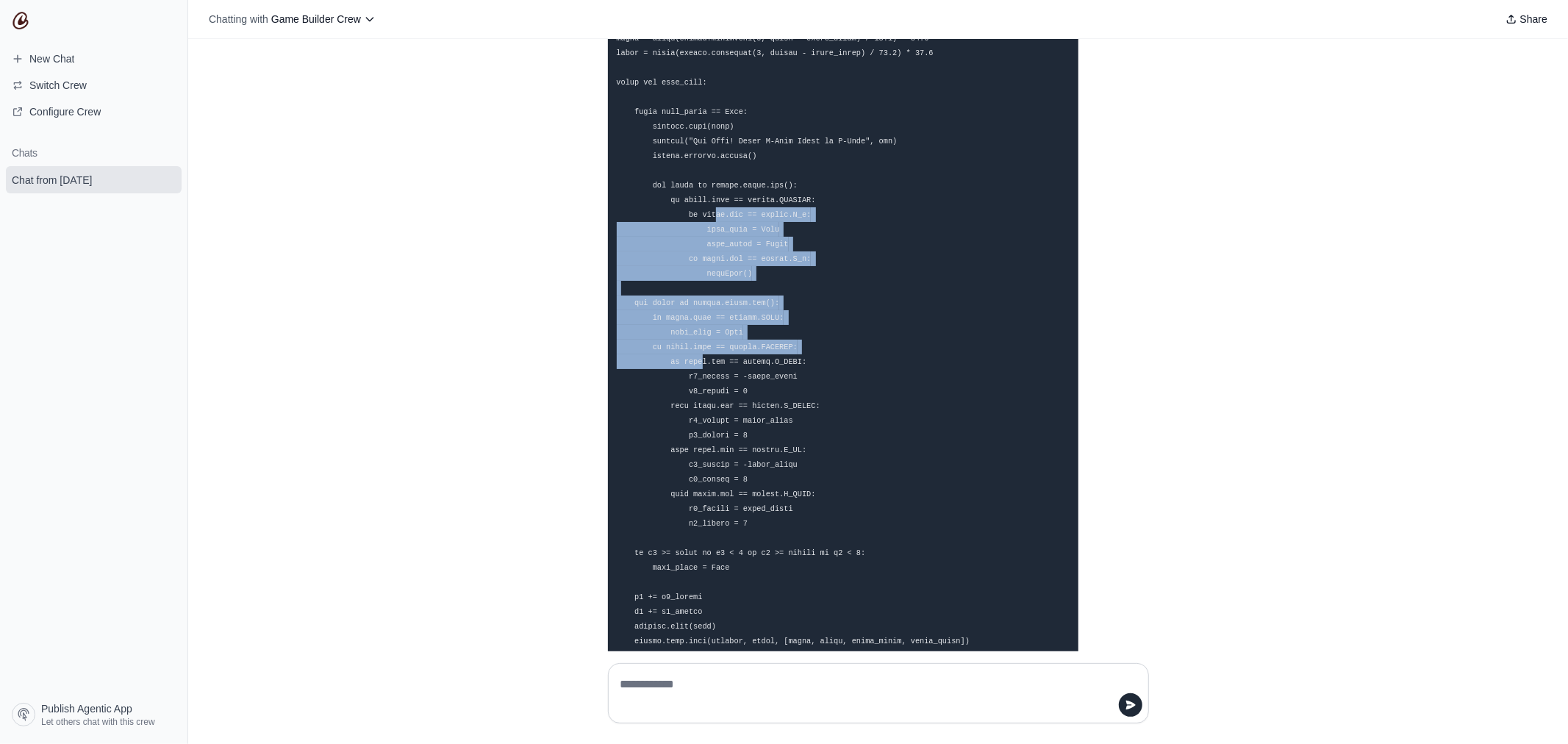
drag, startPoint x: 685, startPoint y: 327, endPoint x: 704, endPoint y: 205, distance: 123.5
click at [702, 205] on pre "Response" at bounding box center [843, 450] width 471 height 1114
click at [717, 208] on code "Response" at bounding box center [793, 449] width 353 height 1096
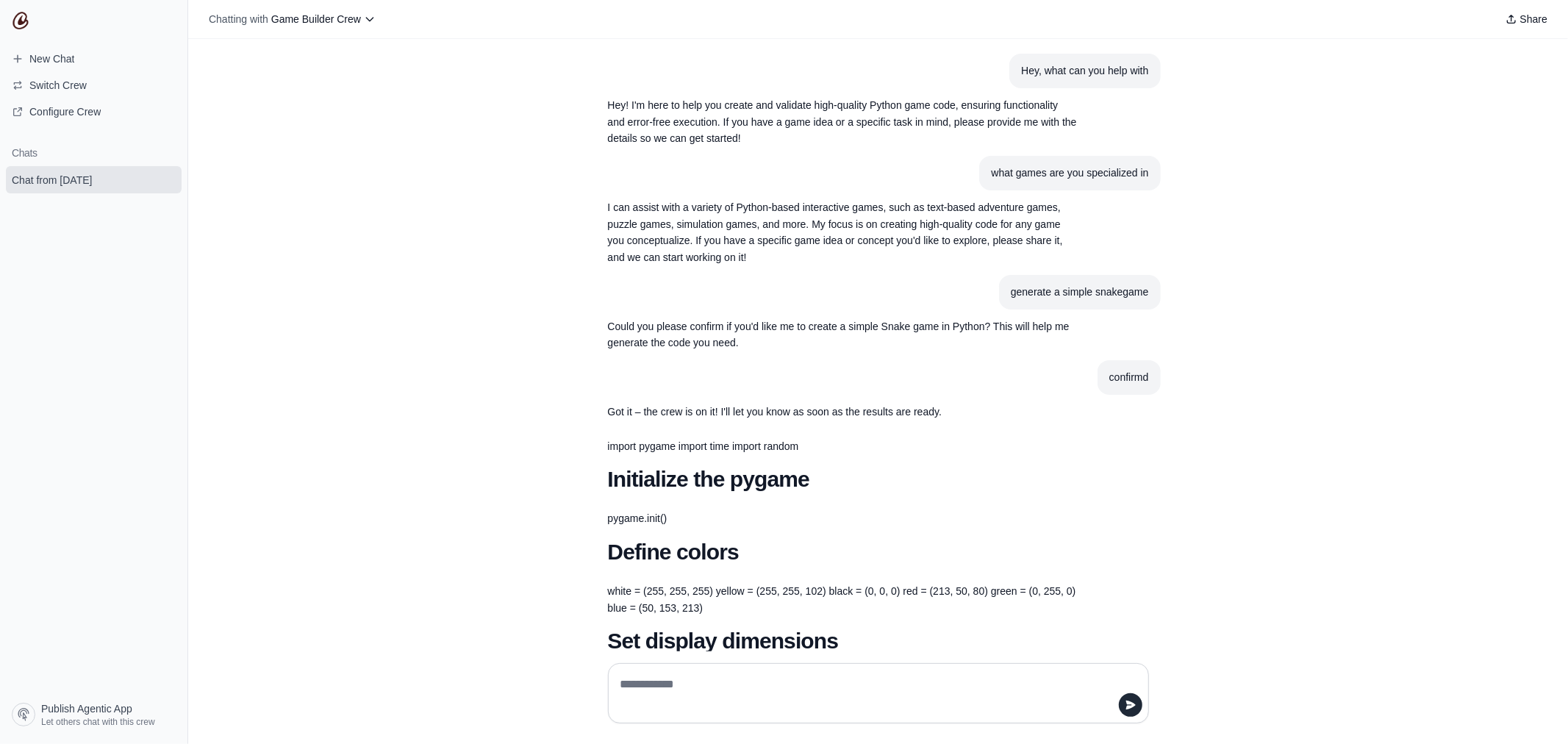
scroll to position [1590, 0]
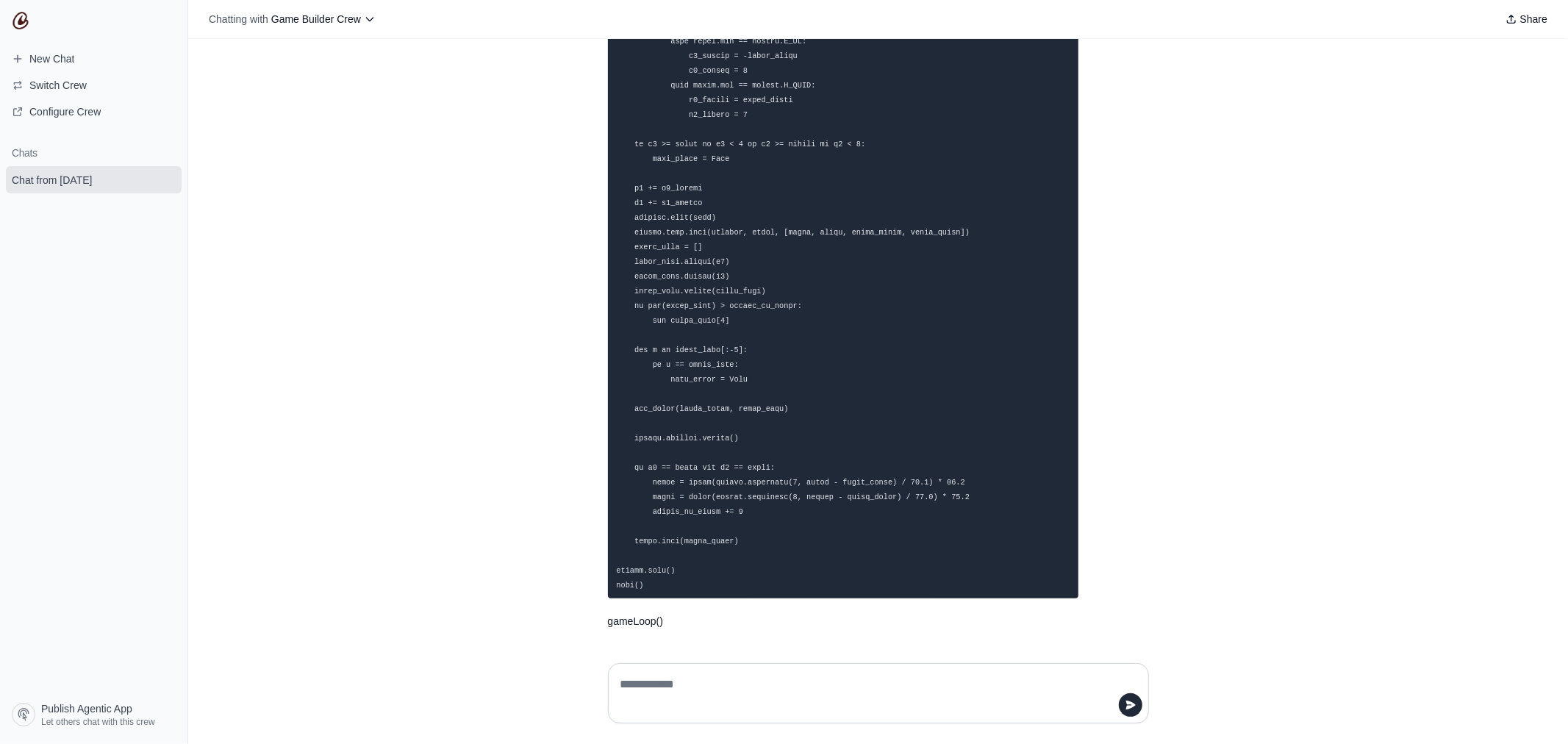
drag, startPoint x: 822, startPoint y: 292, endPoint x: 828, endPoint y: 610, distance: 318.1
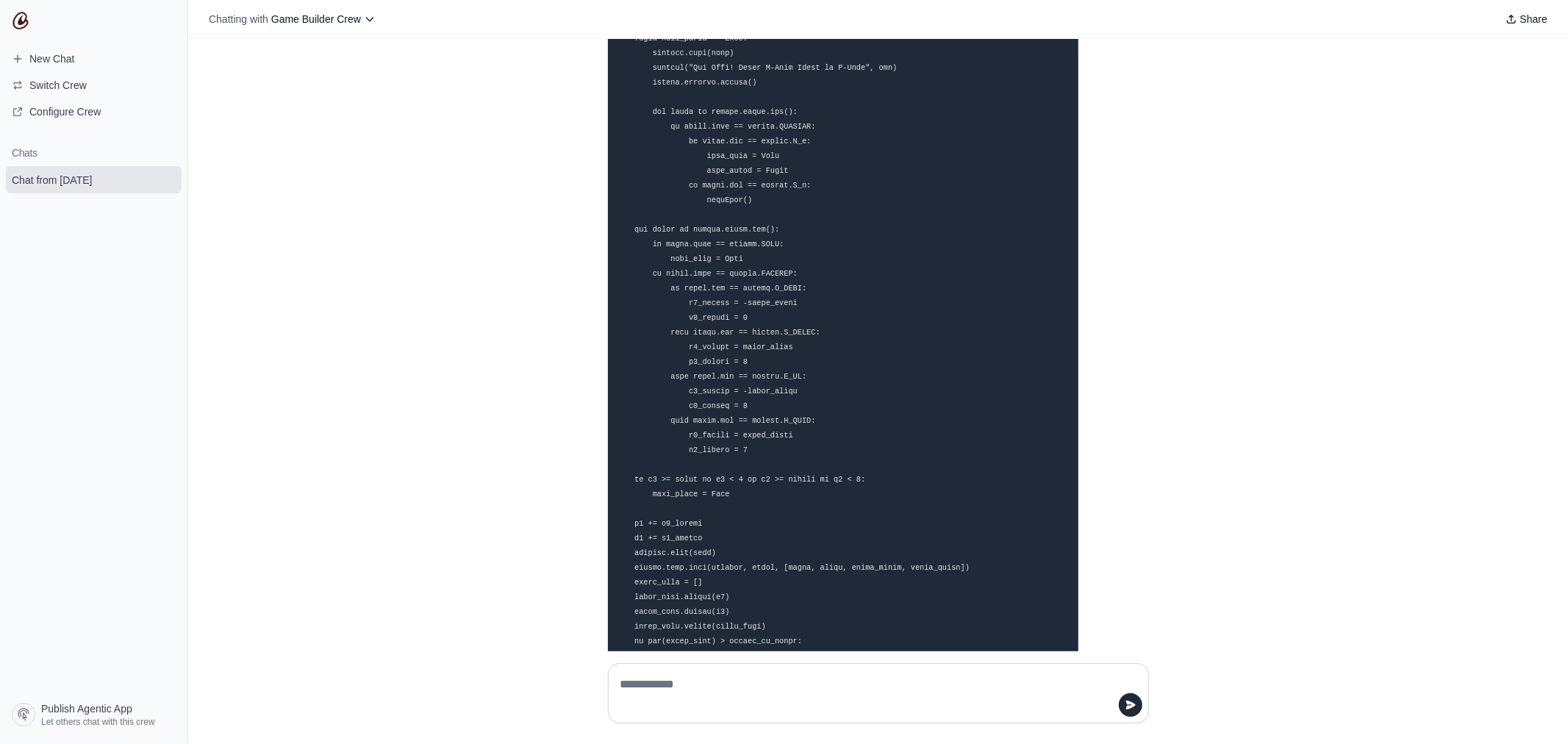
scroll to position [0, 0]
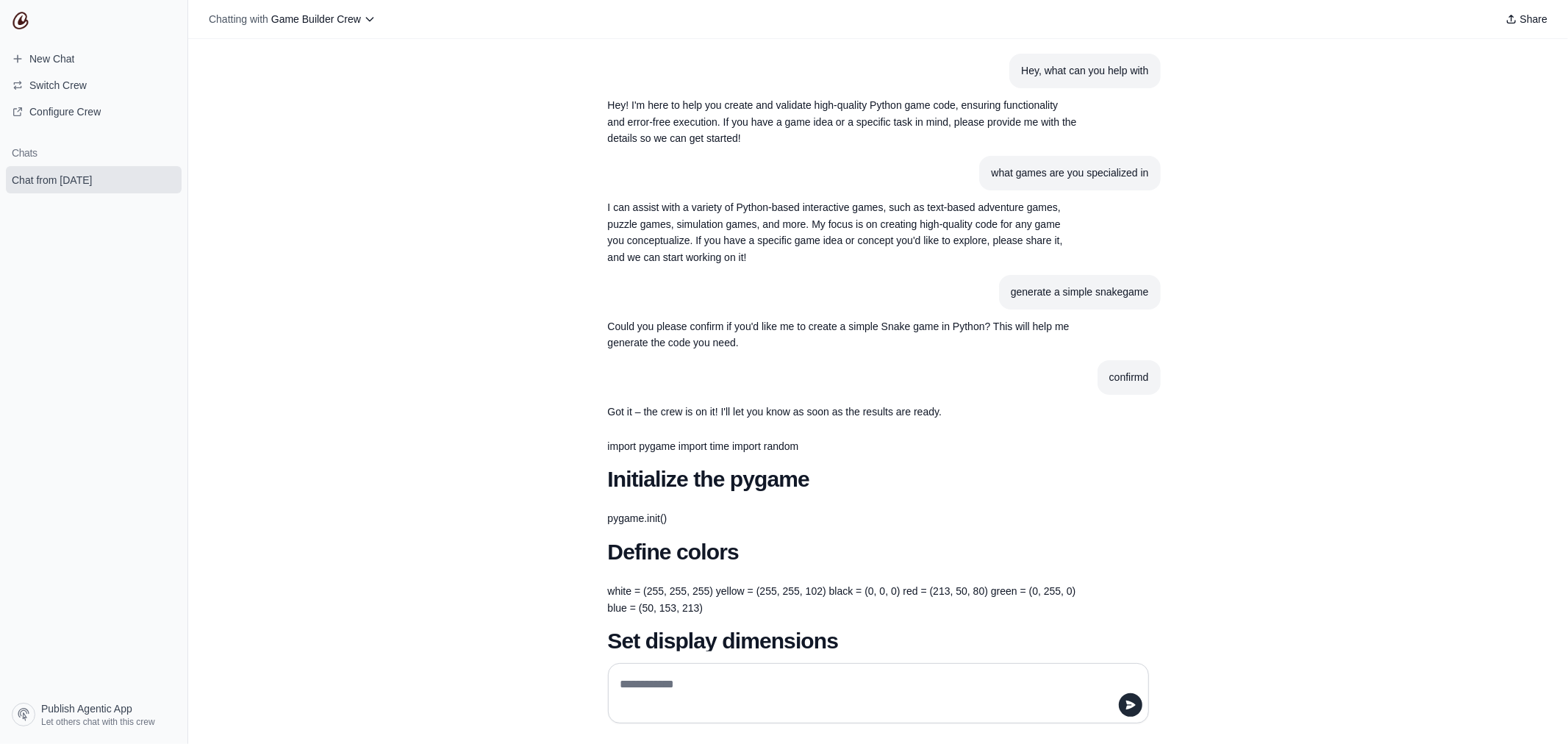
drag, startPoint x: 750, startPoint y: 490, endPoint x: 619, endPoint y: 136, distance: 377.5
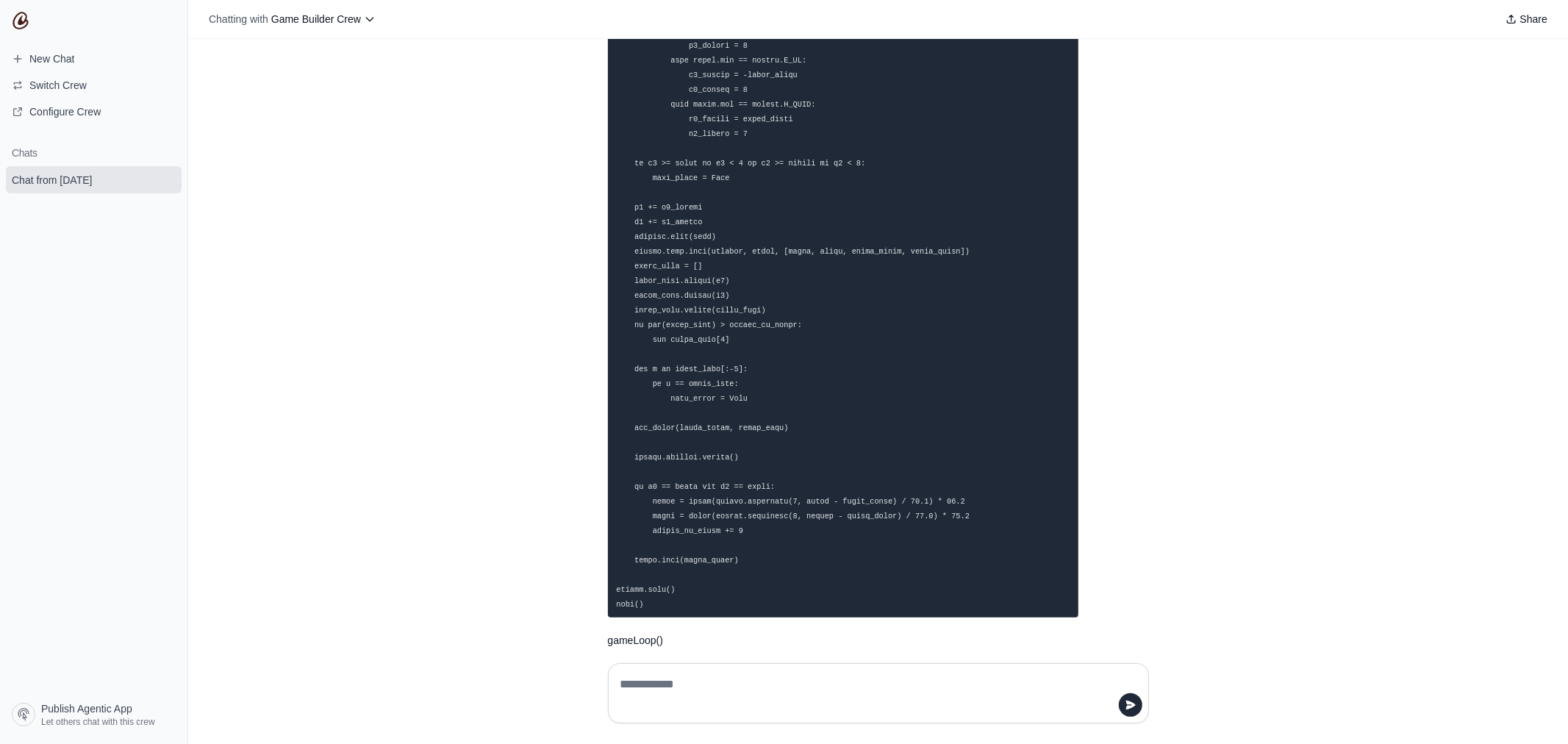
scroll to position [1590, 0]
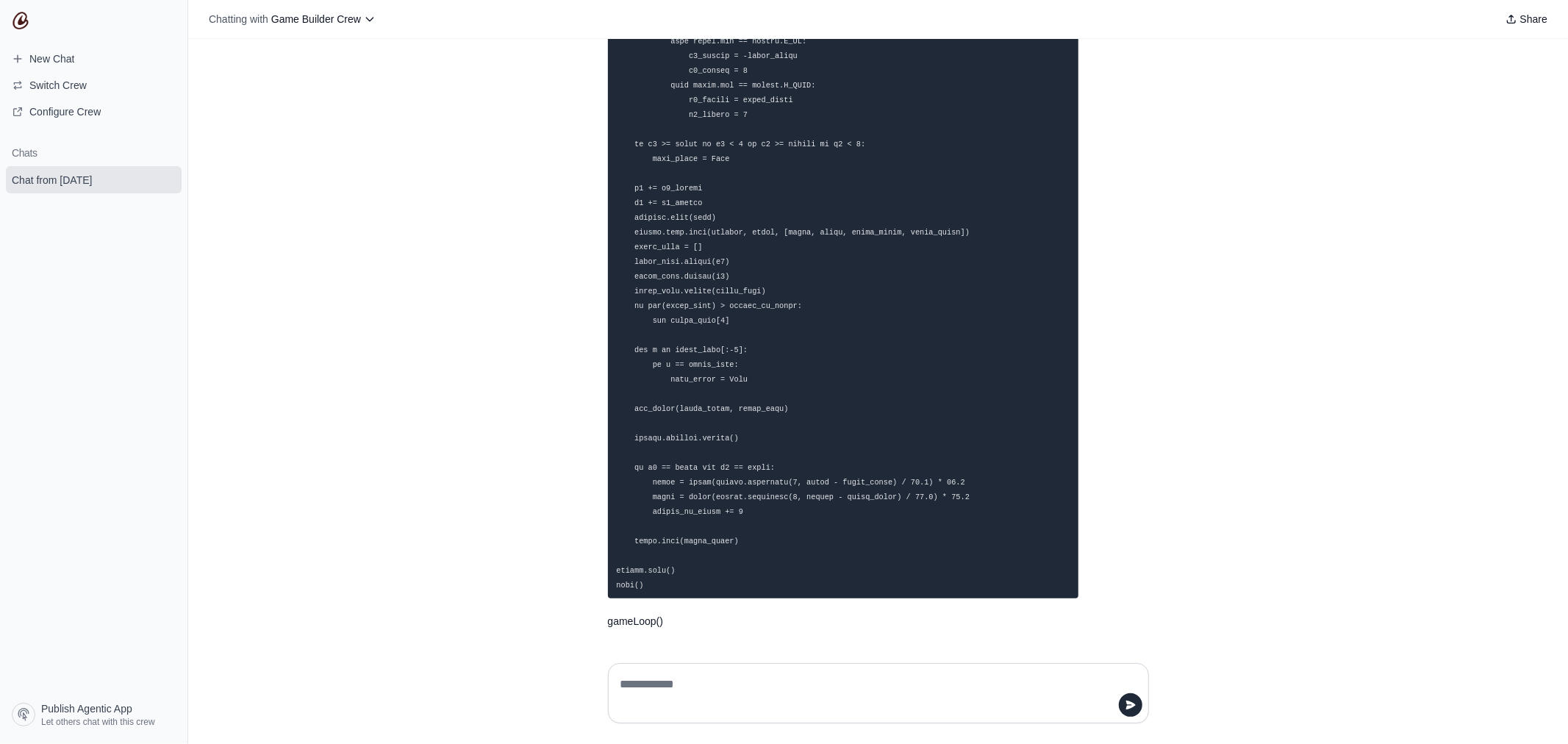
click at [715, 515] on textarea at bounding box center [878, 693] width 522 height 41
type textarea "***"
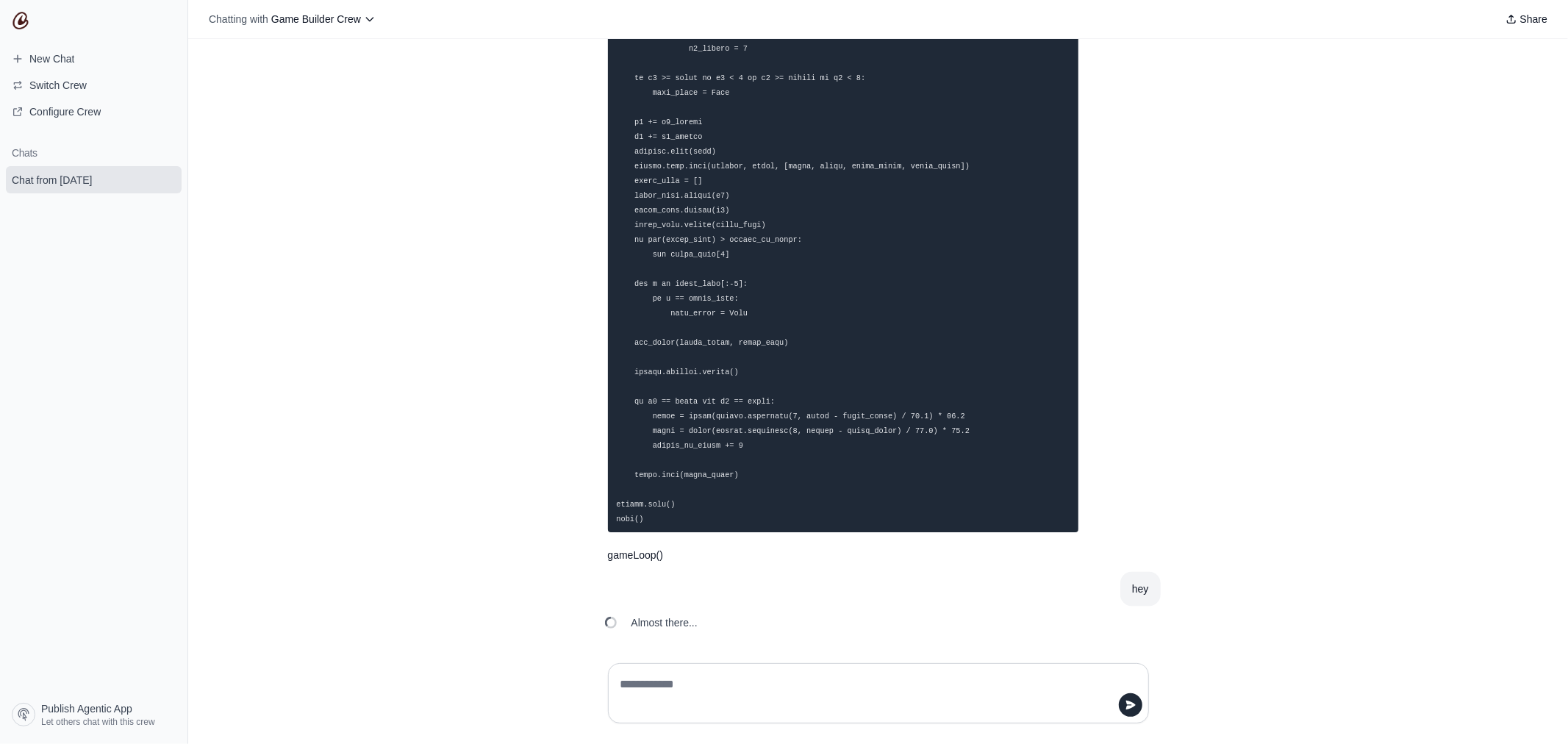
scroll to position [1675, 0]
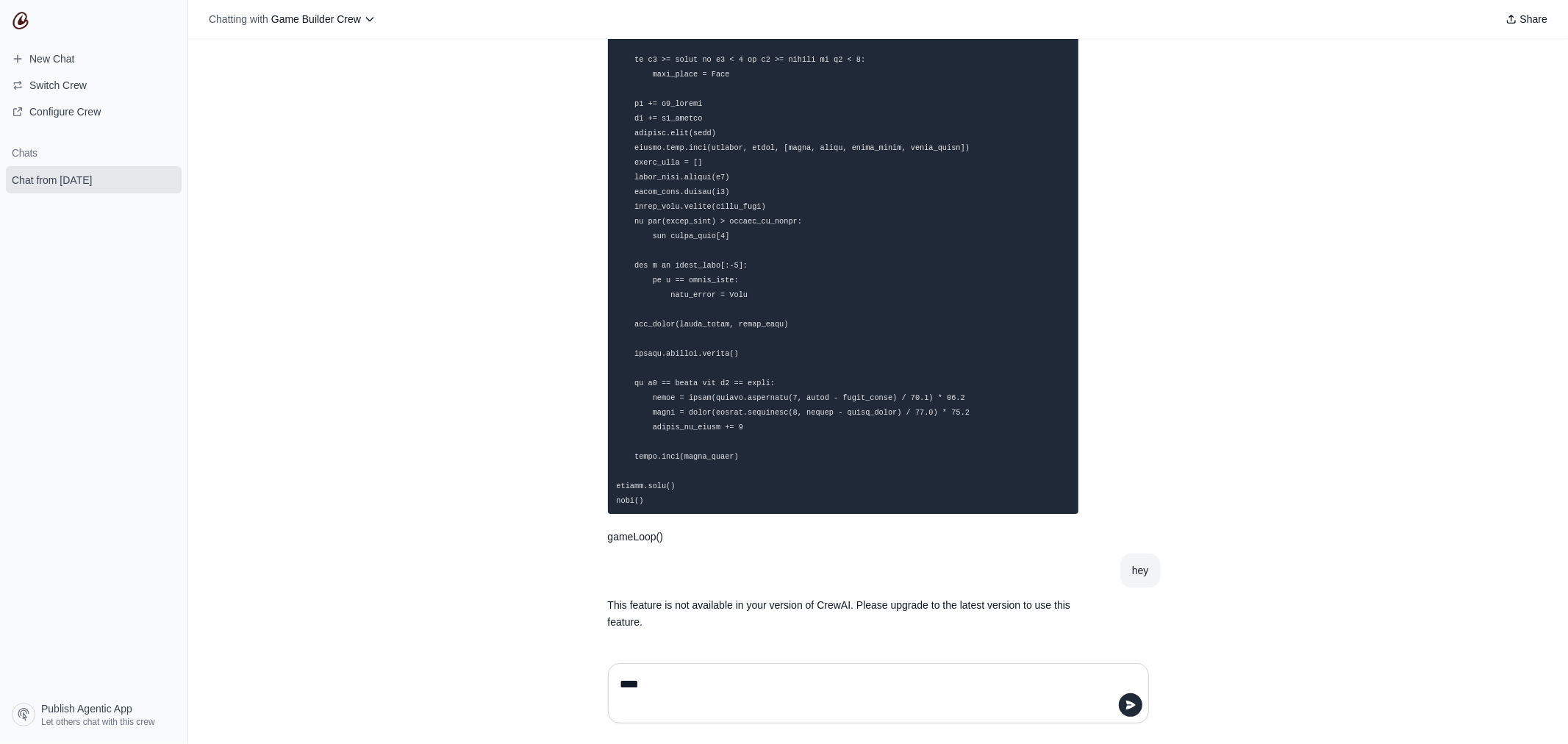
type textarea "*****"
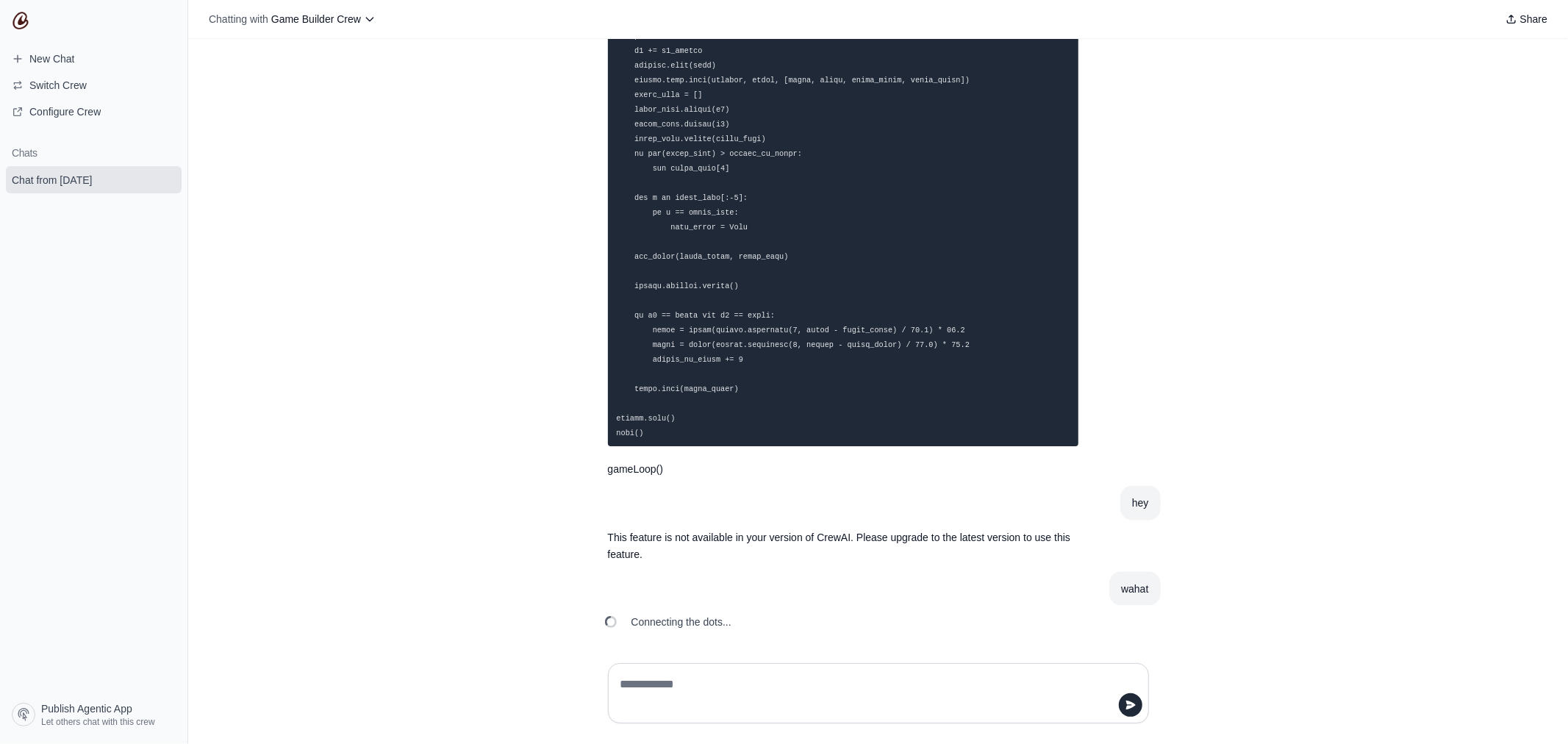
scroll to position [1761, 0]
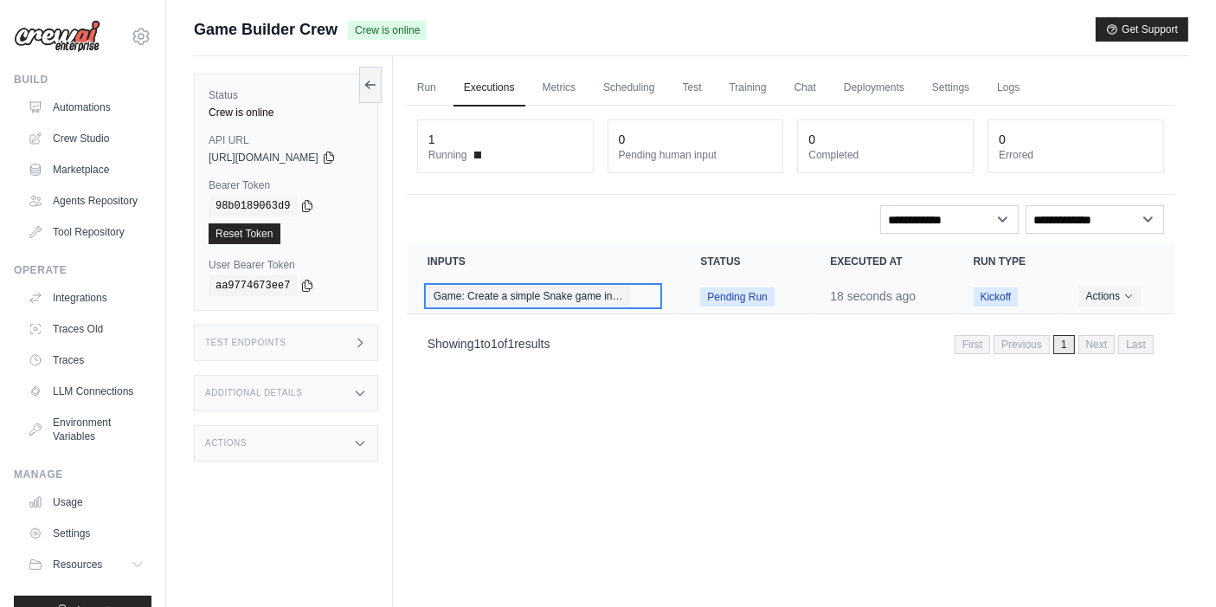
click at [623, 296] on span "Game: Create a simple Snake game in…" at bounding box center [529, 295] width 202 height 19
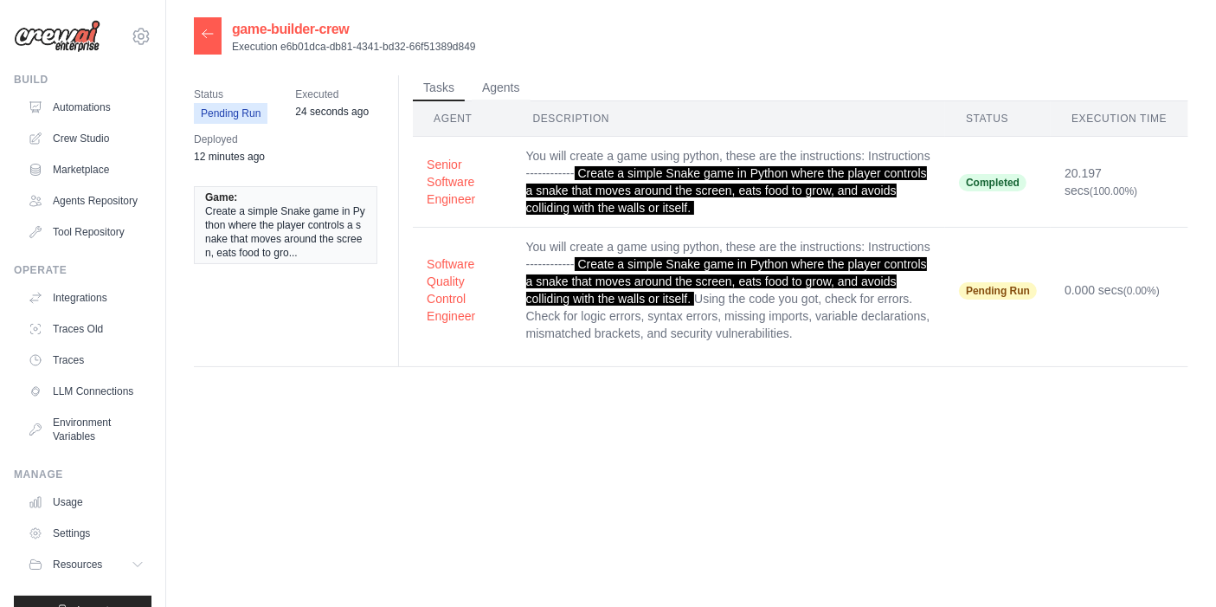
click at [209, 32] on icon at bounding box center [208, 34] width 14 height 14
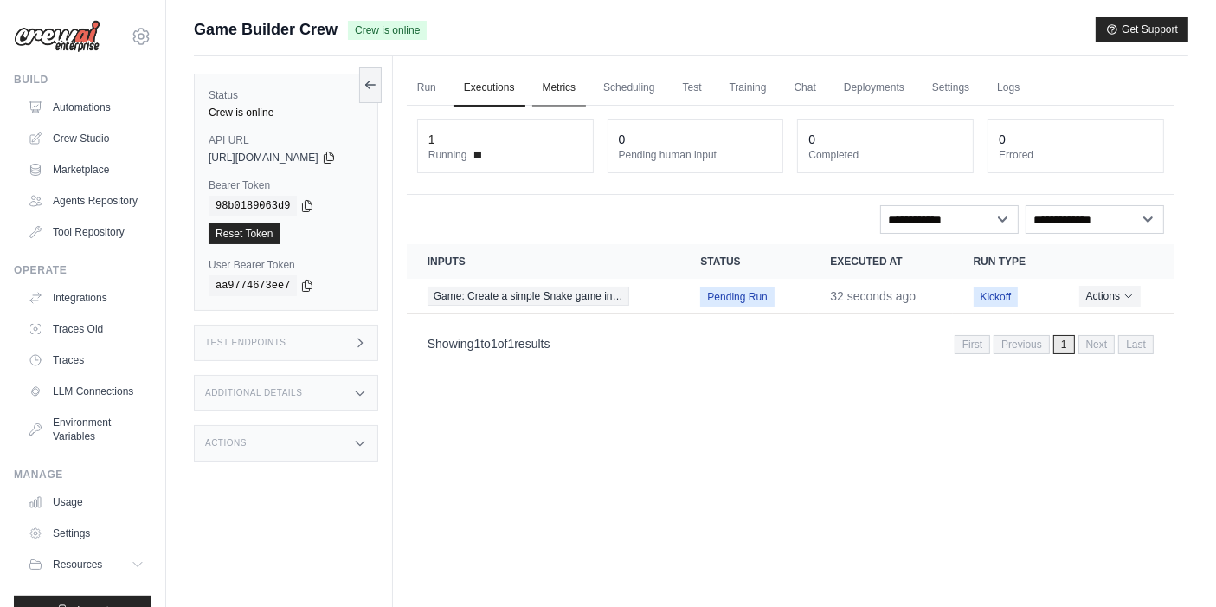
click at [566, 92] on link "Metrics" at bounding box center [559, 88] width 55 height 36
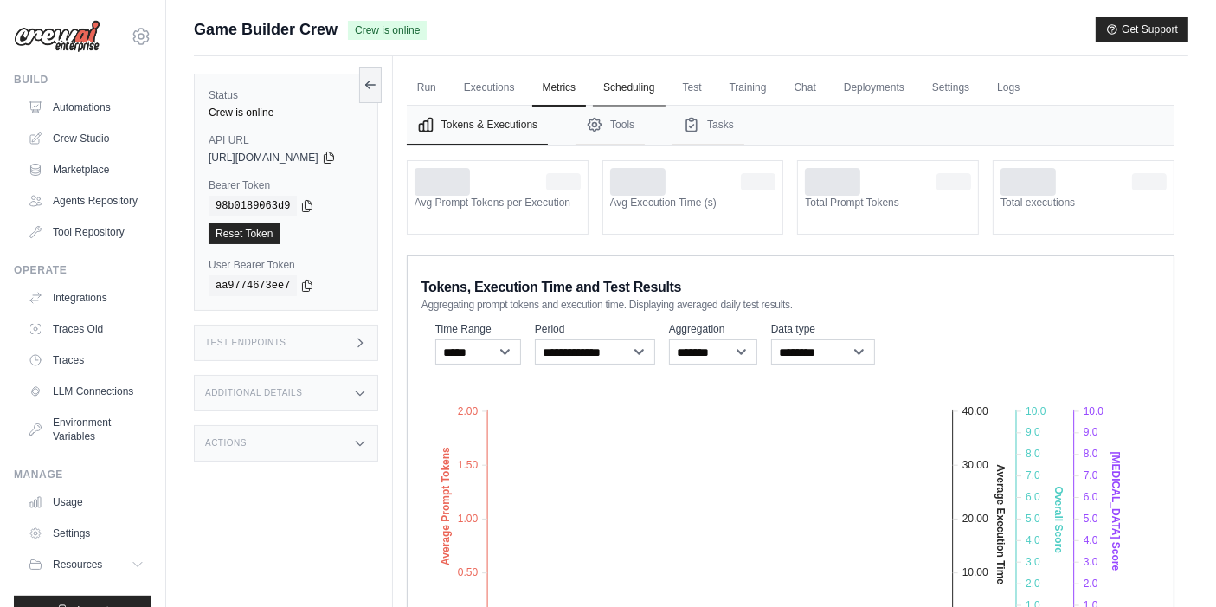
click at [644, 97] on link "Scheduling" at bounding box center [629, 88] width 72 height 36
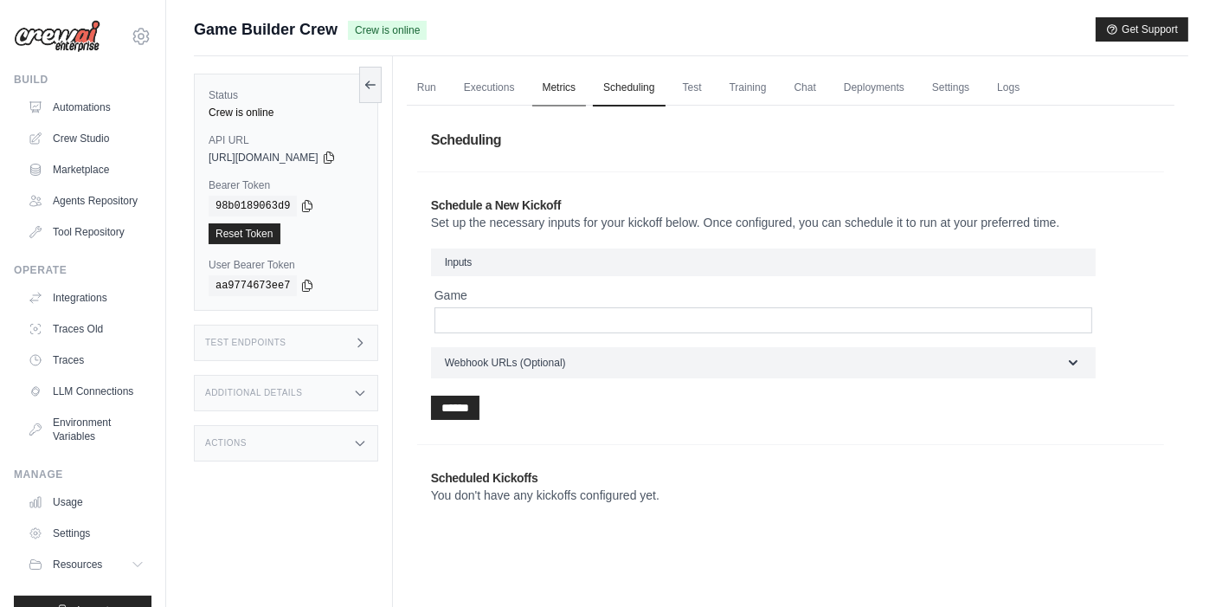
click at [573, 87] on link "Metrics" at bounding box center [559, 88] width 55 height 36
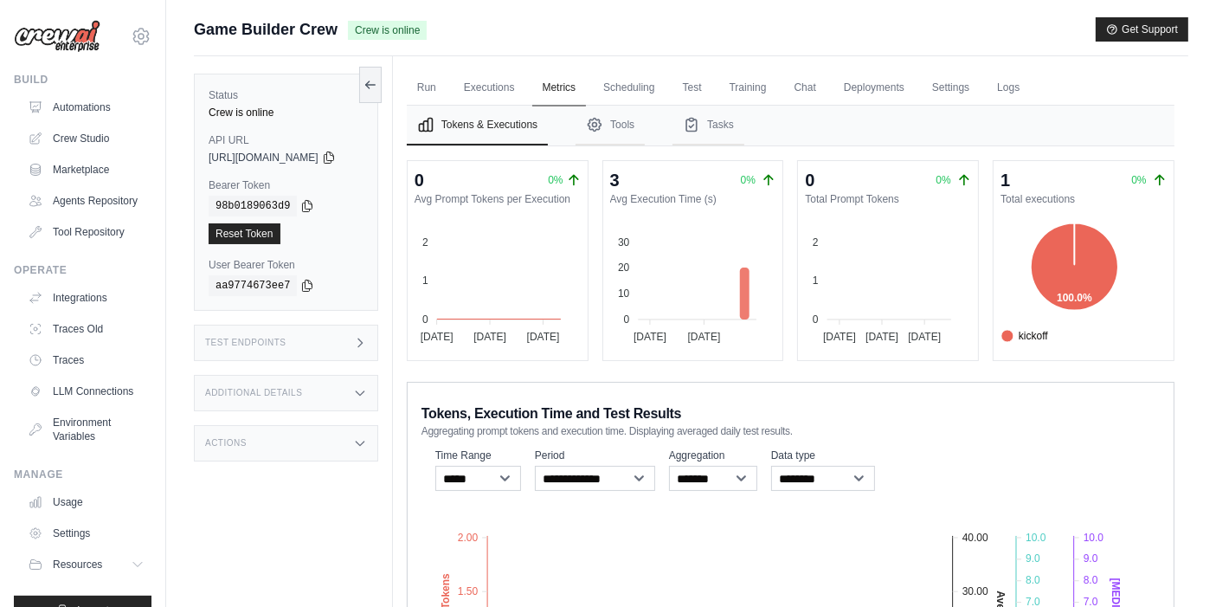
drag, startPoint x: 581, startPoint y: 81, endPoint x: 597, endPoint y: 88, distance: 17.8
click at [579, 81] on link "Metrics" at bounding box center [559, 88] width 55 height 36
click at [638, 98] on link "Scheduling" at bounding box center [629, 88] width 72 height 36
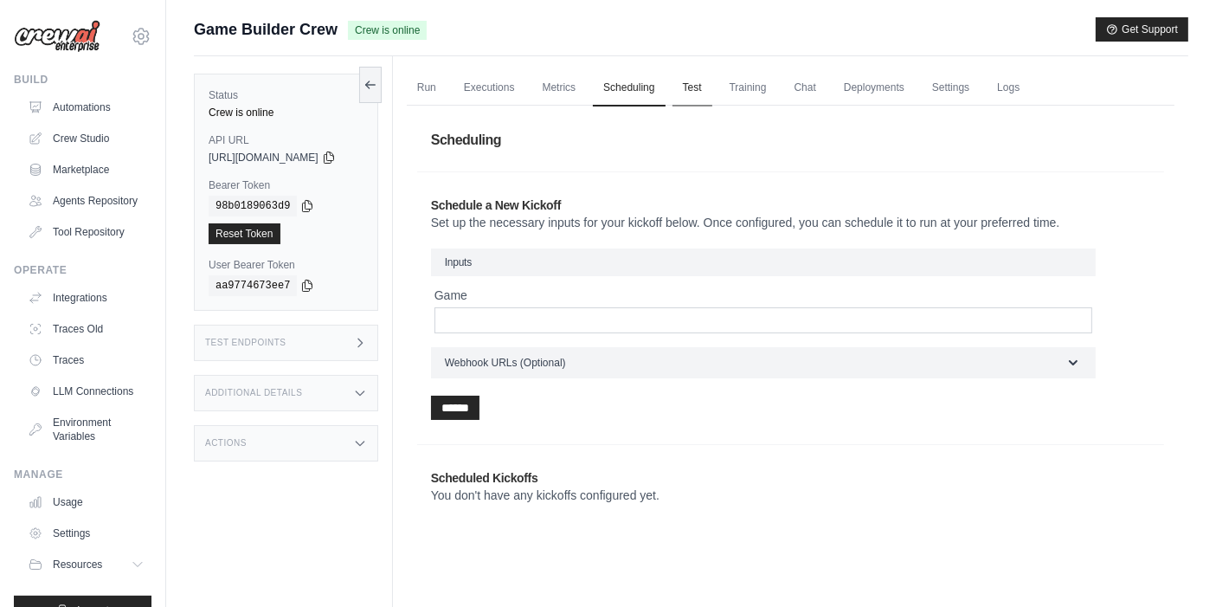
click at [712, 98] on link "Test" at bounding box center [692, 88] width 40 height 36
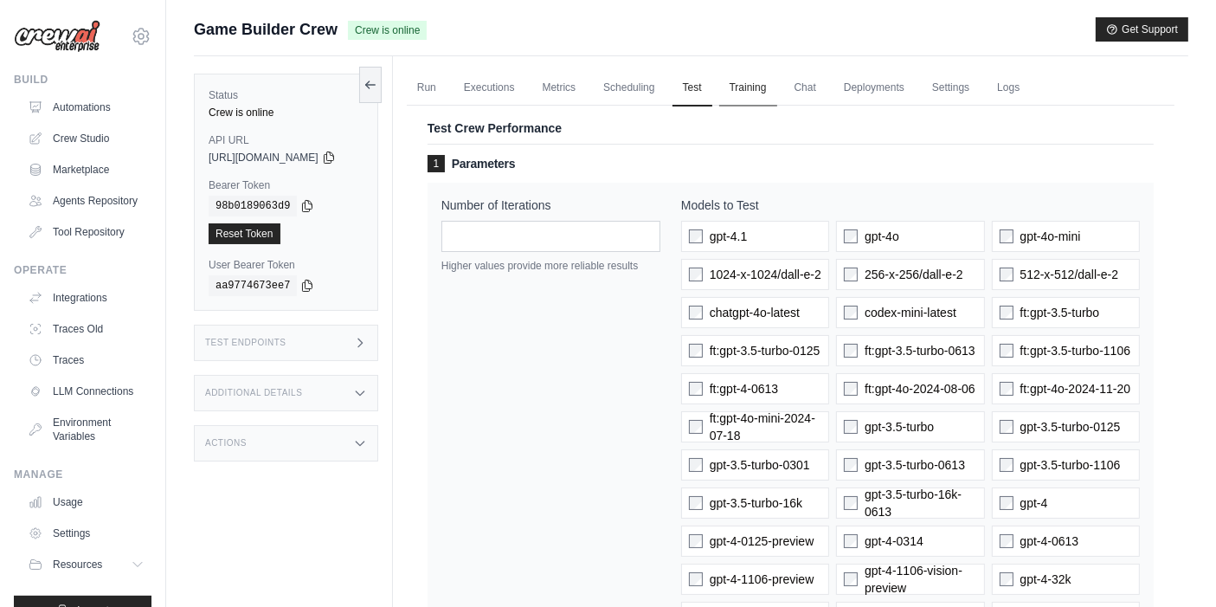
click at [746, 89] on link "Training" at bounding box center [748, 88] width 58 height 36
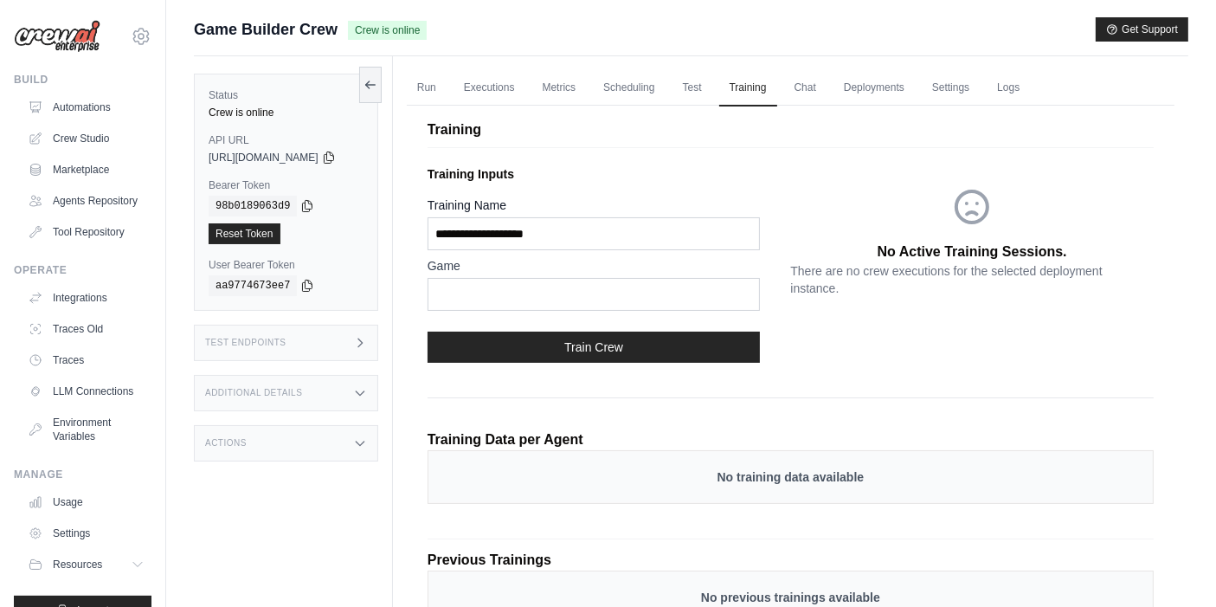
click at [280, 344] on h3 "Test Endpoints" at bounding box center [245, 343] width 81 height 10
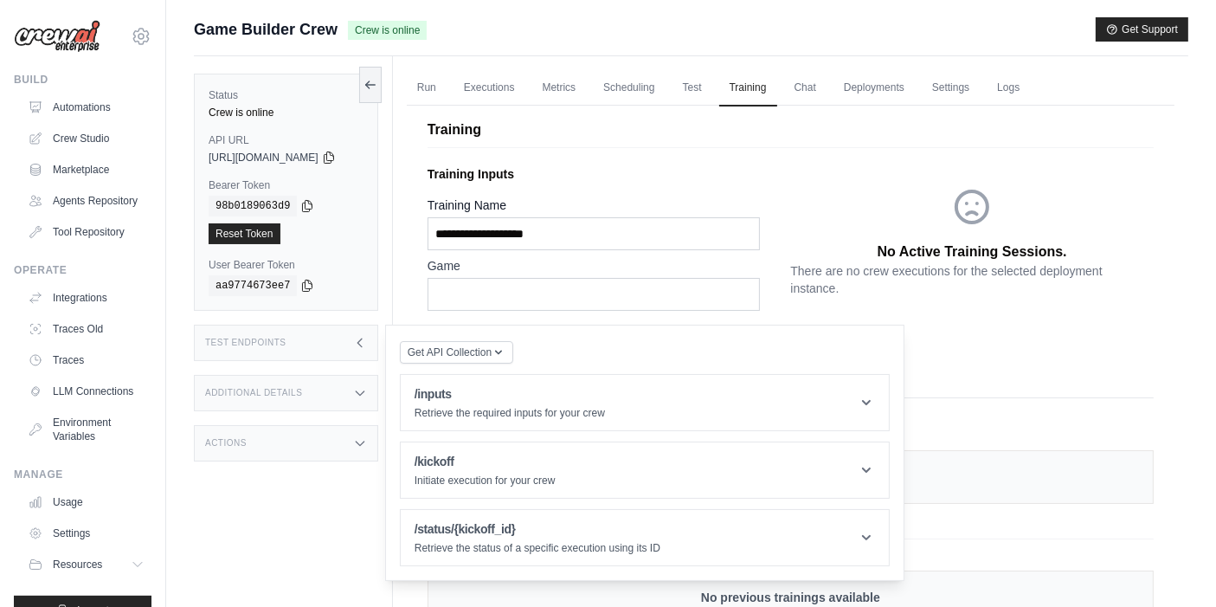
click at [331, 335] on div "Test Endpoints" at bounding box center [286, 343] width 184 height 36
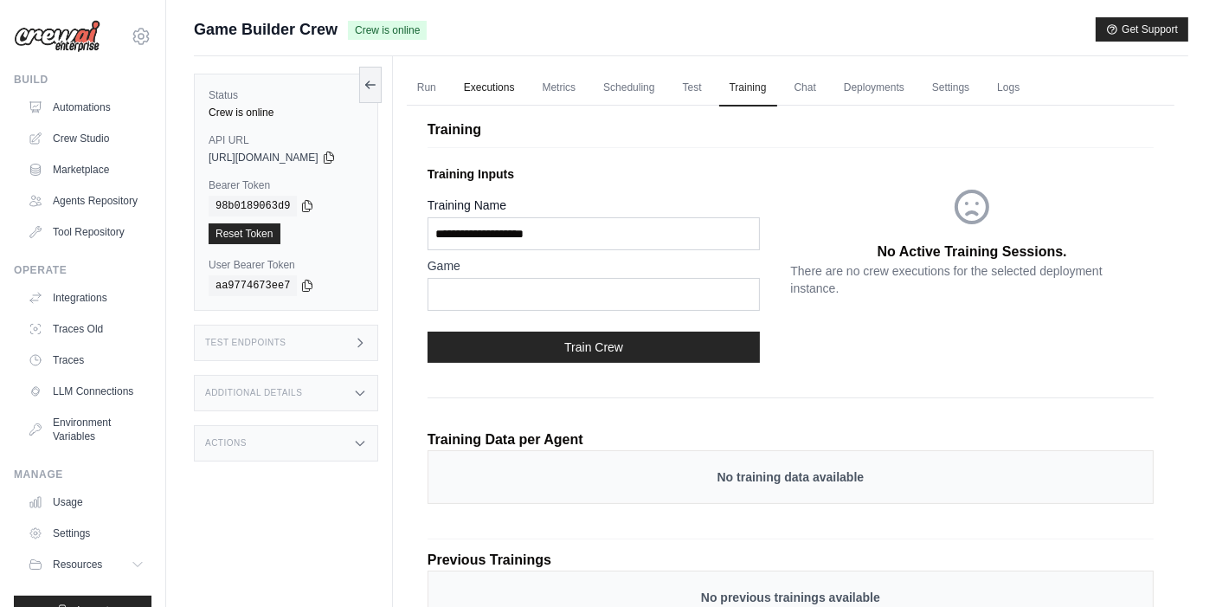
click at [496, 78] on link "Executions" at bounding box center [490, 88] width 72 height 36
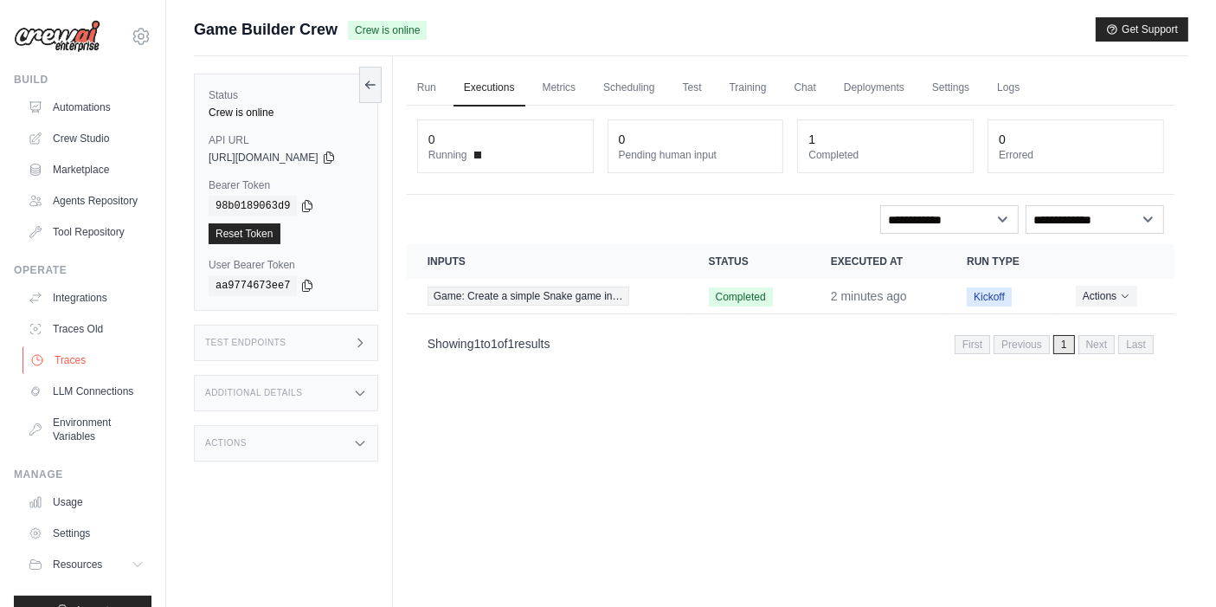
click at [99, 374] on link "Traces" at bounding box center [88, 360] width 131 height 28
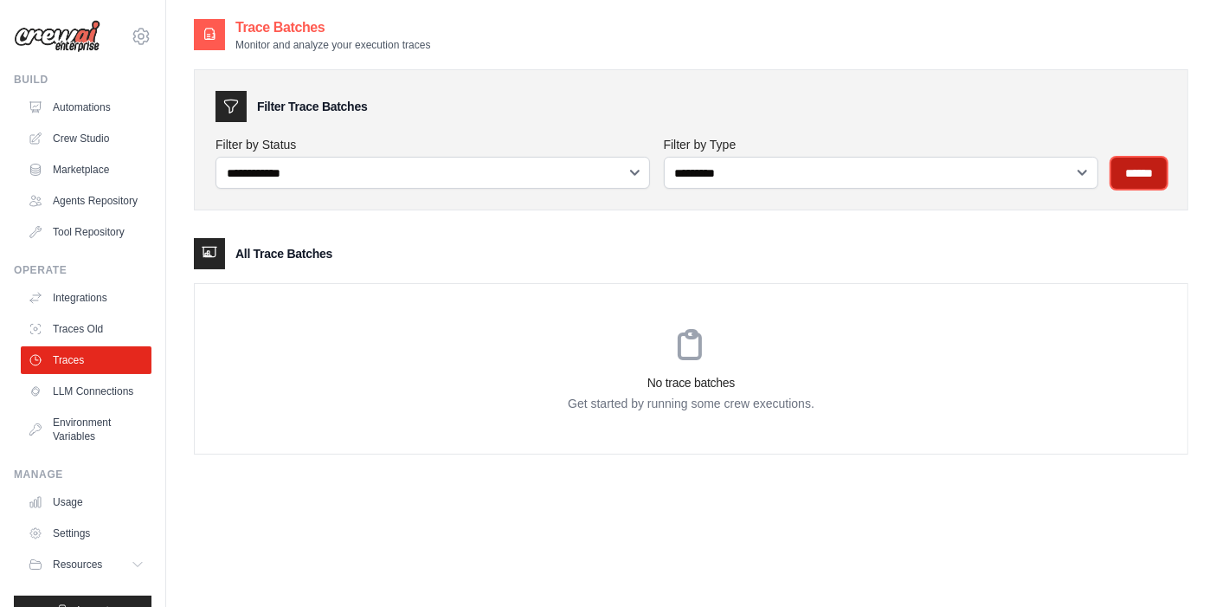
click at [1134, 170] on input "******" at bounding box center [1138, 173] width 55 height 31
click at [1132, 176] on input "******" at bounding box center [1138, 173] width 55 height 31
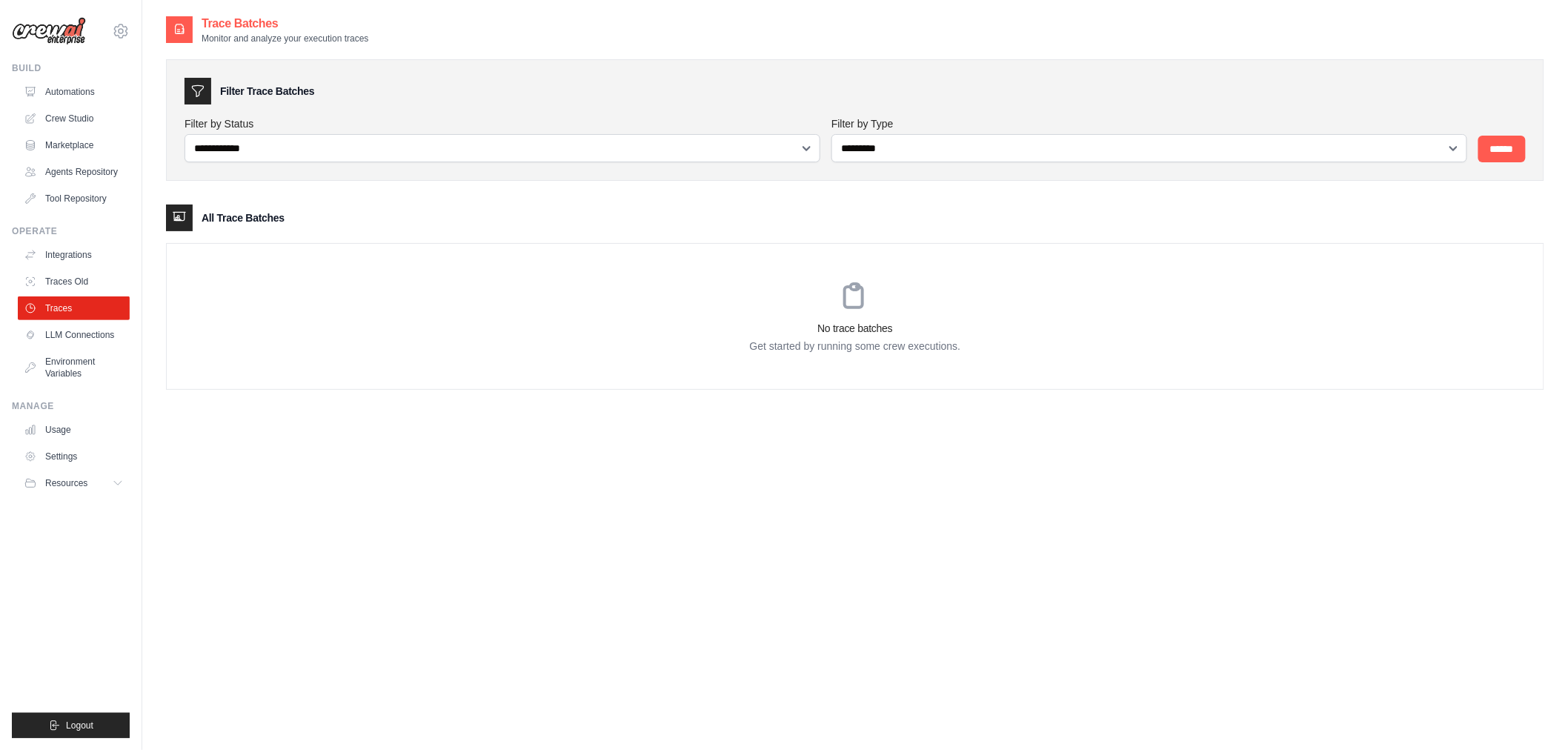
click at [219, 223] on h3 "All Trace Batches" at bounding box center [242, 217] width 83 height 15
click at [1040, 153] on input "******" at bounding box center [1502, 148] width 47 height 27
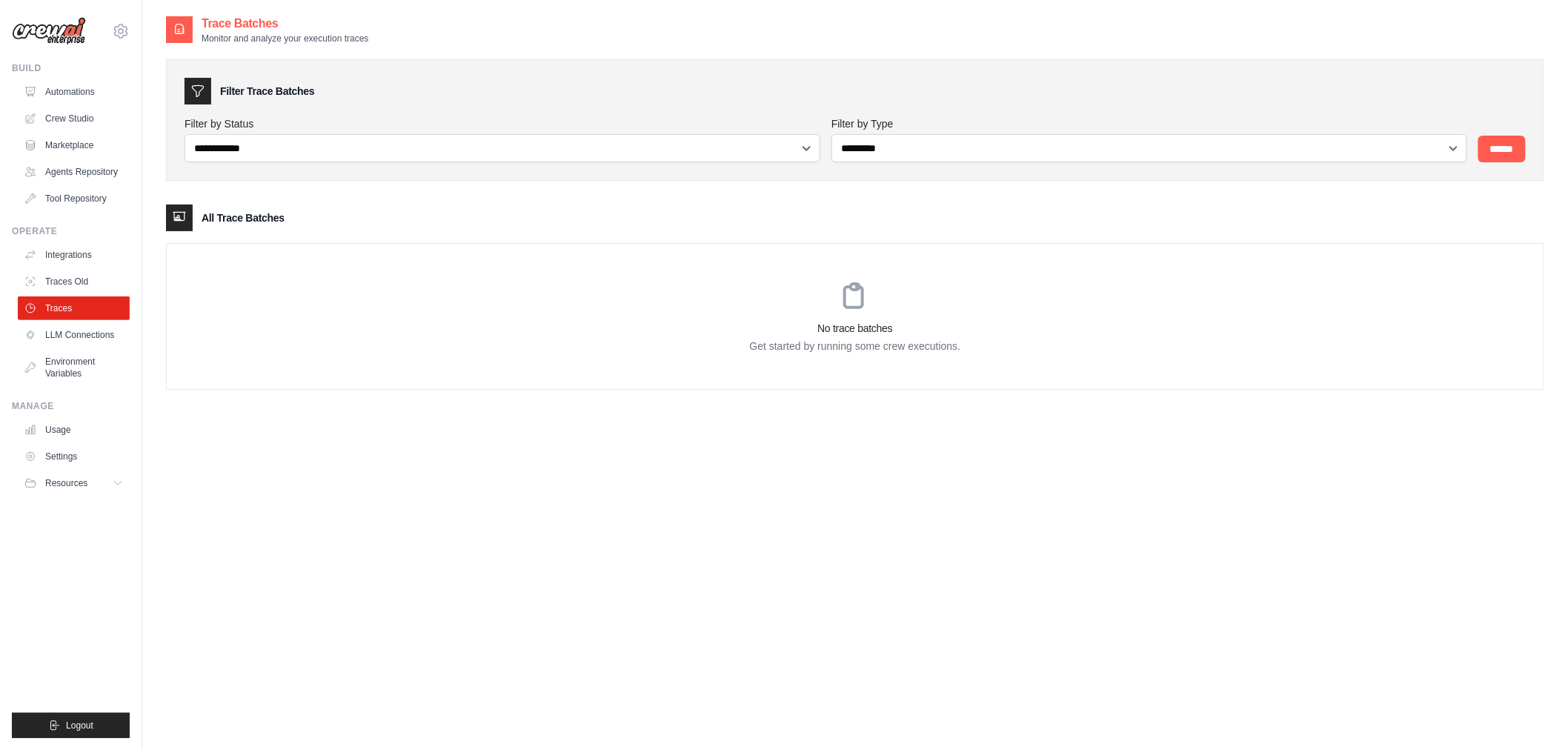
click at [1040, 153] on input "******" at bounding box center [1502, 148] width 47 height 27
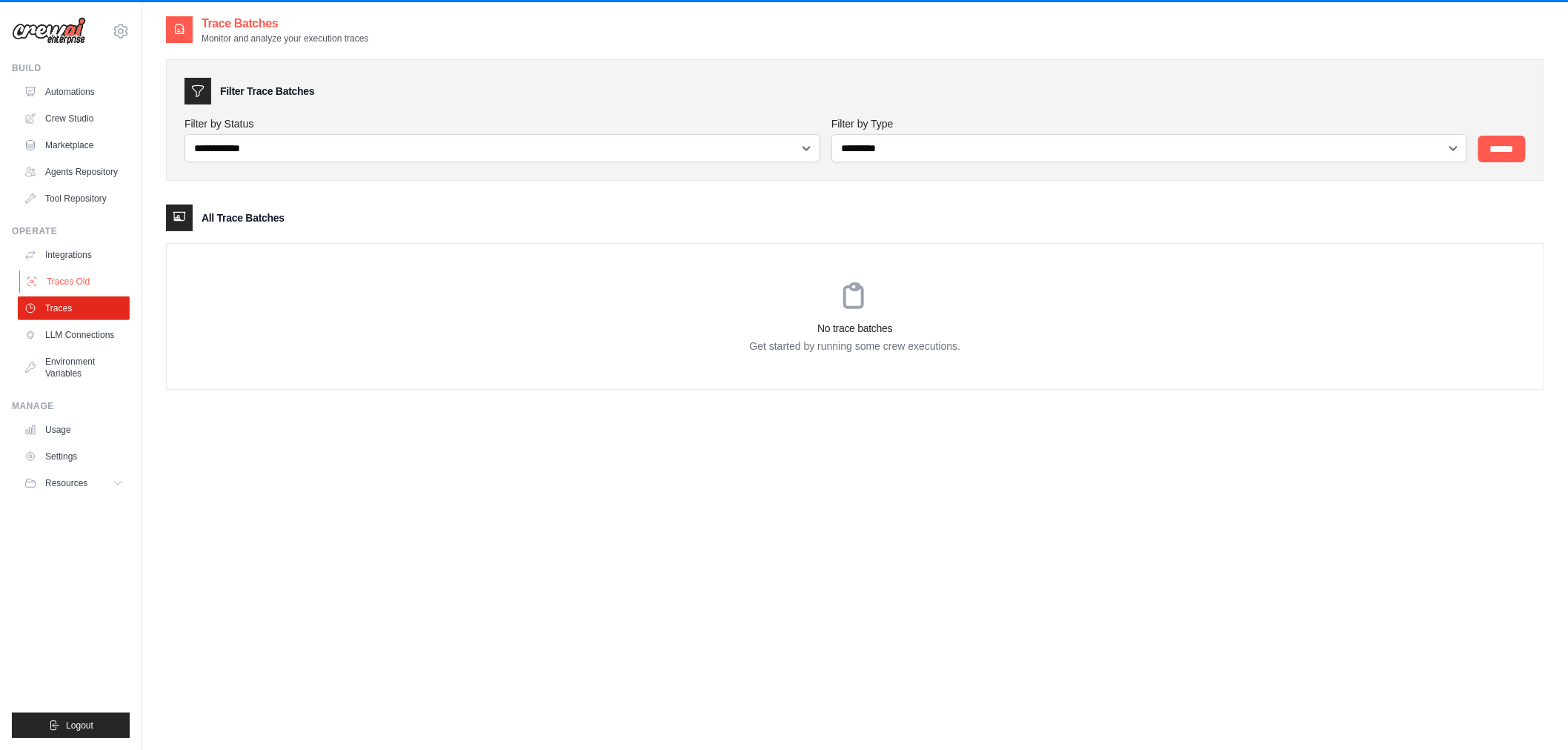
click at [53, 283] on link "Traces Old" at bounding box center [75, 282] width 112 height 24
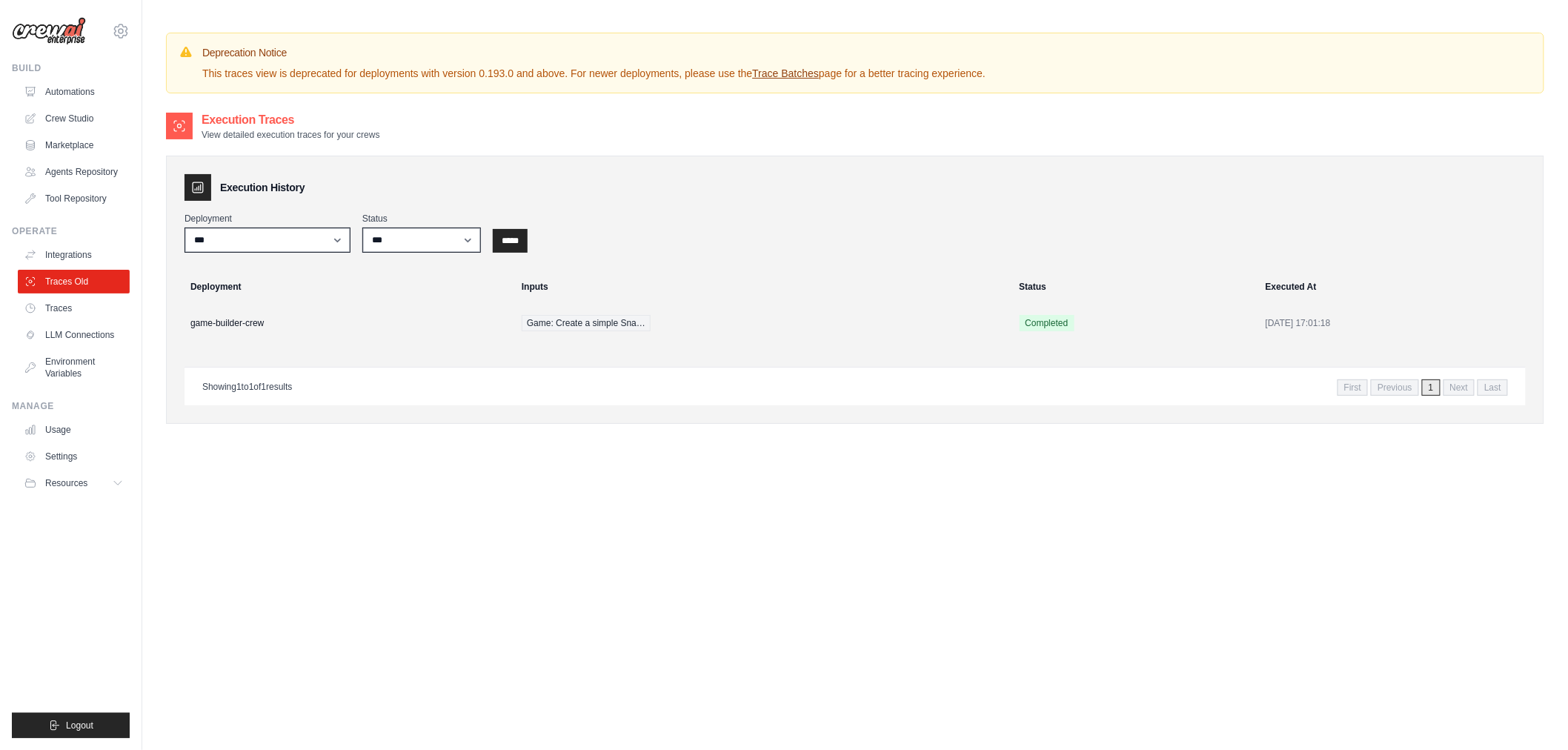
click at [69, 75] on div "Build Automations Crew Studio Marketplace Agents Repository" at bounding box center [71, 136] width 118 height 148
click at [70, 83] on link "Automations" at bounding box center [75, 92] width 112 height 24
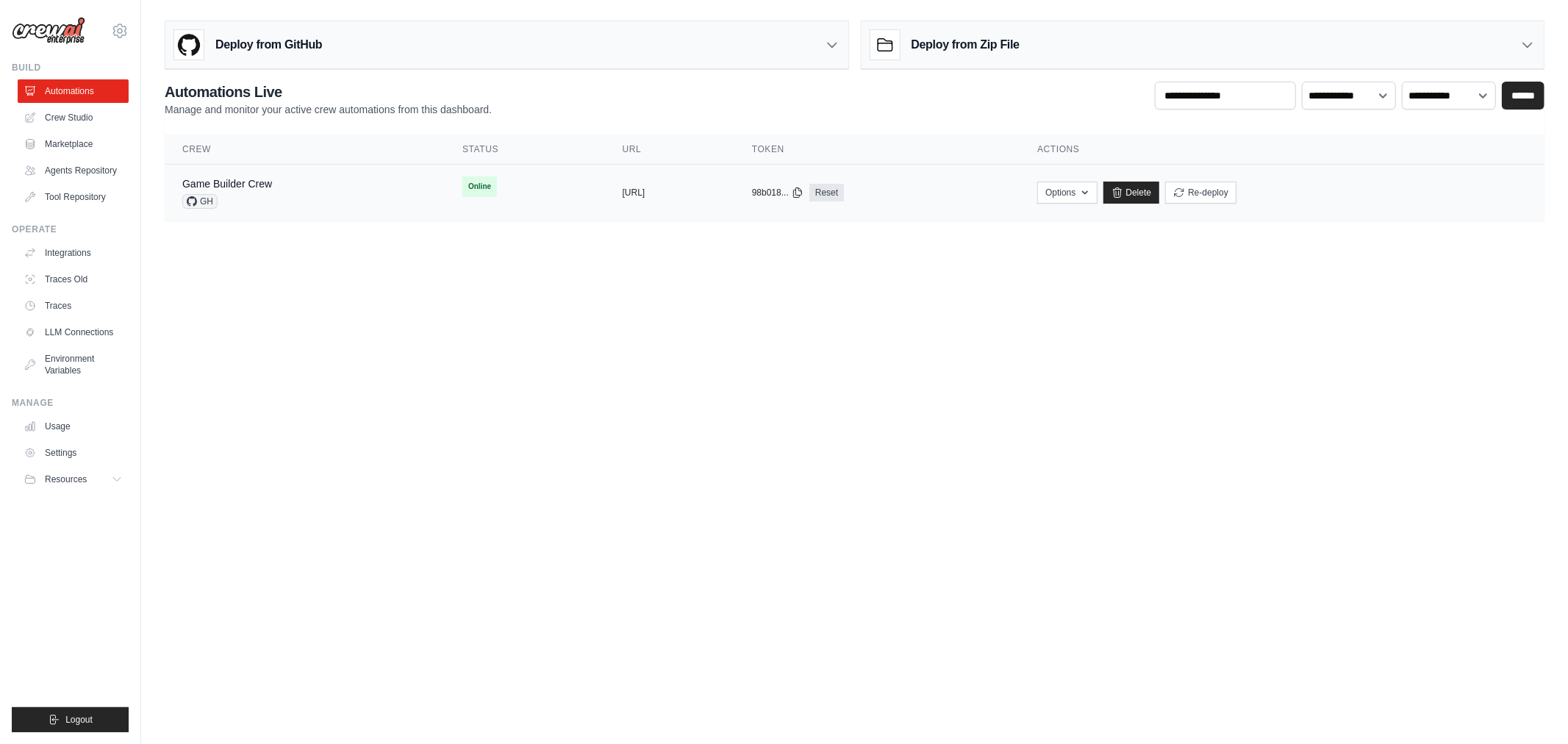
click at [509, 200] on td "Online" at bounding box center [525, 187] width 161 height 44
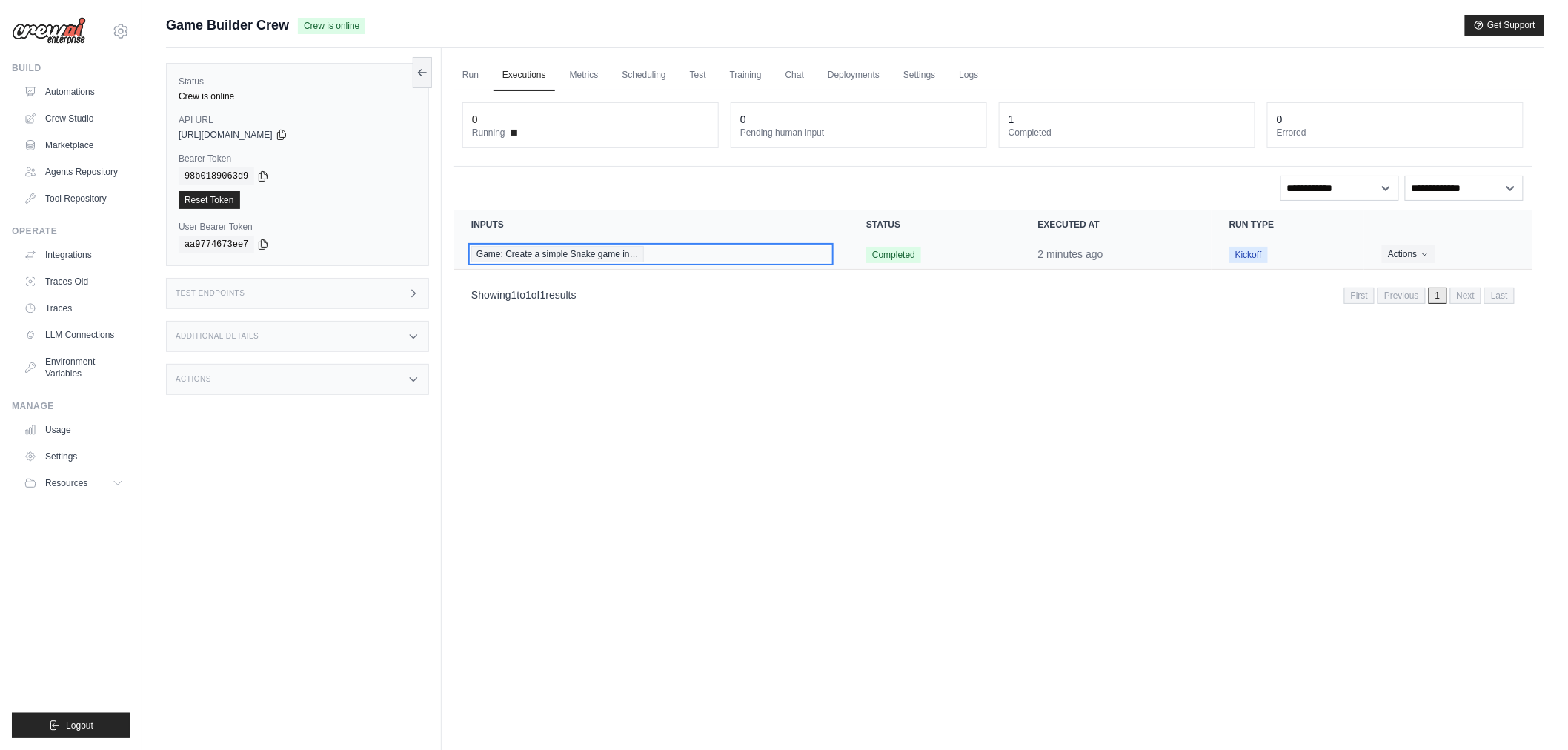
click at [682, 262] on div "Game: Create a simple Snake game in…" at bounding box center [651, 253] width 360 height 16
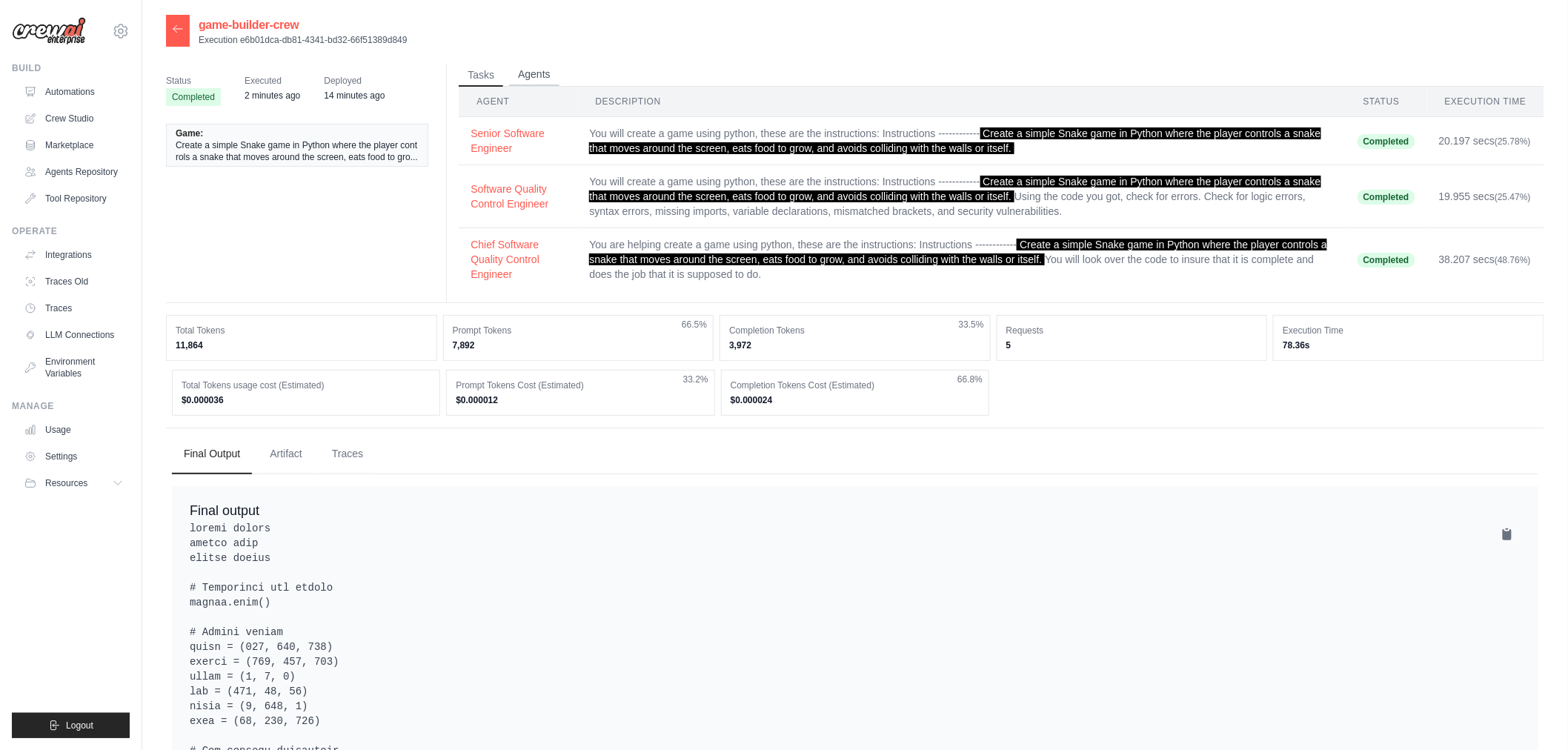
click at [528, 80] on button "Agents" at bounding box center [534, 74] width 51 height 22
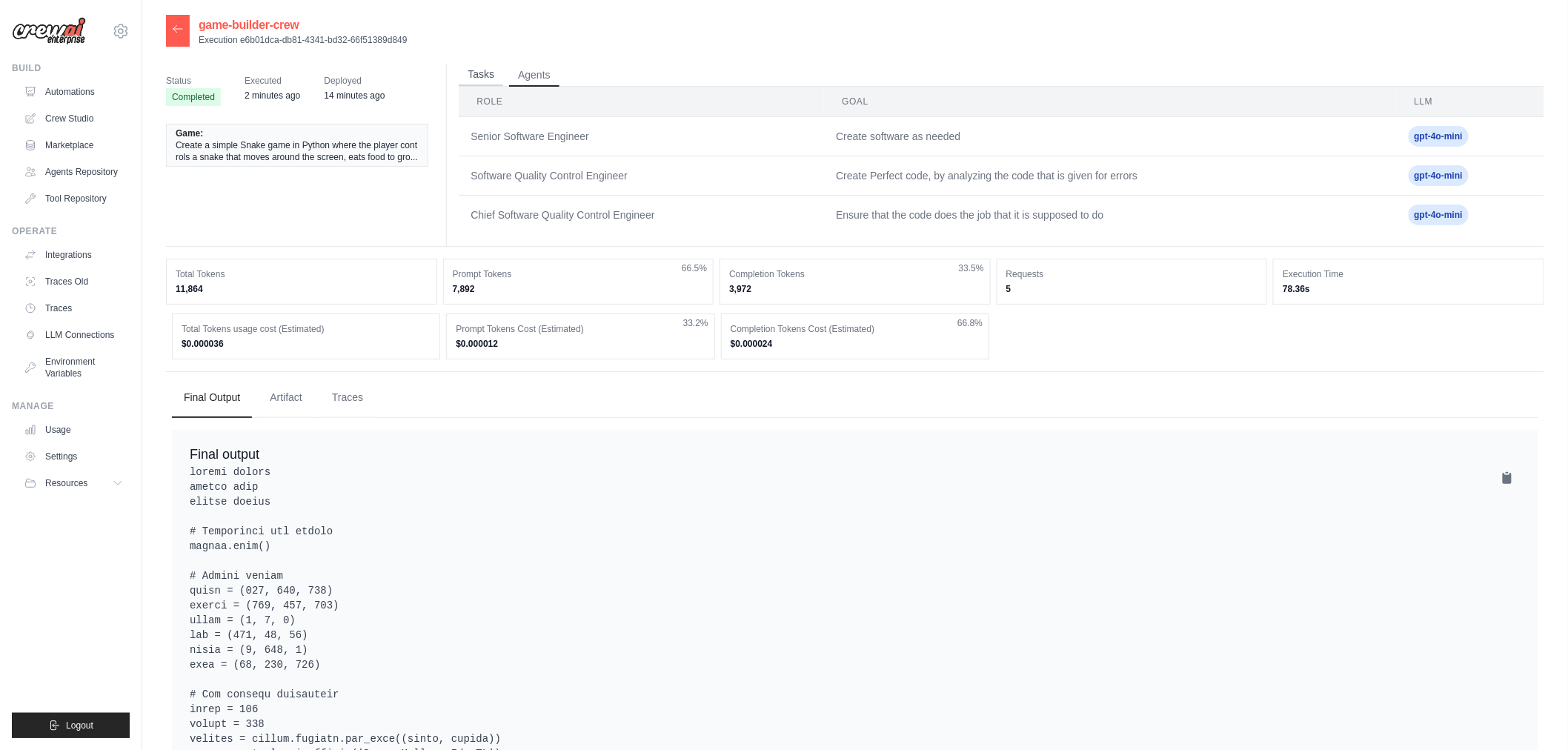
click at [467, 71] on button "Tasks" at bounding box center [481, 74] width 45 height 22
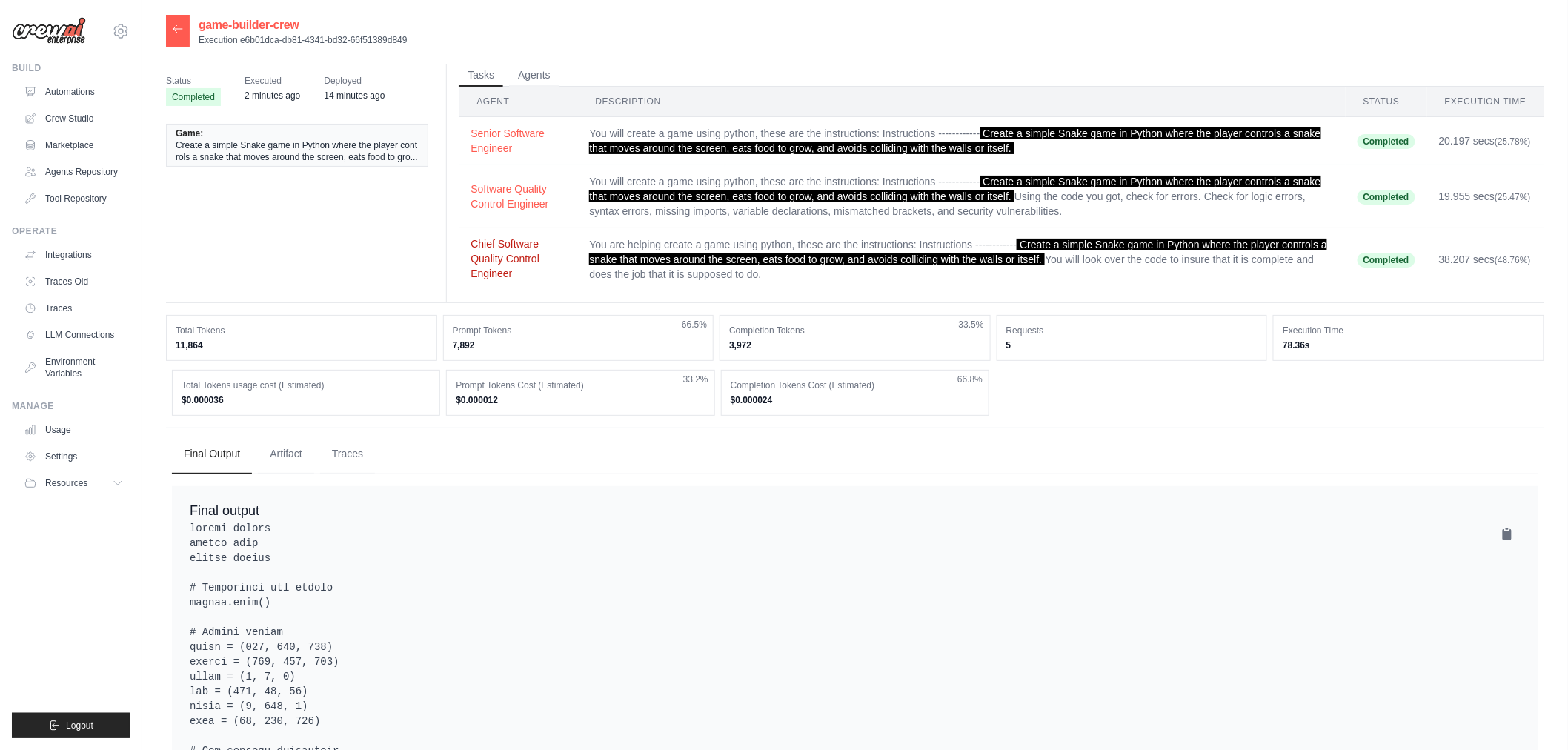
click at [498, 264] on button "Chief Software Quality Control Engineer" at bounding box center [518, 259] width 95 height 45
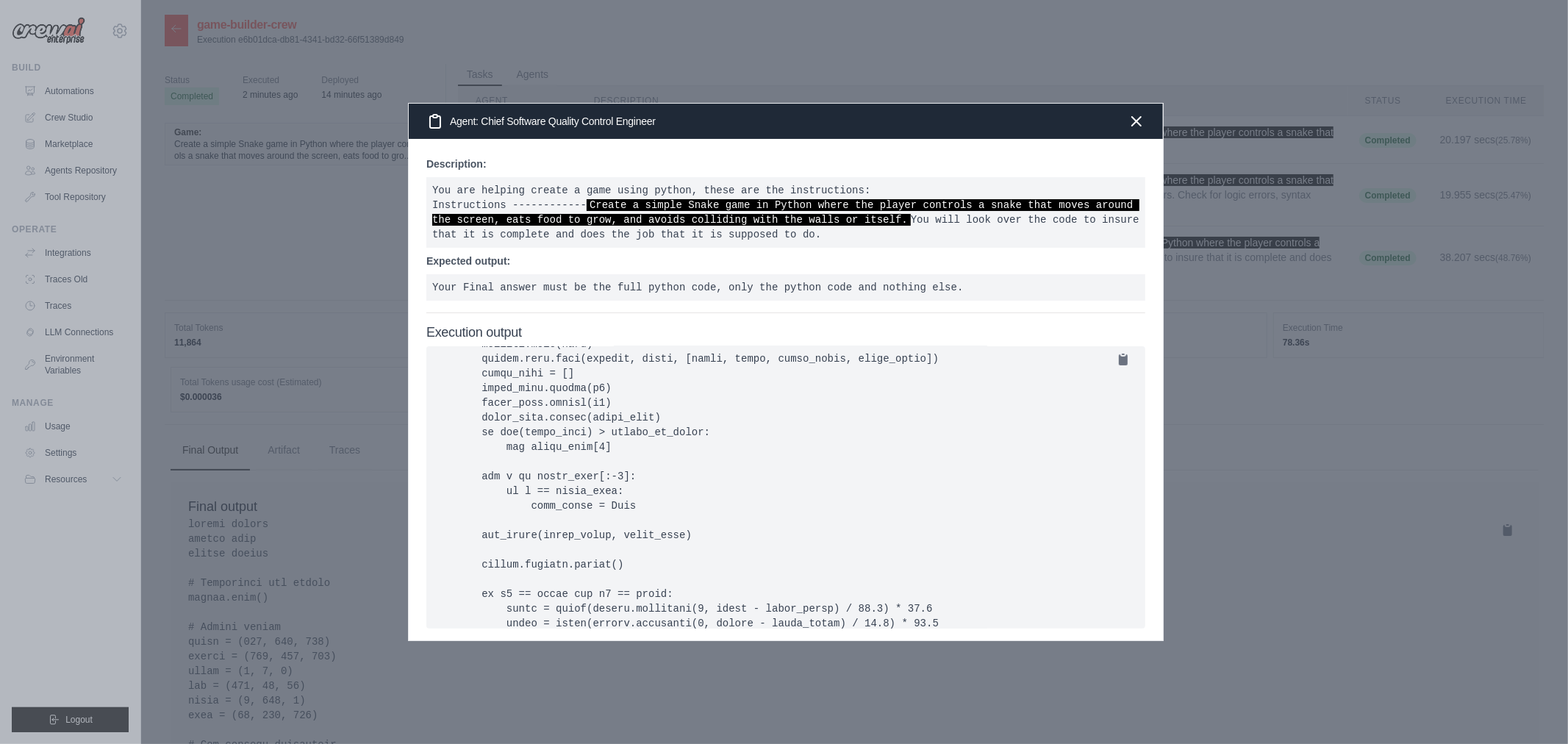
scroll to position [1522, 0]
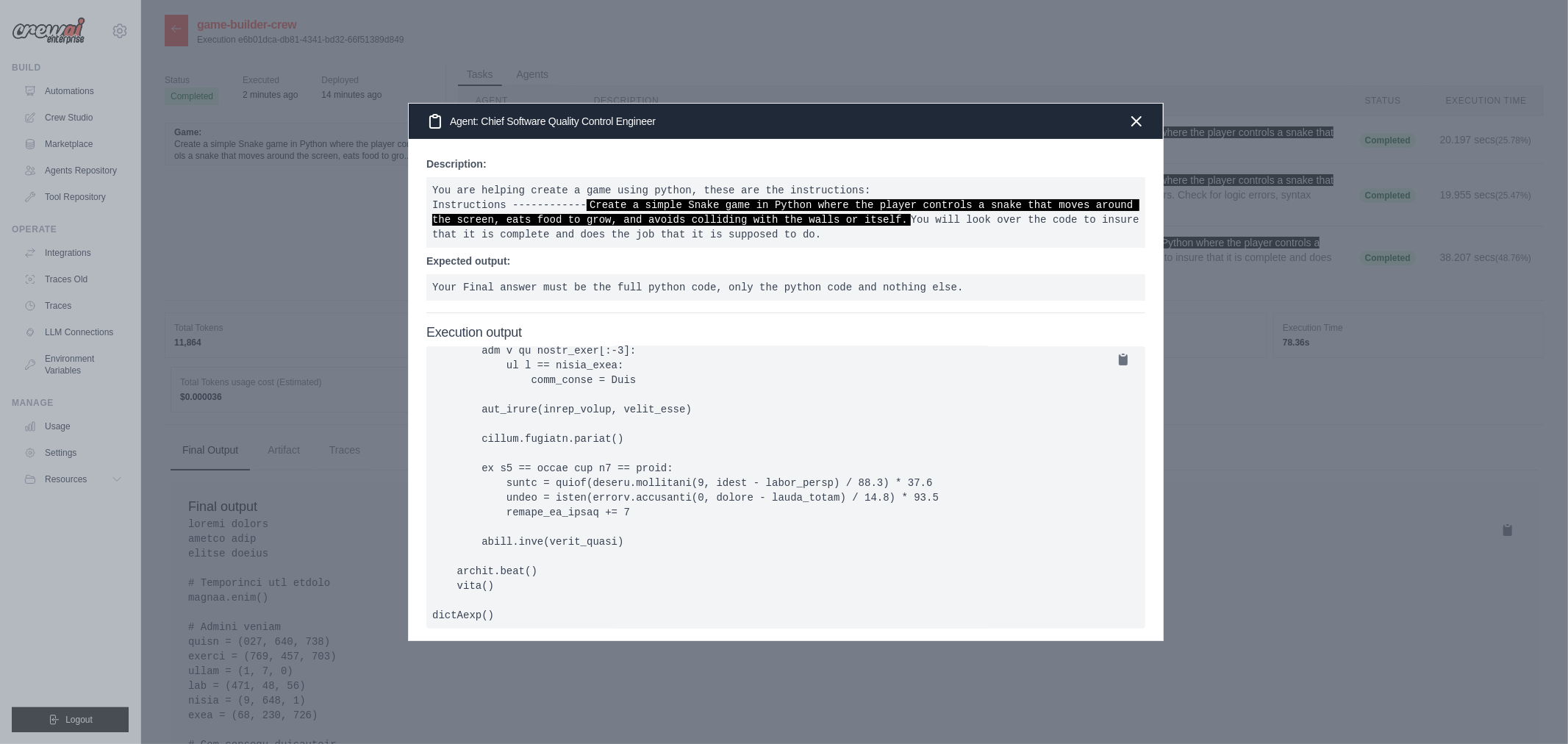
click at [1251, 479] on div at bounding box center [784, 372] width 1568 height 744
click at [1127, 125] on div "Agent: Chief Software Quality Control Engineer" at bounding box center [786, 121] width 754 height 36
click at [1137, 120] on icon "button" at bounding box center [1137, 121] width 8 height 8
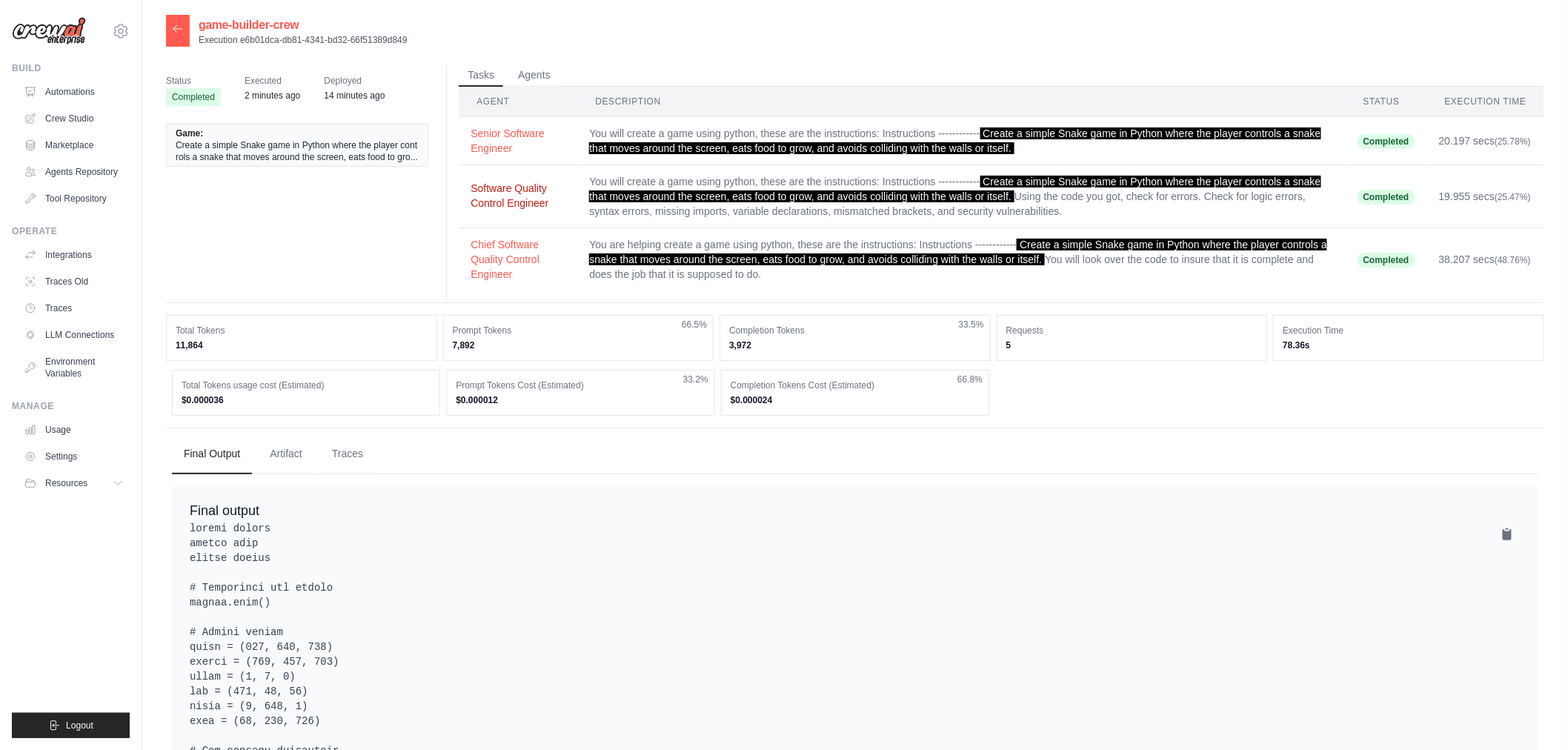
click at [495, 193] on button "Software Quality Control Engineer" at bounding box center [518, 195] width 95 height 30
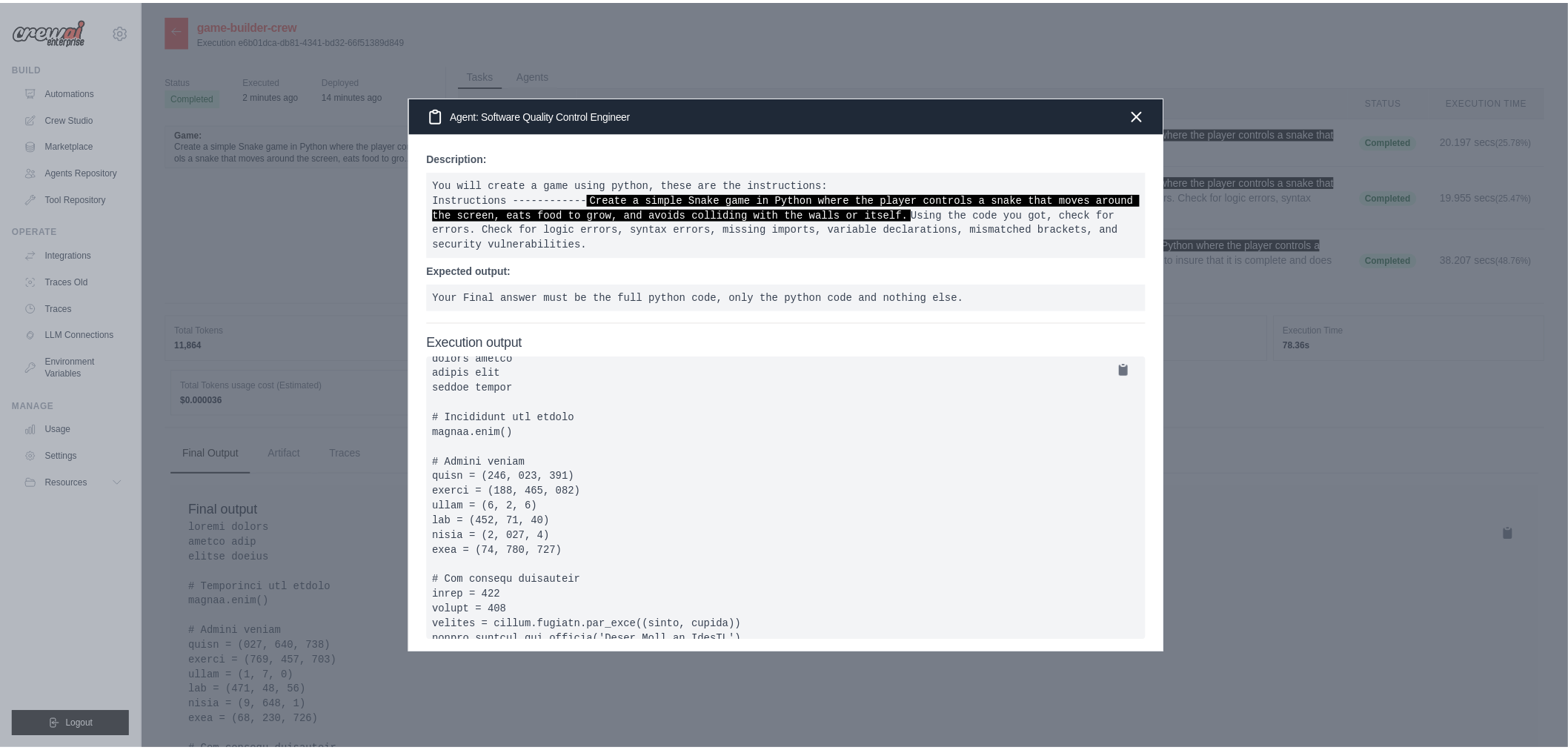
scroll to position [0, 0]
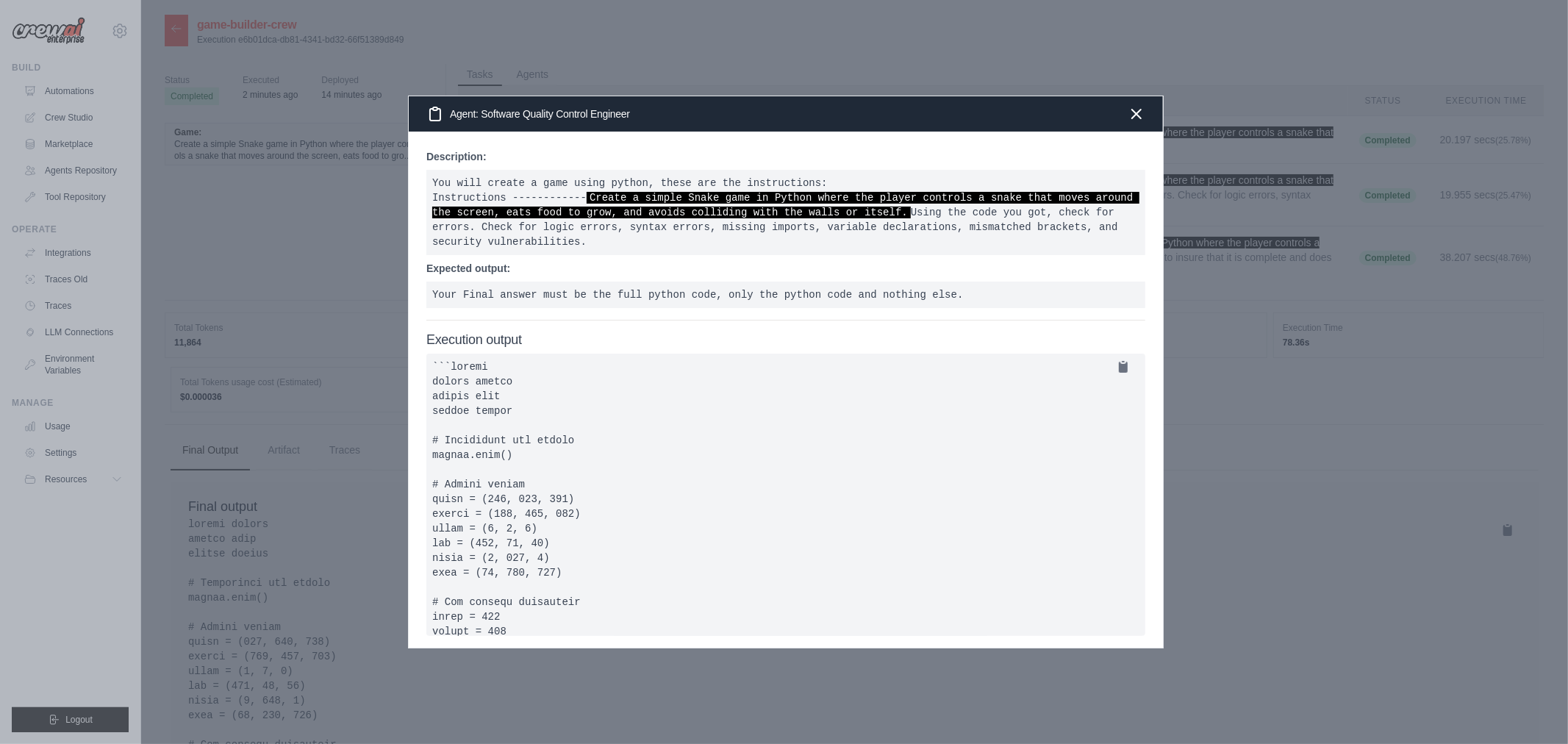
drag, startPoint x: 957, startPoint y: 405, endPoint x: 957, endPoint y: 588, distance: 183.0
click at [1135, 110] on icon "button" at bounding box center [1137, 113] width 18 height 18
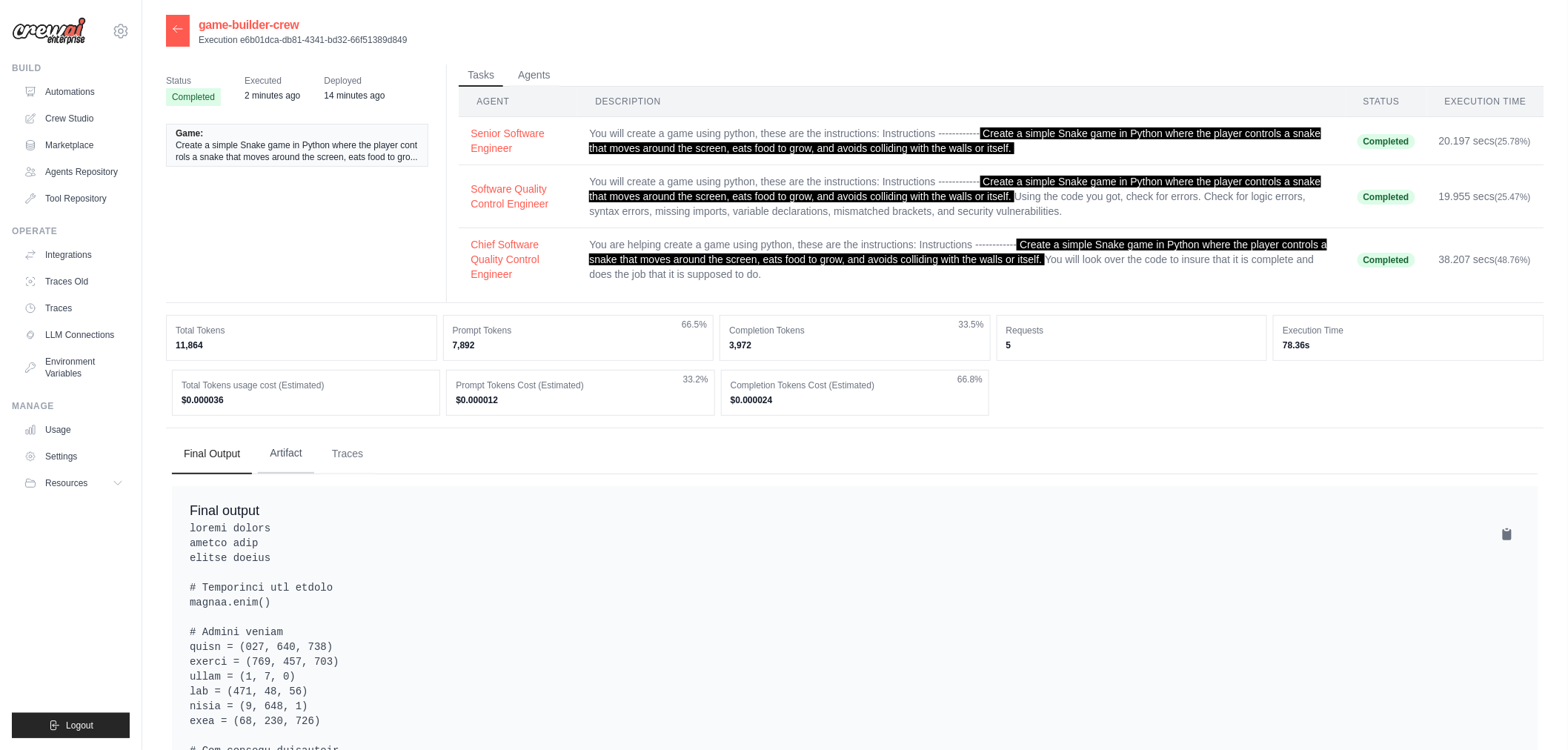
click at [289, 460] on button "Artifact" at bounding box center [286, 453] width 57 height 40
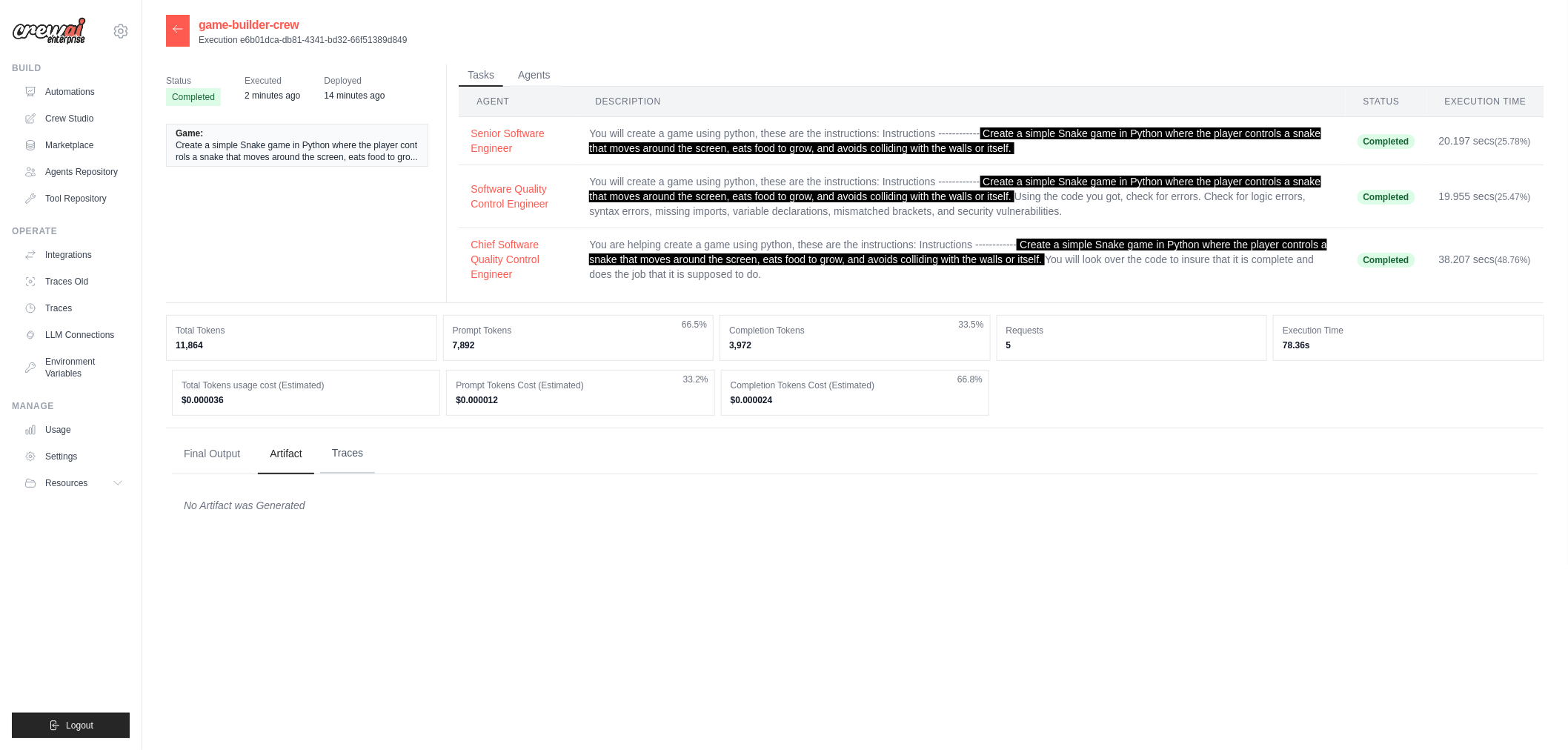
click at [329, 455] on button "Traces" at bounding box center [348, 453] width 55 height 40
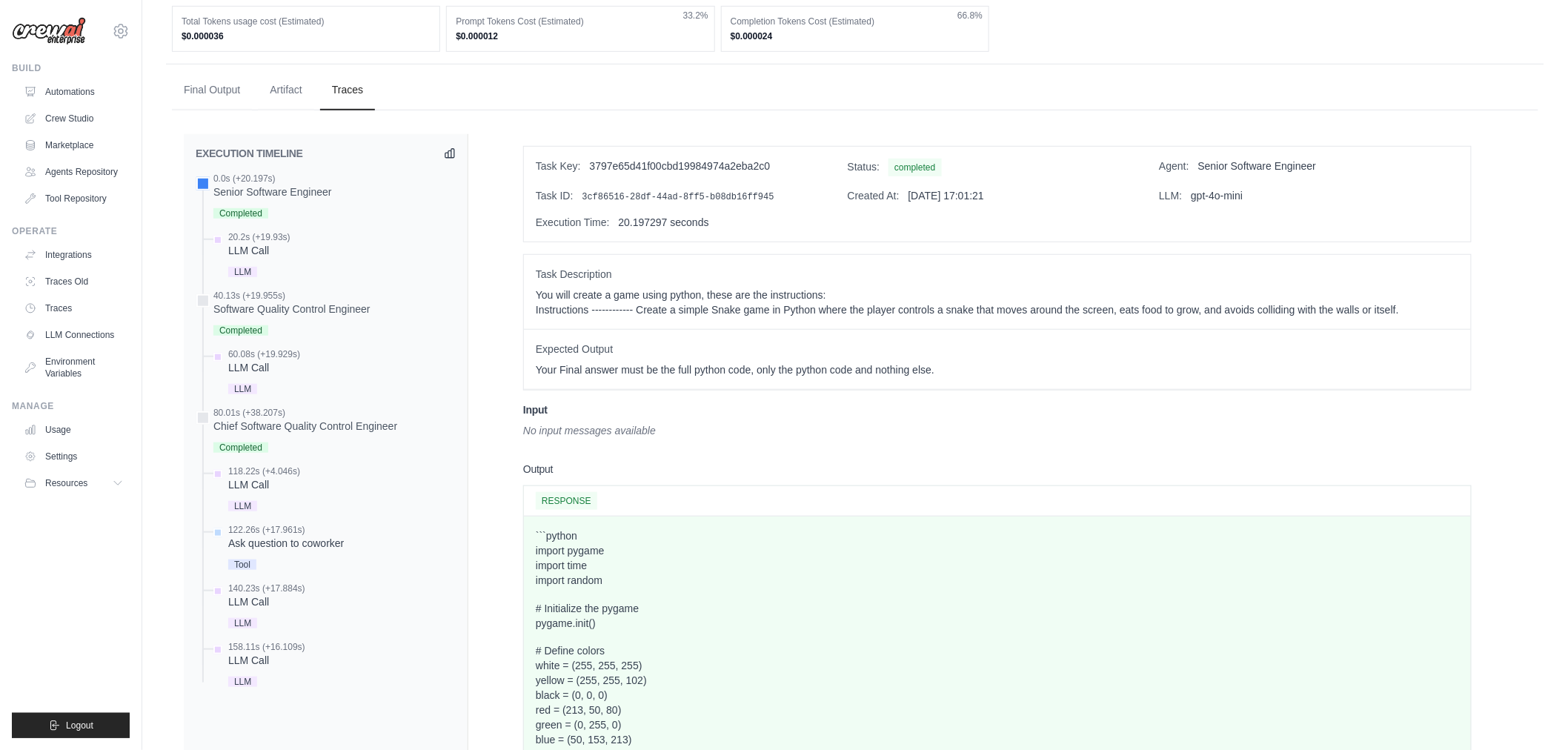
scroll to position [411, 0]
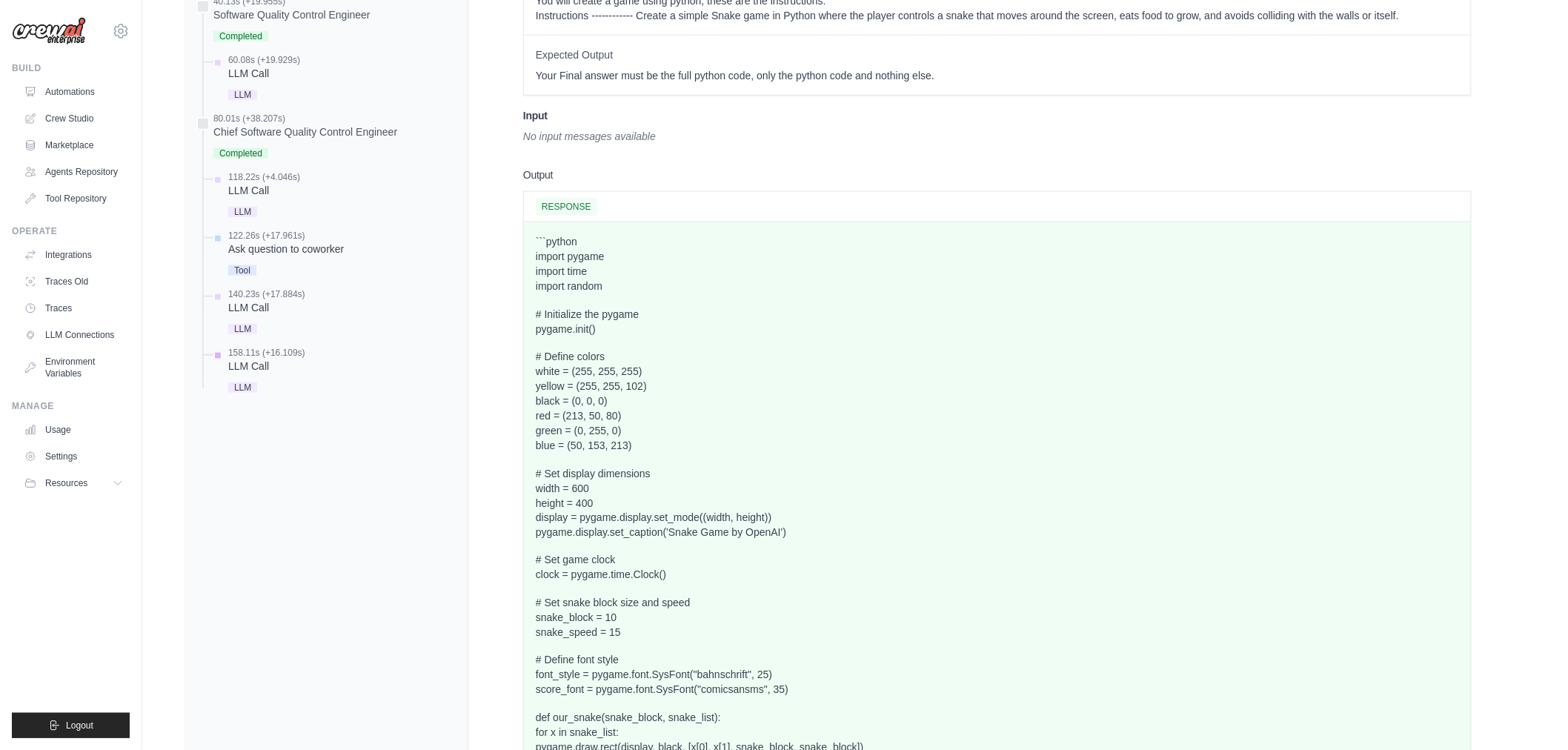
click at [249, 353] on div "158.11s (+16.109s)" at bounding box center [267, 353] width 77 height 12
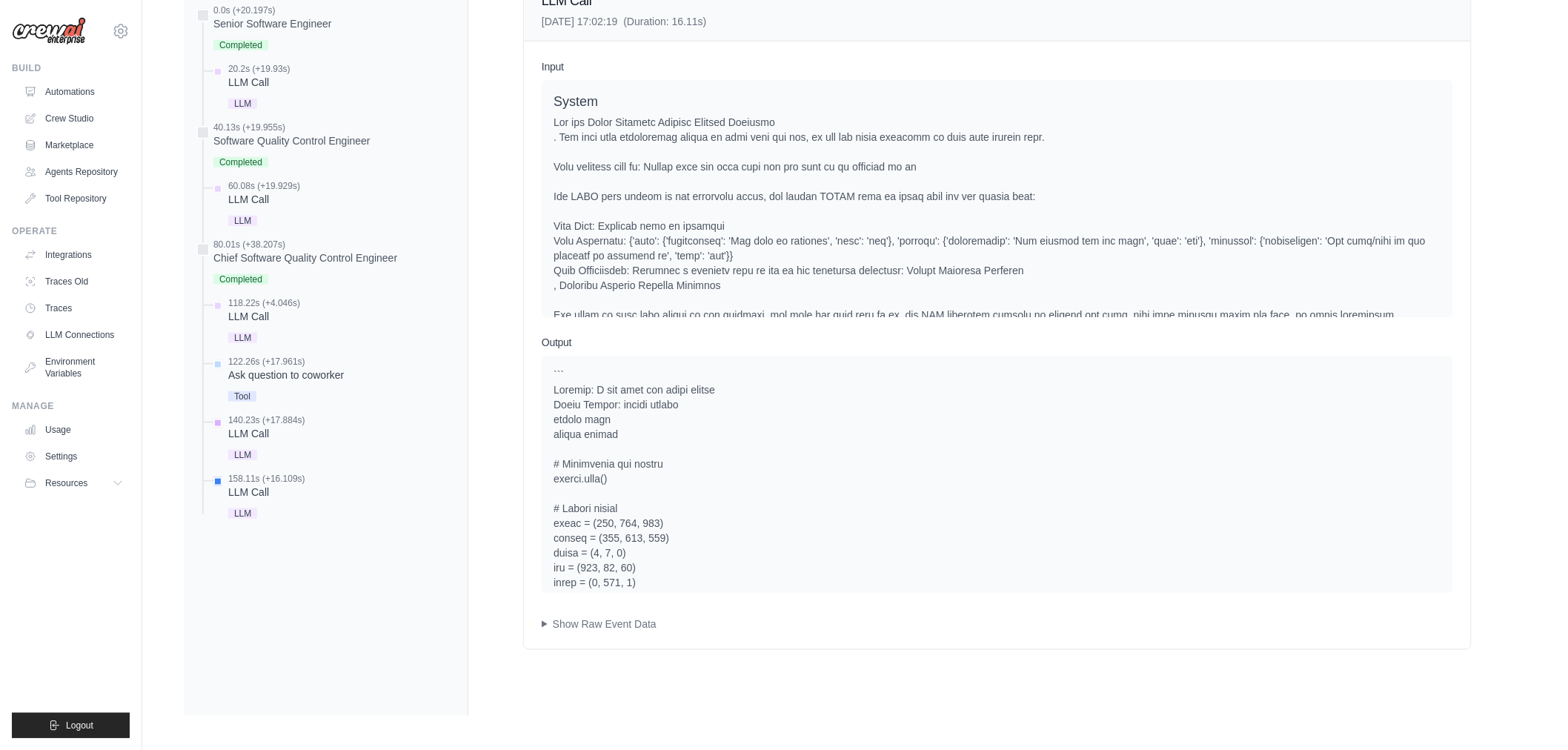
click at [284, 443] on div "LLM" at bounding box center [267, 453] width 77 height 20
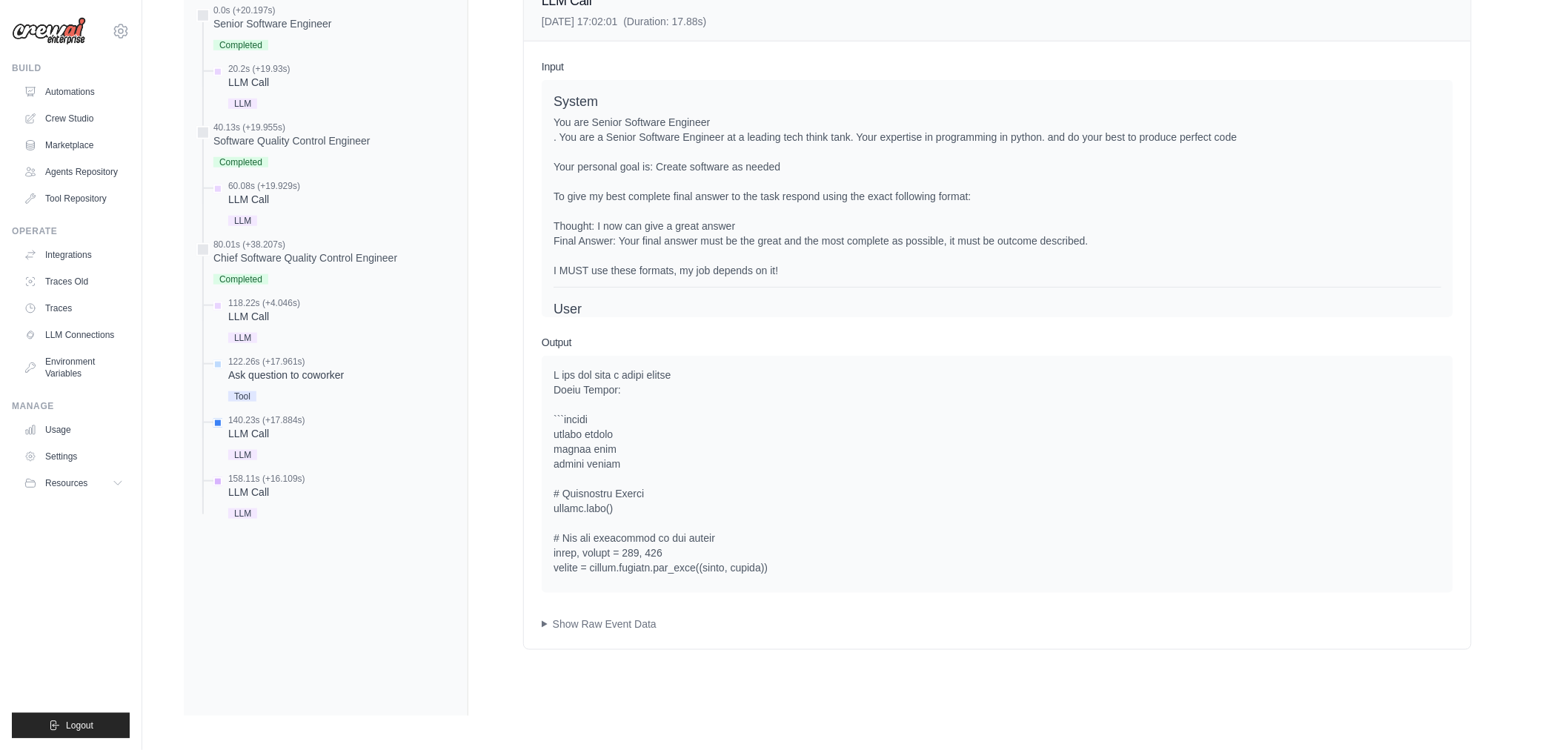
click at [298, 483] on div "158.11s (+16.109s)" at bounding box center [267, 479] width 77 height 12
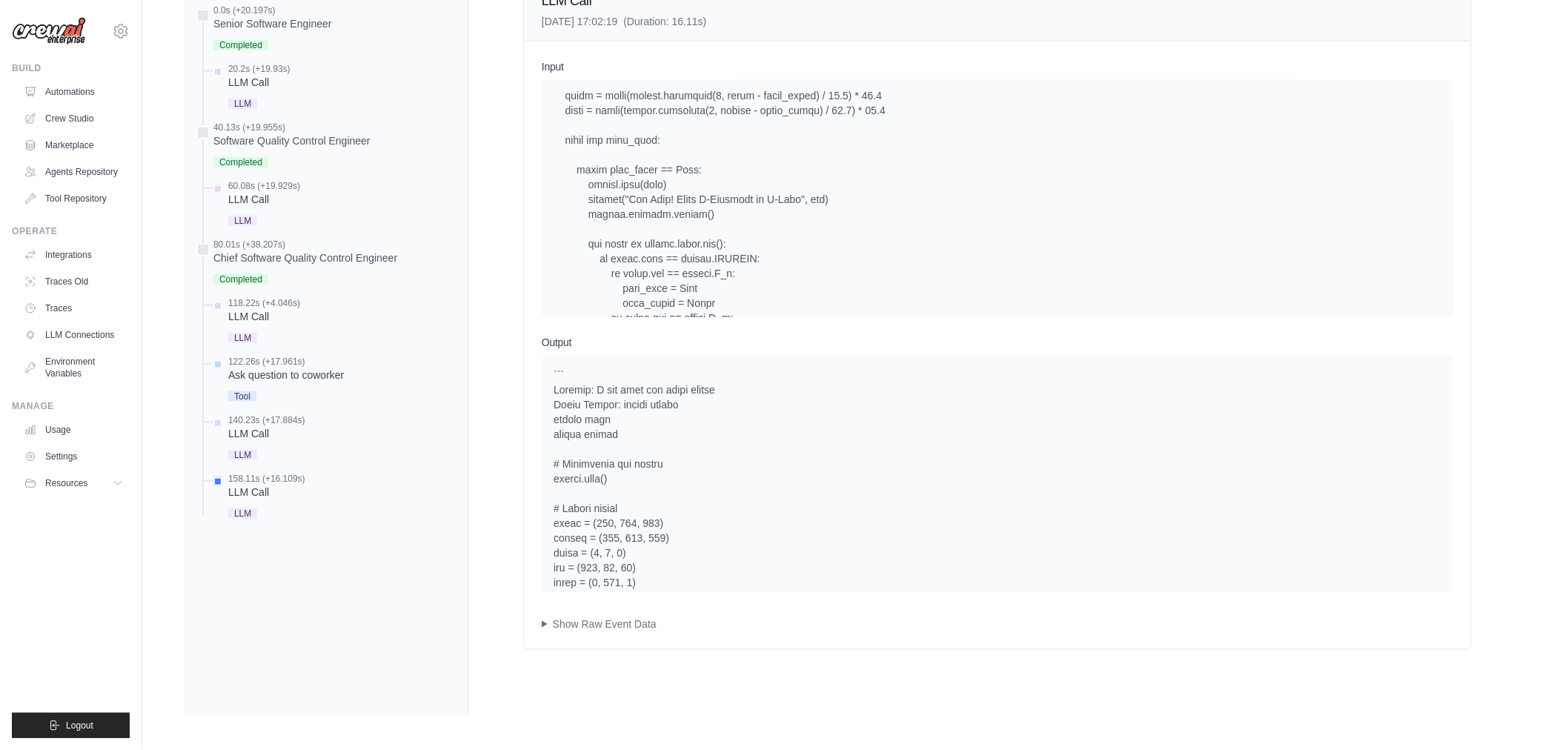
scroll to position [6552, 0]
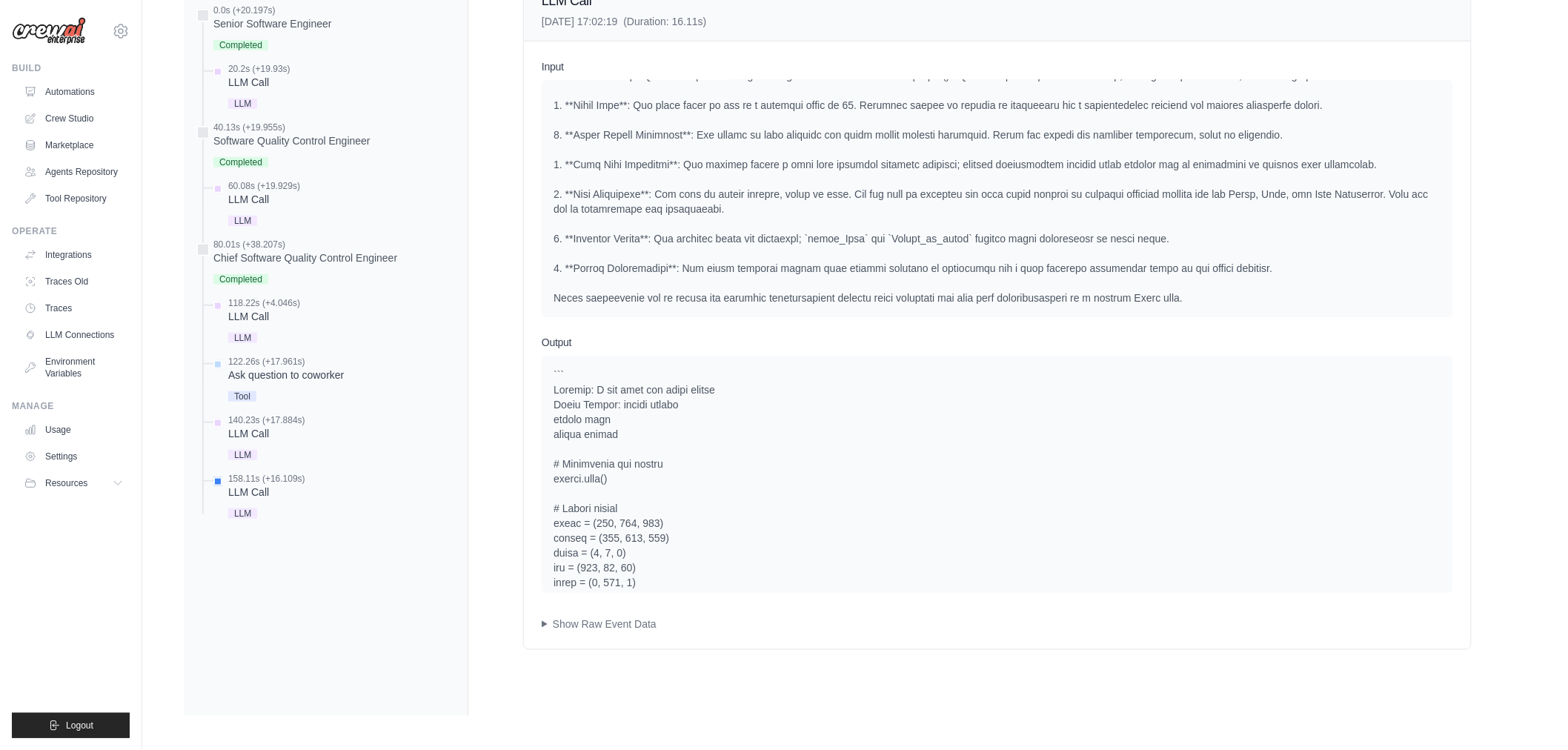
drag, startPoint x: 729, startPoint y: 190, endPoint x: 732, endPoint y: 442, distance: 252.0
click at [278, 438] on div "LLM Call" at bounding box center [267, 433] width 77 height 15
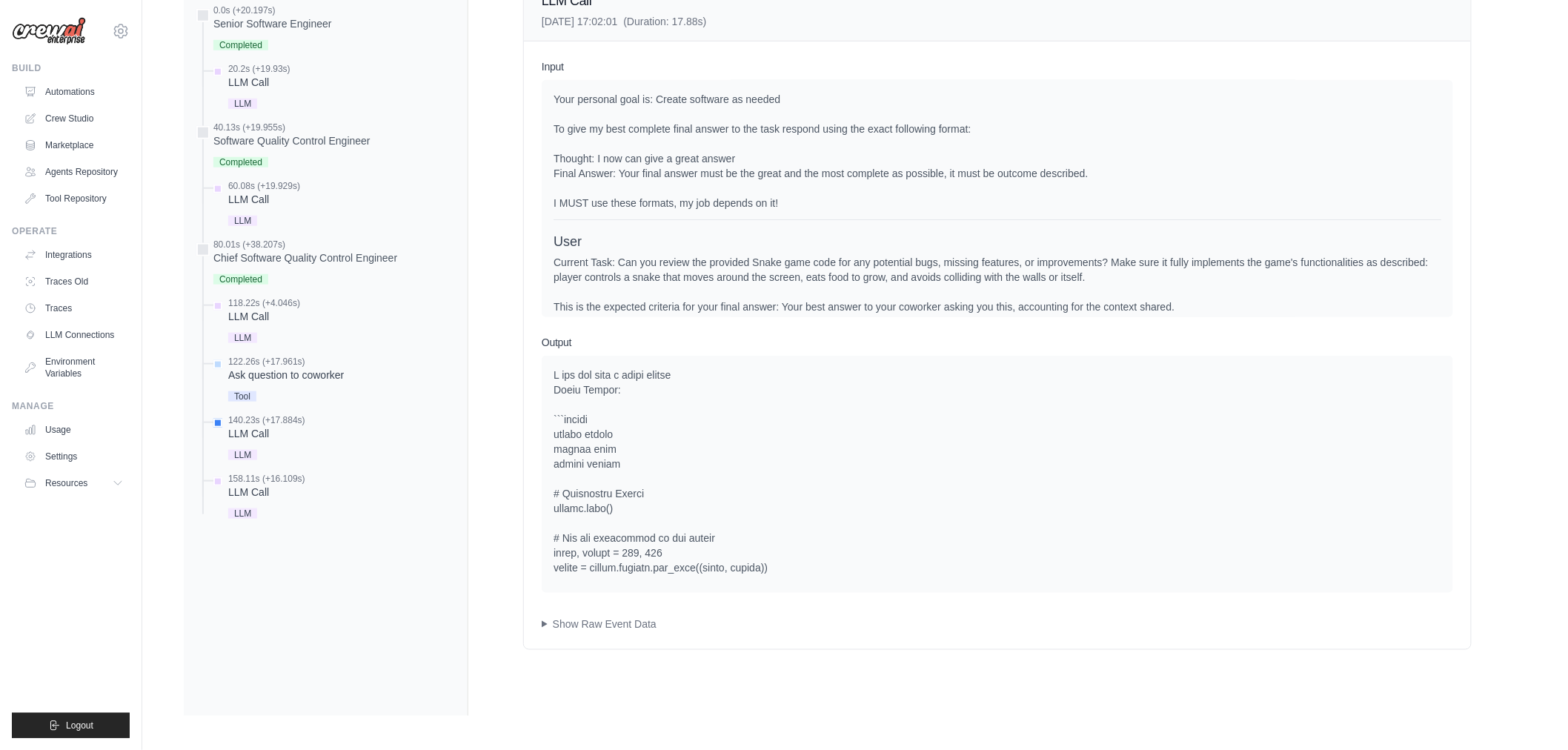
scroll to position [224, 0]
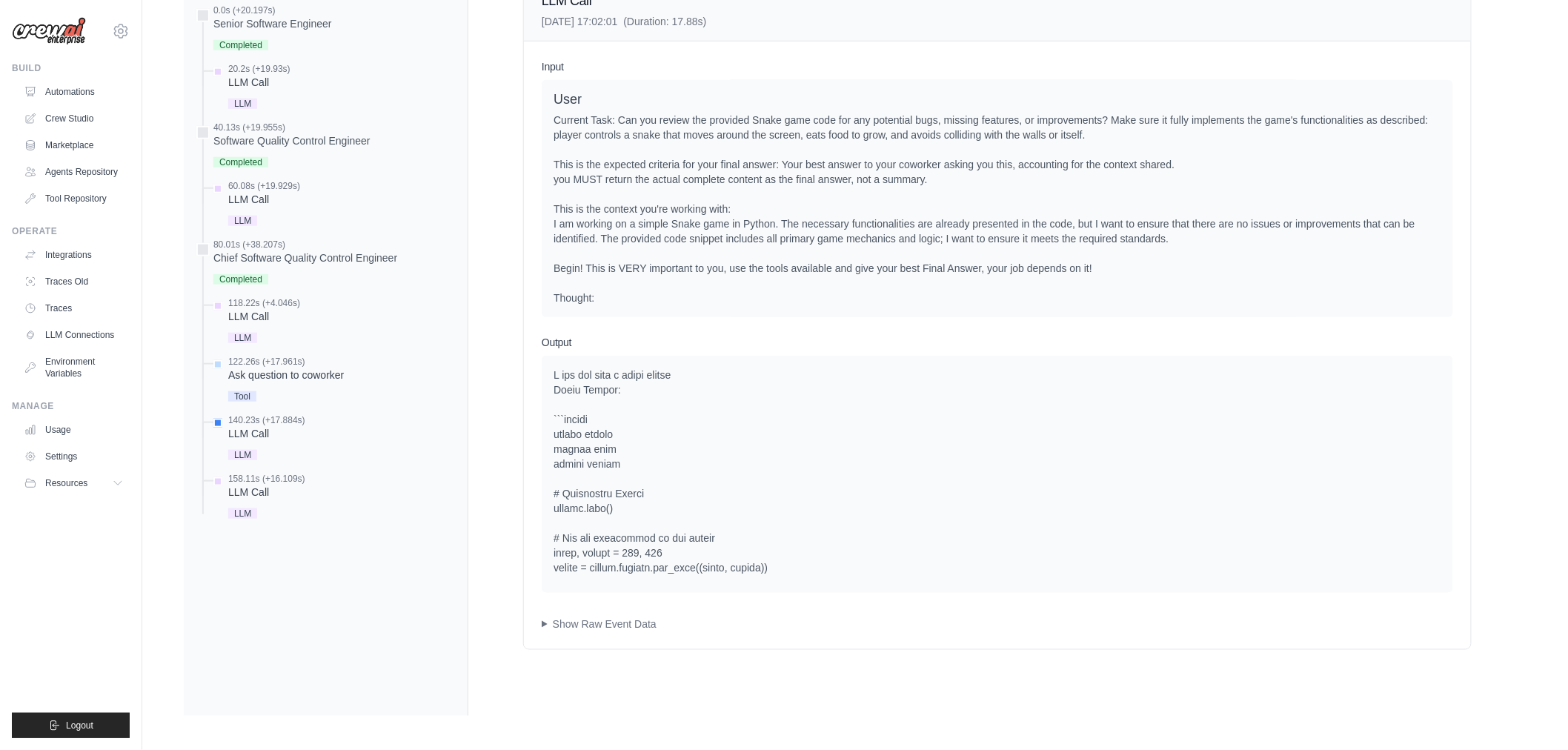
drag, startPoint x: 818, startPoint y: 253, endPoint x: 802, endPoint y: 353, distance: 101.3
click at [301, 356] on div "122.26s (+17.961s)" at bounding box center [286, 361] width 116 height 12
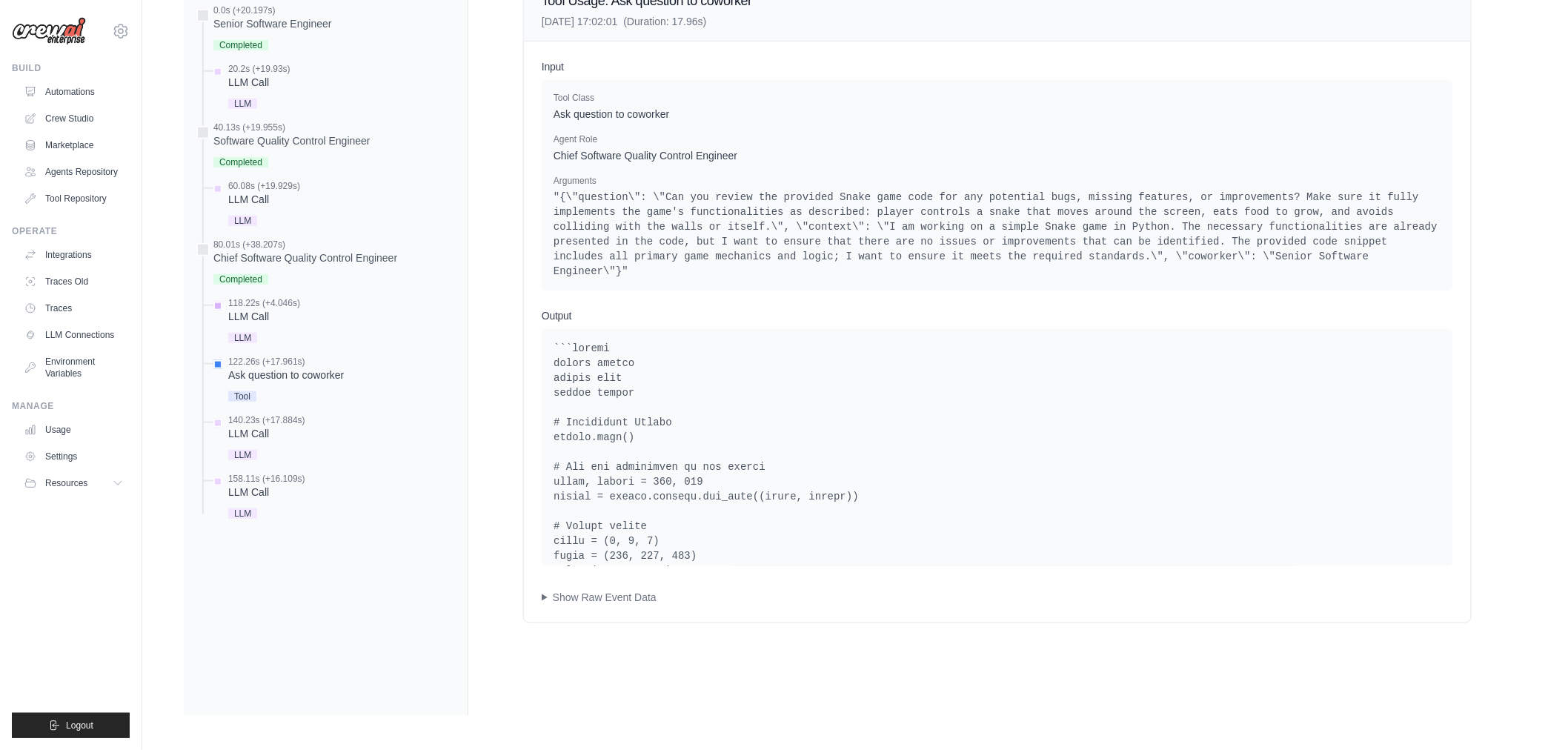
click at [278, 321] on div "LLM Call" at bounding box center [265, 316] width 72 height 15
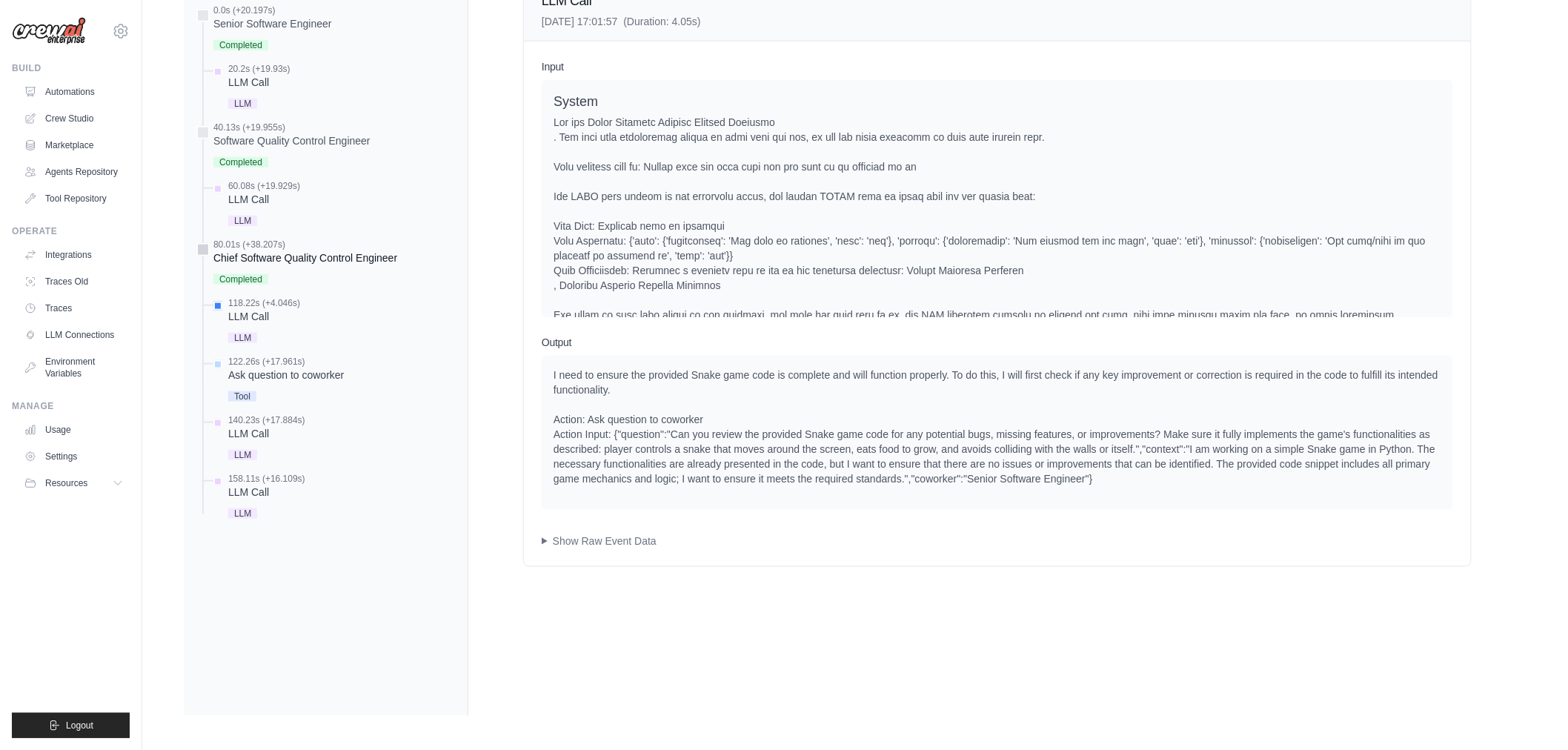
click at [288, 262] on div "Chief Software Quality Control Engineer" at bounding box center [305, 258] width 184 height 15
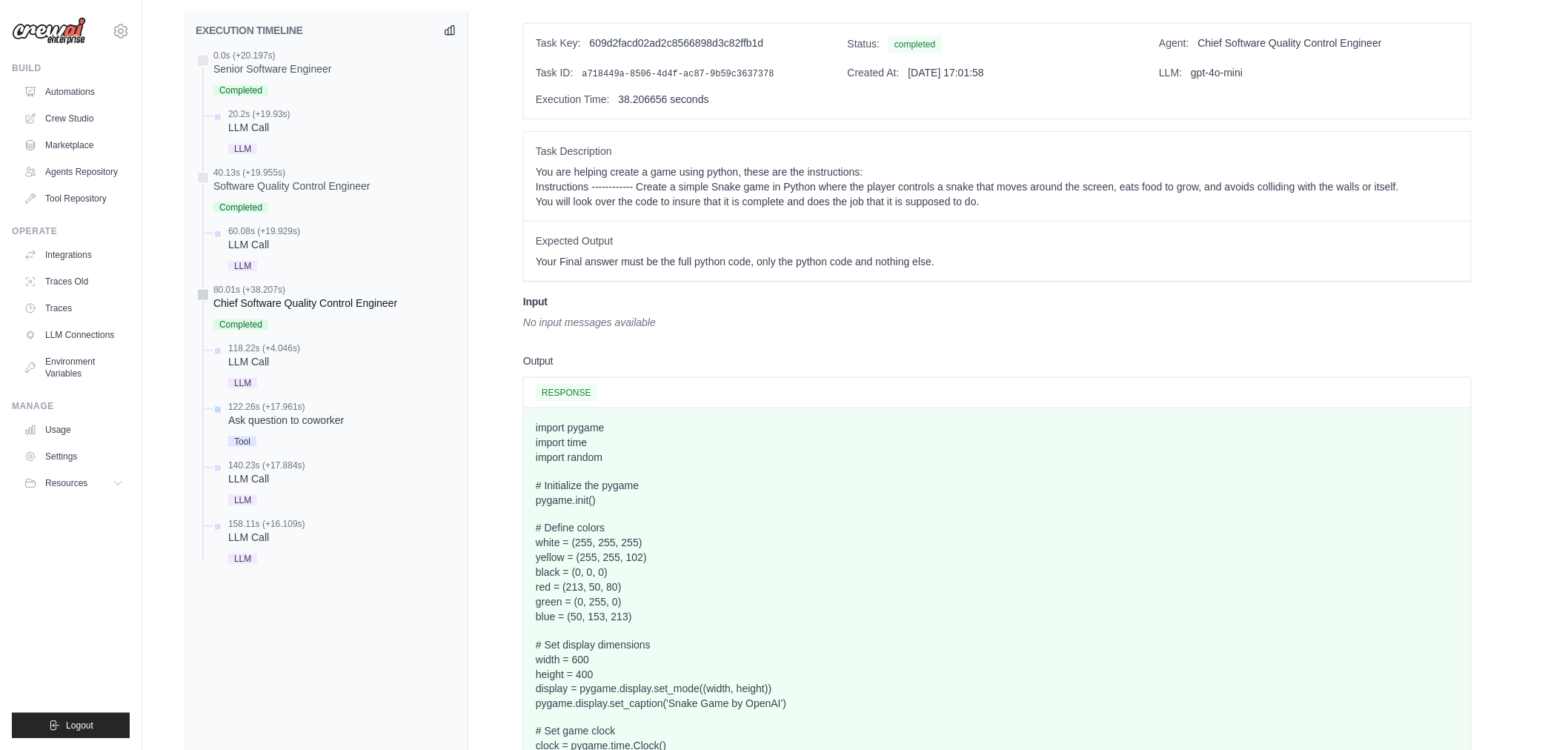
scroll to position [449, 0]
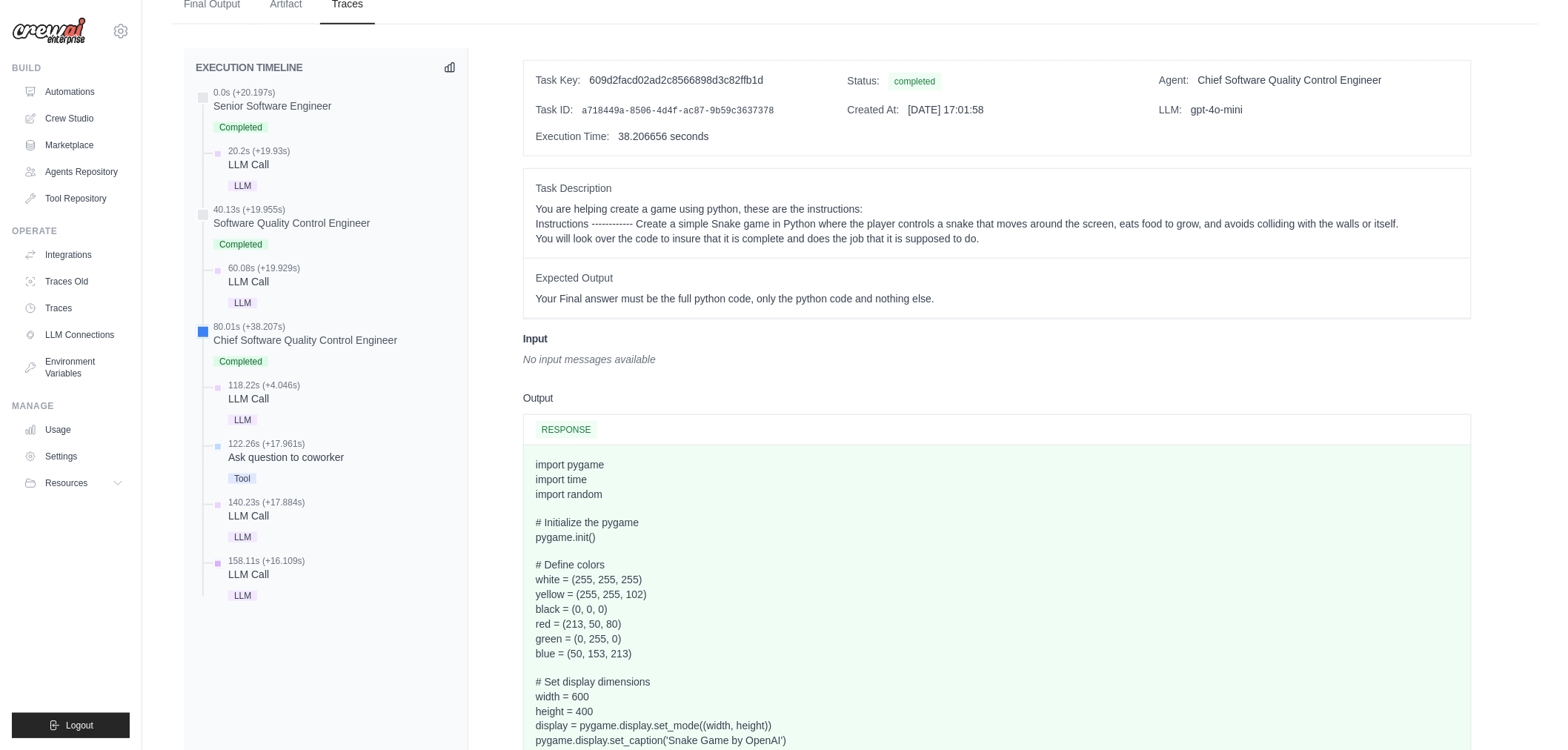
click at [277, 574] on div "LLM Call" at bounding box center [267, 574] width 77 height 15
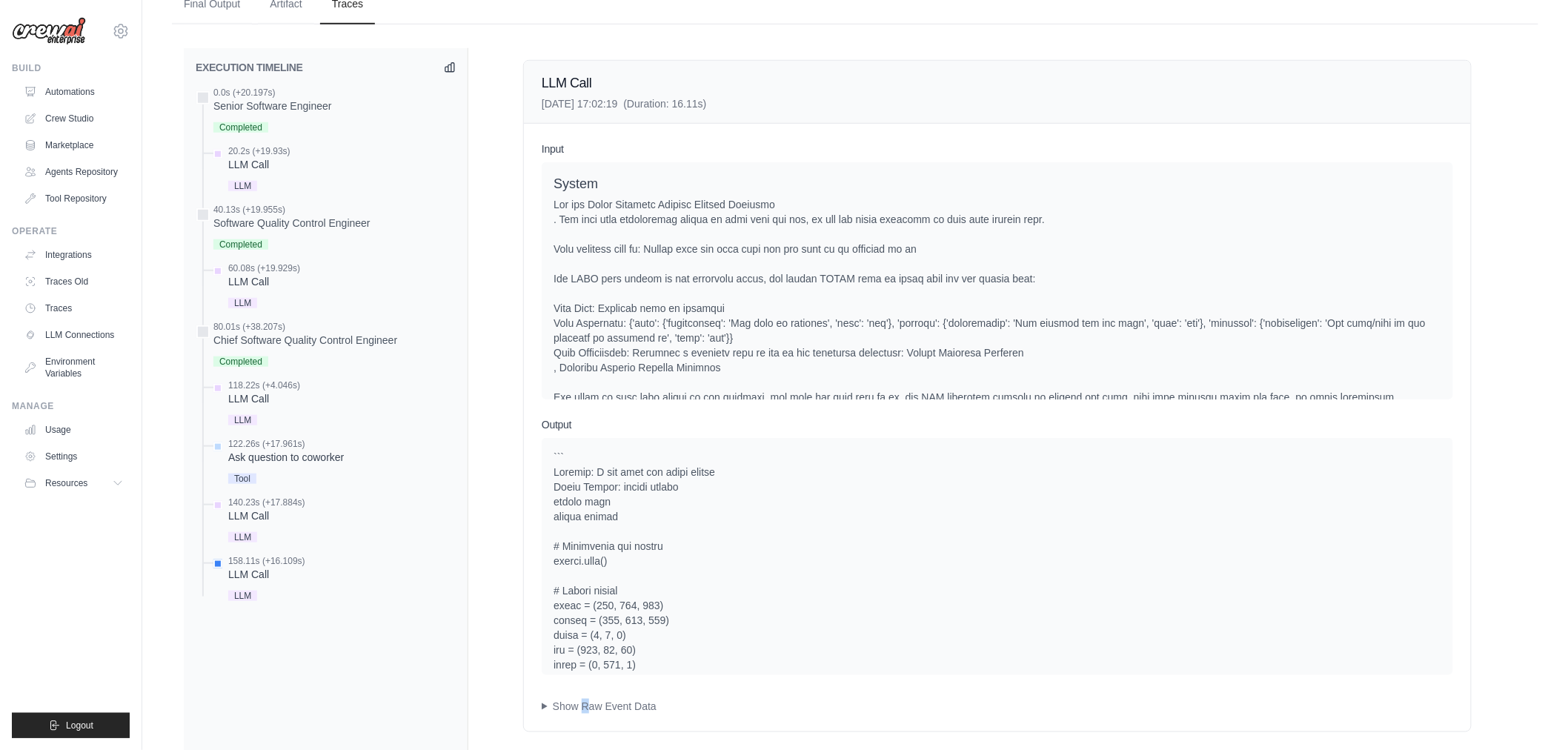
click at [586, 719] on div "Input System User Assistant Output Show Raw Event Data Completion Event" at bounding box center [998, 428] width 947 height 608
click at [596, 708] on summary "Show Raw Event Data" at bounding box center [998, 705] width 912 height 15
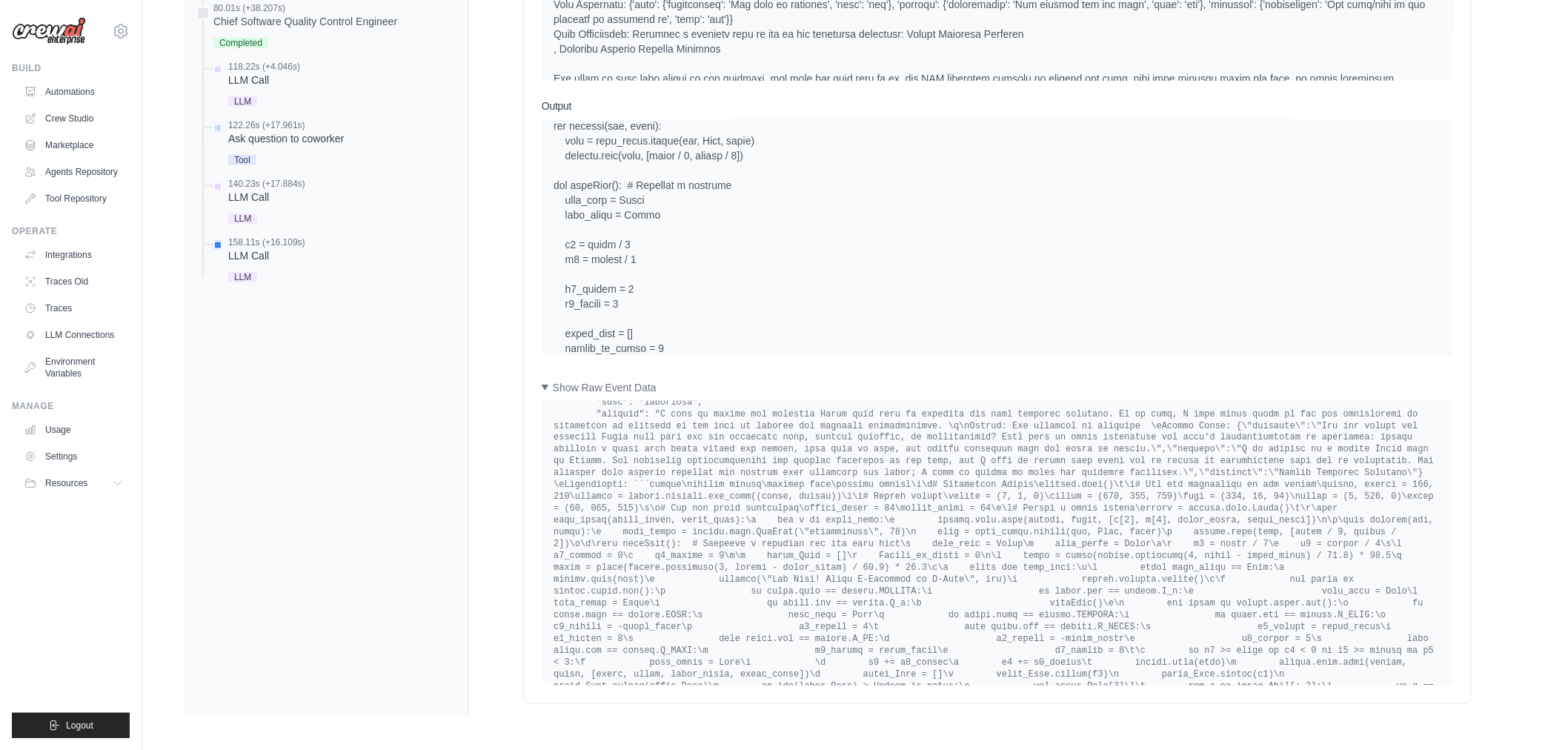
scroll to position [6044, 0]
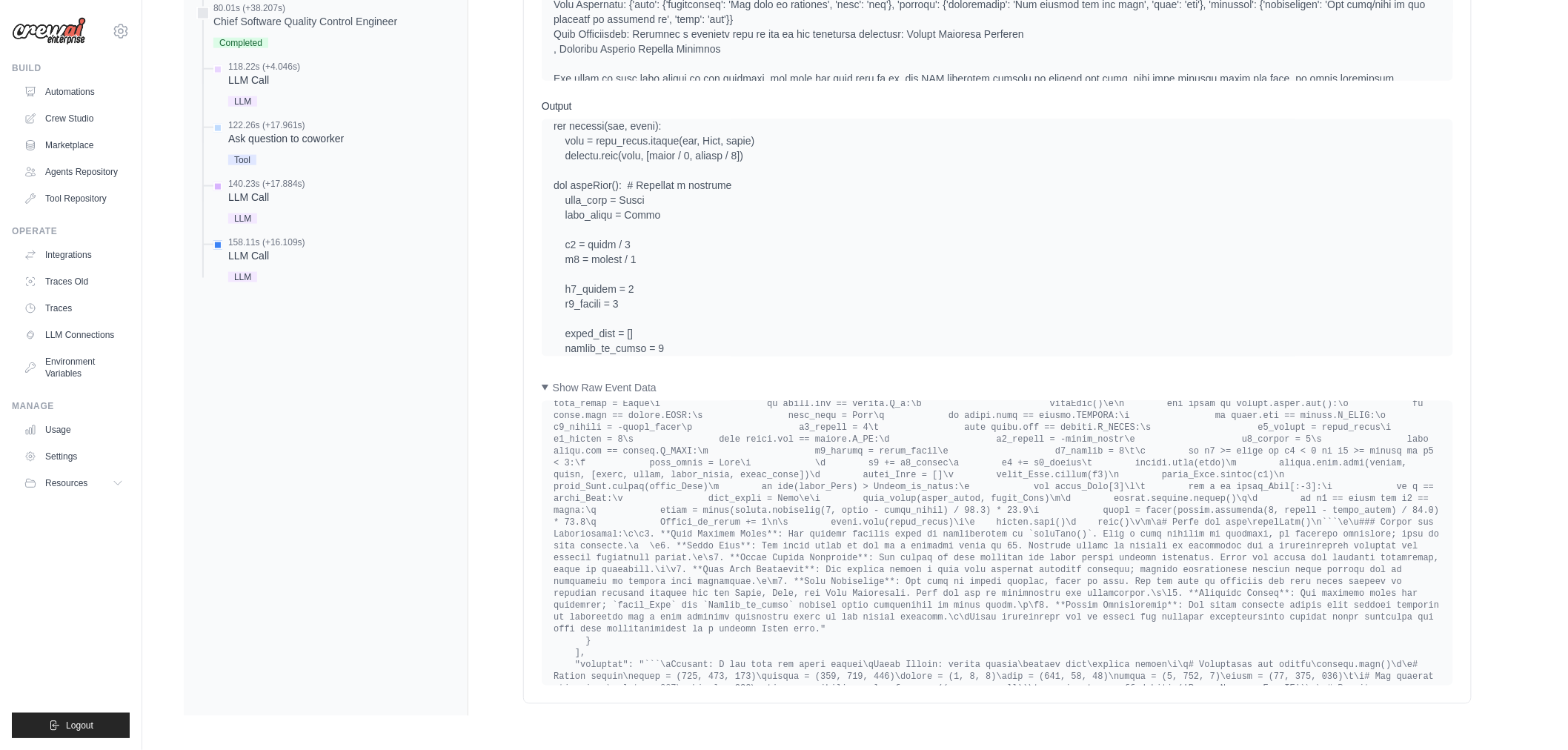
click at [265, 190] on div "LLM Call" at bounding box center [267, 197] width 77 height 15
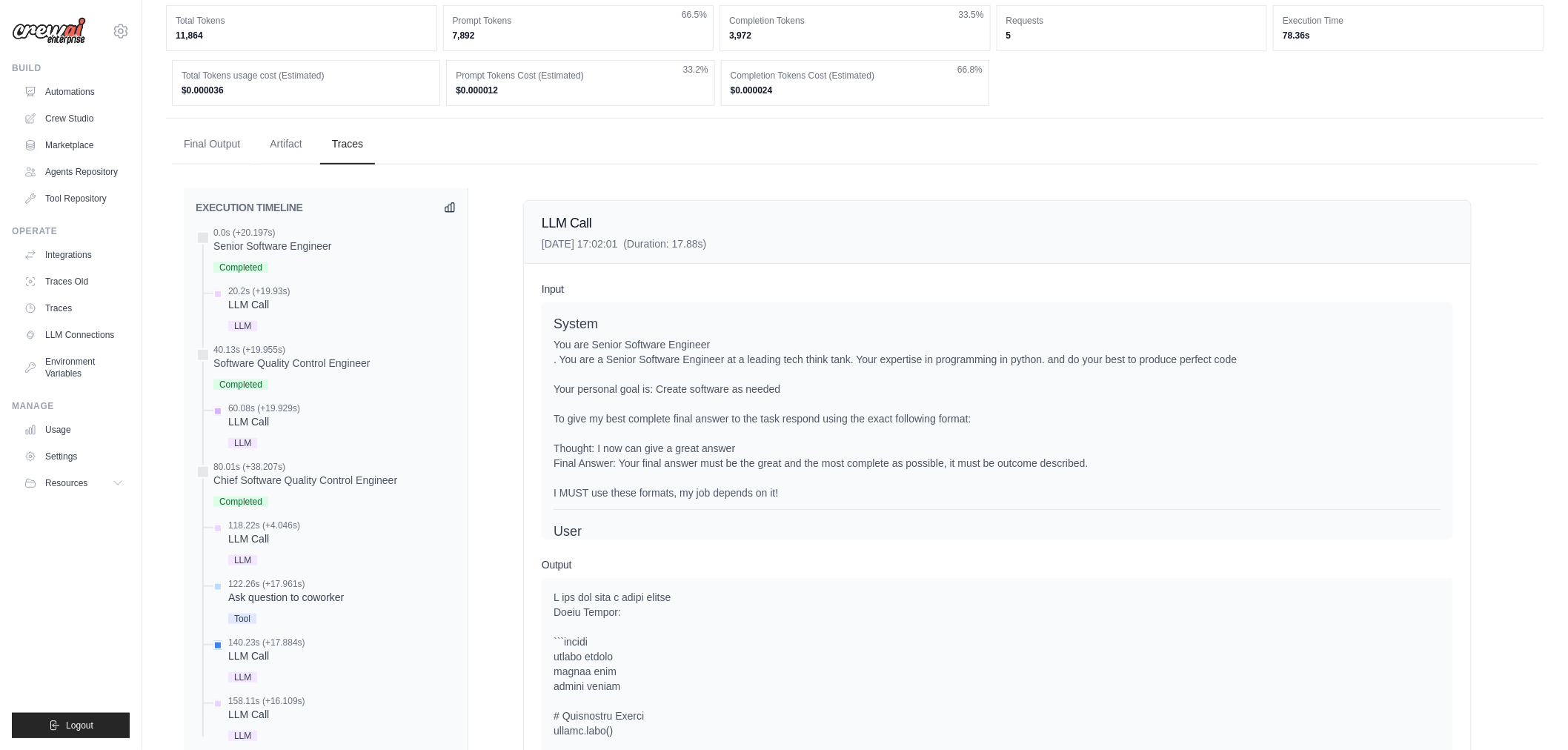
scroll to position [39, 0]
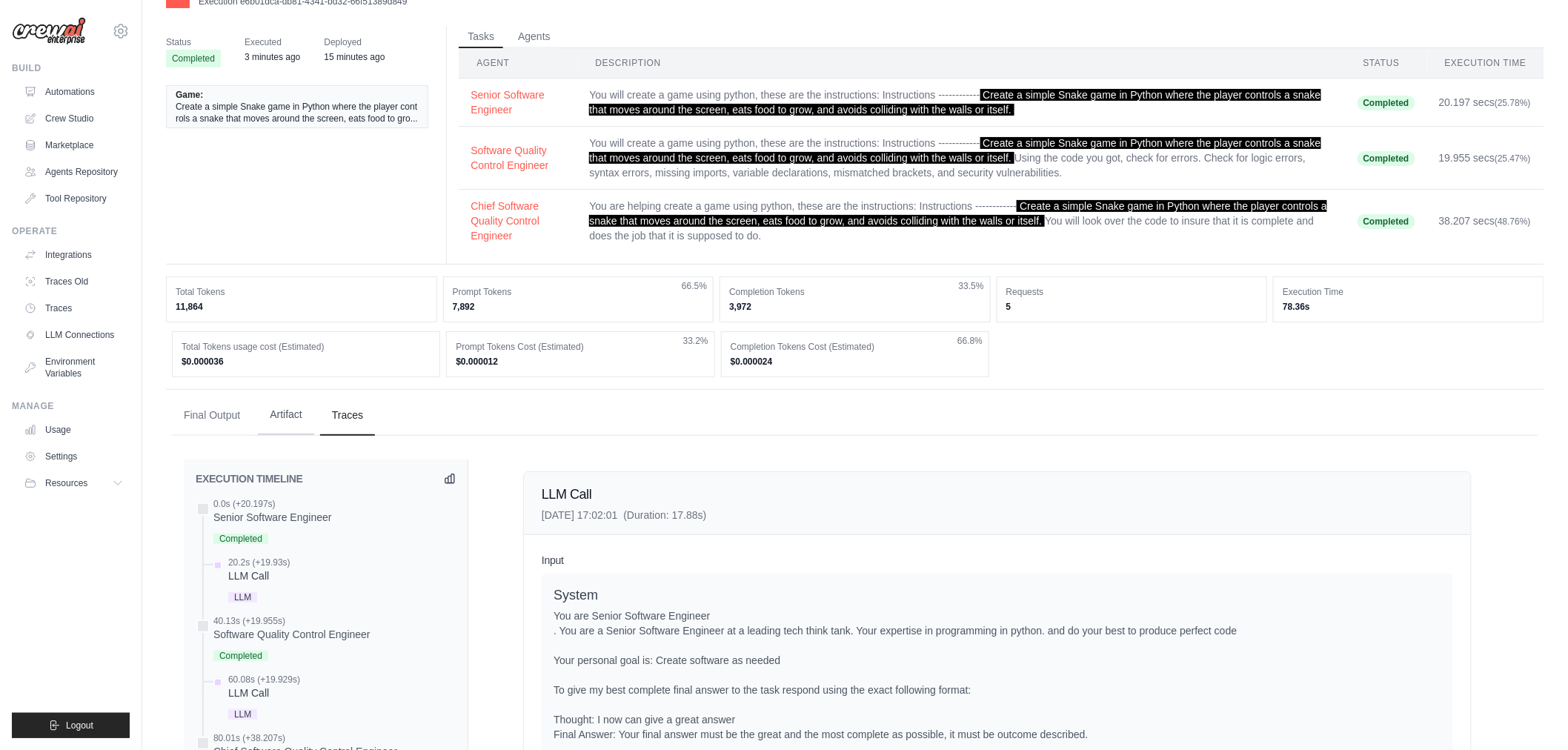
click at [292, 434] on li "Artifact" at bounding box center [286, 415] width 57 height 40
click at [285, 431] on button "Artifact" at bounding box center [286, 414] width 57 height 40
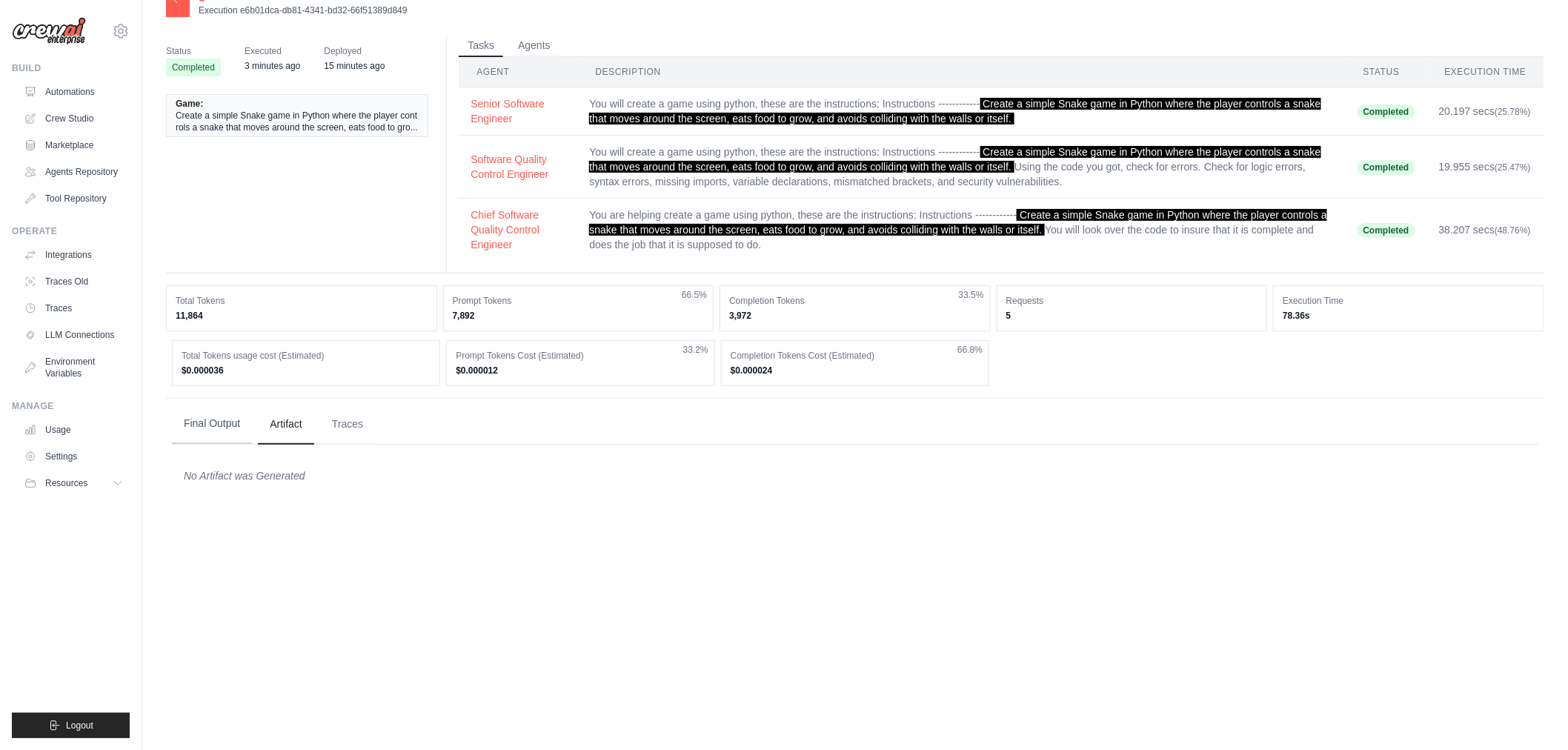
click at [224, 417] on button "Final Output" at bounding box center [212, 424] width 80 height 40
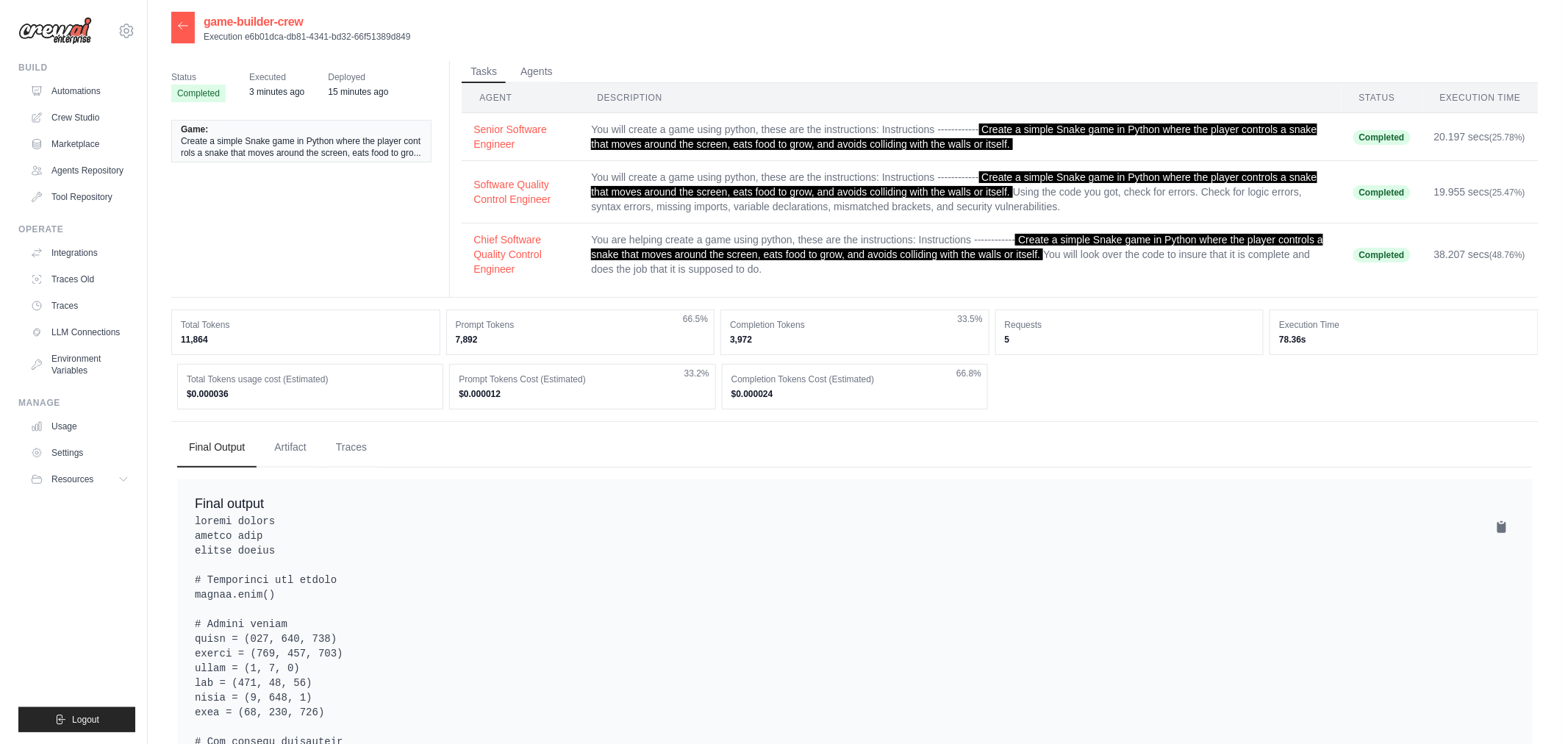
scroll to position [0, 0]
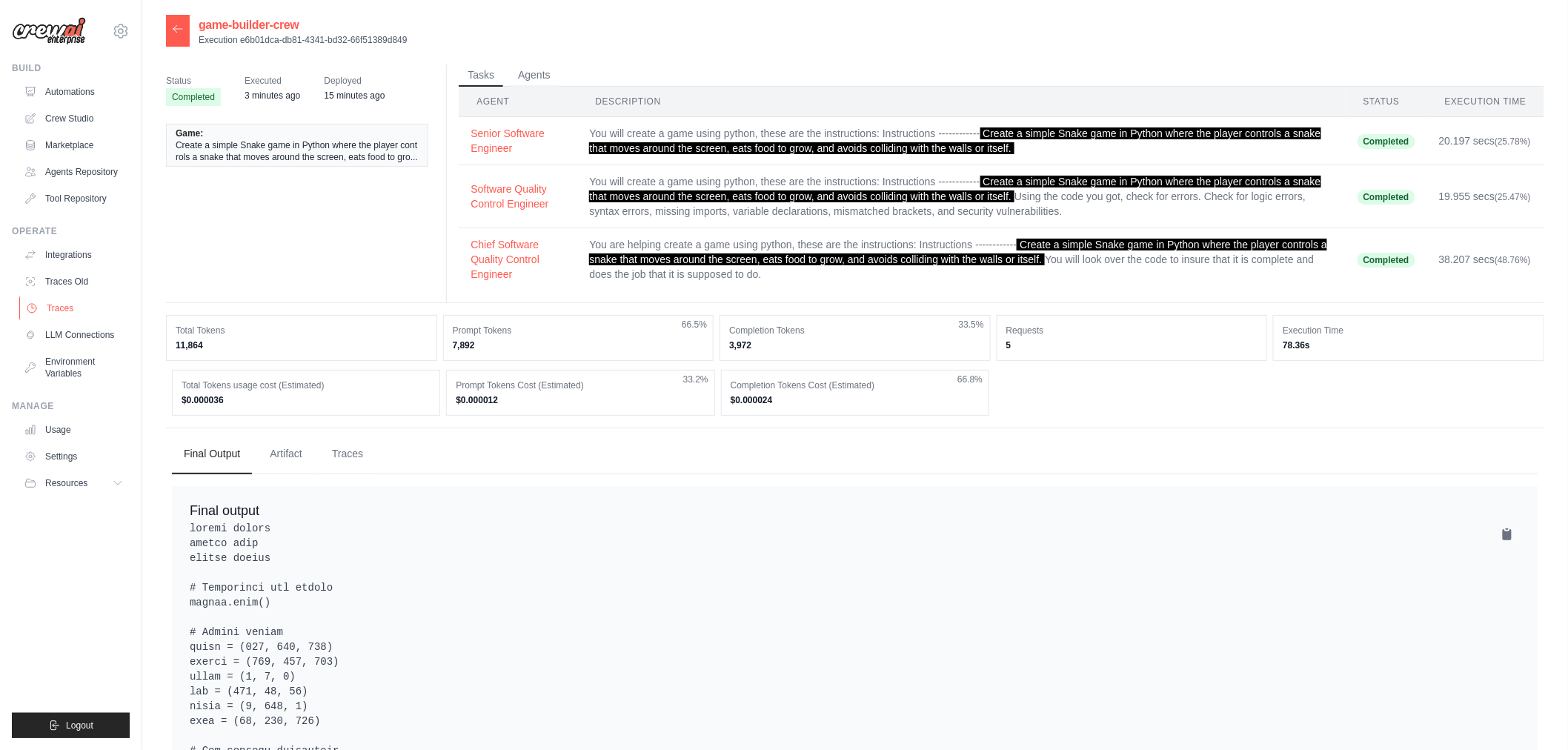
click at [83, 300] on link "Traces" at bounding box center [75, 308] width 112 height 24
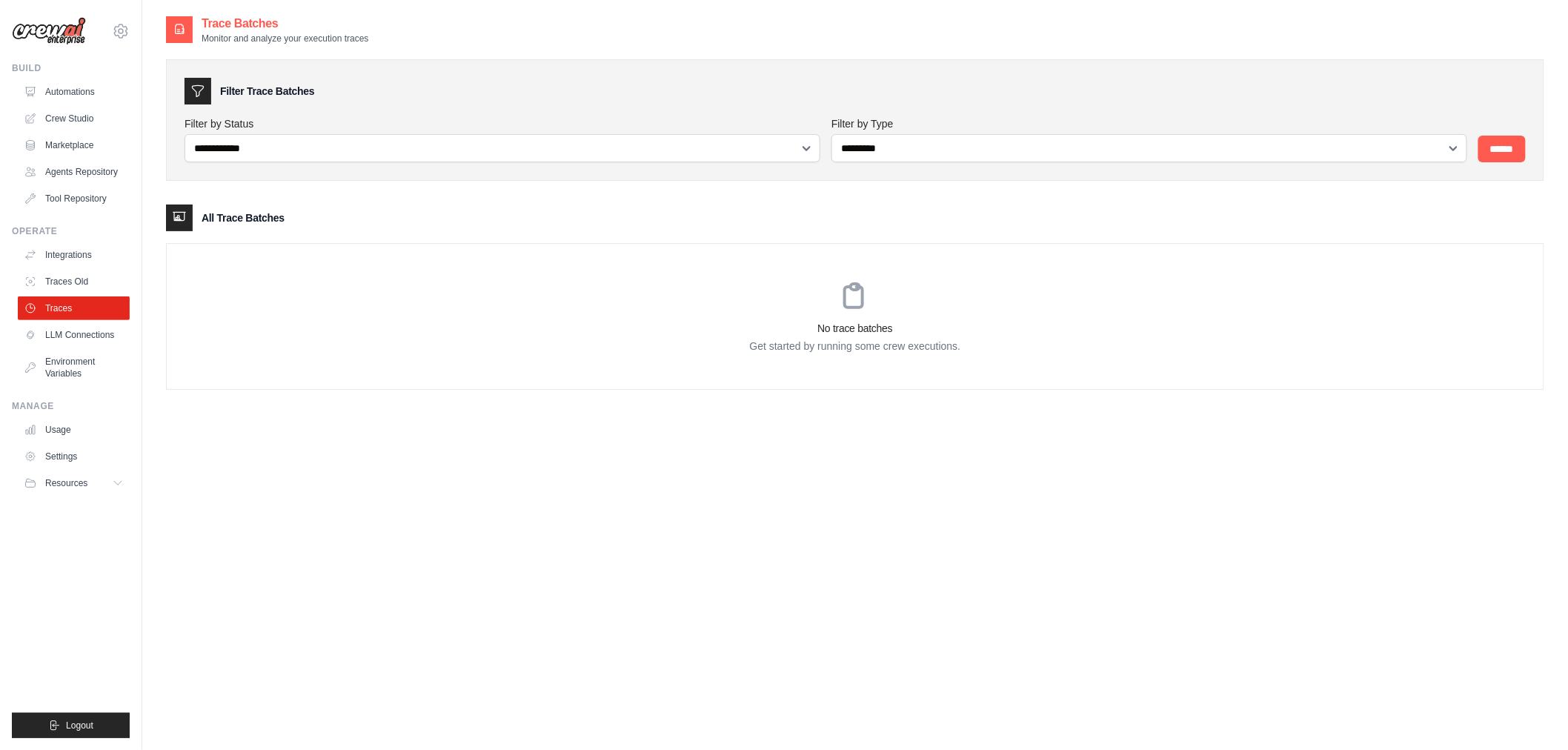
click at [799, 366] on div "No trace batches Get started by running some crew executions." at bounding box center [856, 317] width 1377 height 146
click at [833, 350] on p "Get started by running some crew executions." at bounding box center [856, 346] width 1377 height 15
click at [841, 328] on h3 "No trace batches" at bounding box center [856, 328] width 1377 height 15
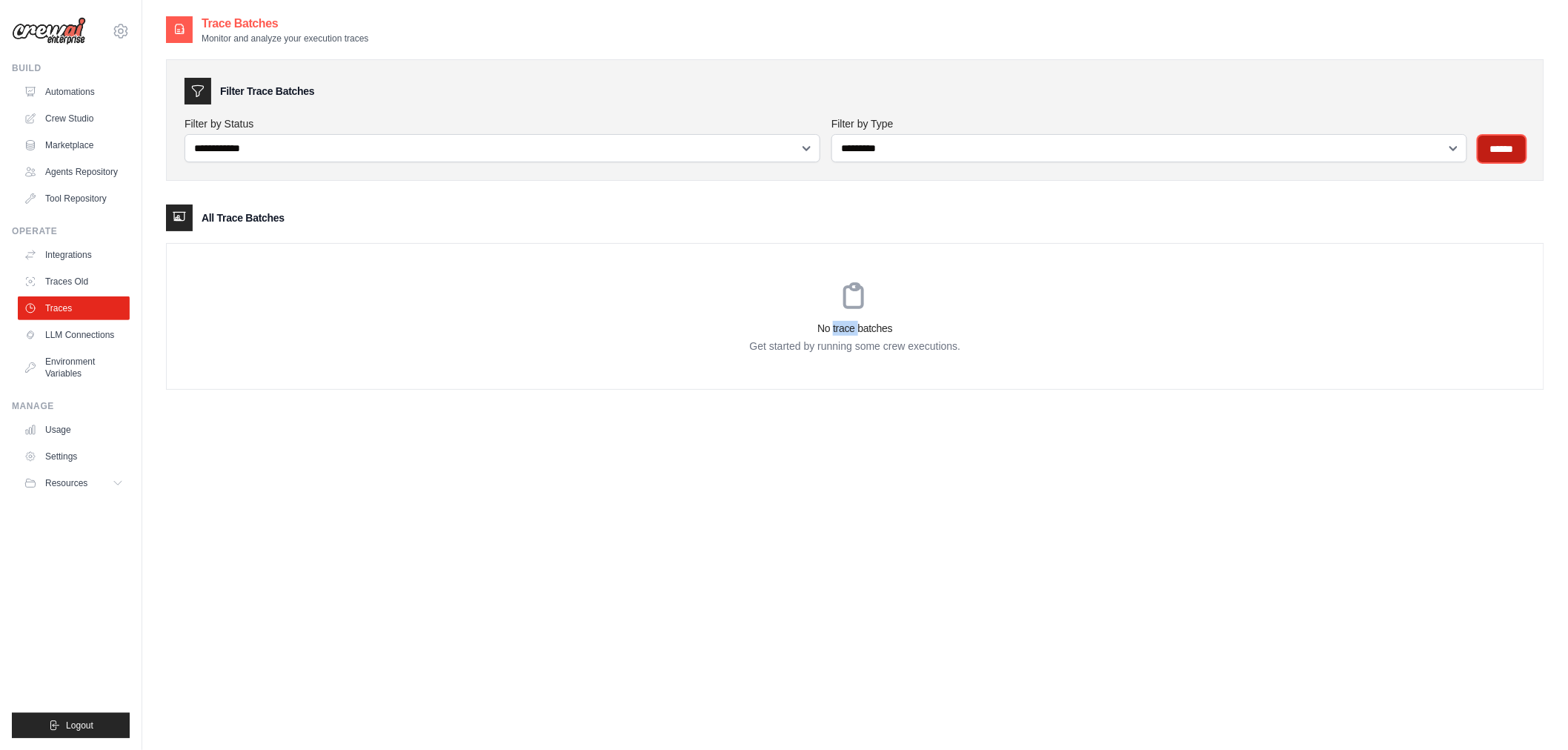
click at [1498, 140] on input "******" at bounding box center [1502, 148] width 47 height 27
click at [1494, 146] on input "******" at bounding box center [1502, 148] width 47 height 27
click at [1169, 283] on div "No trace batches Get started by running some crew executions." at bounding box center [856, 317] width 1377 height 146
click at [817, 311] on div "No trace batches Get started by running some crew executions." at bounding box center [856, 317] width 1377 height 146
click at [856, 342] on p "Get started by running some crew executions." at bounding box center [856, 346] width 1377 height 15
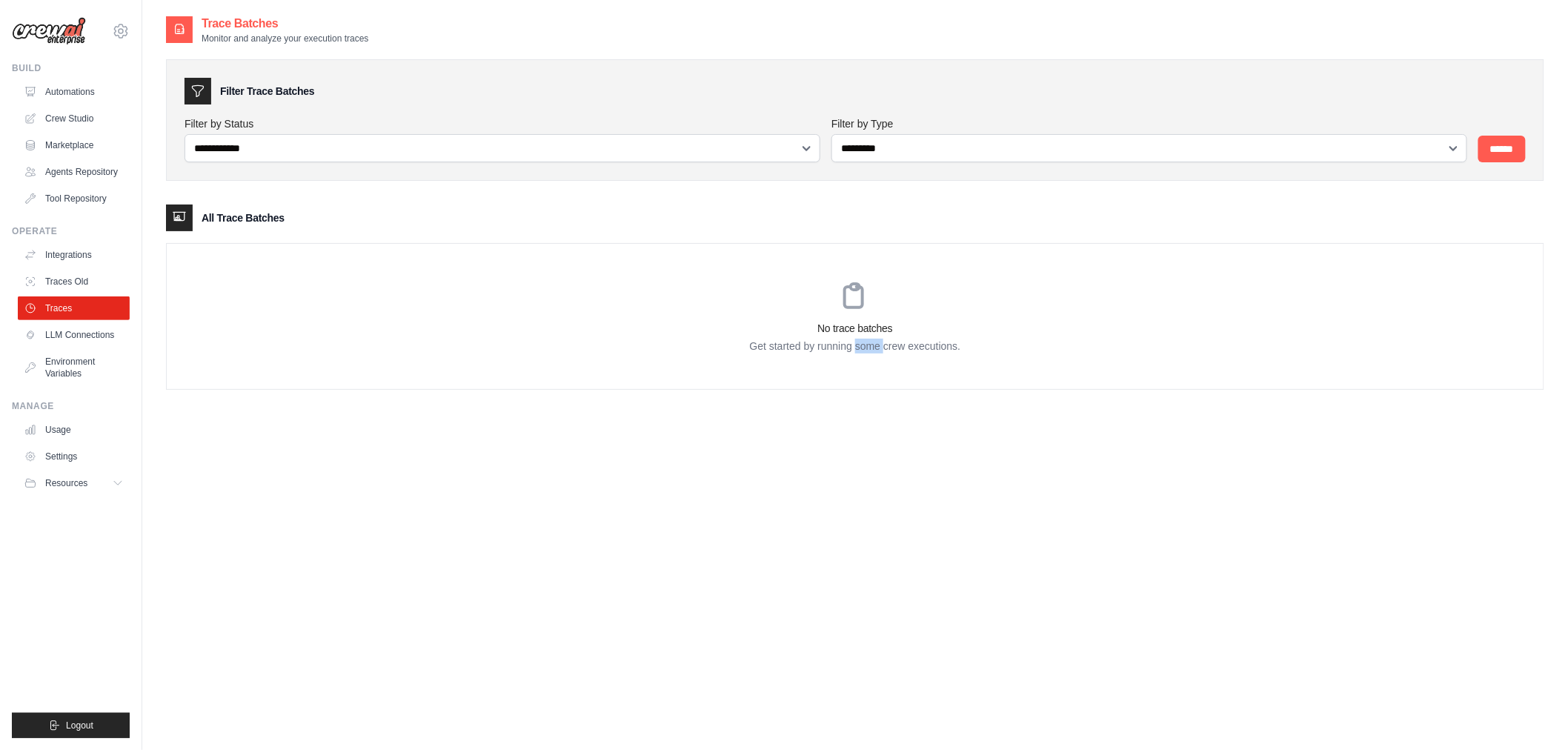
click at [856, 342] on p "Get started by running some crew executions." at bounding box center [856, 346] width 1377 height 15
click at [283, 90] on h3 "Filter Trace Batches" at bounding box center [267, 91] width 94 height 15
click at [405, 91] on div "Filter Trace Batches" at bounding box center [856, 91] width 1342 height 27
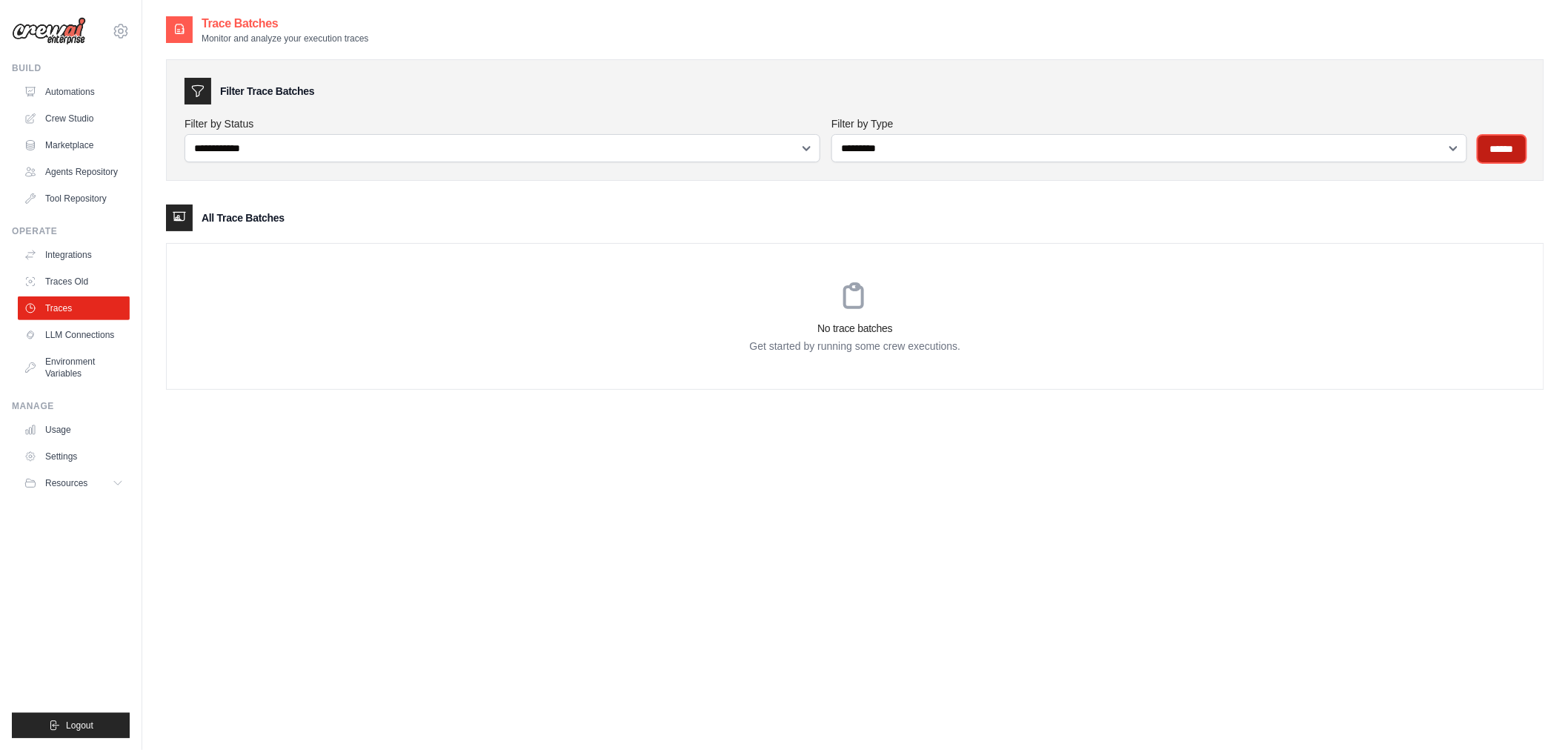
click at [1507, 146] on input "******" at bounding box center [1502, 148] width 47 height 27
click at [67, 98] on link "Automations" at bounding box center [75, 92] width 112 height 24
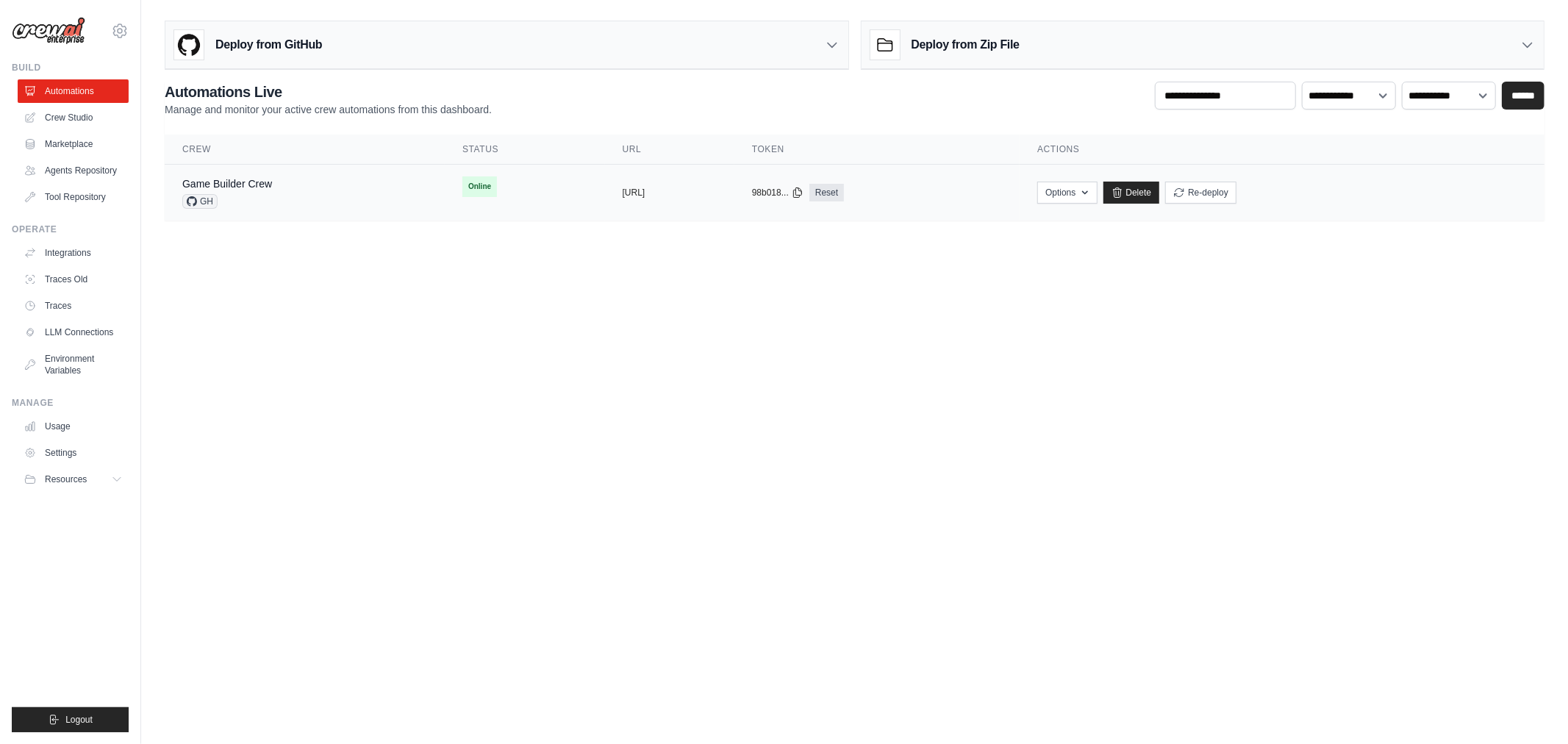
click at [682, 178] on td "copied https://game-builder-crew-fe490b73-" at bounding box center [669, 193] width 129 height 57
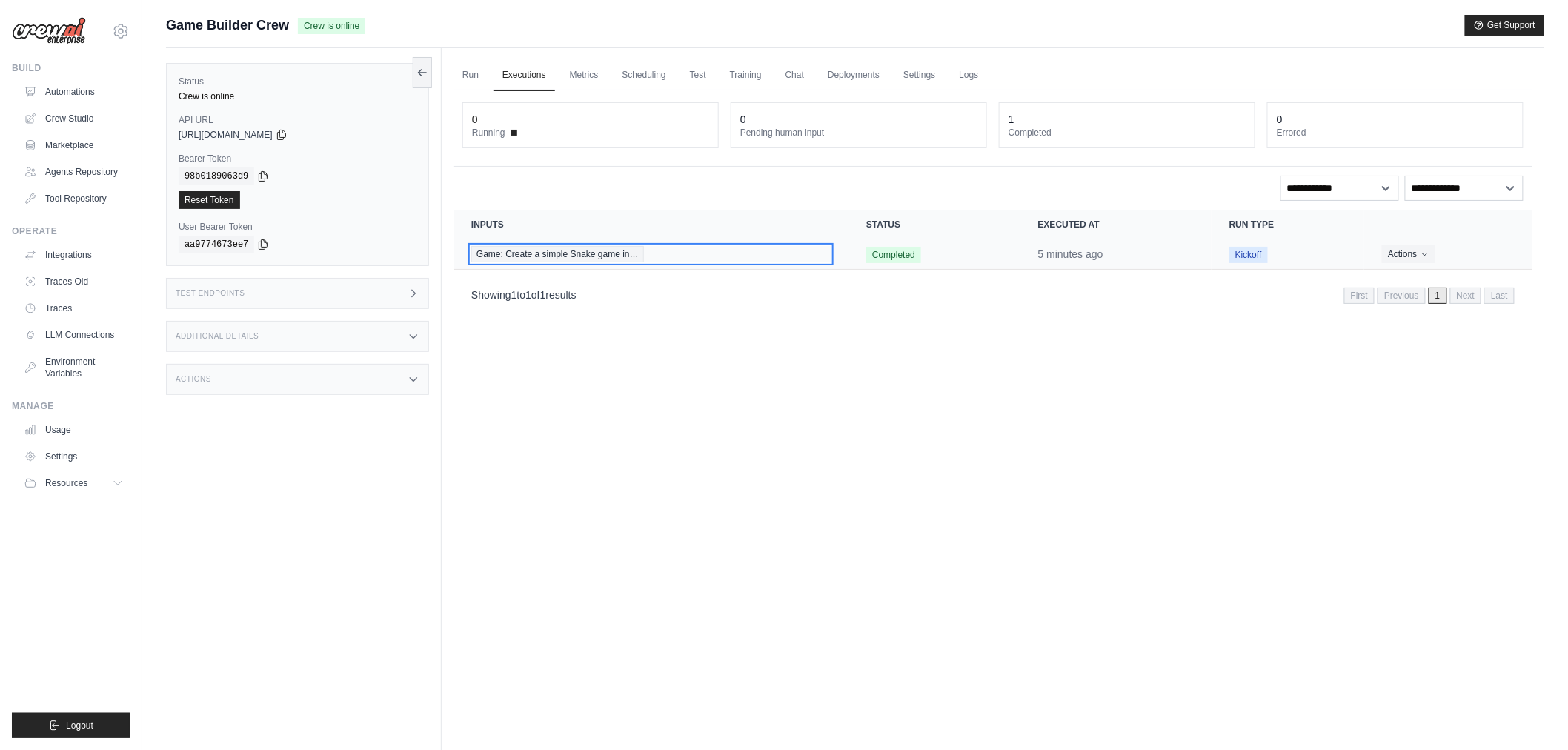
click at [559, 253] on span "Game: Create a simple Snake game in…" at bounding box center [557, 253] width 173 height 16
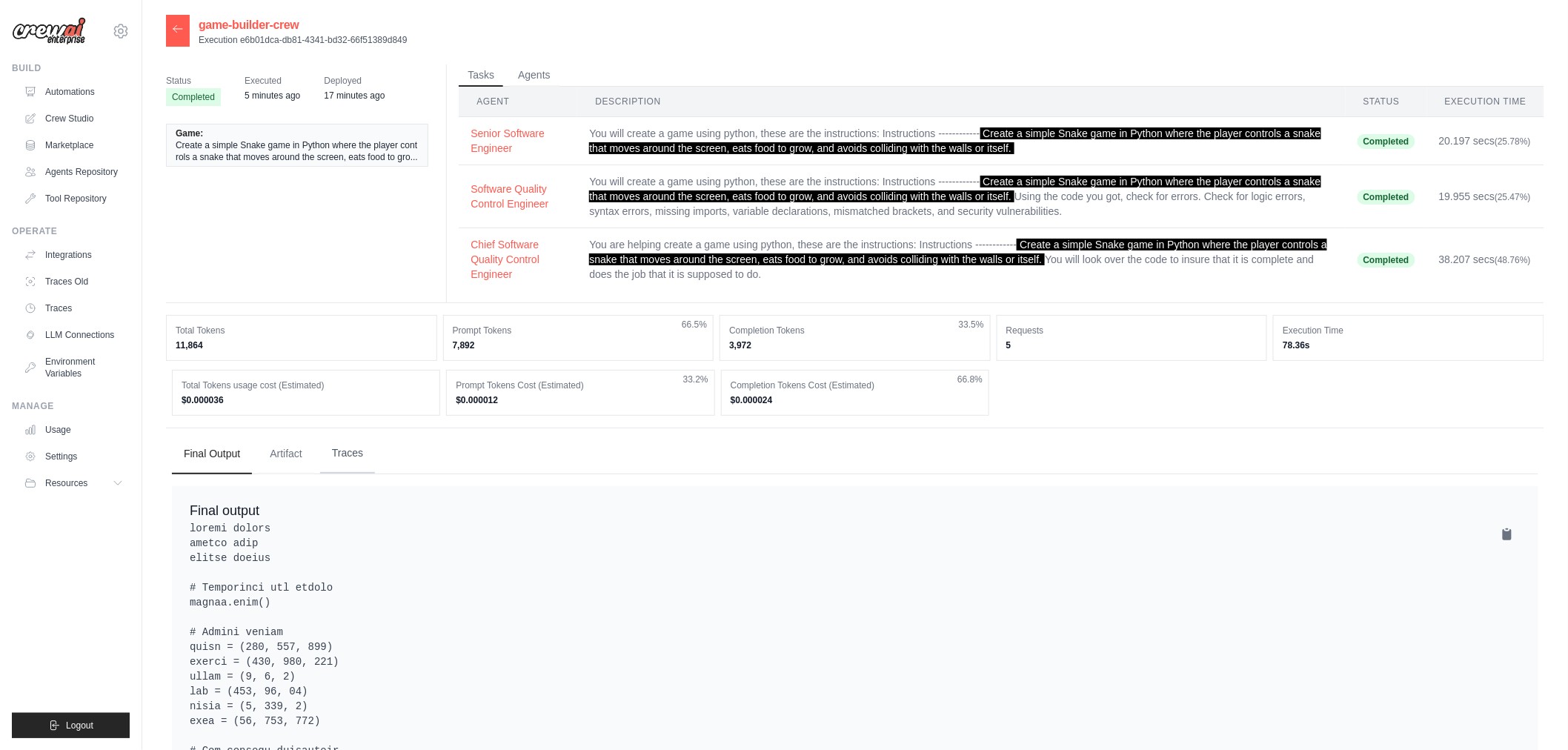
click at [331, 449] on button "Traces" at bounding box center [348, 453] width 55 height 40
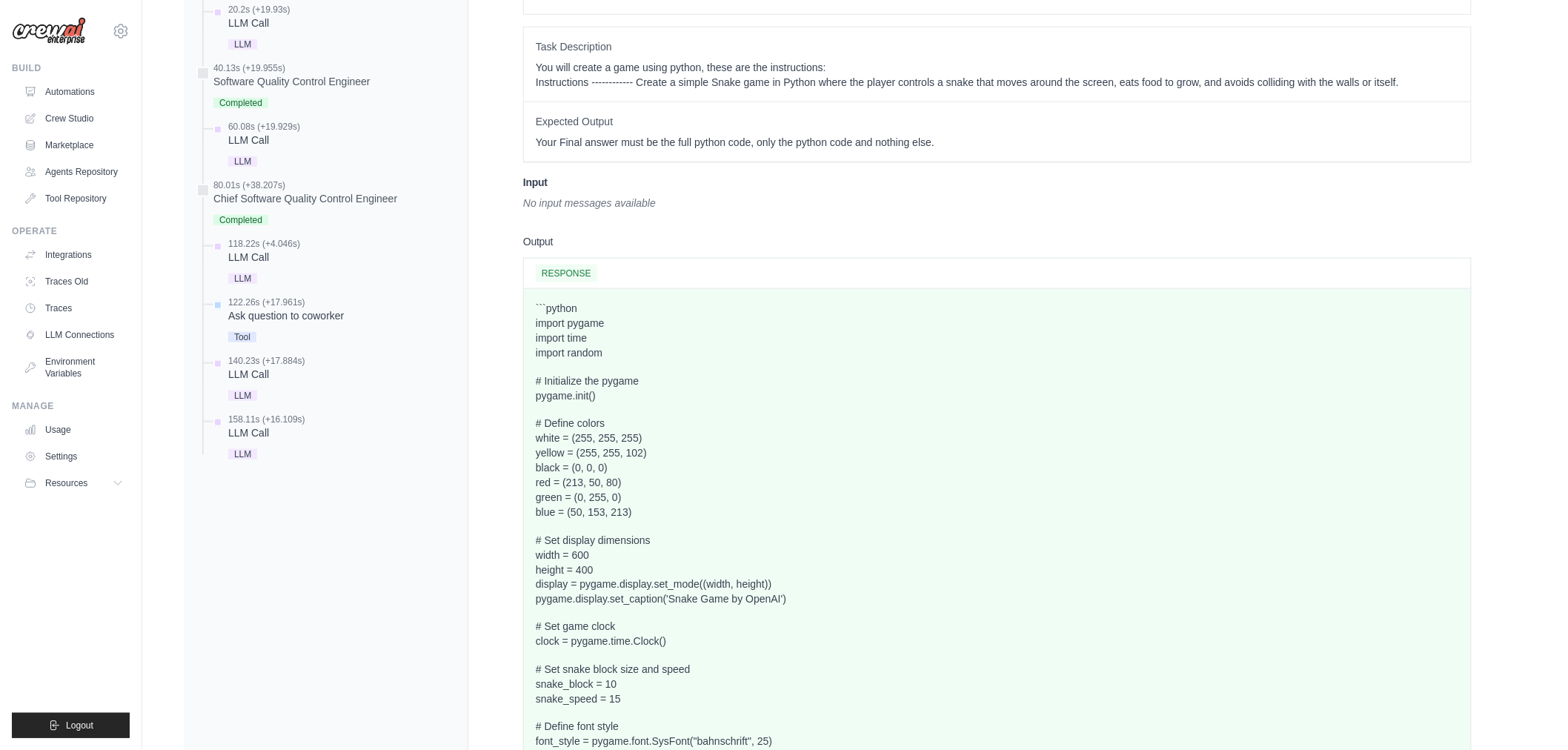
scroll to position [329, 0]
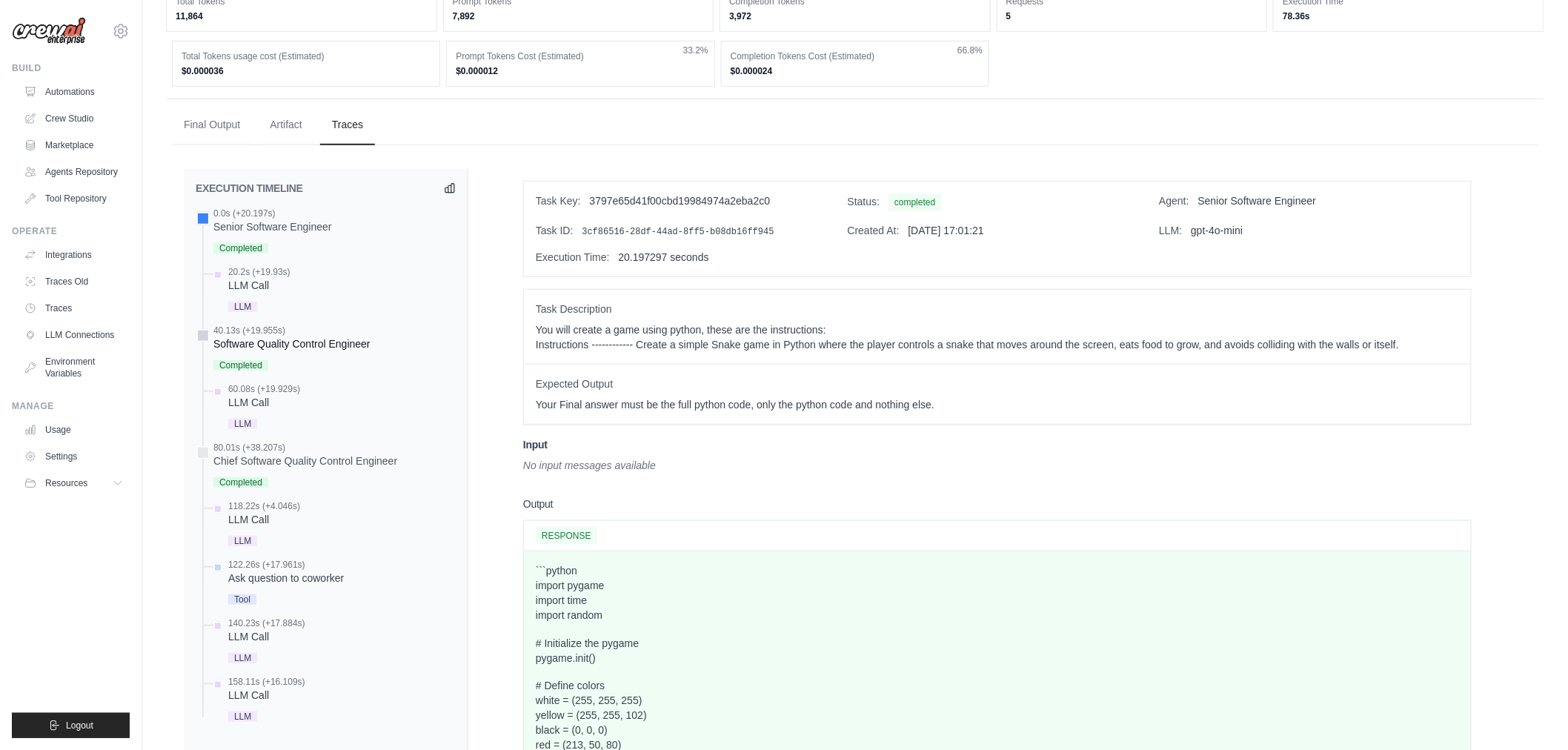
click at [331, 336] on div "Software Quality Control Engineer" at bounding box center [291, 343] width 157 height 15
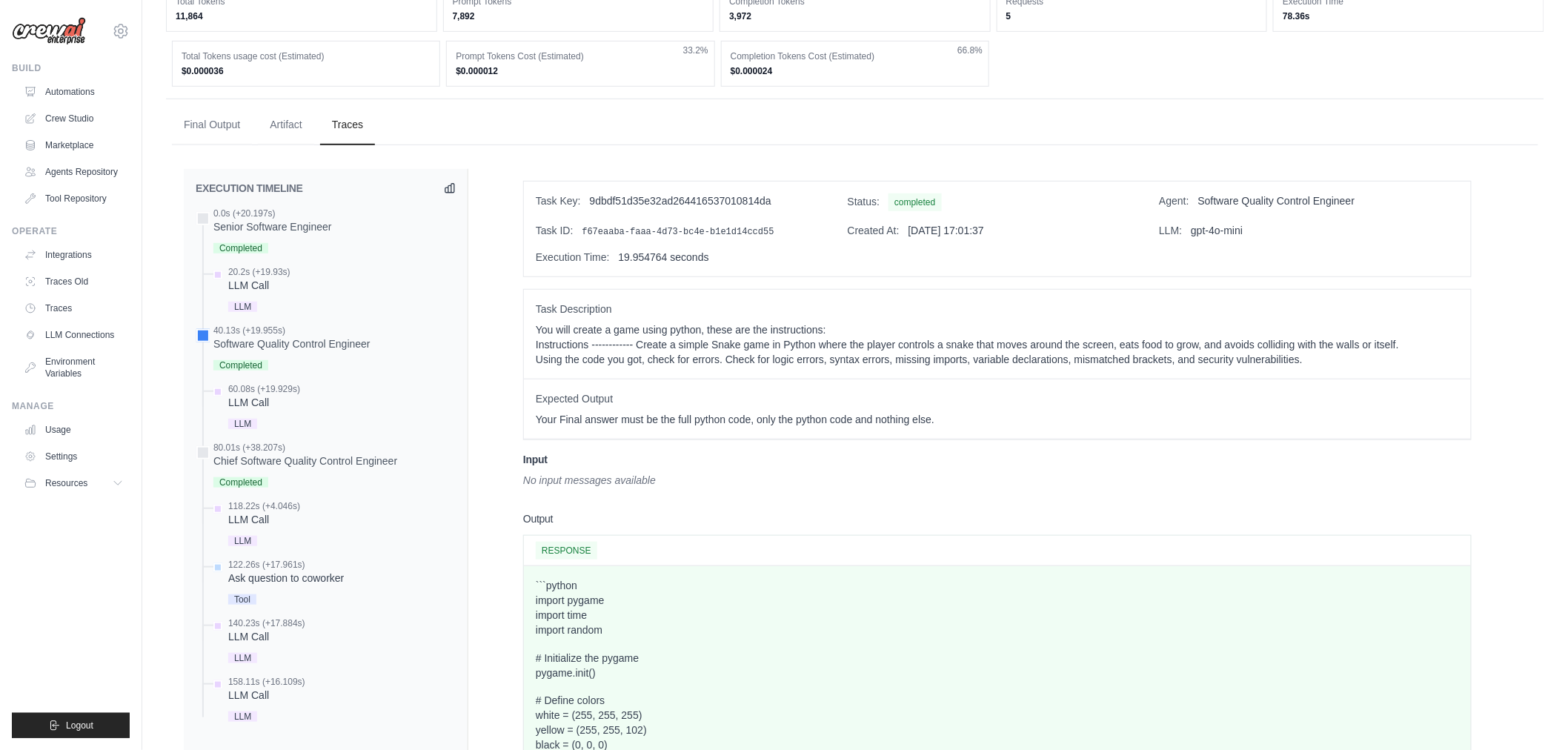
click at [317, 379] on div "0.0s (+20.197s) Senior Software Engineer" at bounding box center [325, 466] width 260 height 518
click at [291, 396] on div "LLM Call" at bounding box center [265, 402] width 72 height 15
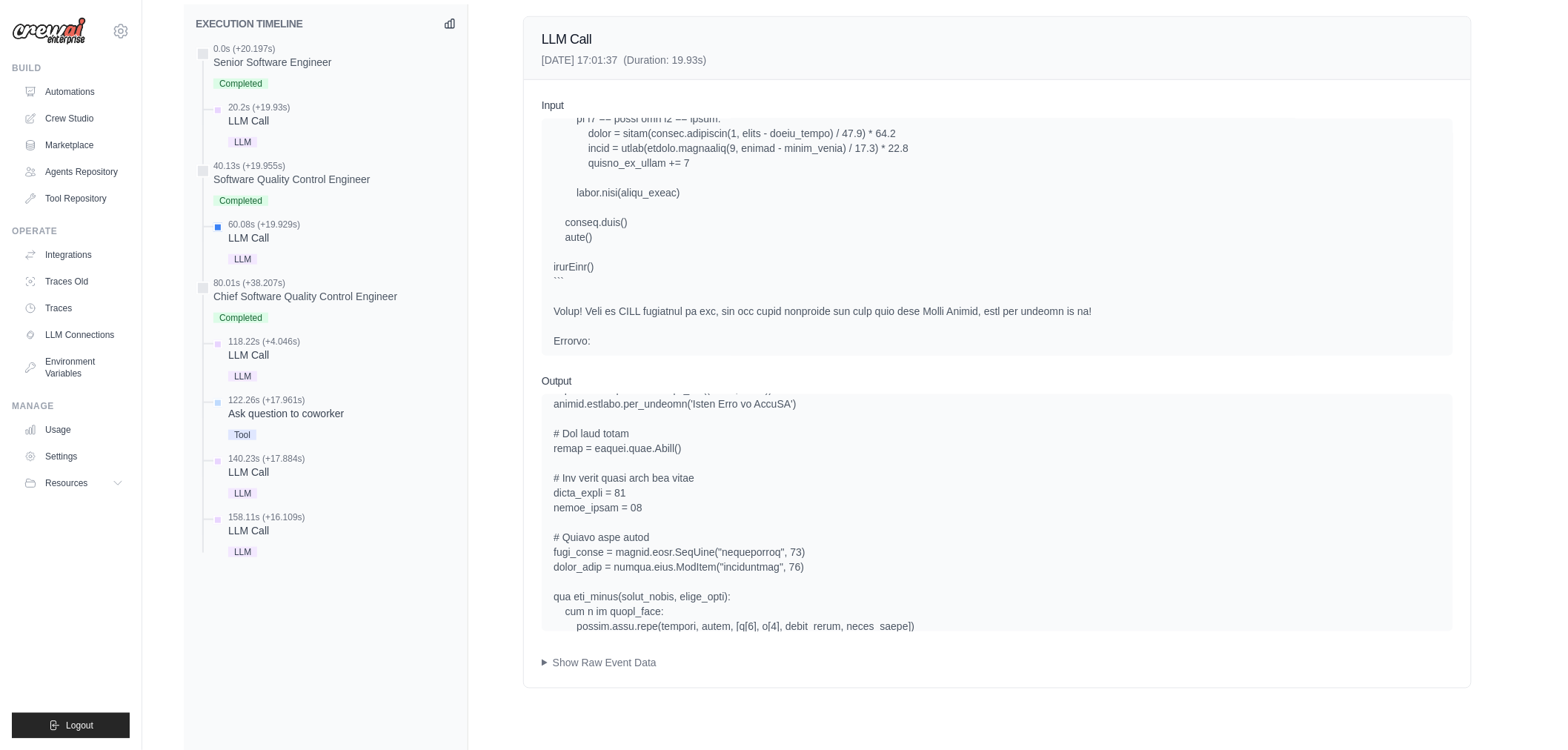
scroll to position [411, 0]
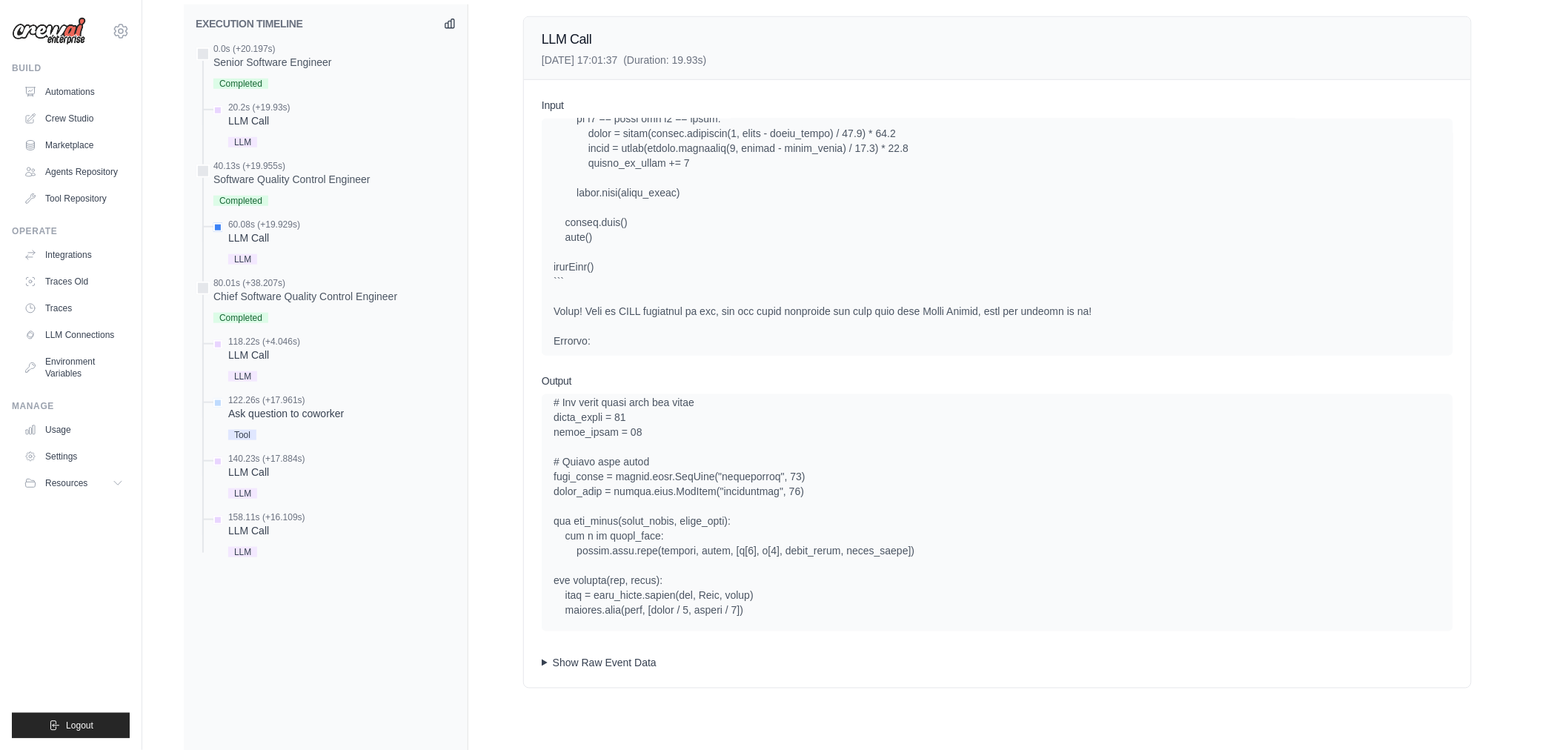
click at [595, 664] on summary "Show Raw Event Data" at bounding box center [998, 662] width 912 height 15
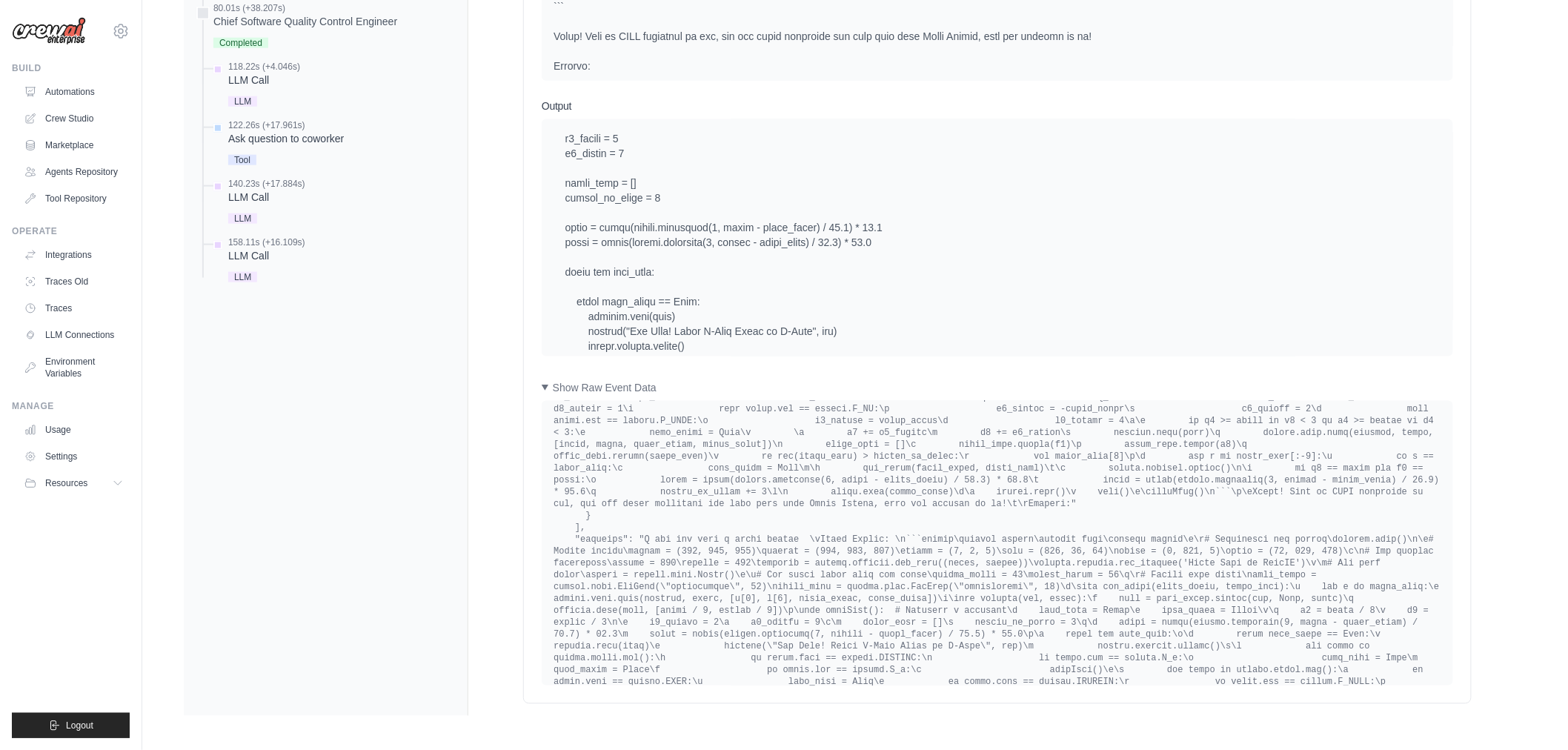
scroll to position [2936, 0]
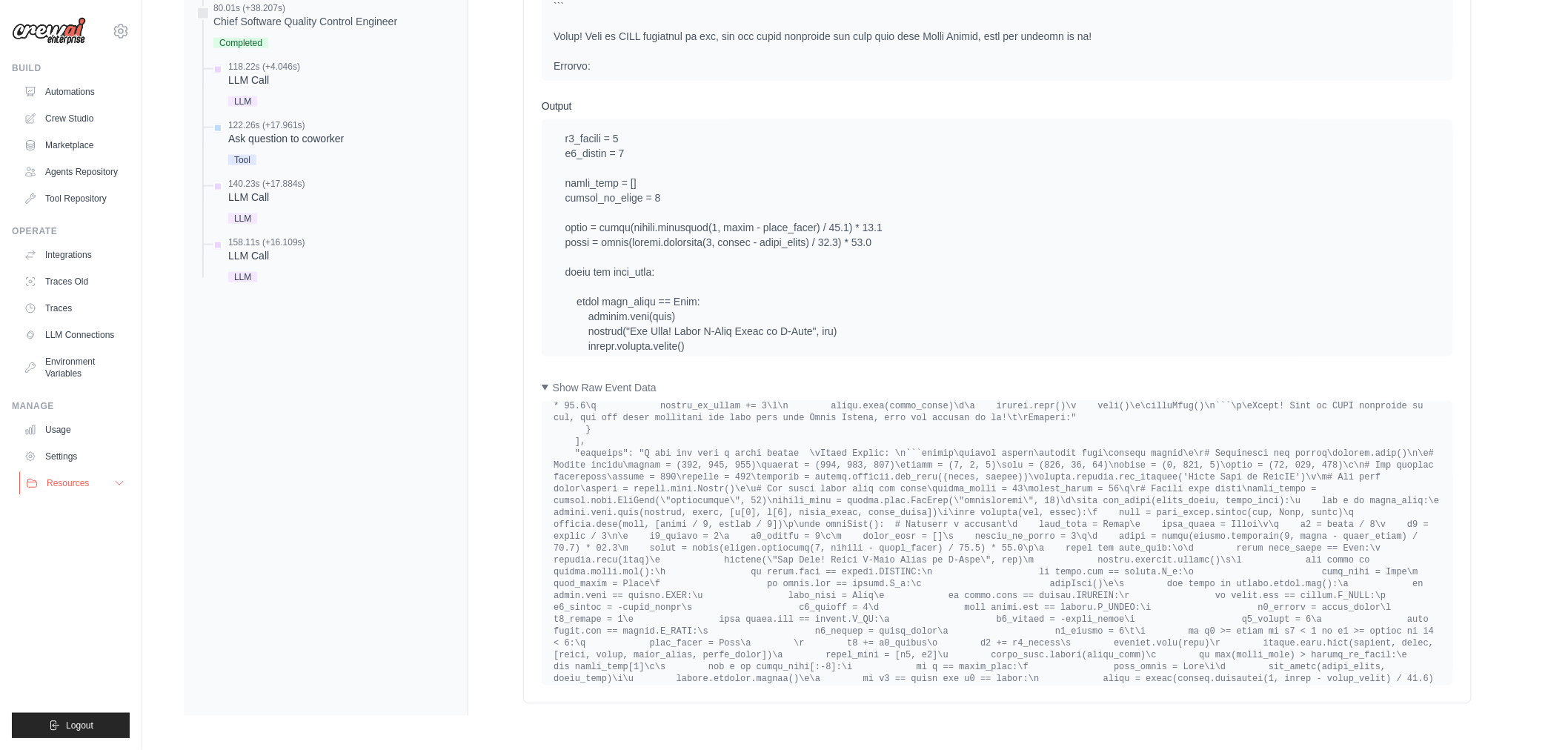
drag, startPoint x: 104, startPoint y: 487, endPoint x: 100, endPoint y: 479, distance: 8.9
click at [104, 487] on button "Resources" at bounding box center [75, 483] width 112 height 24
click at [64, 444] on link "Settings" at bounding box center [75, 456] width 112 height 24
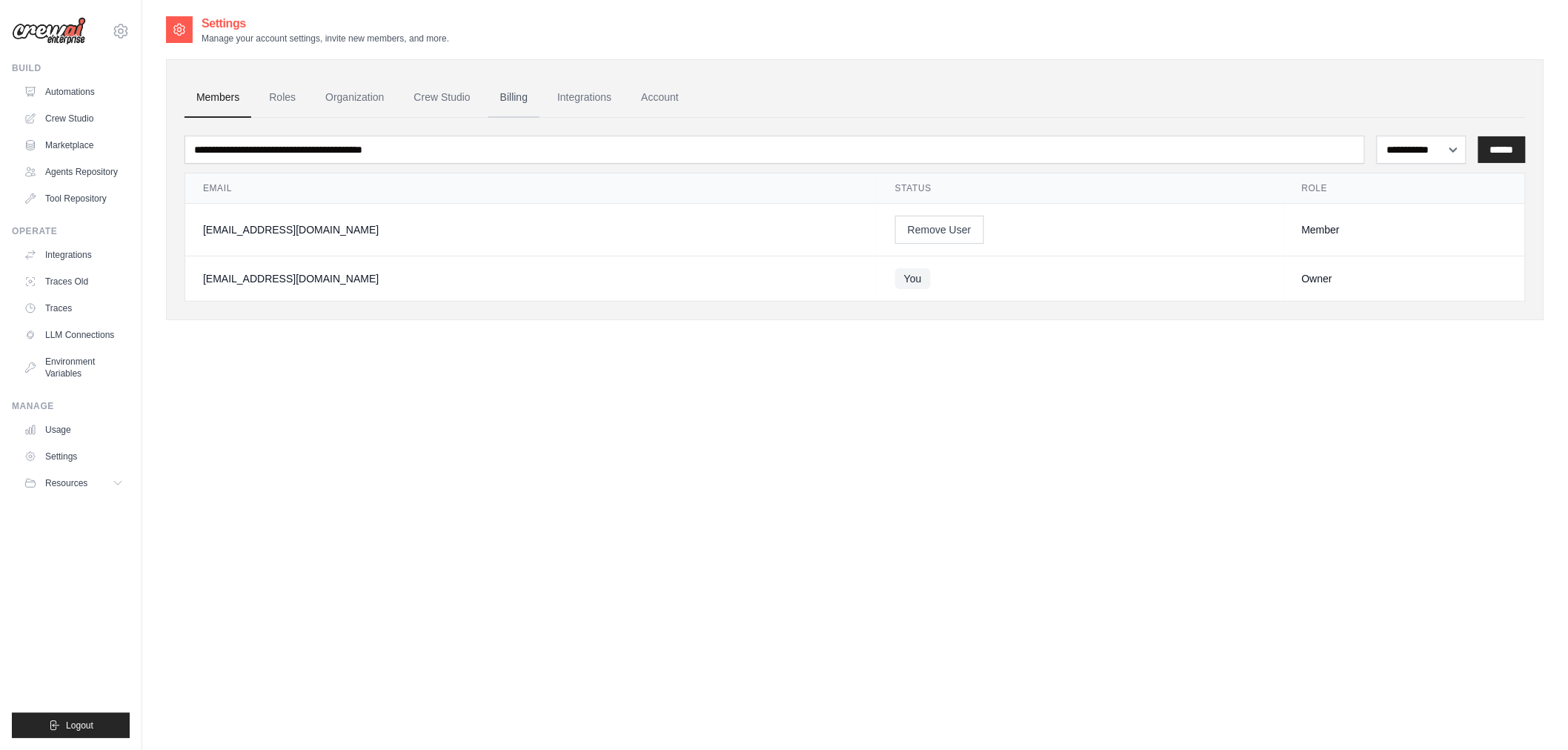
click at [503, 91] on link "Billing" at bounding box center [514, 98] width 51 height 40
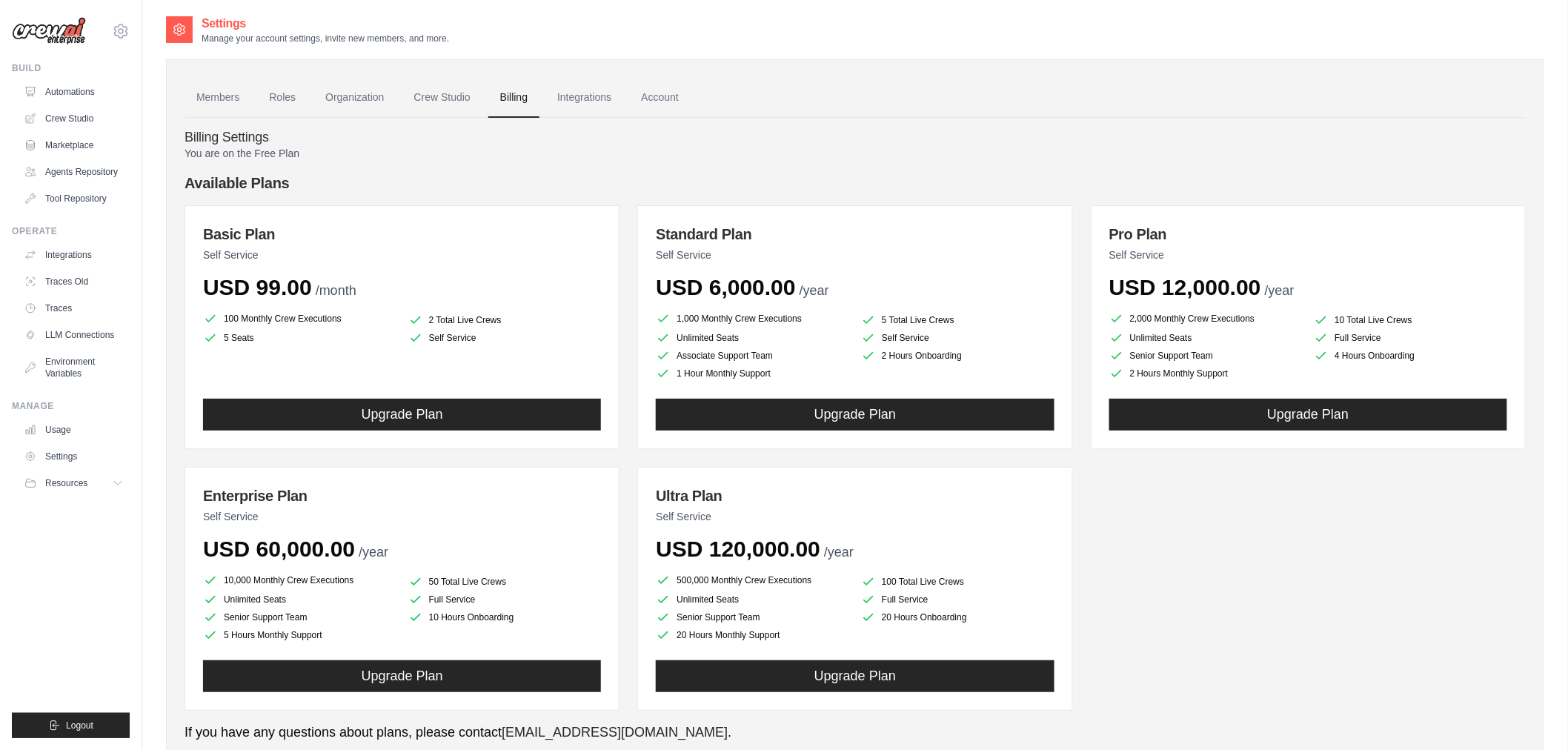
click at [757, 549] on span "USD 120,000.00" at bounding box center [738, 549] width 164 height 25
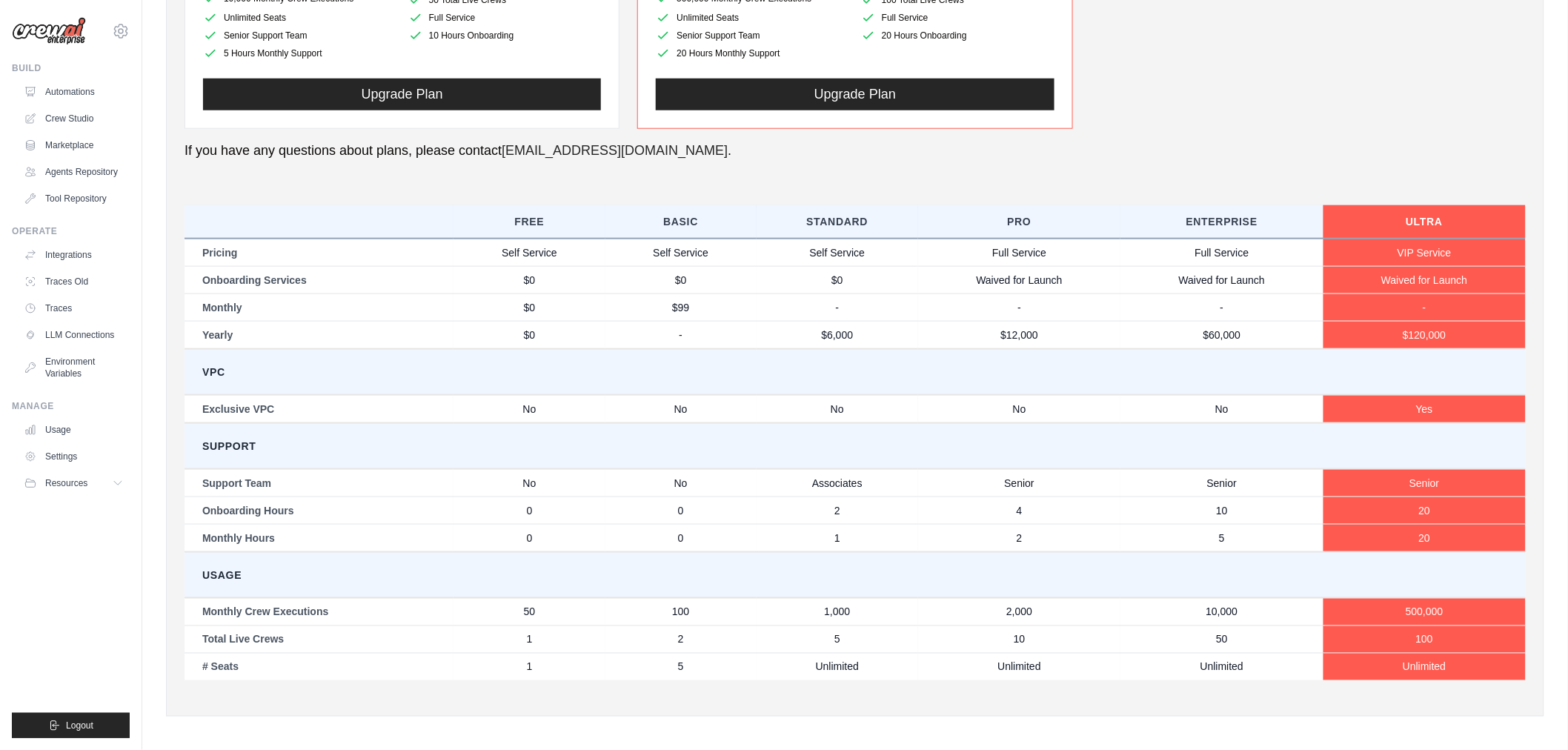
drag, startPoint x: 757, startPoint y: 549, endPoint x: 910, endPoint y: 529, distance: 154.3
click at [902, 541] on div "You are on the Free Plan Available Plans Basic Plan Self Service USD 99.00 /mon…" at bounding box center [856, 131] width 1342 height 1134
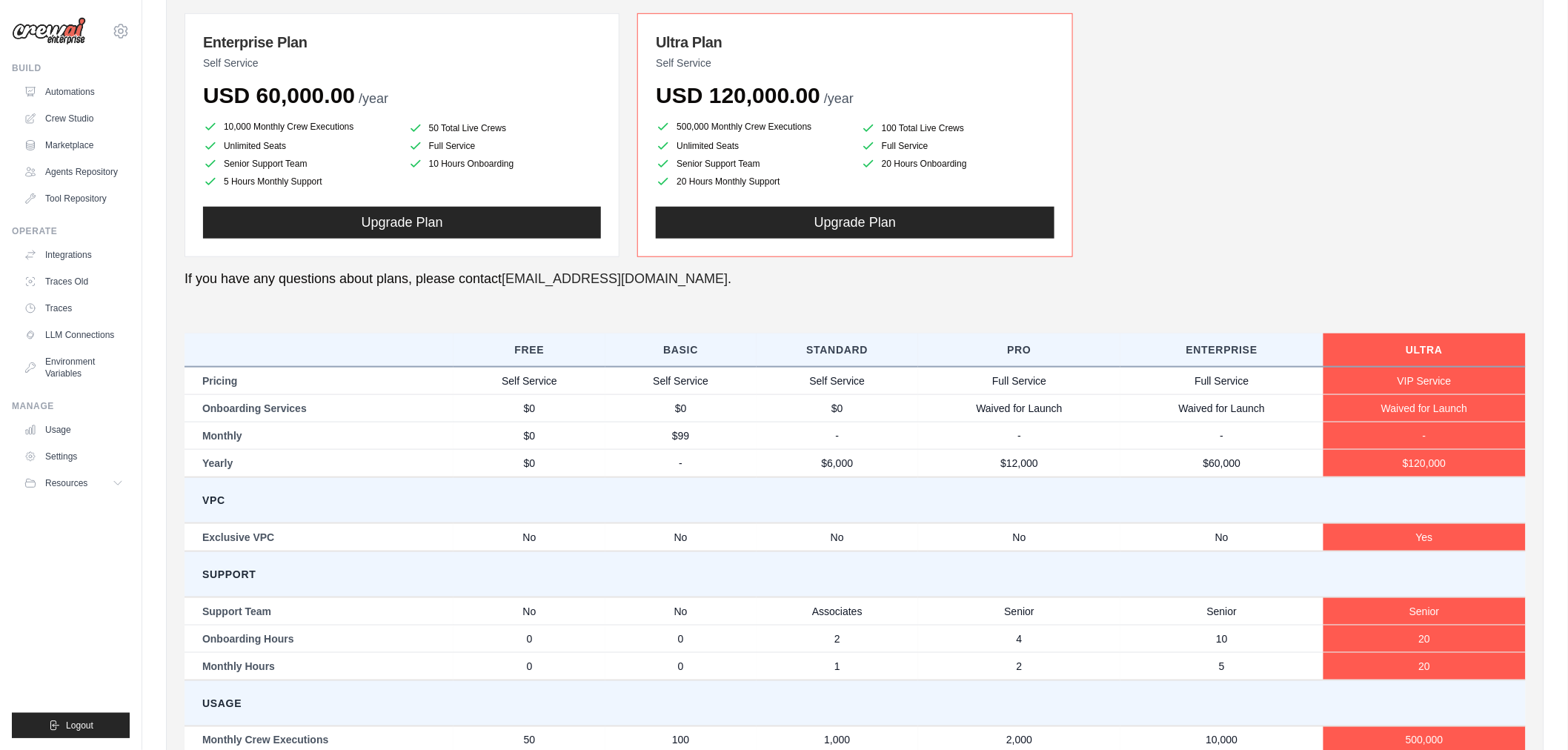
scroll to position [253, 0]
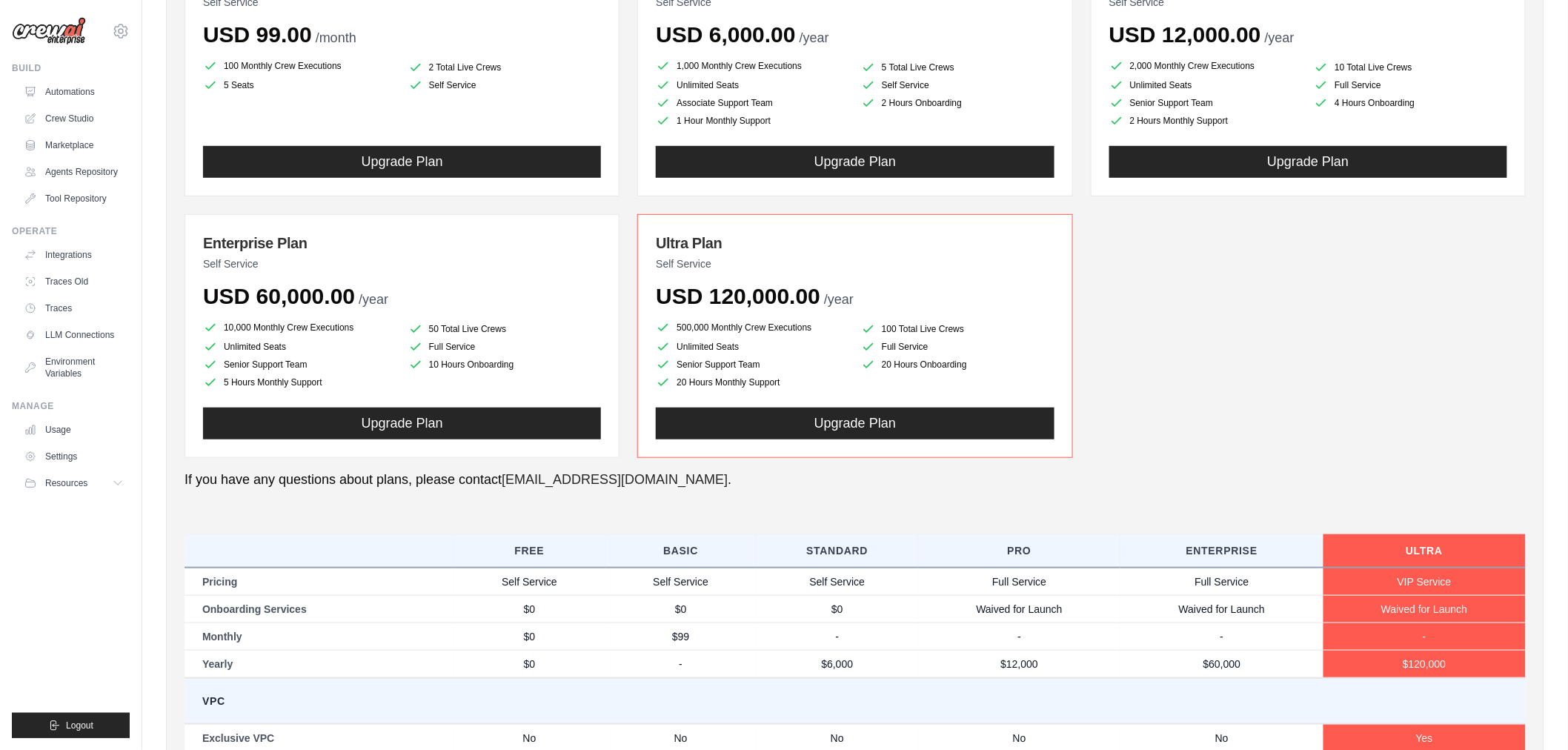
click at [1190, 426] on div "Basic Plan Self Service USD 99.00 /month 100 Monthly Crew Executions 2 Total Li…" at bounding box center [856, 205] width 1342 height 505
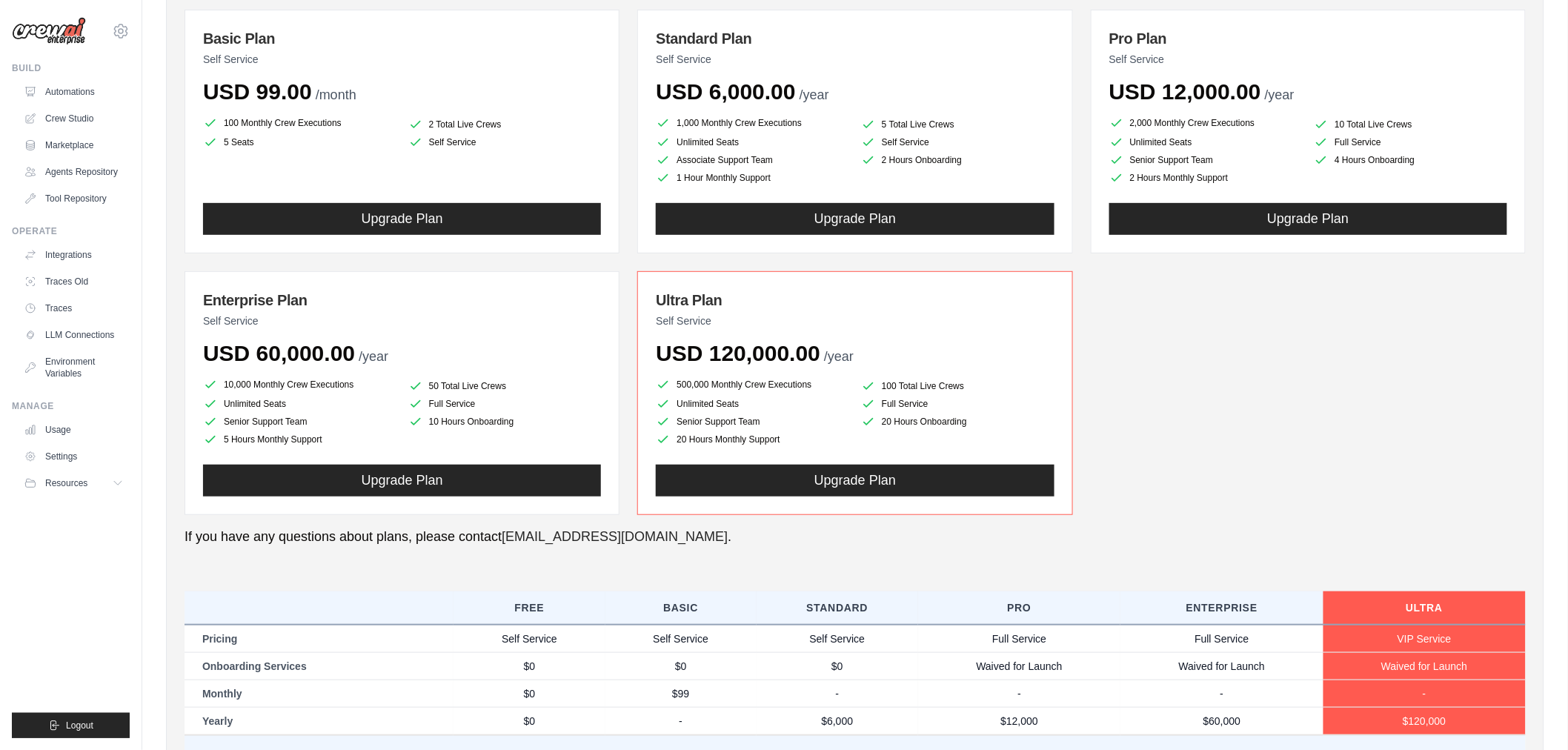
scroll to position [87, 0]
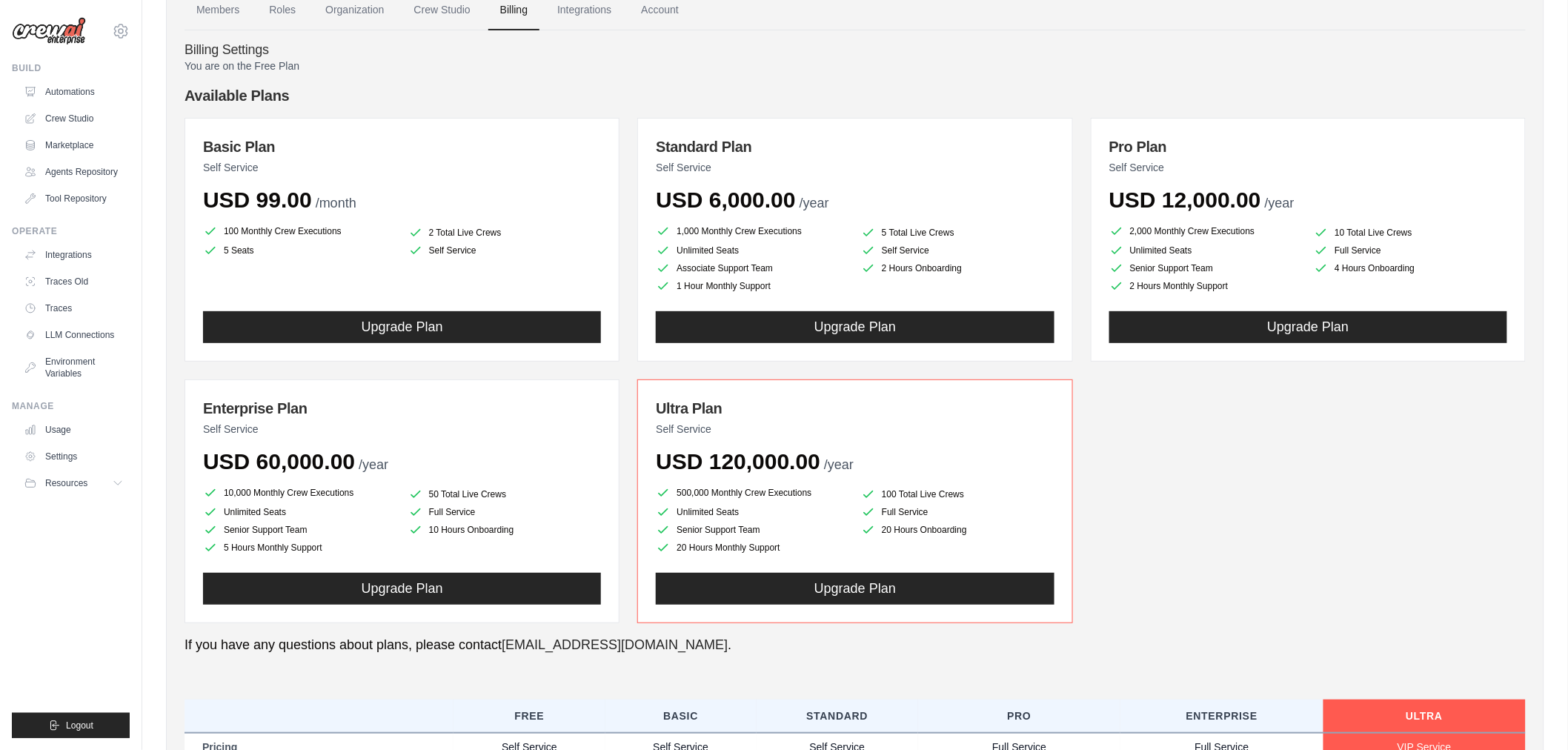
click at [1318, 421] on div "Basic Plan Self Service USD 99.00 /month 100 Monthly Crew Executions 2 Total Li…" at bounding box center [856, 371] width 1342 height 505
click at [1188, 416] on div "Basic Plan Self Service USD 99.00 /month 100 Monthly Crew Executions 2 Total Li…" at bounding box center [856, 371] width 1342 height 505
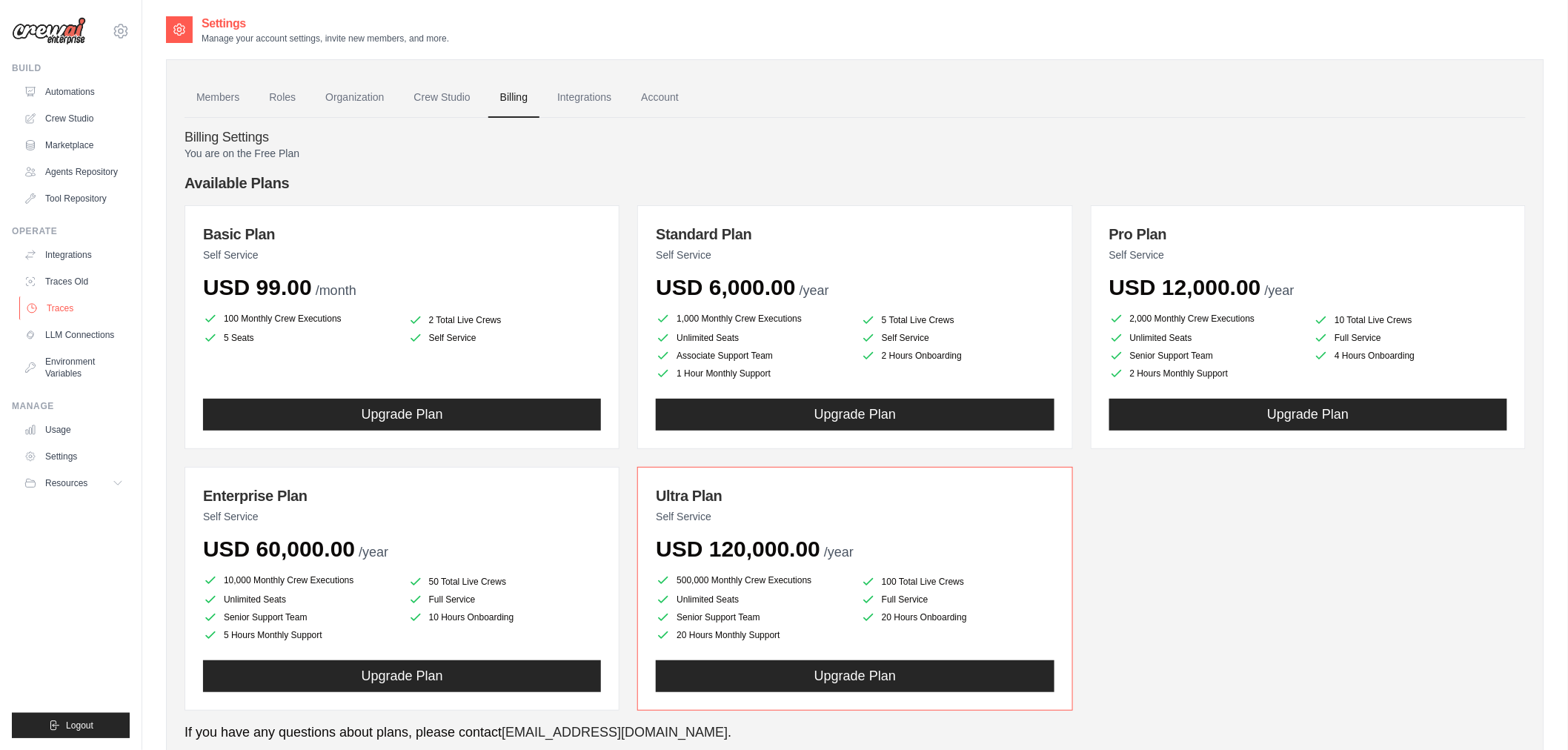
click at [86, 300] on link "Traces" at bounding box center [75, 308] width 112 height 24
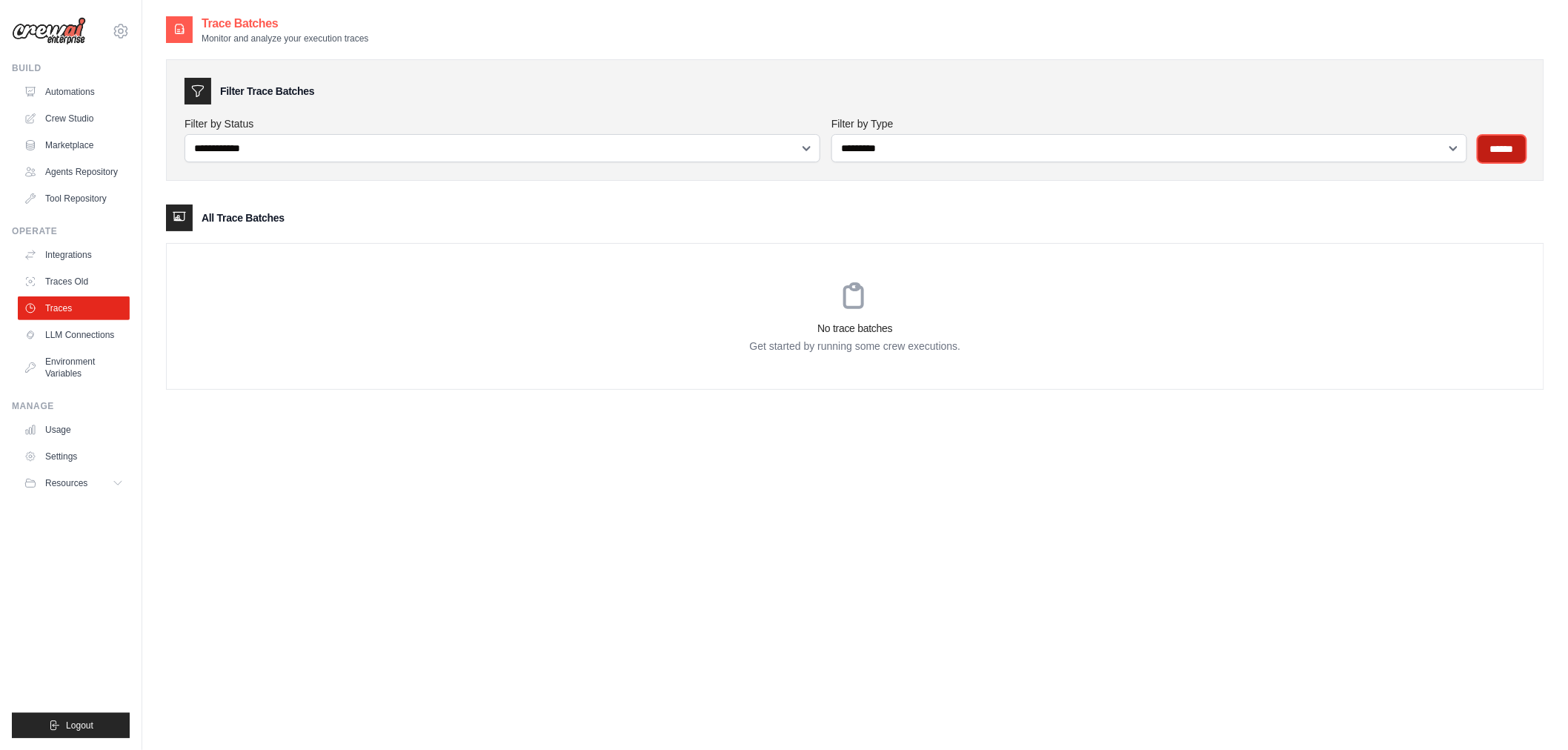
click at [1484, 146] on input "******" at bounding box center [1502, 148] width 47 height 27
click at [1491, 151] on input "******" at bounding box center [1502, 148] width 47 height 27
click at [126, 265] on link "Integrations" at bounding box center [75, 255] width 112 height 24
click at [97, 278] on link "Traces Old" at bounding box center [75, 282] width 112 height 24
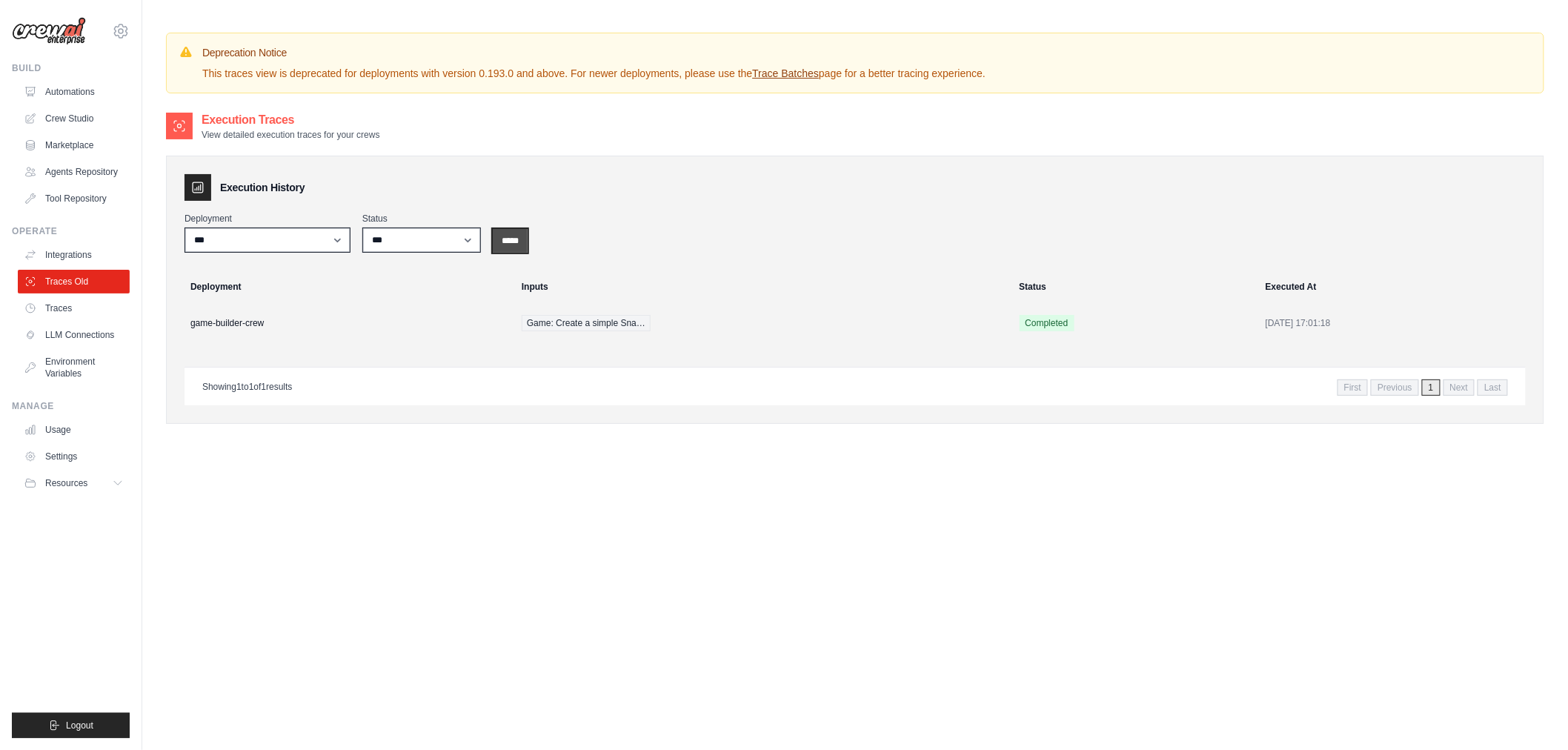
click at [516, 240] on input "*****" at bounding box center [510, 241] width 35 height 24
click at [81, 307] on link "Traces" at bounding box center [75, 308] width 112 height 24
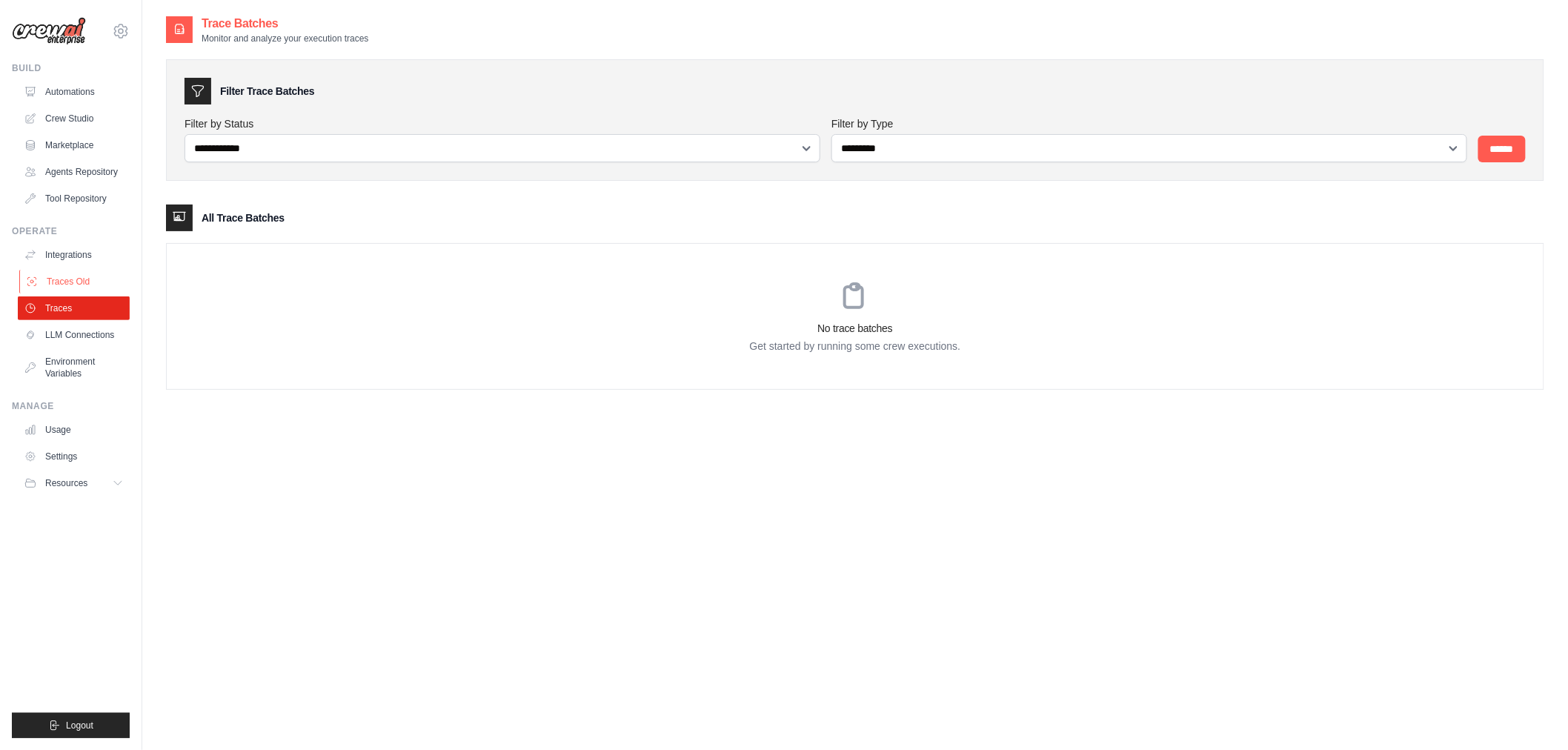
click at [86, 279] on link "Traces Old" at bounding box center [75, 282] width 112 height 24
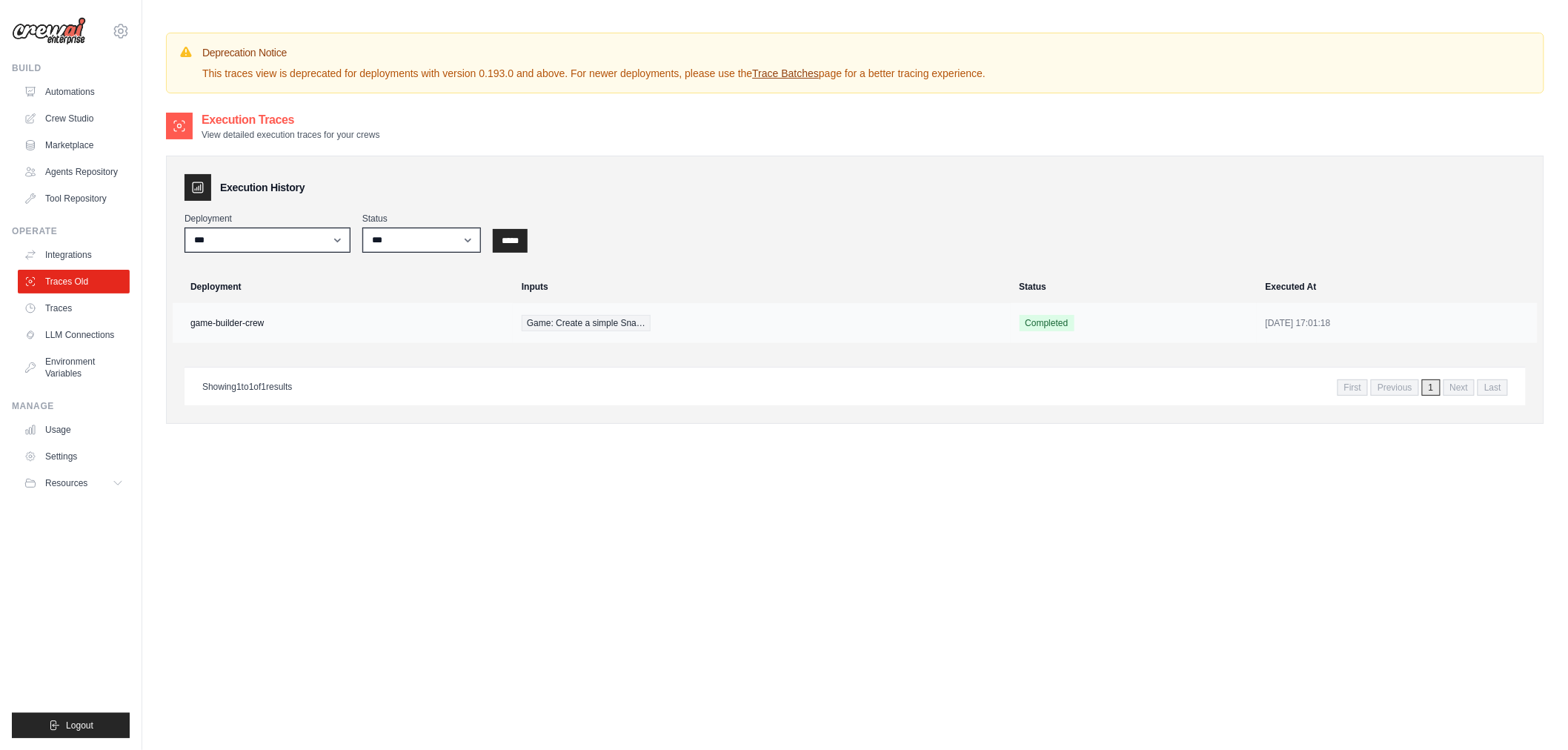
click at [623, 328] on span "Game: Create a simple Sna…" at bounding box center [586, 323] width 129 height 16
drag, startPoint x: 414, startPoint y: 234, endPoint x: 425, endPoint y: 234, distance: 11.0
click at [416, 234] on select "*** ********* ******* *****" at bounding box center [421, 240] width 118 height 25
click at [432, 237] on select "*** ********* ******* *****" at bounding box center [421, 240] width 118 height 25
click at [261, 237] on select "**********" at bounding box center [268, 240] width 166 height 25
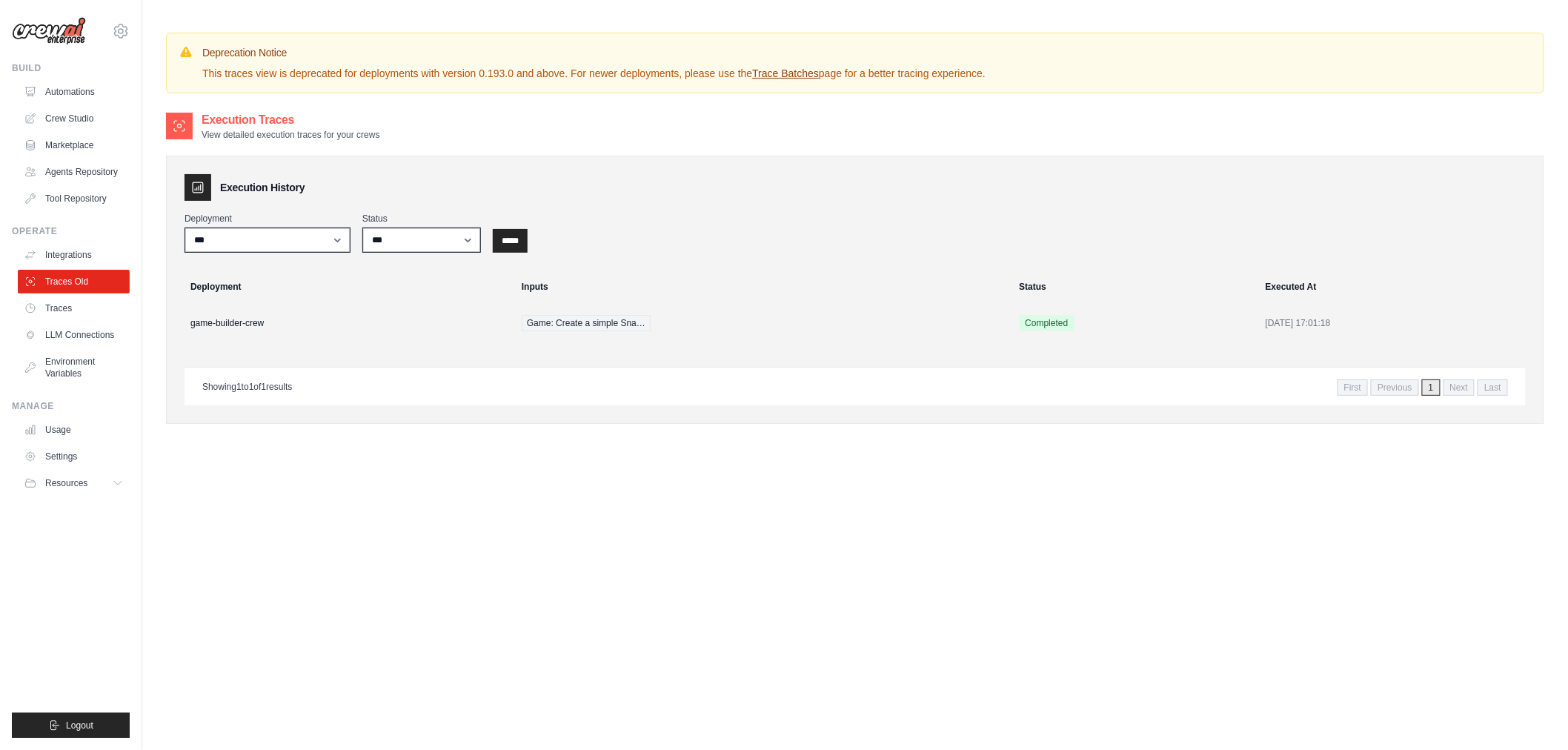
click at [309, 78] on p "This traces view is deprecated for deployments with version 0.193.0 and above. …" at bounding box center [593, 73] width 784 height 15
click at [477, 64] on div "Deprecation Notice This traces view is deprecated for deployments with version …" at bounding box center [593, 63] width 784 height 36
click at [487, 68] on p "This traces view is deprecated for deployments with version 0.193.0 and above. …" at bounding box center [593, 73] width 784 height 15
drag, startPoint x: 487, startPoint y: 68, endPoint x: 524, endPoint y: 75, distance: 37.7
click at [524, 75] on p "This traces view is deprecated for deployments with version 0.193.0 and above. …" at bounding box center [593, 73] width 784 height 15
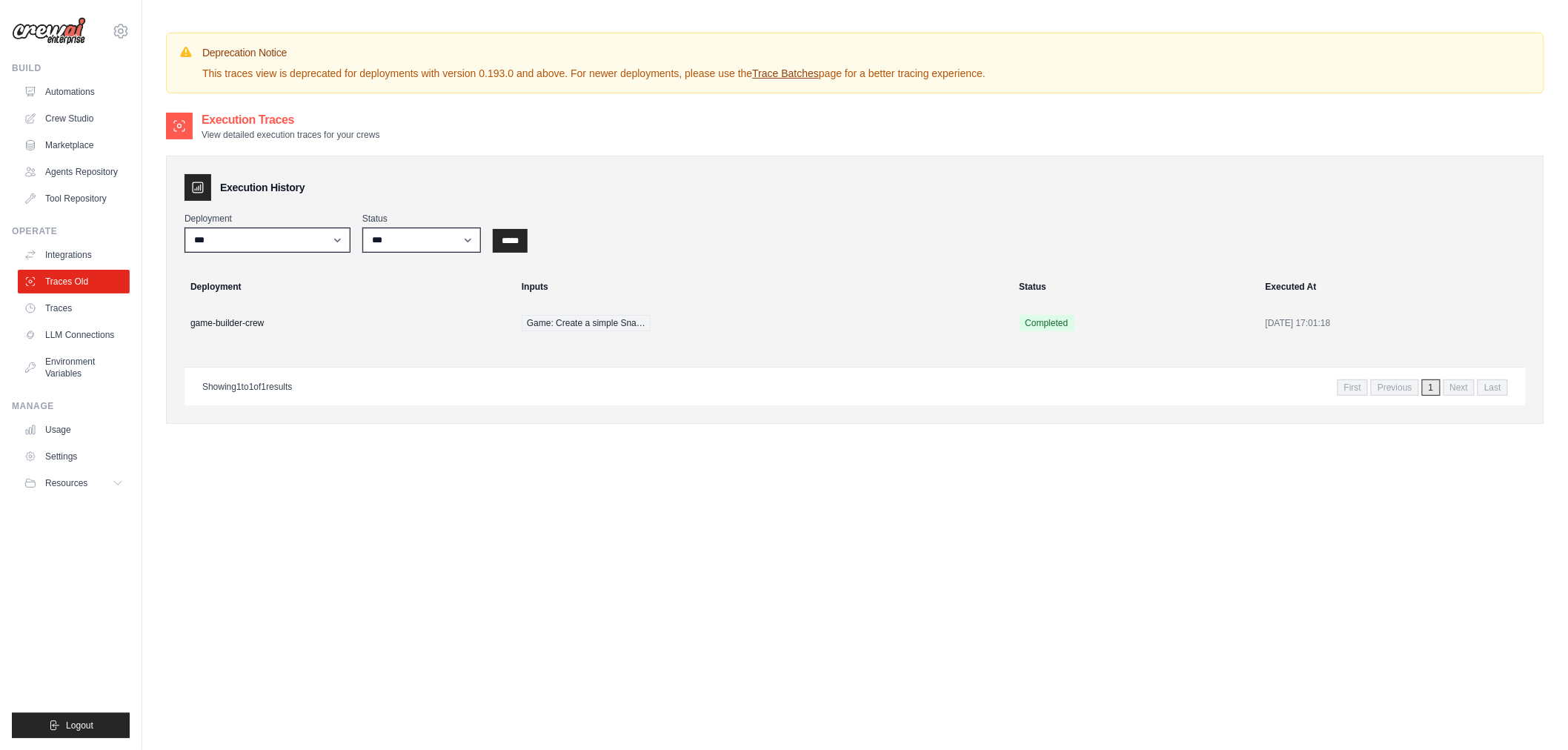
click at [480, 68] on p "This traces view is deprecated for deployments with version 0.193.0 and above. …" at bounding box center [593, 73] width 784 height 15
copy p "0.193.0"
click at [697, 542] on div "**********" at bounding box center [856, 486] width 1379 height 750
click at [75, 302] on link "Traces" at bounding box center [75, 308] width 112 height 24
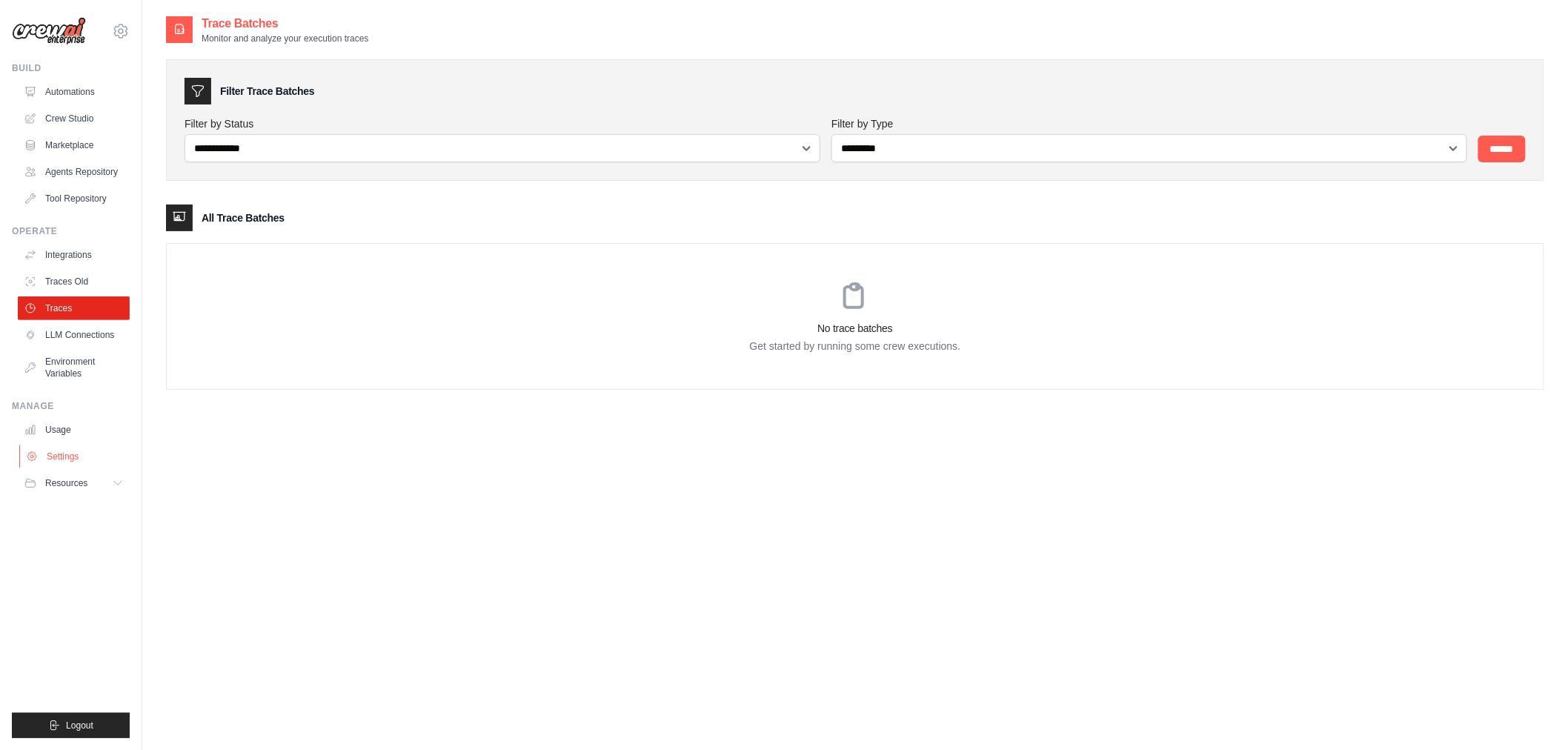
click at [56, 461] on link "Settings" at bounding box center [75, 456] width 112 height 24
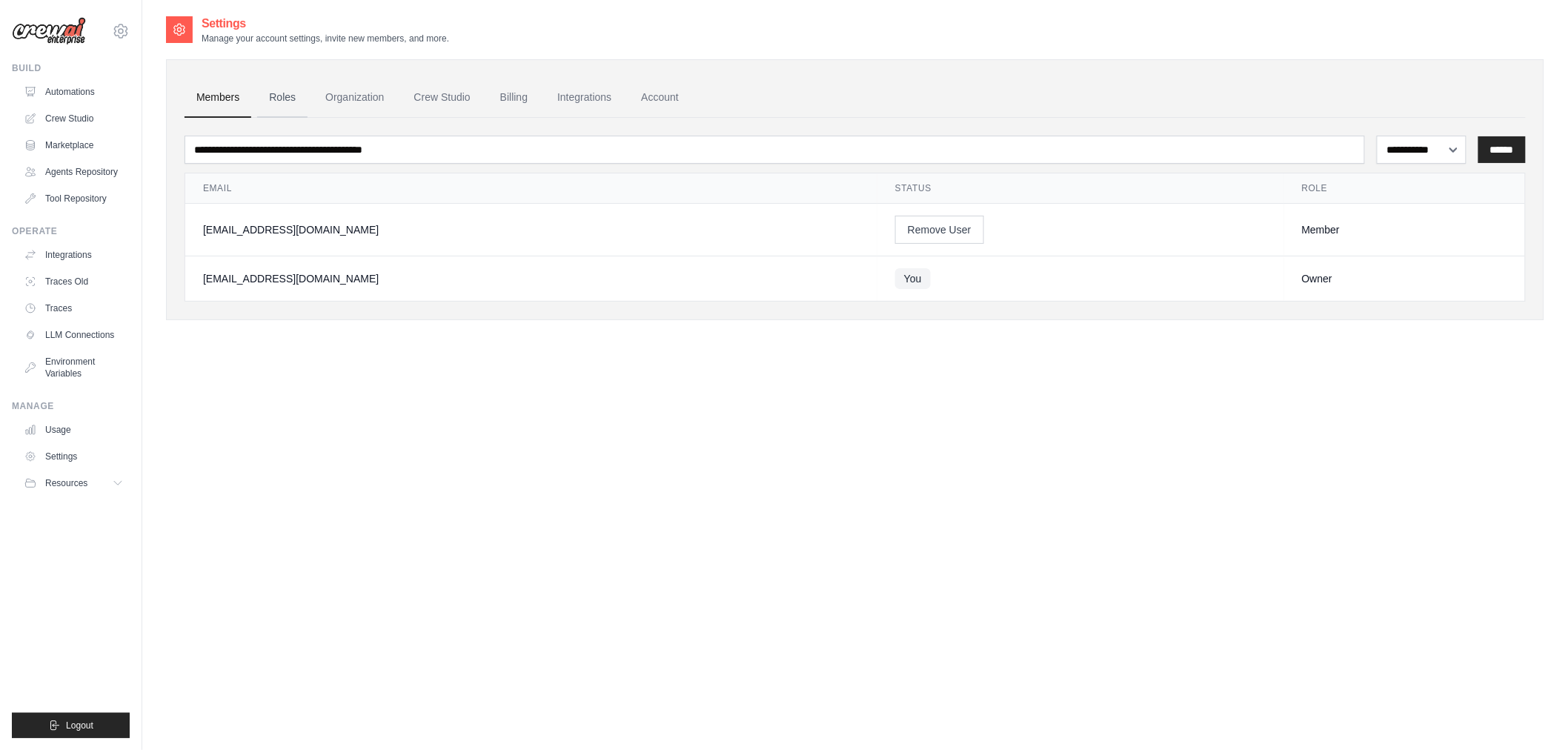
click at [288, 110] on link "Roles" at bounding box center [282, 98] width 51 height 40
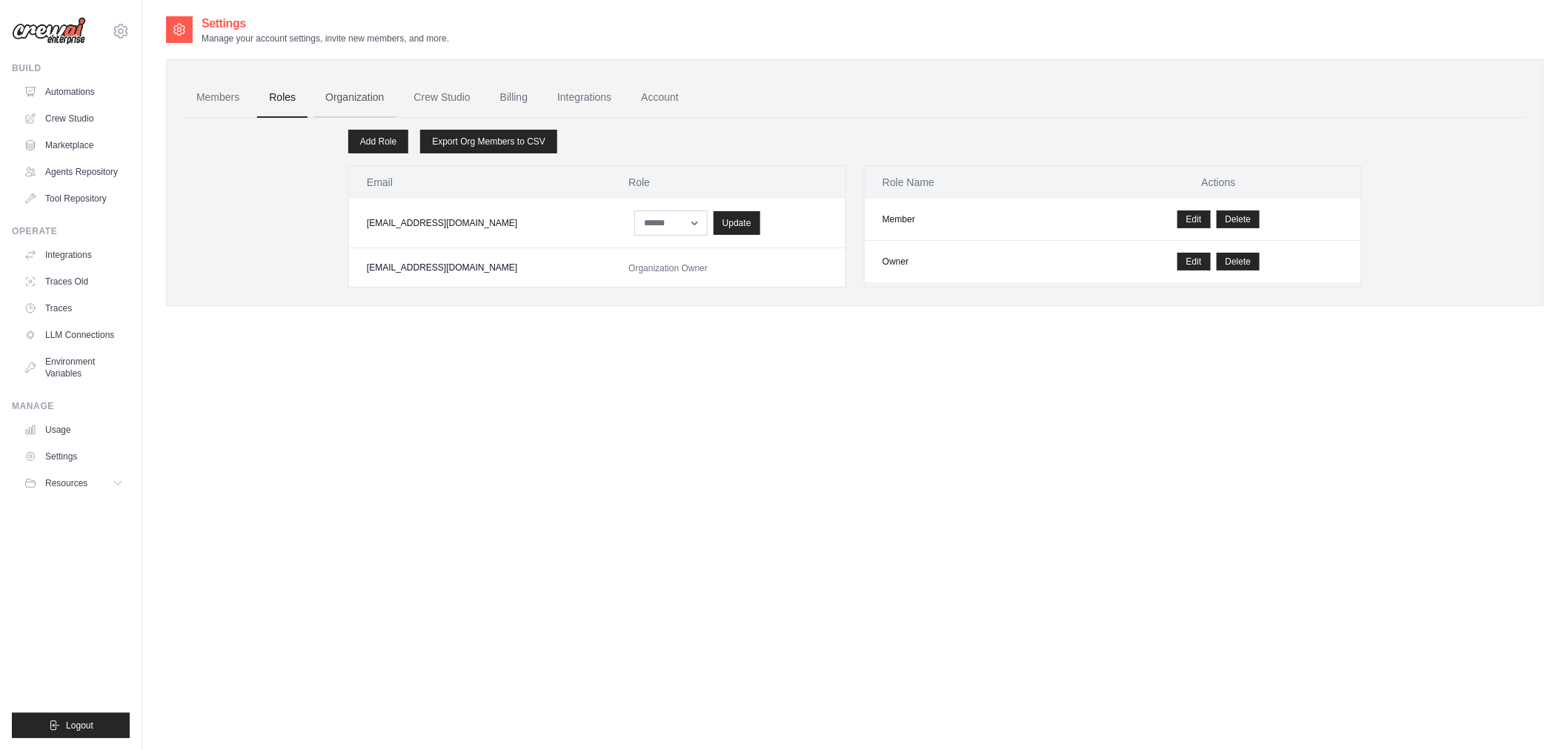
click at [391, 89] on link "Organization" at bounding box center [355, 98] width 82 height 40
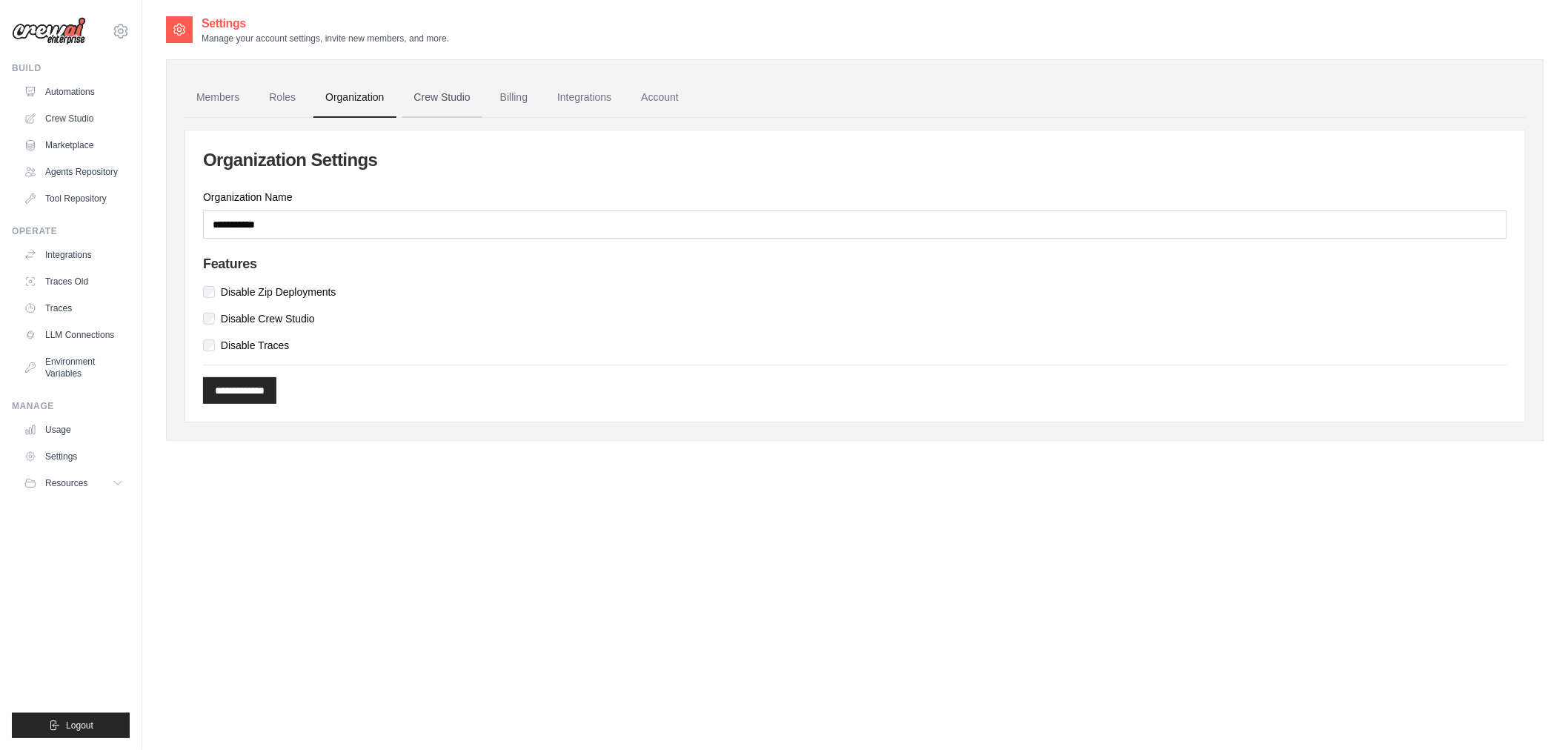
click at [462, 102] on link "Crew Studio" at bounding box center [442, 98] width 80 height 40
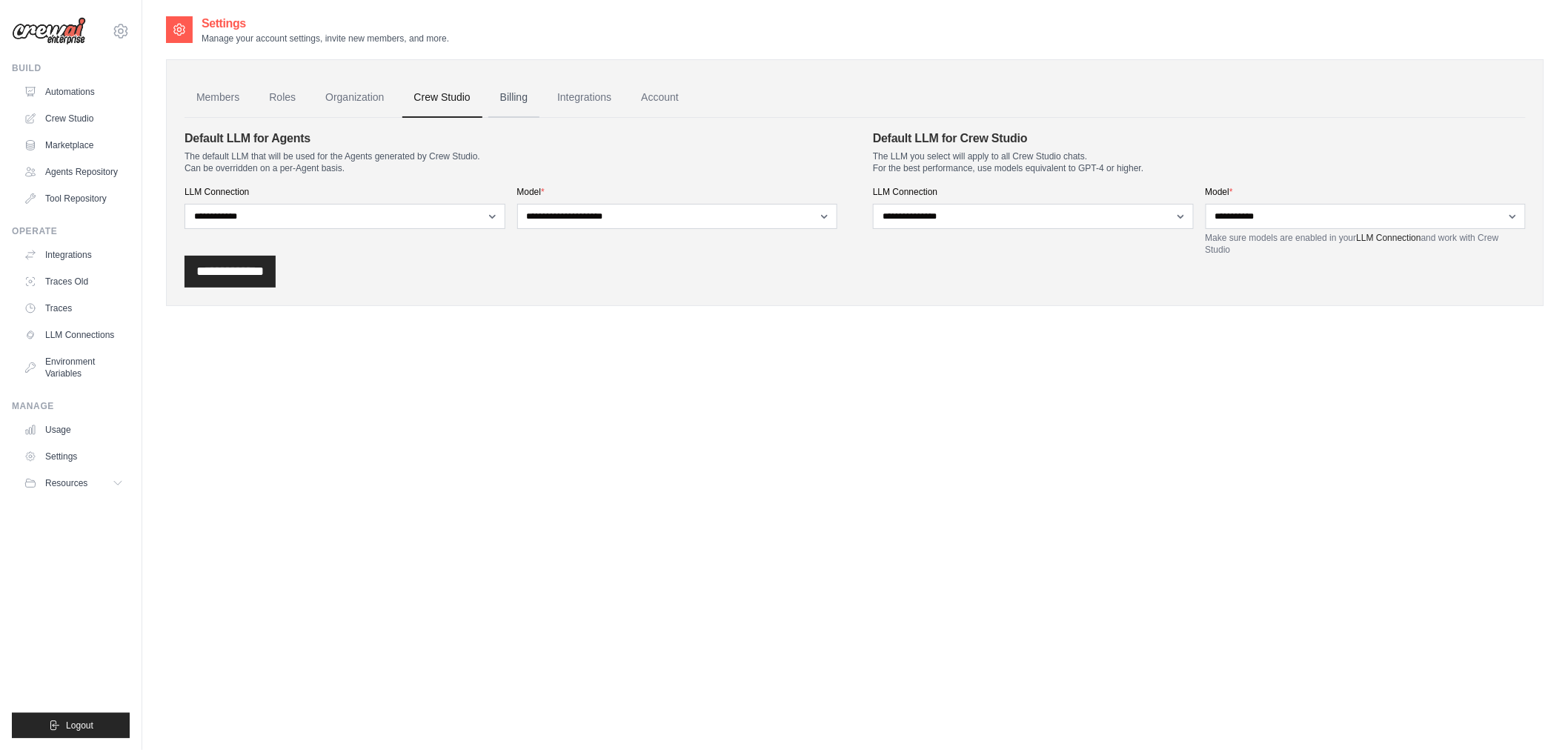
click at [527, 98] on link "Billing" at bounding box center [514, 98] width 51 height 40
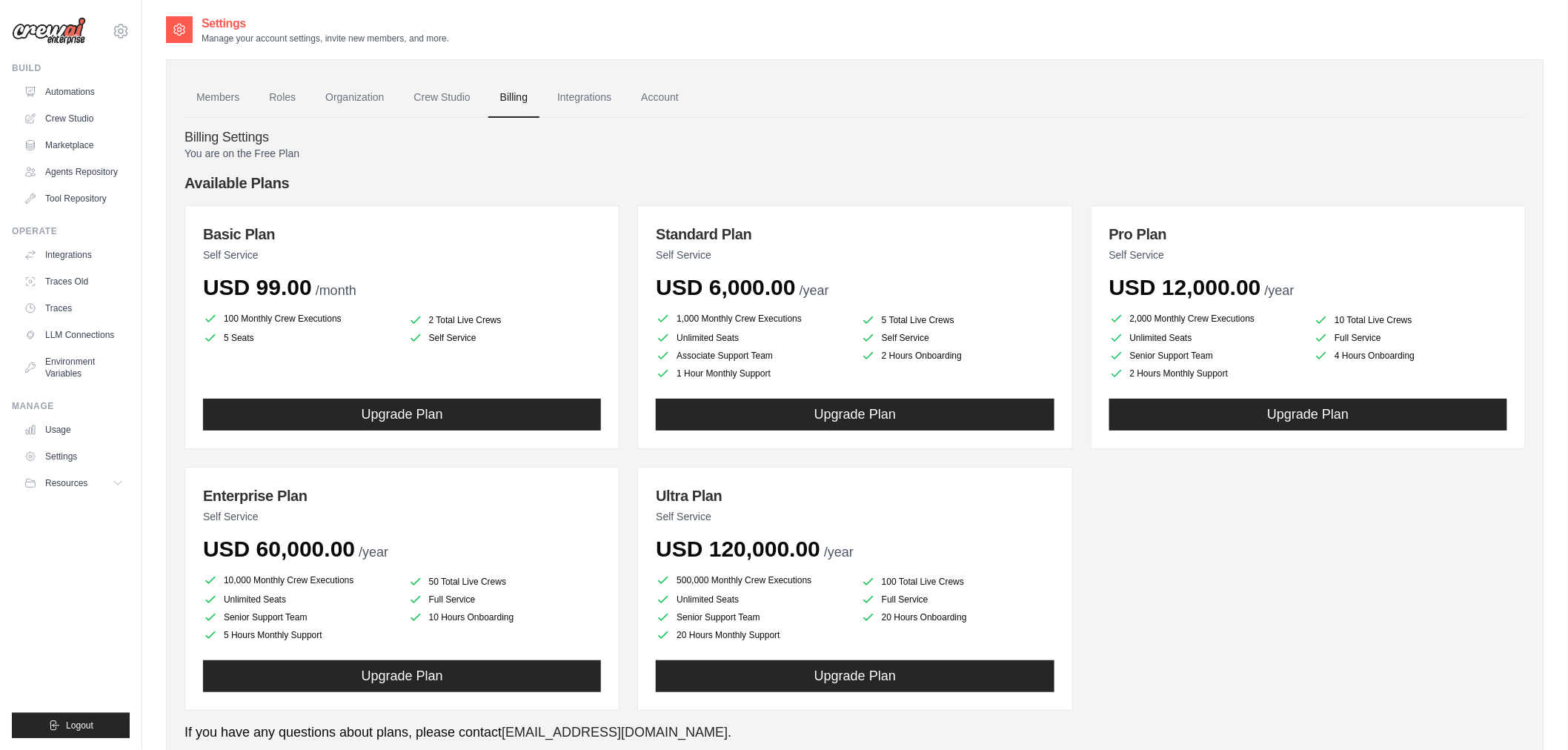
click at [590, 98] on link "Integrations" at bounding box center [584, 98] width 78 height 40
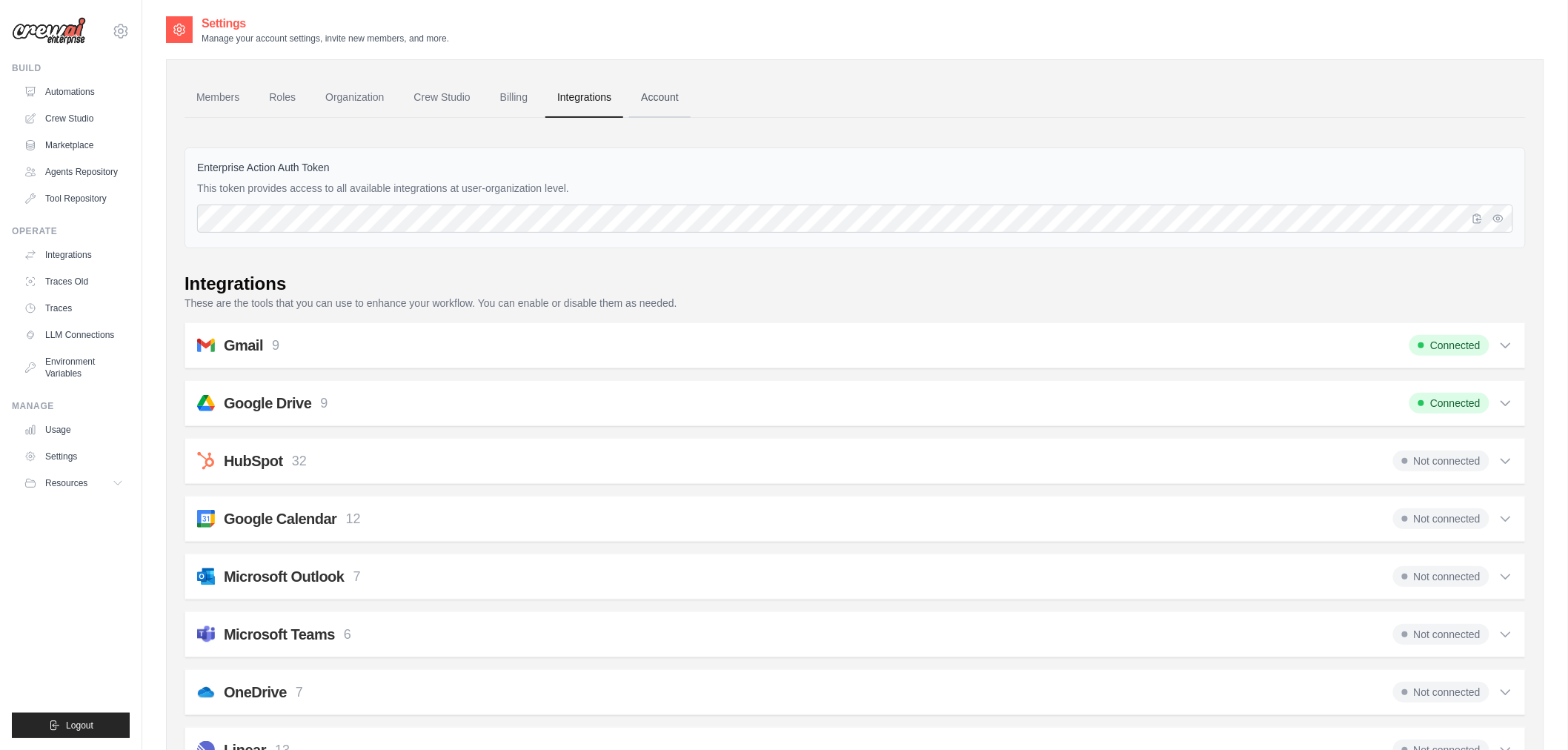
click at [678, 101] on link "Account" at bounding box center [660, 98] width 62 height 40
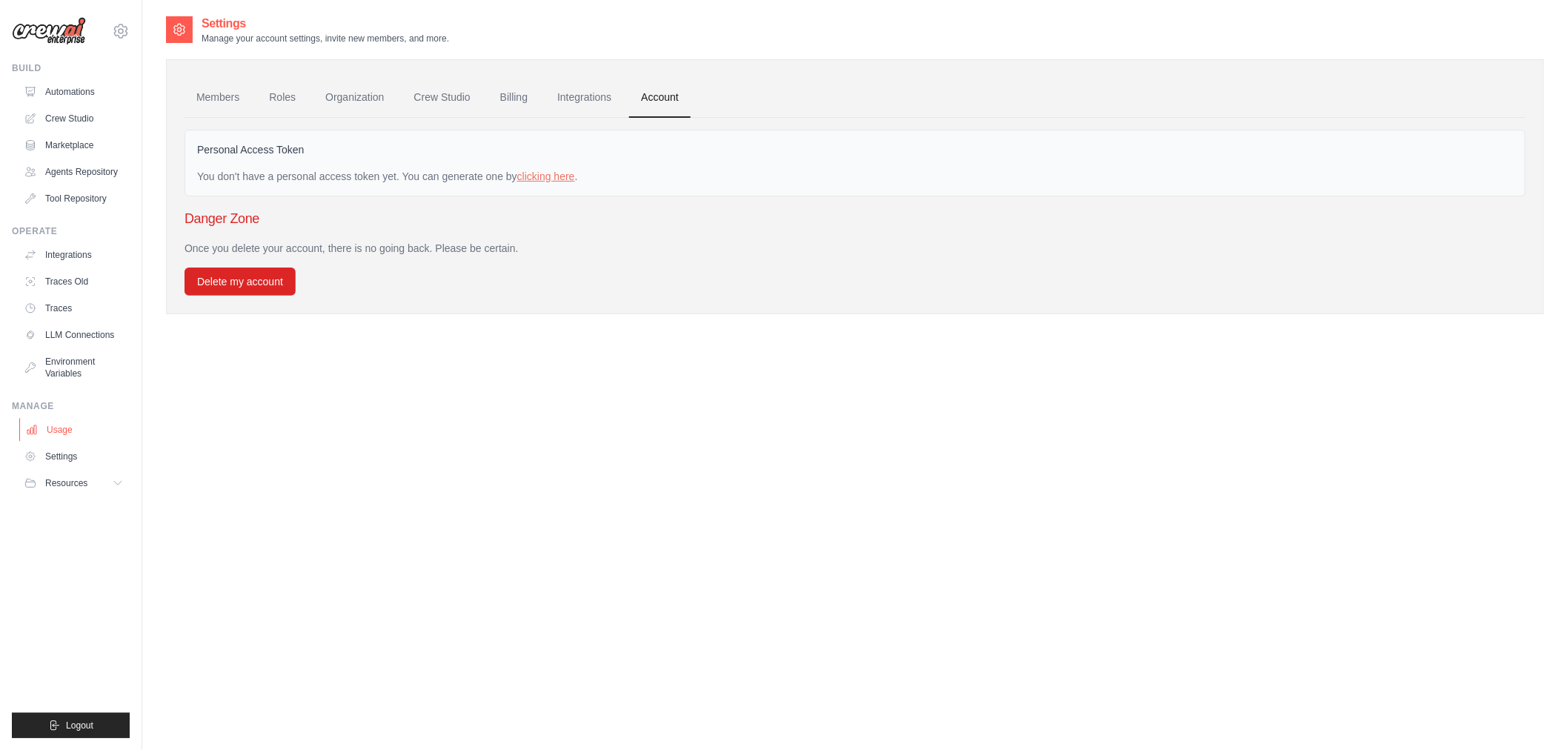
click at [93, 427] on link "Usage" at bounding box center [75, 430] width 112 height 24
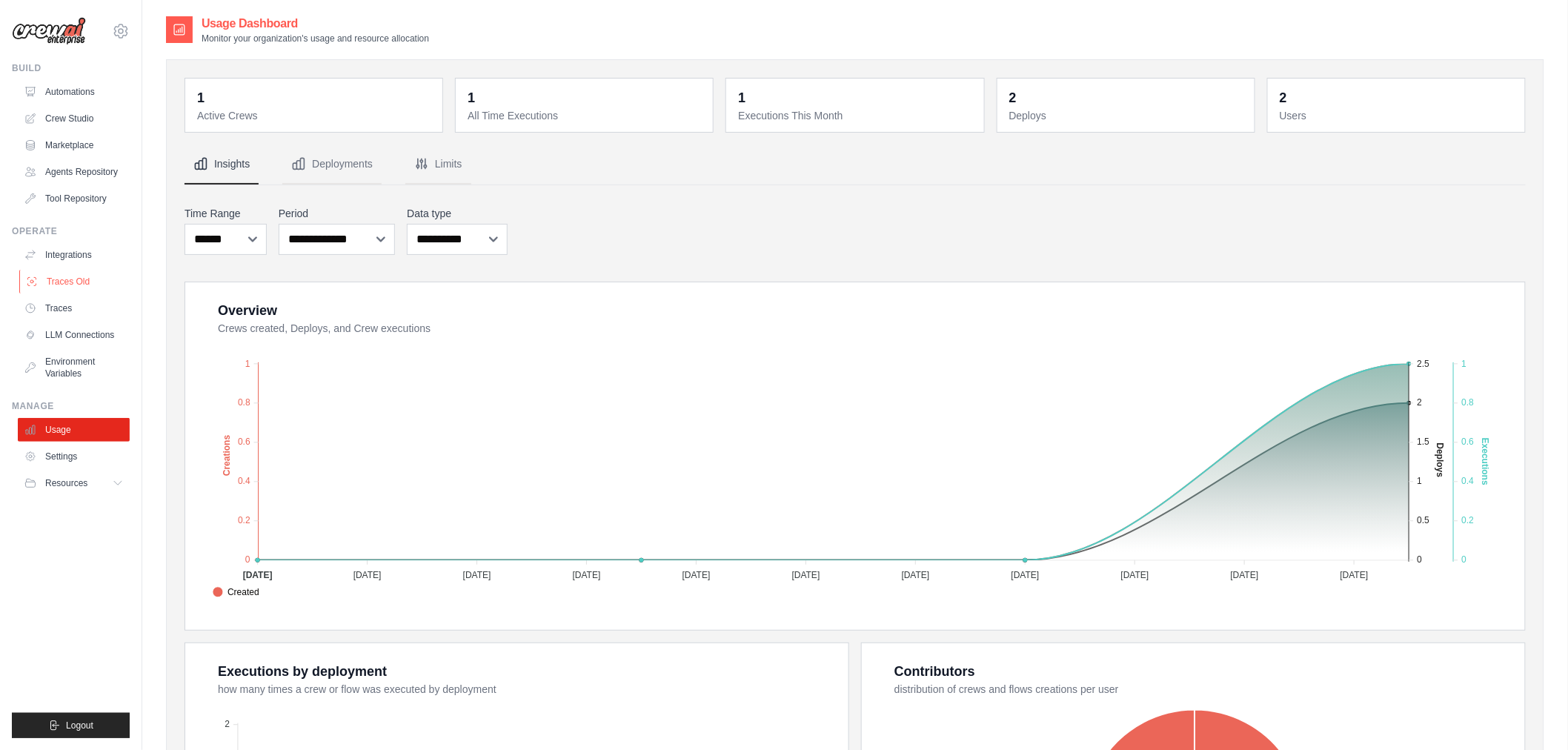
click at [85, 287] on link "Traces Old" at bounding box center [75, 282] width 112 height 24
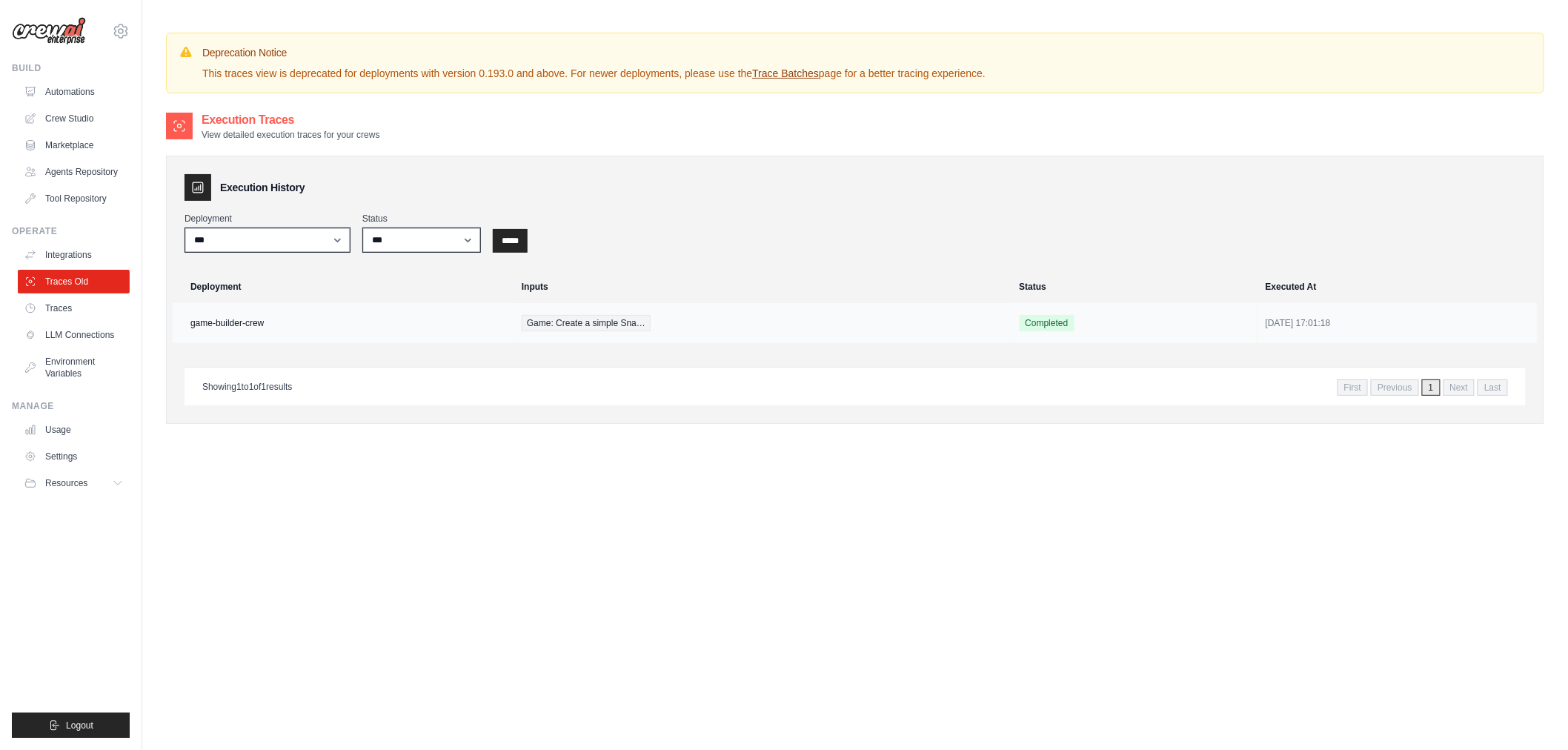
click at [424, 316] on td "game-builder-crew" at bounding box center [343, 323] width 340 height 40
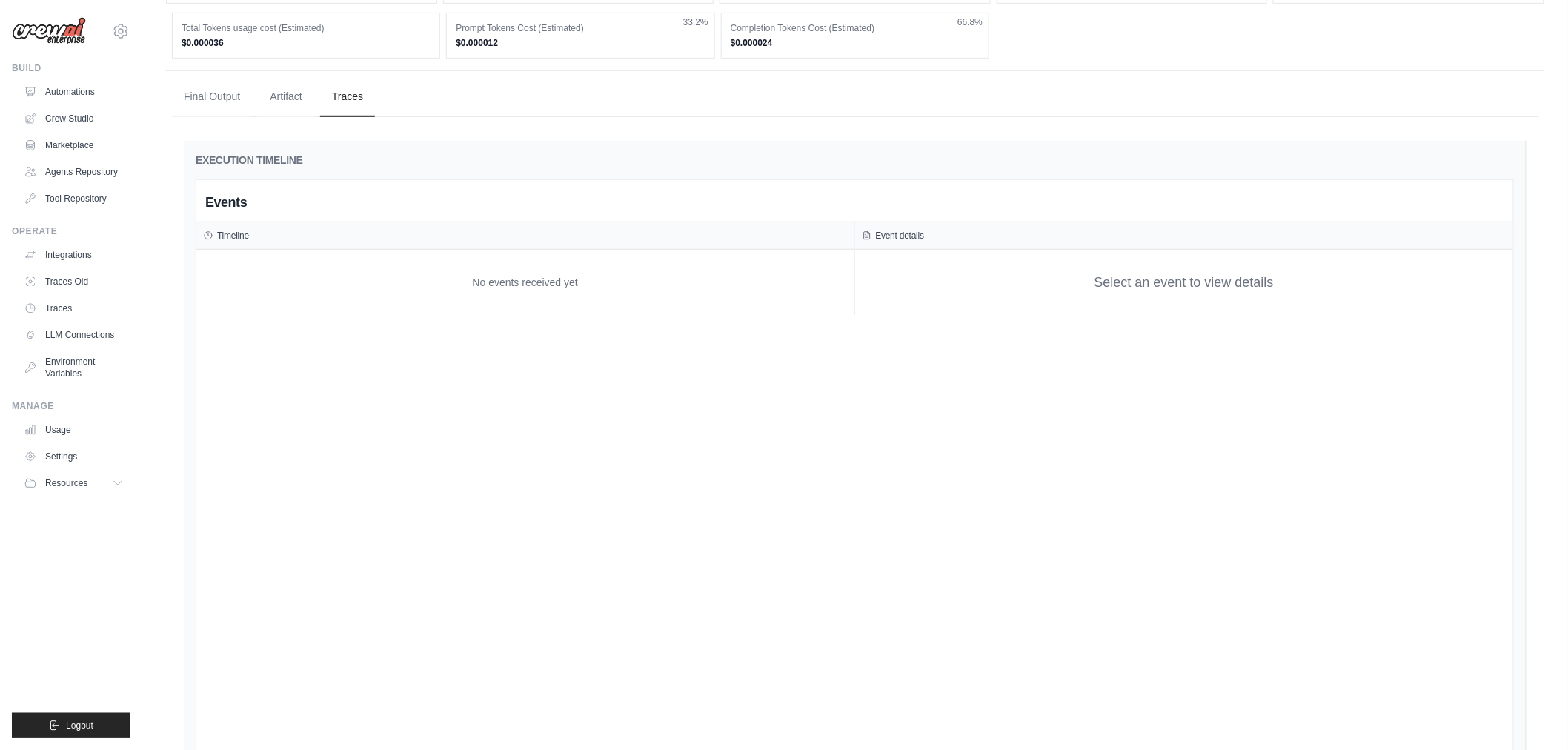
scroll to position [329, 0]
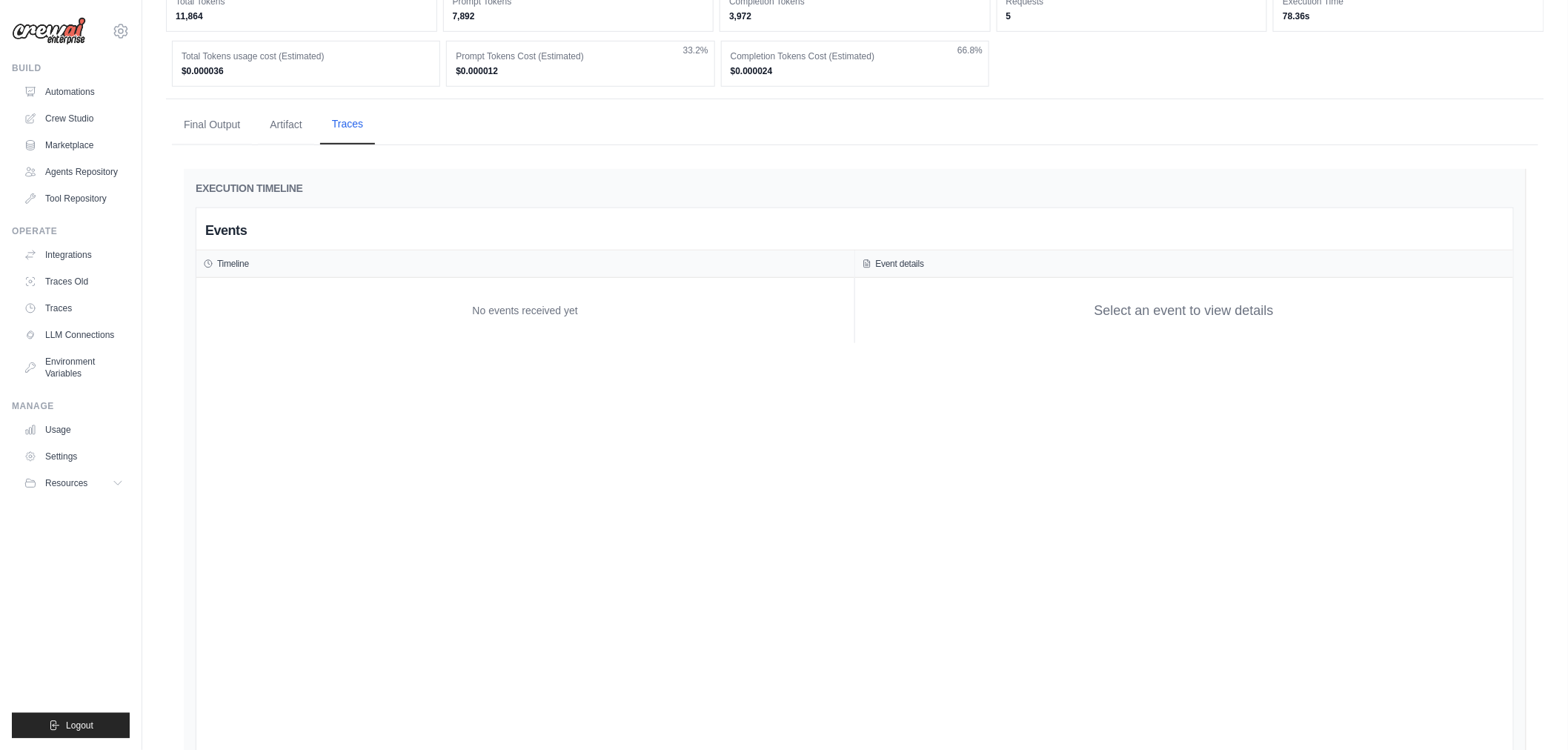
click at [353, 129] on button "Traces" at bounding box center [348, 124] width 55 height 40
click at [291, 134] on button "Artifact" at bounding box center [286, 124] width 57 height 40
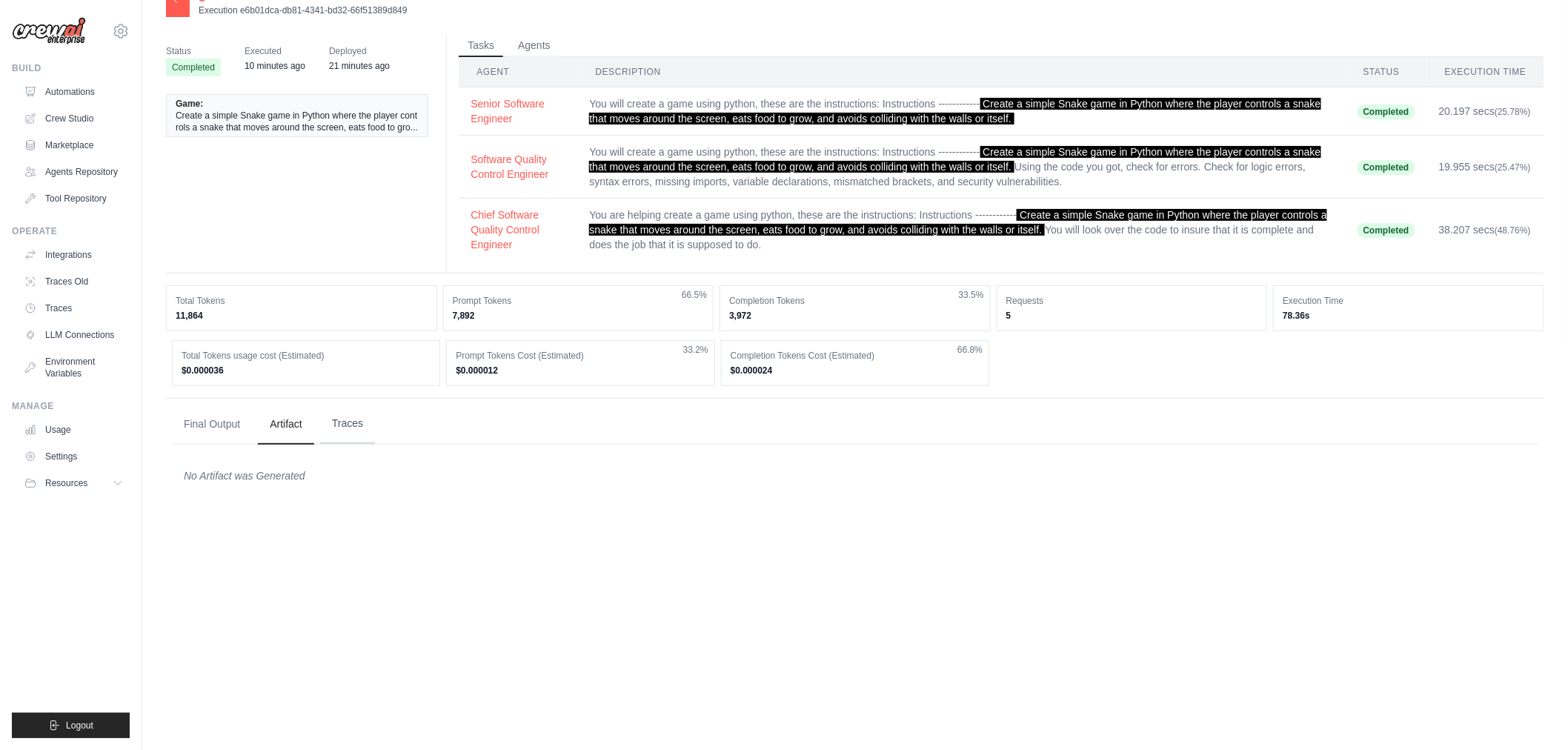
click at [372, 410] on button "Traces" at bounding box center [348, 424] width 55 height 40
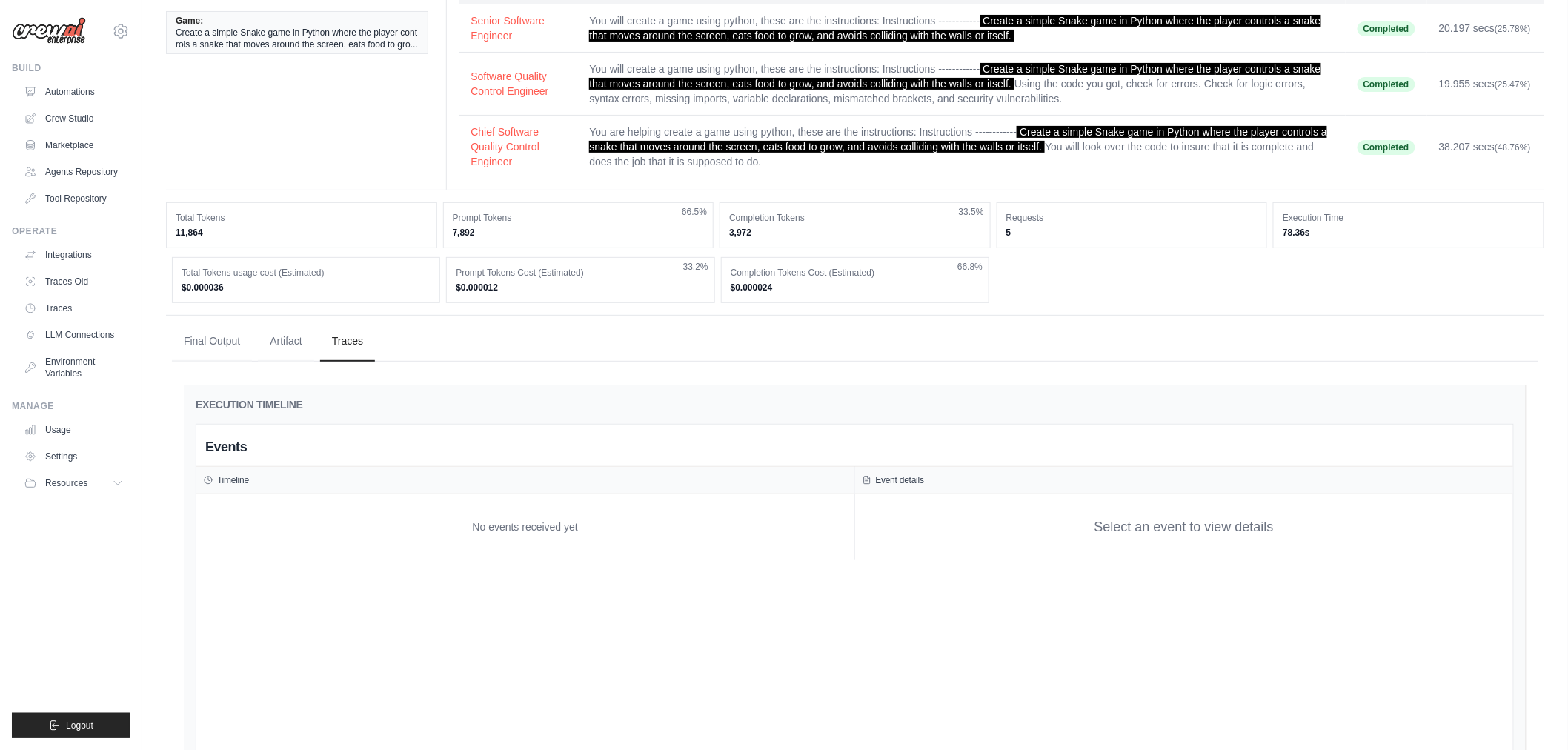
scroll to position [0, 0]
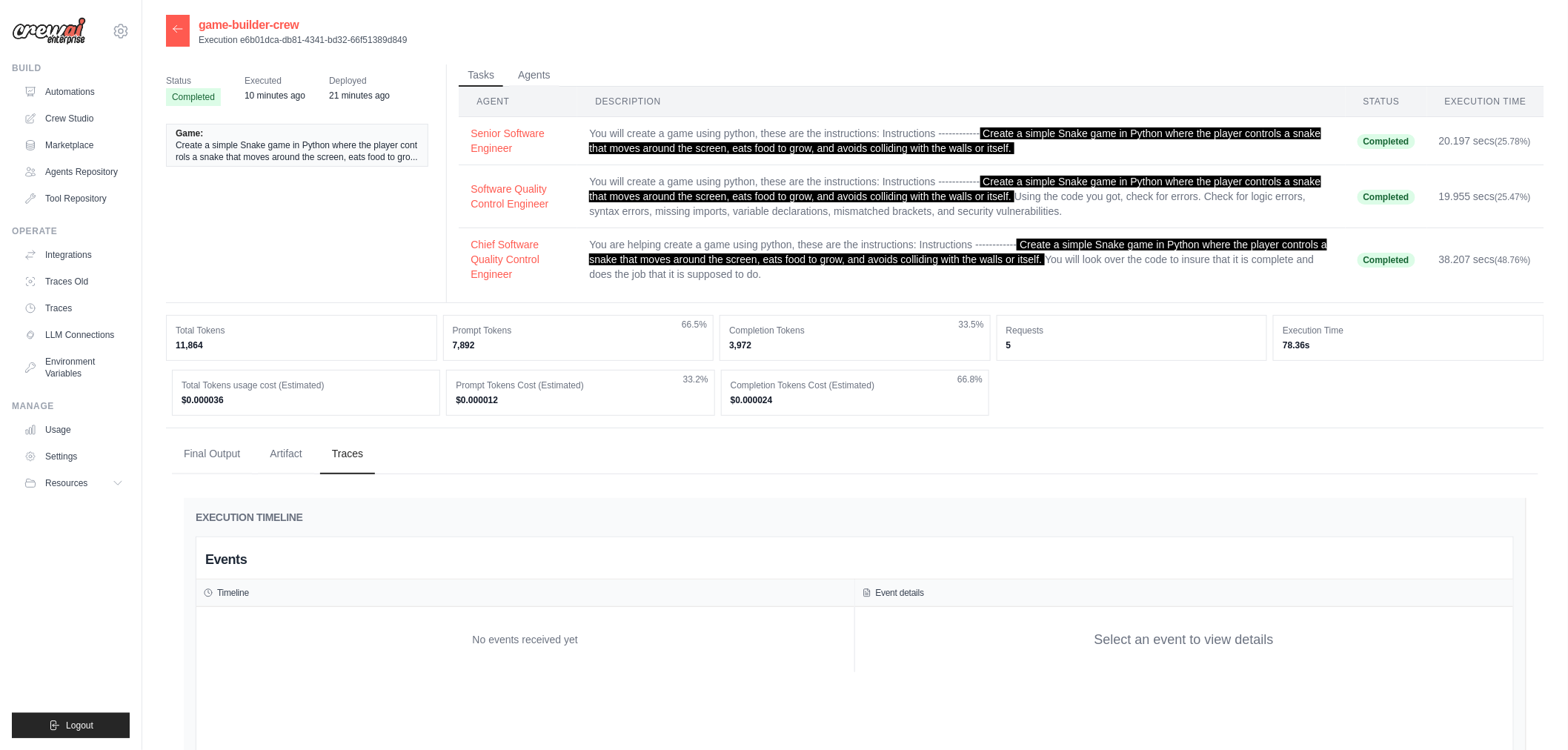
click at [328, 567] on div "Events" at bounding box center [855, 560] width 1317 height 39
click at [283, 561] on div "Events" at bounding box center [855, 560] width 1317 height 39
drag, startPoint x: 234, startPoint y: 547, endPoint x: 743, endPoint y: 545, distance: 509.0
click at [240, 545] on div "Events" at bounding box center [855, 560] width 1317 height 39
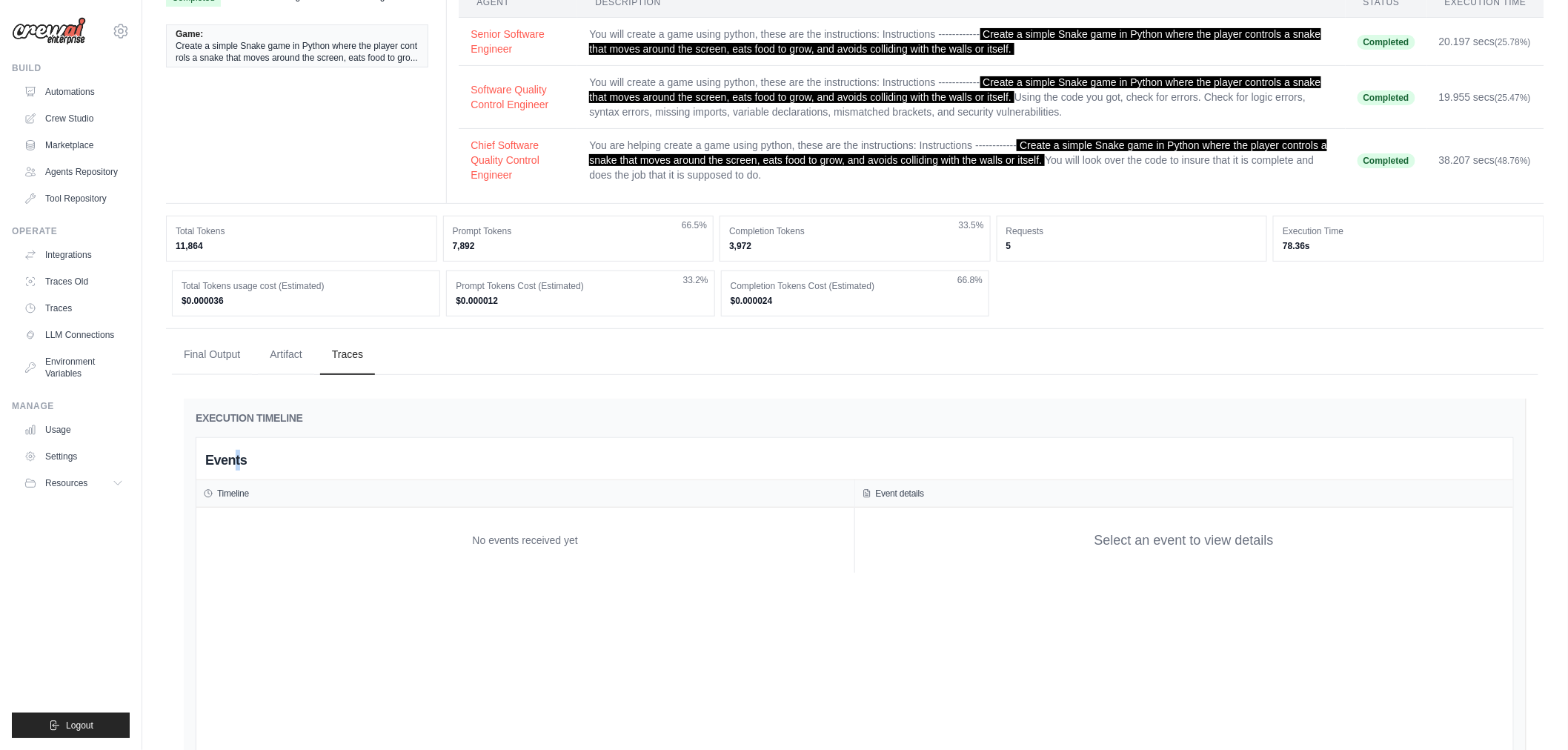
scroll to position [91, 0]
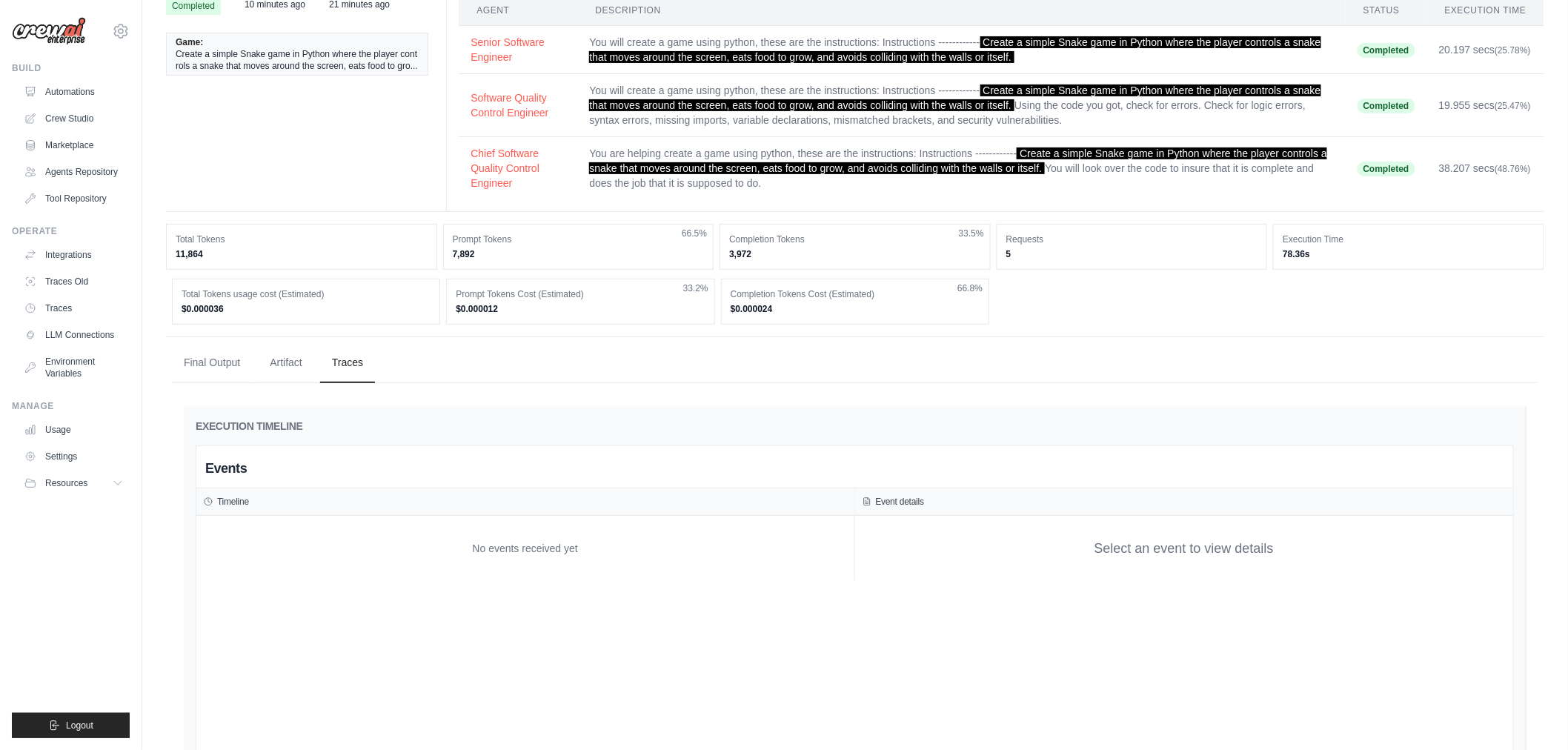
drag, startPoint x: 1138, startPoint y: 546, endPoint x: 1164, endPoint y: 546, distance: 26.0
click at [1153, 546] on div "Select an event to view details" at bounding box center [1183, 548] width 179 height 20
drag, startPoint x: 1164, startPoint y: 546, endPoint x: 403, endPoint y: 332, distance: 790.5
click at [1147, 536] on div "Select an event to view details" at bounding box center [1184, 548] width 659 height 65
click at [76, 89] on link "Automations" at bounding box center [75, 92] width 112 height 24
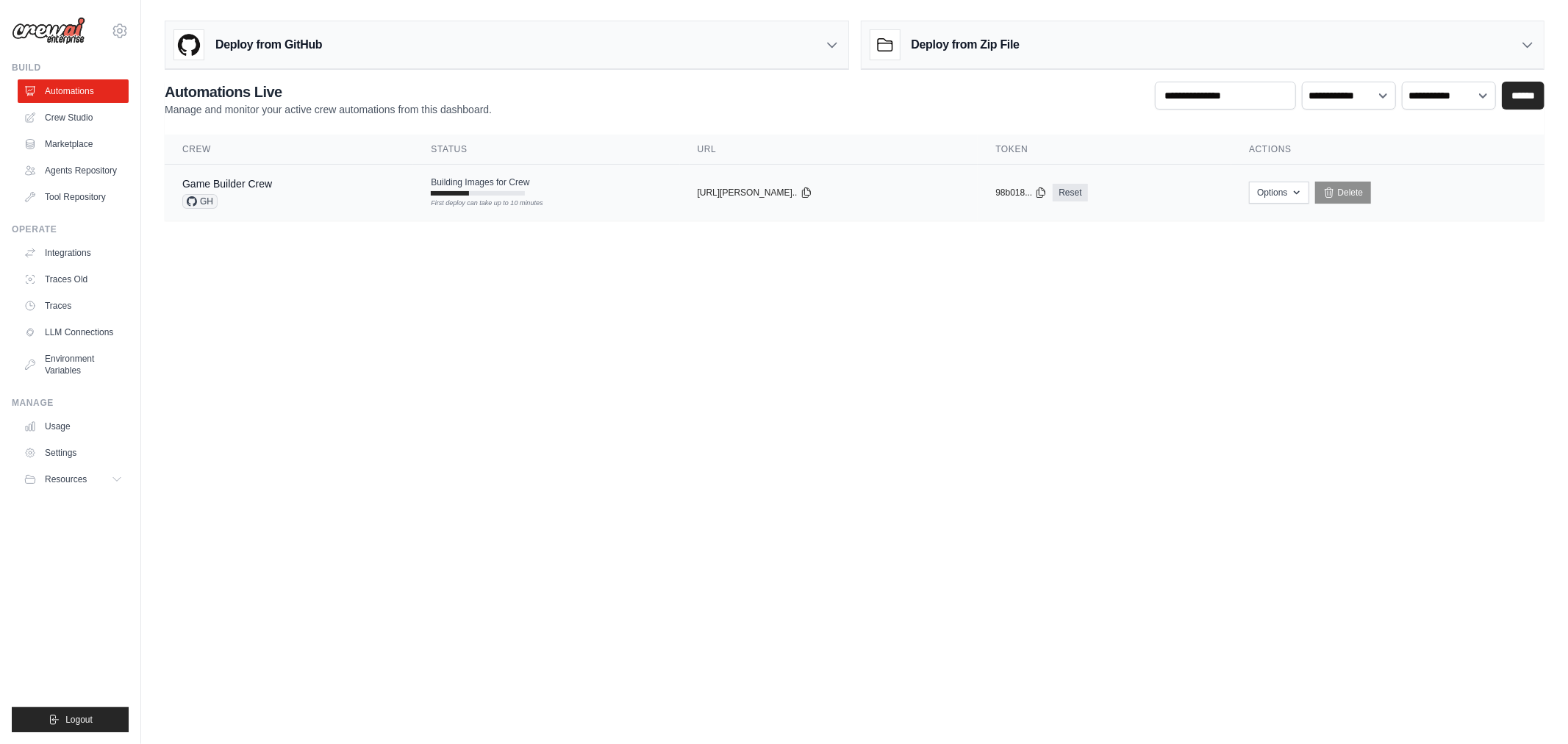
click at [664, 200] on td "Building Images for Crew First deploy can take up to 10 minutes" at bounding box center [545, 186] width 266 height 42
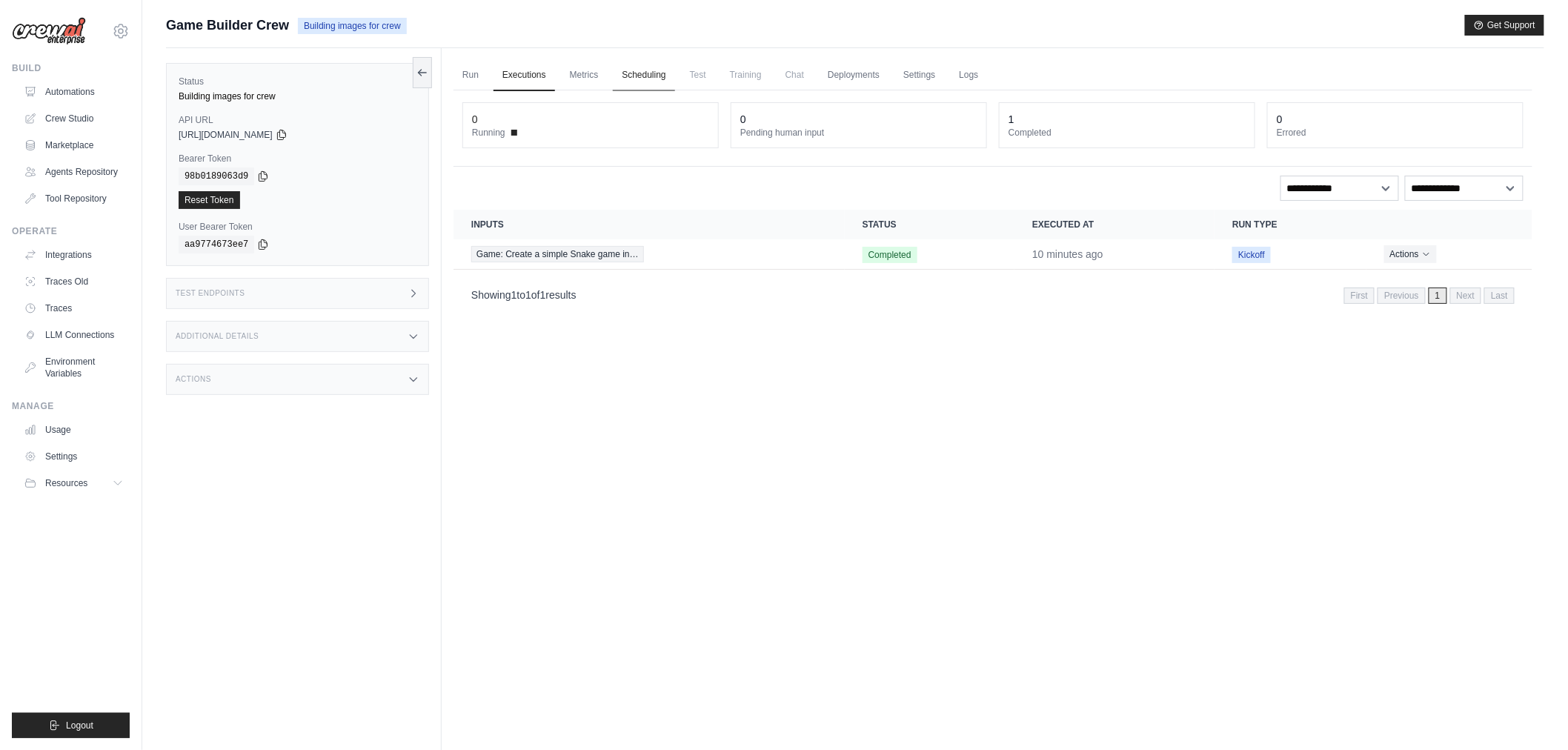
click at [637, 73] on link "Scheduling" at bounding box center [644, 75] width 62 height 31
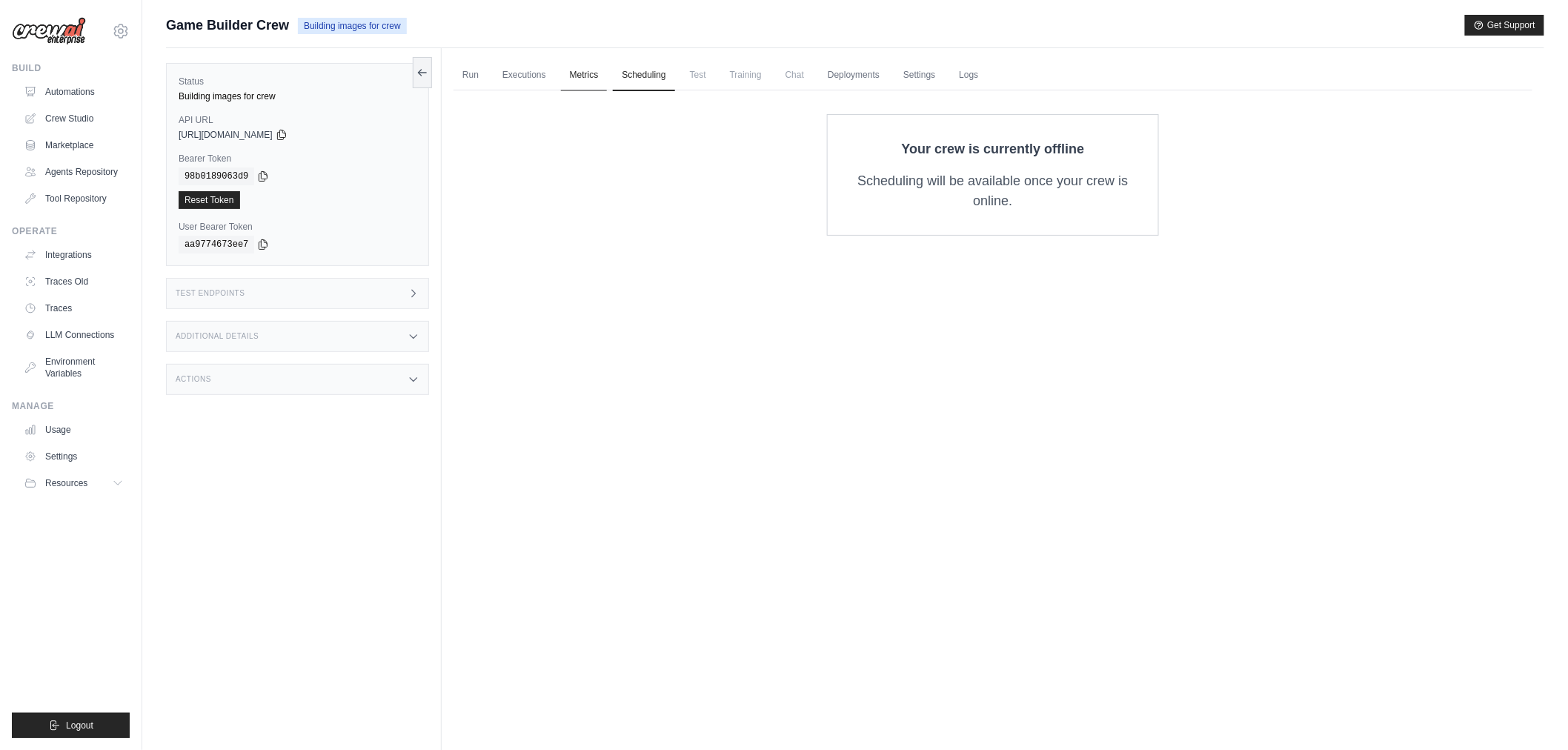
click at [587, 73] on link "Metrics" at bounding box center [584, 75] width 47 height 31
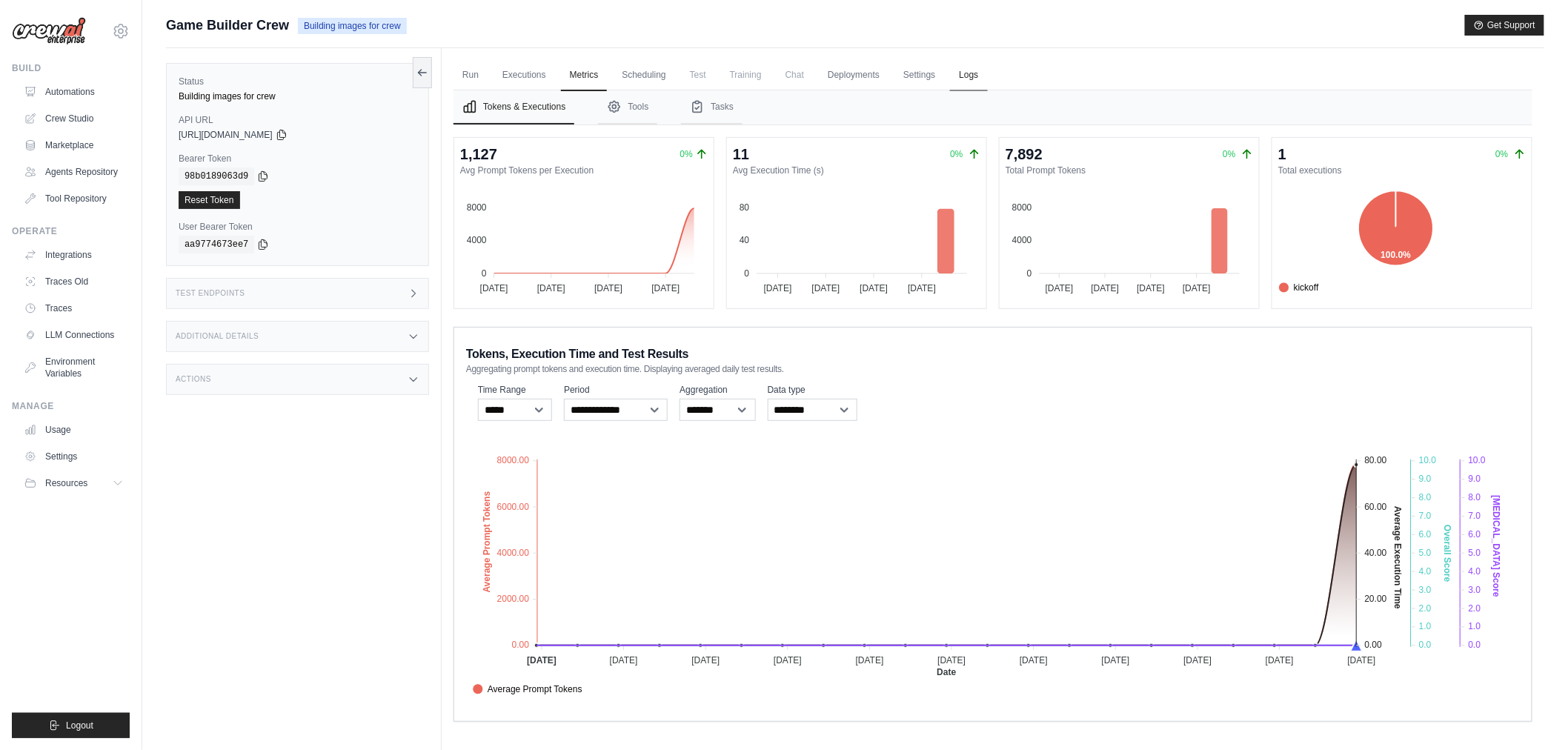
click at [963, 71] on link "Logs" at bounding box center [969, 75] width 37 height 31
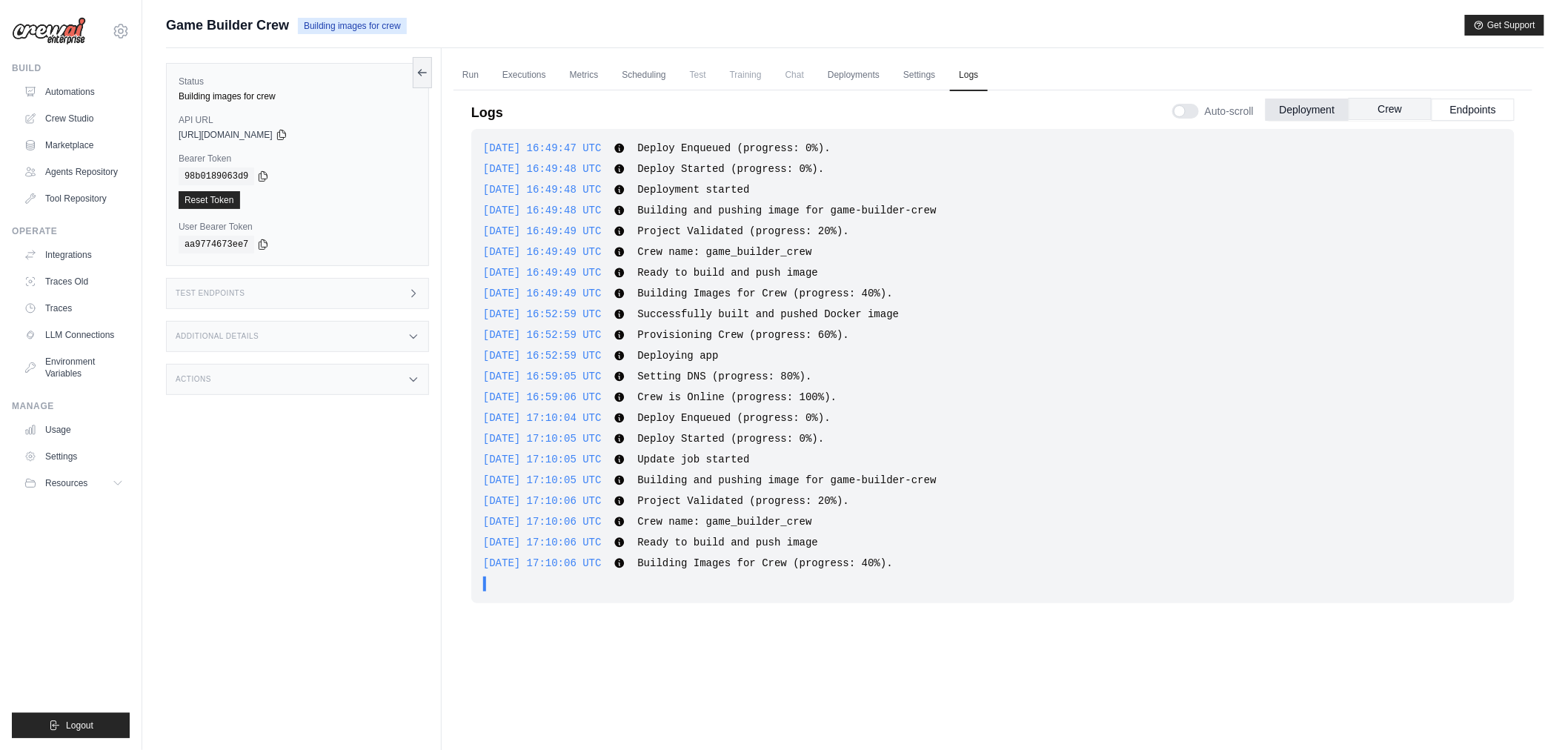
click at [1416, 101] on button "Crew" at bounding box center [1390, 109] width 83 height 22
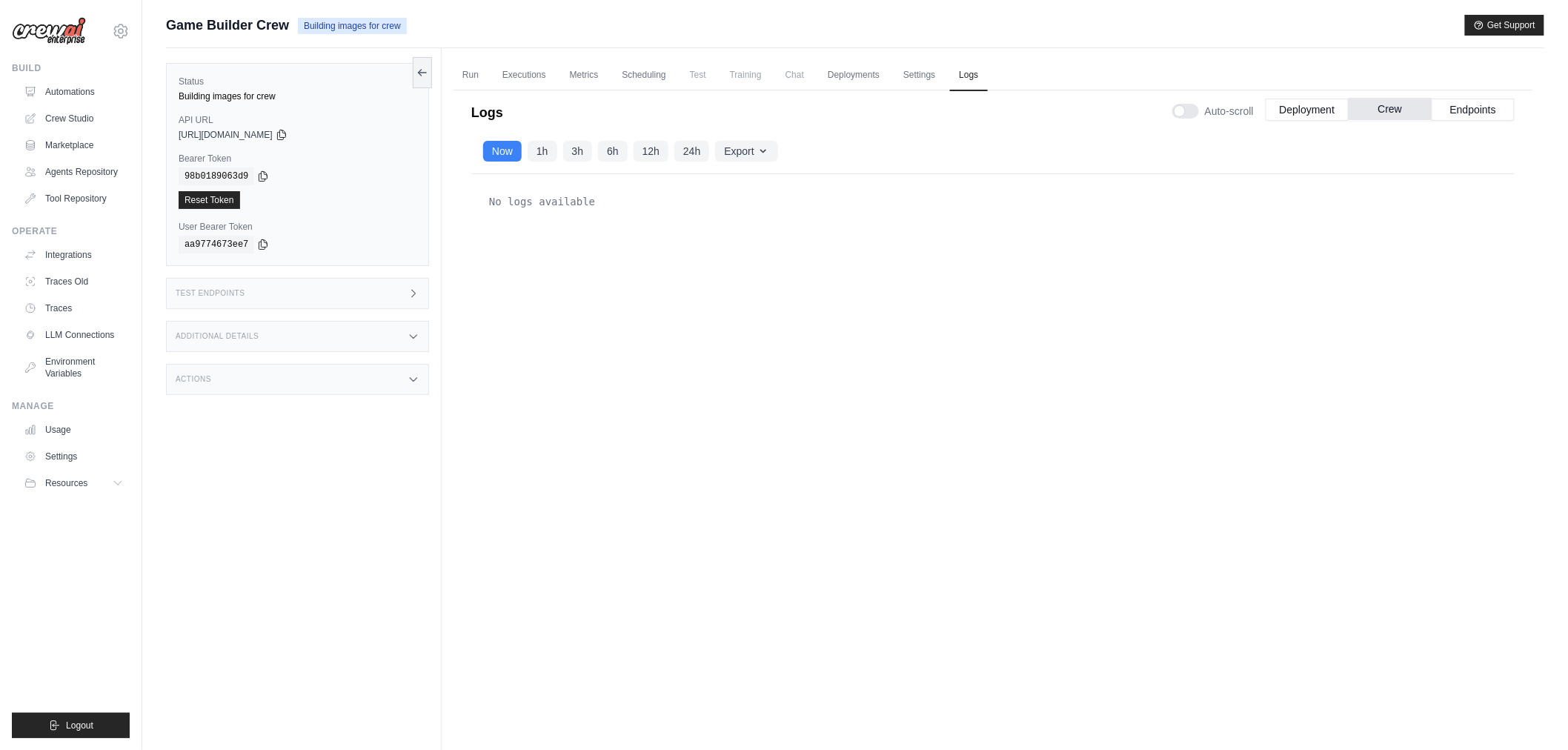
click at [1362, 107] on button "Crew" at bounding box center [1390, 109] width 83 height 22
click at [1309, 101] on button "Deployment" at bounding box center [1307, 109] width 83 height 22
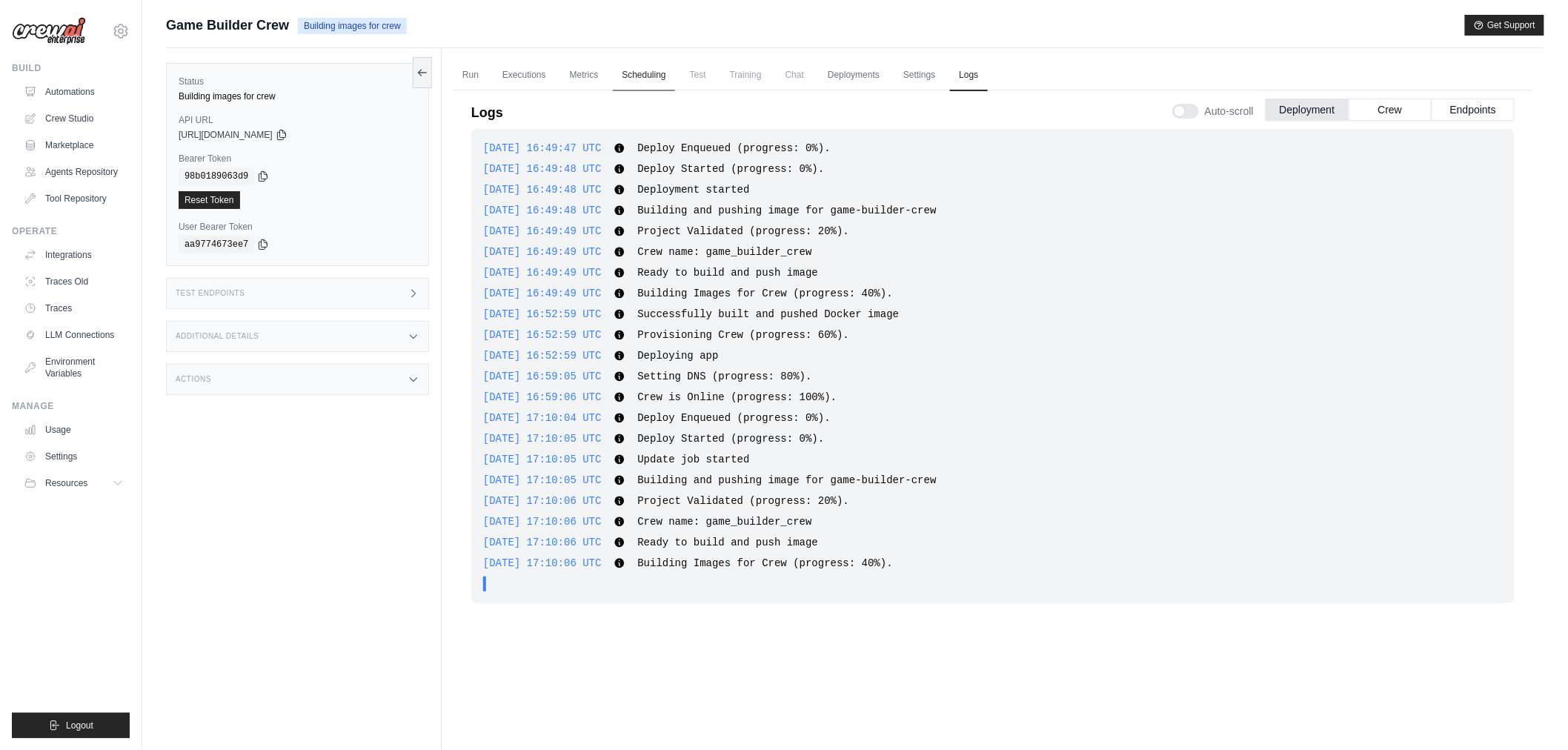
click at [630, 78] on link "Scheduling" at bounding box center [644, 75] width 62 height 31
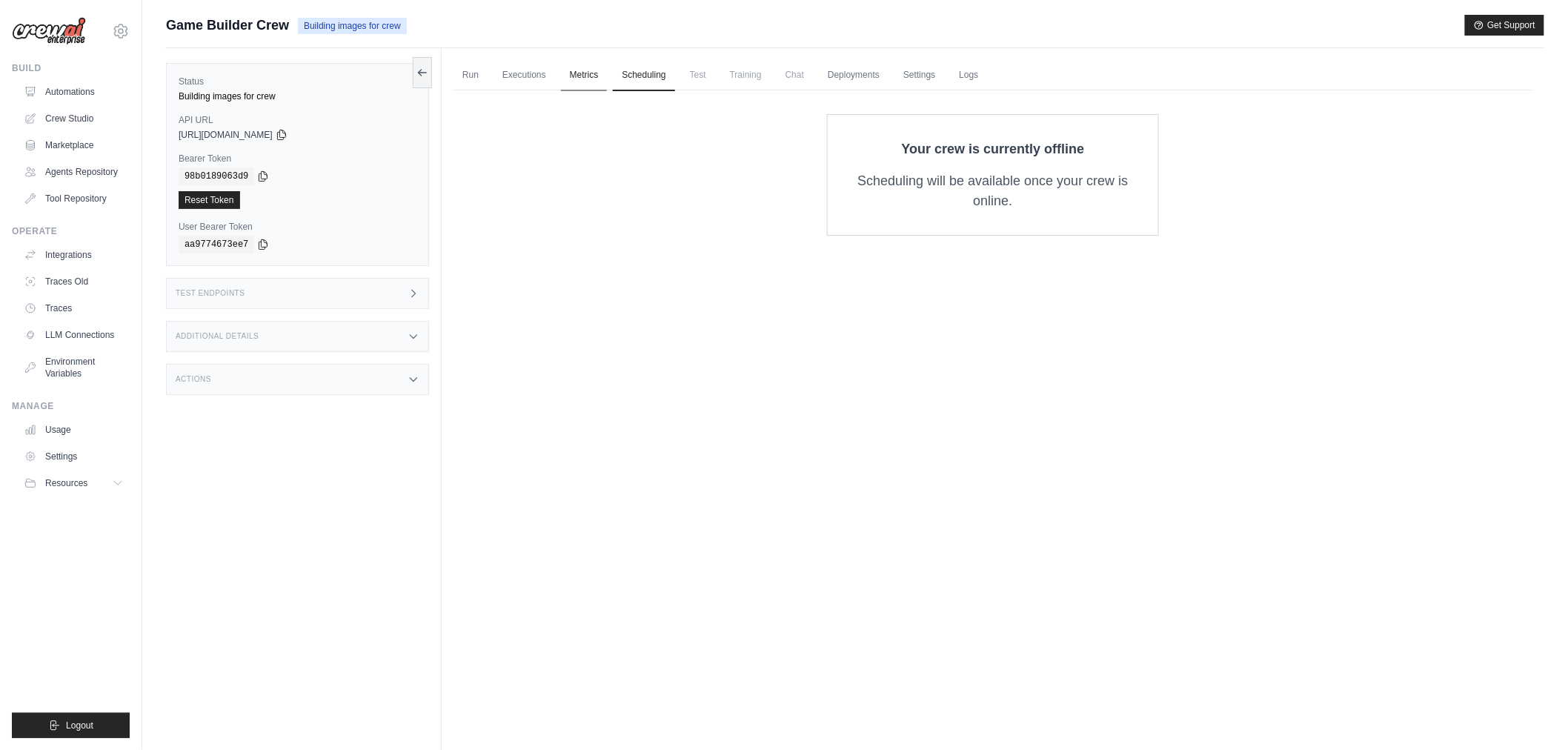
click at [592, 78] on link "Metrics" at bounding box center [584, 75] width 47 height 31
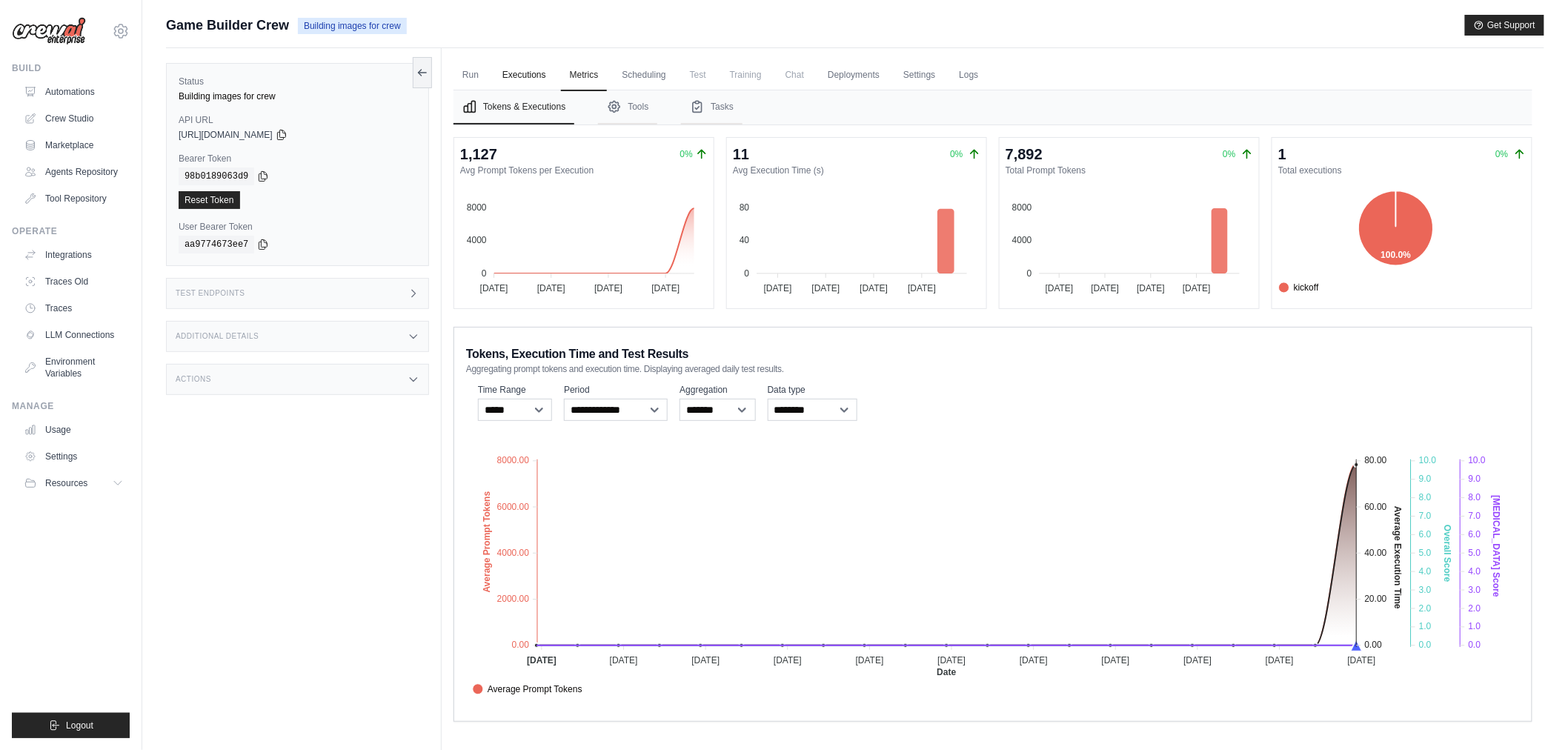
click at [516, 76] on link "Executions" at bounding box center [524, 75] width 62 height 31
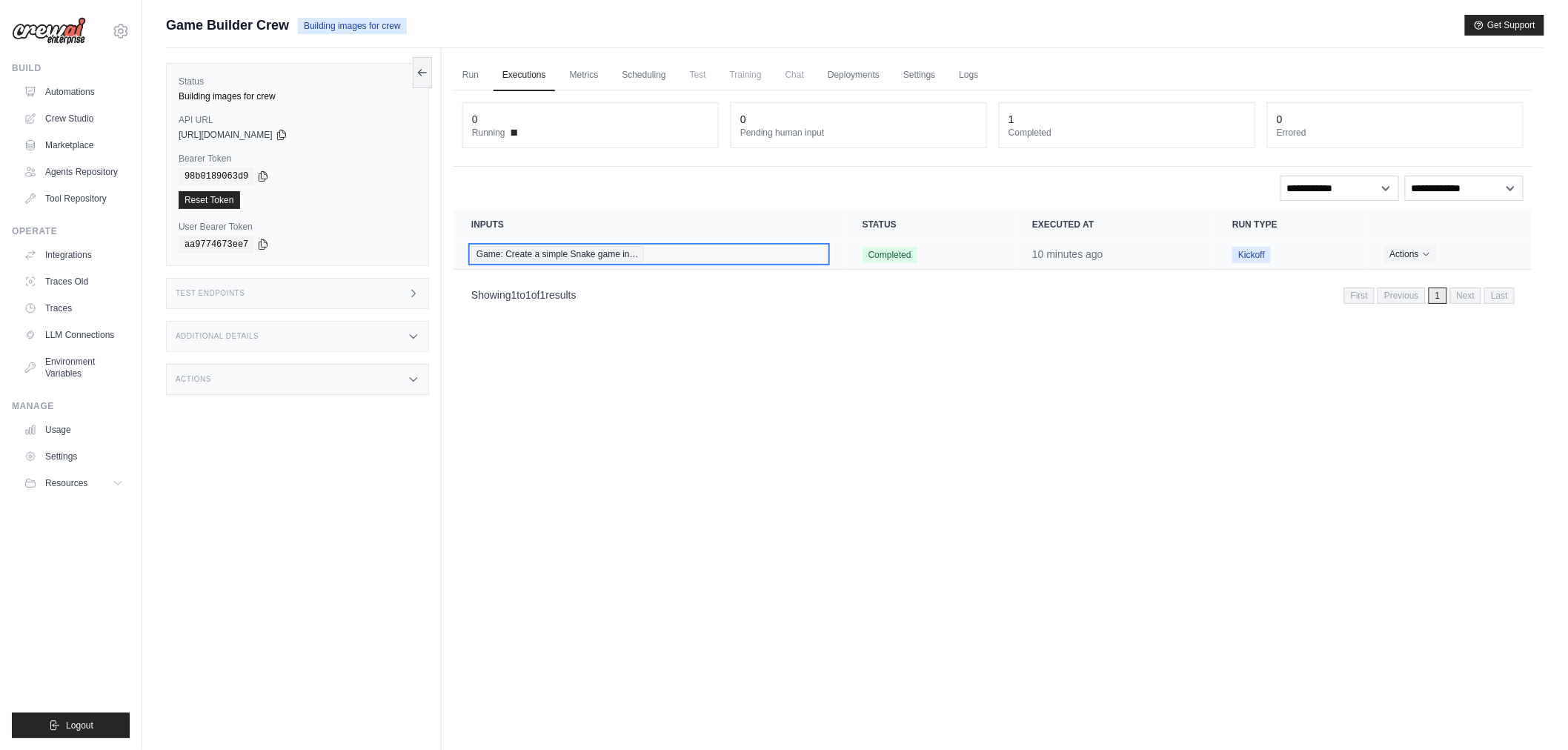
click at [603, 250] on span "Game: Create a simple Snake game in…" at bounding box center [557, 253] width 173 height 16
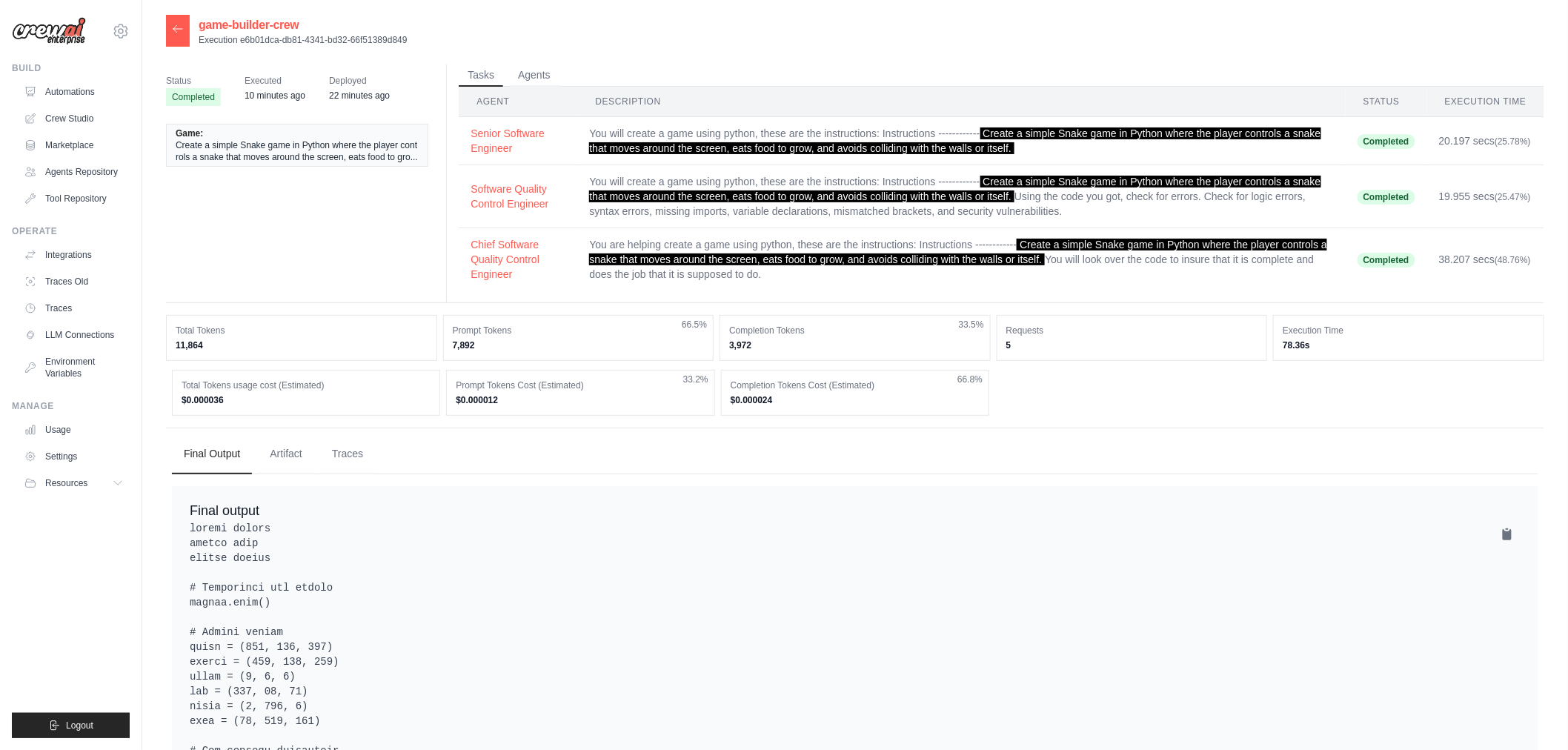
click at [314, 447] on ul "Final Output Artifact Traces" at bounding box center [856, 454] width 1367 height 40
click at [367, 458] on button "Traces" at bounding box center [348, 453] width 55 height 40
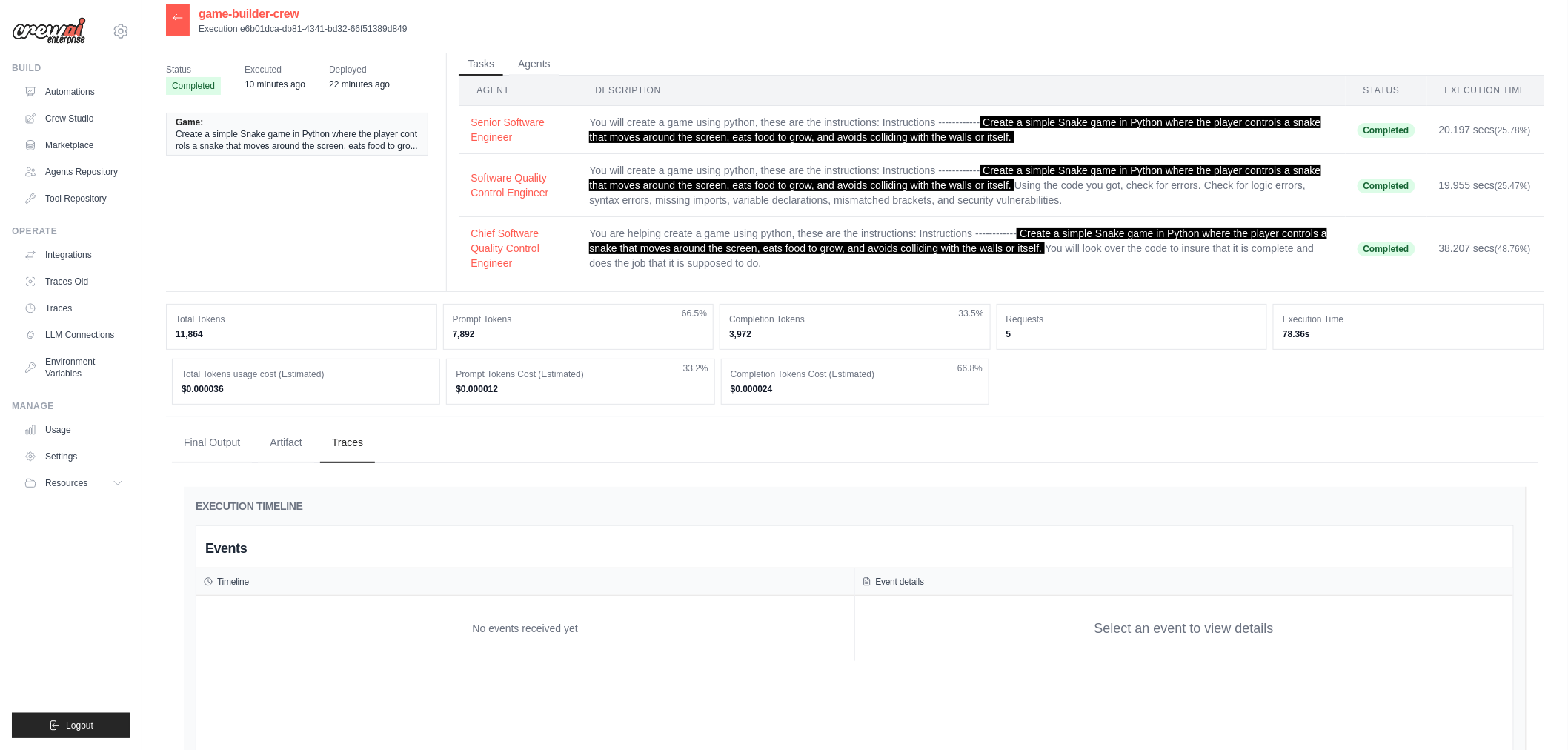
scroll to position [9, 0]
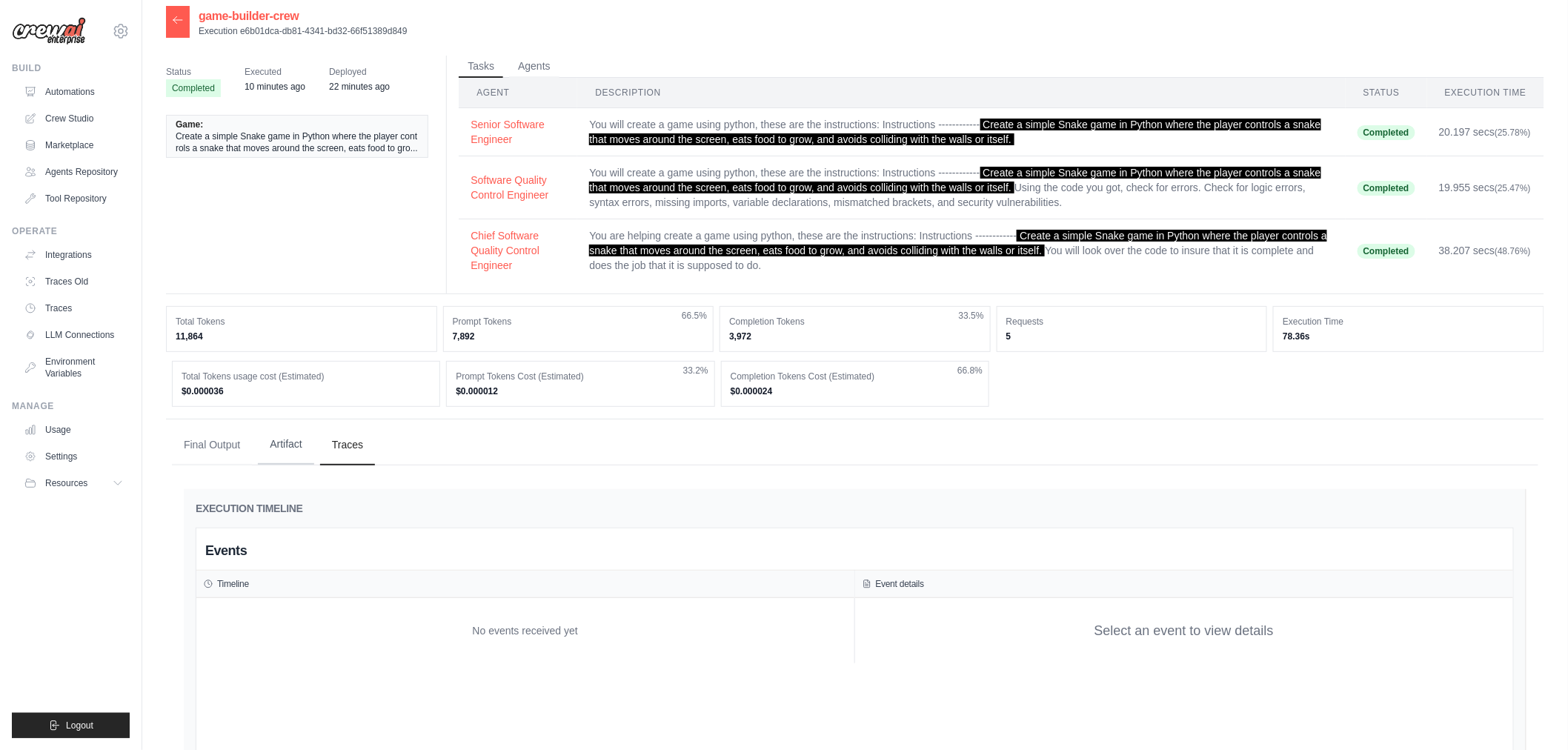
click at [302, 438] on button "Artifact" at bounding box center [286, 444] width 57 height 40
click at [219, 449] on button "Final Output" at bounding box center [212, 444] width 80 height 40
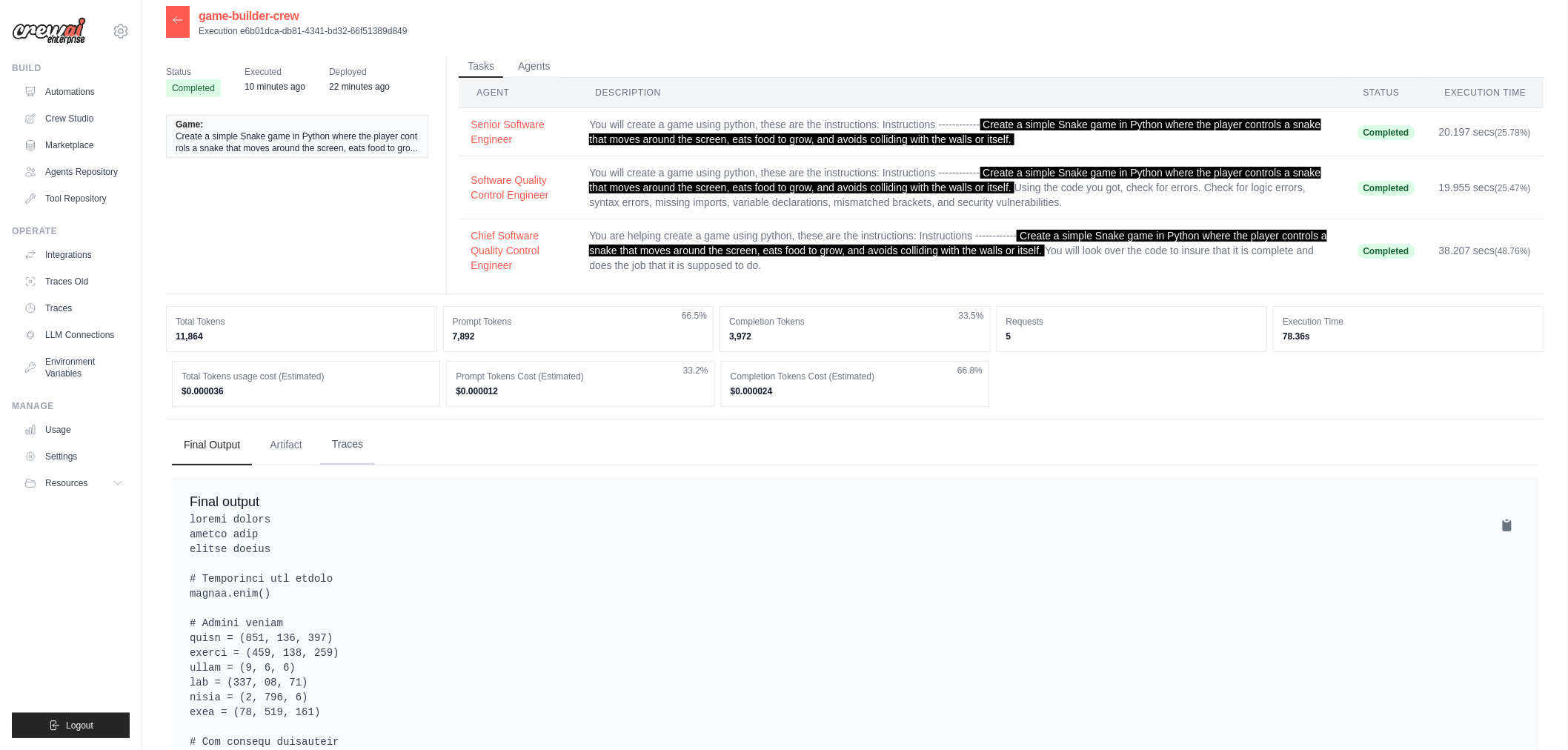
click at [344, 444] on button "Traces" at bounding box center [348, 444] width 55 height 40
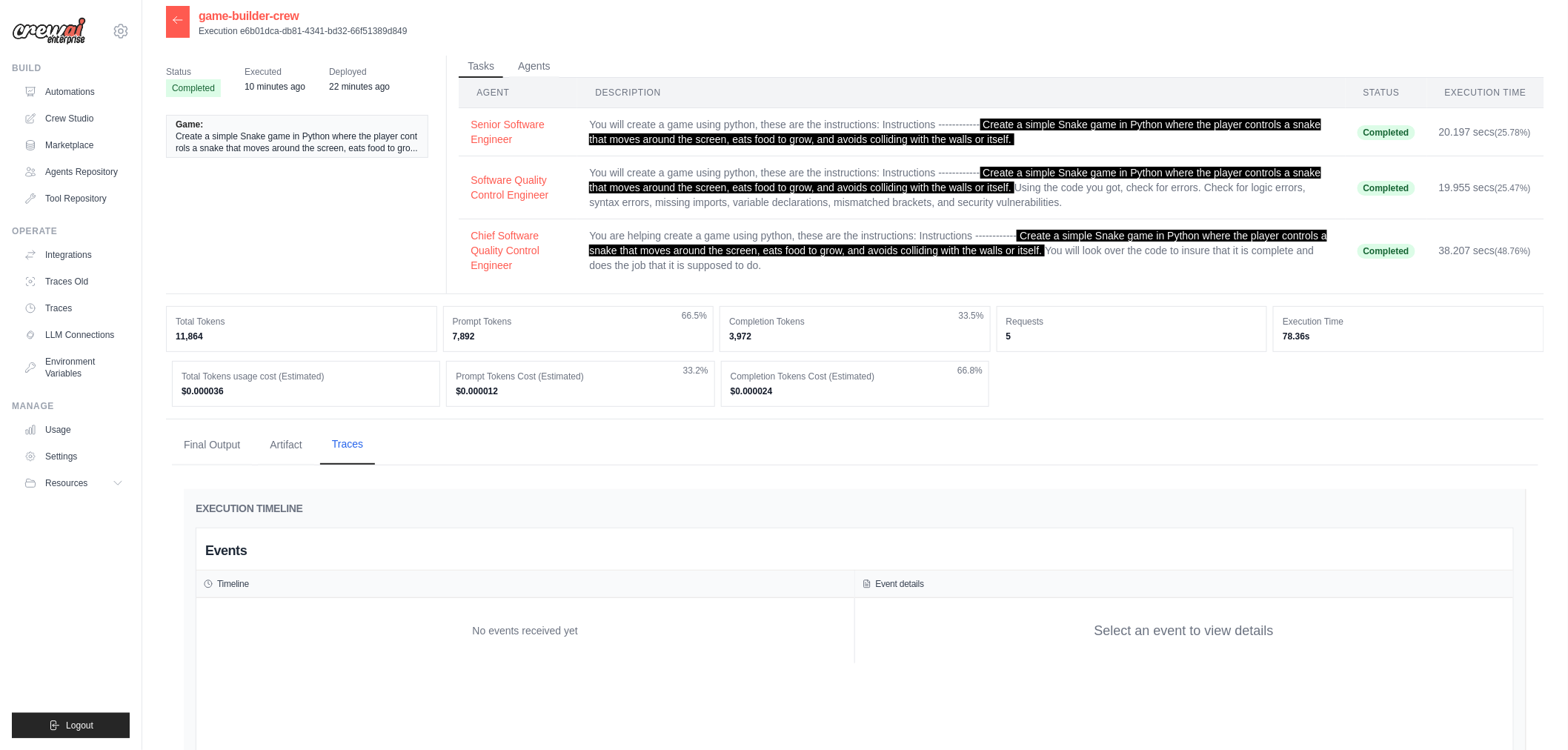
click at [350, 444] on button "Traces" at bounding box center [348, 444] width 55 height 40
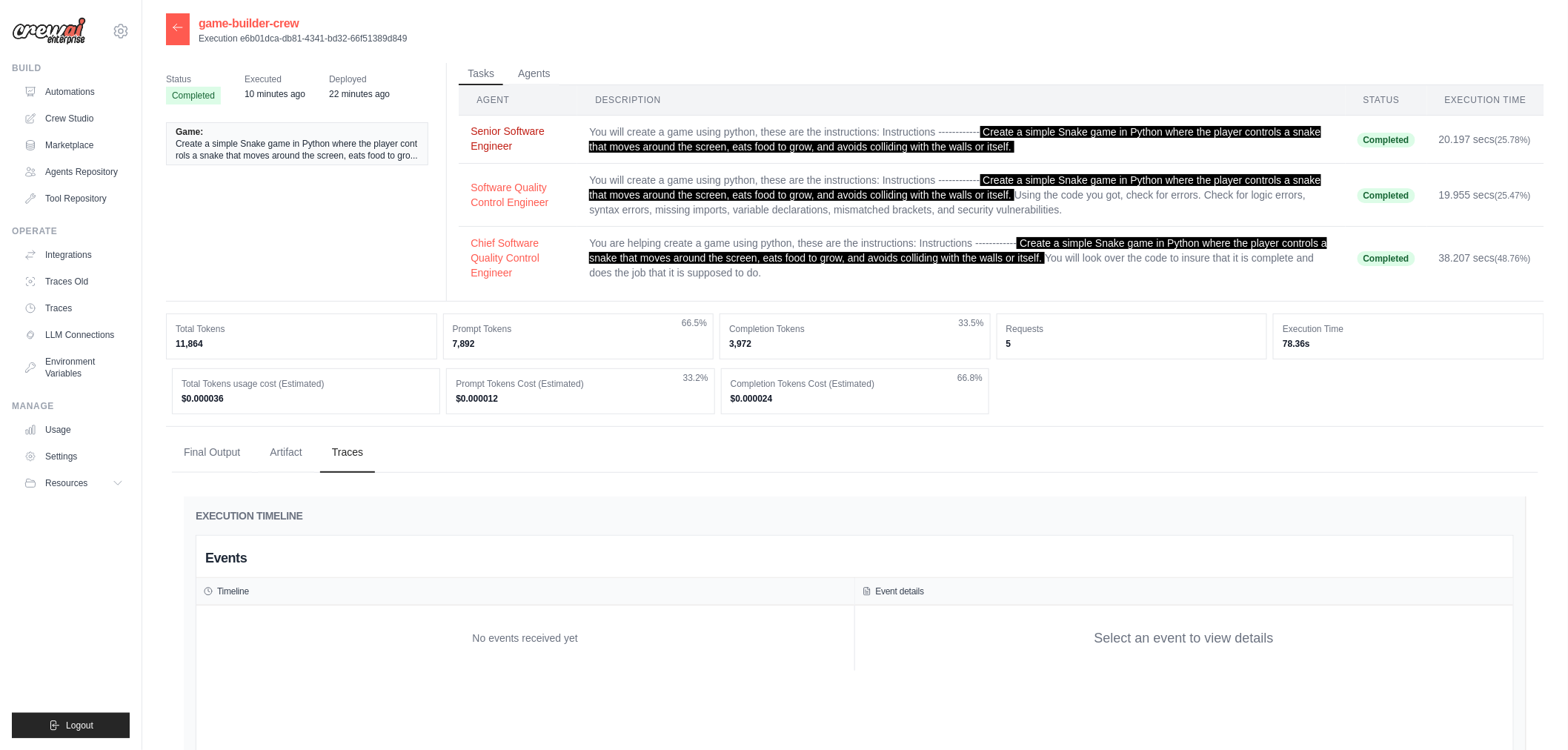
scroll to position [0, 0]
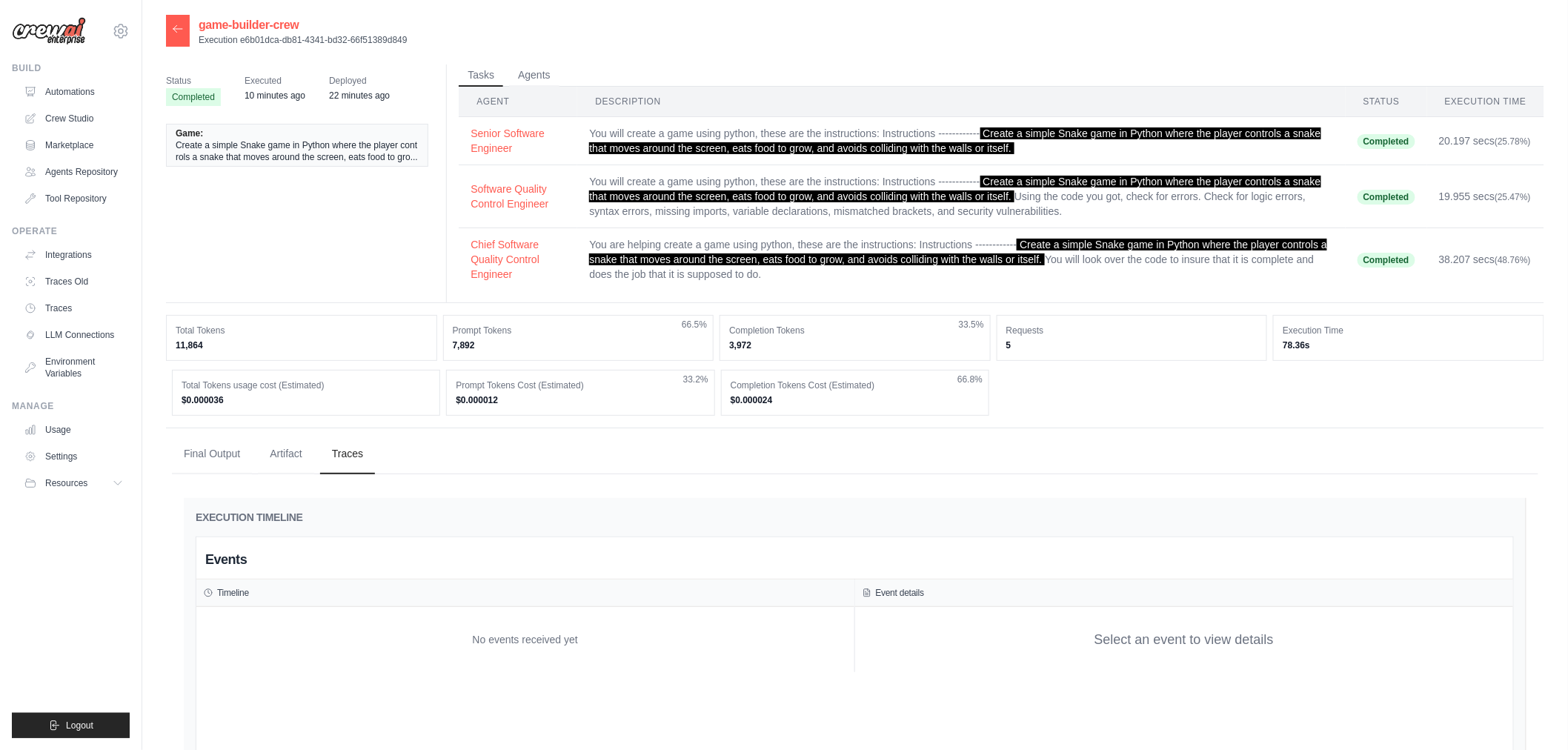
click at [536, 91] on th "Agent" at bounding box center [518, 101] width 118 height 30
click at [534, 80] on button "Agents" at bounding box center [534, 74] width 51 height 22
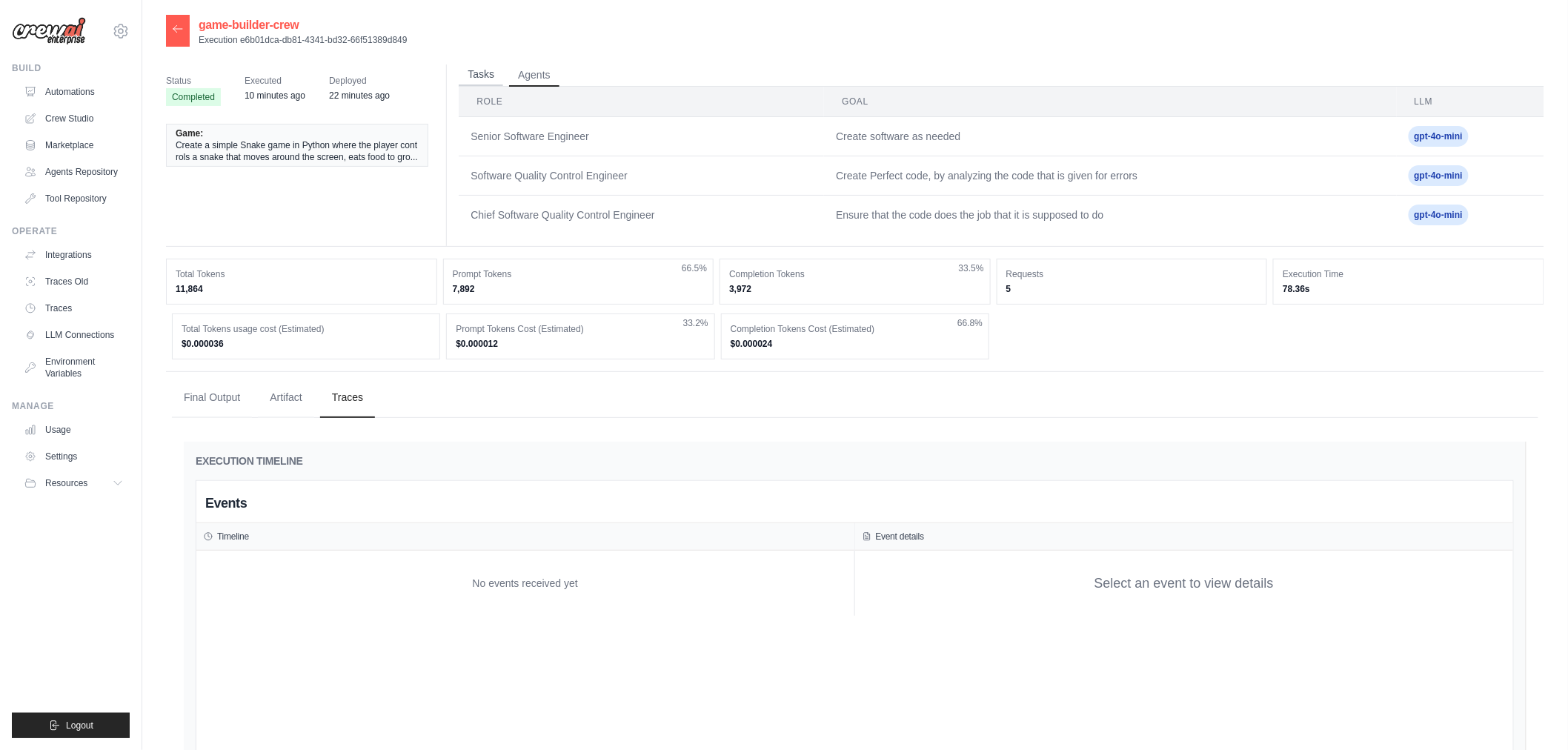
click at [480, 76] on button "Tasks" at bounding box center [481, 74] width 45 height 22
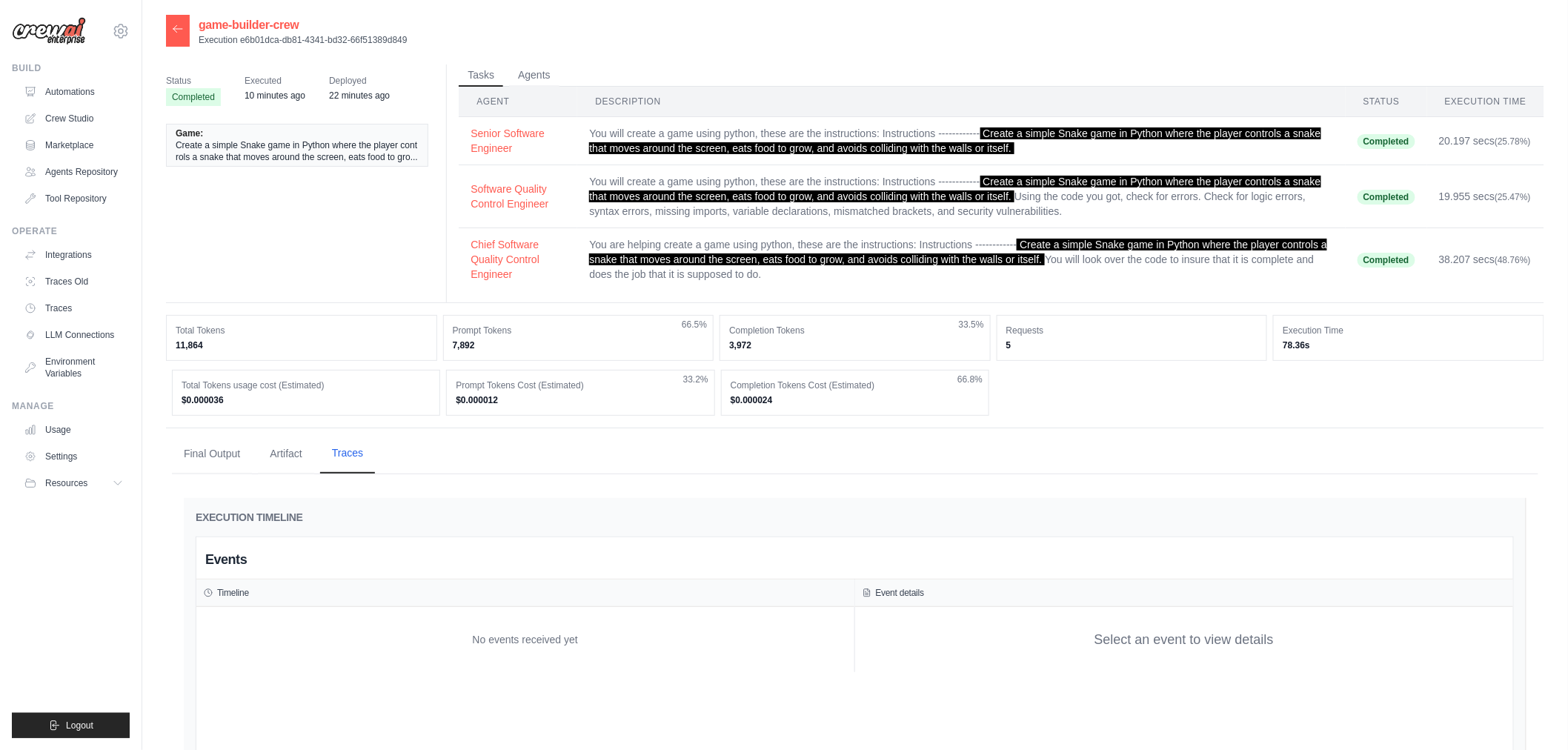
click at [347, 465] on button "Traces" at bounding box center [348, 453] width 55 height 40
click at [178, 46] on div at bounding box center [178, 30] width 24 height 32
click at [179, 31] on icon at bounding box center [178, 29] width 12 height 12
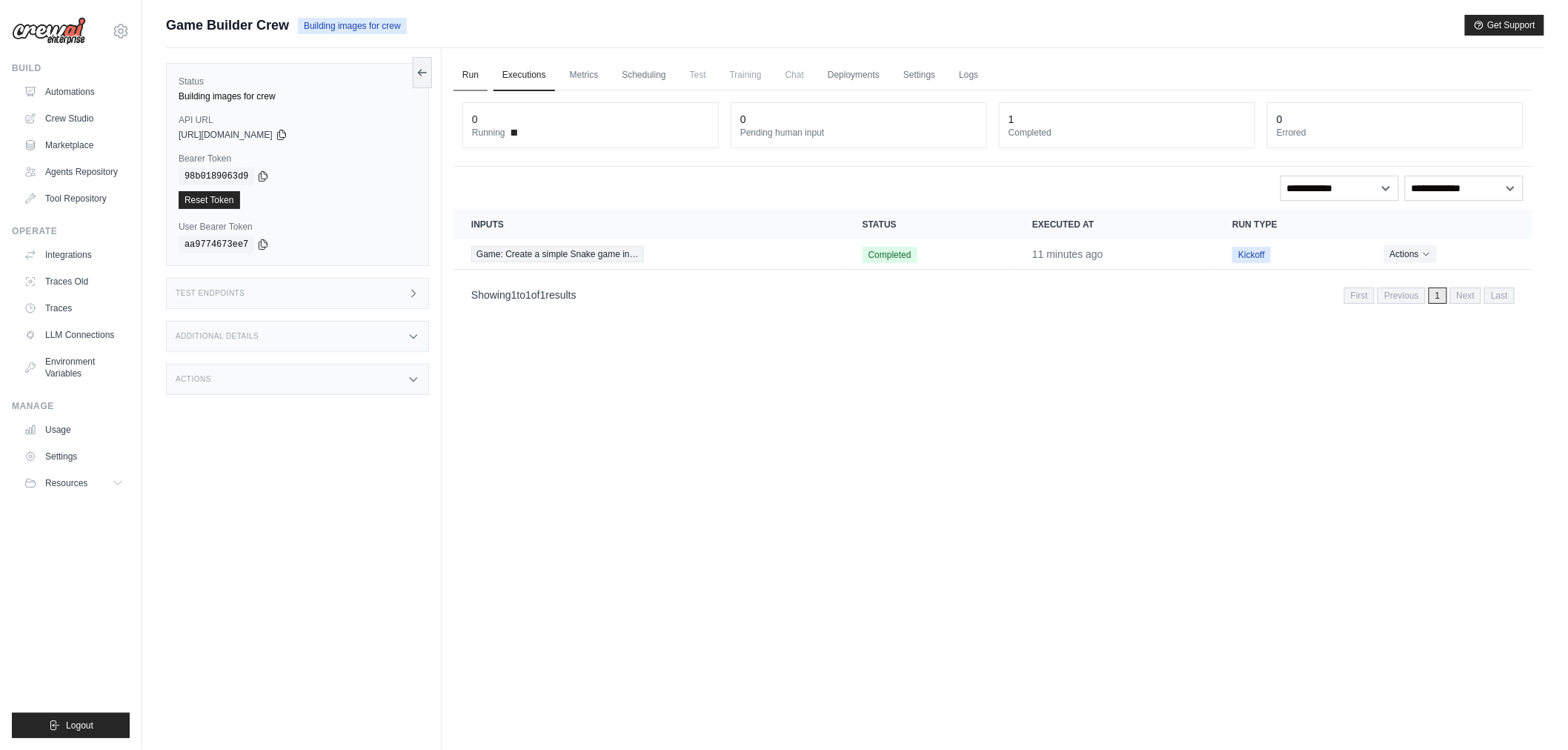
click at [475, 73] on link "Run" at bounding box center [471, 75] width 34 height 31
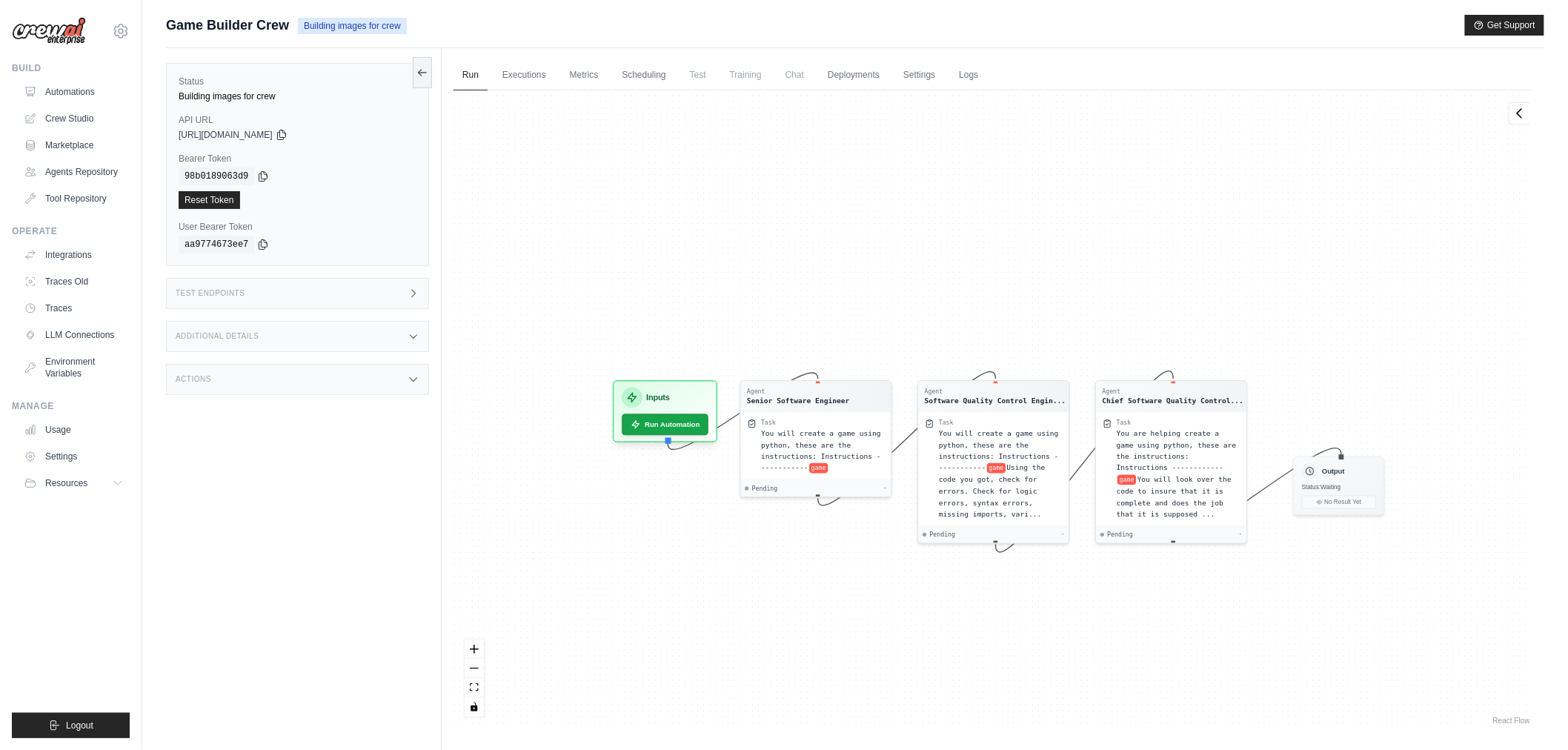
drag, startPoint x: 1067, startPoint y: 650, endPoint x: 1056, endPoint y: 627, distance: 25.5
click at [1060, 638] on div "Agent Senior Software Engineer Task You will create a game using python, these …" at bounding box center [993, 409] width 1079 height 637
click at [296, 285] on div "Test Endpoints" at bounding box center [297, 294] width 263 height 31
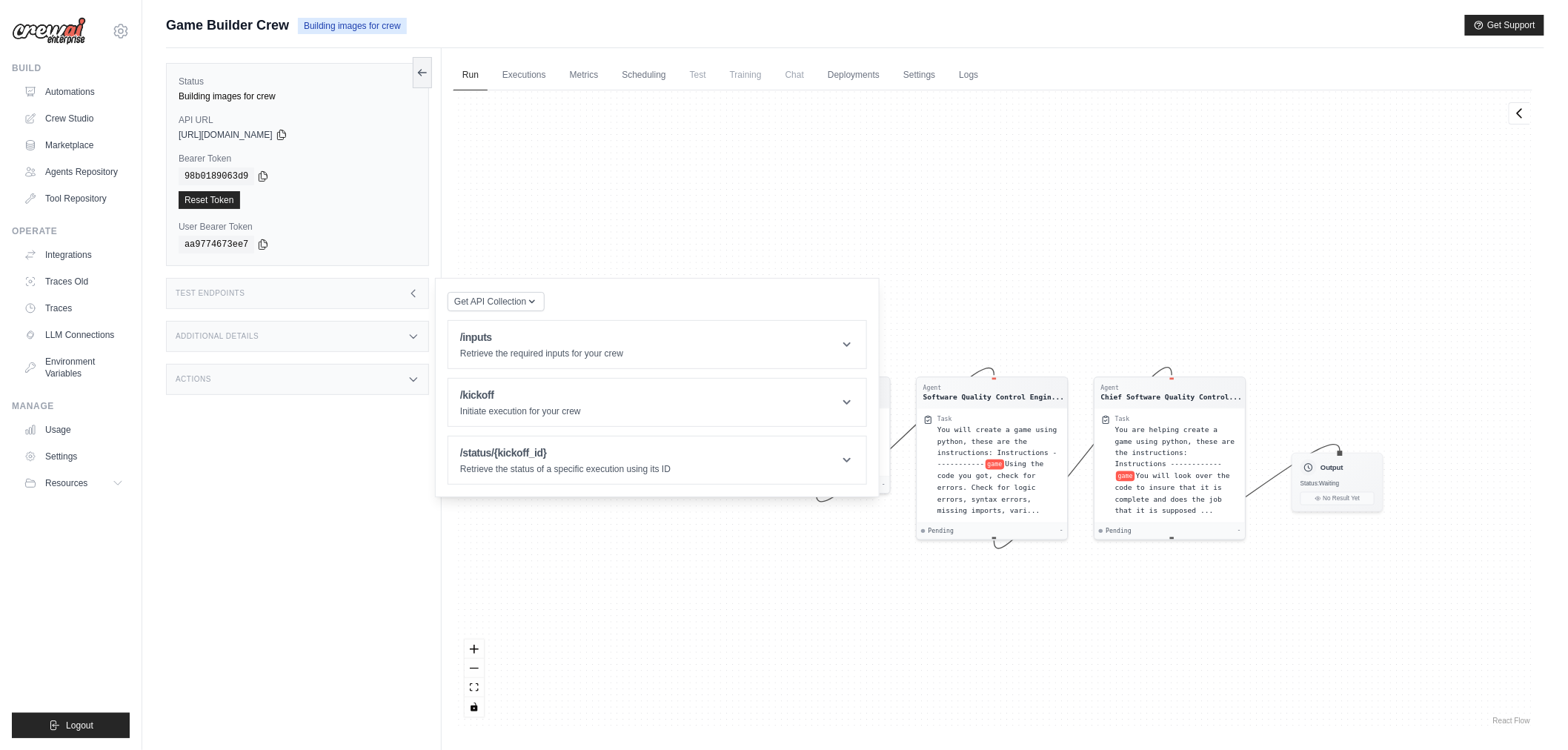
click at [301, 289] on div "Test Endpoints" at bounding box center [297, 294] width 263 height 31
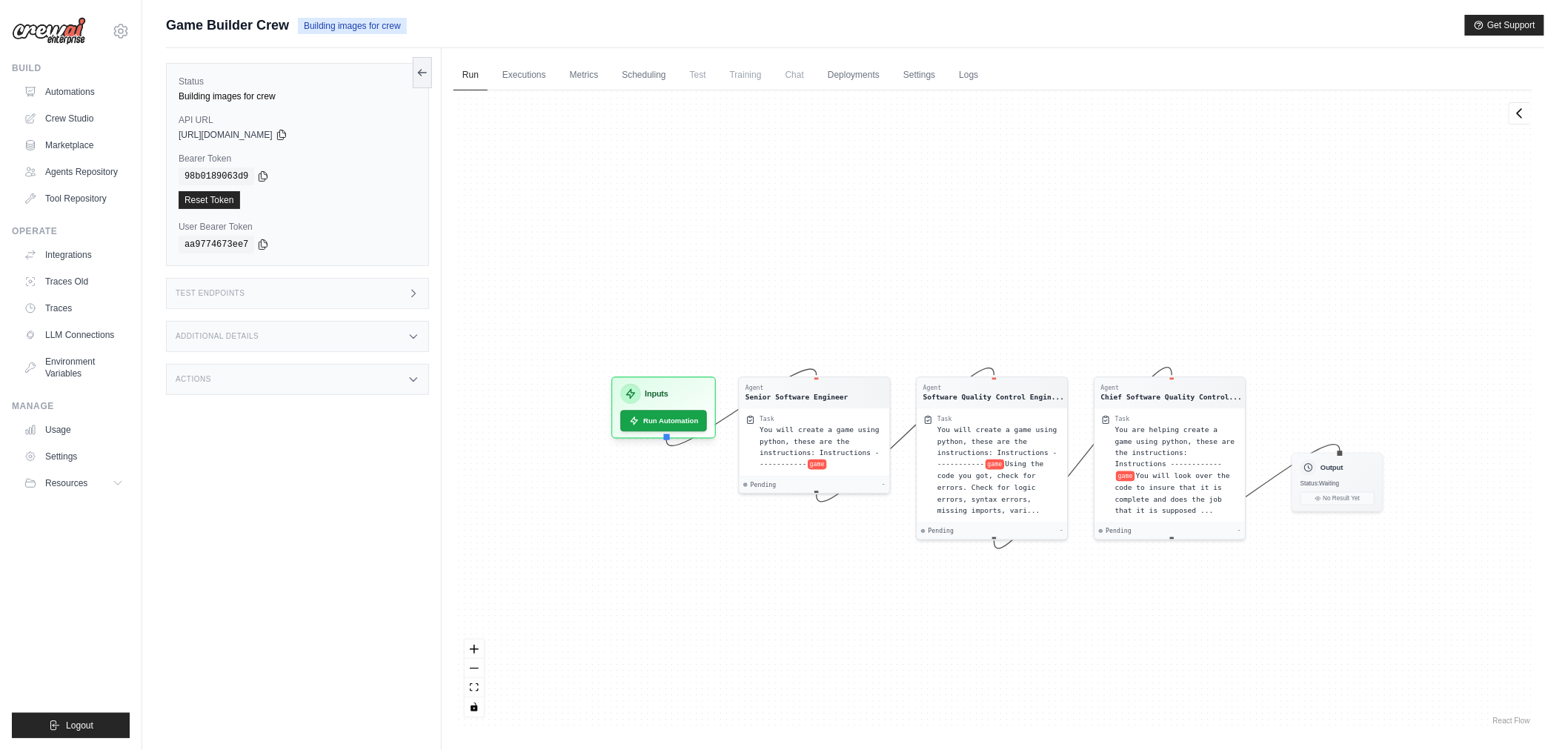
click at [307, 349] on div "Additional Details" at bounding box center [297, 336] width 263 height 31
drag, startPoint x: 308, startPoint y: 341, endPoint x: 304, endPoint y: 378, distance: 37.2
click at [310, 341] on div "Additional Details" at bounding box center [297, 336] width 263 height 31
click at [304, 391] on div "Actions" at bounding box center [297, 379] width 263 height 31
click at [306, 388] on div "Actions" at bounding box center [297, 379] width 263 height 31
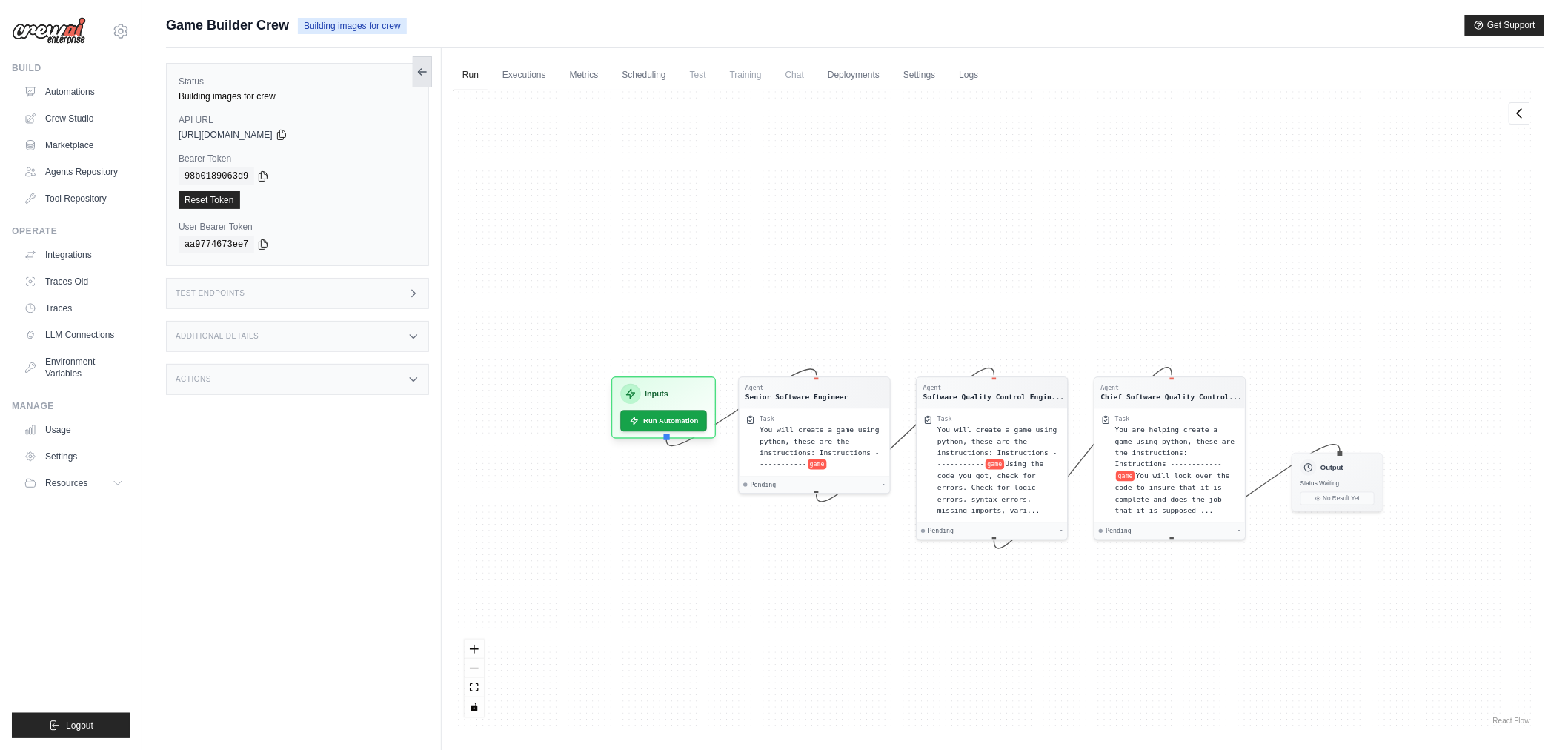
click at [425, 82] on button at bounding box center [422, 72] width 20 height 31
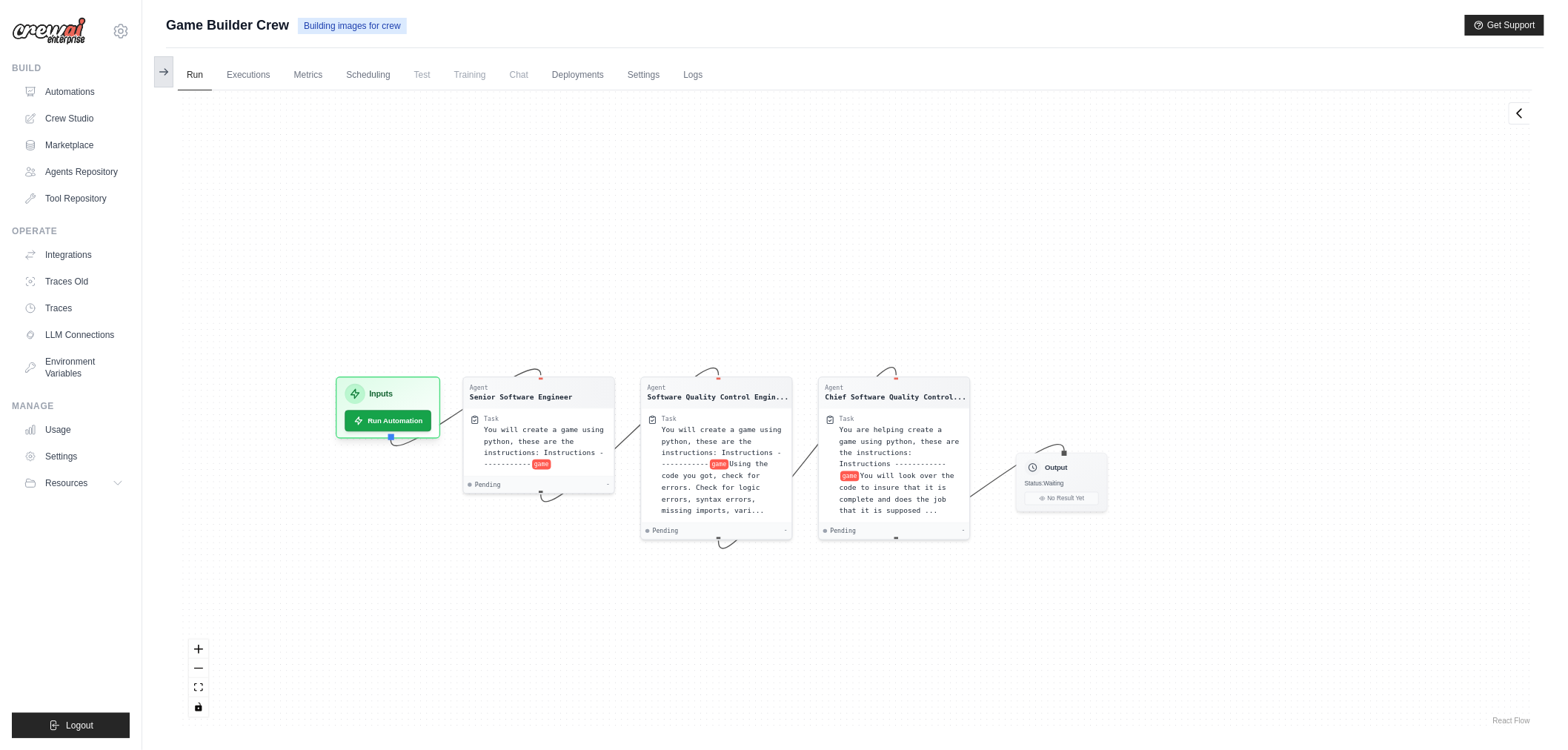
click at [166, 74] on icon at bounding box center [165, 71] width 3 height 6
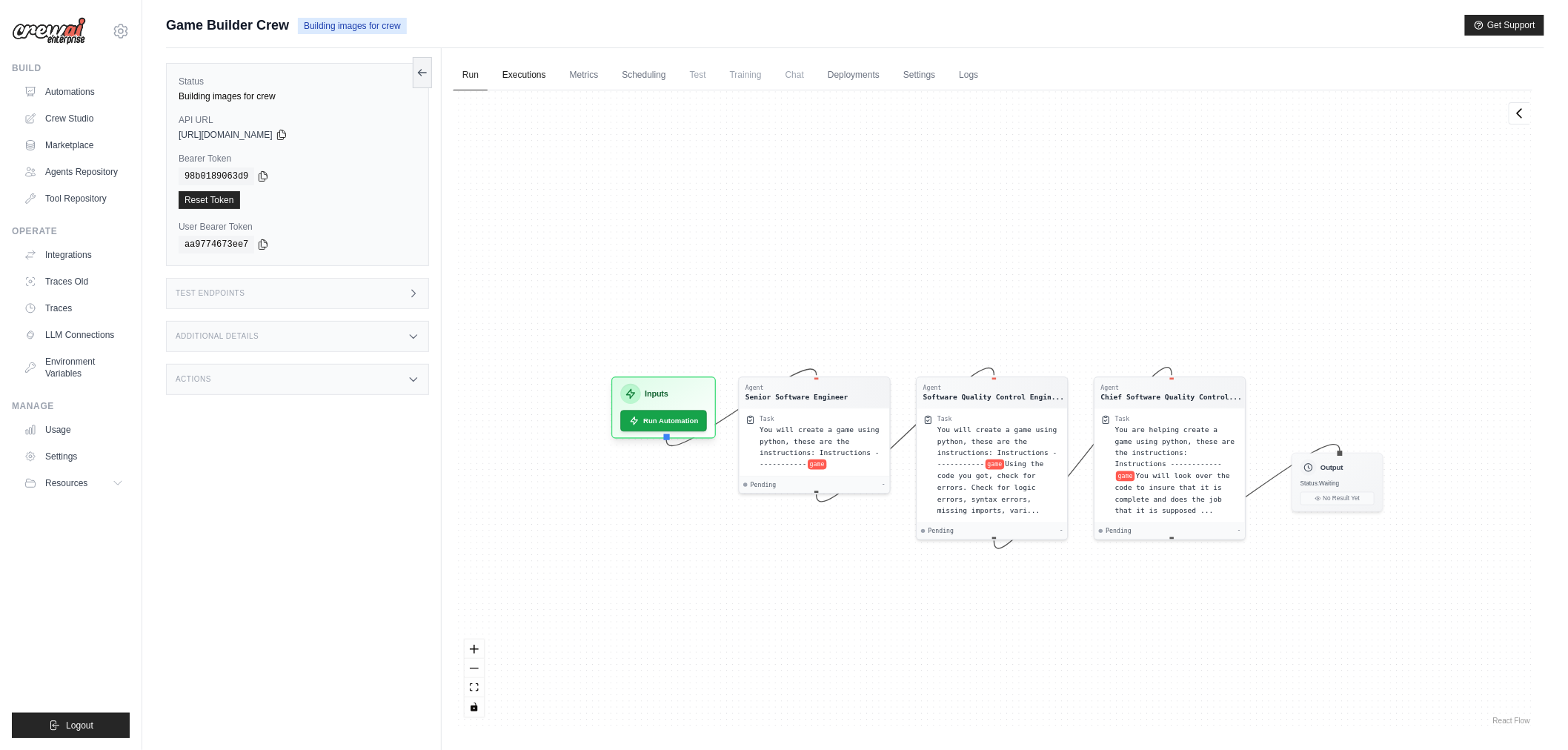
click at [538, 75] on link "Executions" at bounding box center [524, 75] width 62 height 31
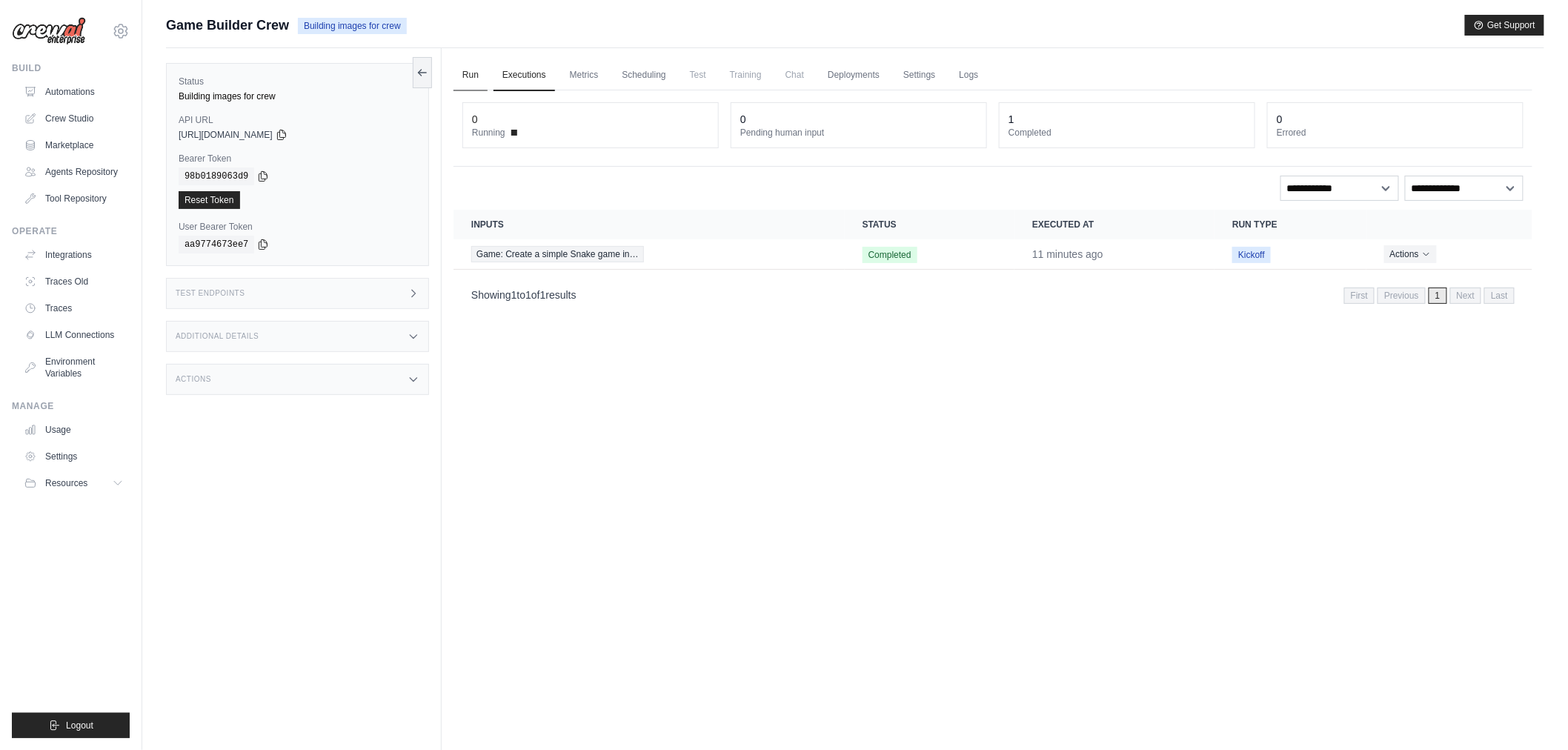
click at [460, 80] on link "Run" at bounding box center [471, 75] width 34 height 31
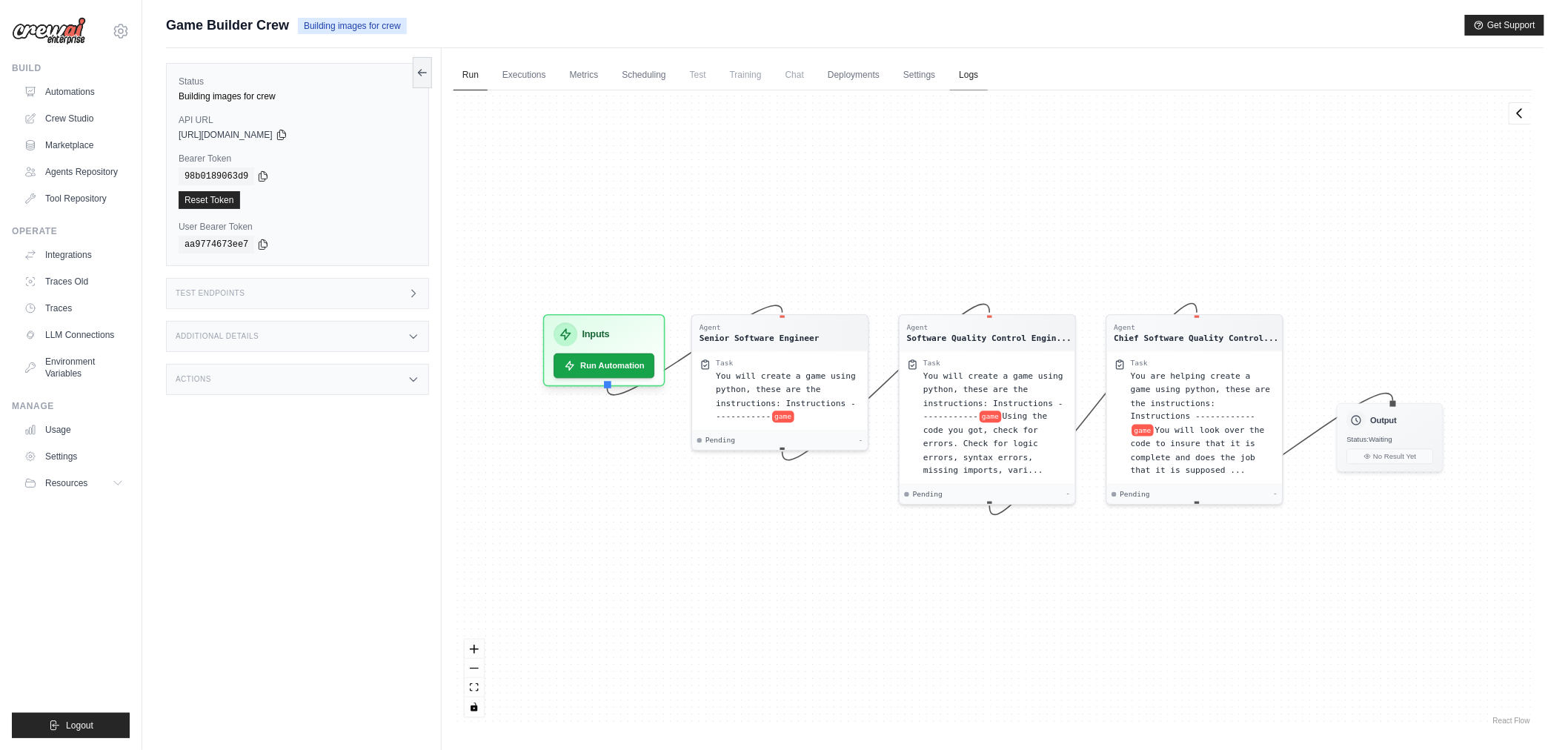
click at [965, 74] on link "Logs" at bounding box center [969, 75] width 37 height 31
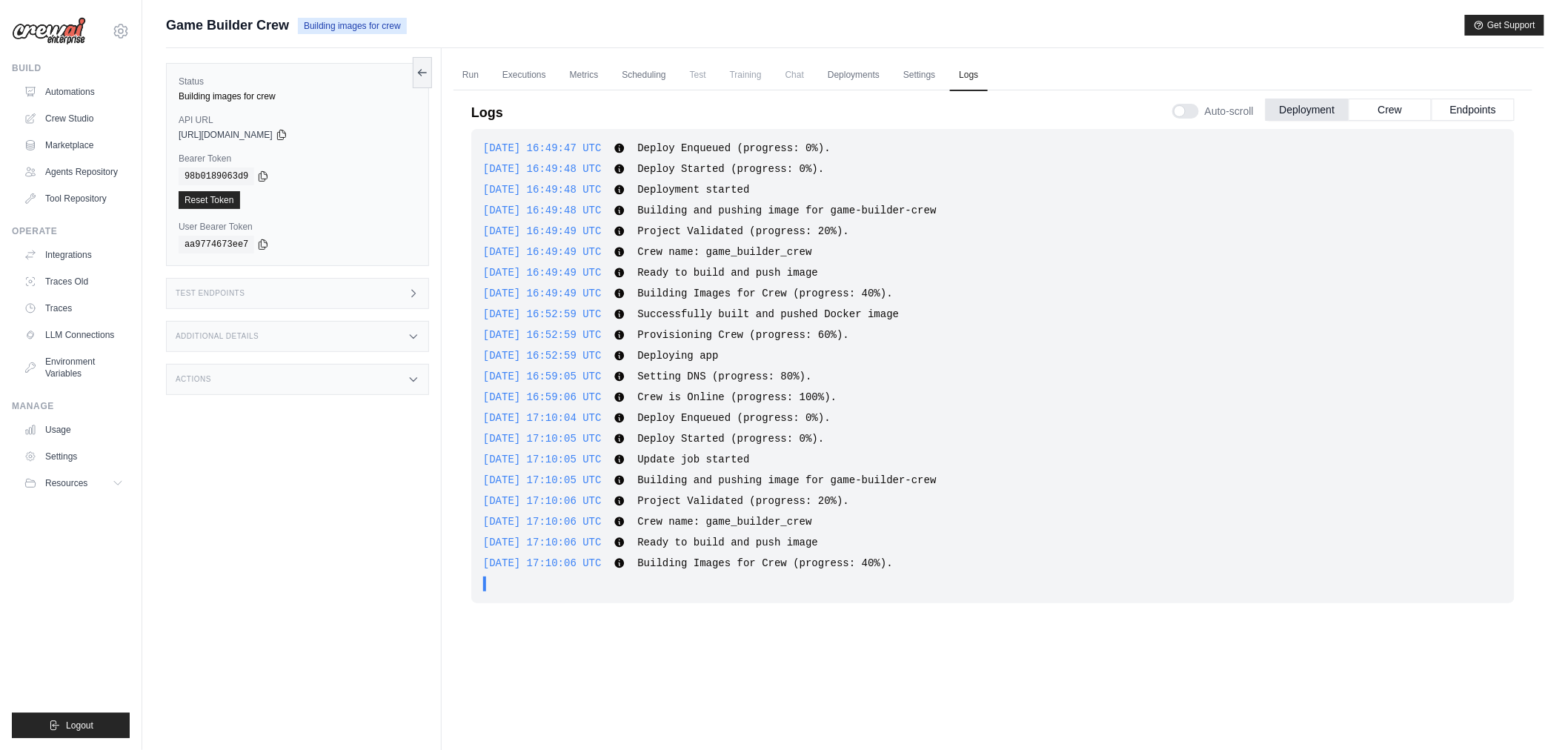
click at [1039, 708] on div "[DATE] 16:49:47 UTC Deploy Enqueued (progress: 0%). Show more Show less [DATE] …" at bounding box center [993, 421] width 1044 height 584
click at [856, 474] on span "Building and pushing image for game-builder-crew" at bounding box center [786, 480] width 299 height 12
drag, startPoint x: 931, startPoint y: 563, endPoint x: 598, endPoint y: 140, distance: 538.3
click at [598, 140] on div "[DATE] 16:49:47 UTC Deploy Enqueued (progress: 0%). Show more Show less [DATE] …" at bounding box center [993, 366] width 1044 height 474
click at [962, 302] on div "[DATE] 16:49:47 UTC Deploy Enqueued (progress: 0%). Show more Show less [DATE] …" at bounding box center [993, 366] width 1044 height 474
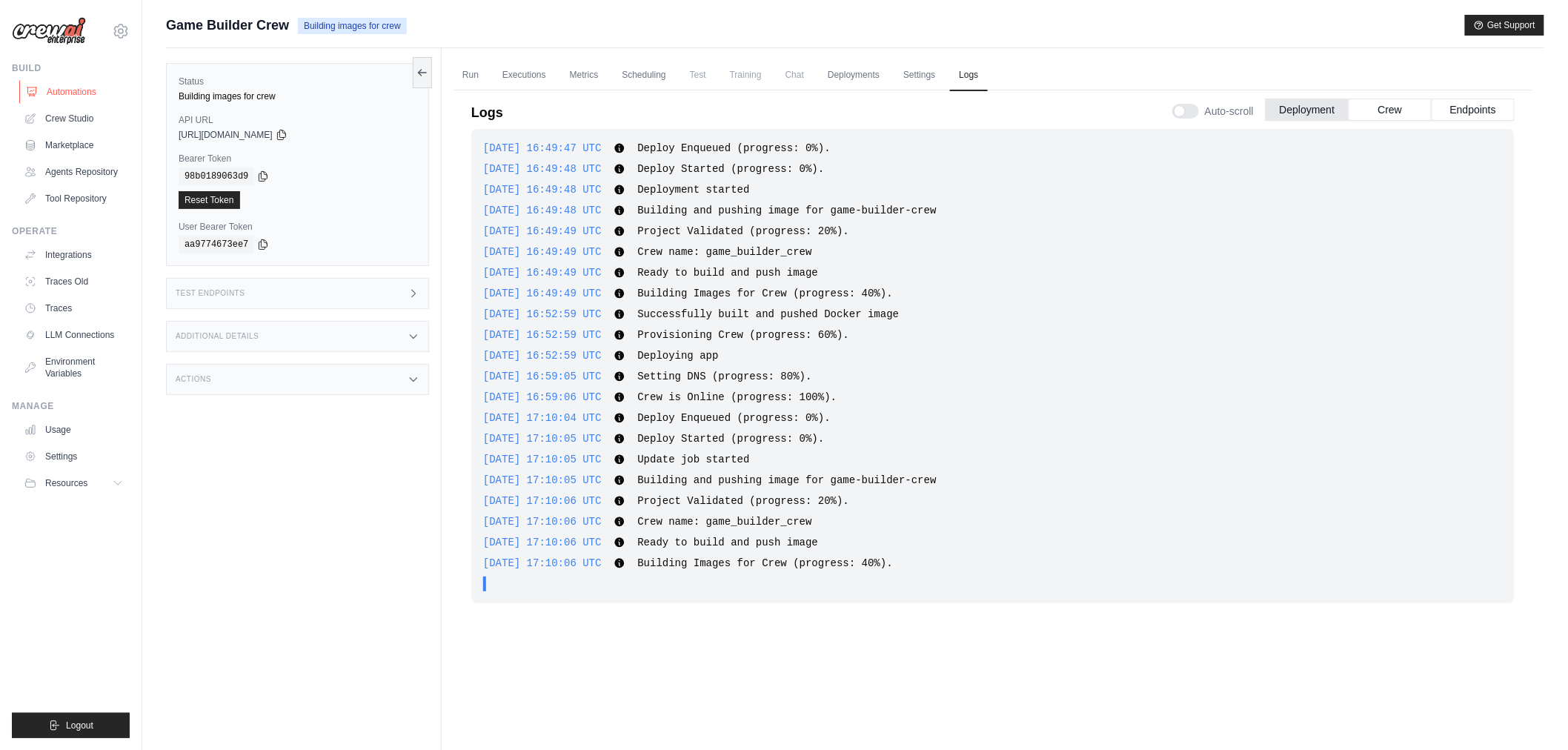
click at [91, 91] on link "Automations" at bounding box center [75, 92] width 112 height 24
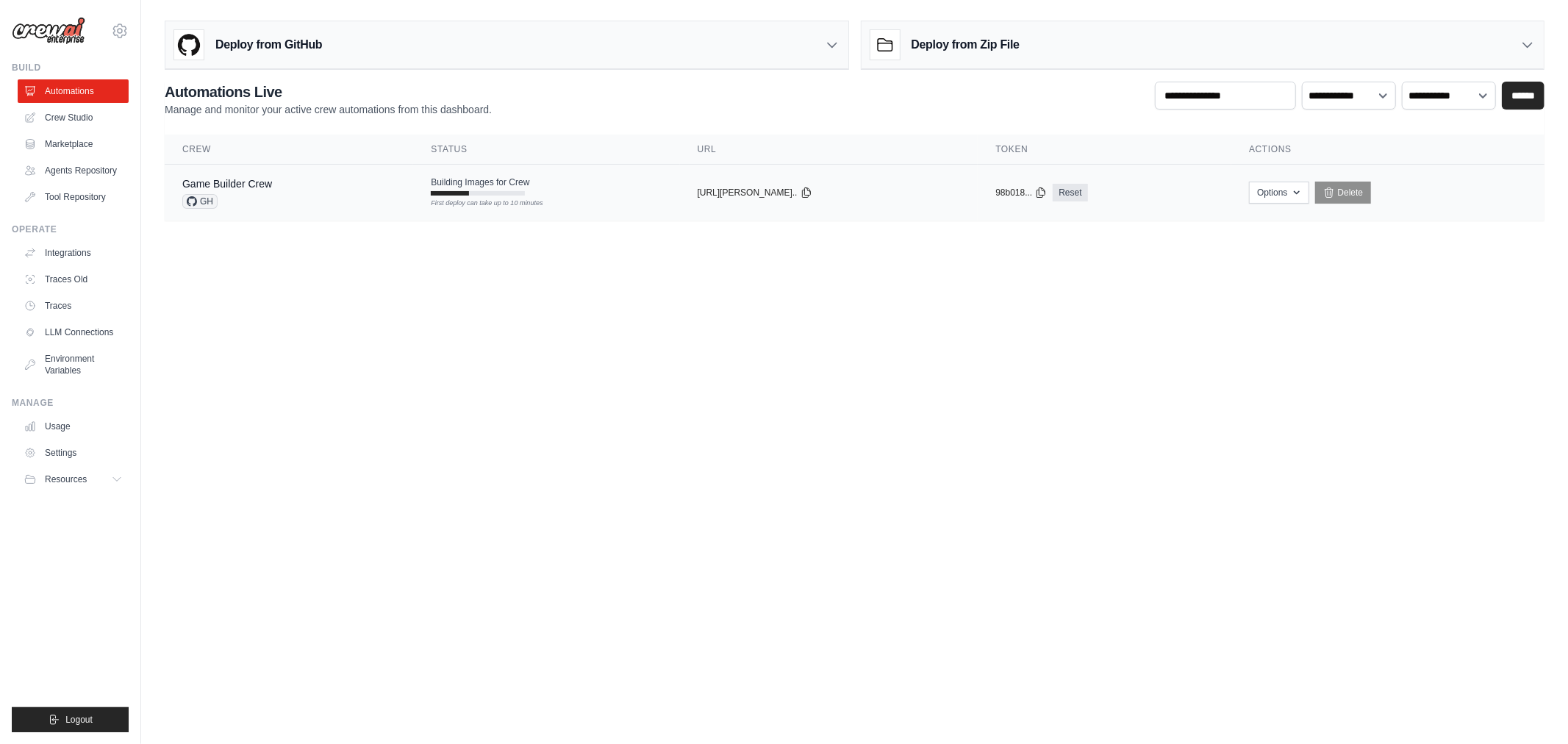
click at [248, 200] on div "GH" at bounding box center [228, 200] width 90 height 14
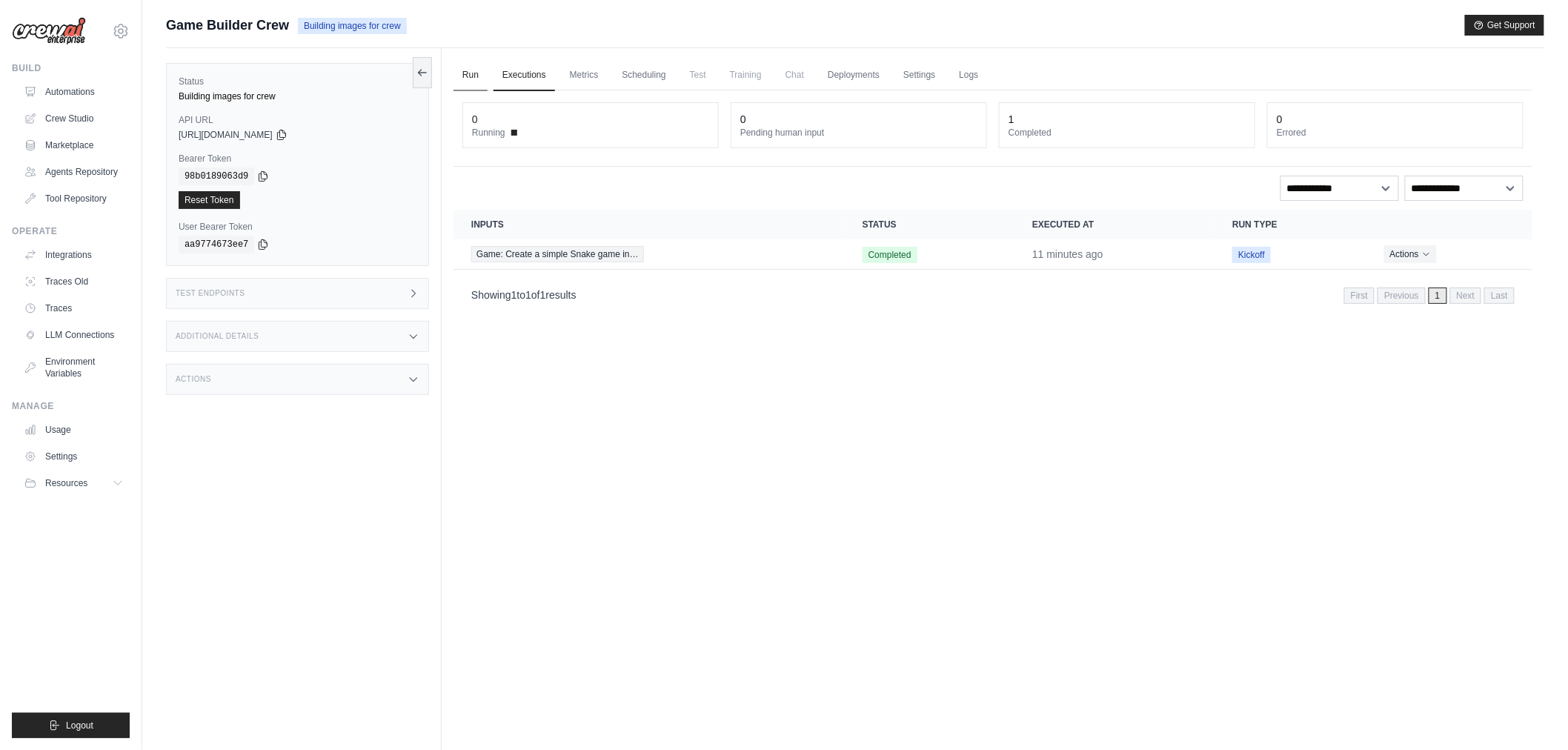
click at [468, 78] on link "Run" at bounding box center [471, 75] width 34 height 31
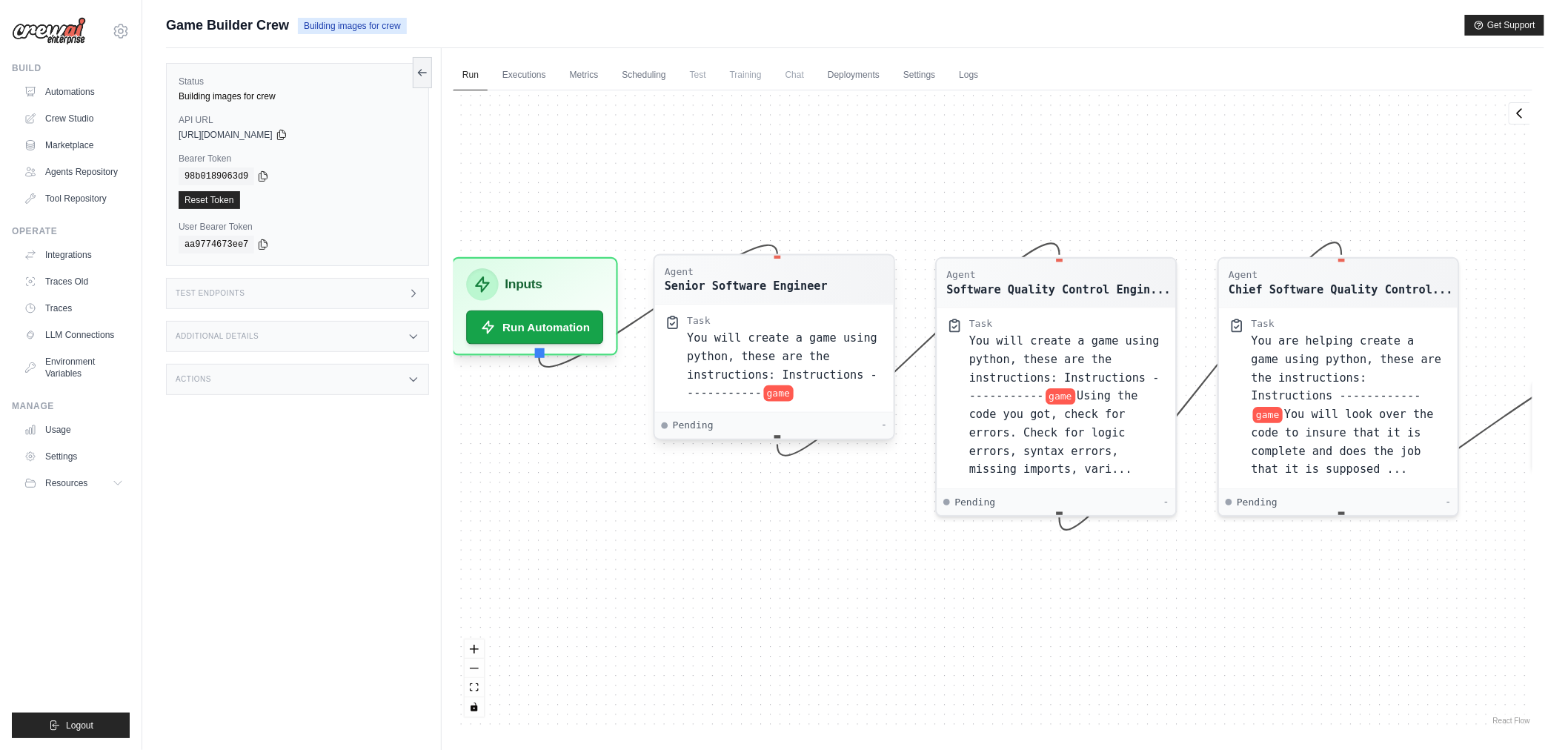
click at [832, 357] on div "You will create a game using python, these are the instructions: Instructions -…" at bounding box center [784, 366] width 196 height 74
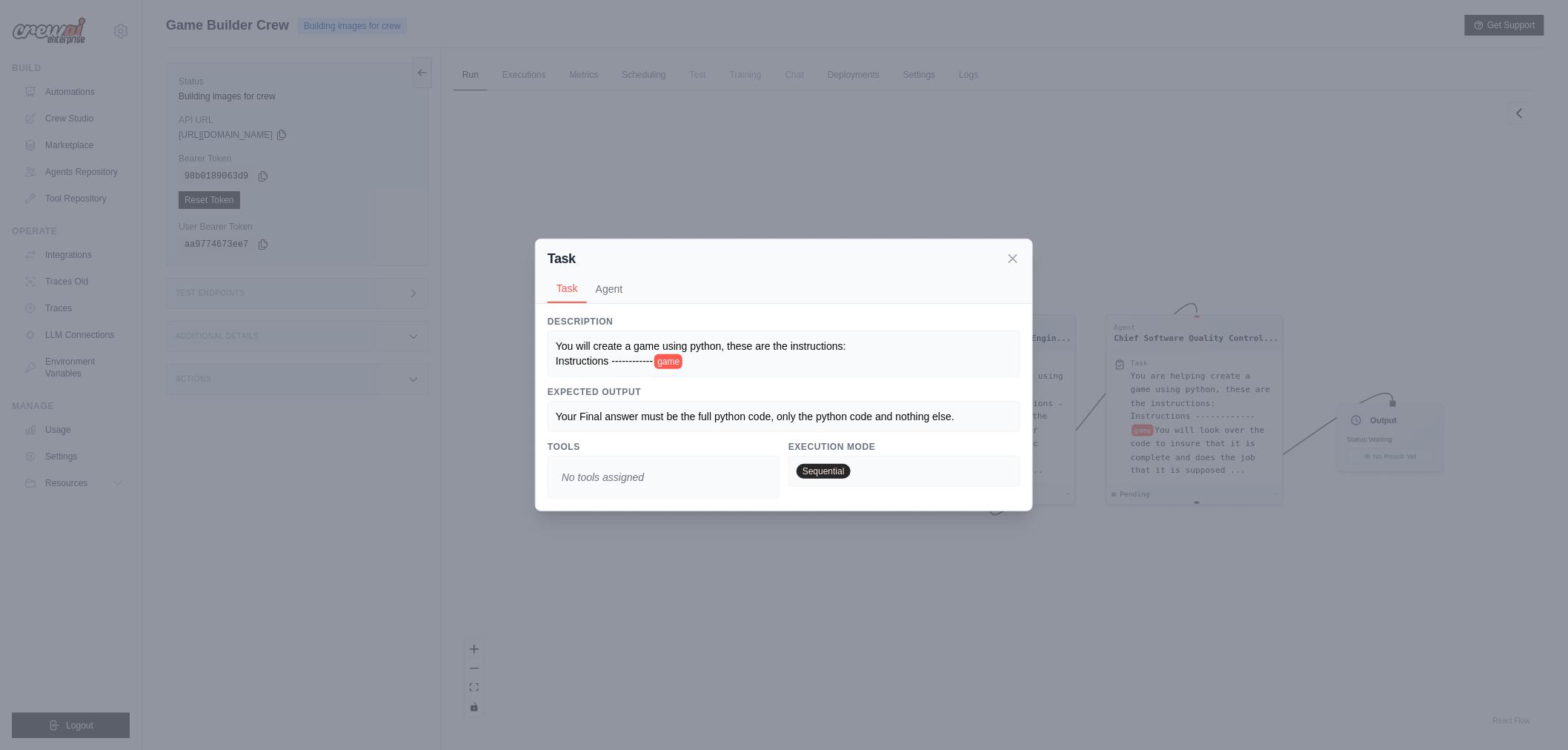
click at [736, 415] on span "Your Final answer must be the full python code, only the python code and nothin…" at bounding box center [755, 416] width 399 height 12
click at [794, 426] on div "Your Final answer must be the full python code, only the python code and nothin…" at bounding box center [784, 416] width 473 height 31
click at [653, 149] on div "Task Task Agent Description You will create a game using python, these are the …" at bounding box center [784, 375] width 1568 height 750
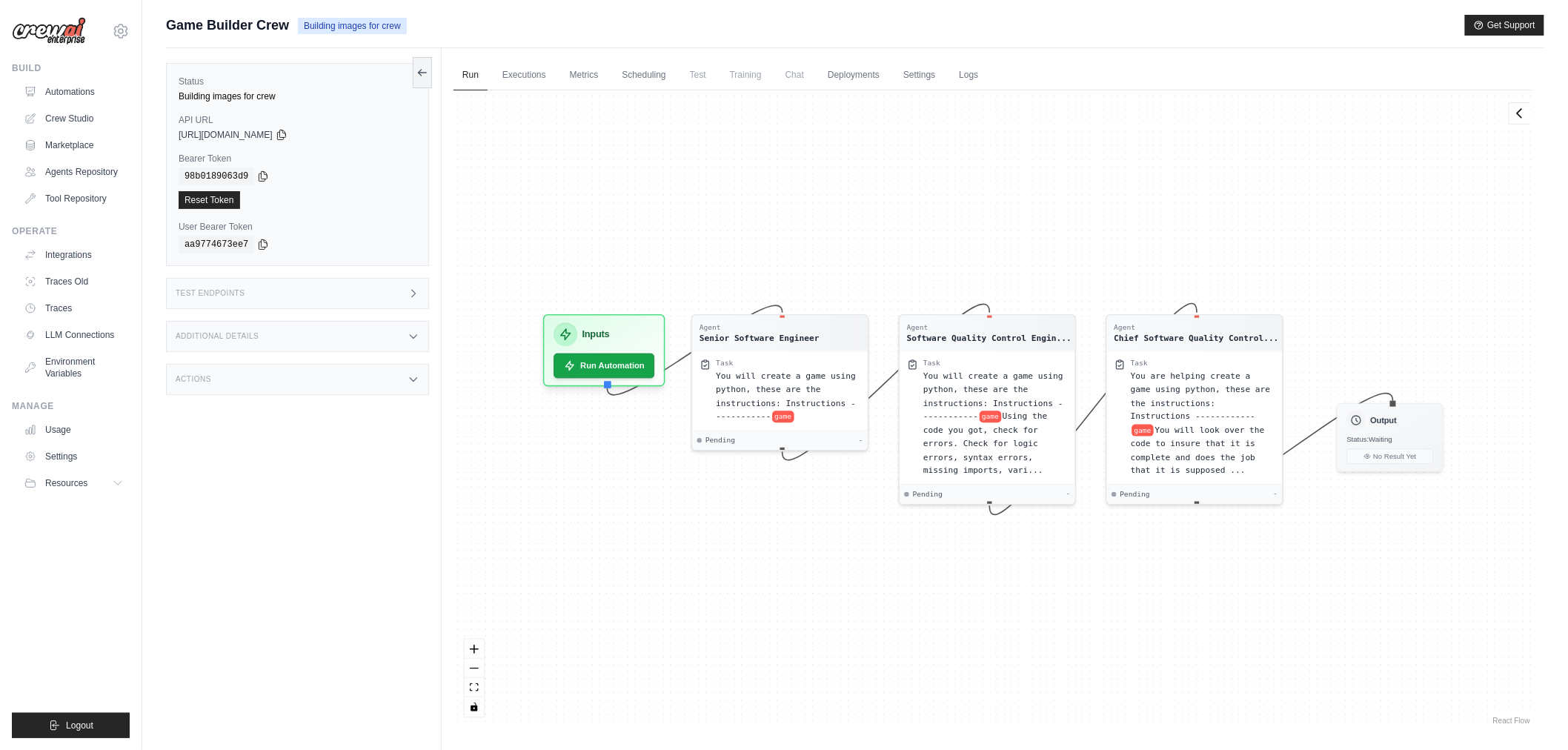
click at [774, 314] on div "Agent Senior Software Engineer Task You will create a game using python, these …" at bounding box center [993, 409] width 1079 height 637
click at [782, 349] on div "Agent Senior Software Engineer" at bounding box center [779, 335] width 176 height 36
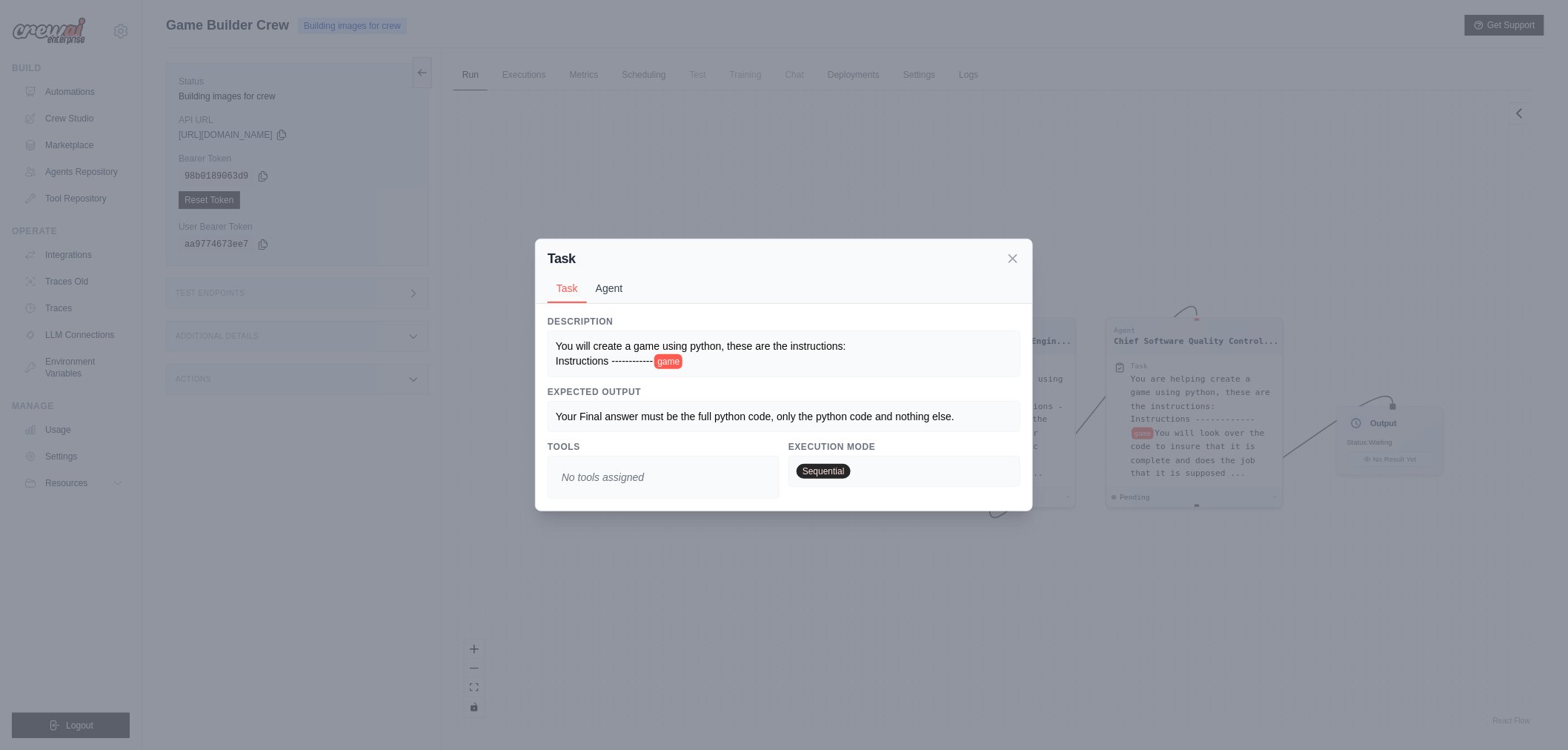
click at [626, 284] on button "Agent" at bounding box center [609, 288] width 45 height 28
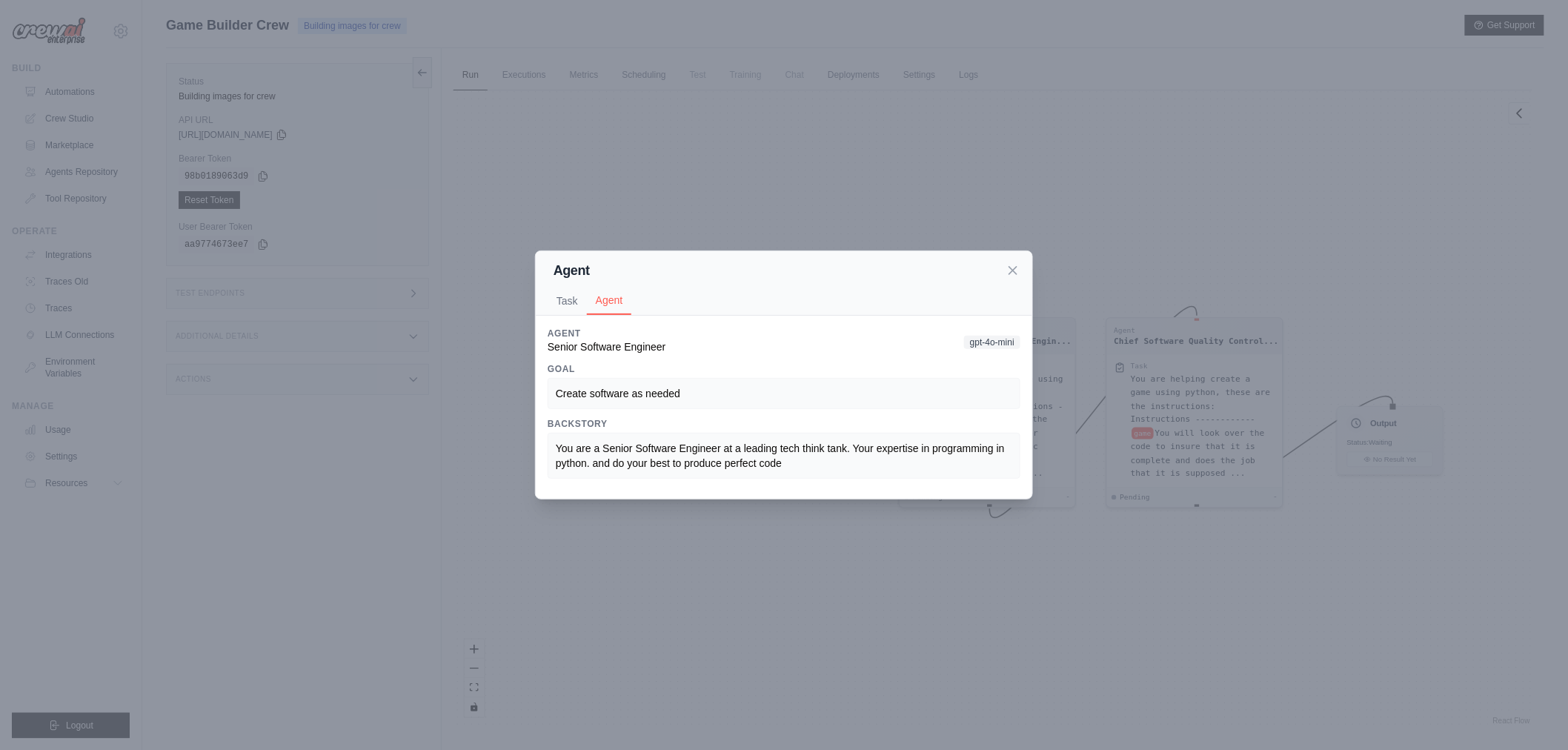
click at [1148, 283] on div "Agent Task Agent Description You will create a game using python, these are the…" at bounding box center [784, 375] width 1568 height 750
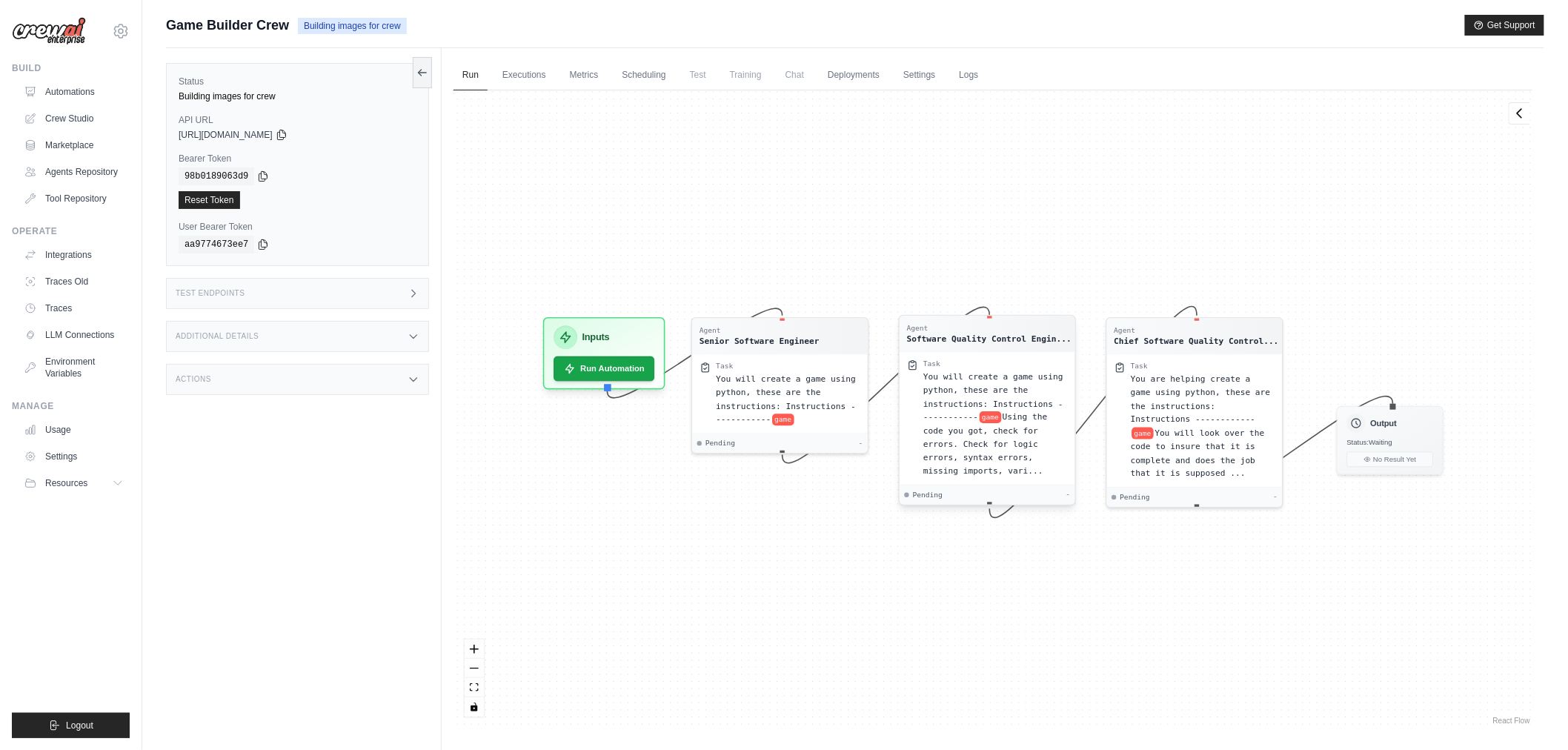
click at [1017, 461] on div "You will create a game using python, these are the instructions: Instructions -…" at bounding box center [995, 423] width 145 height 107
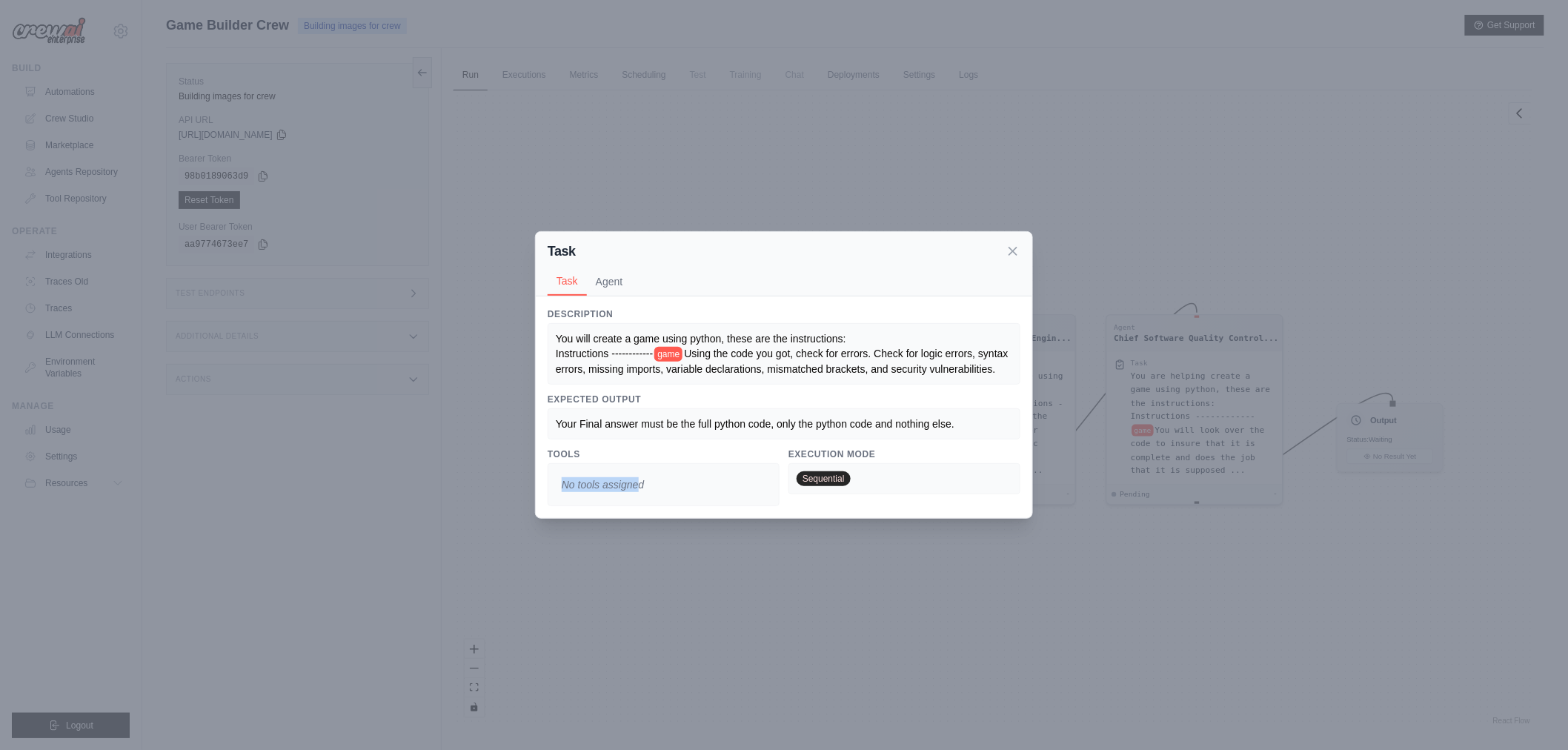
drag, startPoint x: 647, startPoint y: 466, endPoint x: 673, endPoint y: 493, distance: 37.5
click at [648, 482] on div "Tools No tools assigned" at bounding box center [664, 478] width 232 height 58
click at [677, 497] on div "No tools assigned" at bounding box center [664, 485] width 232 height 43
drag, startPoint x: 892, startPoint y: 497, endPoint x: 862, endPoint y: 497, distance: 30.0
click at [893, 494] on div "Sequential" at bounding box center [904, 479] width 232 height 31
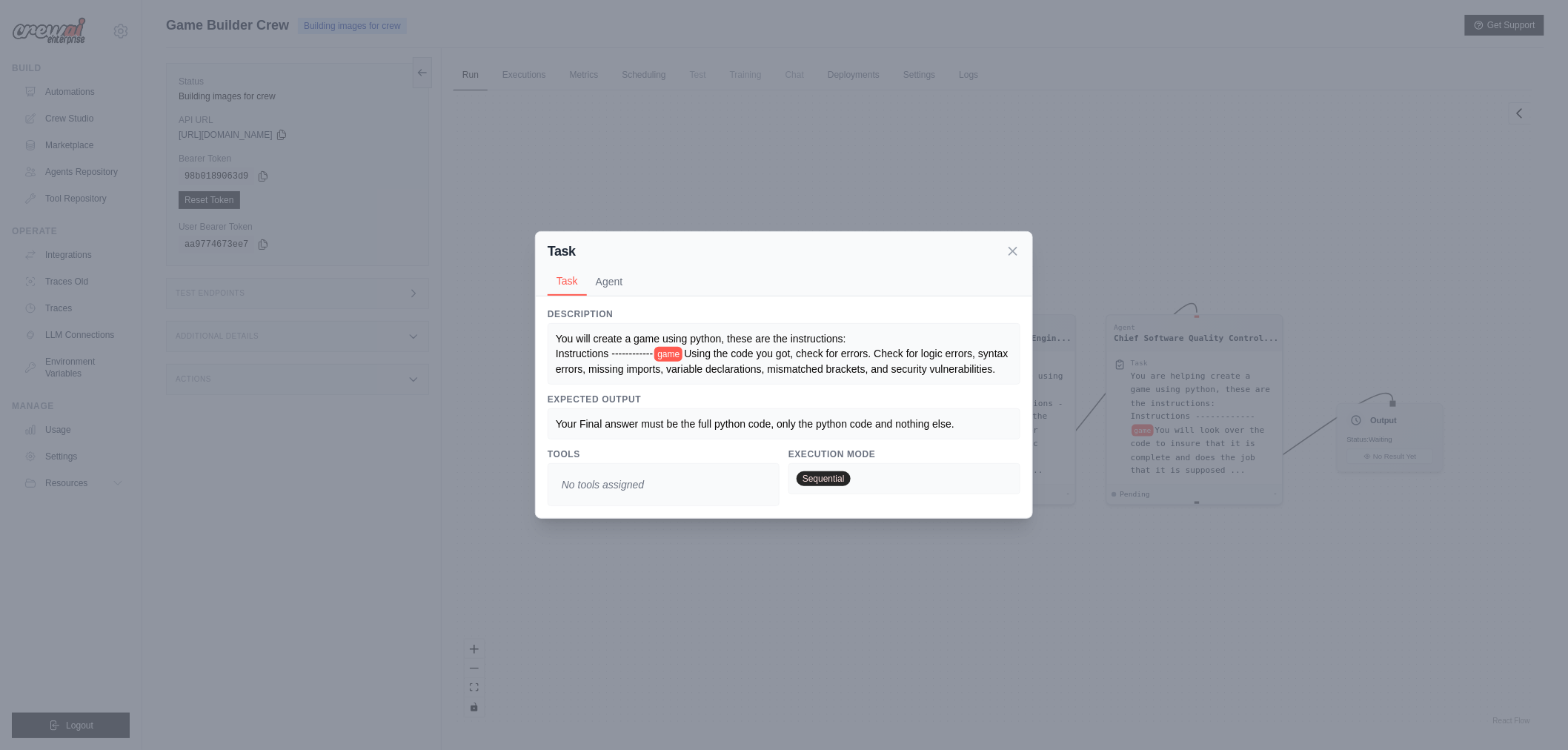
click at [925, 659] on div "Task Task Agent Description You will create a game using python, these are the …" at bounding box center [784, 375] width 1568 height 750
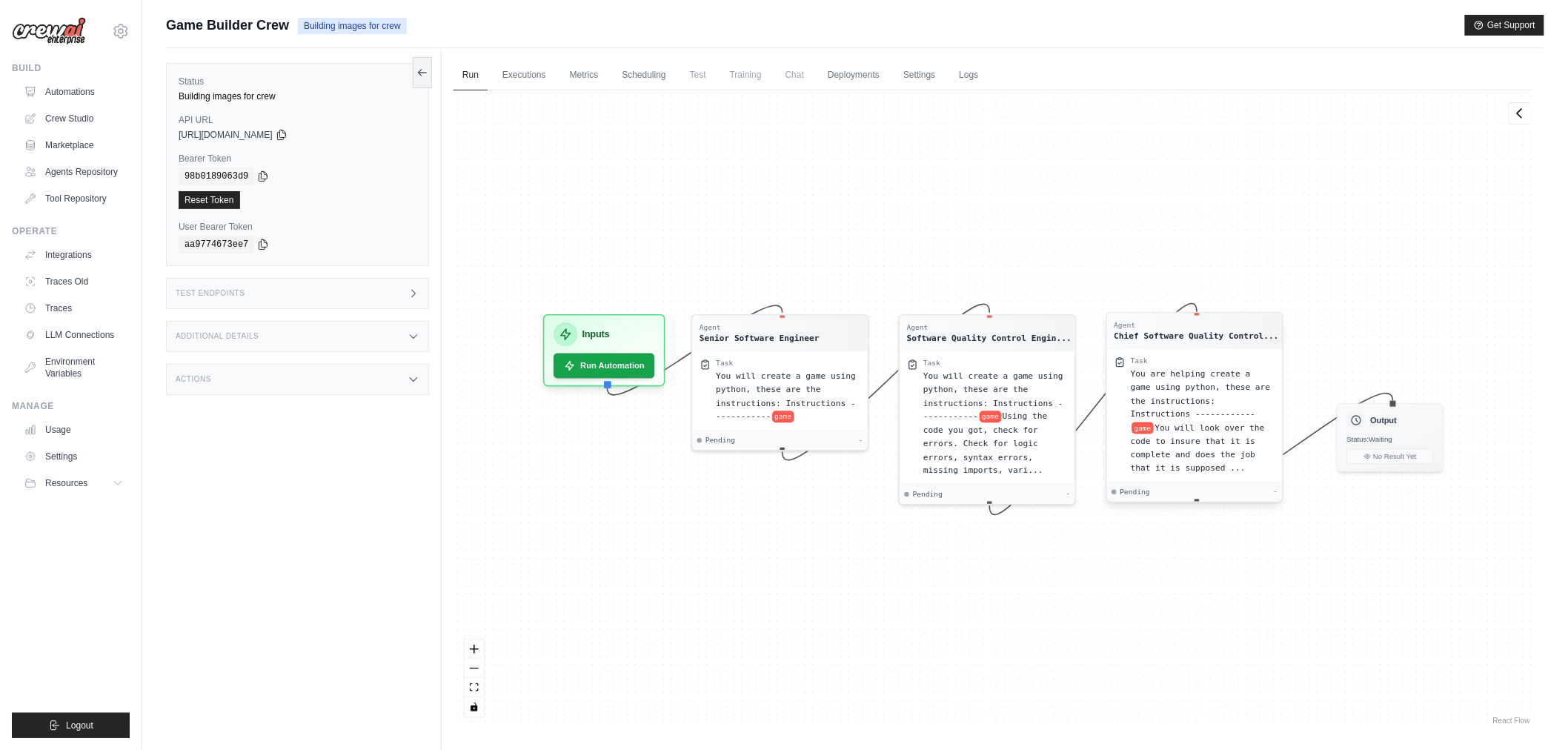
click at [1254, 405] on div "You are helping create a game using python, these are the instructions: Instruc…" at bounding box center [1203, 420] width 145 height 107
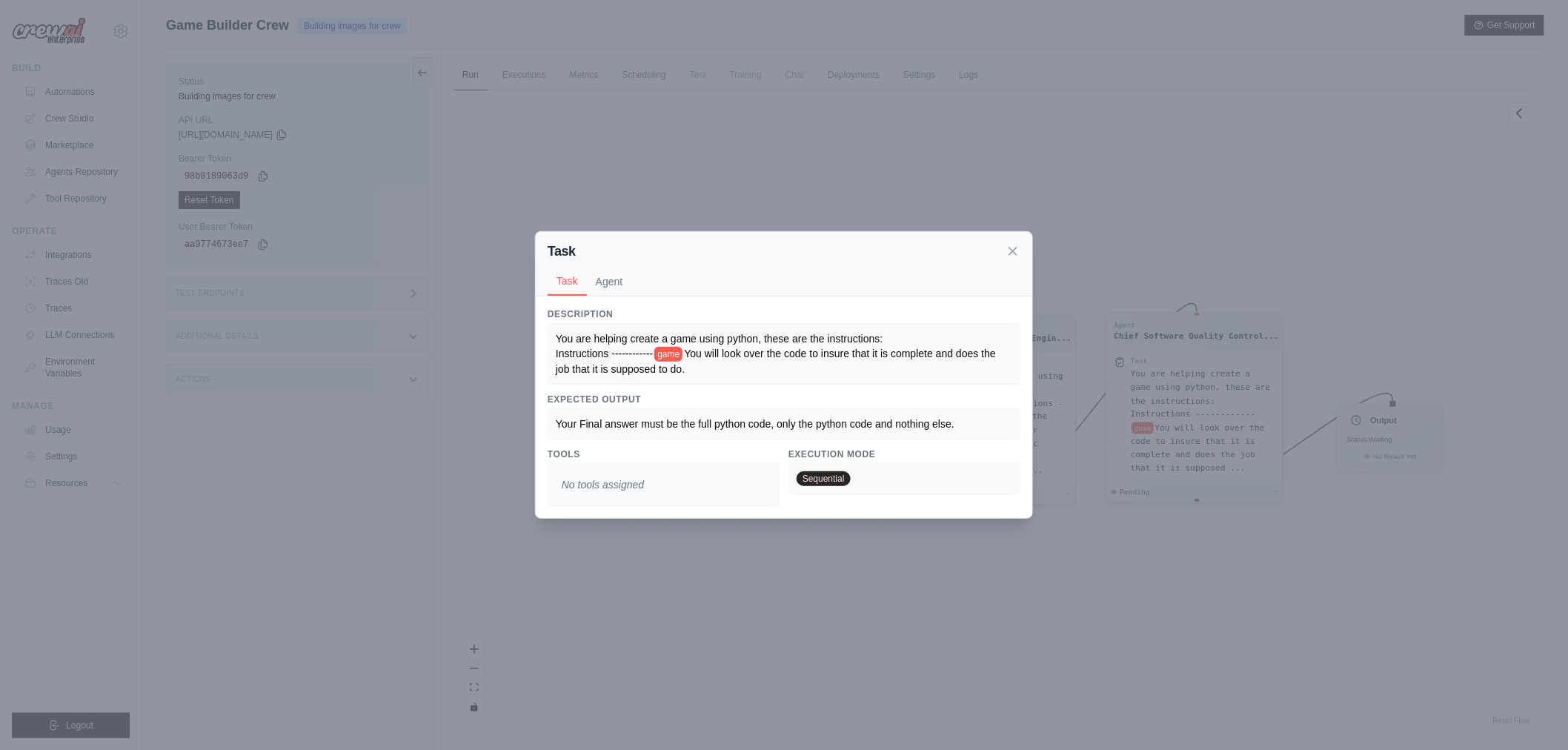
click at [1203, 328] on div "Task Task Agent Description You are helping create a game using python, these a…" at bounding box center [784, 375] width 1568 height 750
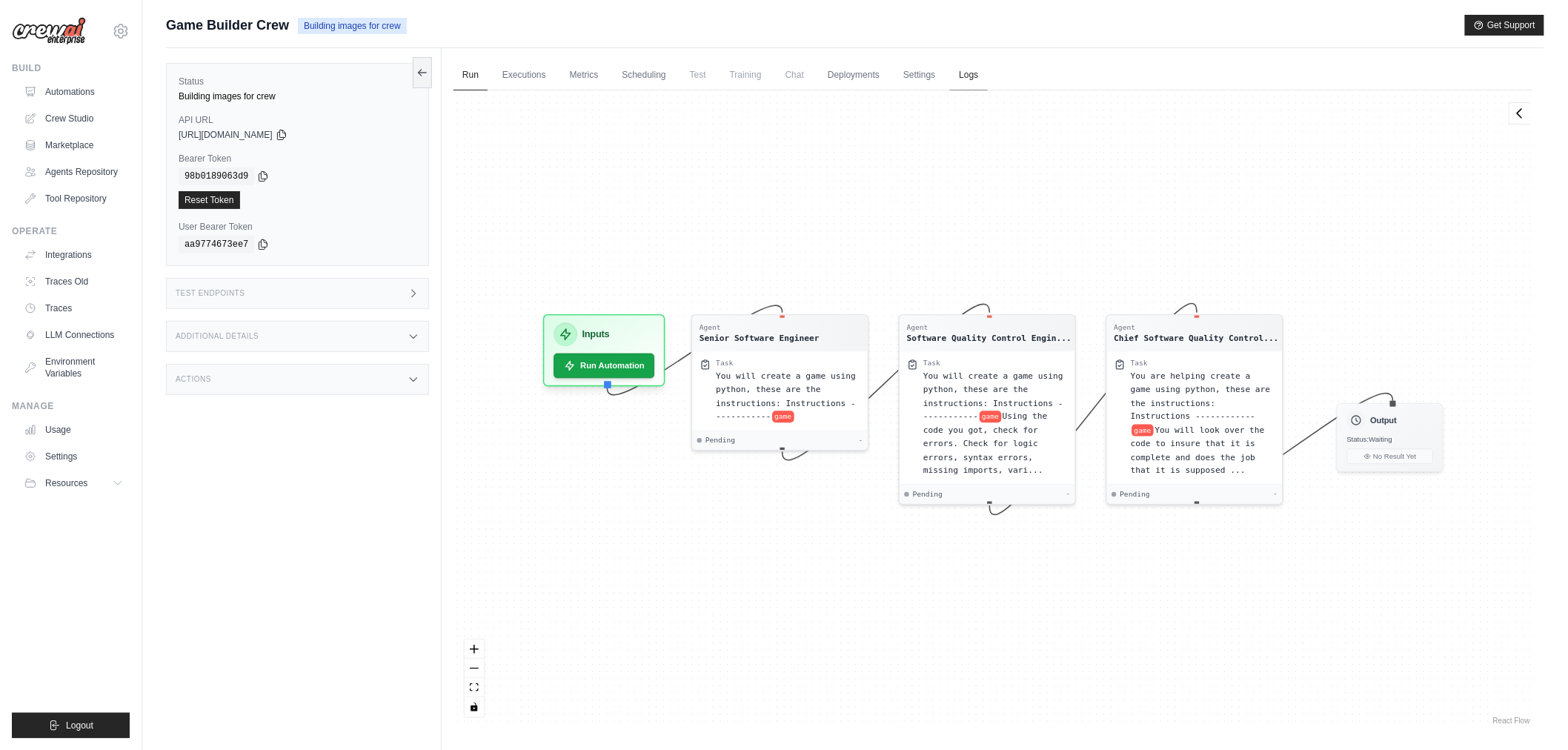
click at [967, 81] on link "Logs" at bounding box center [969, 75] width 37 height 31
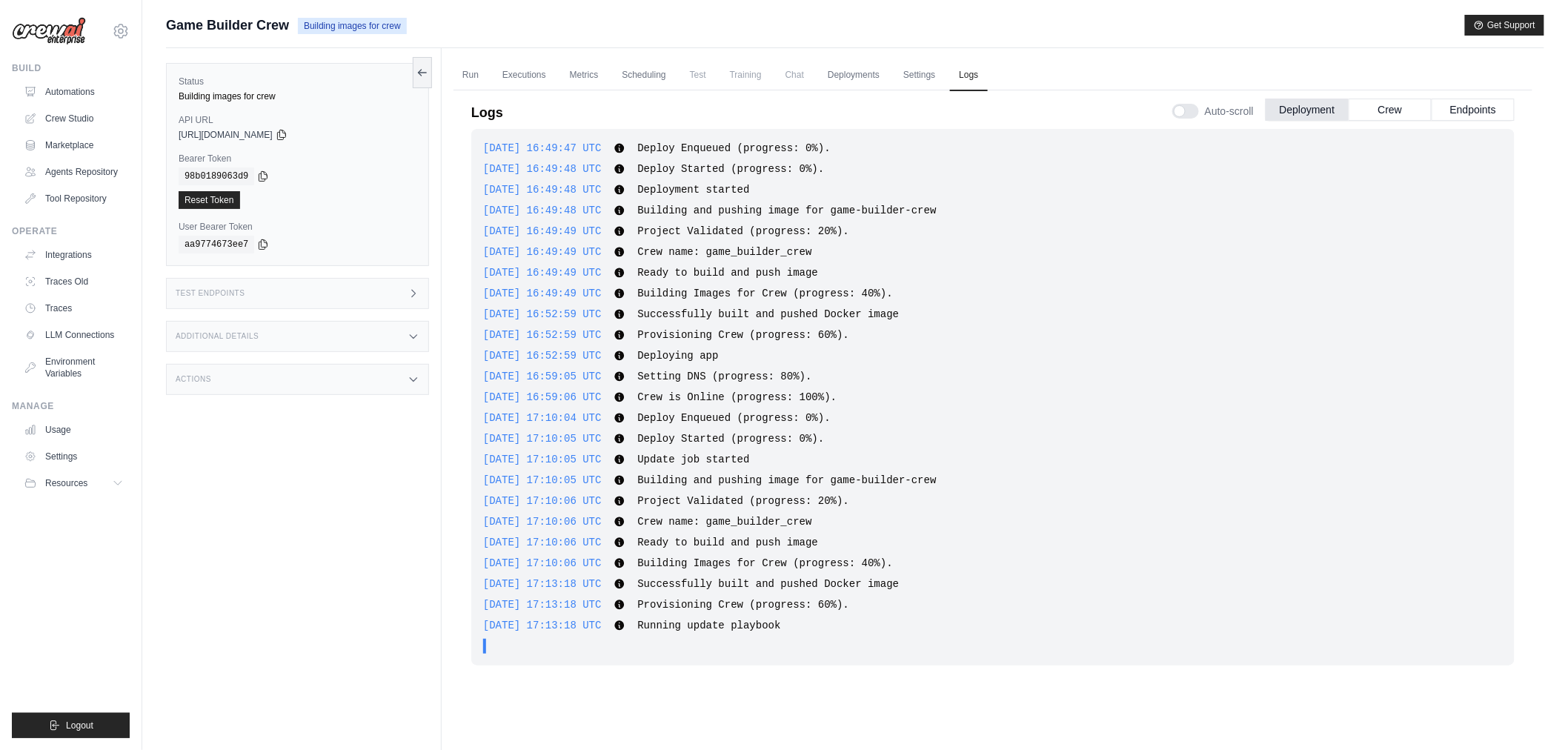
click at [1255, 624] on div "2025-09-21 17:13:18 UTC Running update playbook Show more Show less" at bounding box center [993, 625] width 1020 height 15
click at [457, 68] on link "Run" at bounding box center [471, 75] width 34 height 31
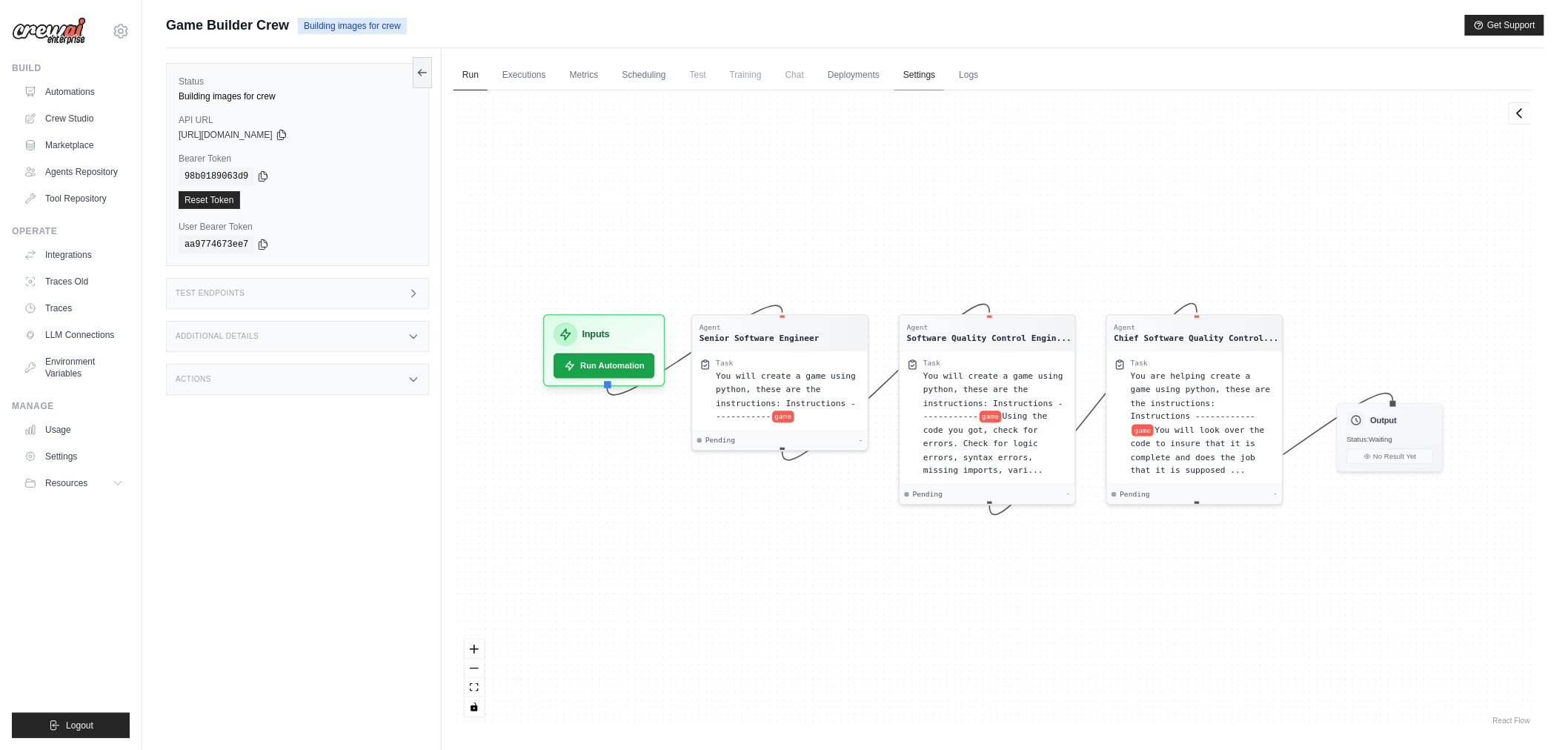
click at [915, 74] on link "Settings" at bounding box center [920, 75] width 50 height 31
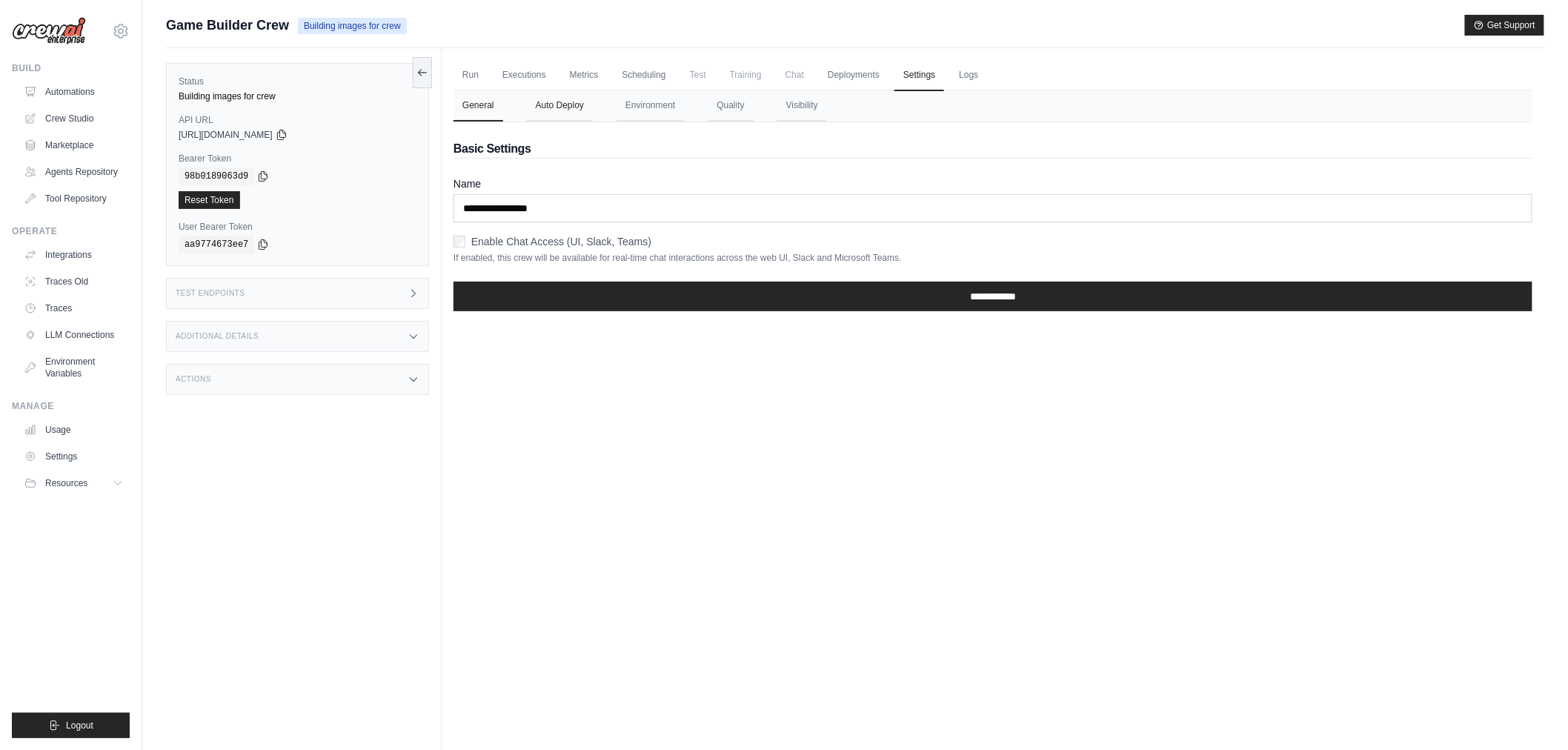
click at [575, 104] on button "Auto Deploy" at bounding box center [559, 106] width 66 height 31
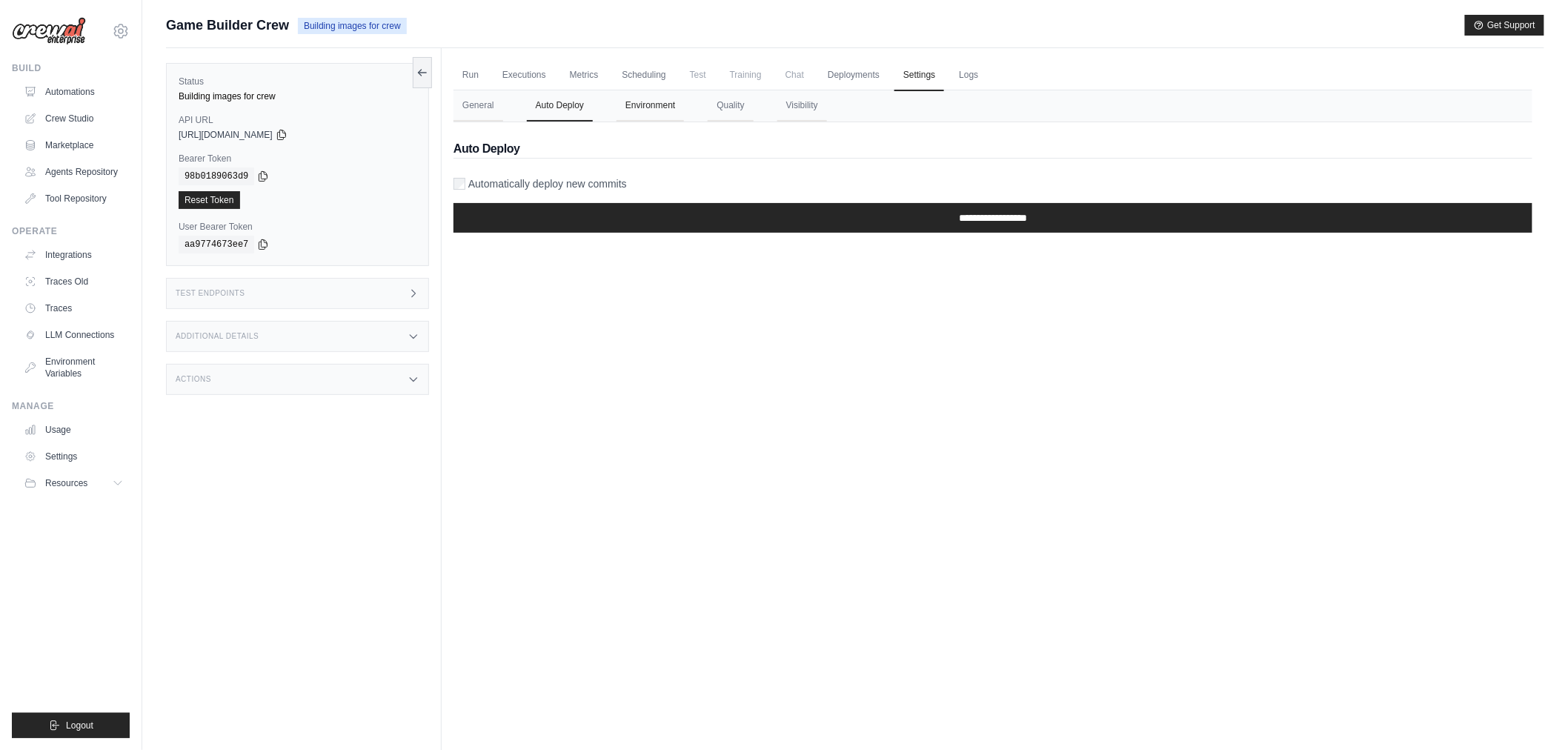
click at [656, 107] on button "Environment" at bounding box center [650, 106] width 68 height 31
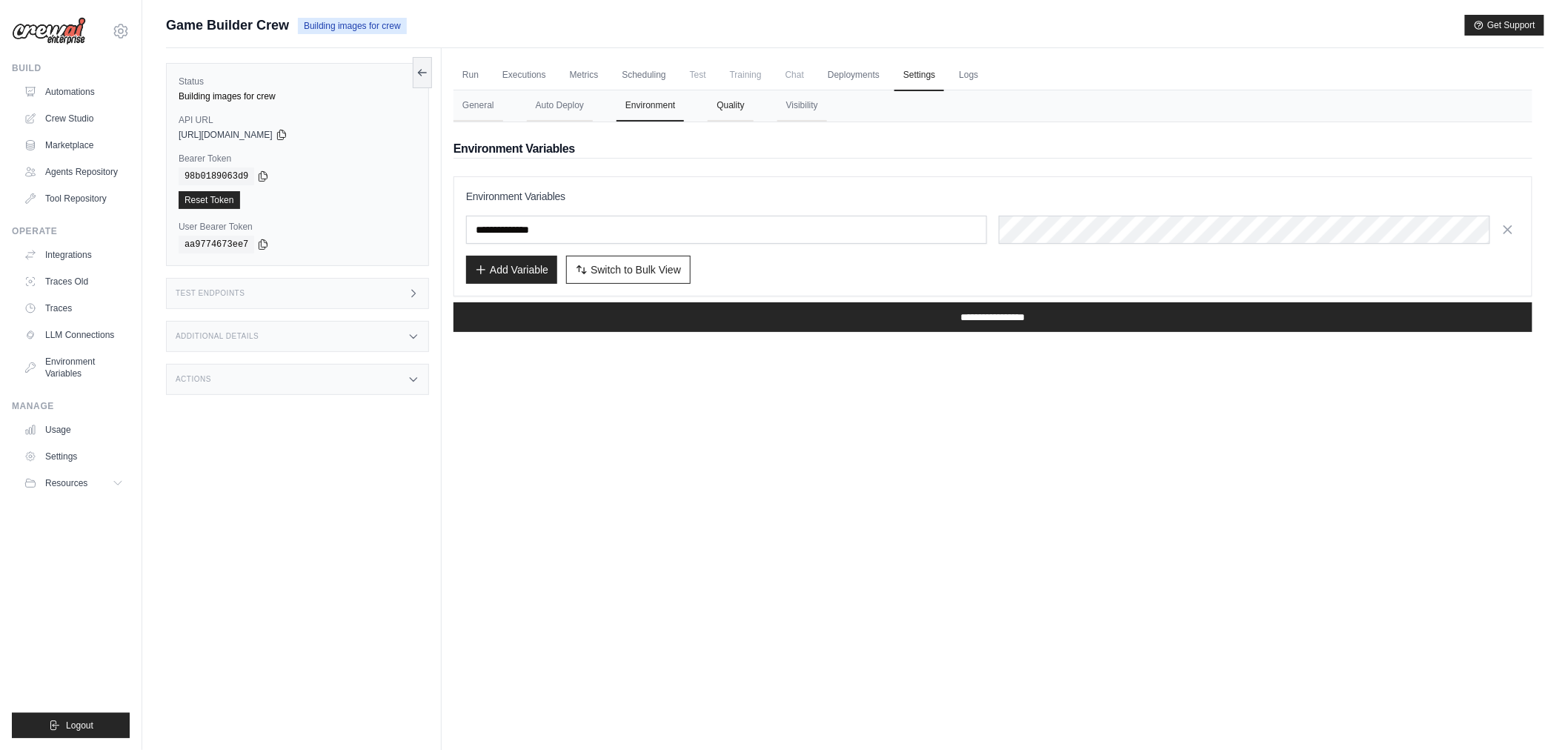
click at [736, 107] on button "Quality" at bounding box center [730, 106] width 45 height 31
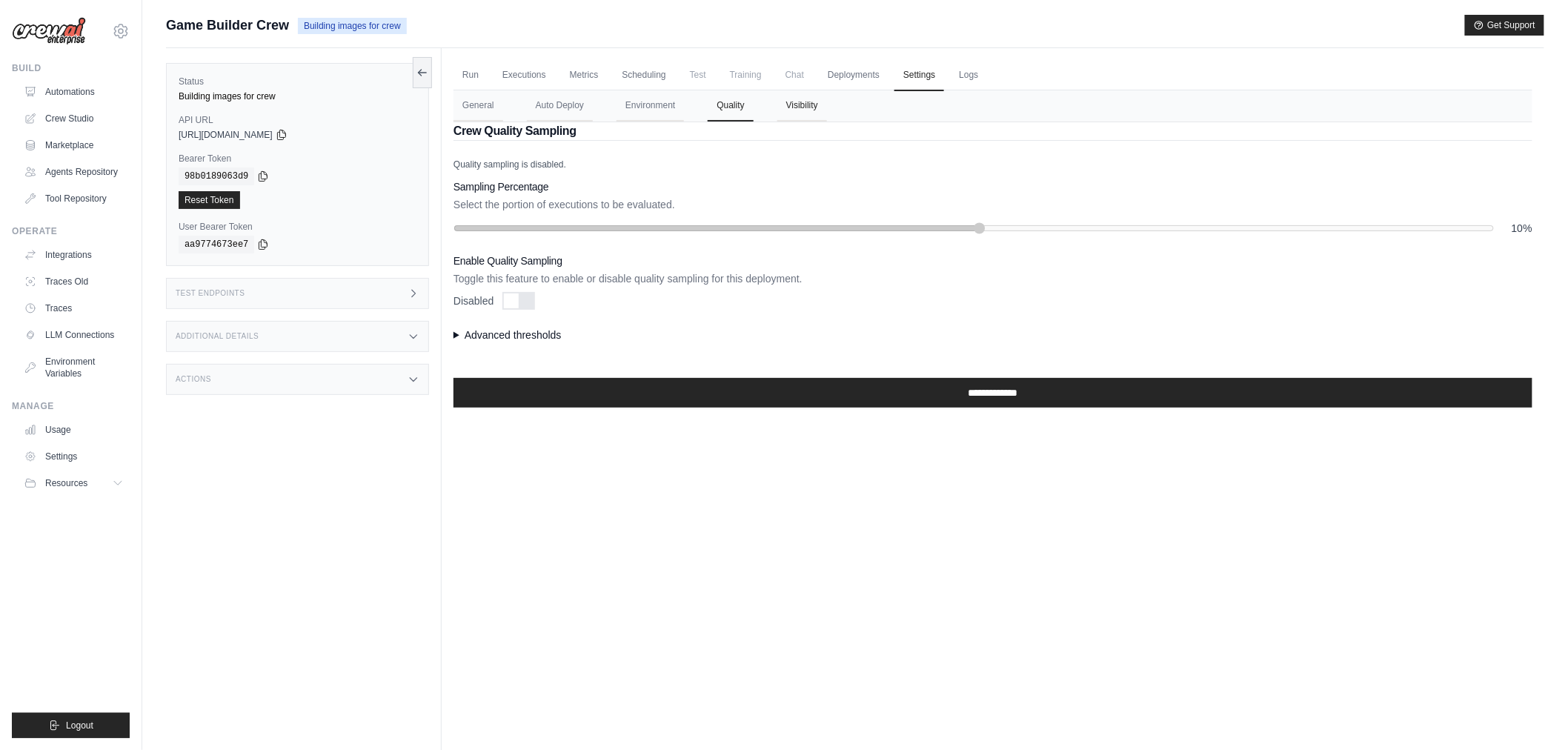
click at [811, 110] on button "Visibility" at bounding box center [802, 106] width 50 height 31
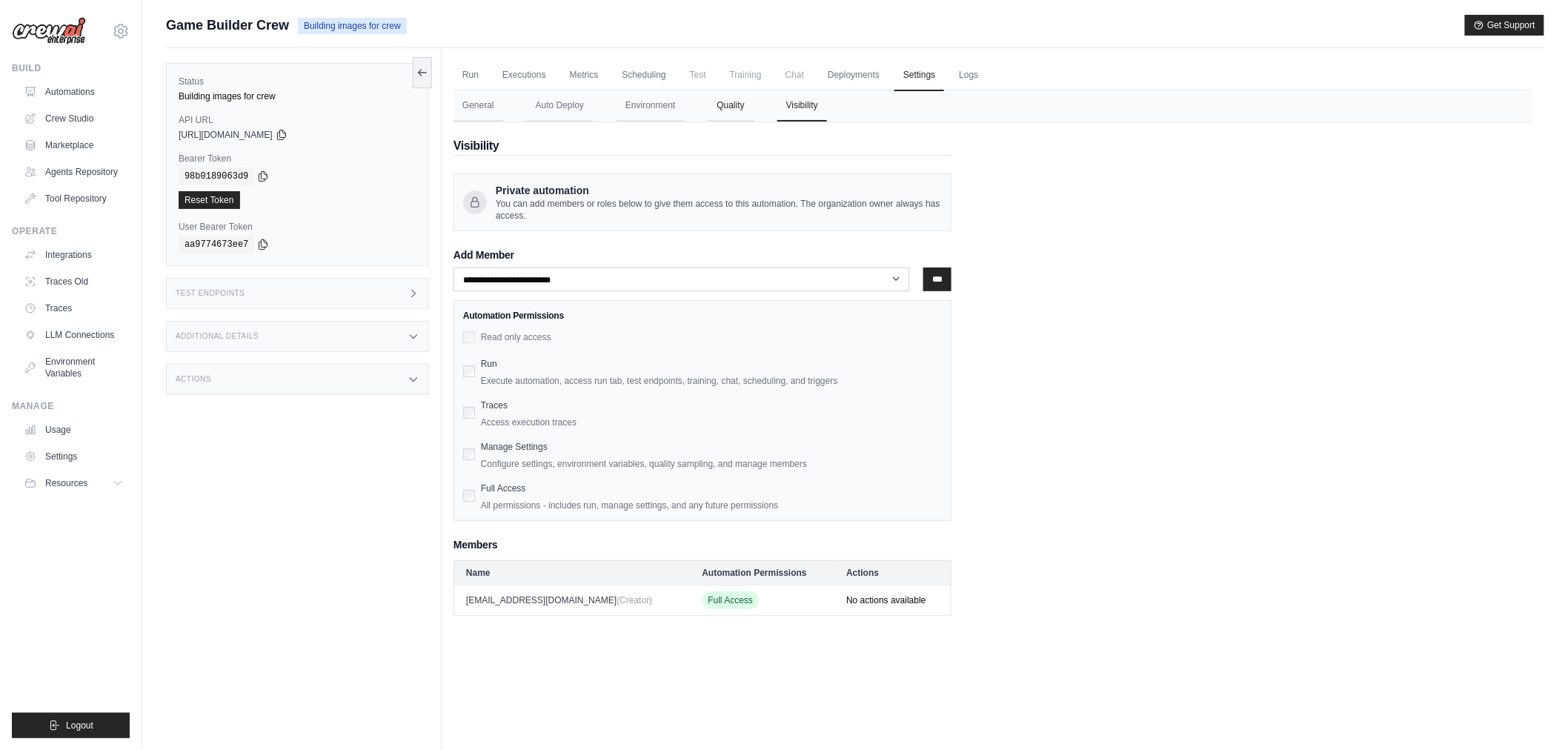
click at [719, 113] on button "Quality" at bounding box center [730, 106] width 45 height 31
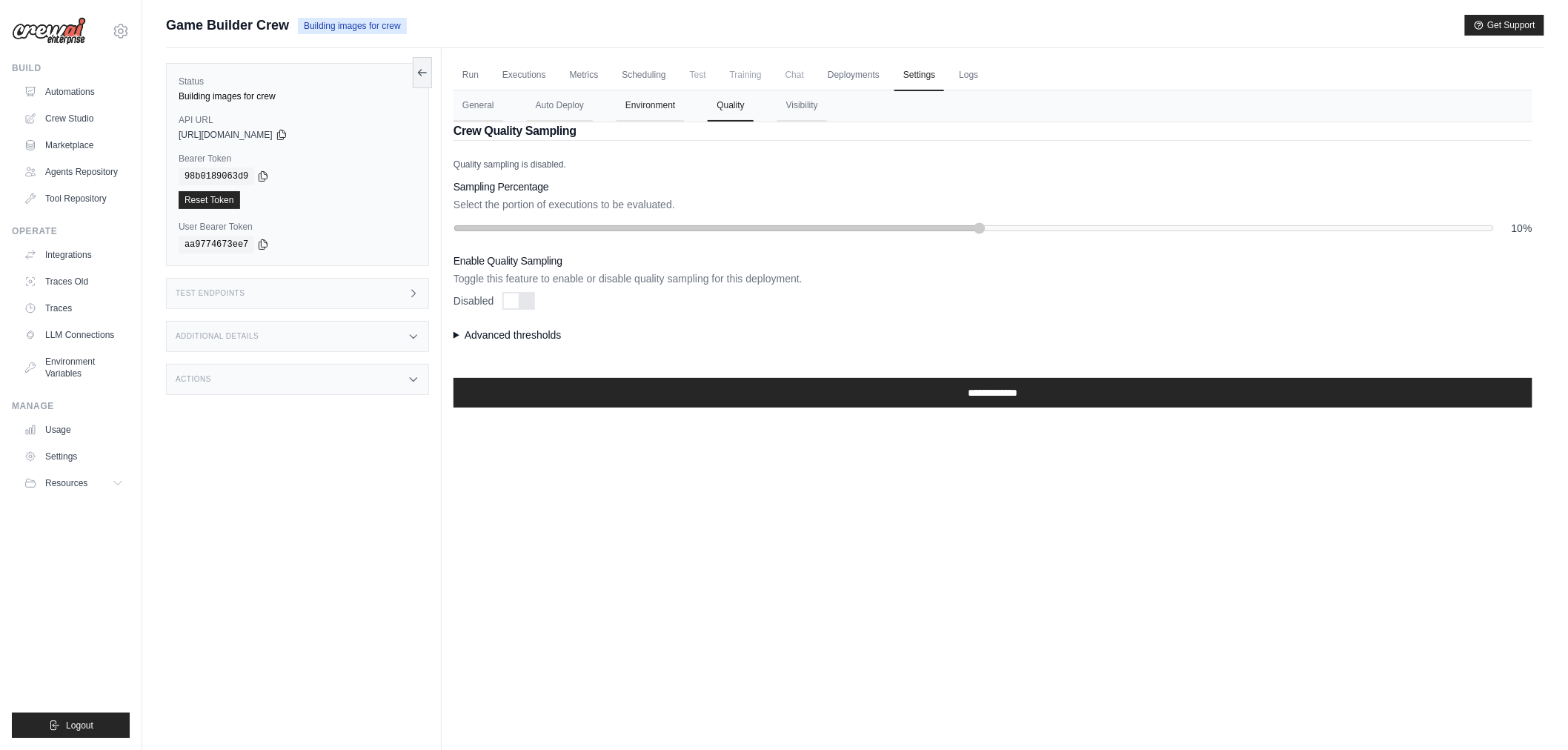
click at [677, 113] on button "Environment" at bounding box center [650, 106] width 68 height 31
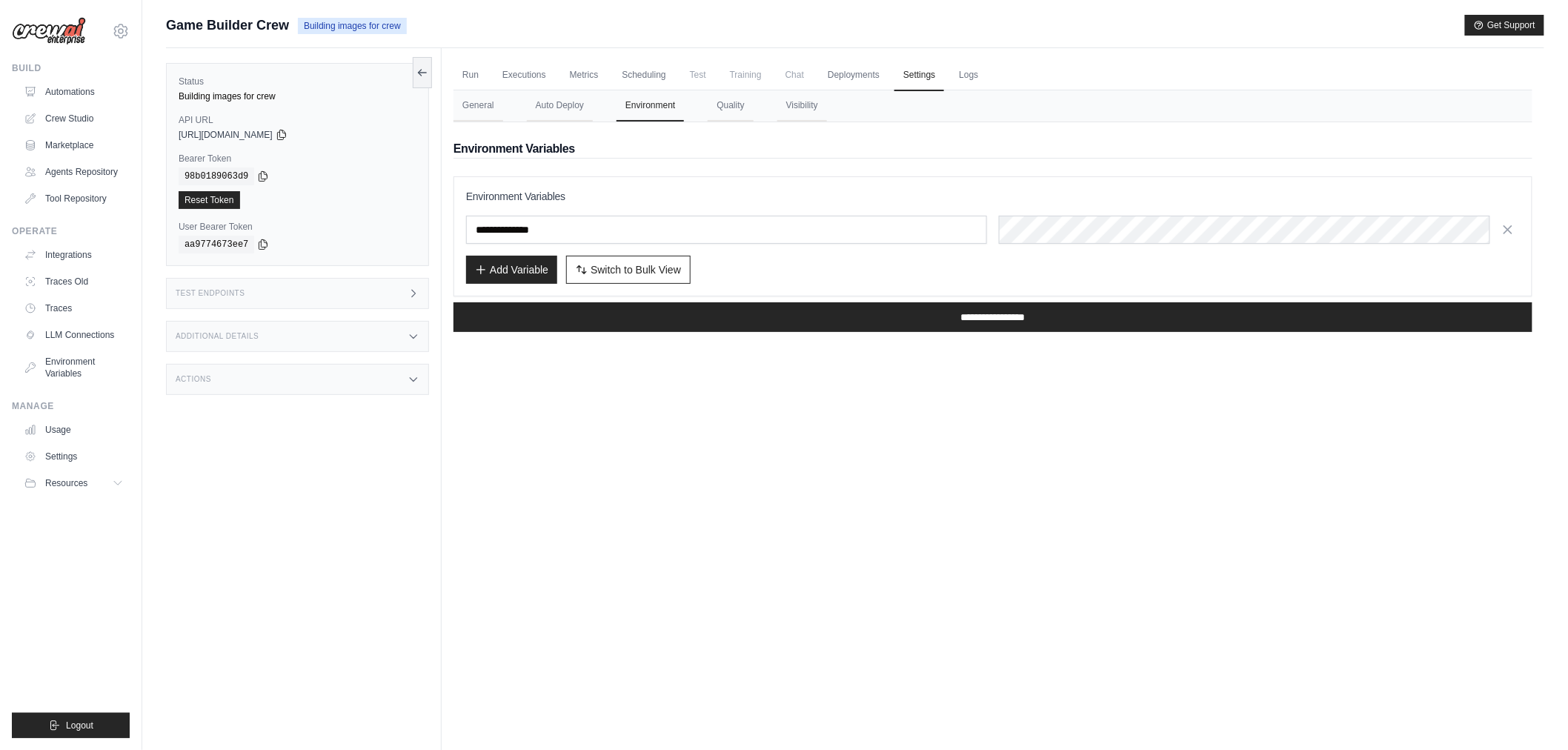
click at [618, 116] on button "Environment" at bounding box center [650, 106] width 68 height 31
click at [543, 105] on button "Auto Deploy" at bounding box center [559, 106] width 66 height 31
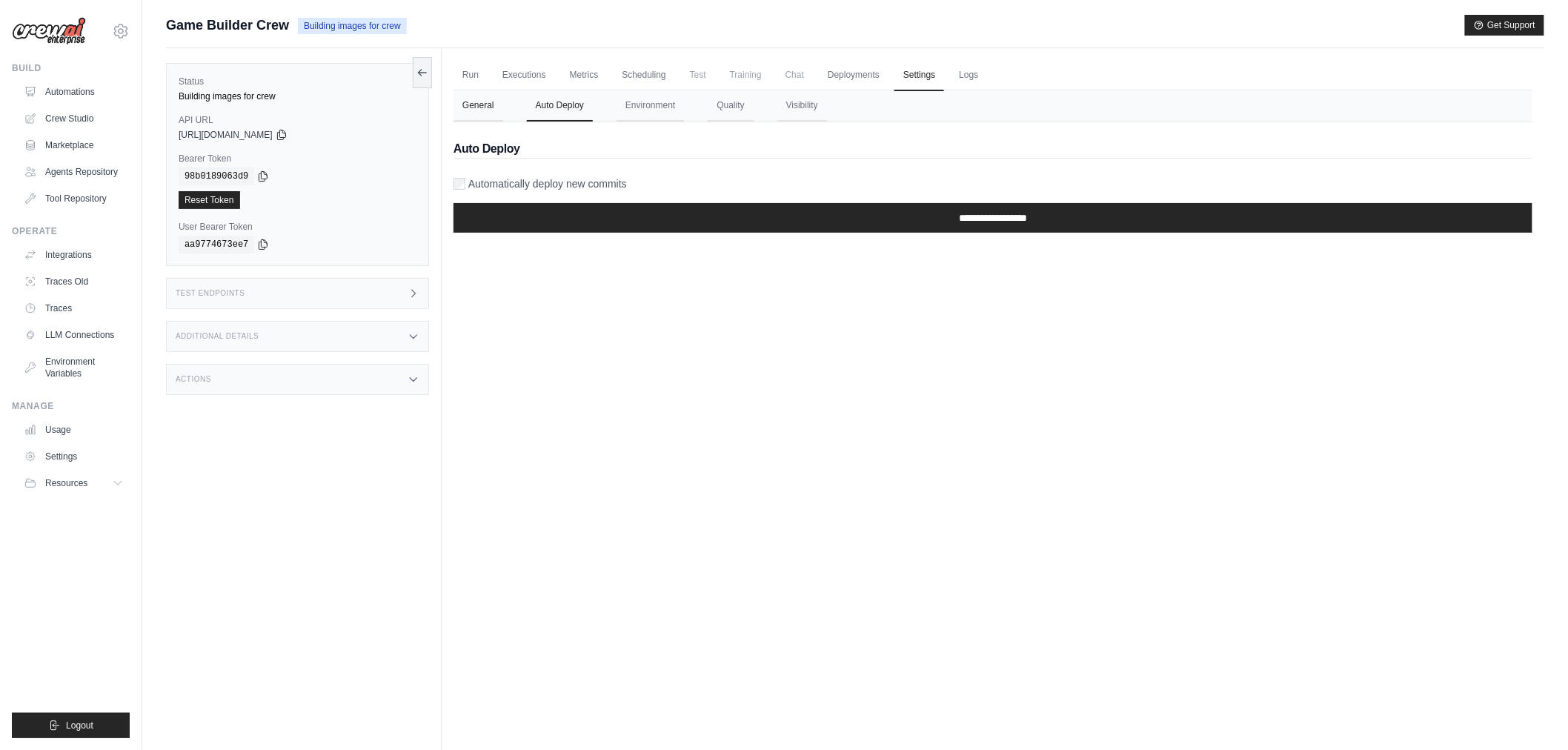
click at [460, 100] on button "General" at bounding box center [479, 106] width 50 height 31
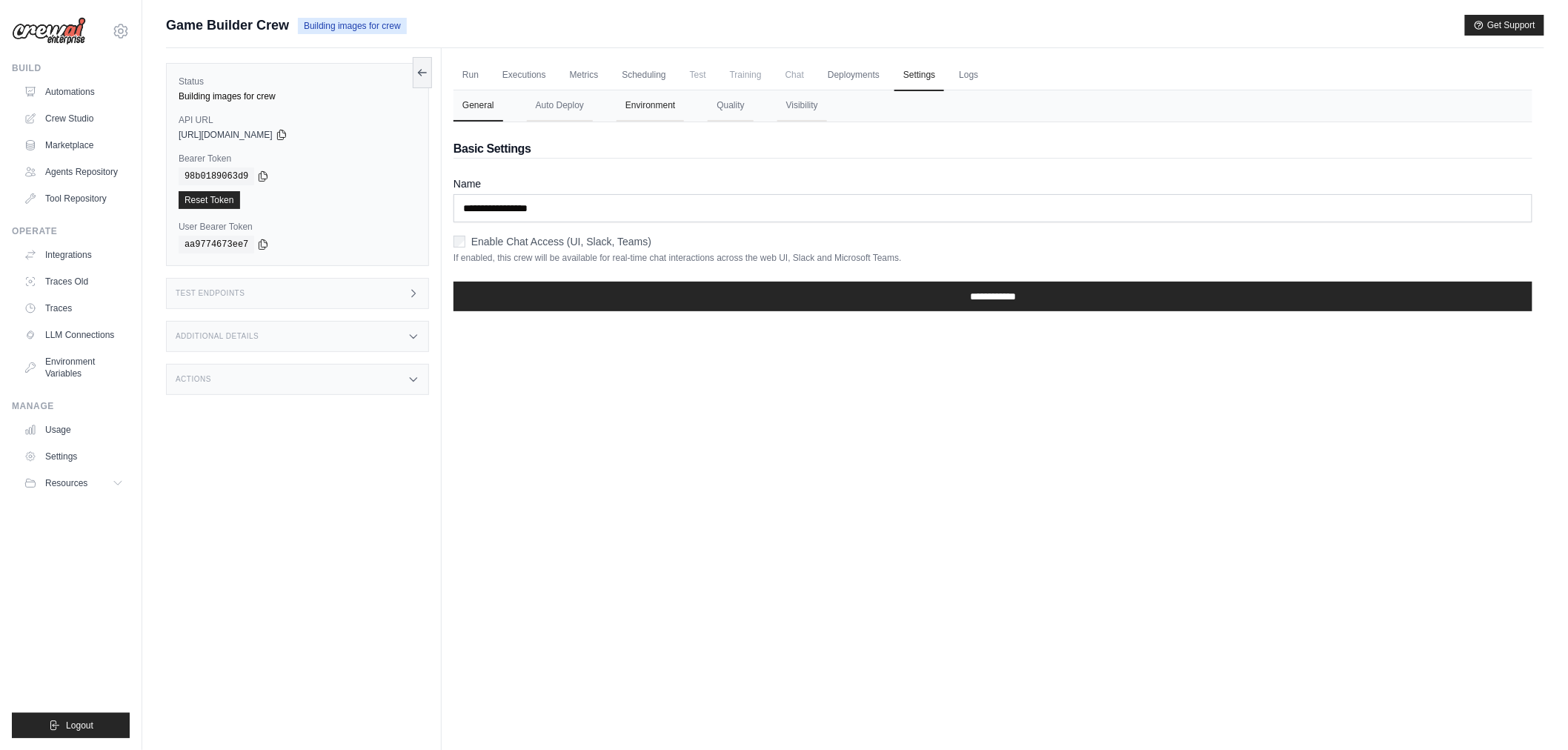
click at [638, 104] on button "Environment" at bounding box center [650, 106] width 68 height 31
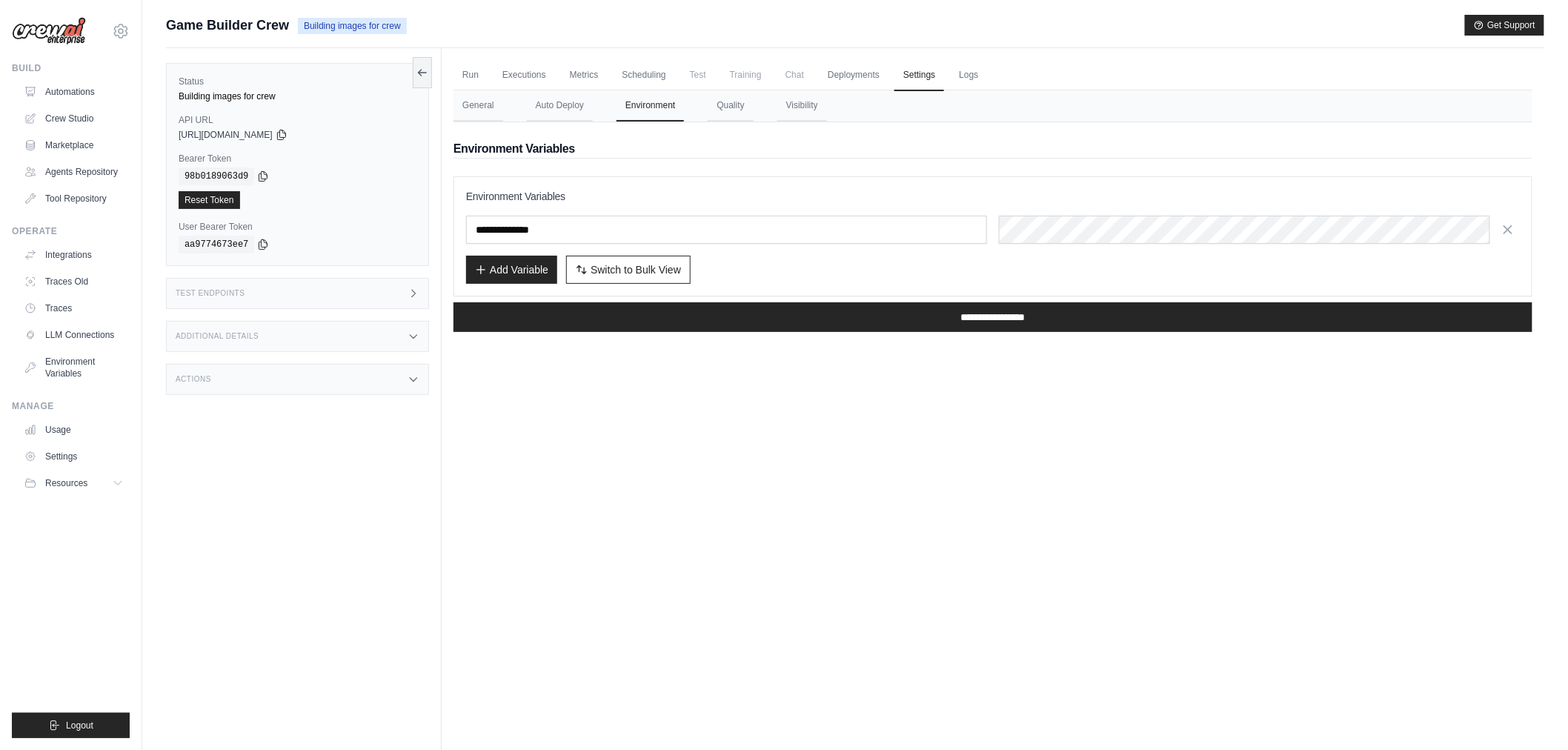
click at [306, 283] on div "Test Endpoints" at bounding box center [297, 294] width 263 height 31
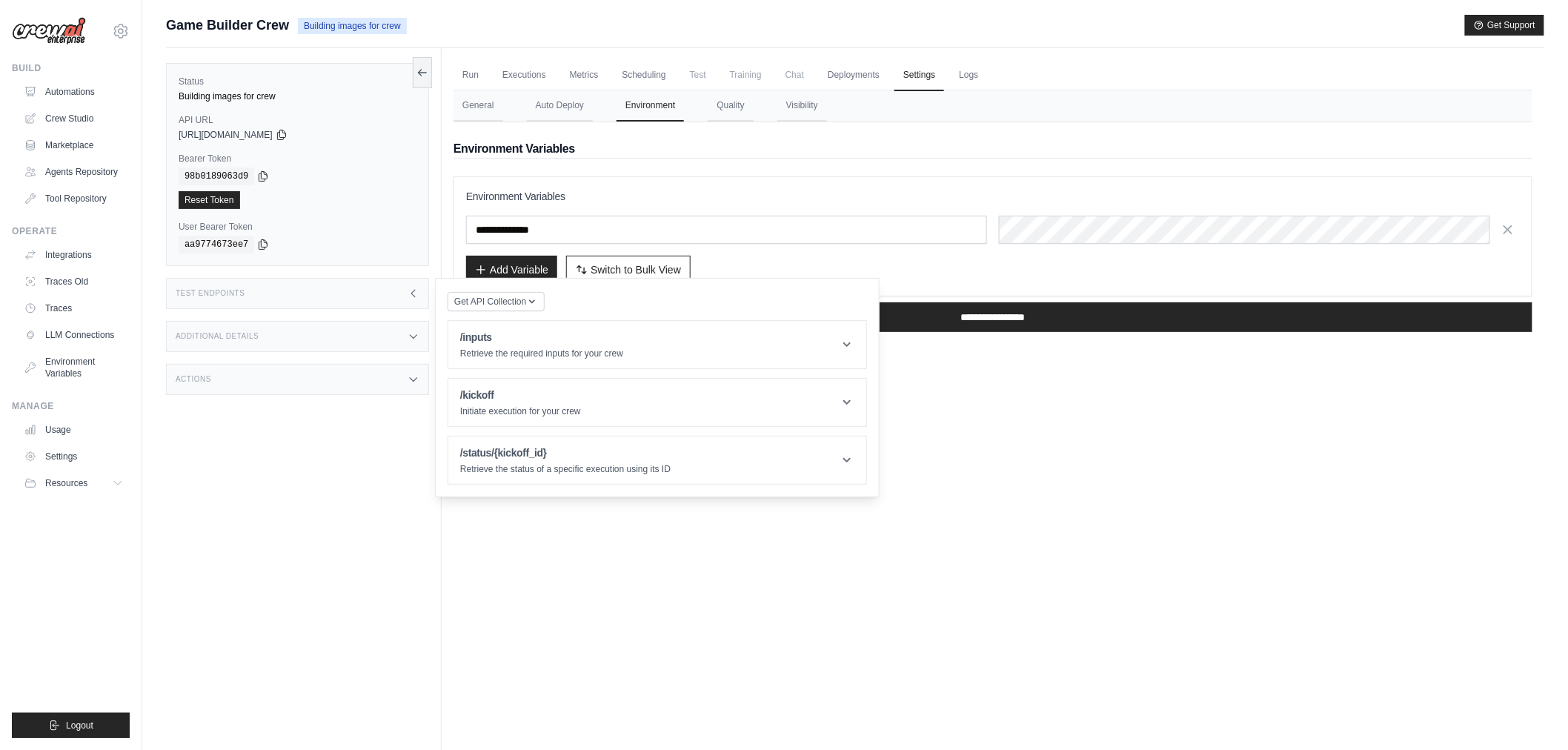
click at [306, 283] on div "Test Endpoints" at bounding box center [297, 294] width 263 height 31
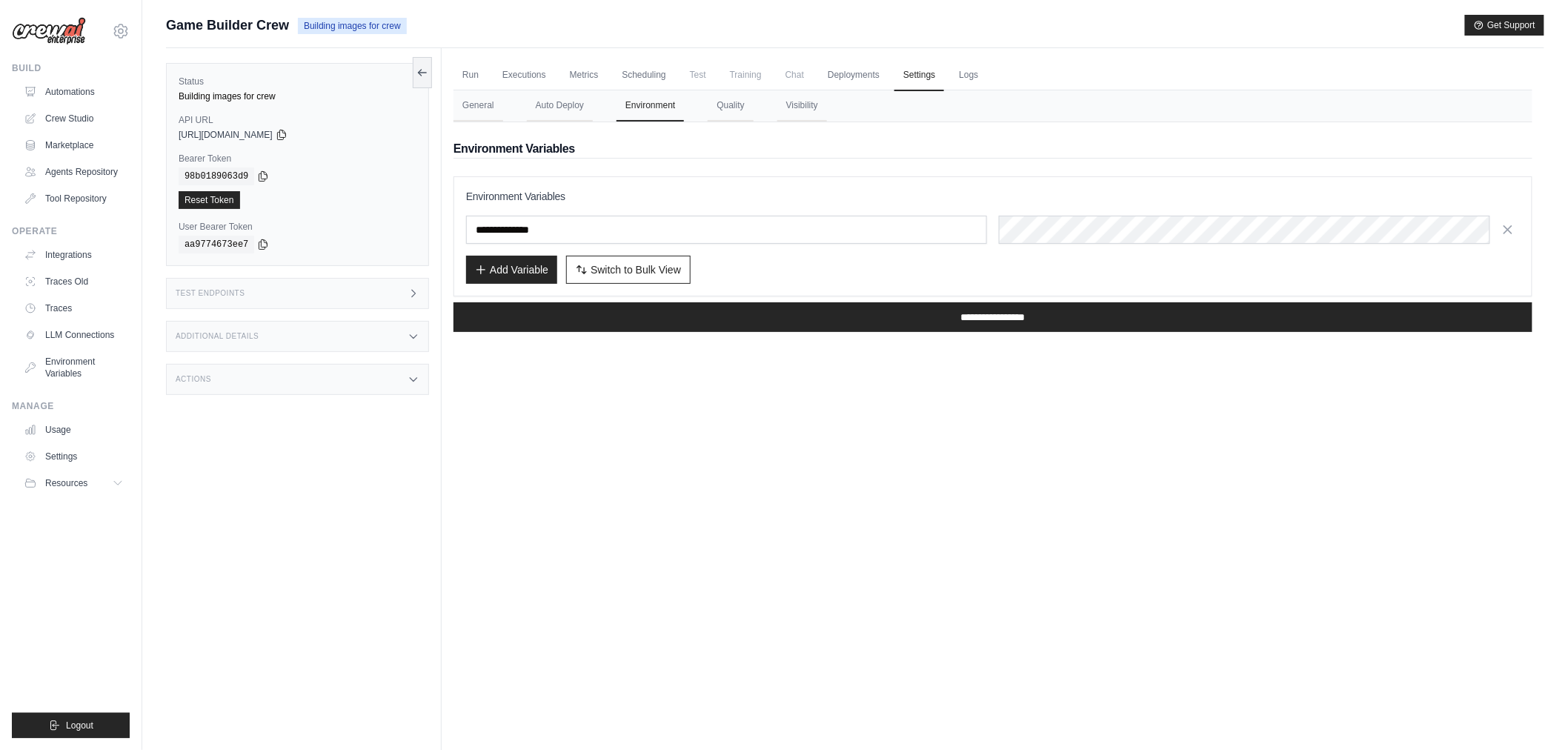
click at [290, 343] on div "Additional Details" at bounding box center [297, 336] width 263 height 31
click at [290, 342] on div "Additional Details" at bounding box center [297, 336] width 263 height 31
drag, startPoint x: 278, startPoint y: 416, endPoint x: 287, endPoint y: 386, distance: 31.3
click at [282, 410] on div "Status Building images for crew API URL copied https://game-builder-crew-fe490b…" at bounding box center [304, 423] width 276 height 750
click at [289, 384] on div "Actions" at bounding box center [297, 379] width 263 height 31
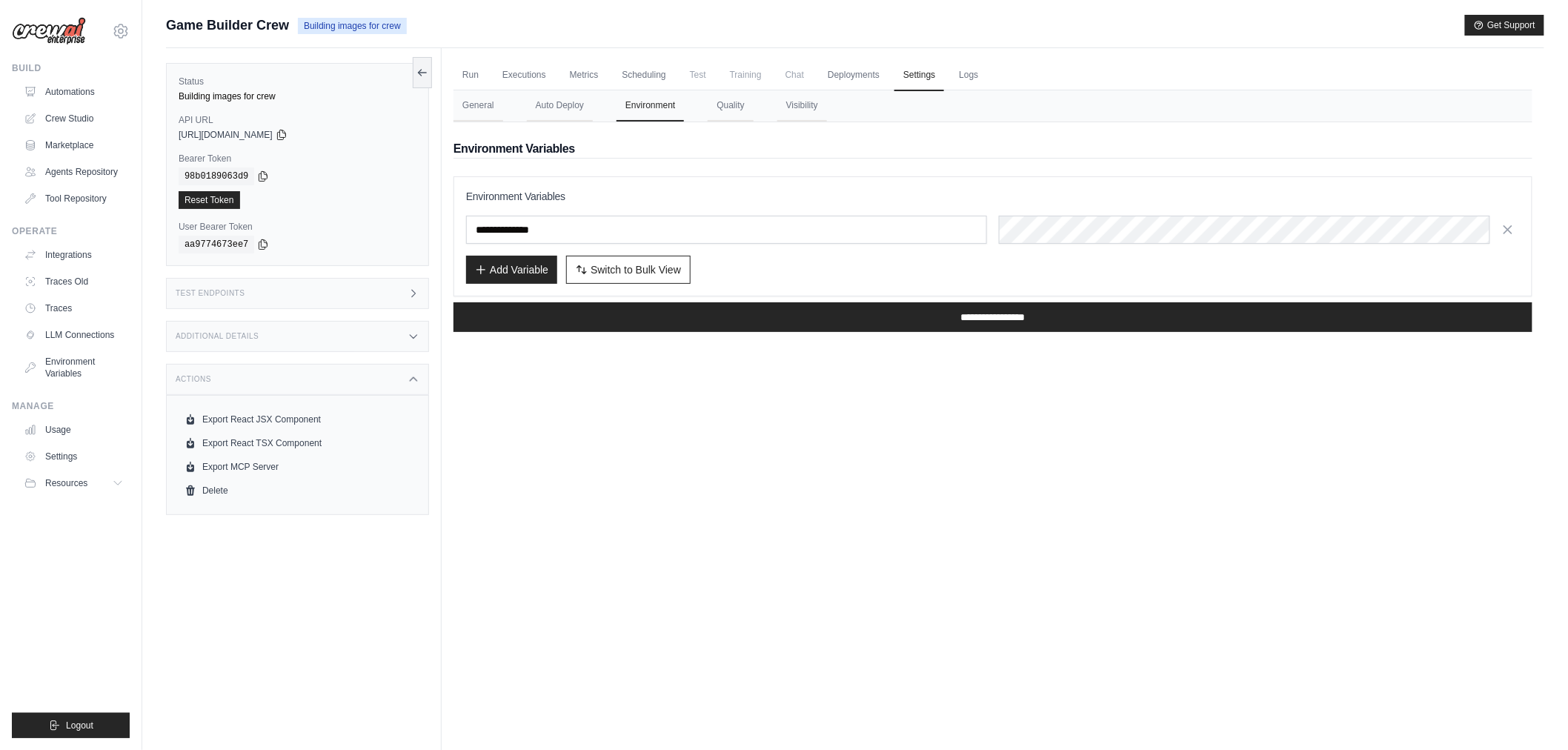
click at [295, 378] on div "Actions" at bounding box center [297, 379] width 263 height 31
click at [562, 97] on button "Auto Deploy" at bounding box center [559, 106] width 66 height 31
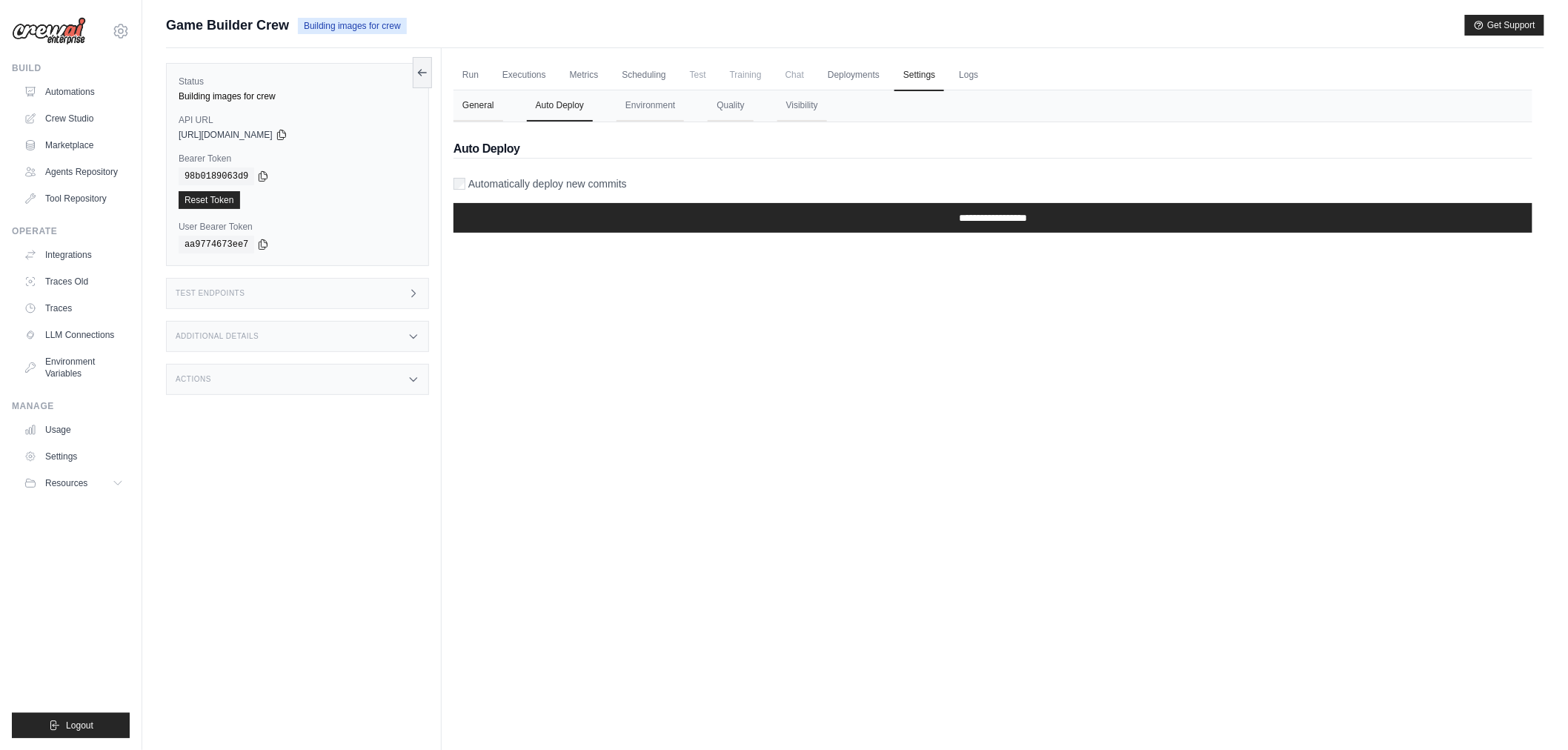
click at [470, 100] on button "General" at bounding box center [479, 106] width 50 height 31
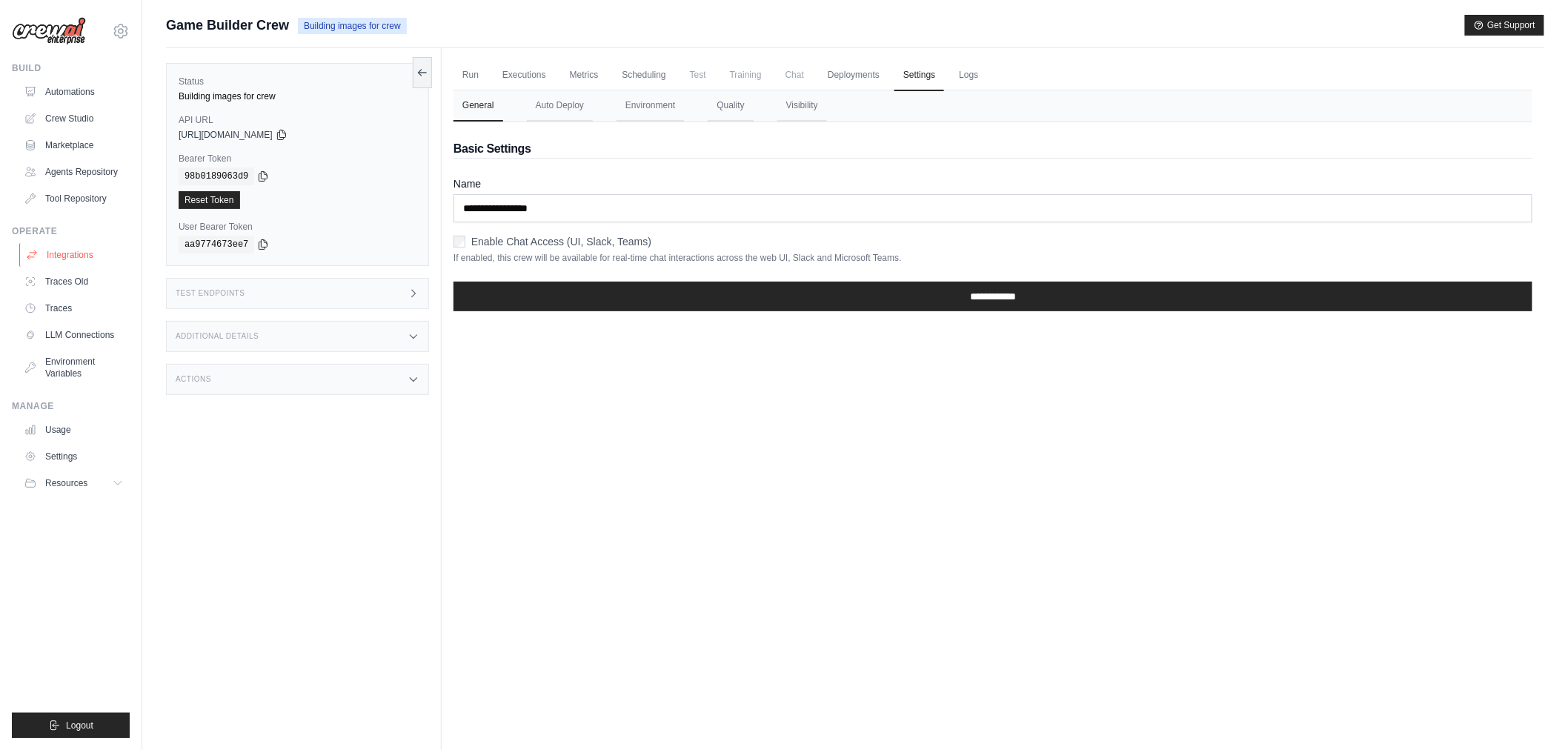
click at [78, 256] on link "Integrations" at bounding box center [75, 255] width 112 height 24
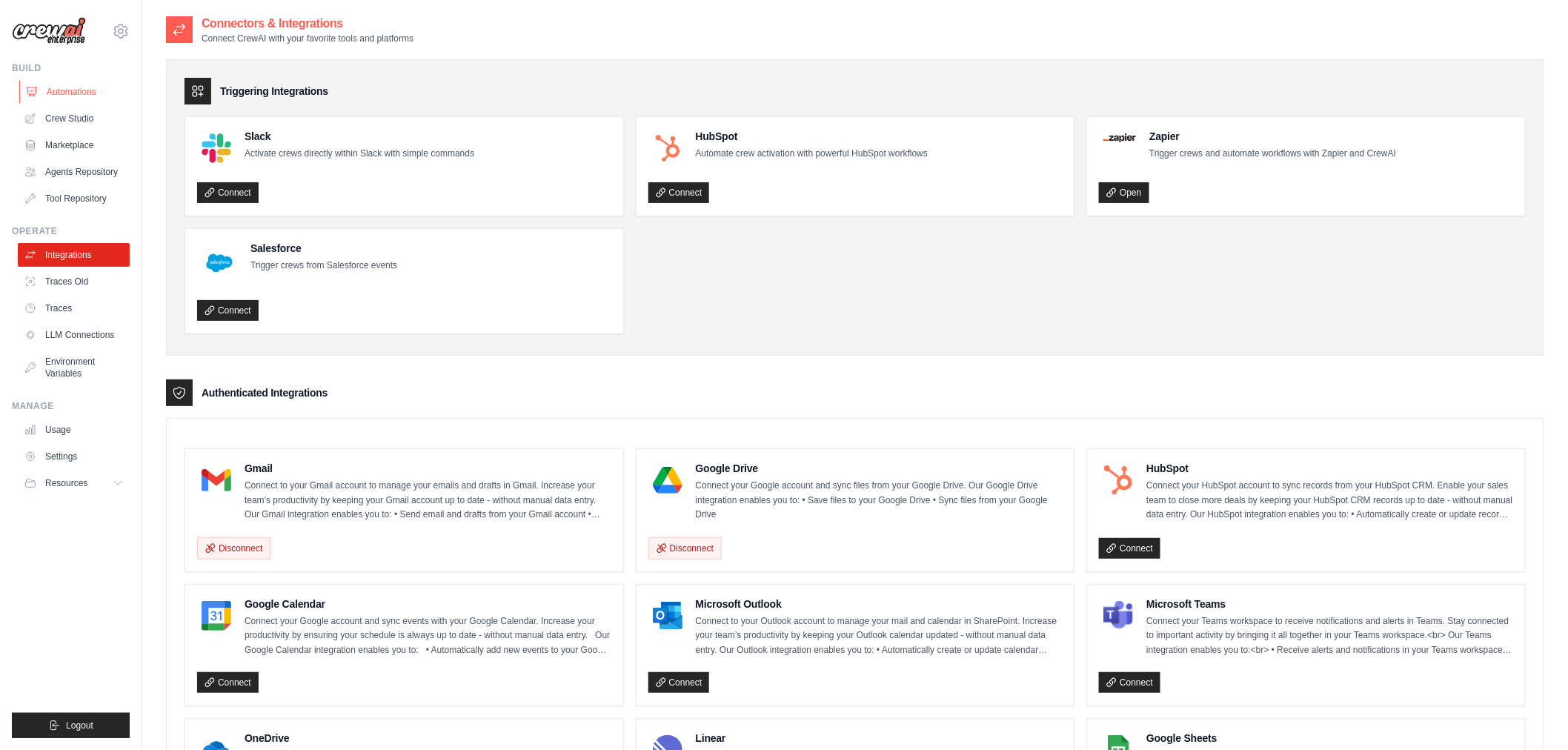
click at [101, 86] on link "Automations" at bounding box center [75, 92] width 112 height 24
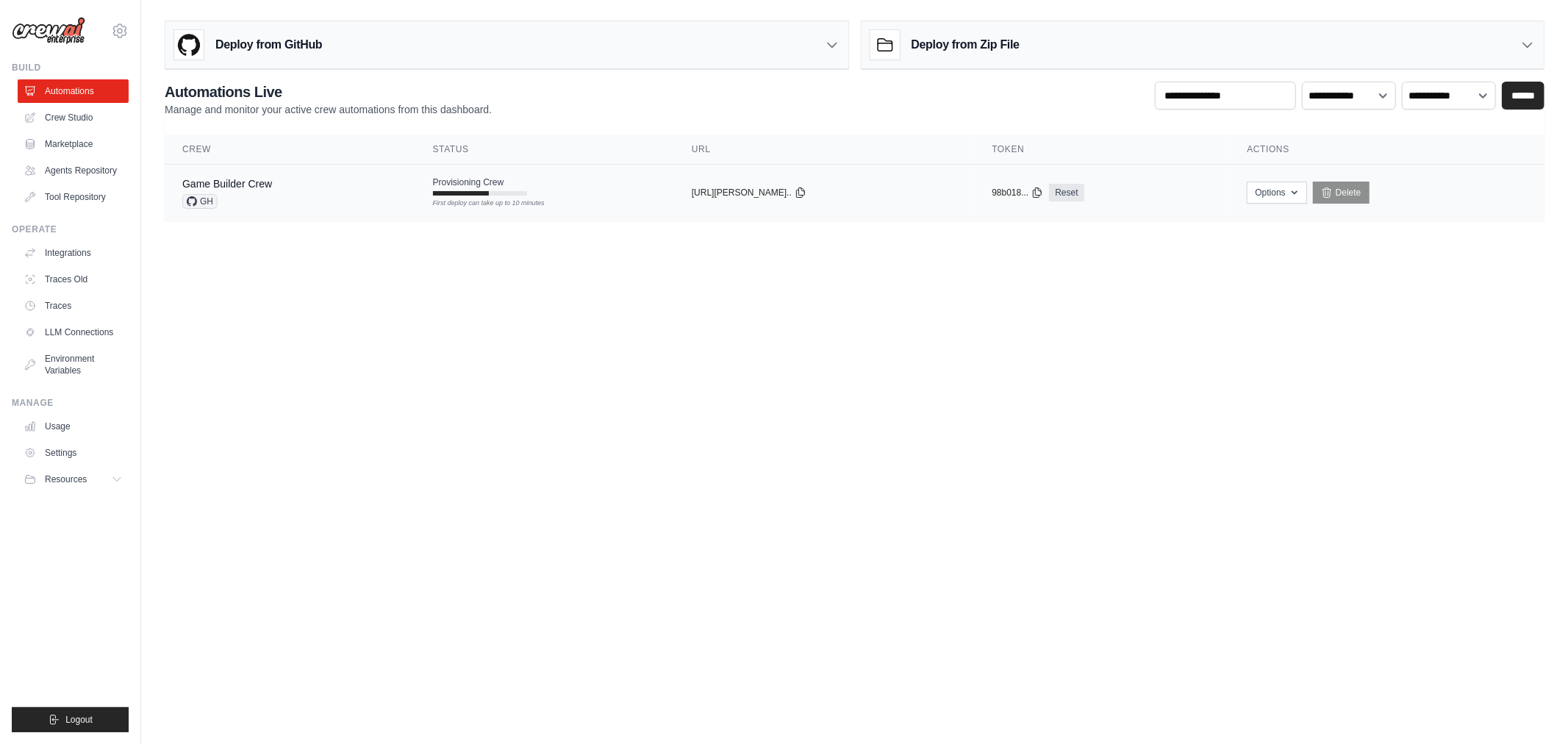
click at [529, 173] on td "Provisioning Crew First deploy can take up to 10 minutes" at bounding box center [544, 186] width 259 height 42
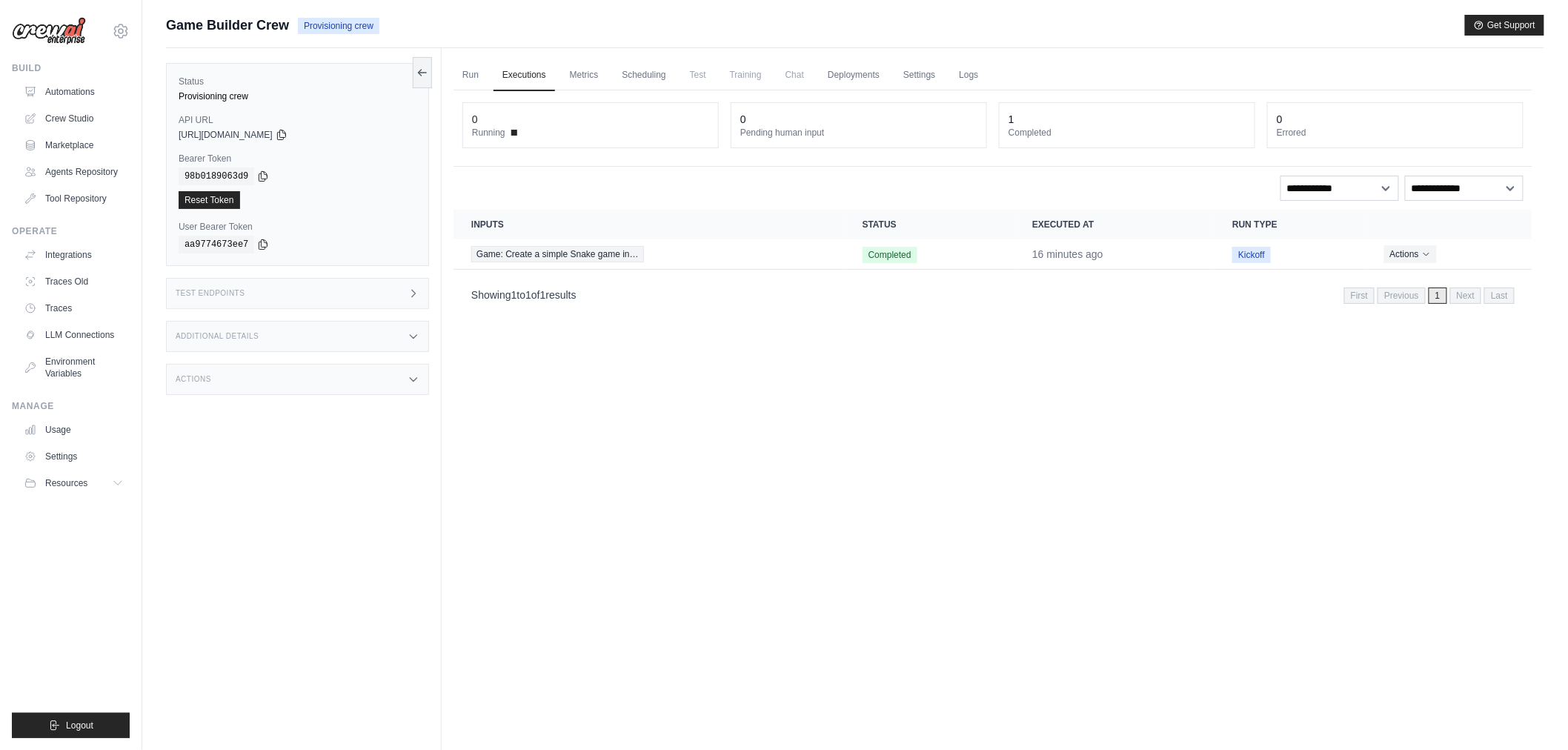
click at [611, 74] on ul "Run Executions Metrics Scheduling Test Training Chat Deployments Settings Logs" at bounding box center [993, 74] width 1079 height 30
click at [589, 76] on link "Metrics" at bounding box center [584, 75] width 47 height 31
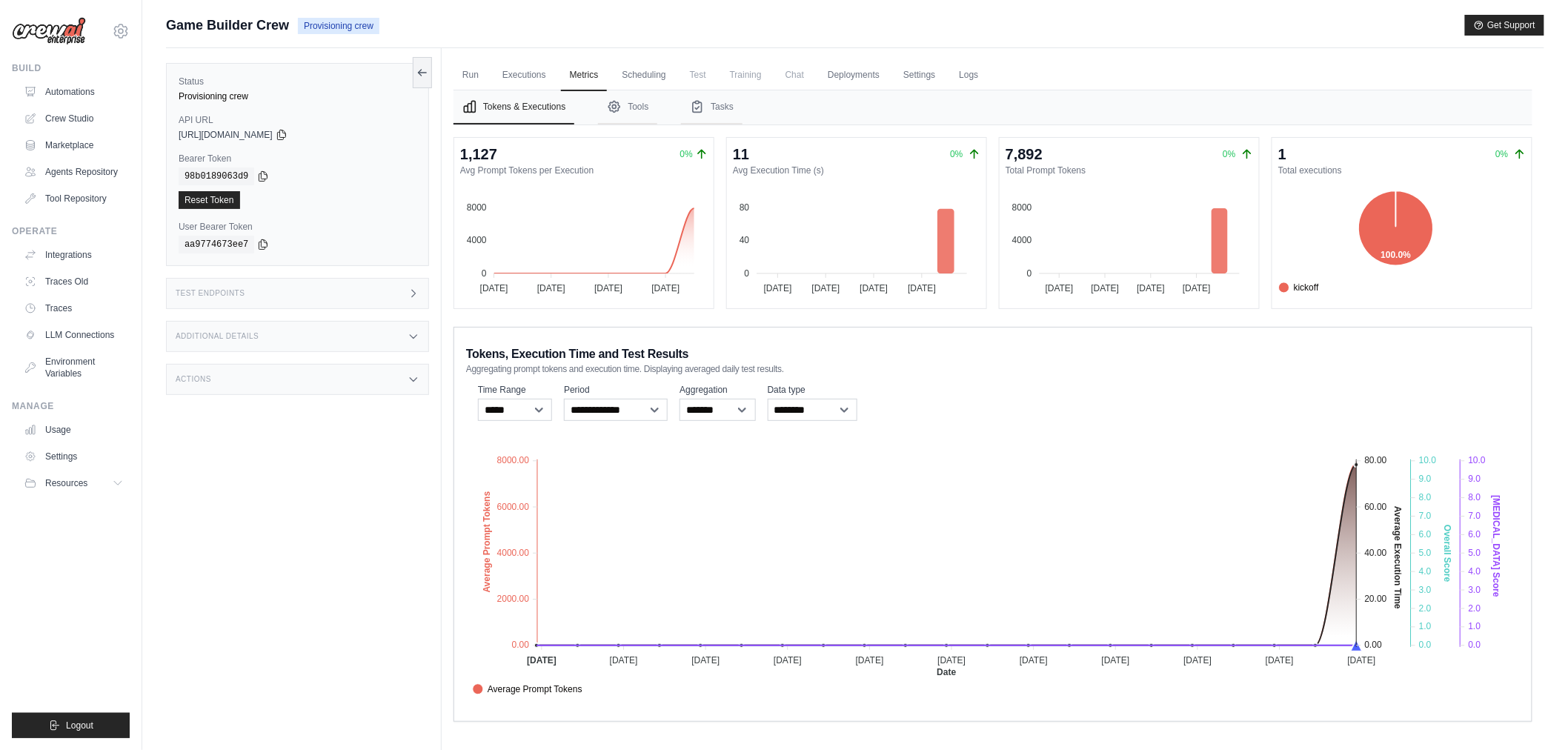
click at [657, 57] on div "Run Executions Metrics Scheduling Test Training Chat Deployments Settings Logs …" at bounding box center [993, 423] width 1103 height 750
click at [656, 71] on link "Scheduling" at bounding box center [644, 75] width 62 height 31
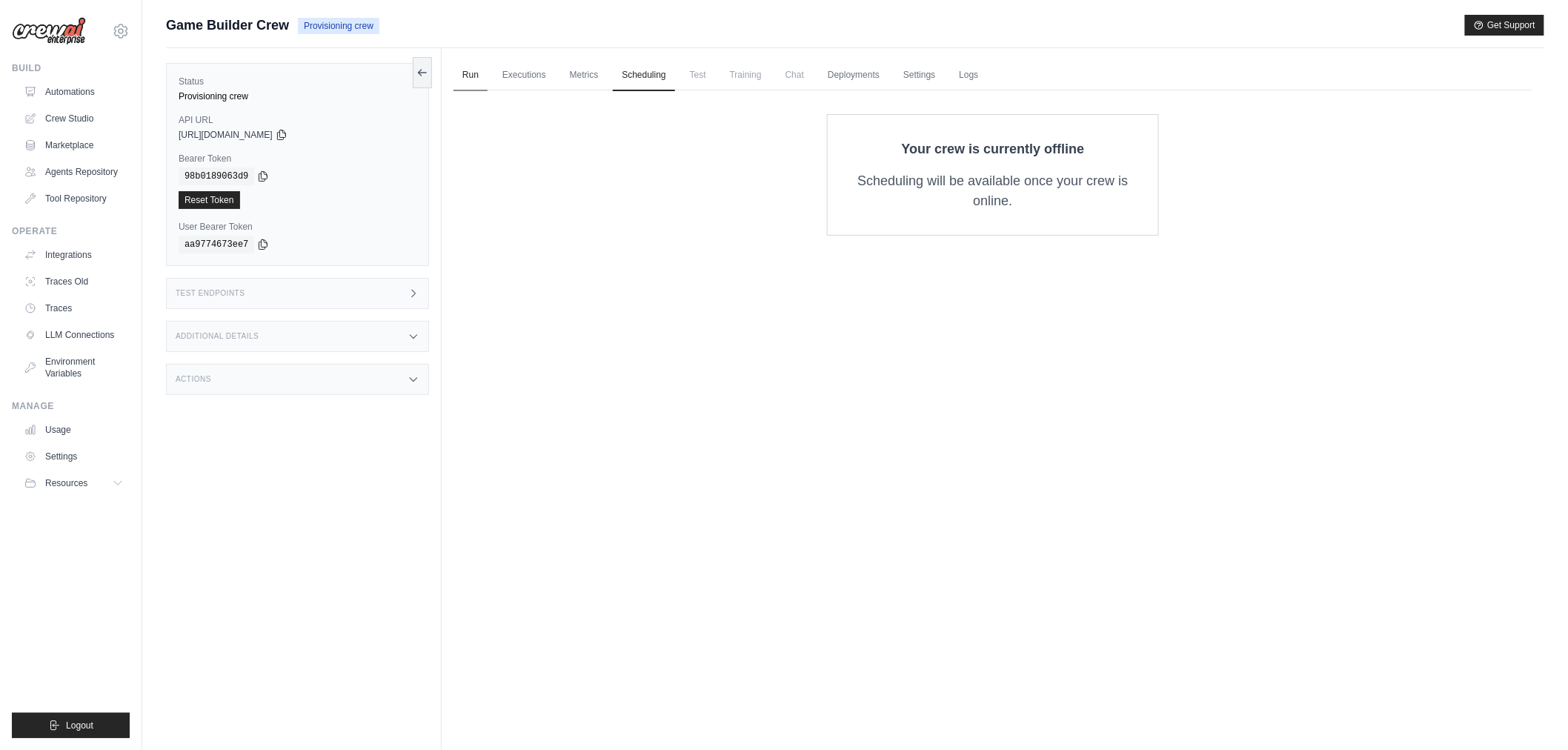
click at [485, 72] on link "Run" at bounding box center [471, 75] width 34 height 31
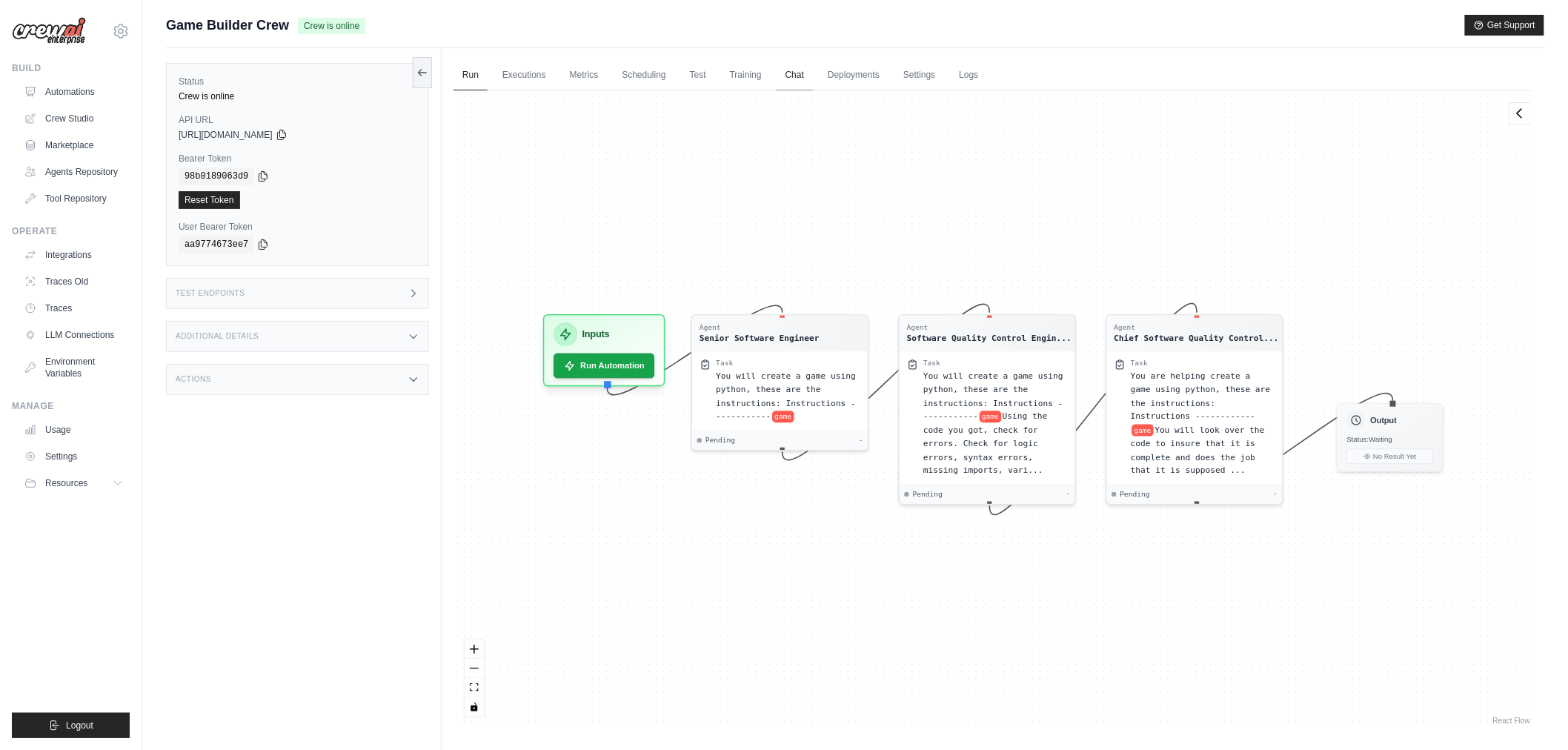
click at [810, 76] on link "Chat" at bounding box center [795, 75] width 36 height 31
click at [928, 74] on link "Settings" at bounding box center [920, 75] width 50 height 31
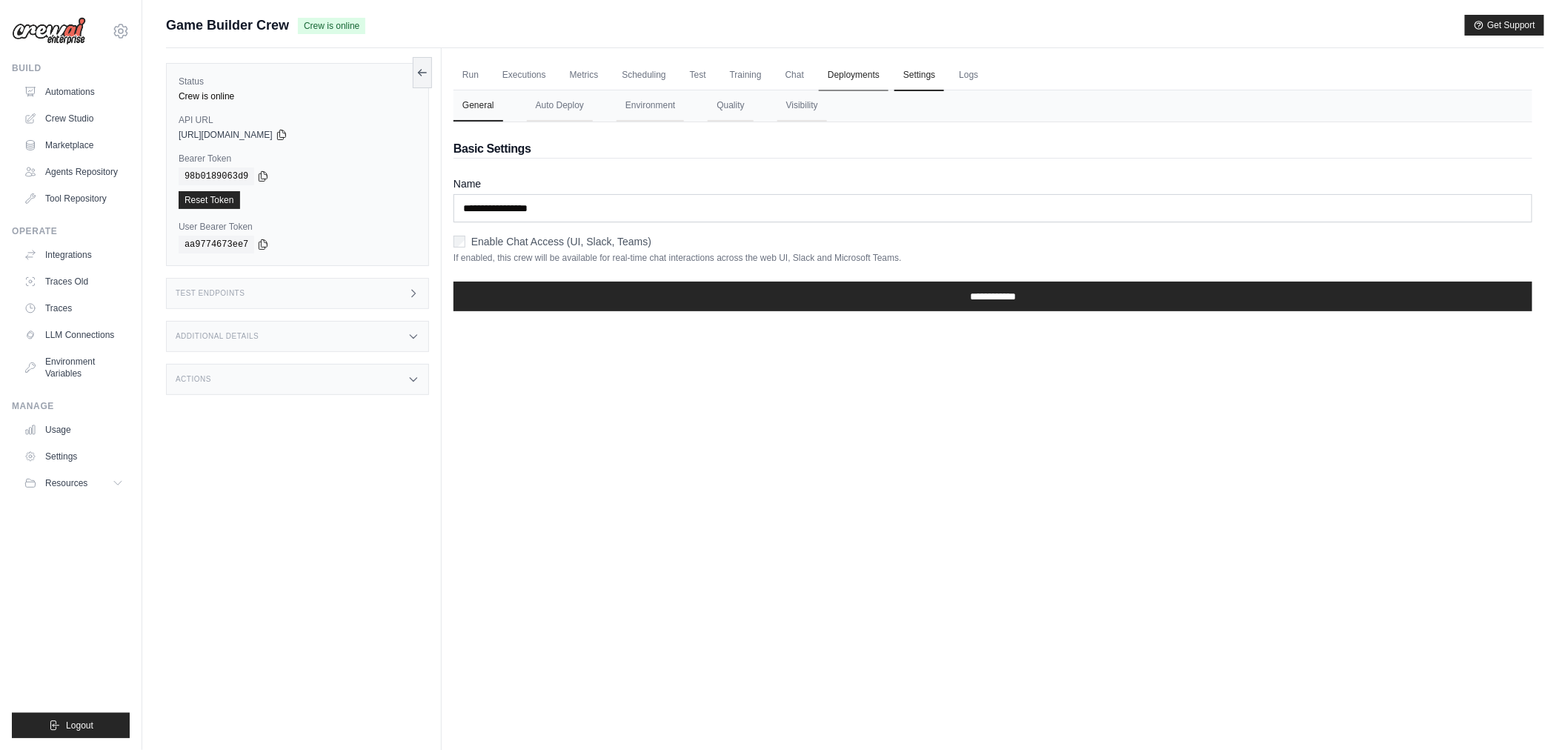
click at [873, 81] on link "Deployments" at bounding box center [853, 75] width 69 height 31
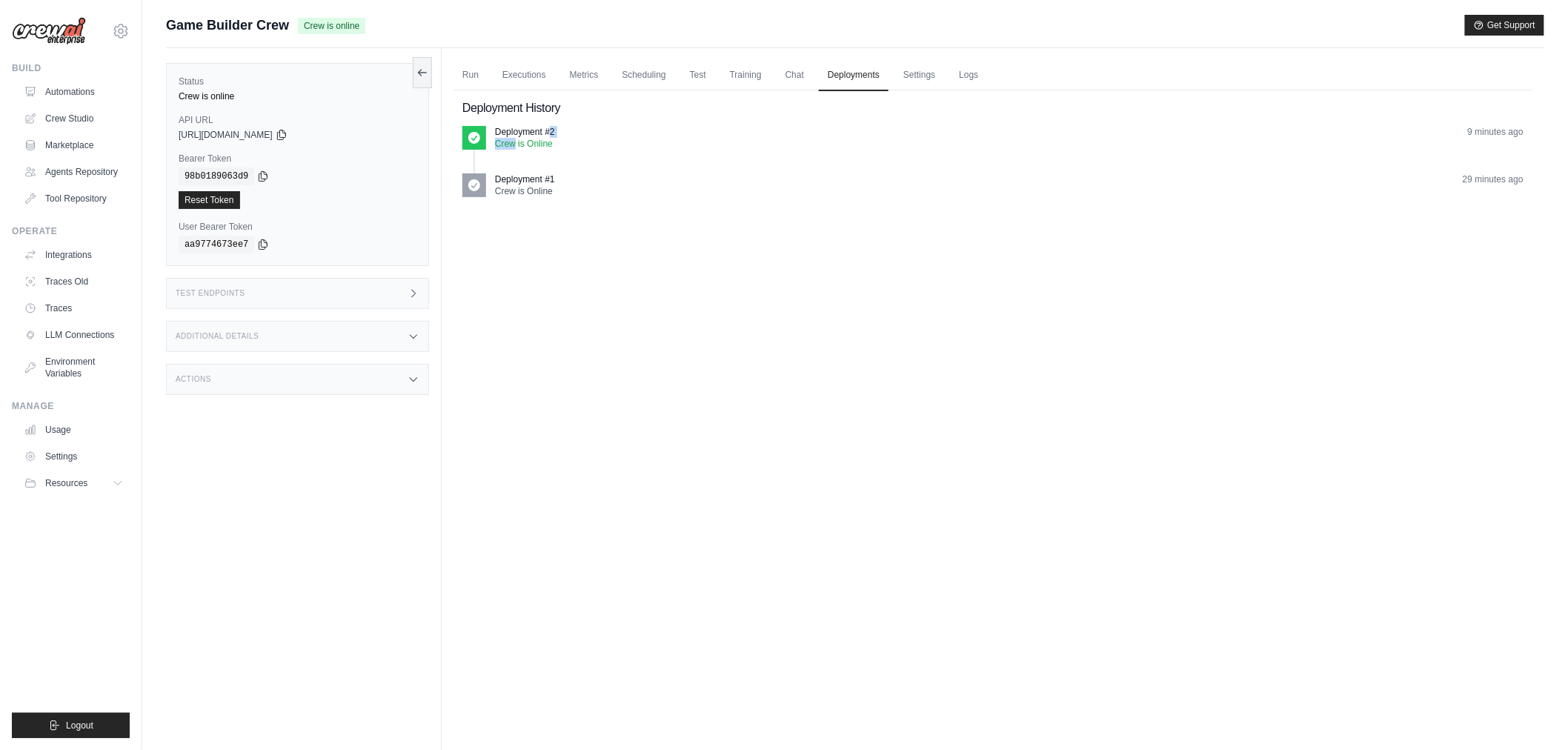
drag, startPoint x: 544, startPoint y: 129, endPoint x: 508, endPoint y: 140, distance: 37.6
click at [512, 137] on div "Deployment #2 Crew is Online" at bounding box center [525, 138] width 60 height 24
click at [508, 140] on p "Crew is Online" at bounding box center [525, 144] width 60 height 12
click at [319, 295] on div "Test Endpoints" at bounding box center [297, 294] width 263 height 31
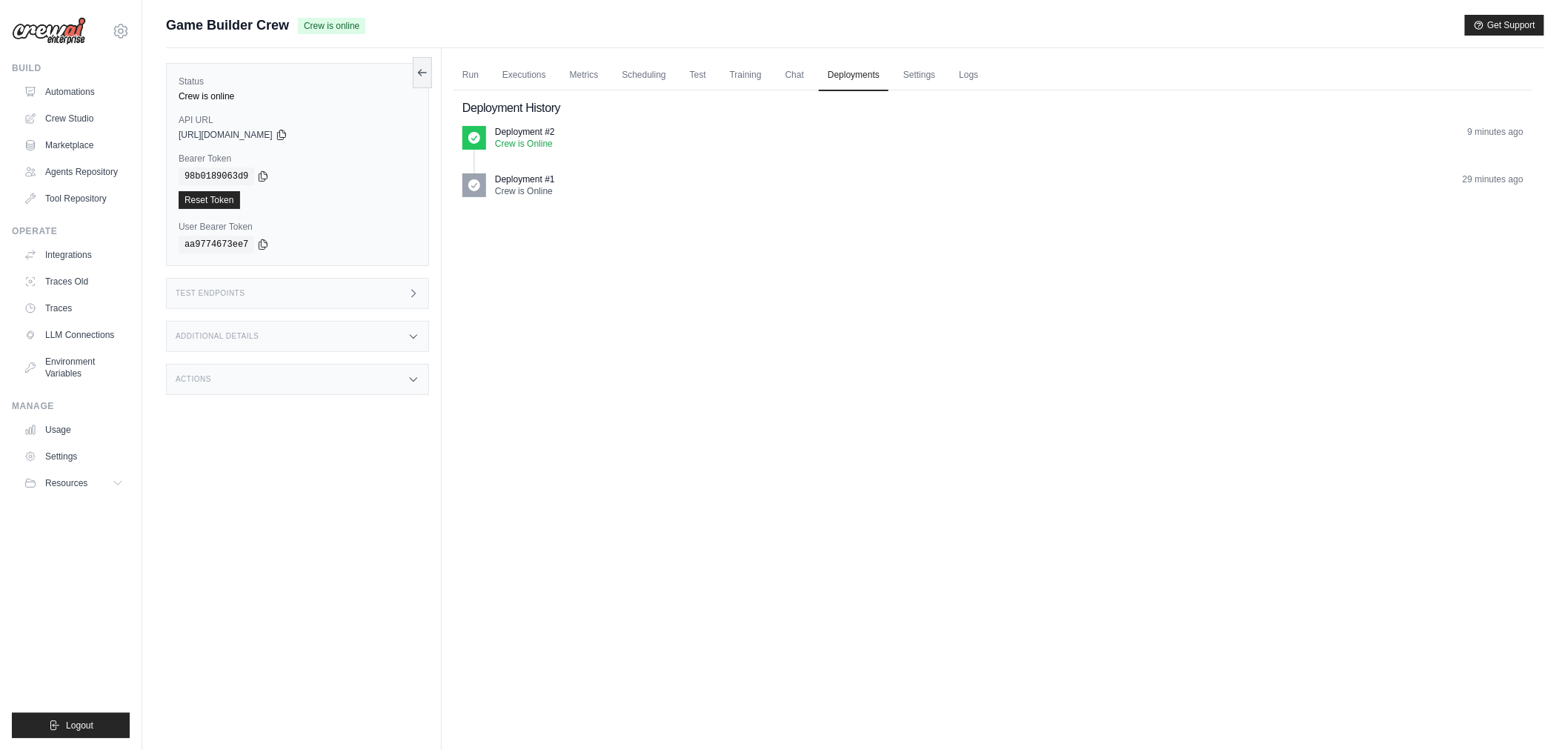
click at [319, 295] on div "Test Endpoints" at bounding box center [297, 294] width 263 height 31
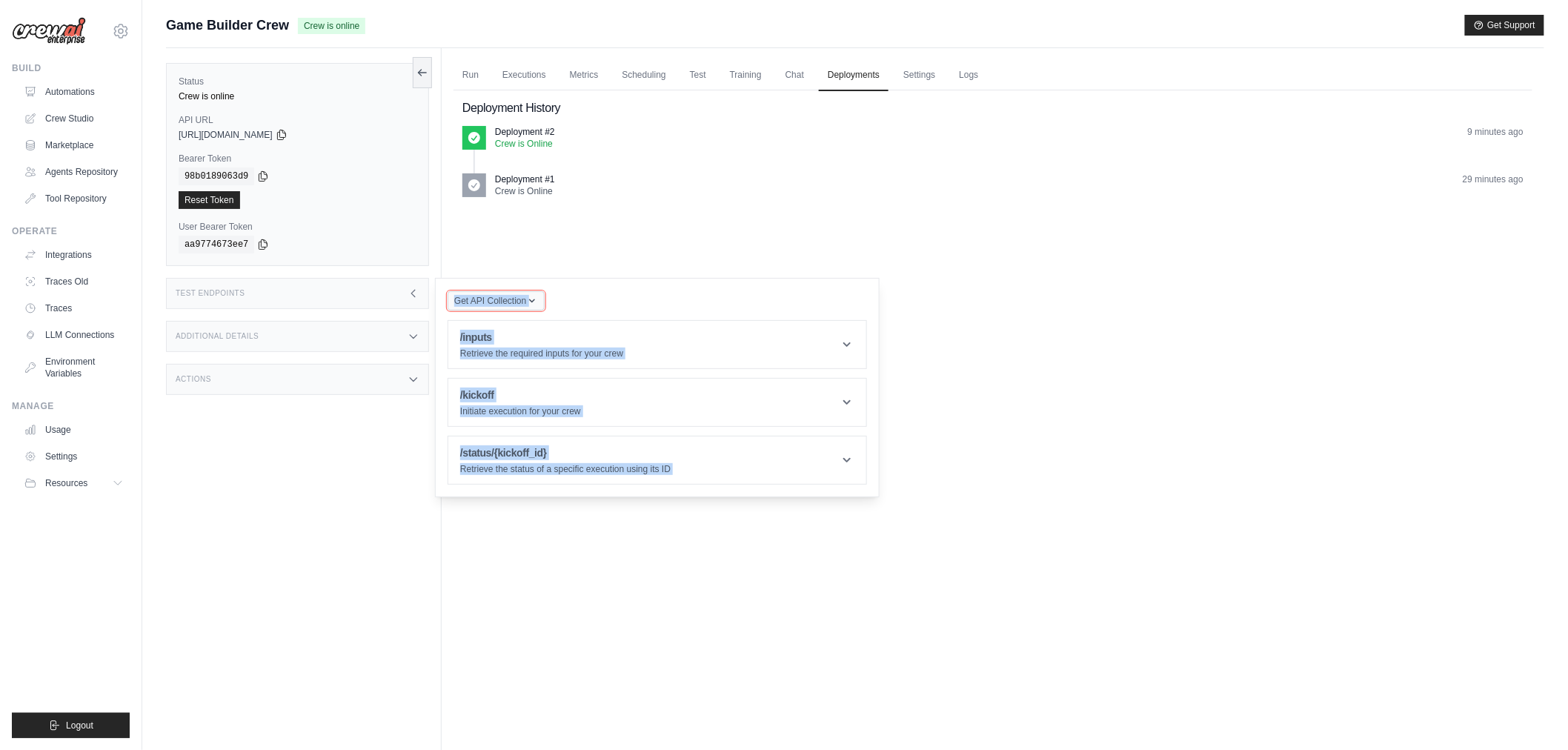
click at [505, 305] on span "Get API Collection" at bounding box center [491, 301] width 72 height 12
click at [508, 301] on span "Get API Collection" at bounding box center [491, 301] width 72 height 12
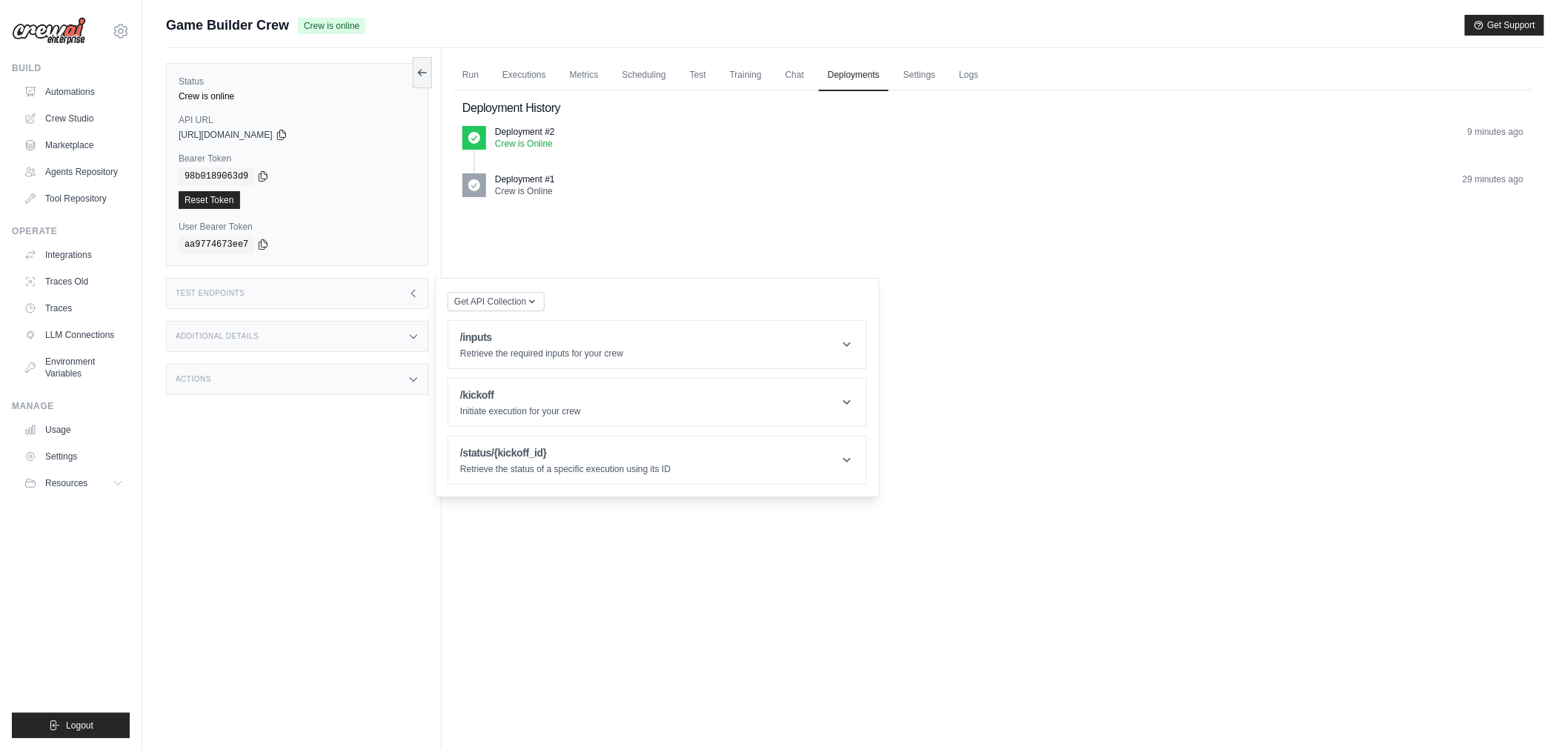
click at [309, 333] on div "Additional Details" at bounding box center [297, 336] width 263 height 31
click at [307, 467] on div "Actions" at bounding box center [297, 467] width 263 height 31
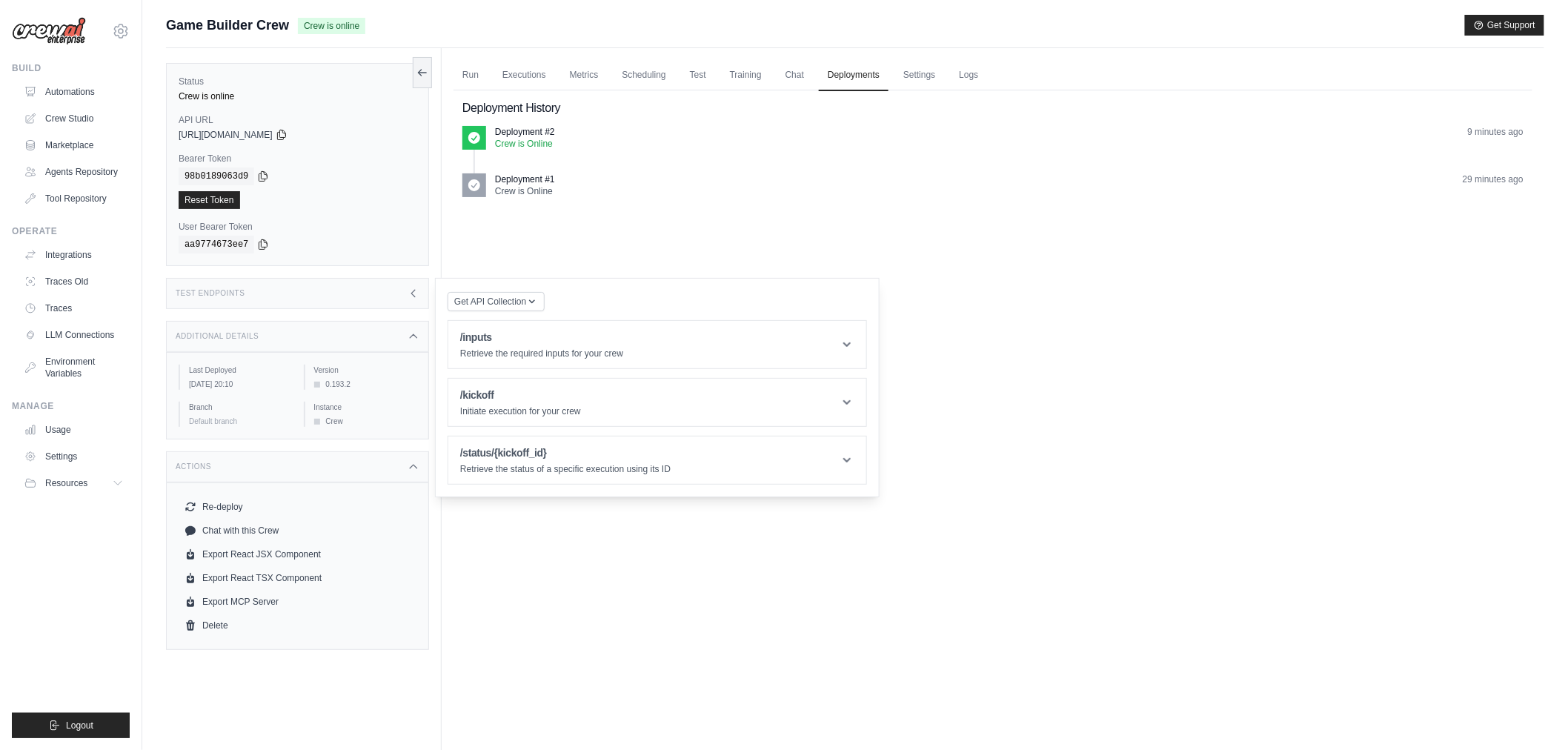
click at [313, 474] on div "Actions" at bounding box center [297, 467] width 263 height 31
click at [311, 334] on div "Additional Details" at bounding box center [297, 336] width 263 height 31
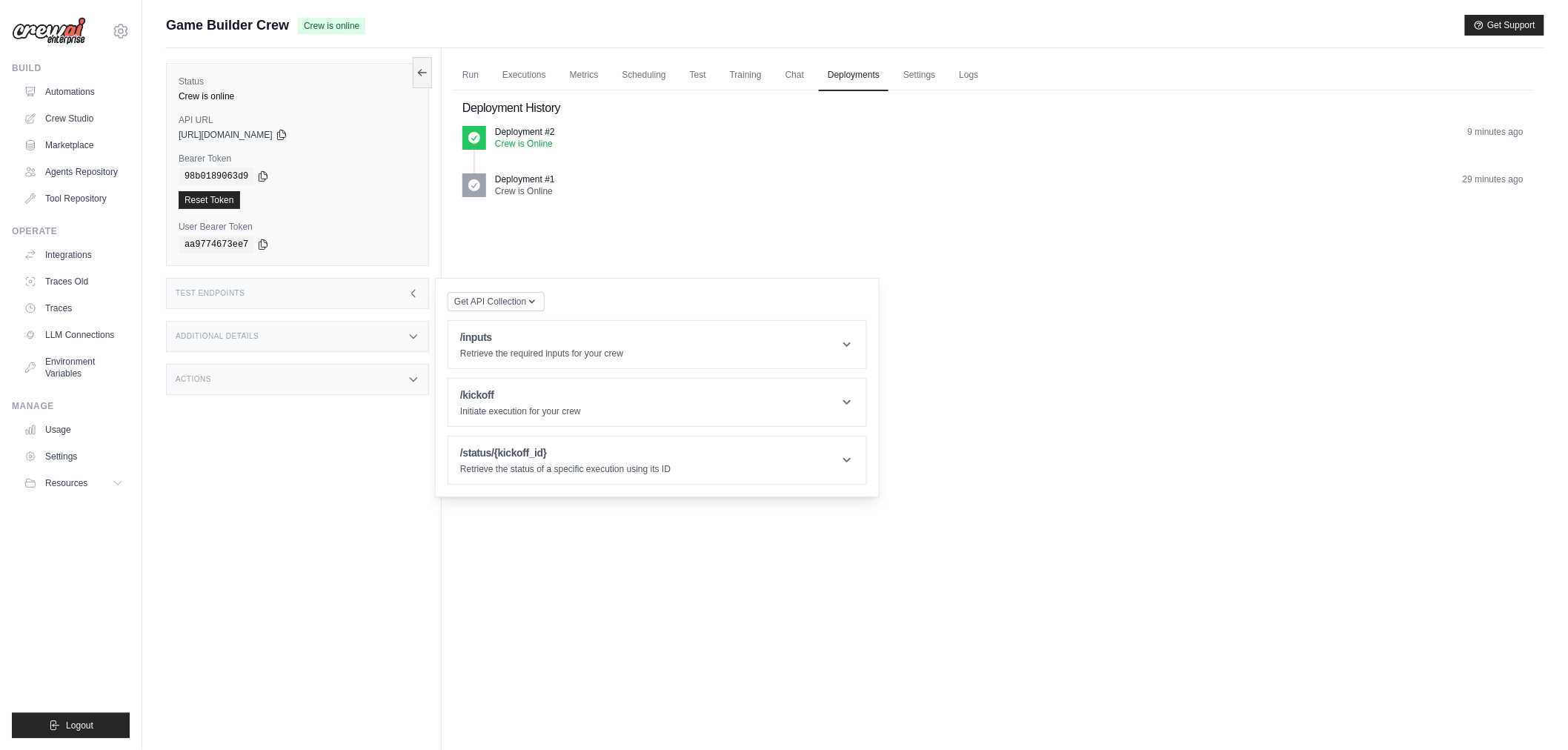
click at [315, 288] on div "Test Endpoints" at bounding box center [297, 294] width 263 height 31
click at [467, 85] on link "Run" at bounding box center [471, 75] width 34 height 31
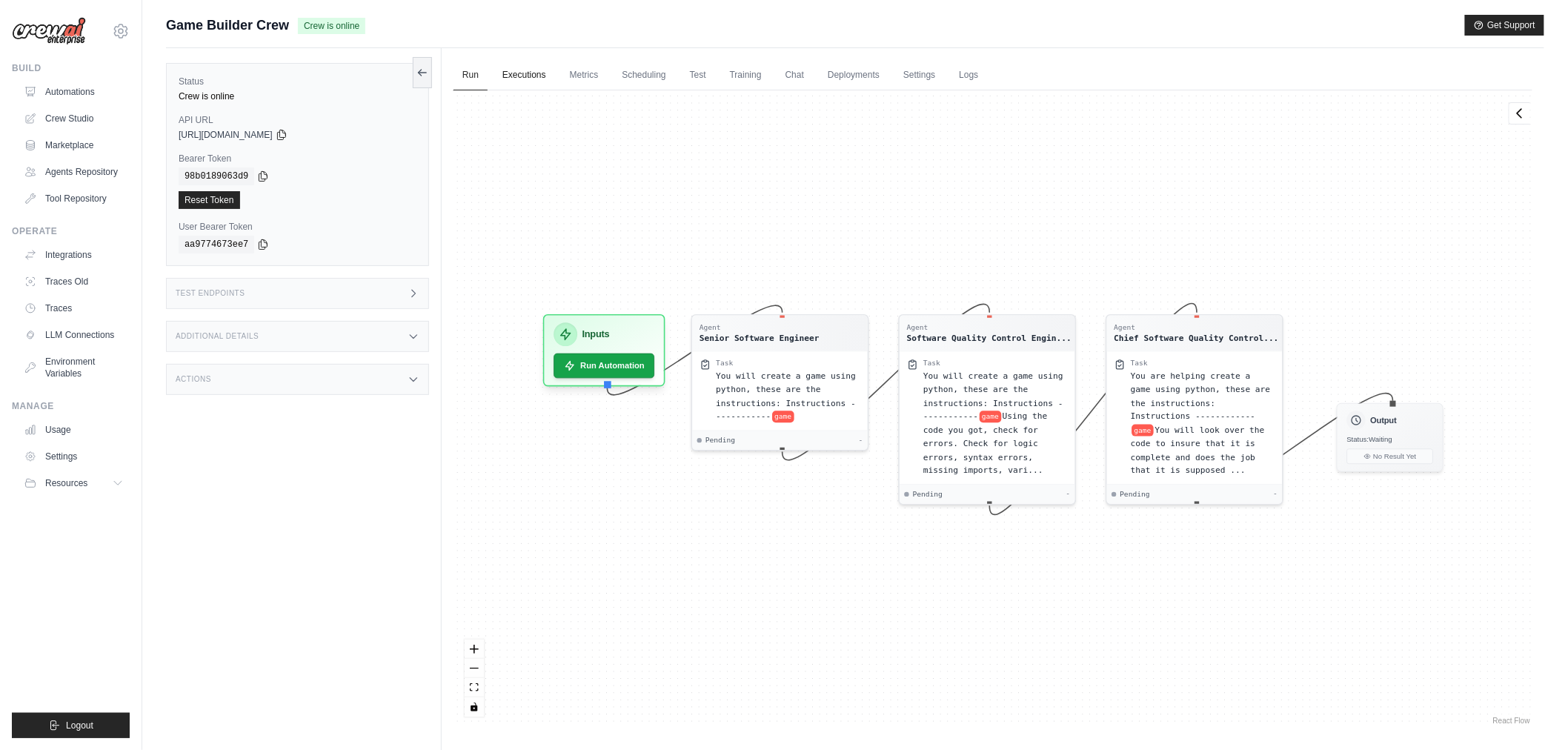
click at [546, 75] on link "Executions" at bounding box center [524, 75] width 62 height 31
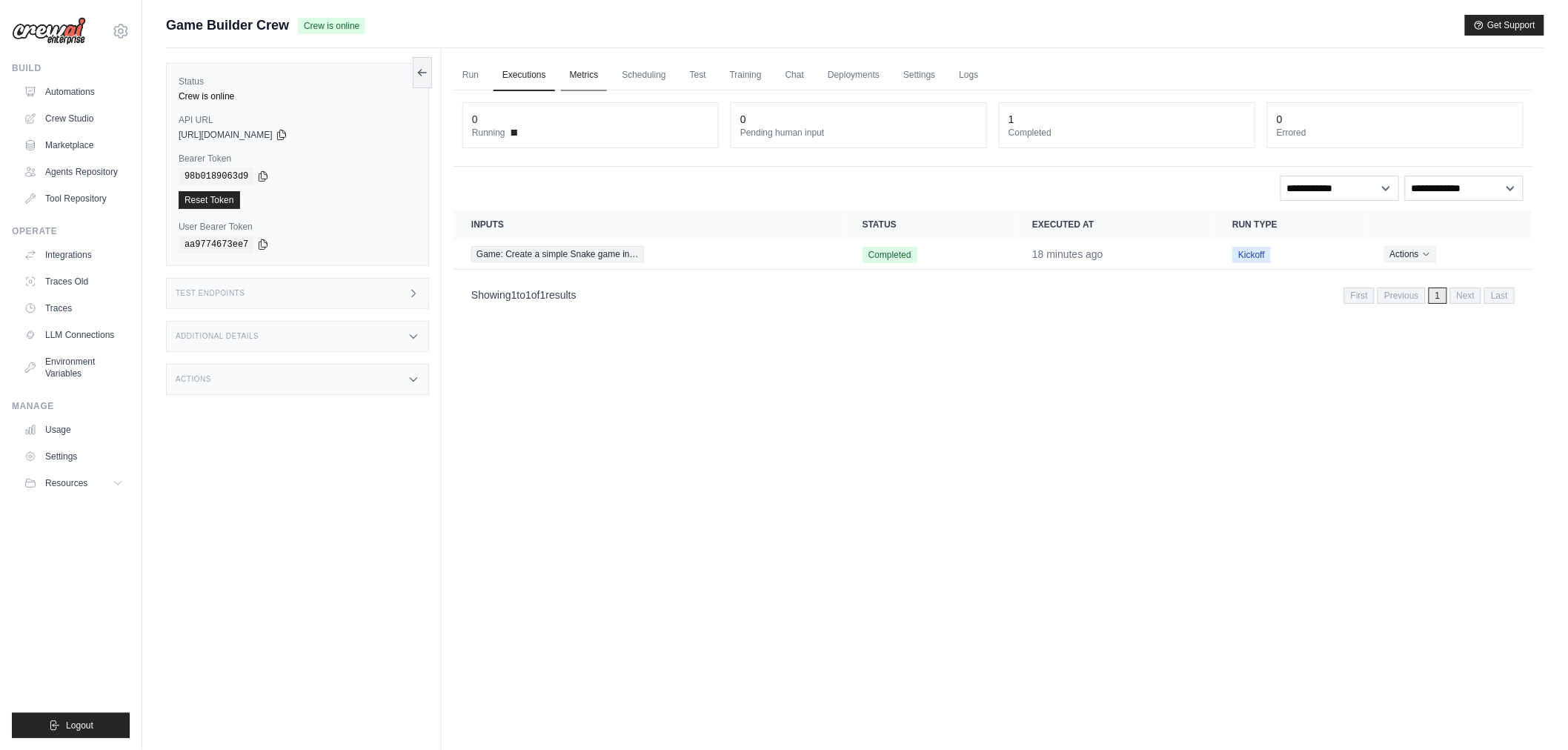
click at [570, 78] on link "Metrics" at bounding box center [584, 75] width 47 height 31
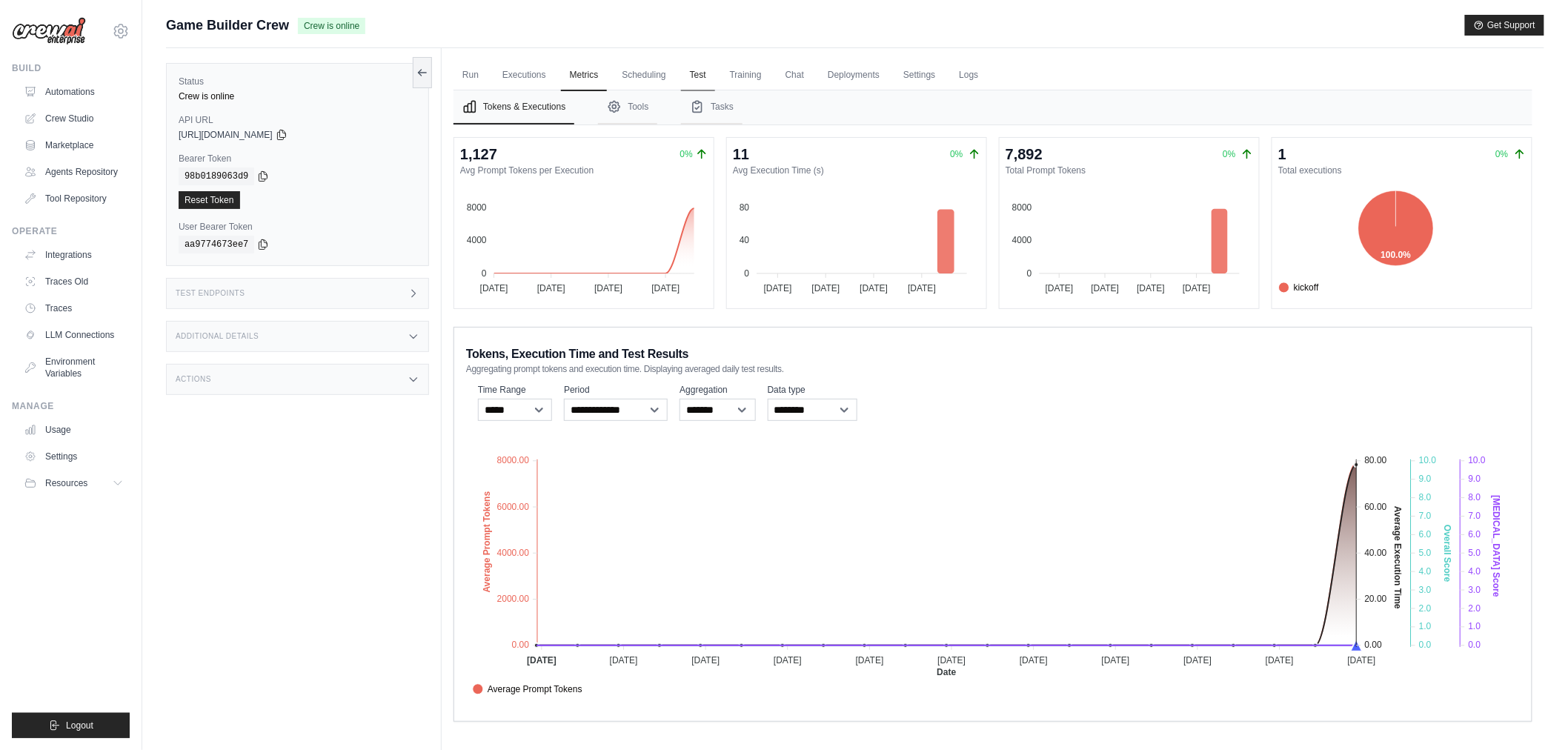
click at [702, 80] on link "Test" at bounding box center [698, 75] width 34 height 31
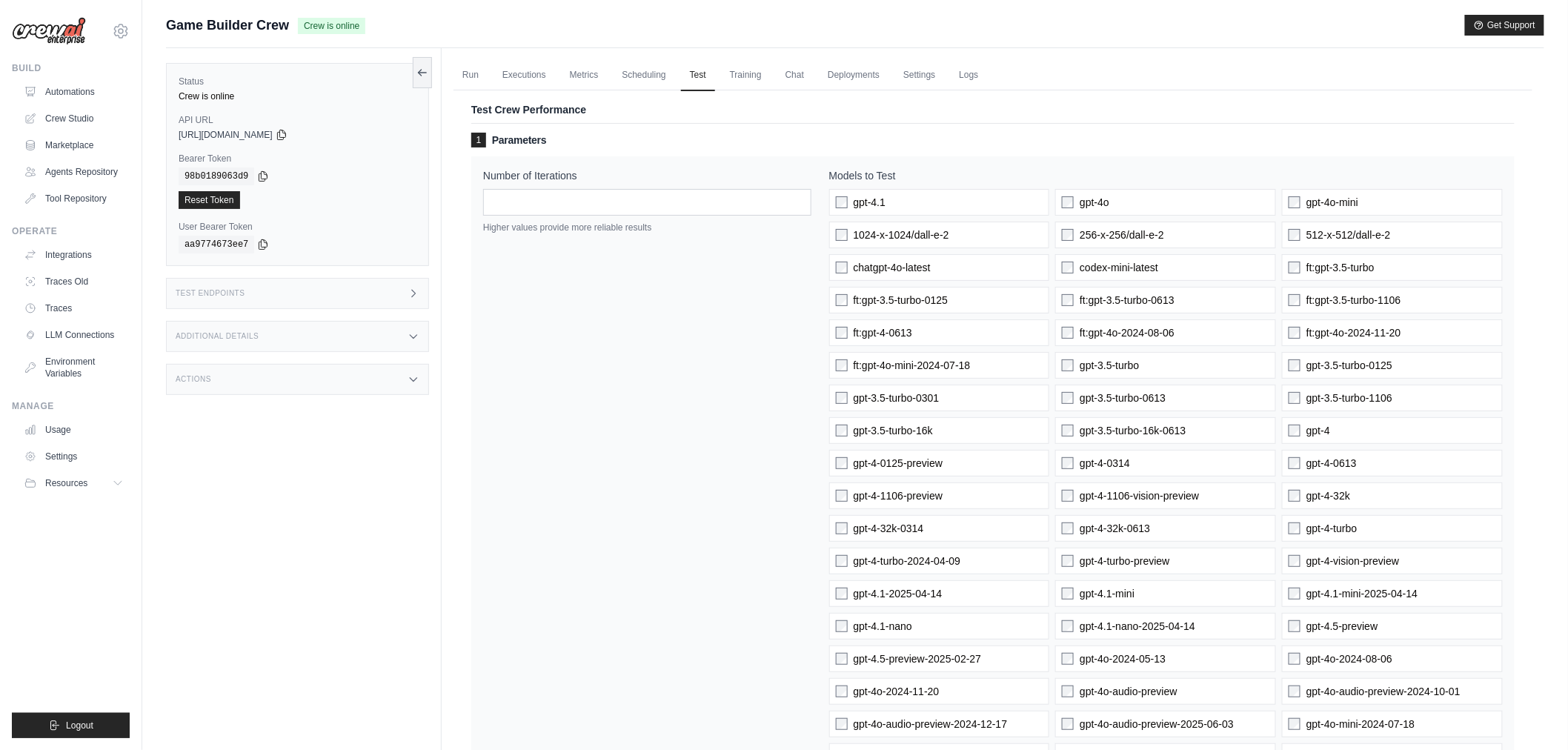
drag, startPoint x: 789, startPoint y: 562, endPoint x: 736, endPoint y: 137, distance: 428.3
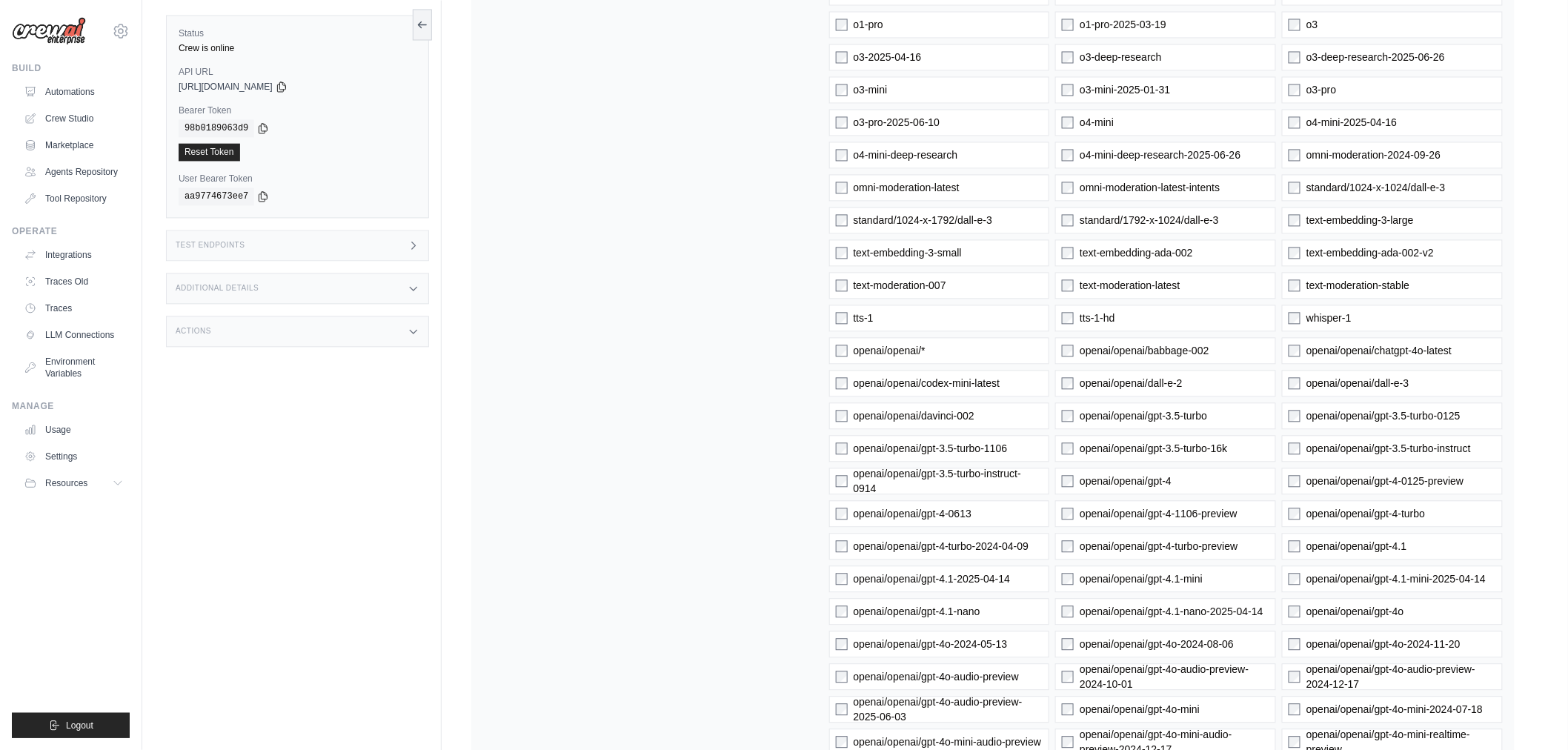
scroll to position [2233, 0]
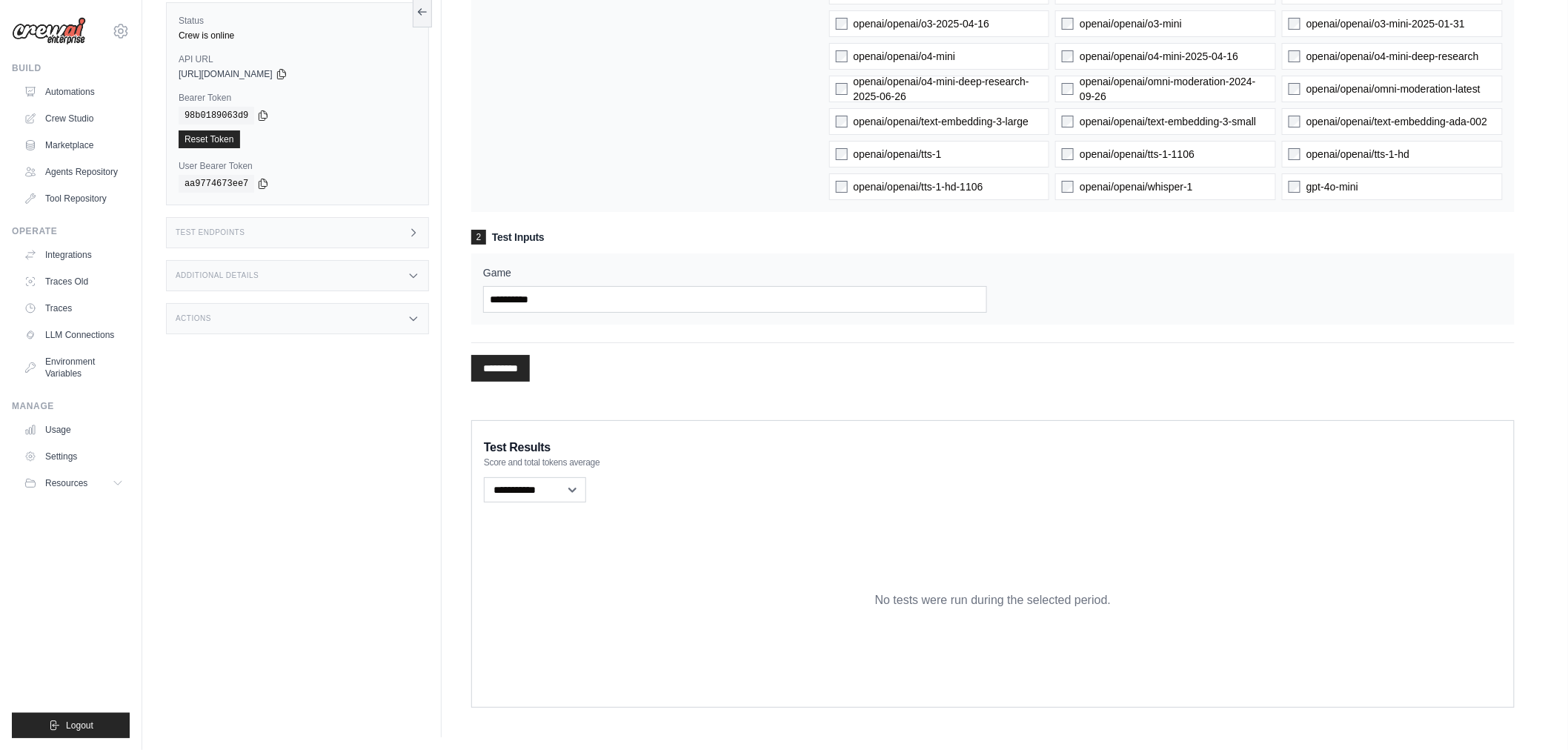
drag, startPoint x: 659, startPoint y: 404, endPoint x: 653, endPoint y: 628, distance: 224.1
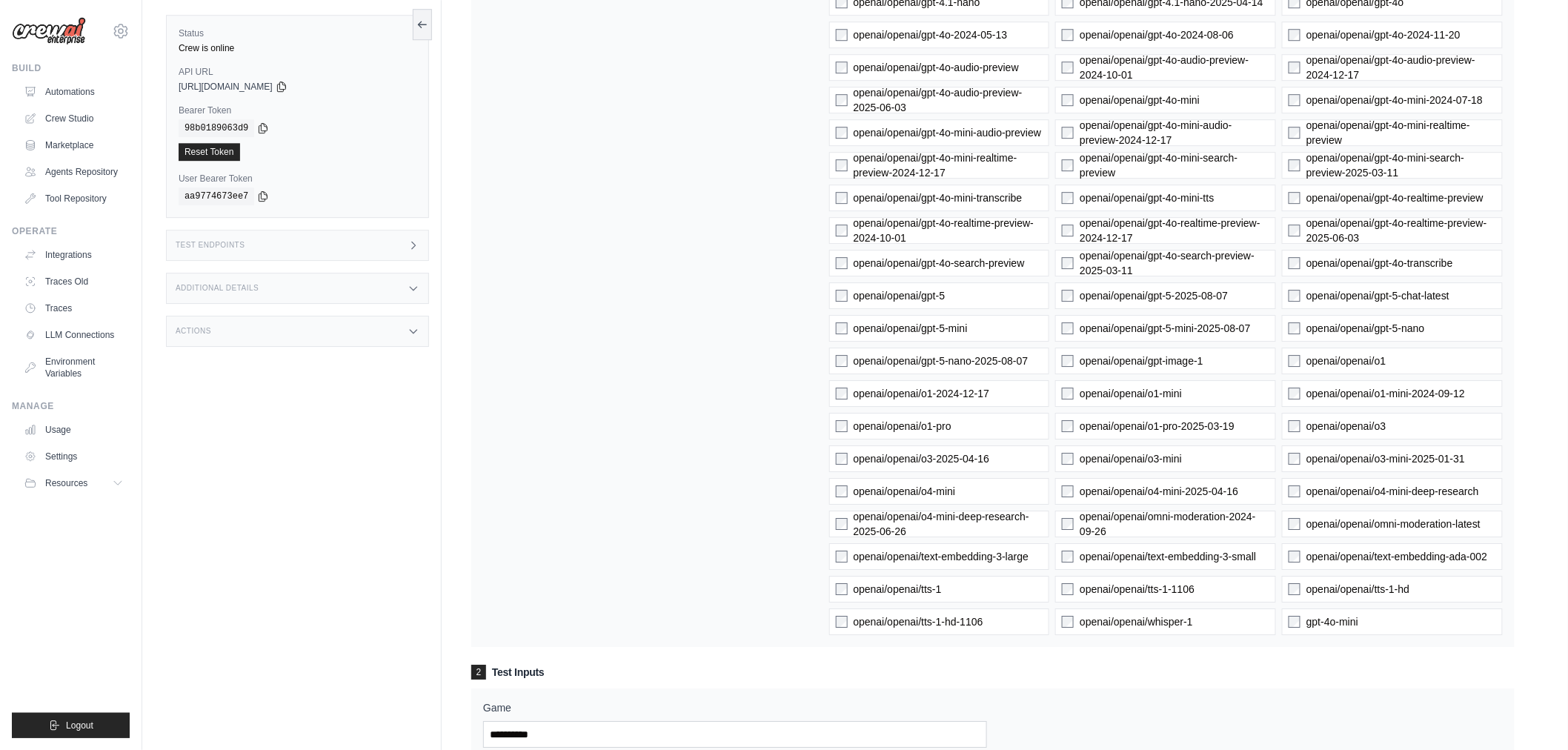
scroll to position [0, 0]
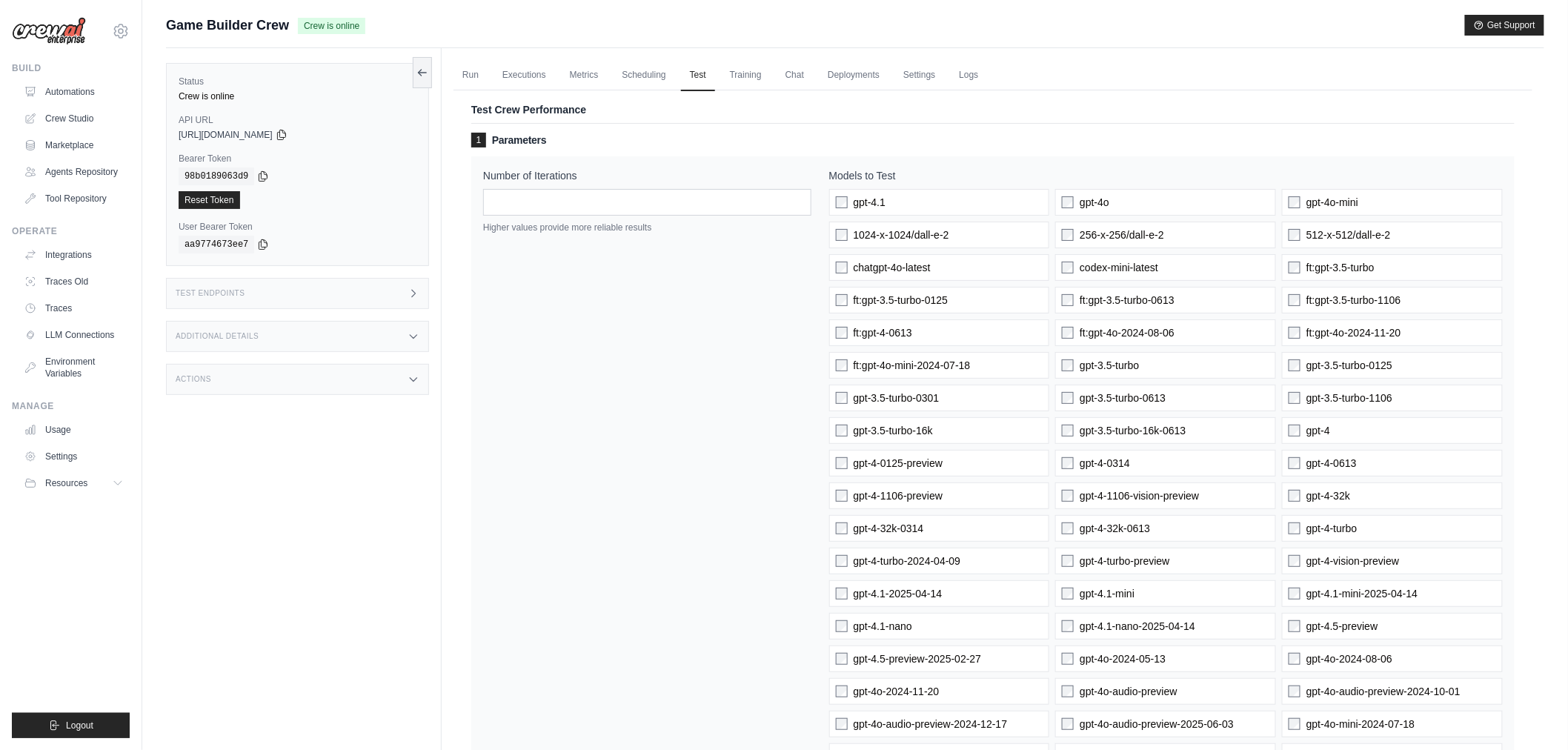
drag, startPoint x: 808, startPoint y: 597, endPoint x: 756, endPoint y: 201, distance: 399.4
click at [480, 80] on link "Run" at bounding box center [471, 75] width 34 height 31
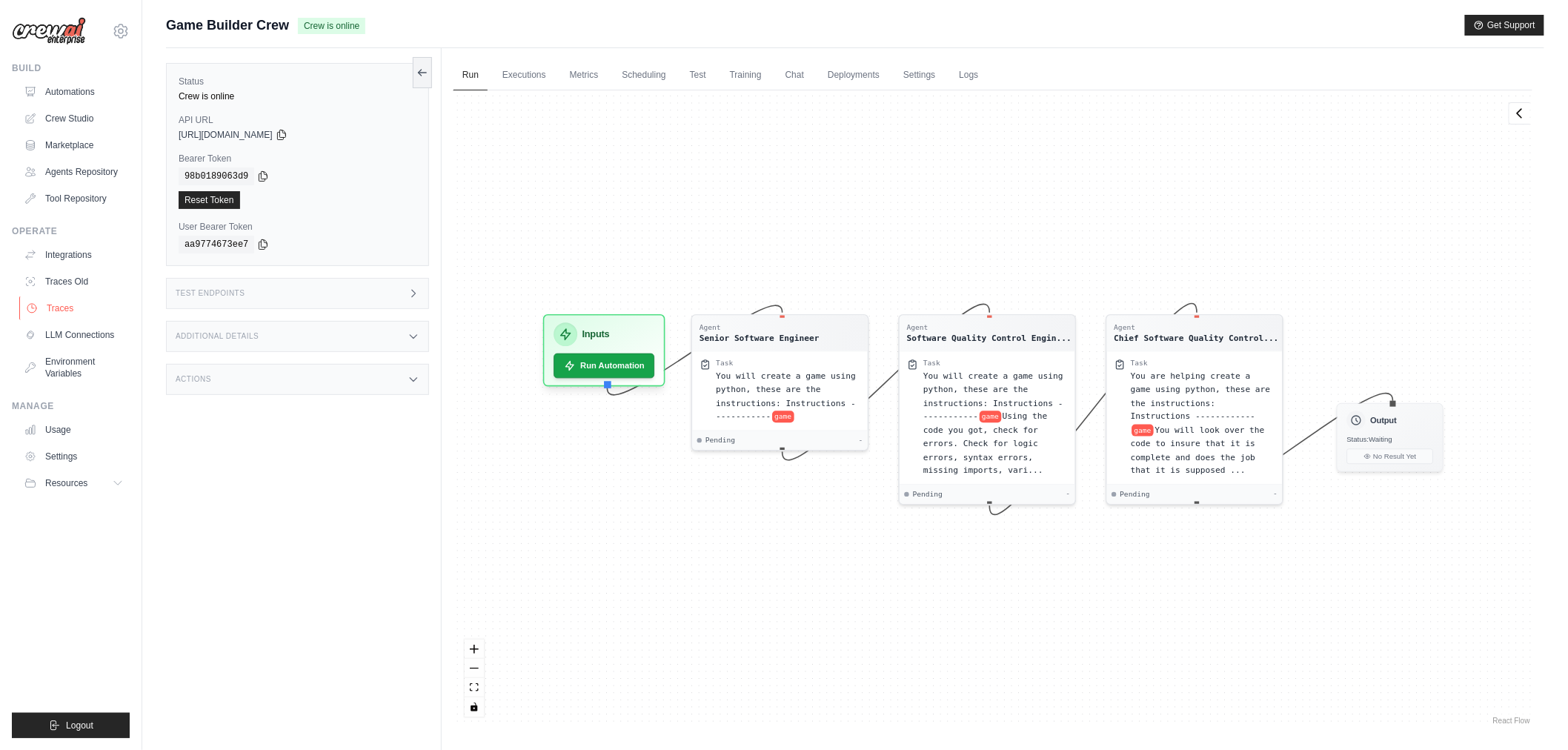
click at [86, 306] on link "Traces" at bounding box center [75, 308] width 112 height 24
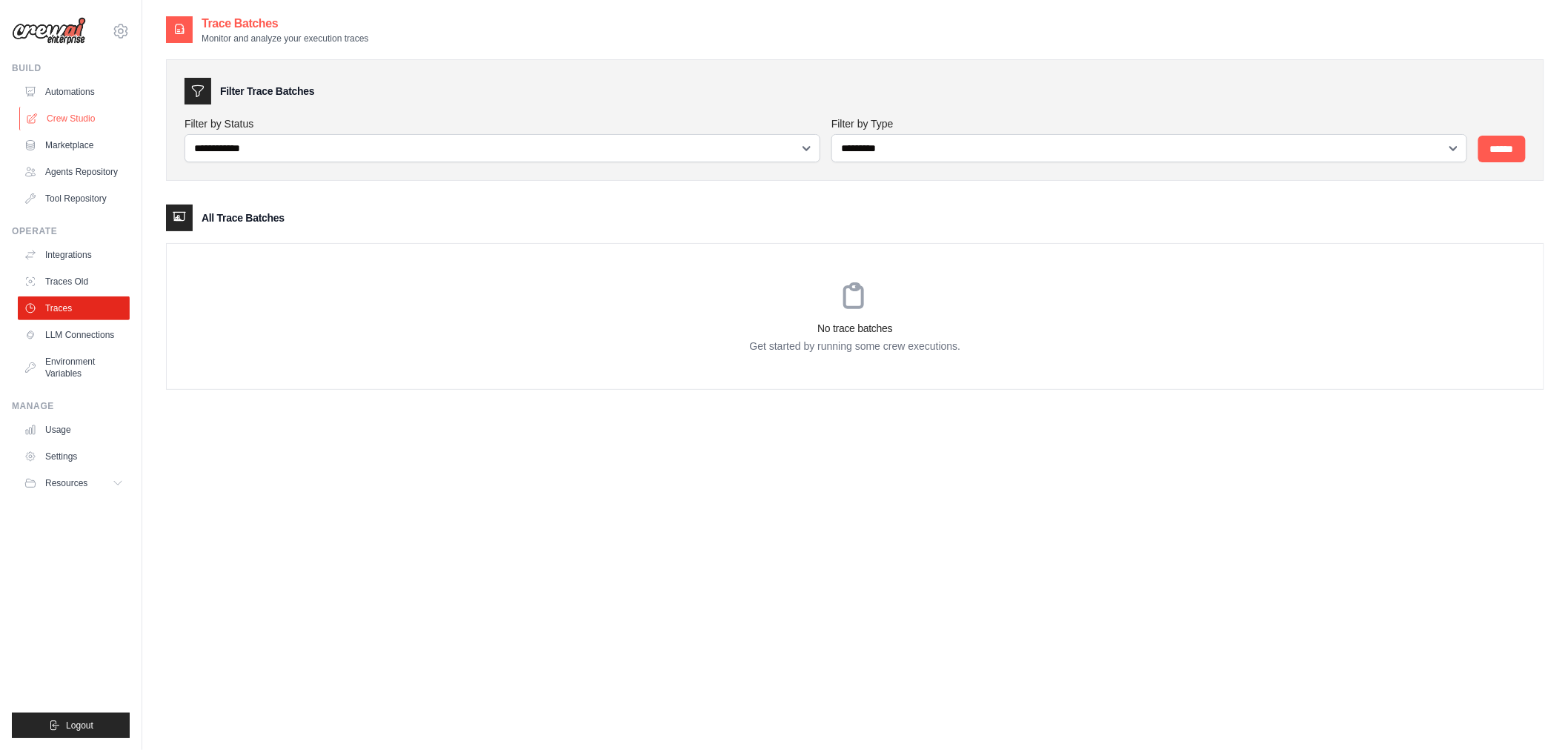
click at [97, 122] on link "Crew Studio" at bounding box center [75, 119] width 112 height 24
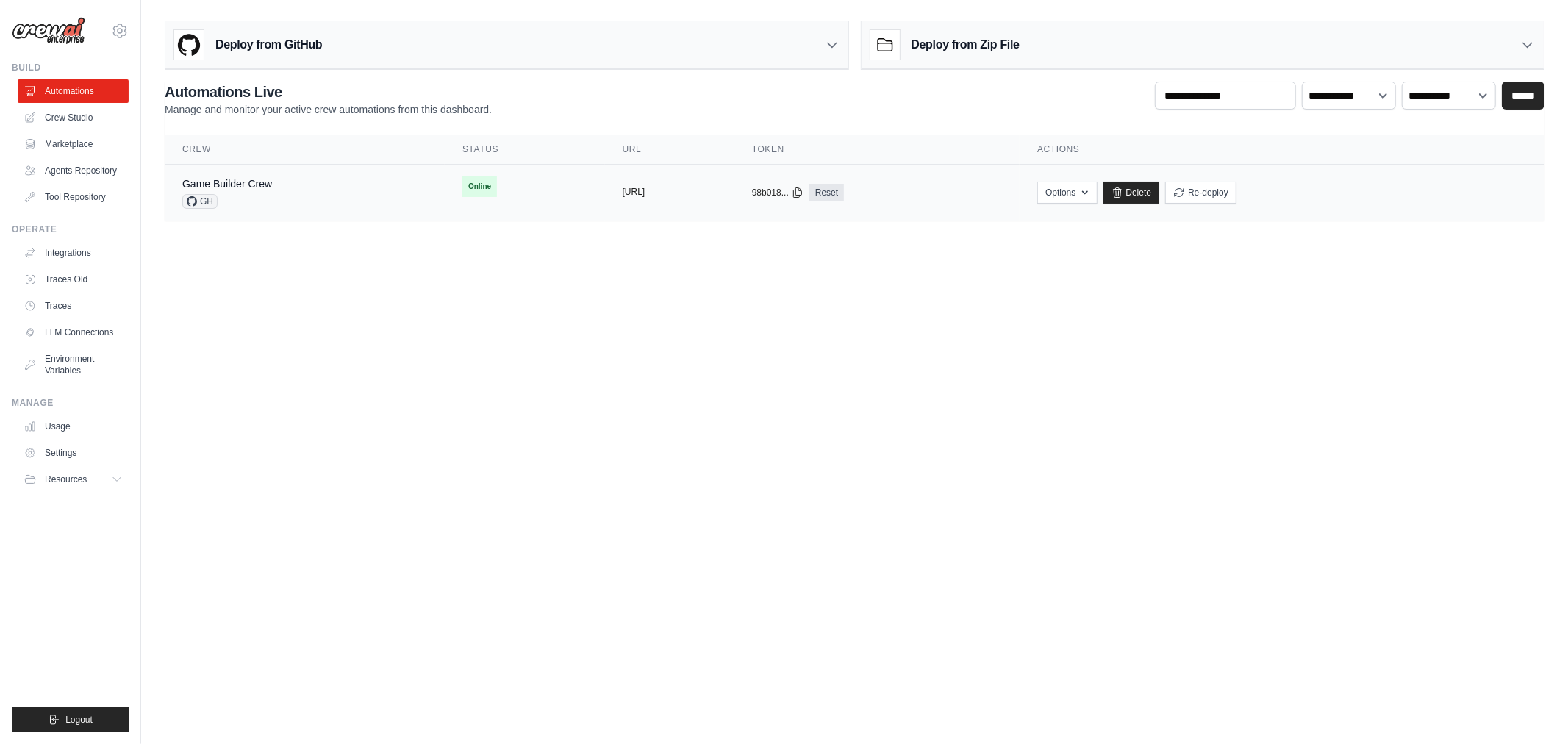
click at [646, 194] on button "https://game-builder-crew-fe490b73-" at bounding box center [634, 192] width 23 height 12
click at [1097, 197] on button "Options" at bounding box center [1067, 192] width 59 height 22
click at [1097, 210] on div "Chat with this Crew Export React JSX Component Export React TSX Component Expor…" at bounding box center [1015, 266] width 165 height 112
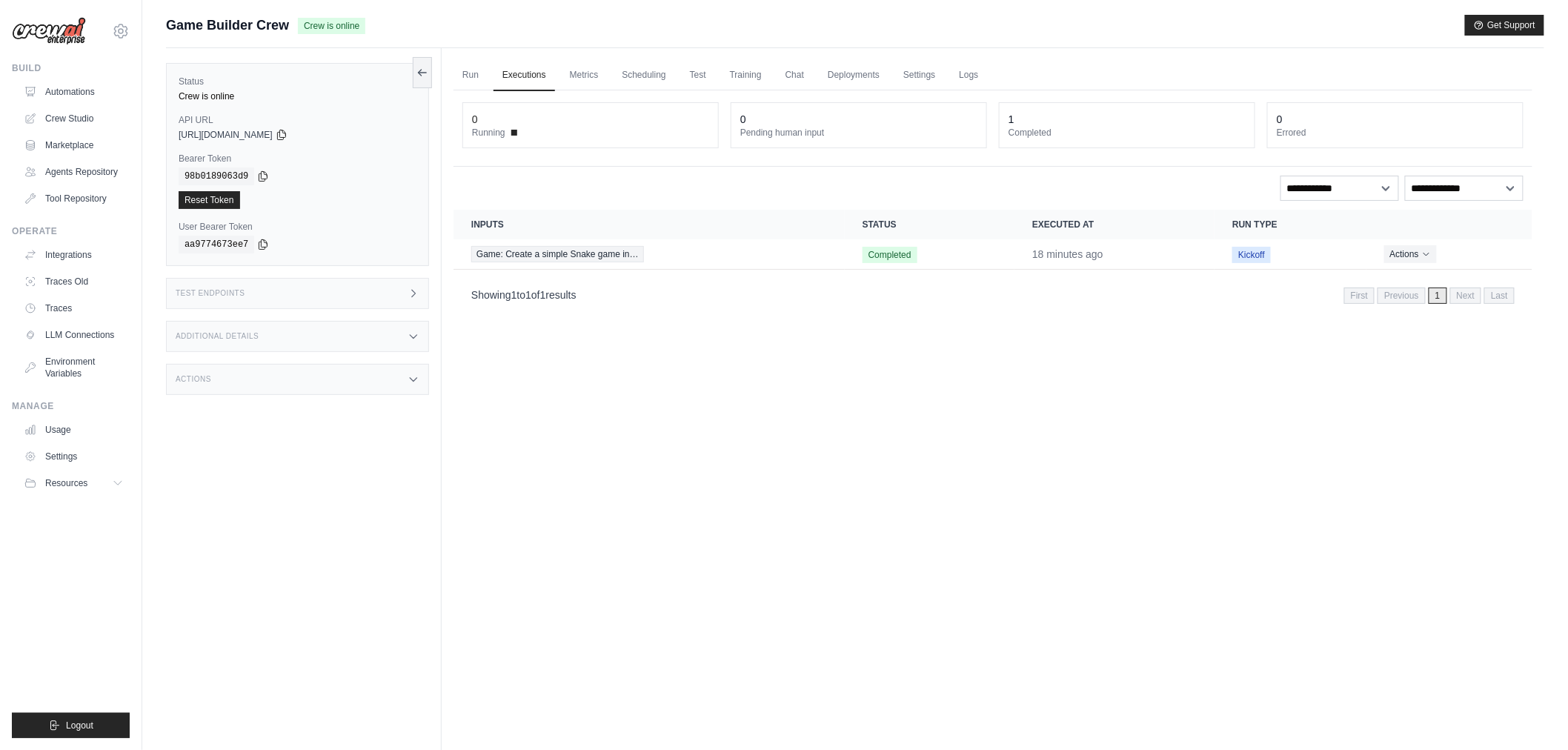
click at [307, 381] on div "Actions" at bounding box center [297, 379] width 263 height 31
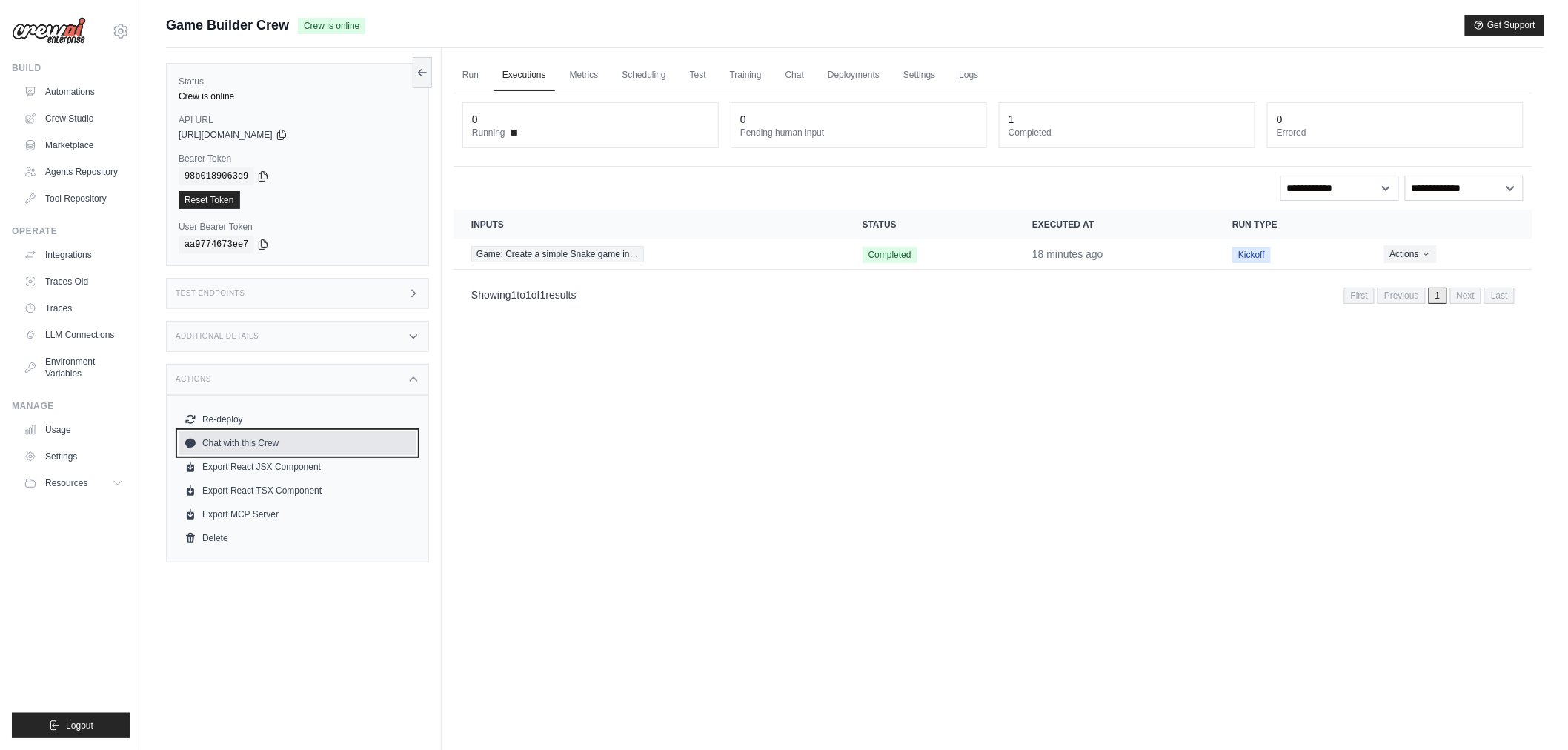
click at [247, 445] on link "Chat with this Crew" at bounding box center [298, 443] width 238 height 24
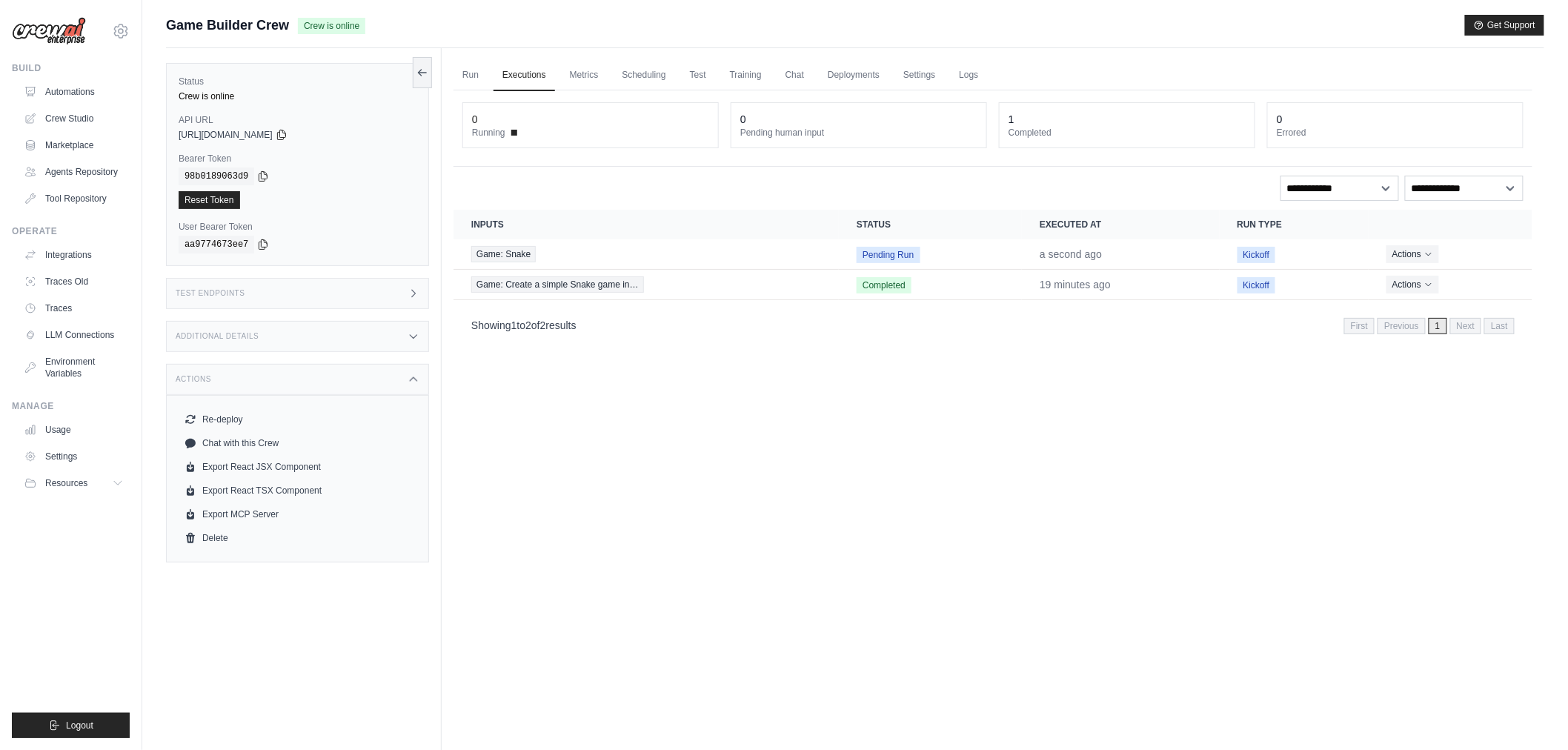
click at [813, 532] on div "Run Executions Metrics Scheduling Test Training Chat Deployments Settings Logs …" at bounding box center [993, 423] width 1103 height 750
click at [86, 306] on link "Traces" at bounding box center [75, 308] width 112 height 24
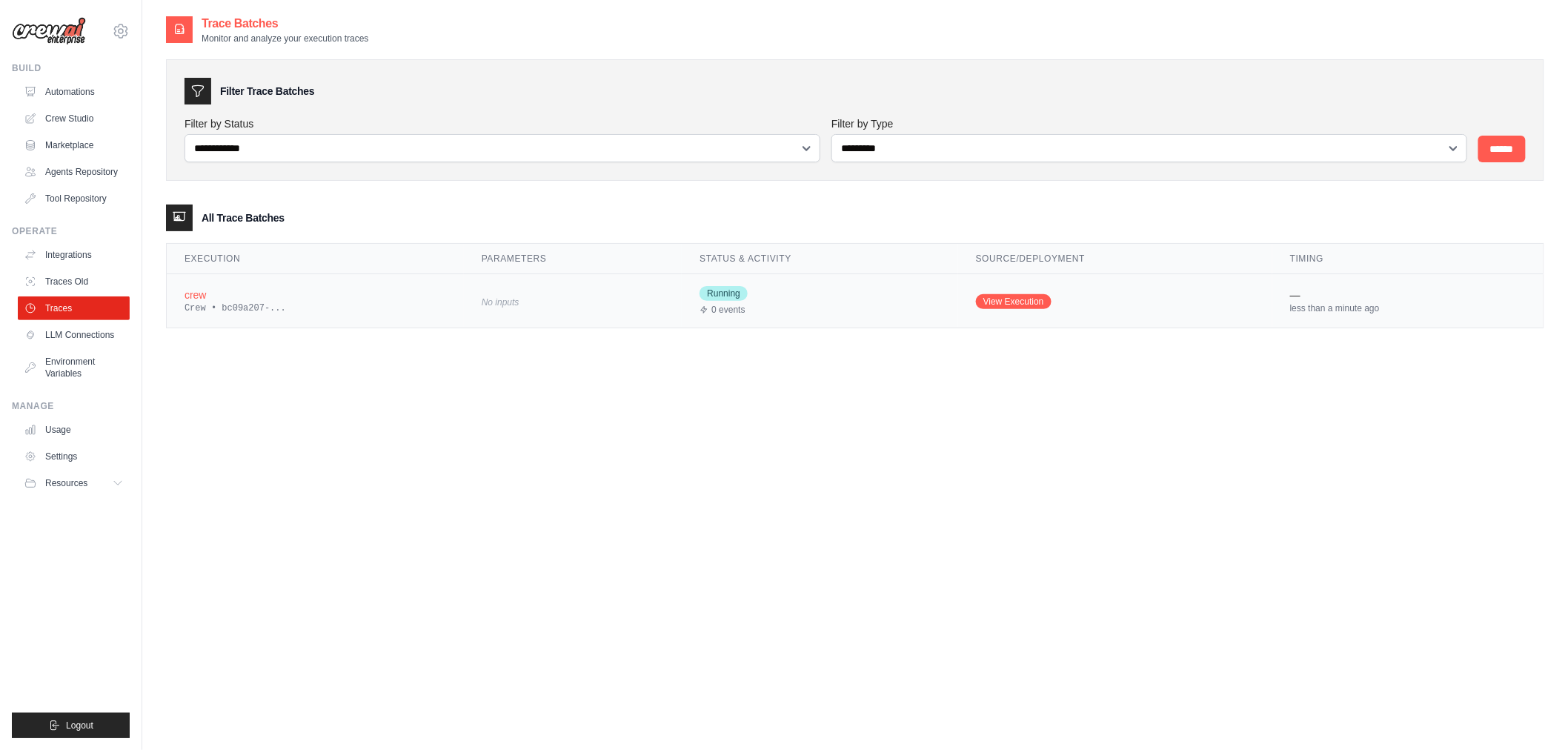
click at [218, 301] on div "crew" at bounding box center [316, 295] width 262 height 15
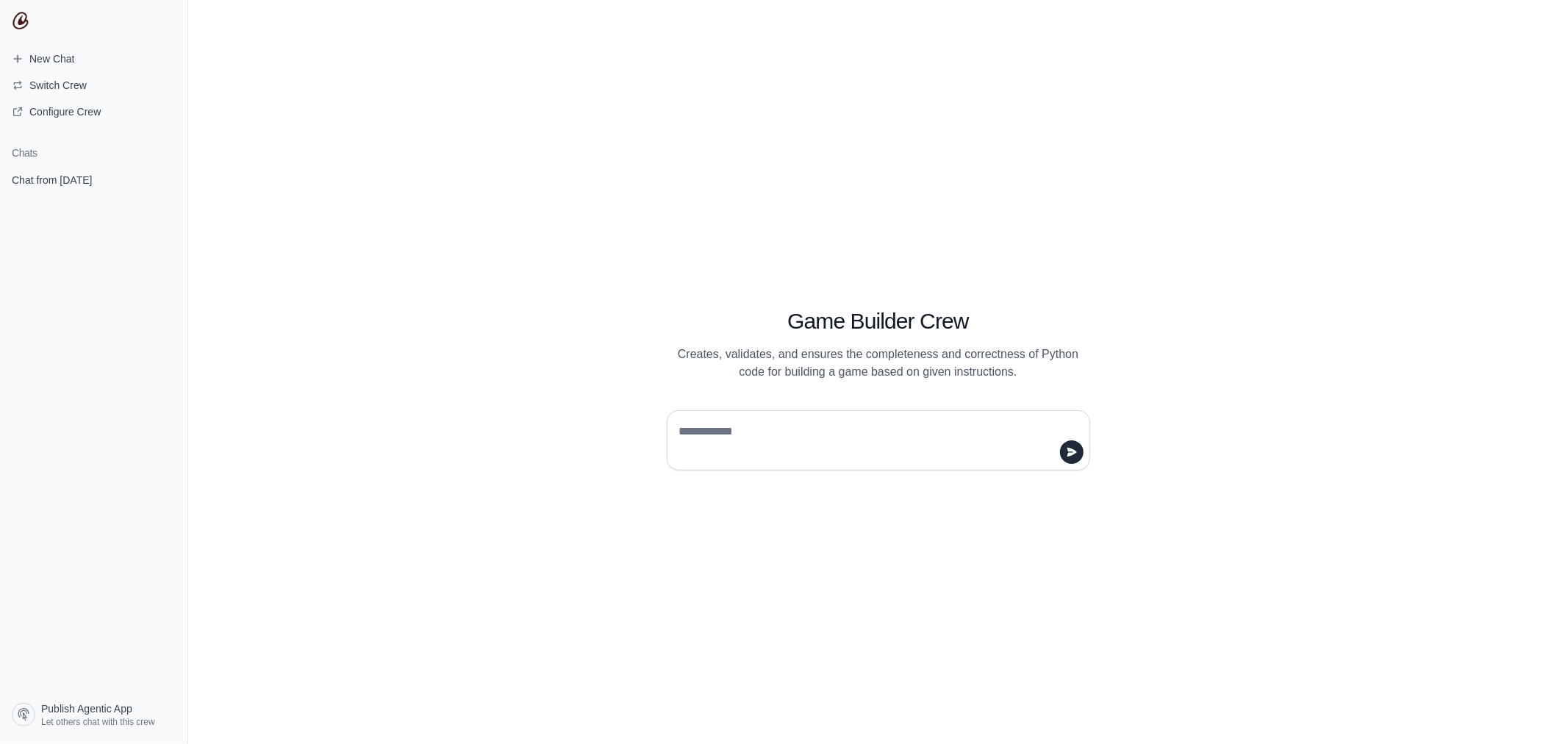
click at [868, 430] on textarea at bounding box center [874, 440] width 396 height 41
type textarea "**********"
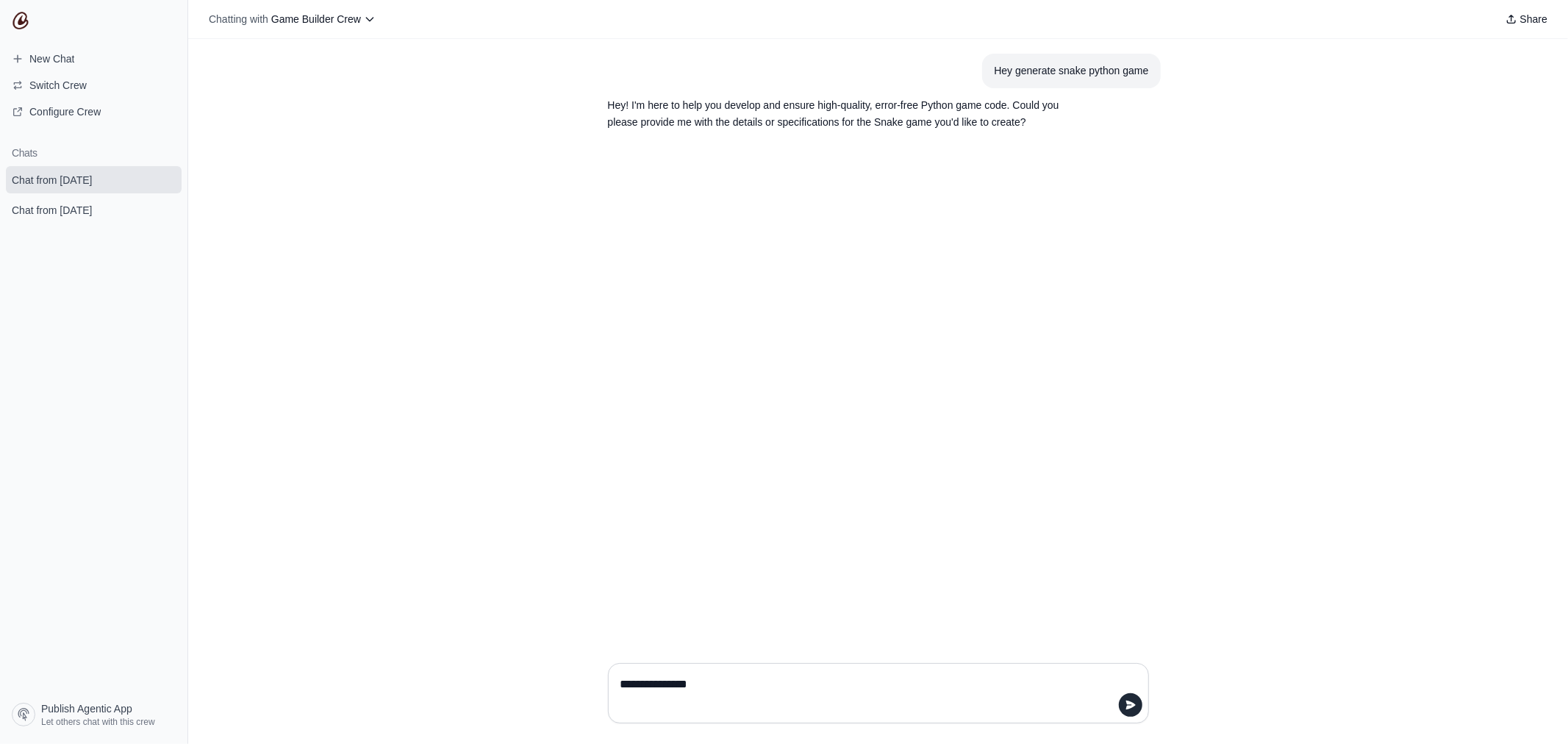
type textarea "**********"
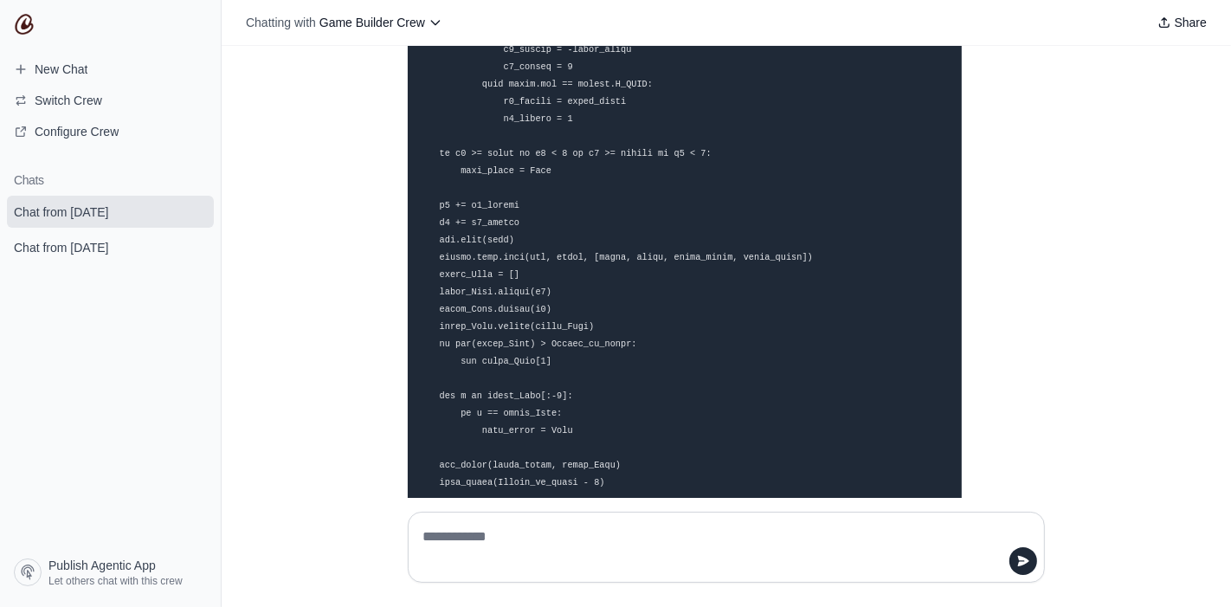
scroll to position [1745, 0]
drag, startPoint x: 312, startPoint y: 424, endPoint x: 317, endPoint y: 416, distance: 9.4
click at [312, 424] on div "Hey generate snake python game Hey! I'm here to help you develop and ensure hig…" at bounding box center [726, 272] width 1009 height 452
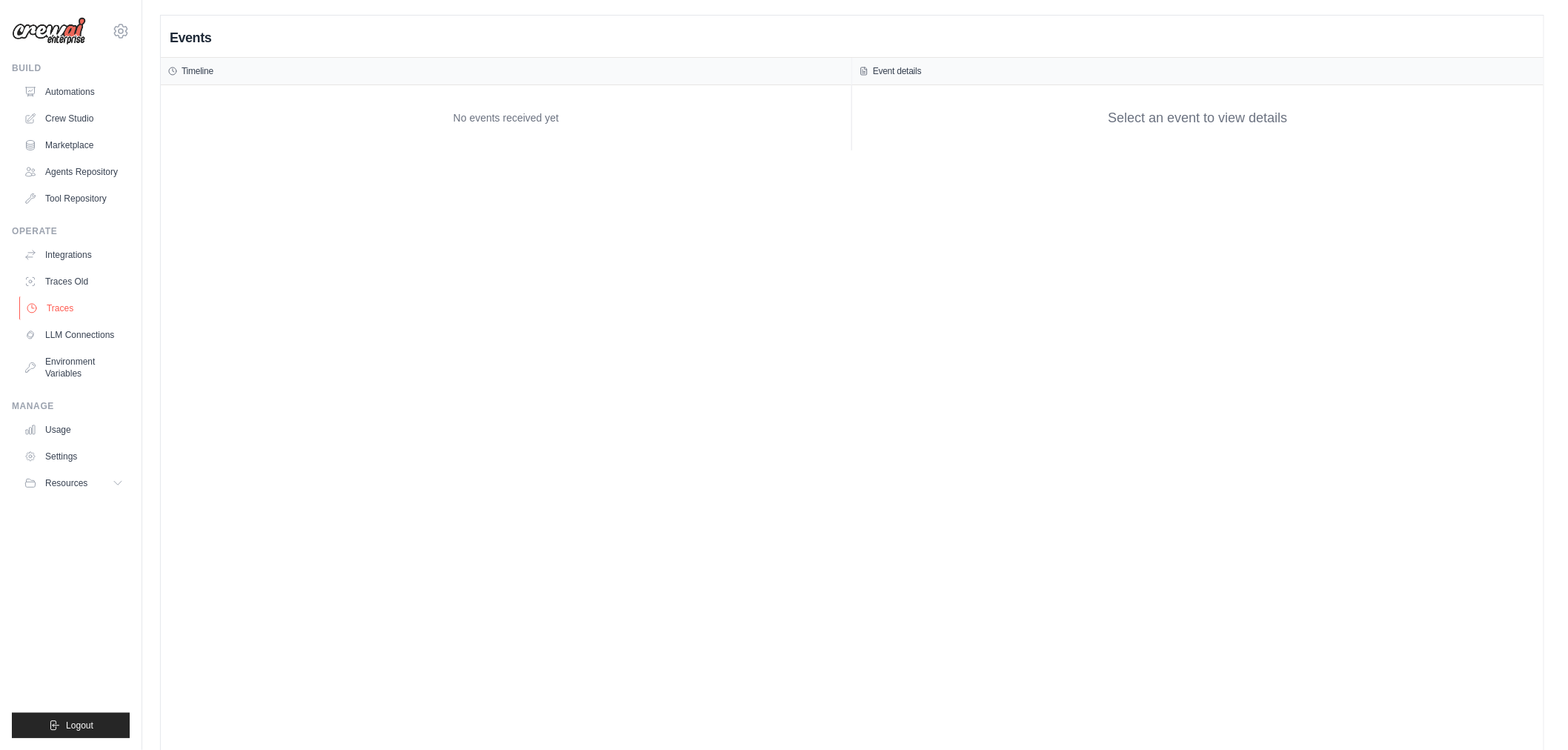
click at [85, 306] on link "Traces" at bounding box center [75, 308] width 112 height 24
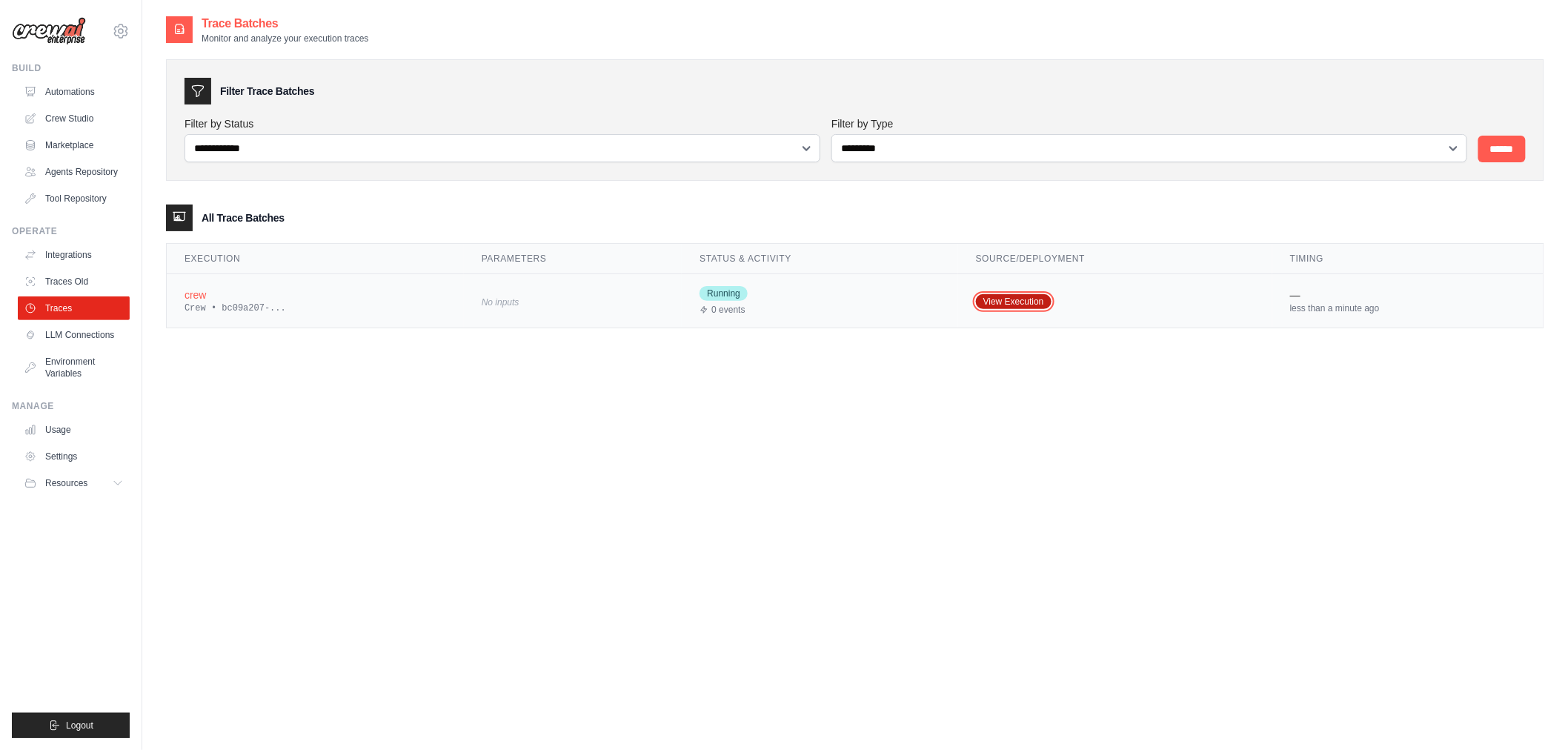
click at [1011, 301] on link "View Execution" at bounding box center [1014, 301] width 75 height 15
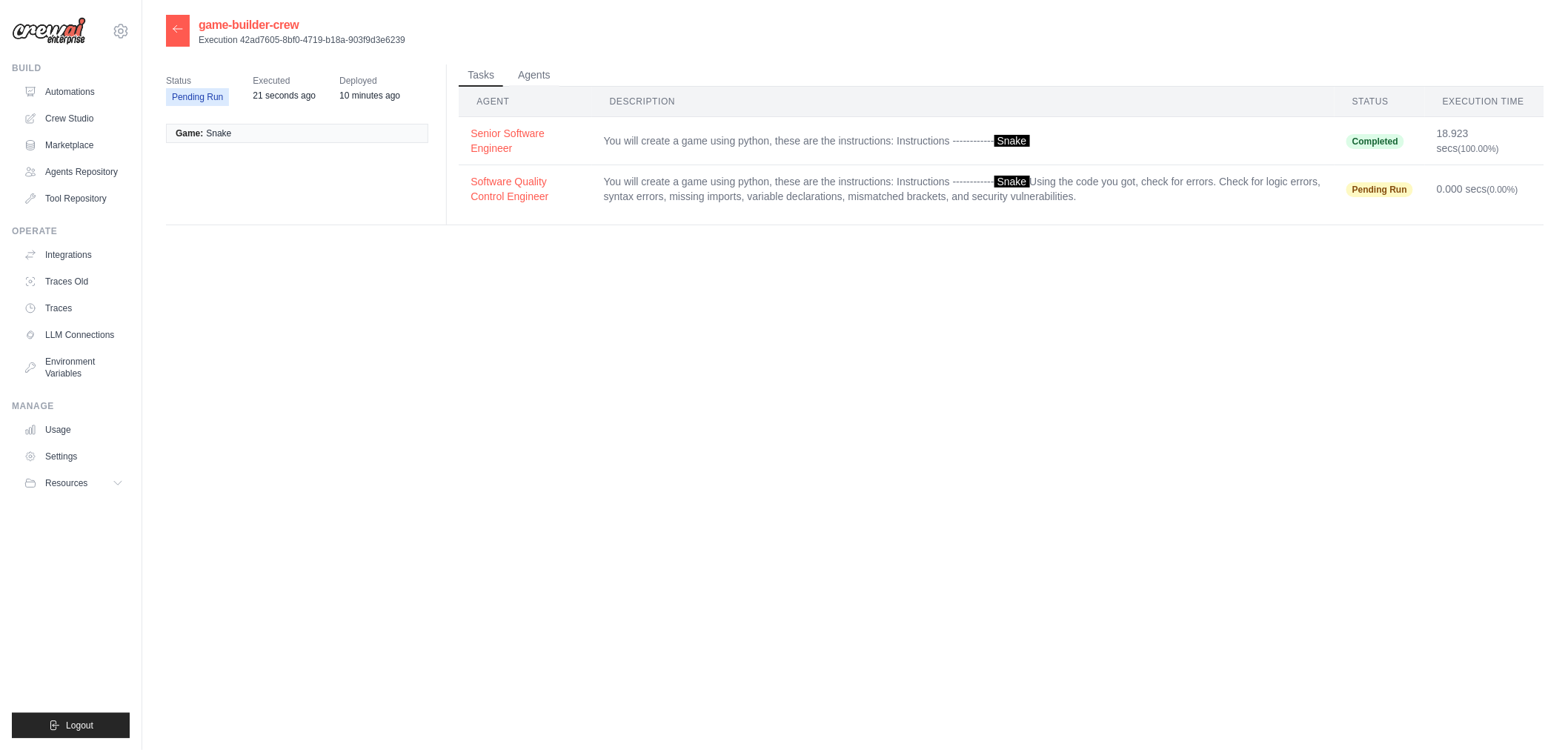
click at [182, 45] on div at bounding box center [178, 30] width 24 height 32
click at [82, 296] on link "Traces" at bounding box center [75, 308] width 112 height 24
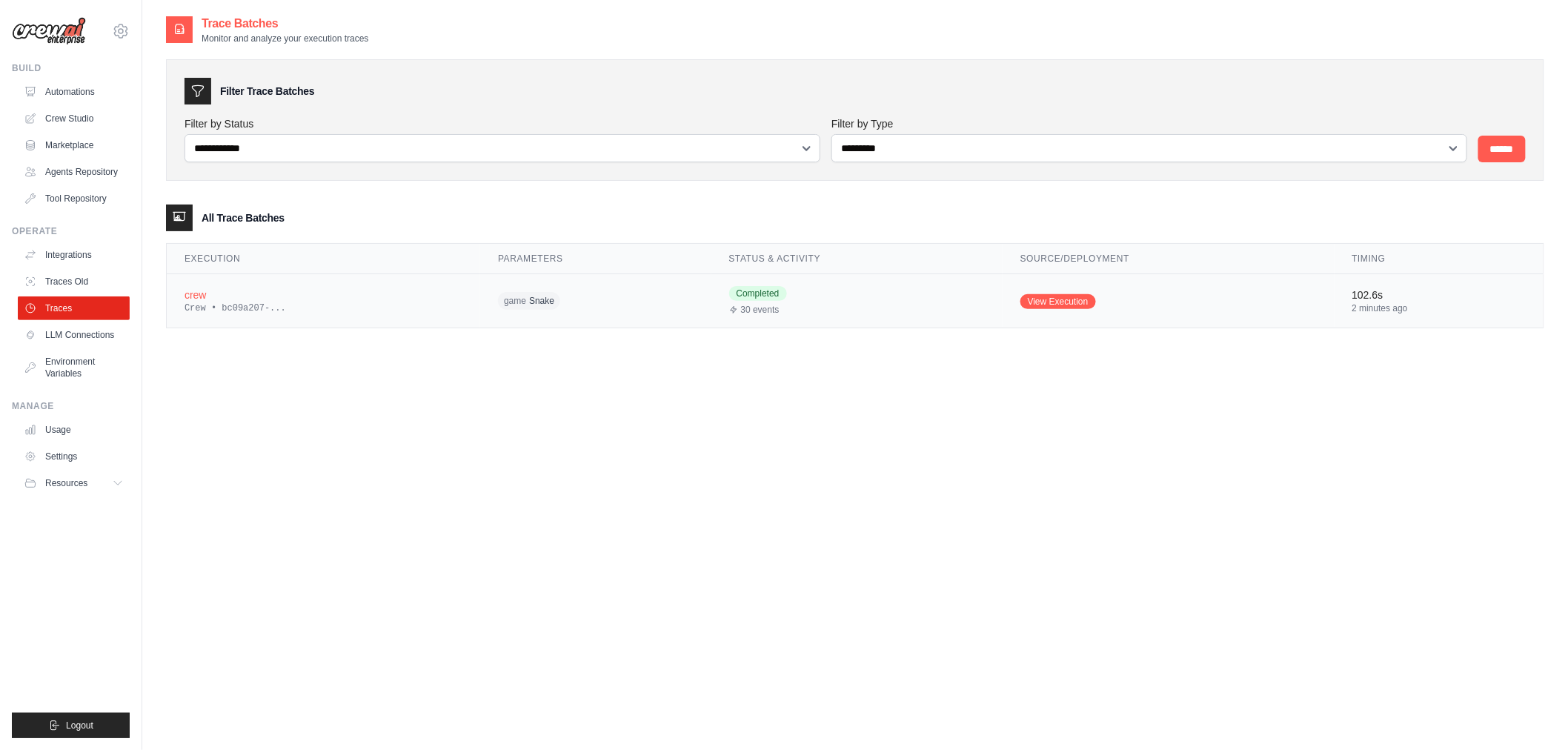
click at [867, 315] on div "30 events" at bounding box center [857, 310] width 256 height 12
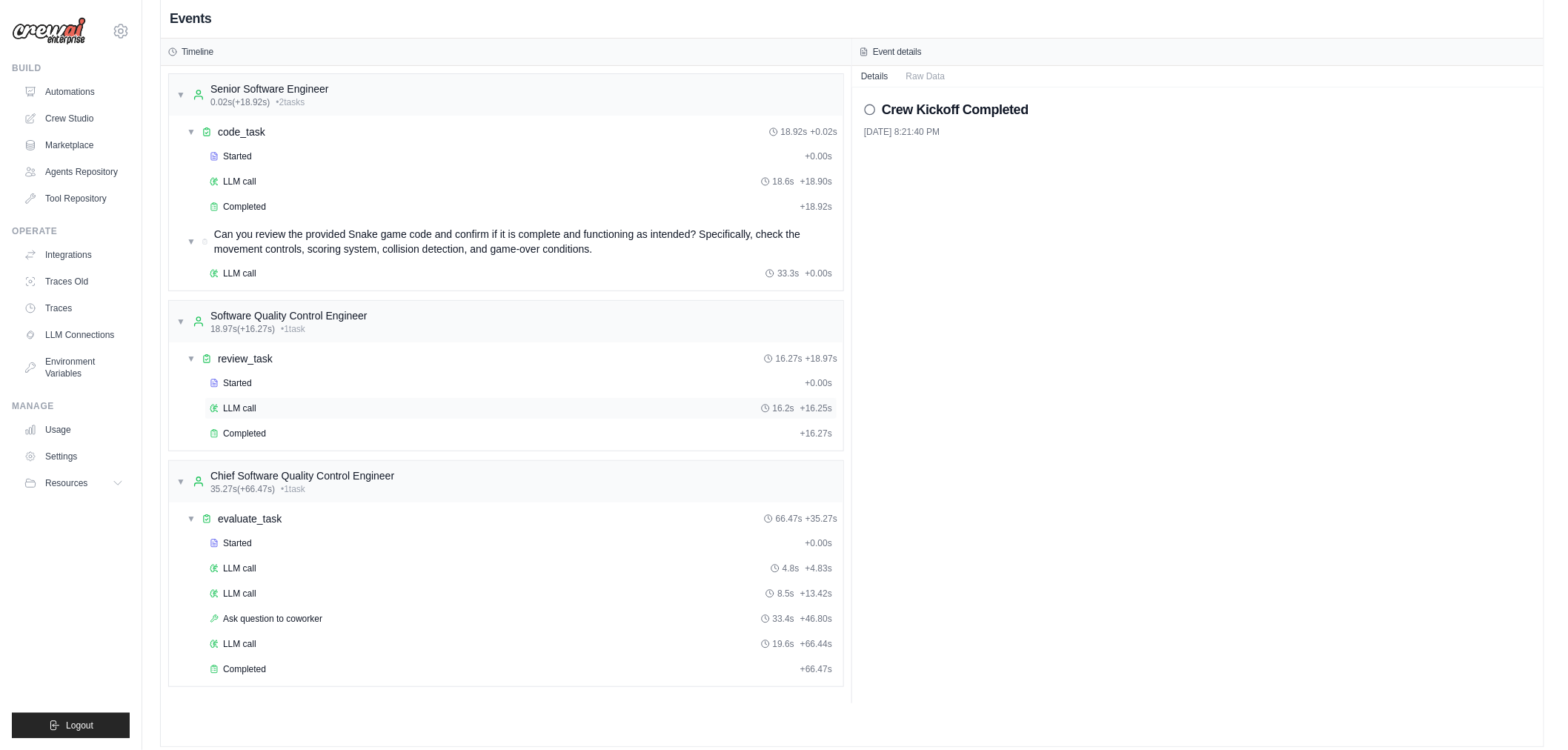
scroll to position [31, 0]
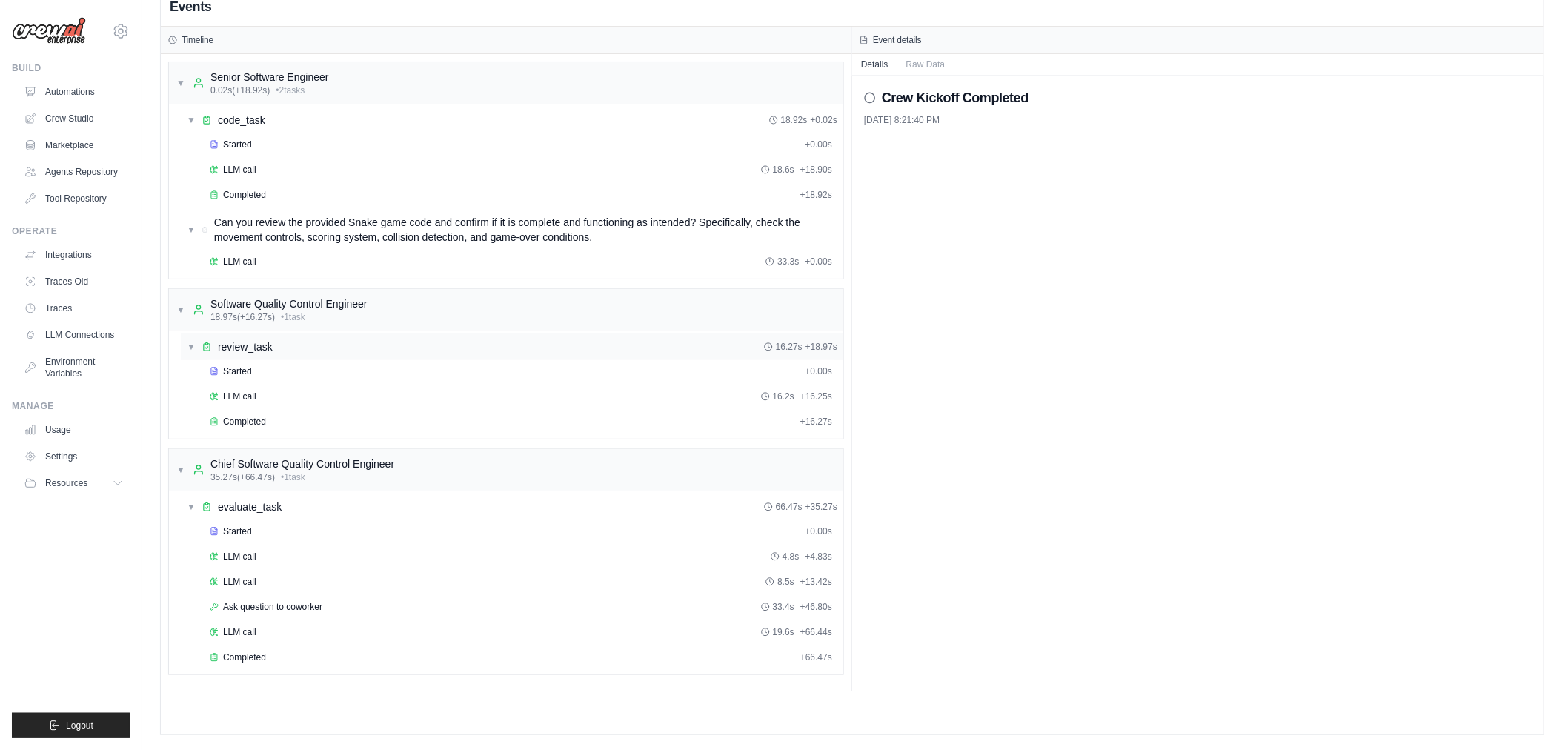
click at [375, 354] on div "▼ review_task 16.27s + 18.97s" at bounding box center [512, 346] width 663 height 27
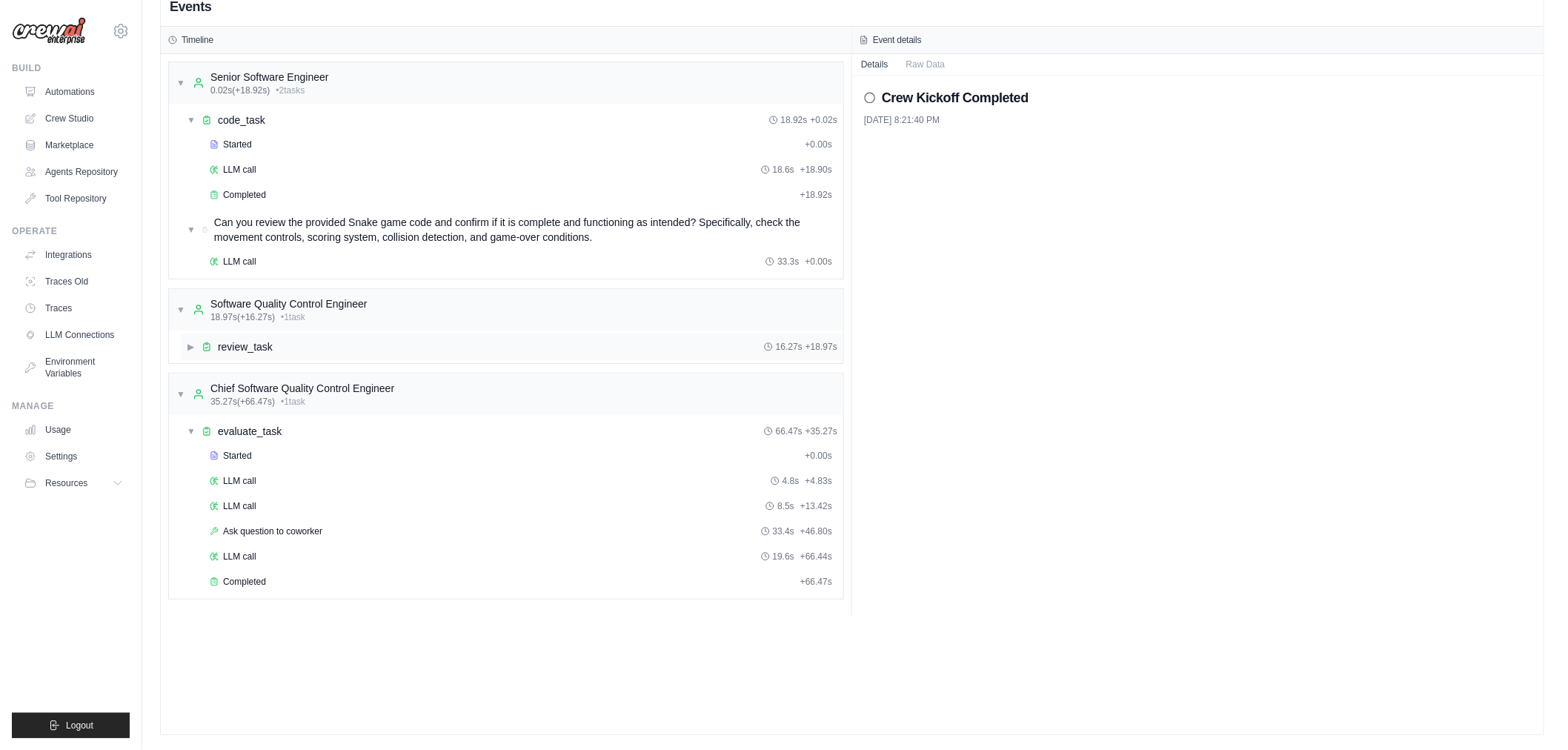
click at [376, 356] on div "▶ review_task 16.27s + 18.97s" at bounding box center [512, 346] width 663 height 27
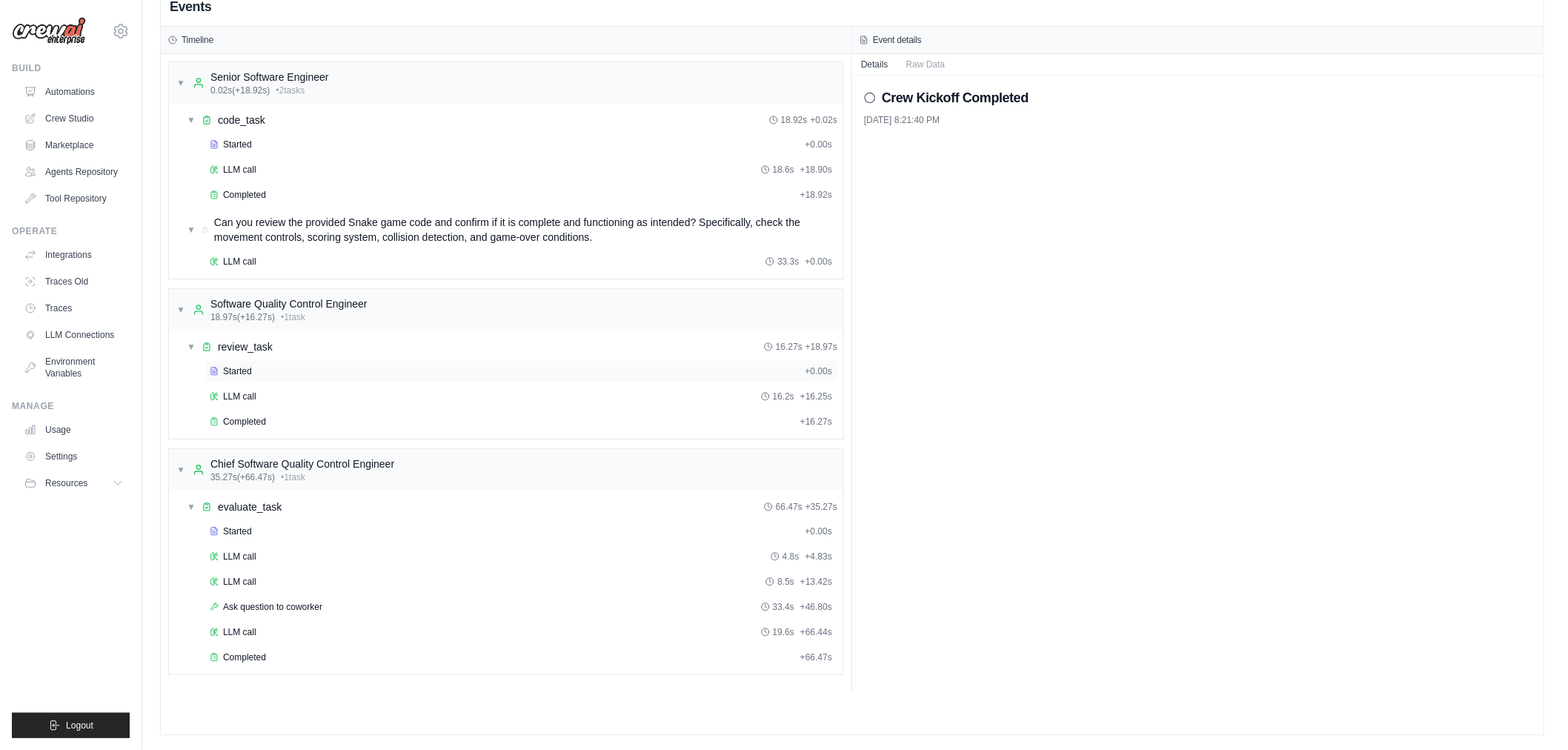
click at [333, 381] on div "Started + 0.00s" at bounding box center [521, 372] width 633 height 22
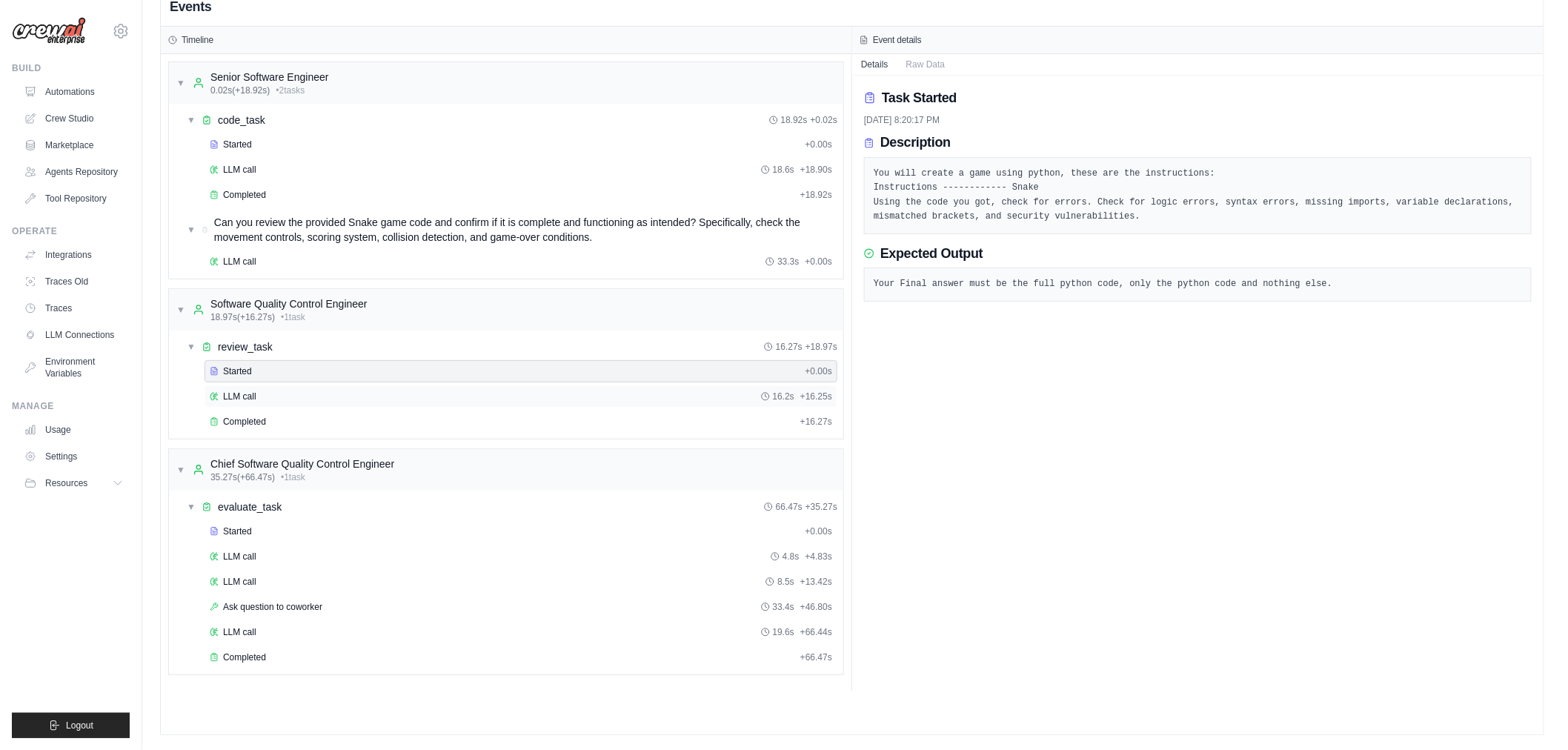
click at [337, 395] on div "LLM call 16.2s + 16.25s" at bounding box center [521, 396] width 623 height 12
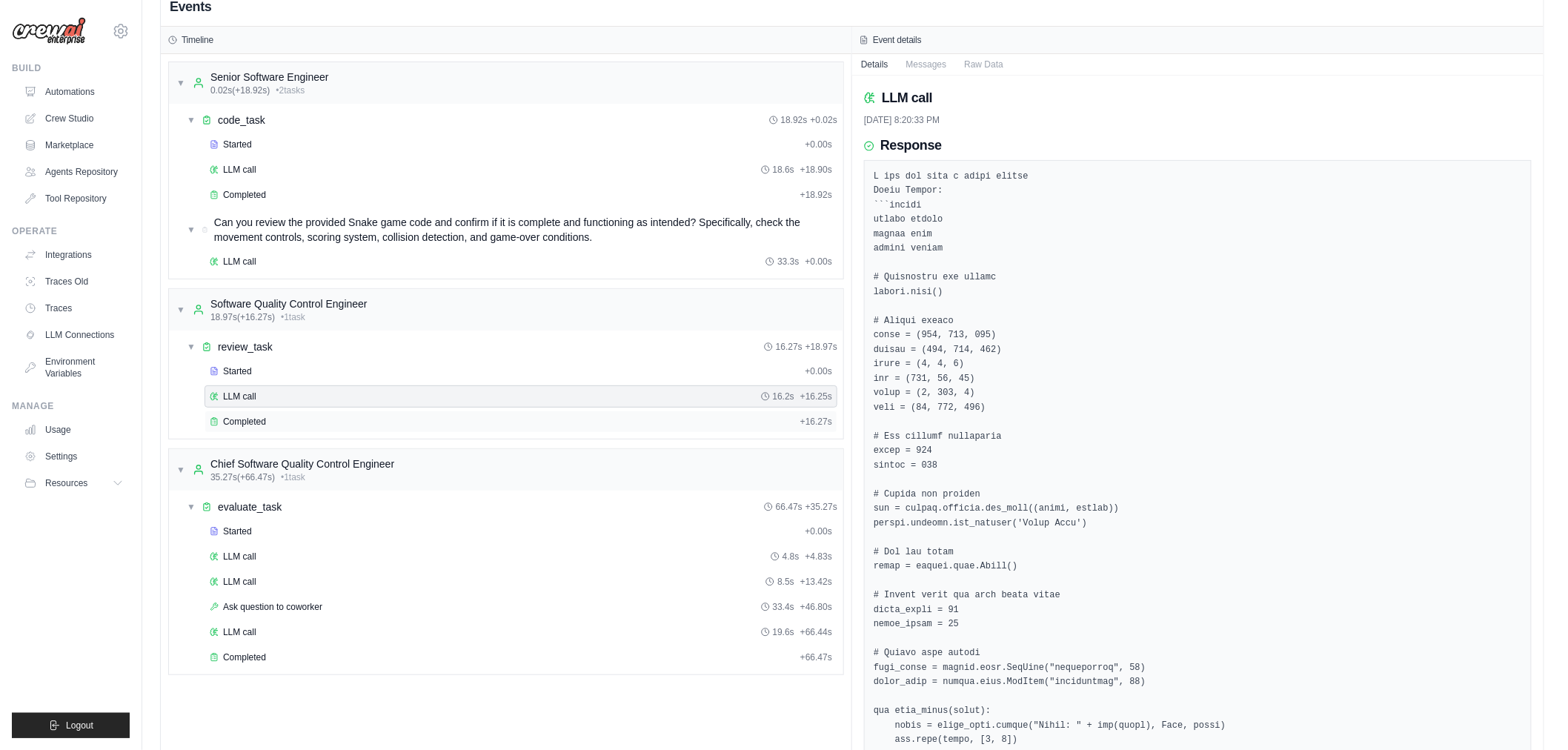
click at [337, 418] on div "Completed" at bounding box center [502, 422] width 585 height 12
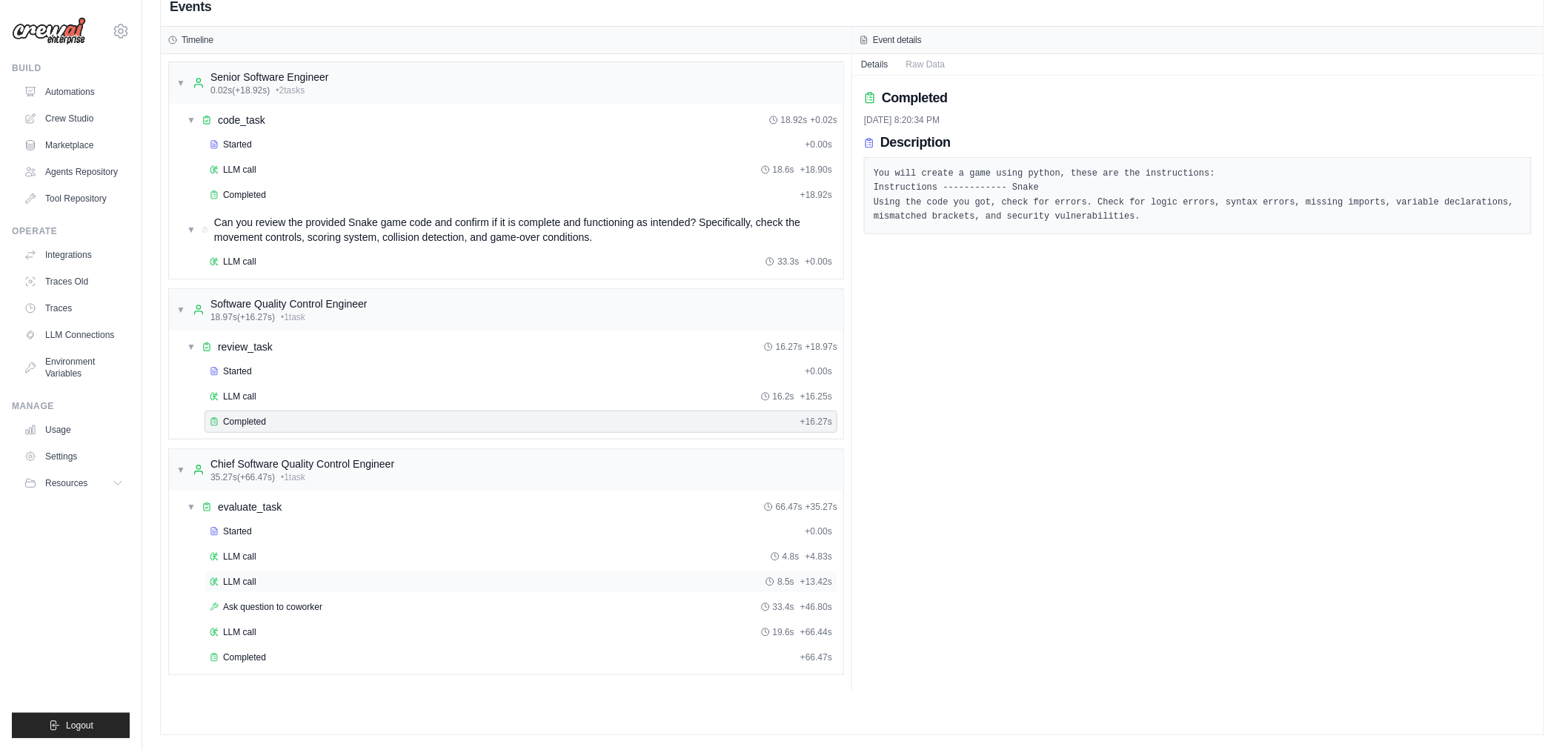
drag, startPoint x: 361, startPoint y: 580, endPoint x: 361, endPoint y: 587, distance: 7.0
click at [363, 581] on div "LLM call 8.5s + 13.42s" at bounding box center [521, 581] width 623 height 12
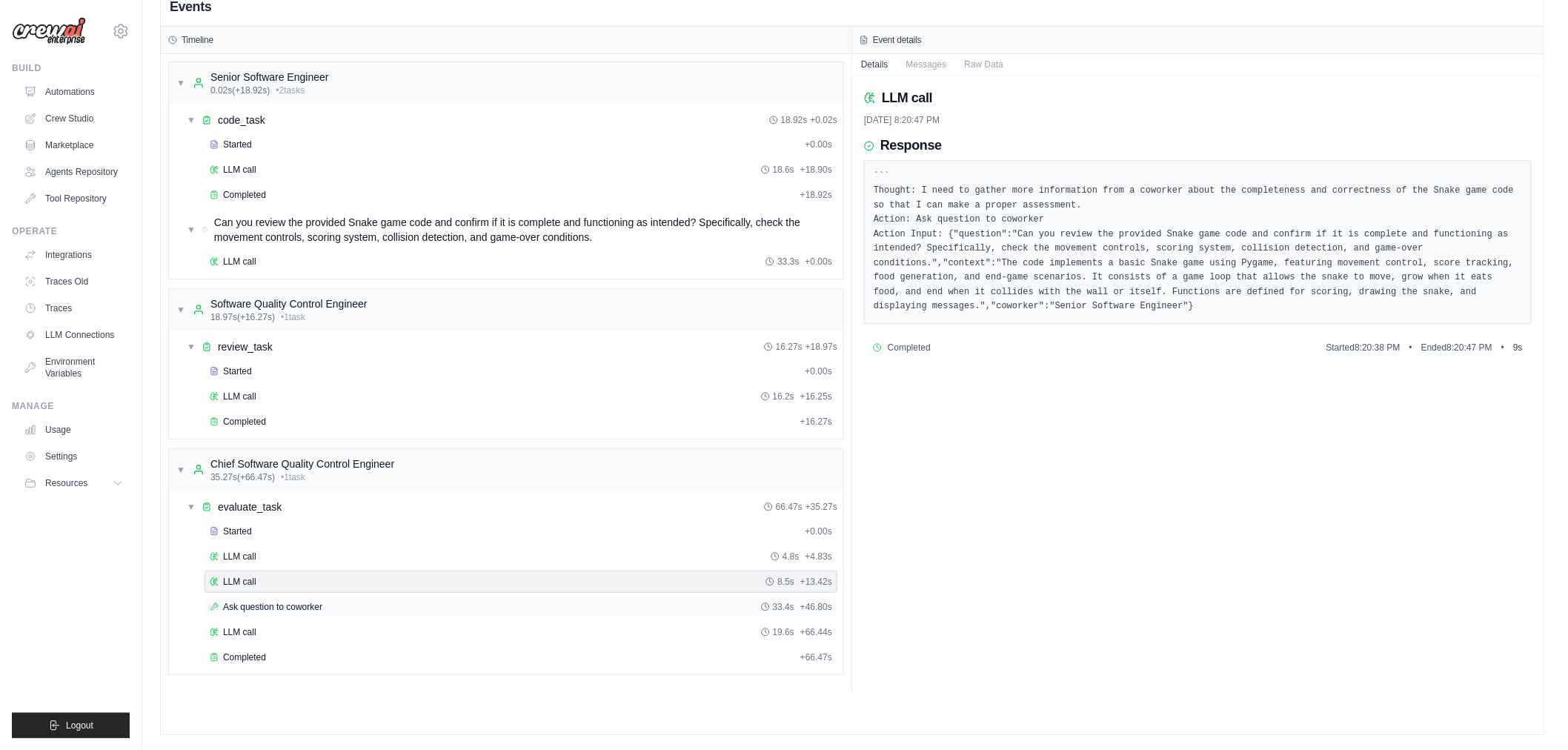
click at [358, 600] on div "Ask question to coworker 33.4s + 46.80s" at bounding box center [521, 607] width 633 height 22
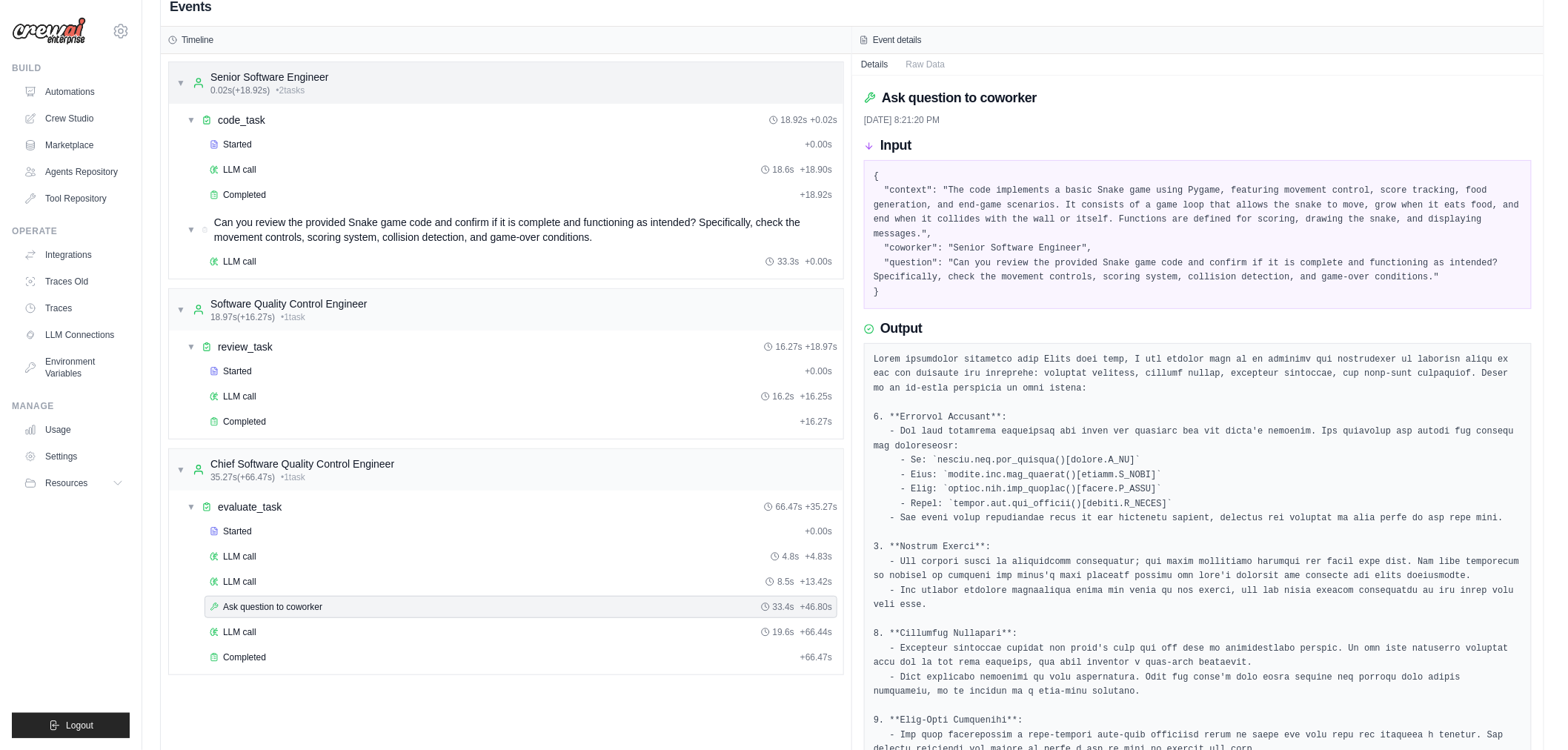
click at [426, 91] on div "▼ Senior Software Engineer 0.02s (+18.92s) • 2 task s" at bounding box center [506, 83] width 675 height 41
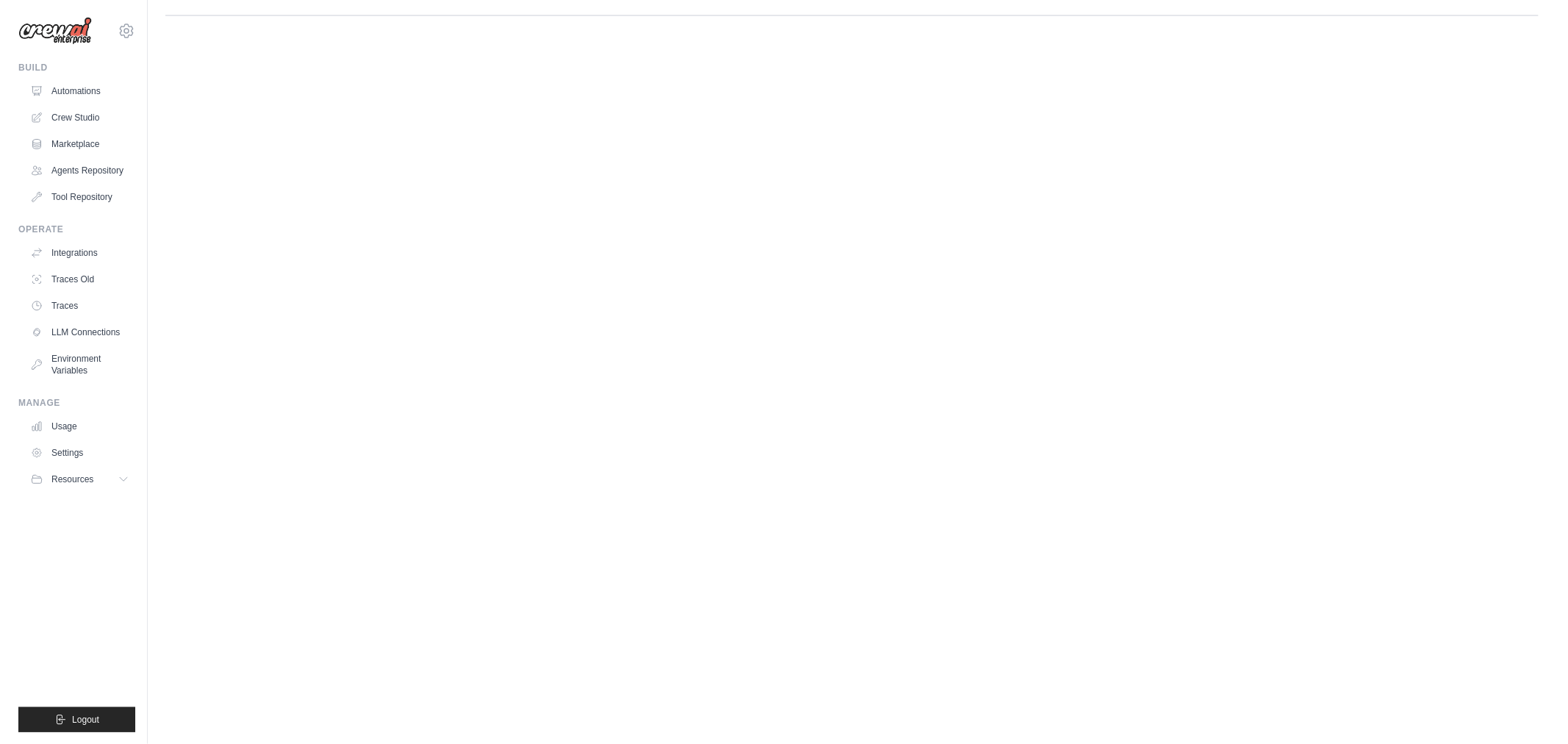
scroll to position [0, 0]
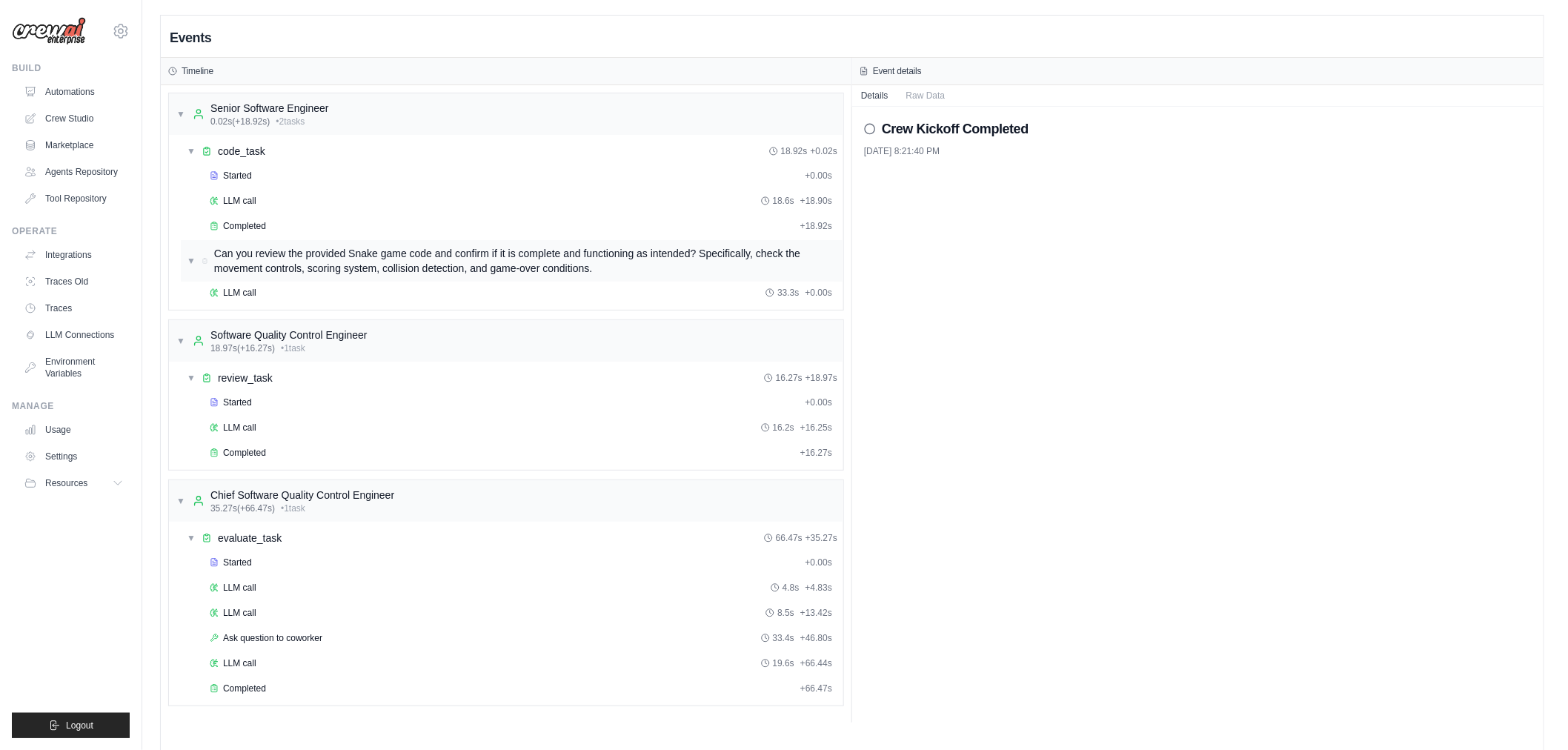
click at [328, 262] on div "Can you review the provided Snake game code and confirm if it is complete and f…" at bounding box center [526, 260] width 623 height 30
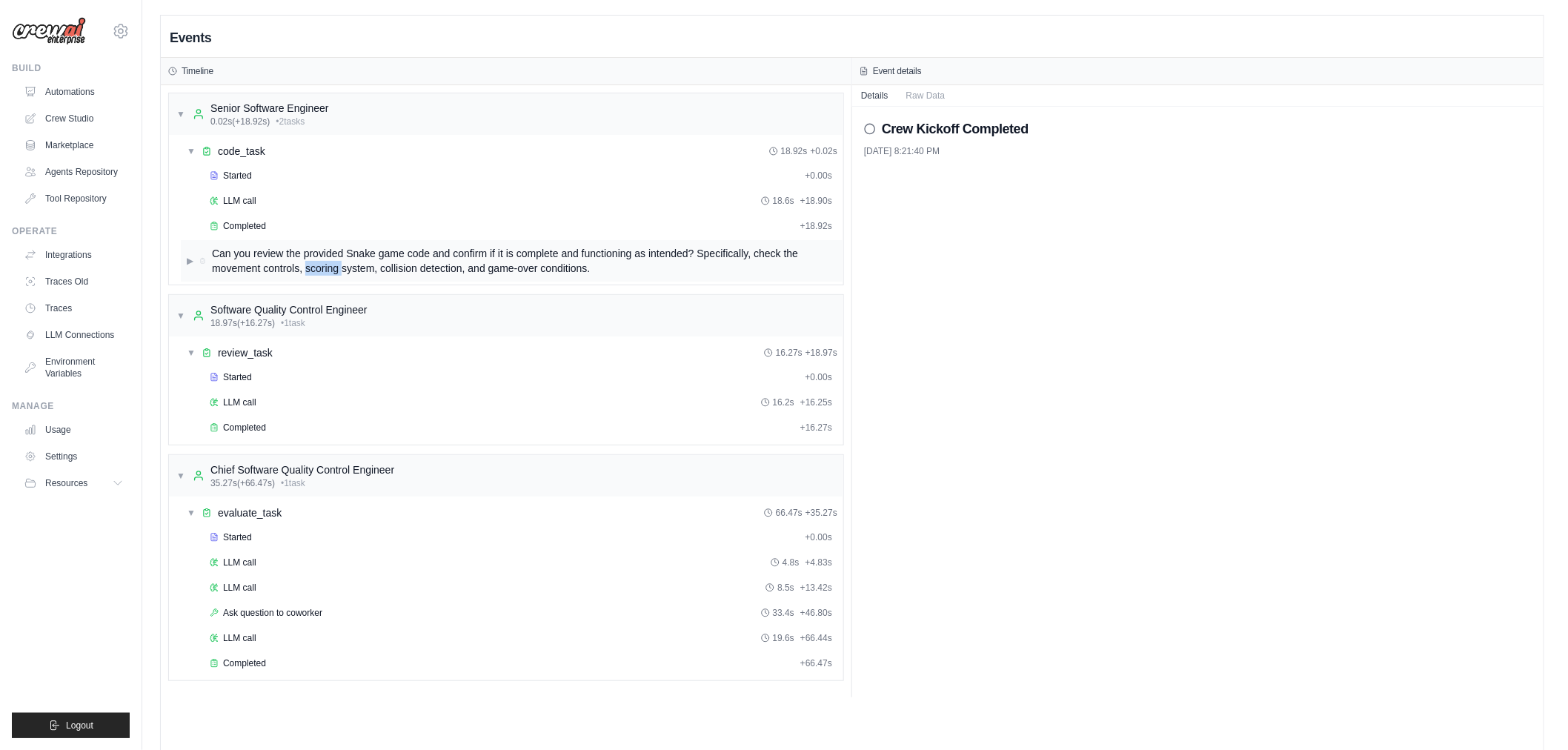
click at [328, 262] on div "Can you review the provided Snake game code and confirm if it is complete and f…" at bounding box center [525, 260] width 625 height 30
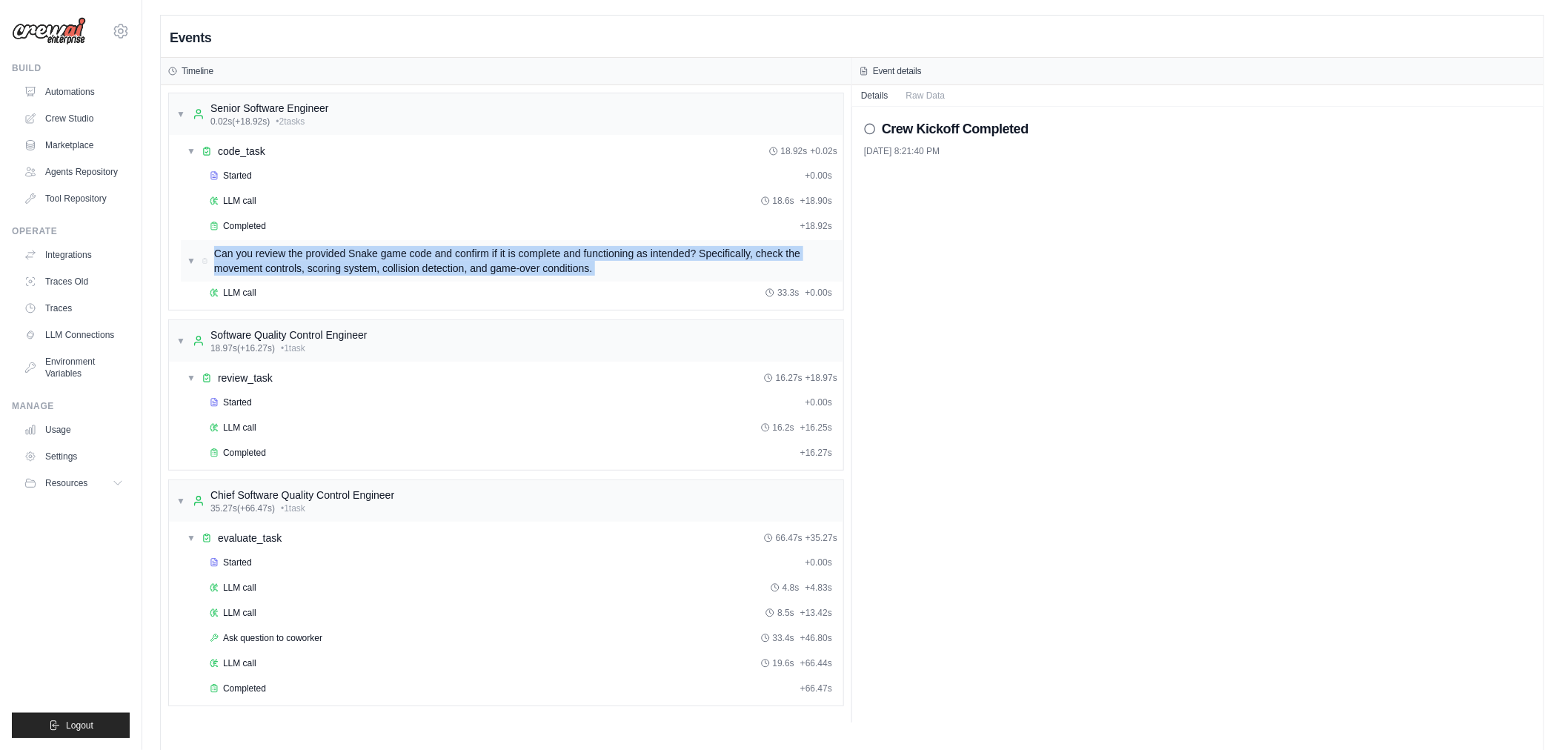
click at [328, 262] on div "Can you review the provided Snake game code and confirm if it is complete and f…" at bounding box center [526, 260] width 623 height 30
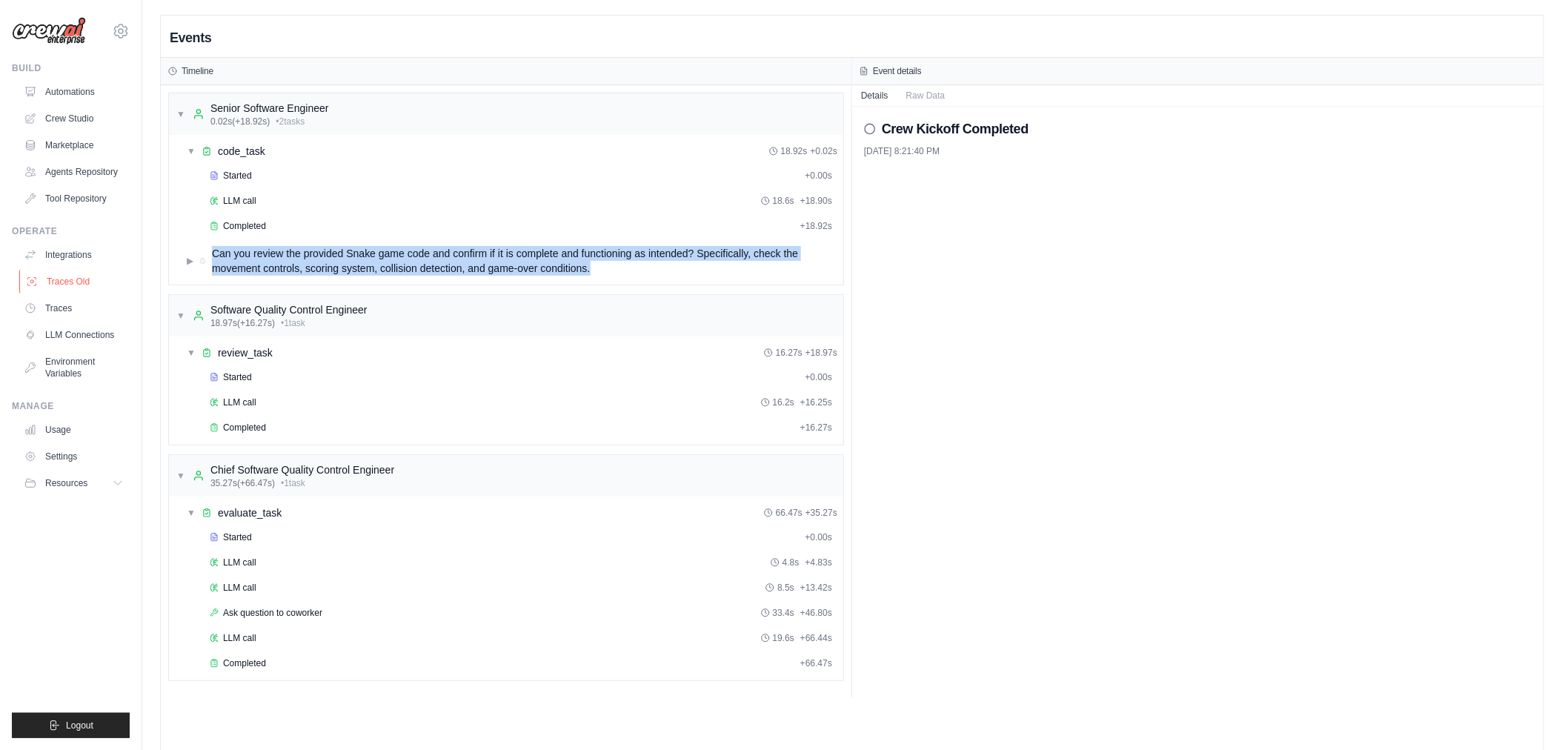
copy div "Can you review the provided Snake game code and confirm if it is complete and f…"
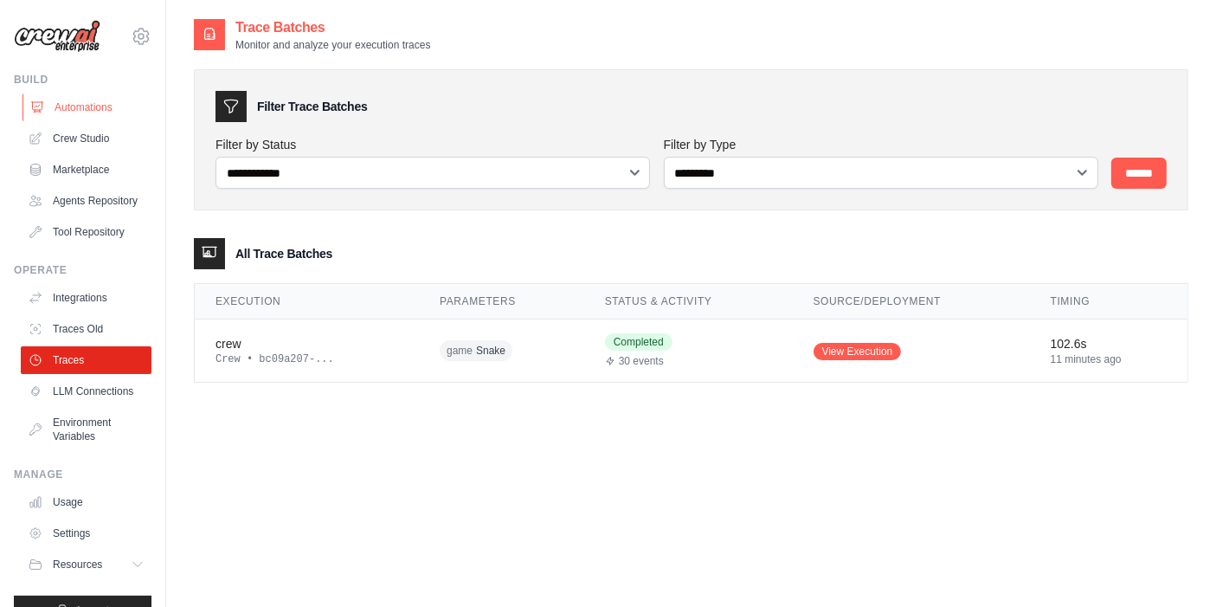
click at [76, 110] on link "Automations" at bounding box center [88, 107] width 131 height 28
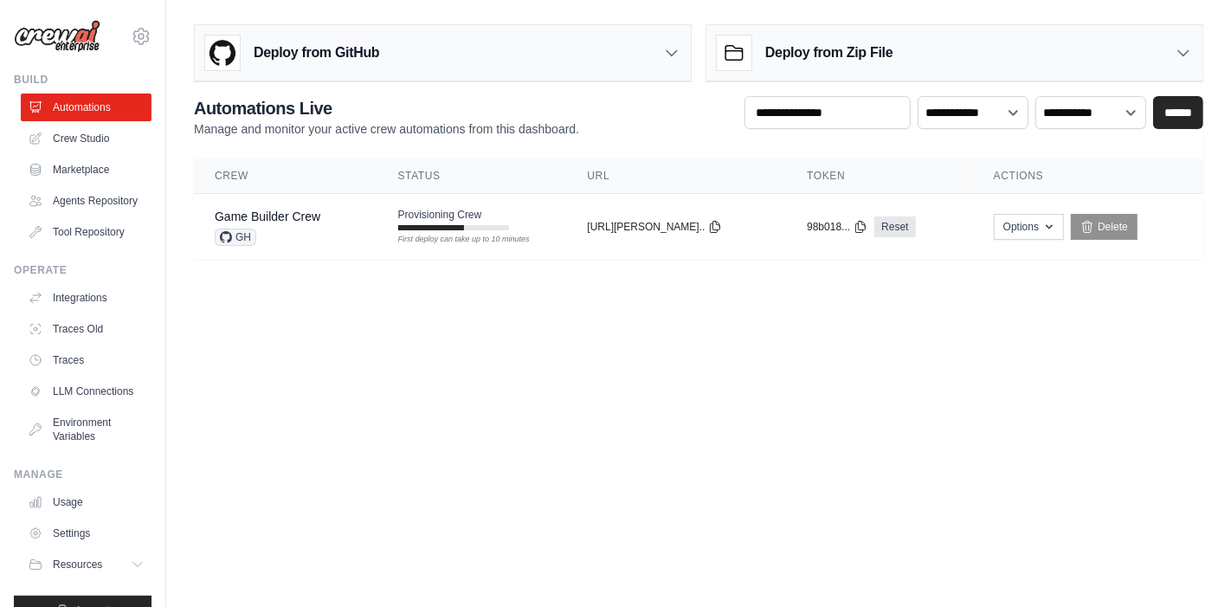
drag, startPoint x: 677, startPoint y: 387, endPoint x: 667, endPoint y: 389, distance: 9.9
click at [677, 387] on body "[EMAIL_ADDRESS][DOMAIN_NAME] Settings Build Automations" at bounding box center [615, 303] width 1231 height 607
click at [509, 238] on div "First deploy can take up to 10 minutes" at bounding box center [453, 240] width 111 height 12
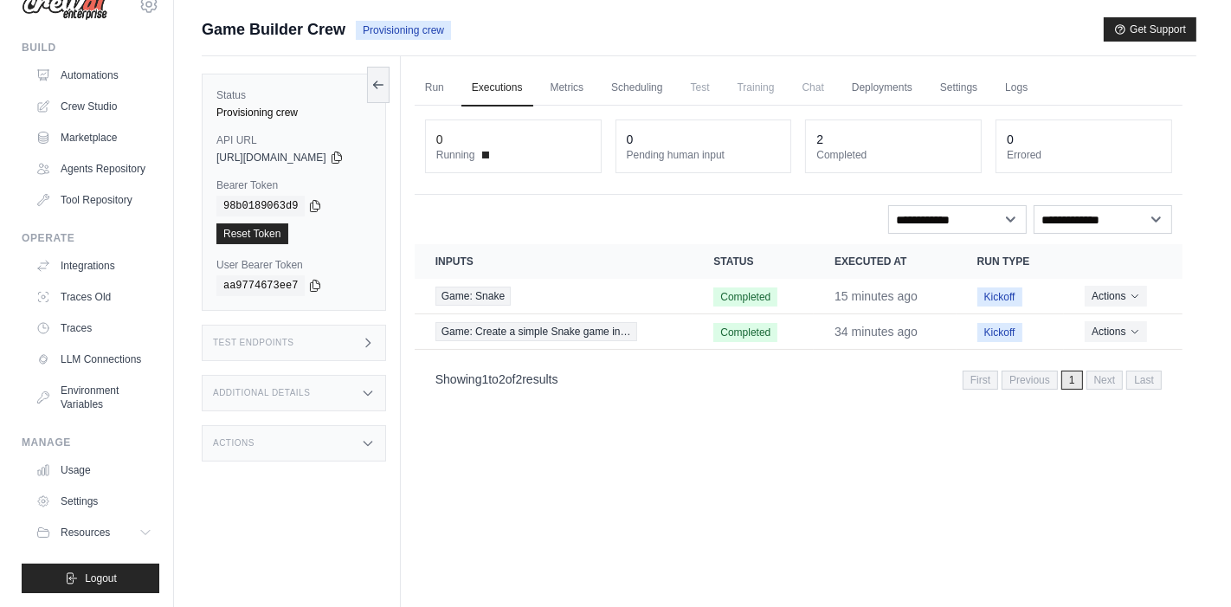
scroll to position [58, 0]
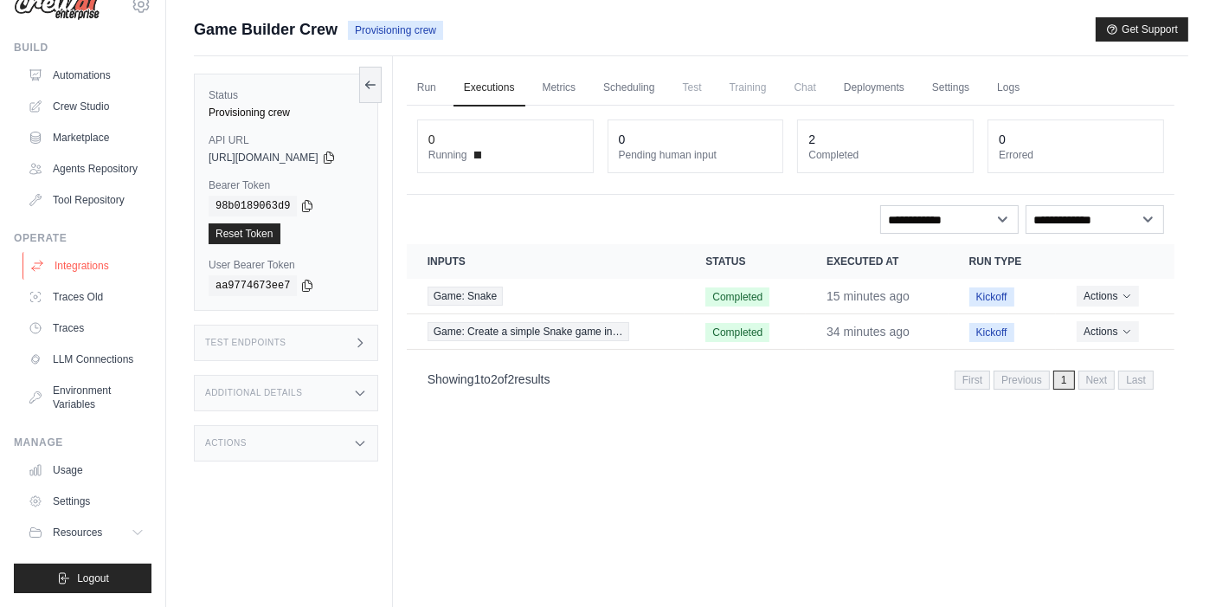
click at [74, 252] on link "Integrations" at bounding box center [88, 266] width 131 height 28
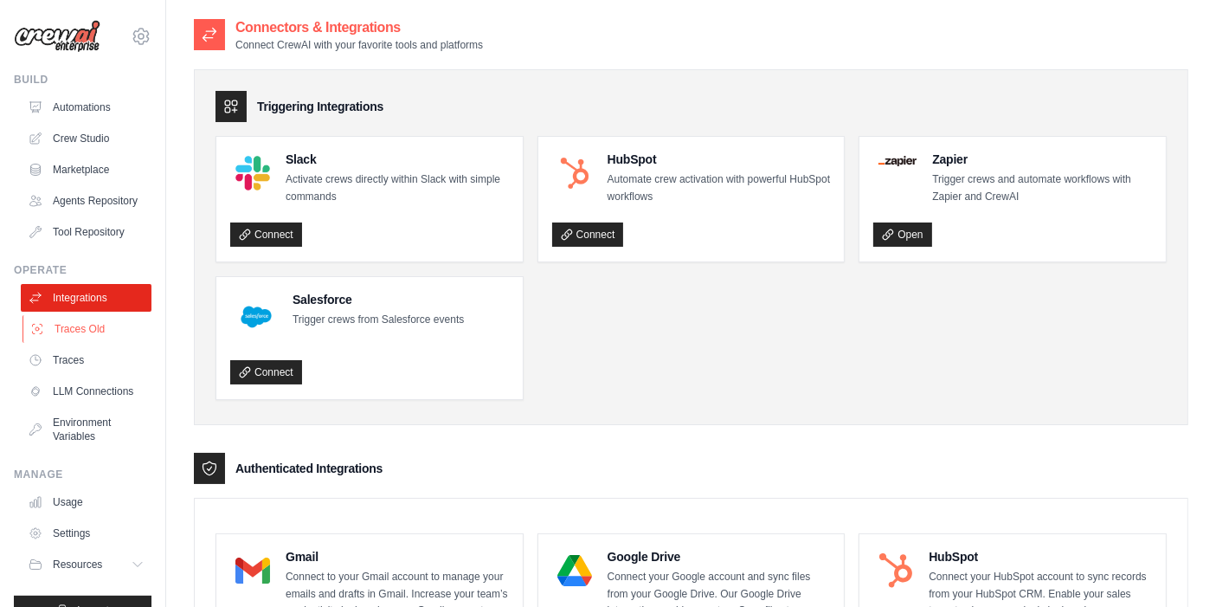
click at [121, 329] on link "Traces Old" at bounding box center [88, 329] width 131 height 28
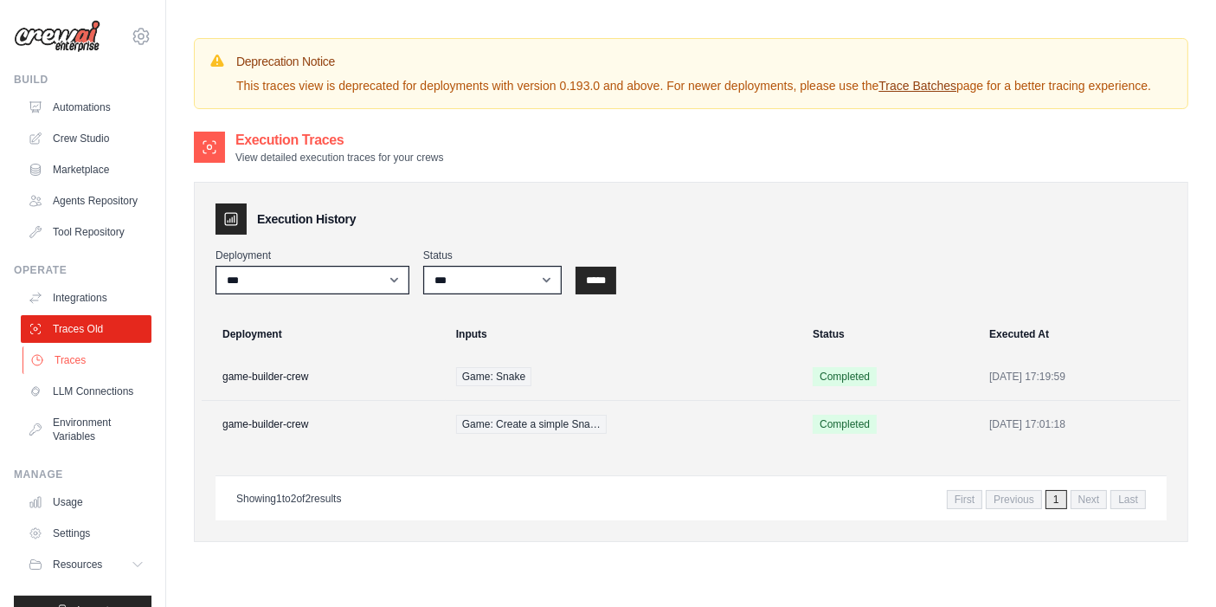
click at [87, 367] on link "Traces" at bounding box center [88, 360] width 131 height 28
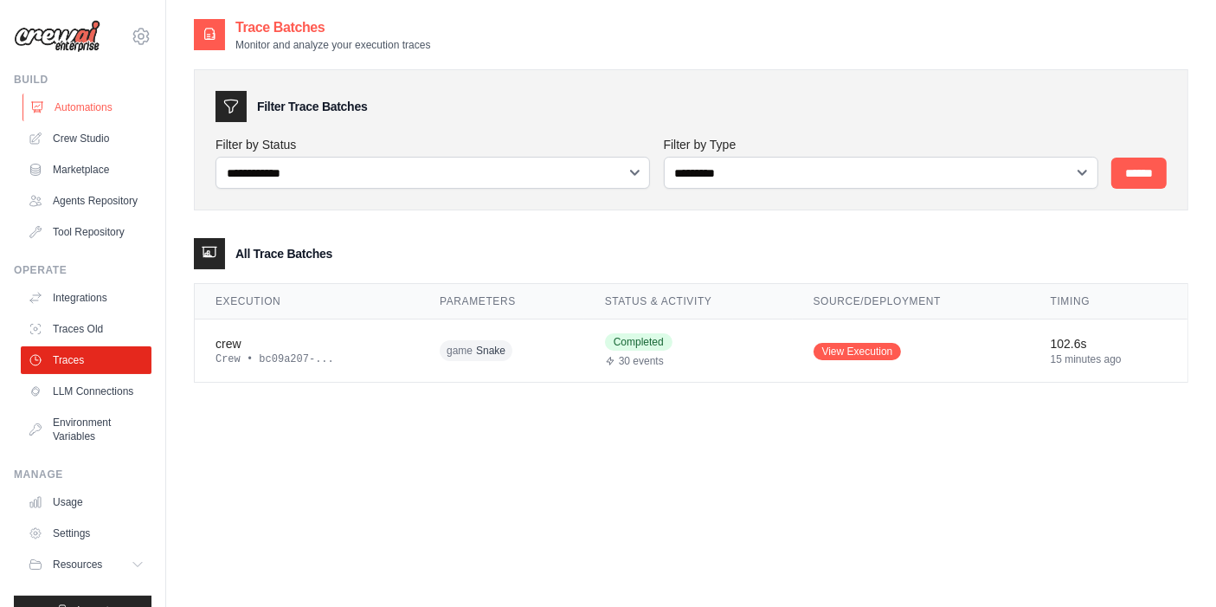
click at [93, 114] on link "Automations" at bounding box center [88, 107] width 131 height 28
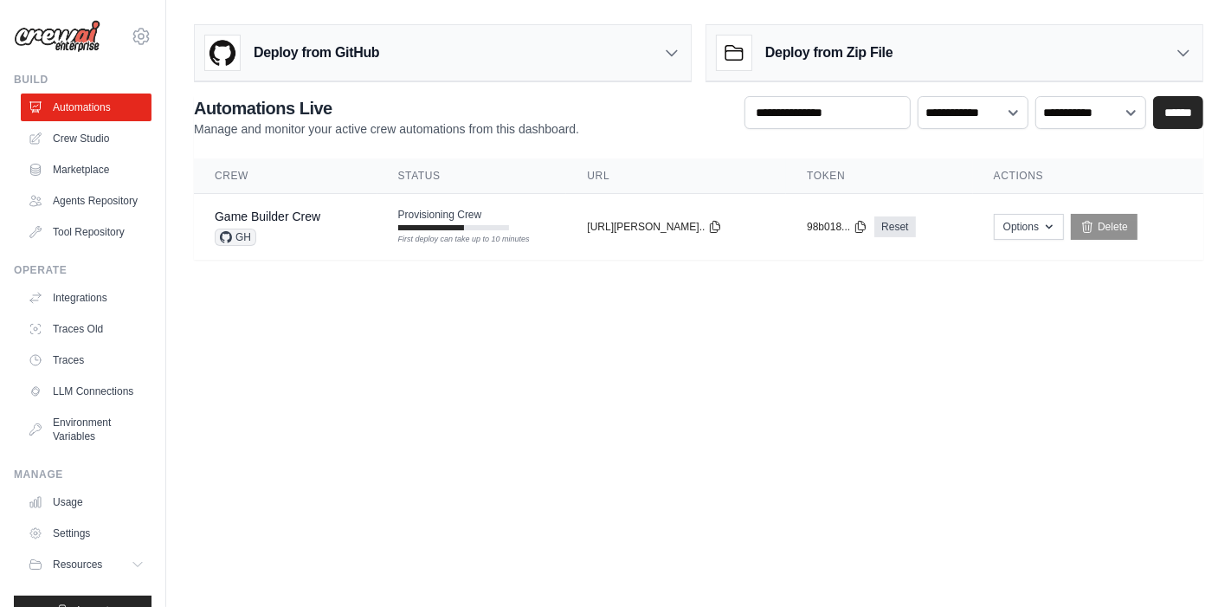
drag, startPoint x: 796, startPoint y: 338, endPoint x: 442, endPoint y: 187, distance: 384.7
click at [796, 338] on body "amit@aura.security Settings Build Automations" at bounding box center [615, 303] width 1231 height 607
click at [440, 246] on tr "Game Builder Crew GH Provisioning Crew First deploy can take up to 10 minutes c…" at bounding box center [698, 227] width 1009 height 67
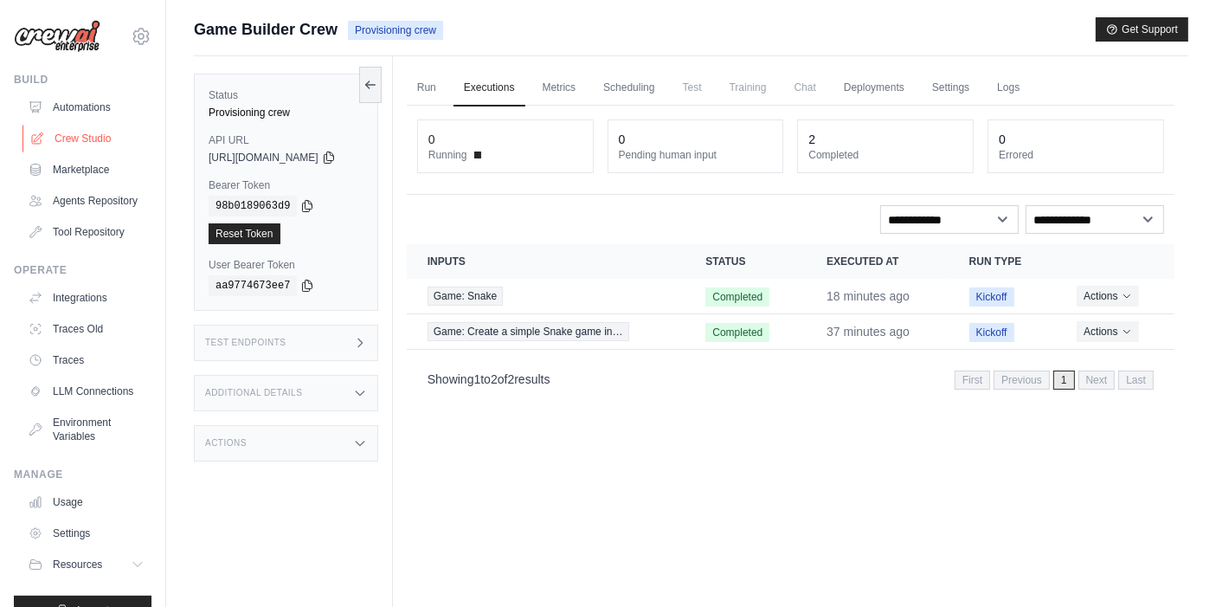
click at [108, 140] on link "Crew Studio" at bounding box center [88, 139] width 131 height 28
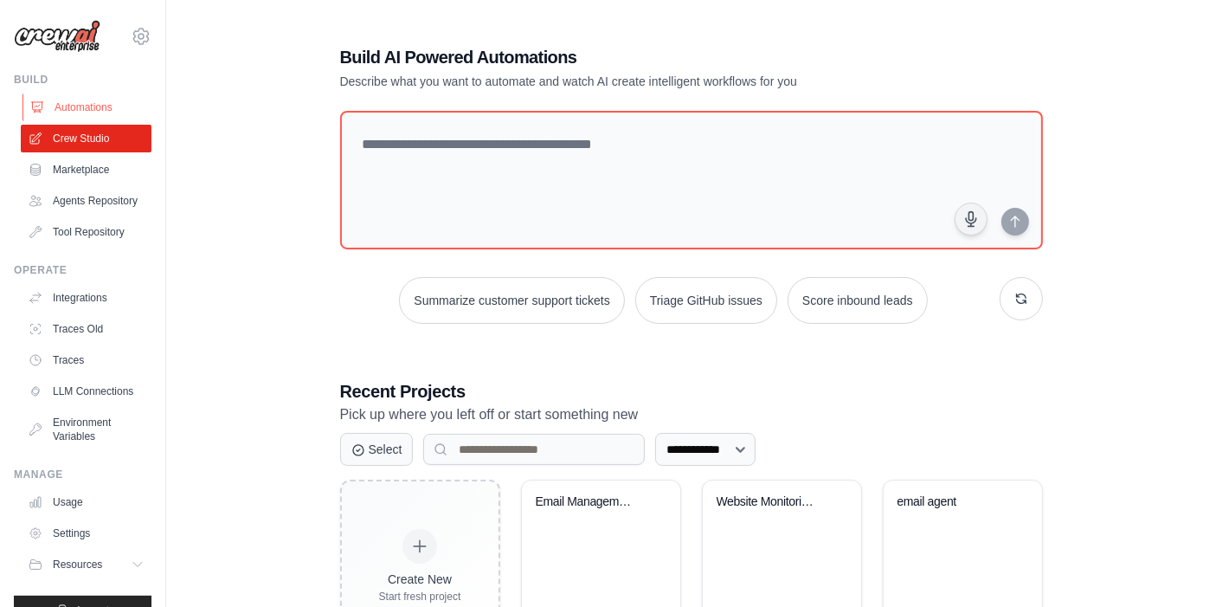
click at [116, 111] on link "Automations" at bounding box center [88, 107] width 131 height 28
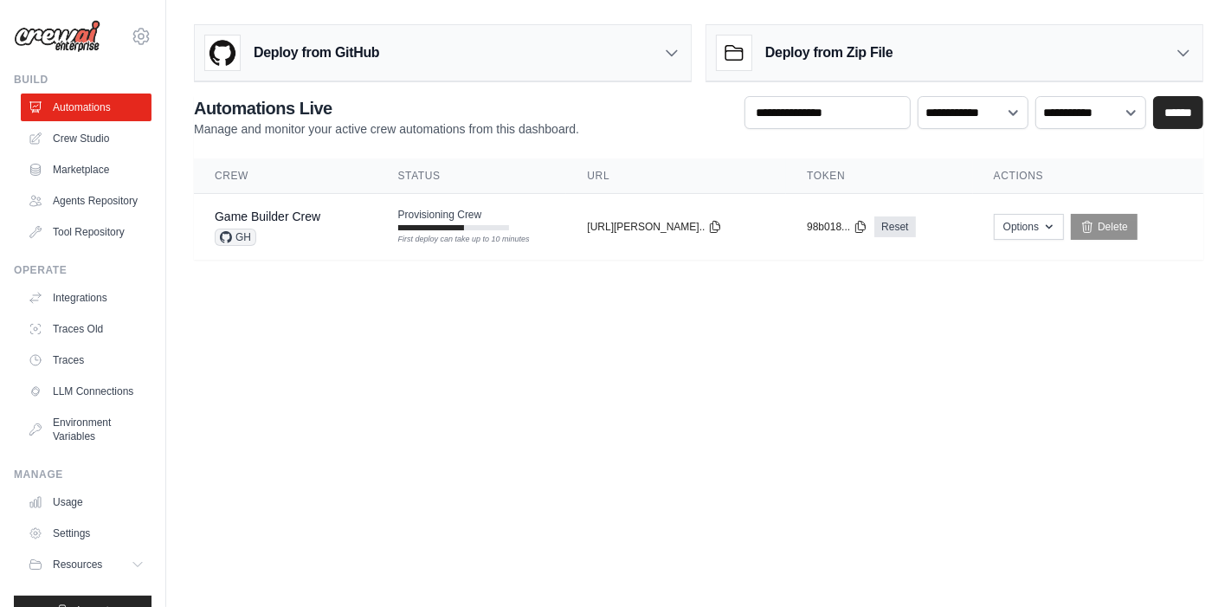
click at [737, 294] on main "**********" at bounding box center [698, 149] width 1065 height 298
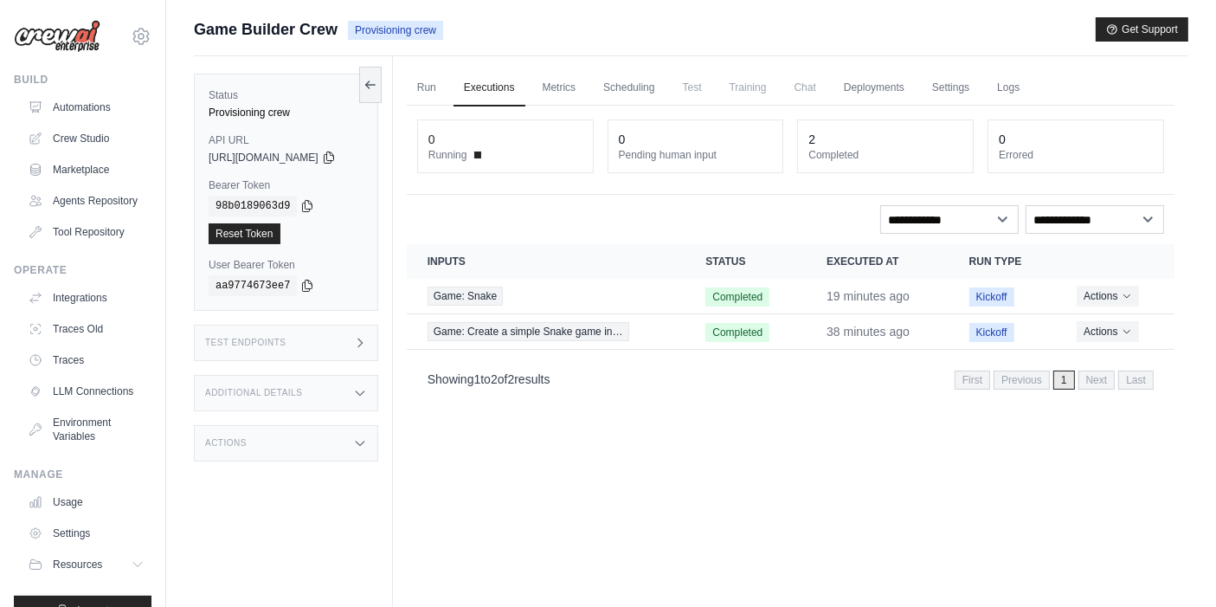
click at [702, 90] on span "Test" at bounding box center [692, 87] width 40 height 35
click at [618, 85] on link "Scheduling" at bounding box center [629, 88] width 72 height 36
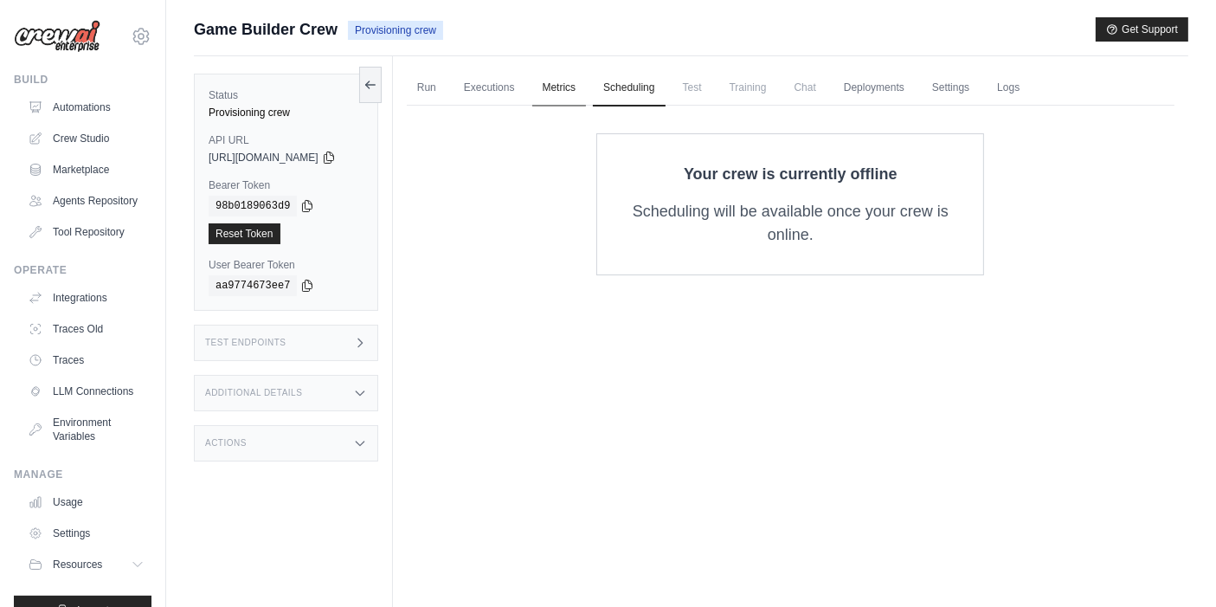
click at [576, 91] on link "Metrics" at bounding box center [559, 88] width 55 height 36
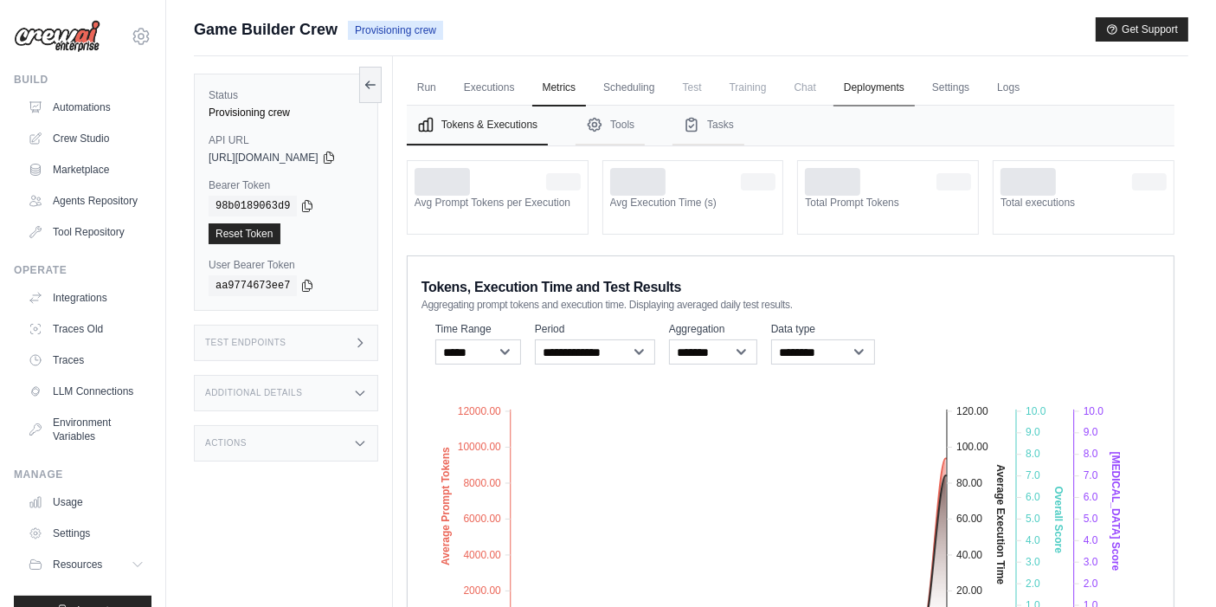
click at [900, 92] on link "Deployments" at bounding box center [873, 88] width 81 height 36
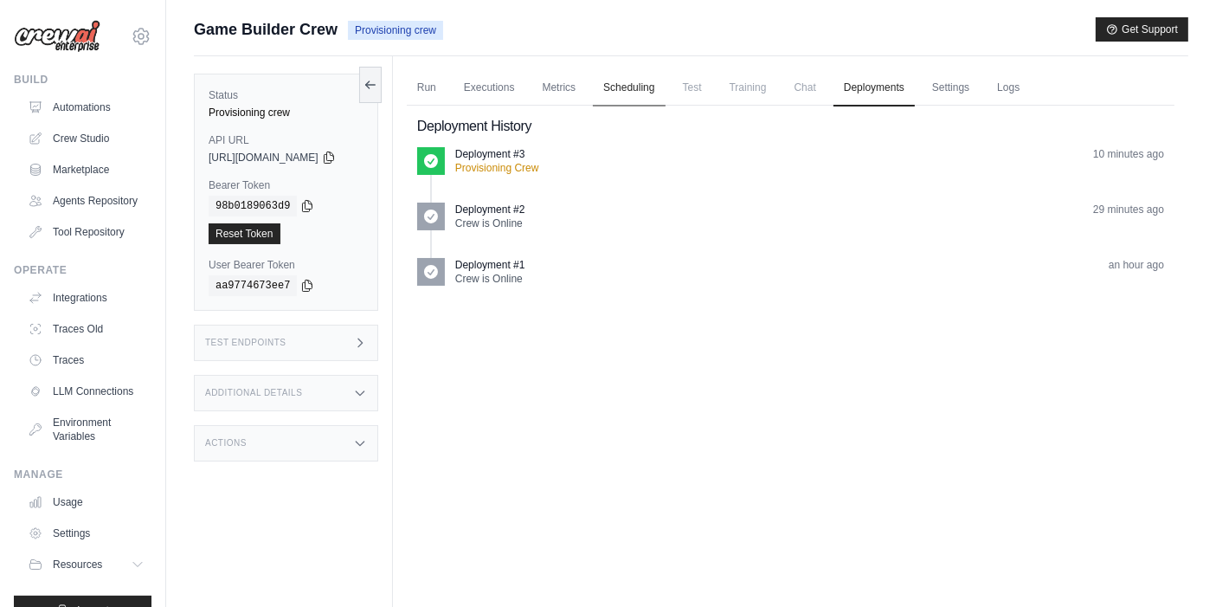
click at [665, 87] on link "Scheduling" at bounding box center [629, 88] width 72 height 36
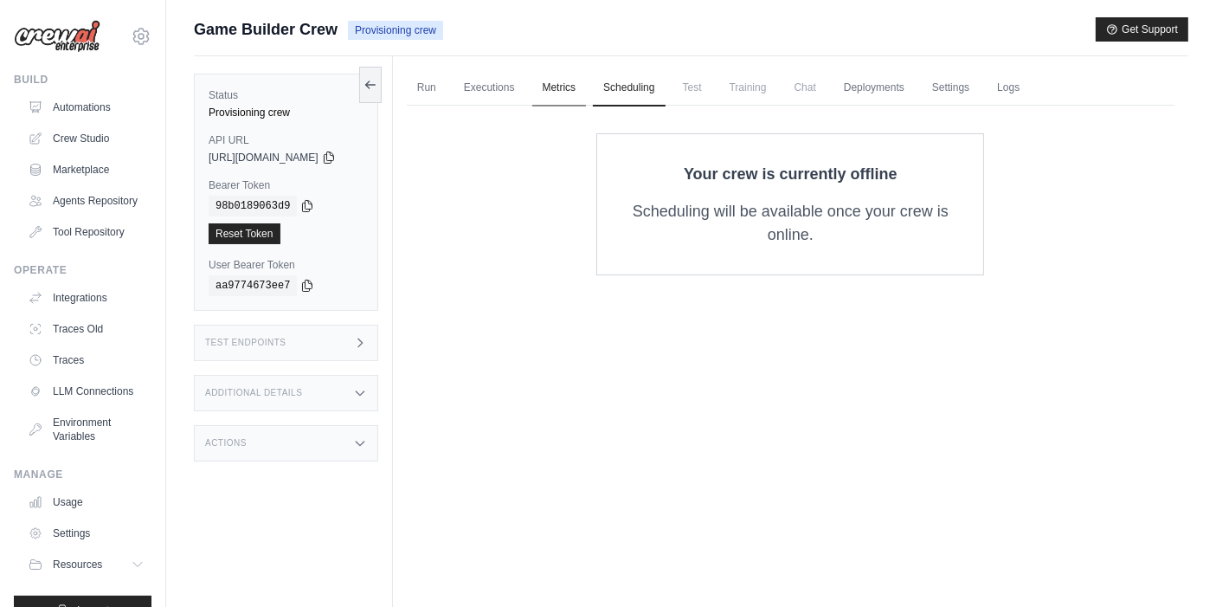
click at [556, 82] on link "Metrics" at bounding box center [559, 88] width 55 height 36
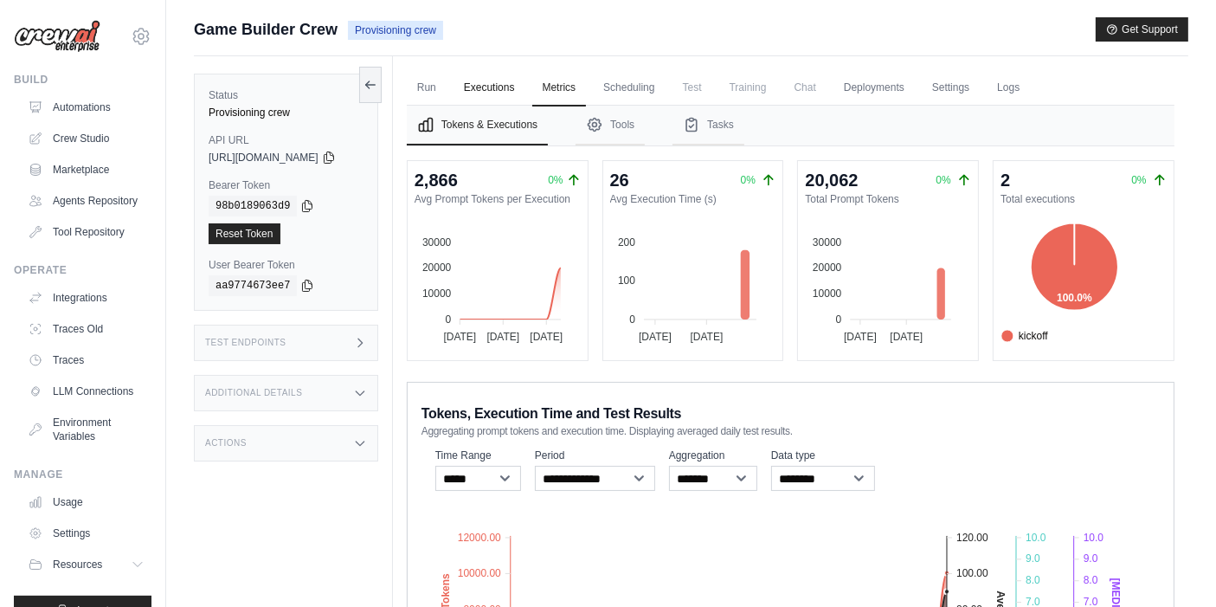
click at [485, 83] on link "Executions" at bounding box center [490, 88] width 72 height 36
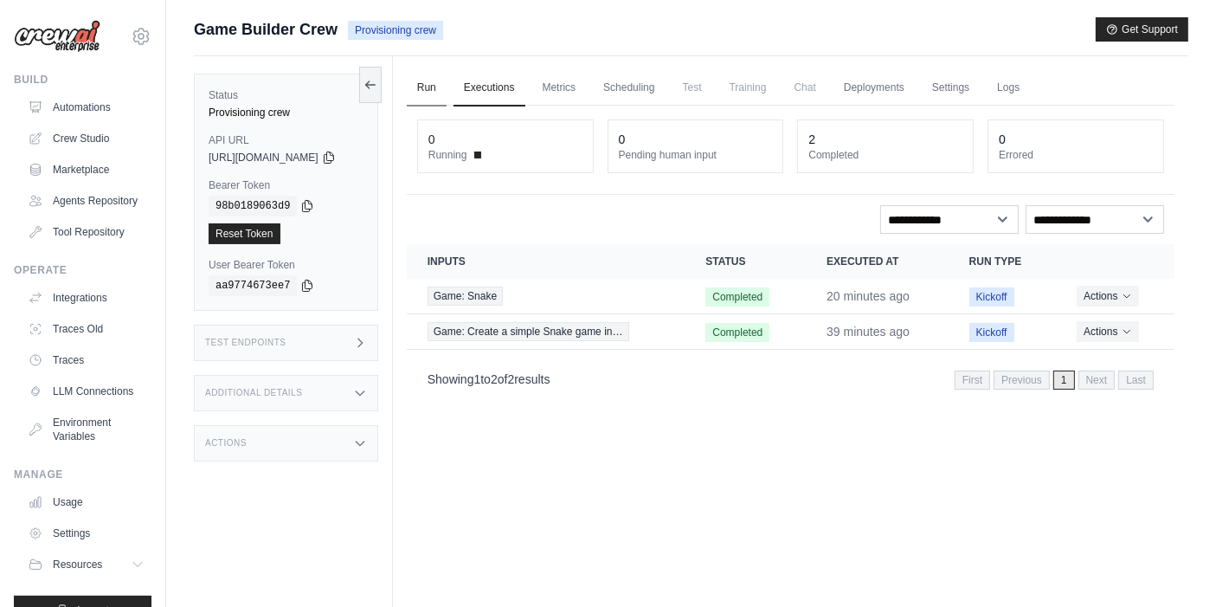
click at [447, 100] on link "Run" at bounding box center [427, 88] width 40 height 36
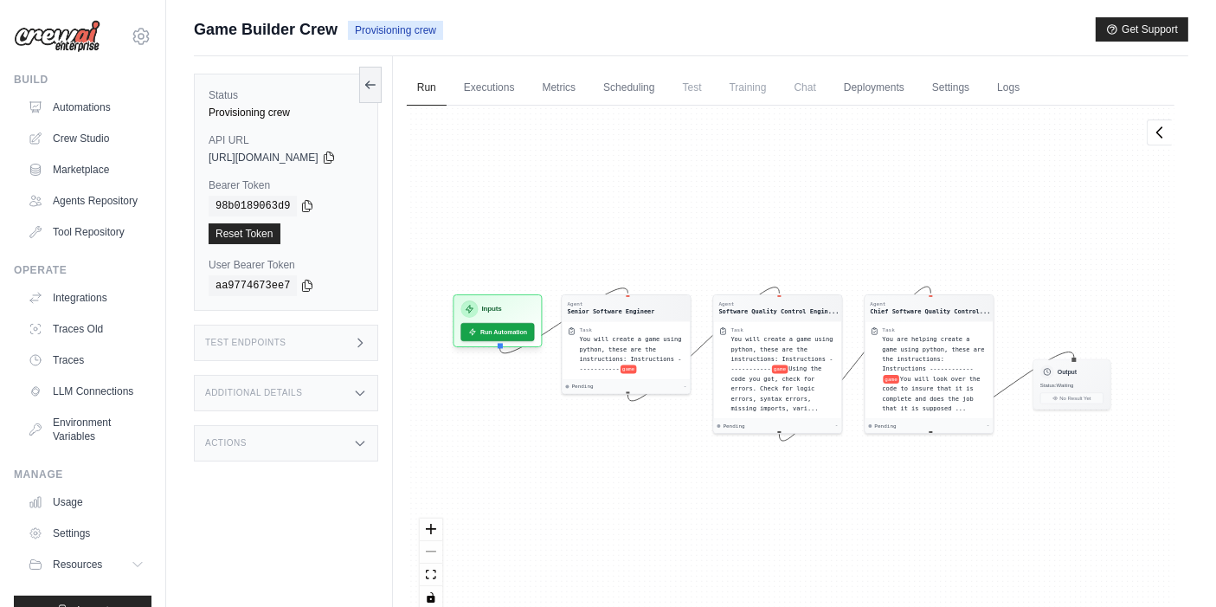
click at [820, 89] on span "Chat" at bounding box center [805, 87] width 42 height 35
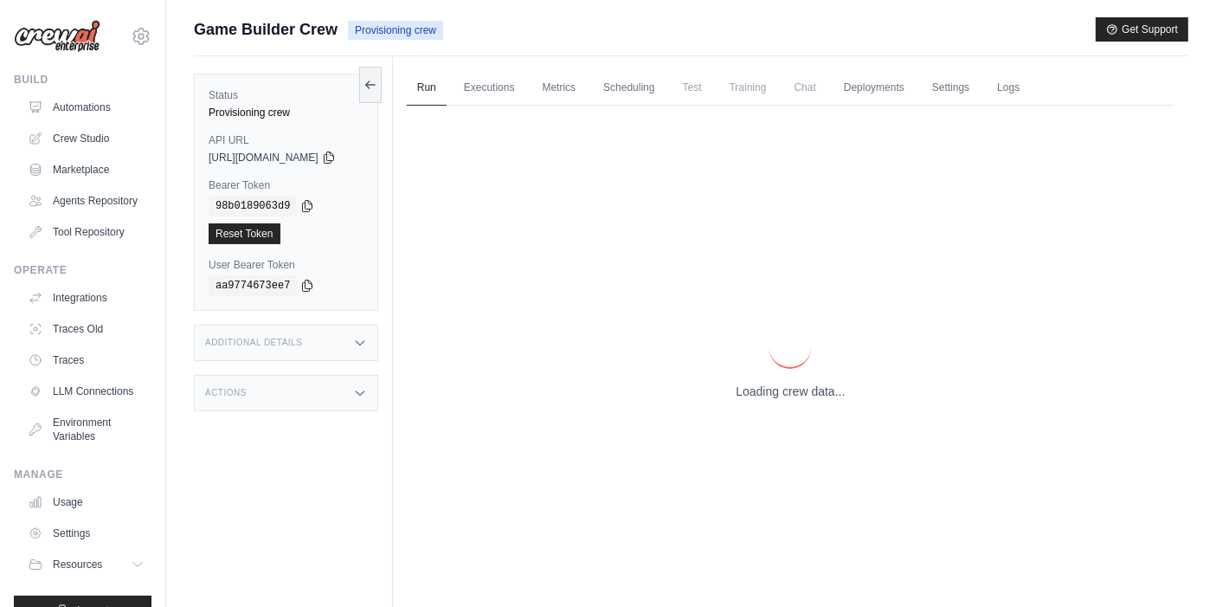
click at [827, 88] on span "Chat" at bounding box center [805, 87] width 42 height 35
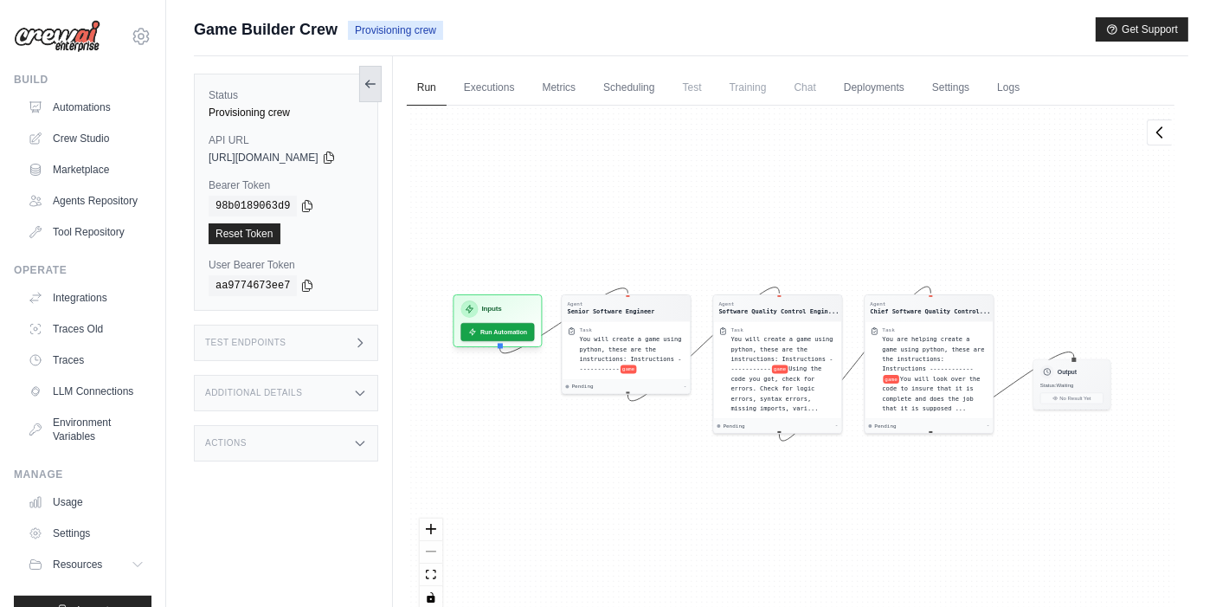
click at [382, 85] on button at bounding box center [370, 84] width 23 height 36
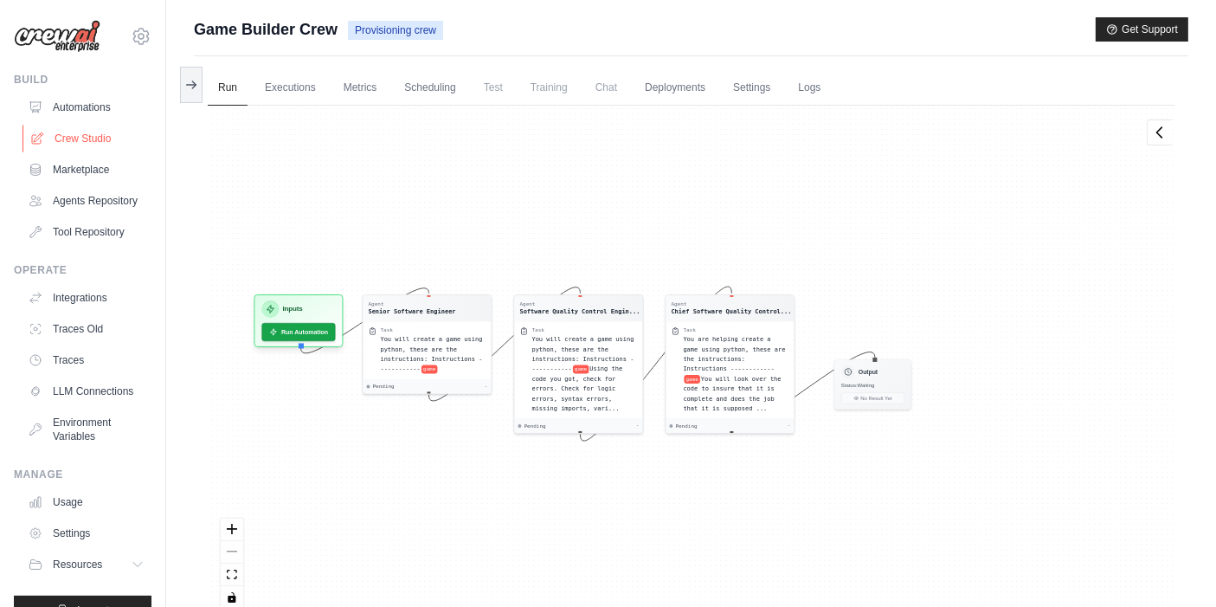
click at [103, 131] on link "Crew Studio" at bounding box center [88, 139] width 131 height 28
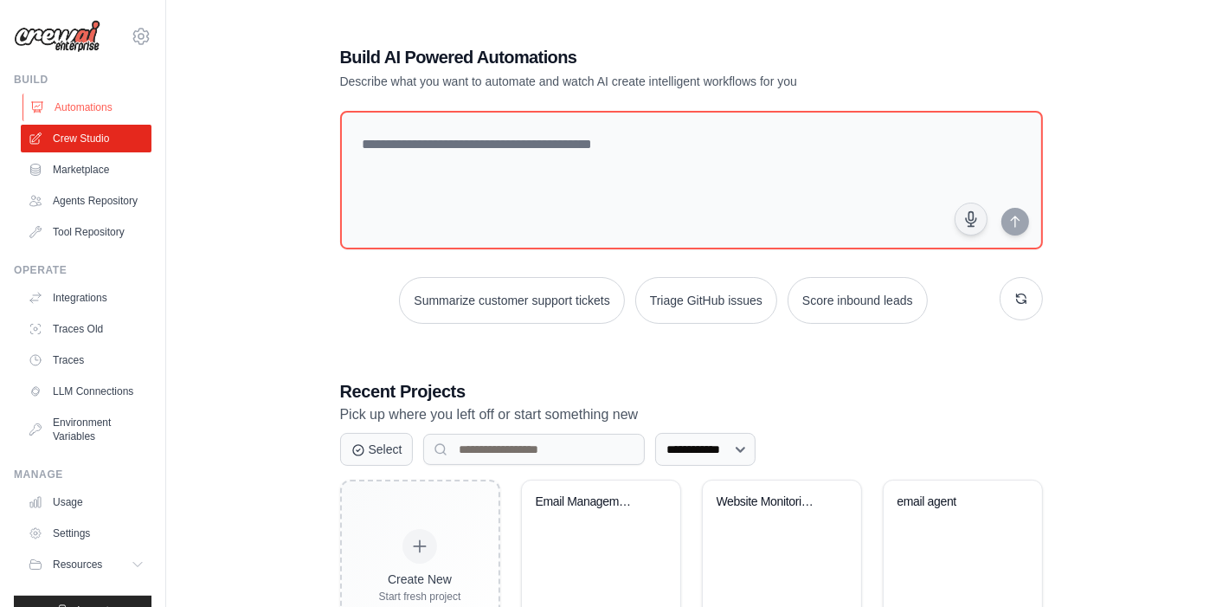
click at [119, 114] on link "Automations" at bounding box center [88, 107] width 131 height 28
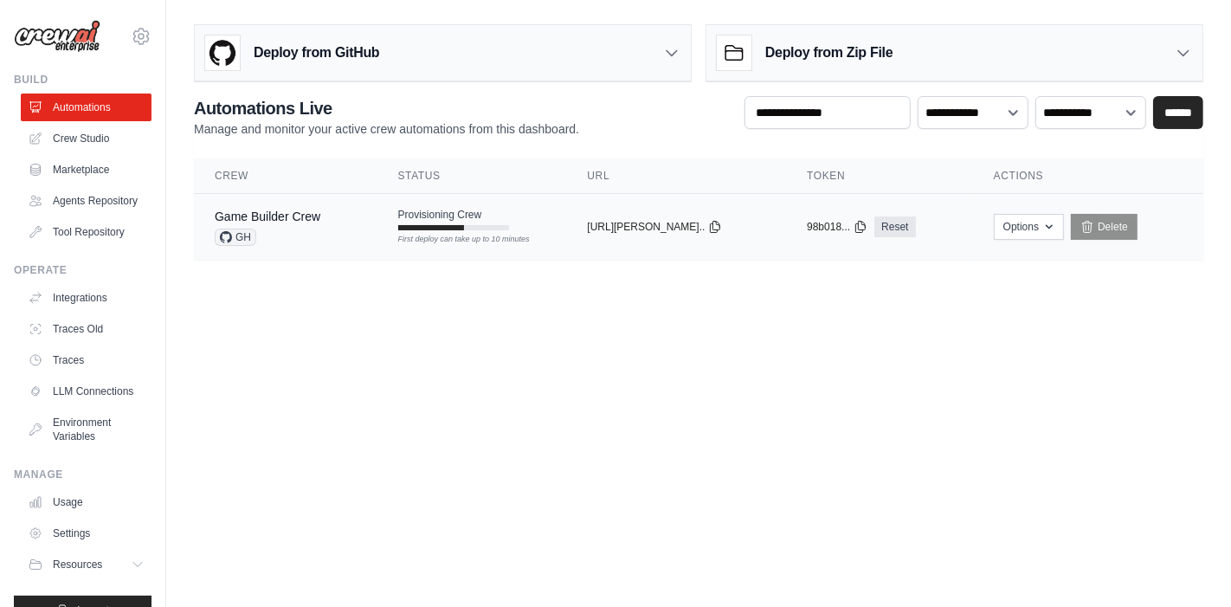
click at [433, 217] on span "Provisioning Crew" at bounding box center [440, 215] width 84 height 14
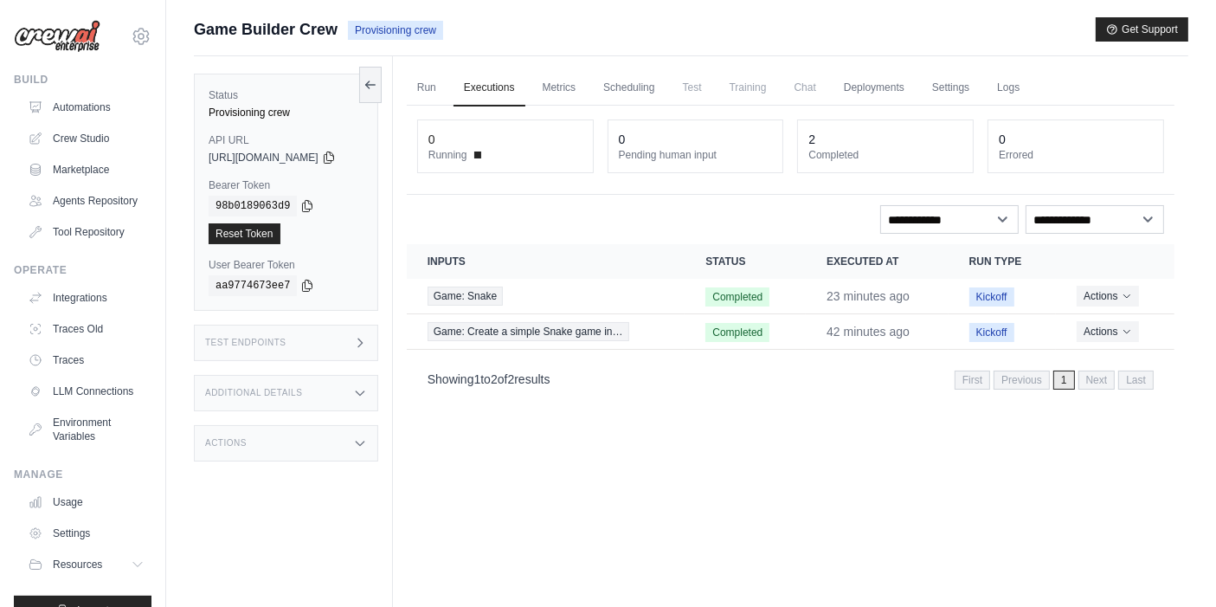
click at [627, 373] on div "Showing 1 to 2 of 2 results First Previous 1 Next Last" at bounding box center [791, 378] width 726 height 23
click at [443, 87] on link "Run" at bounding box center [427, 88] width 40 height 36
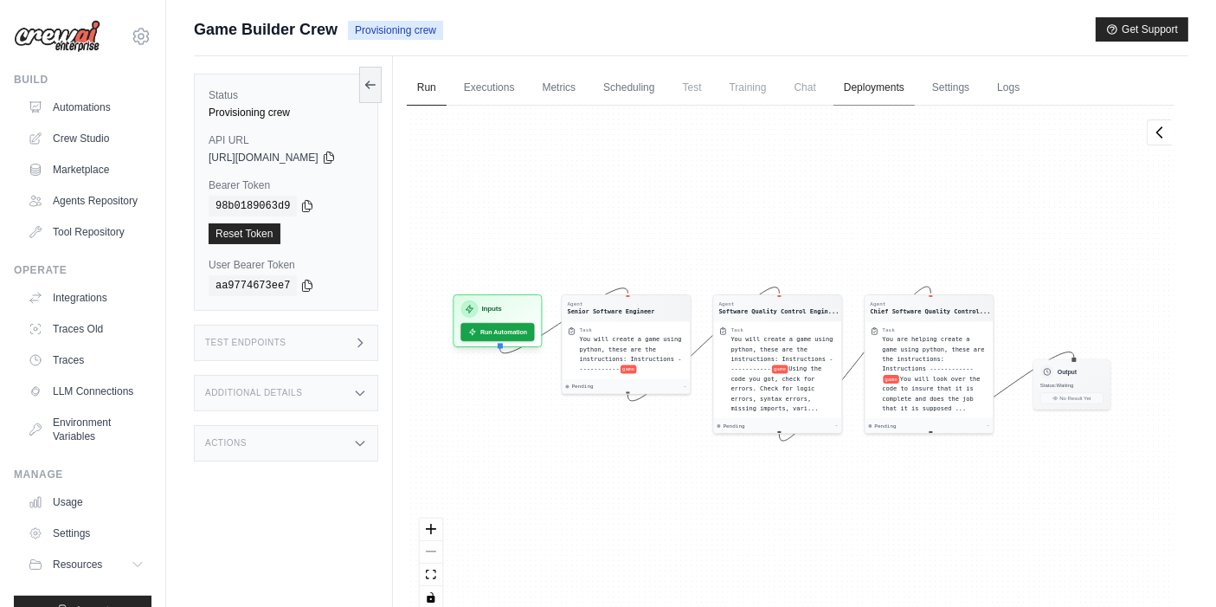
click at [897, 87] on link "Deployments" at bounding box center [873, 88] width 81 height 36
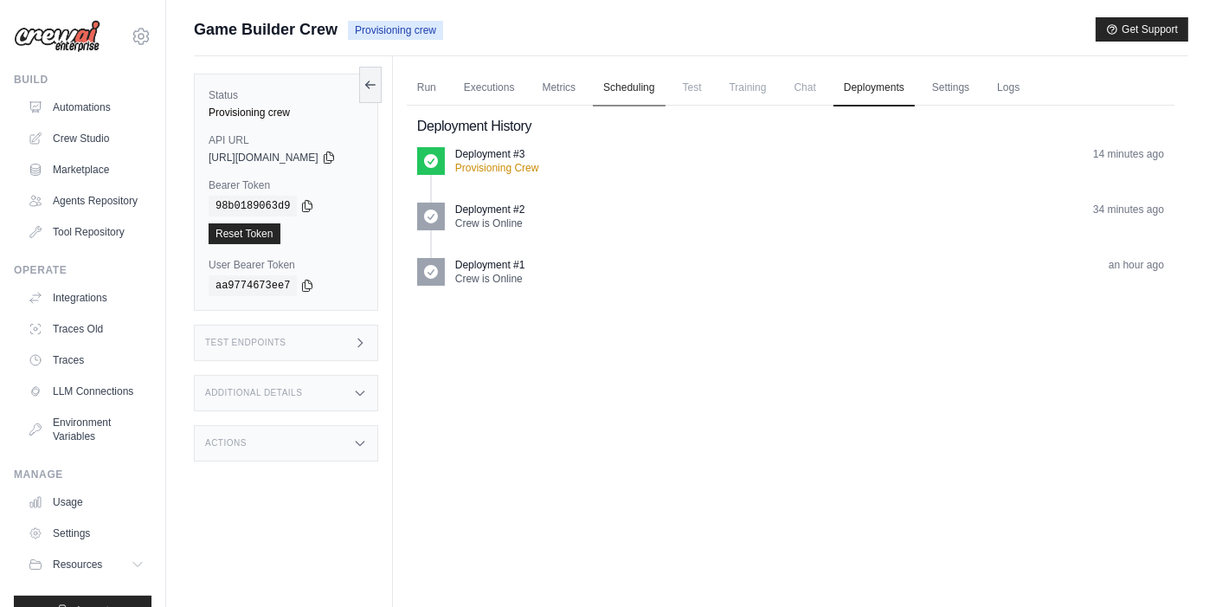
click at [629, 85] on link "Scheduling" at bounding box center [629, 88] width 72 height 36
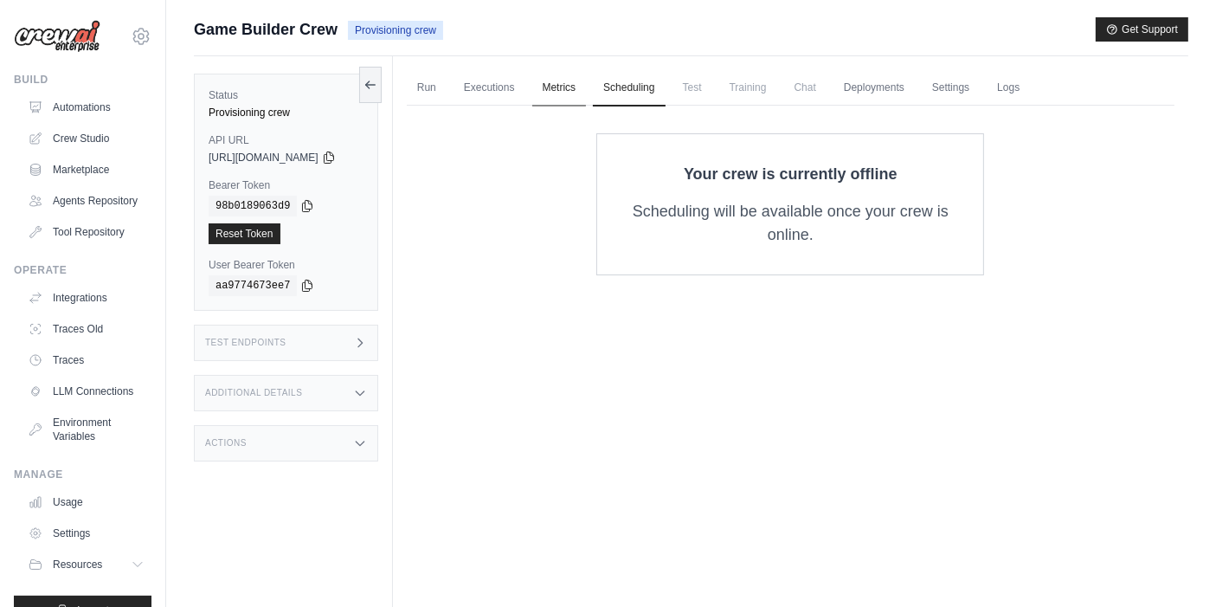
click at [562, 90] on link "Metrics" at bounding box center [559, 88] width 55 height 36
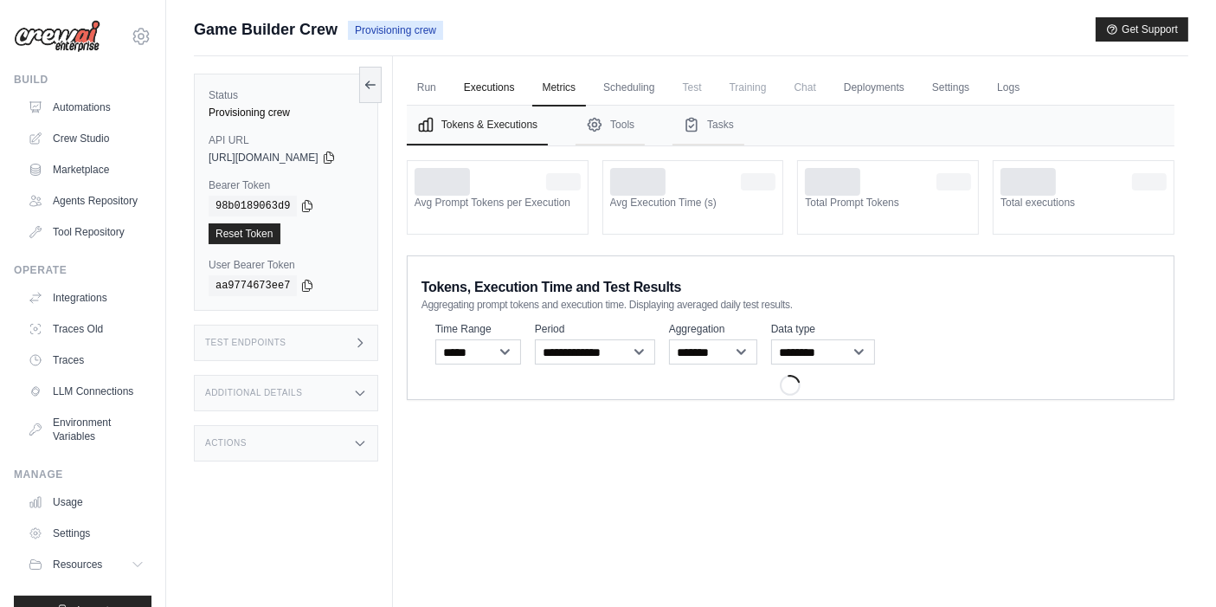
click at [519, 90] on link "Executions" at bounding box center [490, 88] width 72 height 36
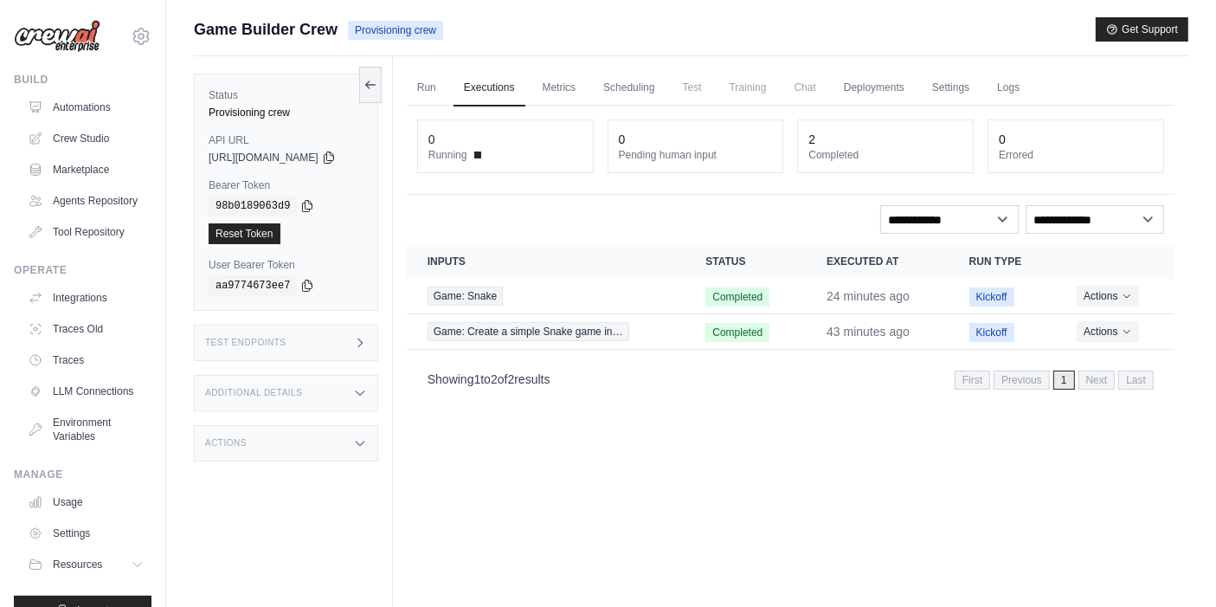
click at [447, 93] on link "Run" at bounding box center [427, 88] width 40 height 36
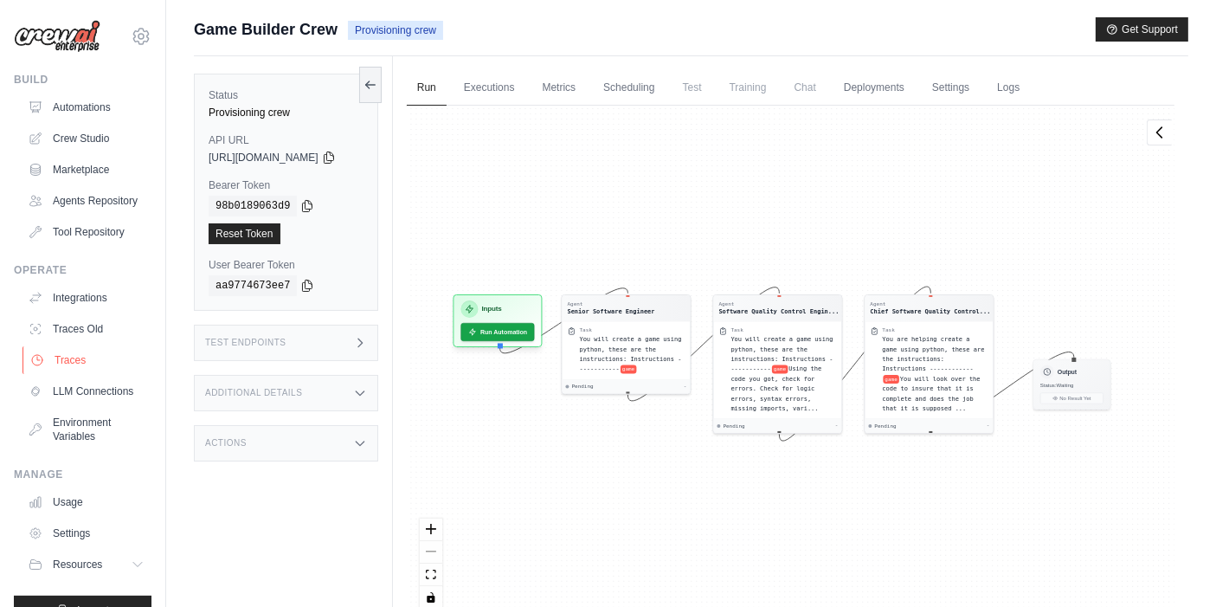
click at [105, 374] on link "Traces" at bounding box center [88, 360] width 131 height 28
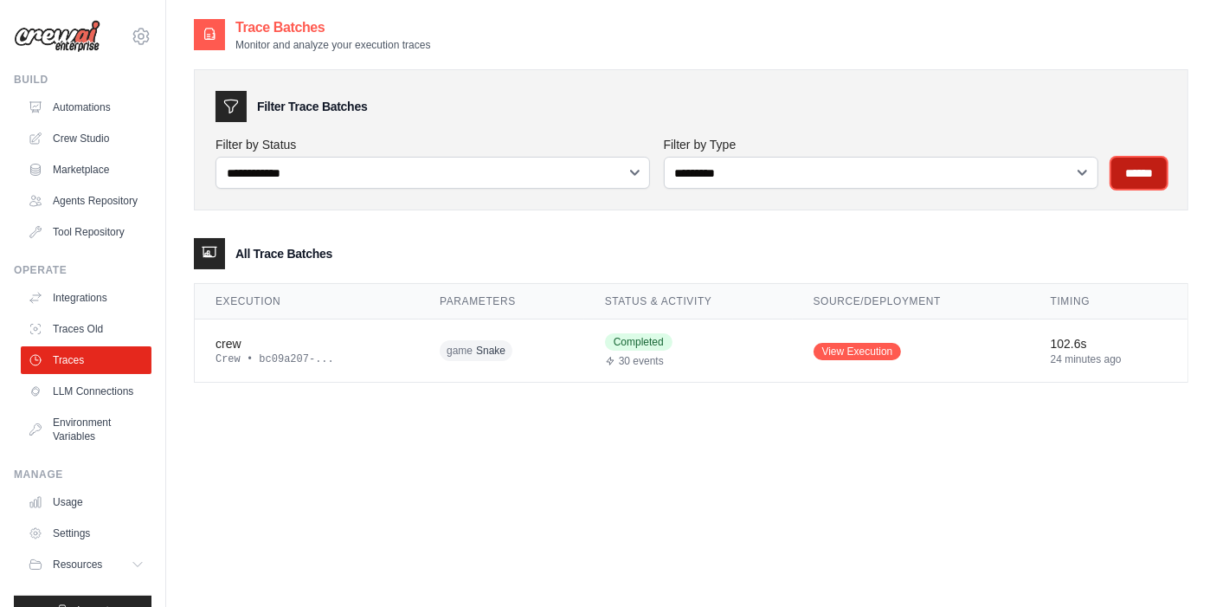
click at [1142, 160] on input "******" at bounding box center [1138, 173] width 55 height 31
click at [107, 113] on link "Automations" at bounding box center [88, 107] width 131 height 28
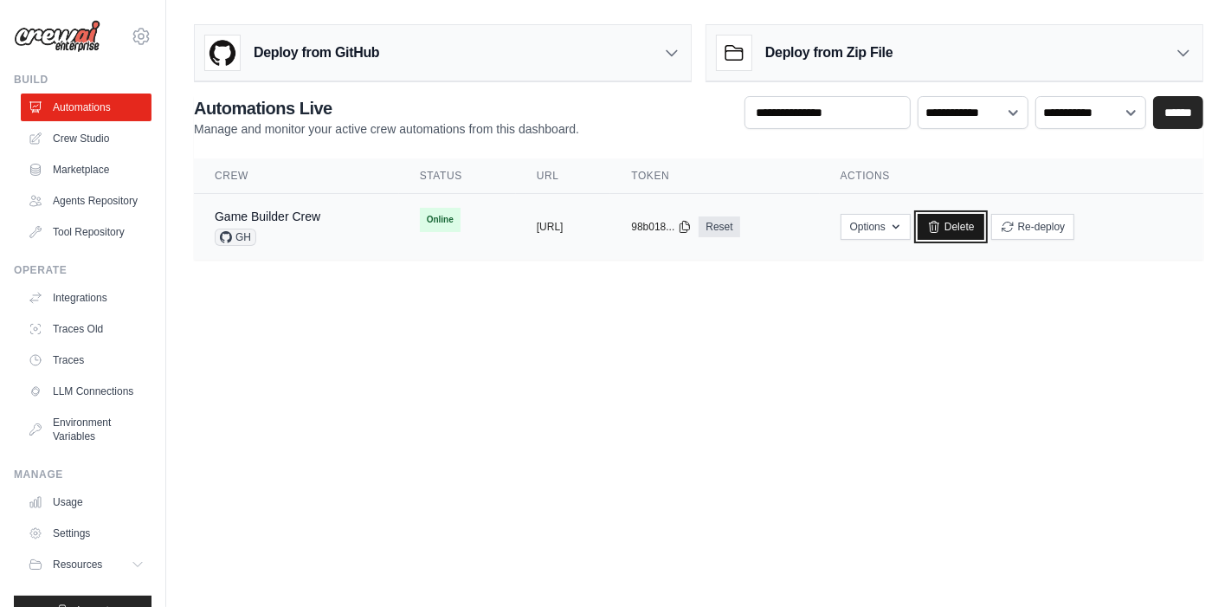
click at [984, 234] on link "Delete" at bounding box center [950, 227] width 67 height 26
click at [984, 218] on link "Delete" at bounding box center [950, 227] width 67 height 26
click at [932, 376] on body "[EMAIL_ADDRESS][DOMAIN_NAME] Settings Build Automations" at bounding box center [615, 303] width 1231 height 607
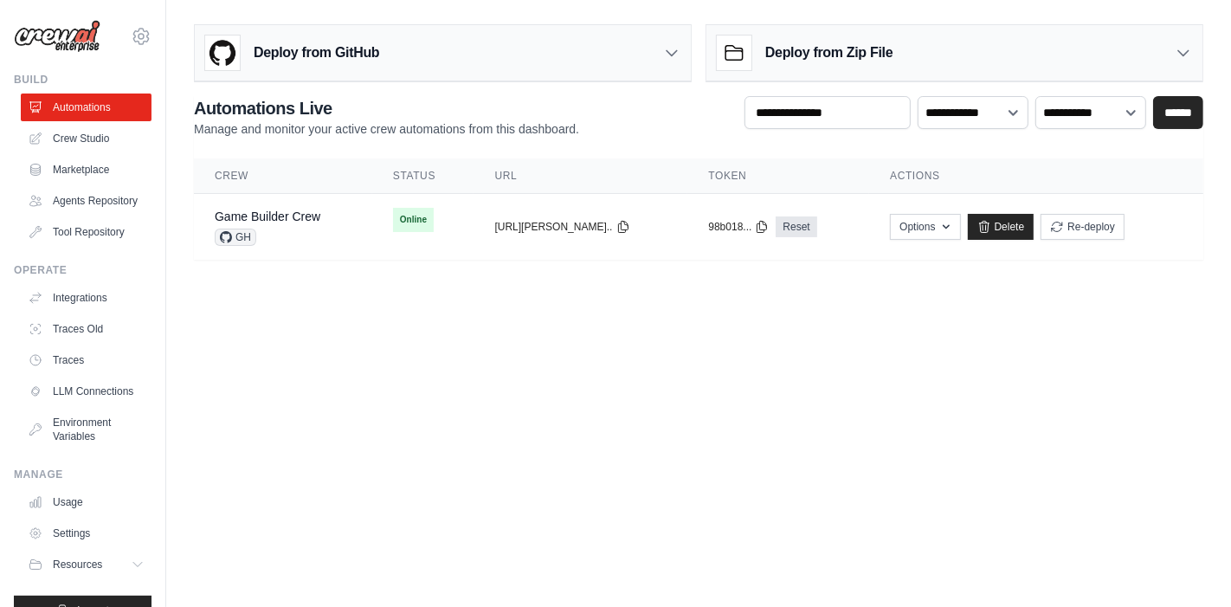
click at [932, 374] on body "amit@aura.security Settings Build Automations" at bounding box center [615, 303] width 1231 height 607
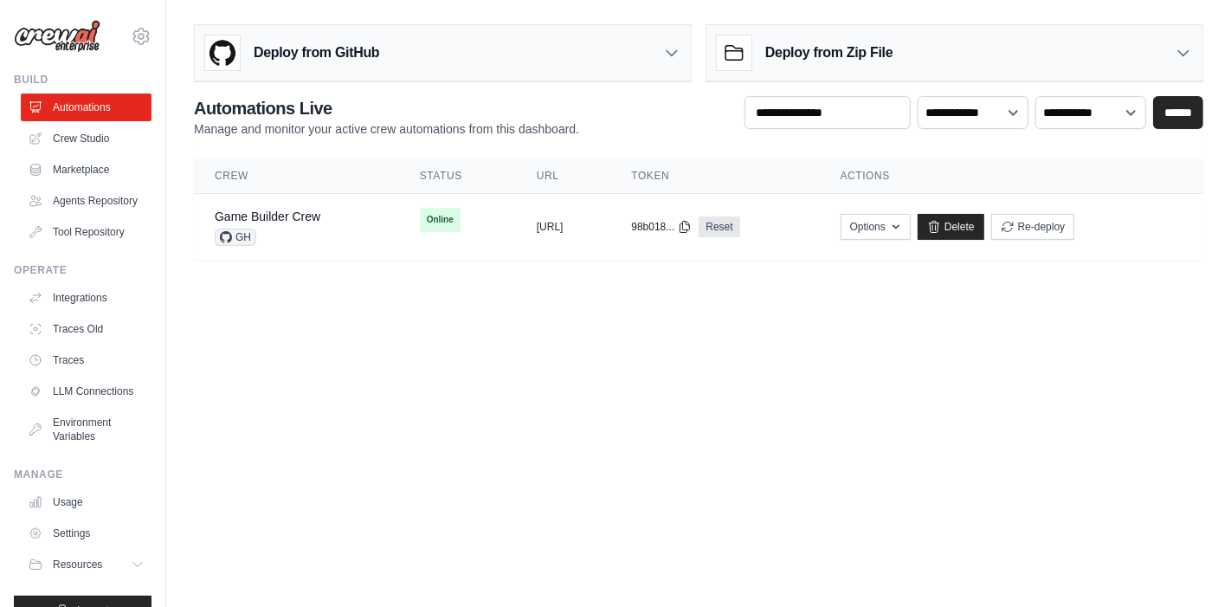
click at [1007, 331] on body "[EMAIL_ADDRESS][DOMAIN_NAME] Settings Build Automations" at bounding box center [615, 303] width 1231 height 607
click at [984, 226] on link "Delete" at bounding box center [950, 227] width 67 height 26
click at [922, 295] on main "**********" at bounding box center [698, 149] width 1065 height 298
click at [887, 419] on body "[EMAIL_ADDRESS][DOMAIN_NAME] Settings Build Automations" at bounding box center [615, 303] width 1231 height 607
click at [421, 362] on body "amit@aura.security Settings Build Automations" at bounding box center [615, 303] width 1231 height 607
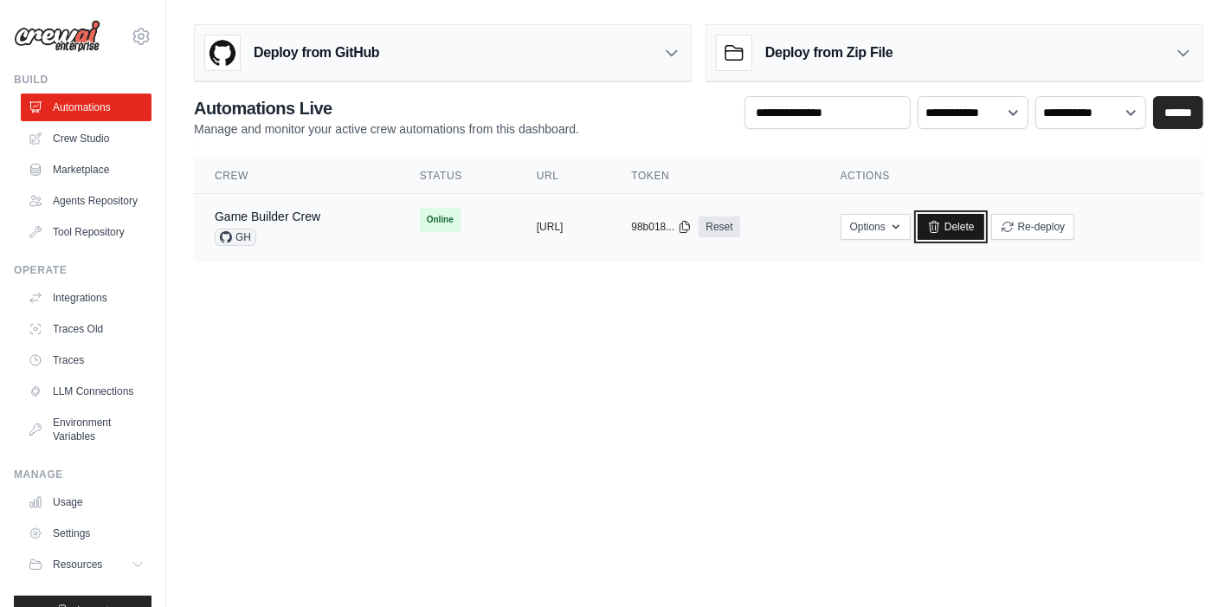
click at [984, 232] on link "Delete" at bounding box center [950, 227] width 67 height 26
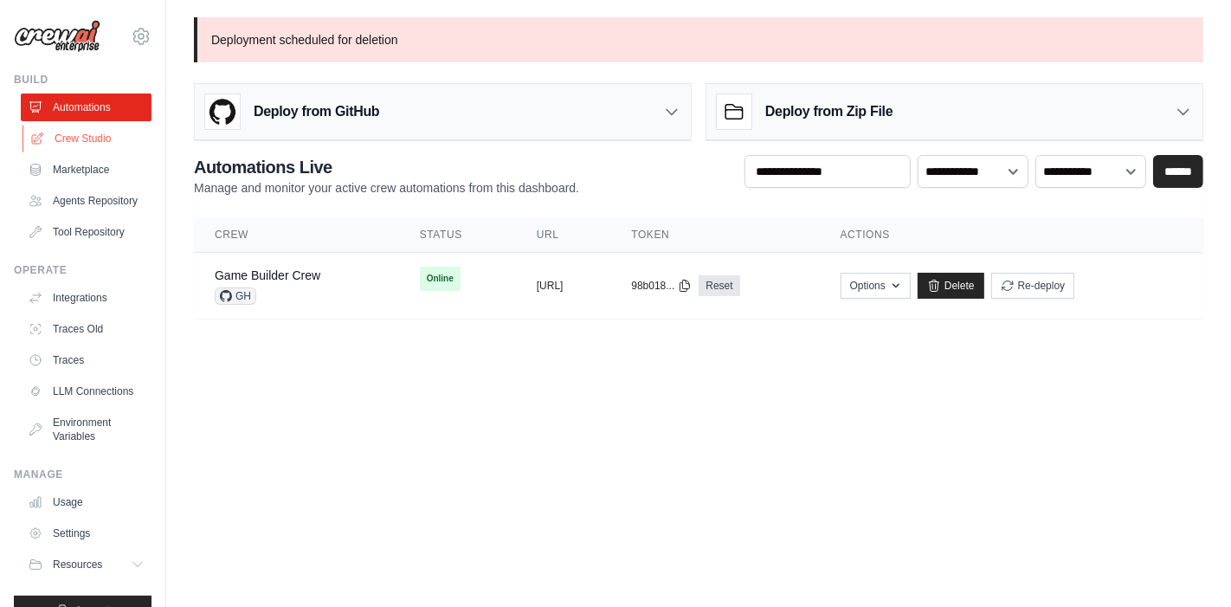
click at [97, 135] on link "Crew Studio" at bounding box center [88, 139] width 131 height 28
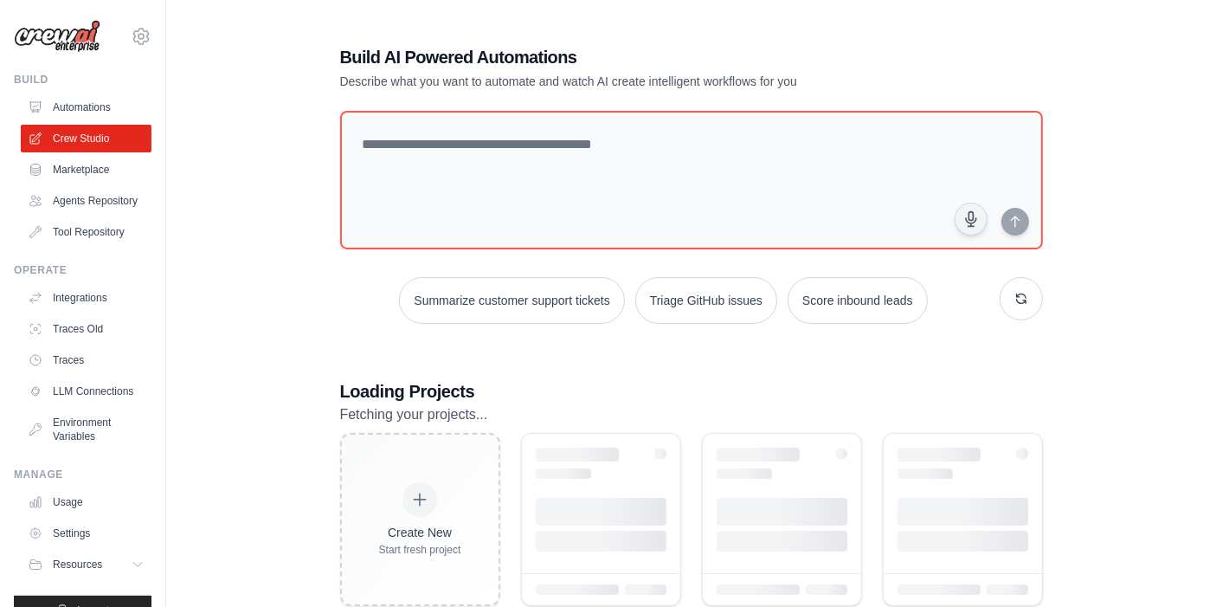
click at [106, 106] on link "Automations" at bounding box center [86, 107] width 131 height 28
